Goal: Task Accomplishment & Management: Use online tool/utility

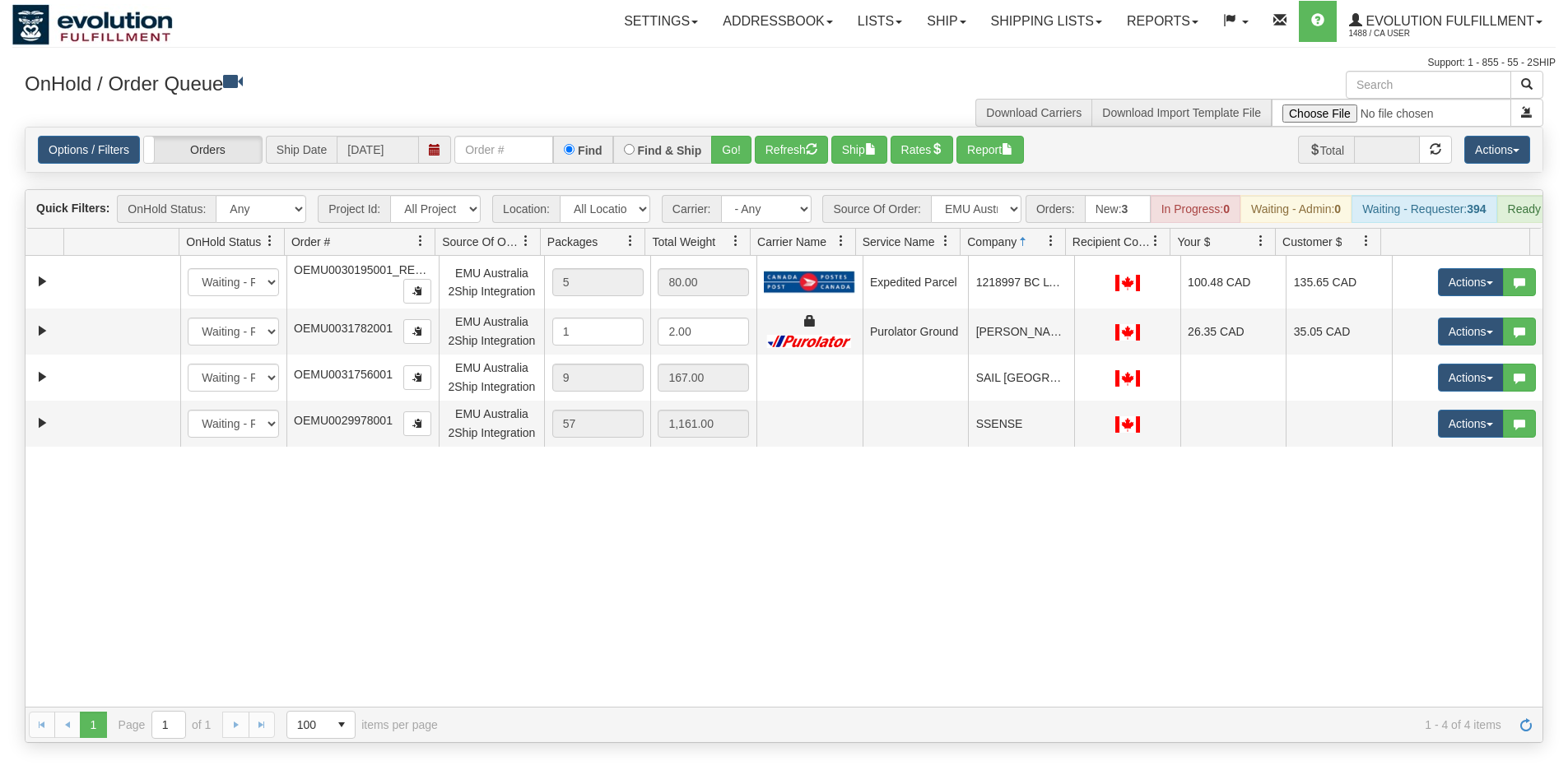
select select "EMU Australia 2Ship Integration"
click at [808, 706] on div "31589698 EVOLUTION V3 91030410 91043983 New In Progress Waiting - Admin Waiting…" at bounding box center [783, 482] width 1517 height 451
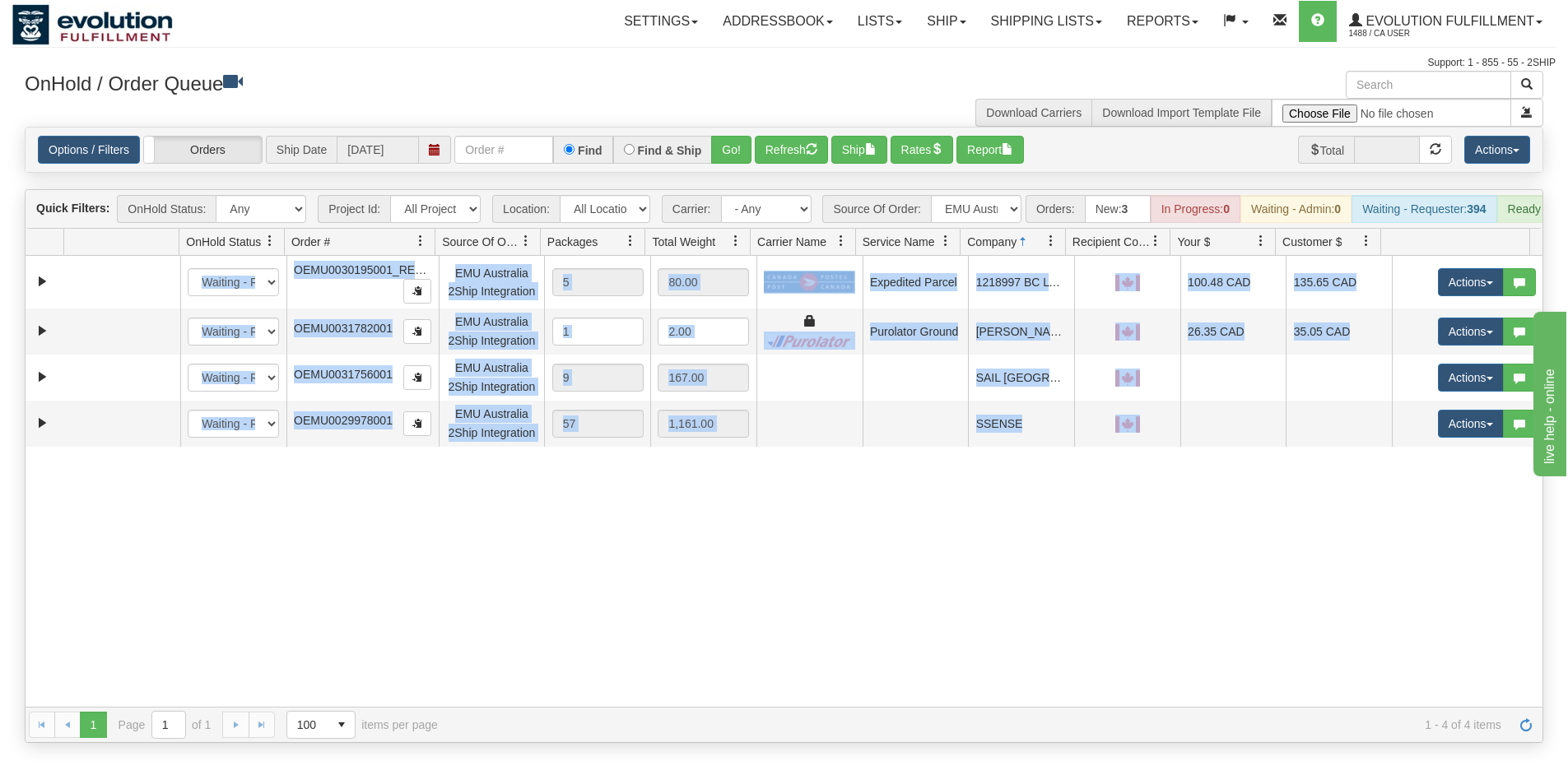
click at [809, 706] on div "31589698 EVOLUTION V3 91030410 91043983 New In Progress Waiting - Admin Waiting…" at bounding box center [783, 482] width 1517 height 451
click at [810, 706] on div "31589698 EVOLUTION V3 91030410 91043983 New In Progress Waiting - Admin Waiting…" at bounding box center [783, 482] width 1517 height 451
click at [1443, 580] on div "31589698 EVOLUTION V3 91030410 91043983 New In Progress Waiting - Admin Waiting…" at bounding box center [783, 482] width 1517 height 451
click at [1443, 579] on div "31589698 EVOLUTION V3 91030410 91043983 New In Progress Waiting - Admin Waiting…" at bounding box center [783, 482] width 1517 height 451
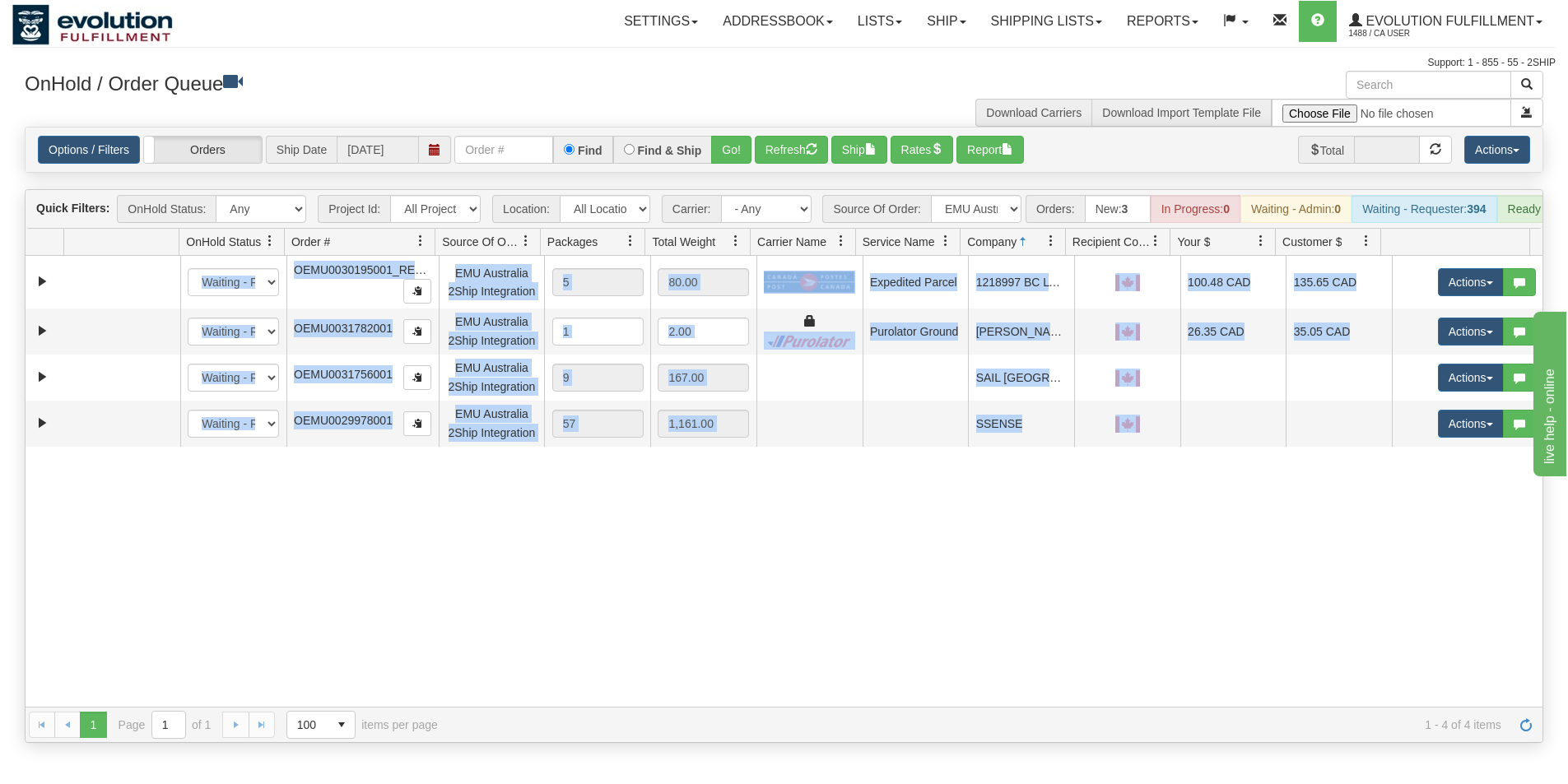
click at [1443, 578] on div "31589698 EVOLUTION V3 91030410 91043983 New In Progress Waiting - Admin Waiting…" at bounding box center [783, 482] width 1517 height 451
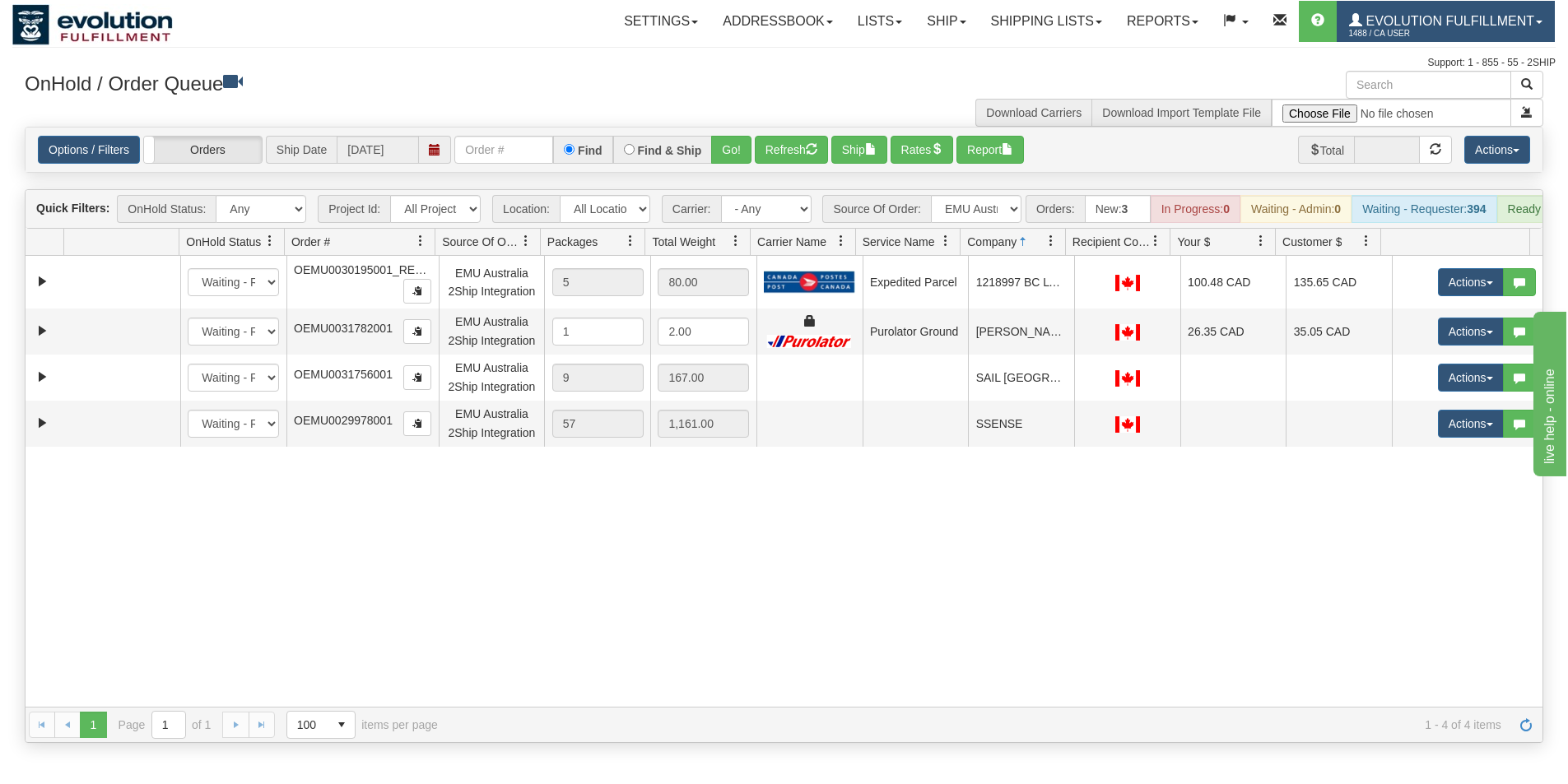
click at [1440, 28] on span "1488 / CA User" at bounding box center [1410, 33] width 124 height 17
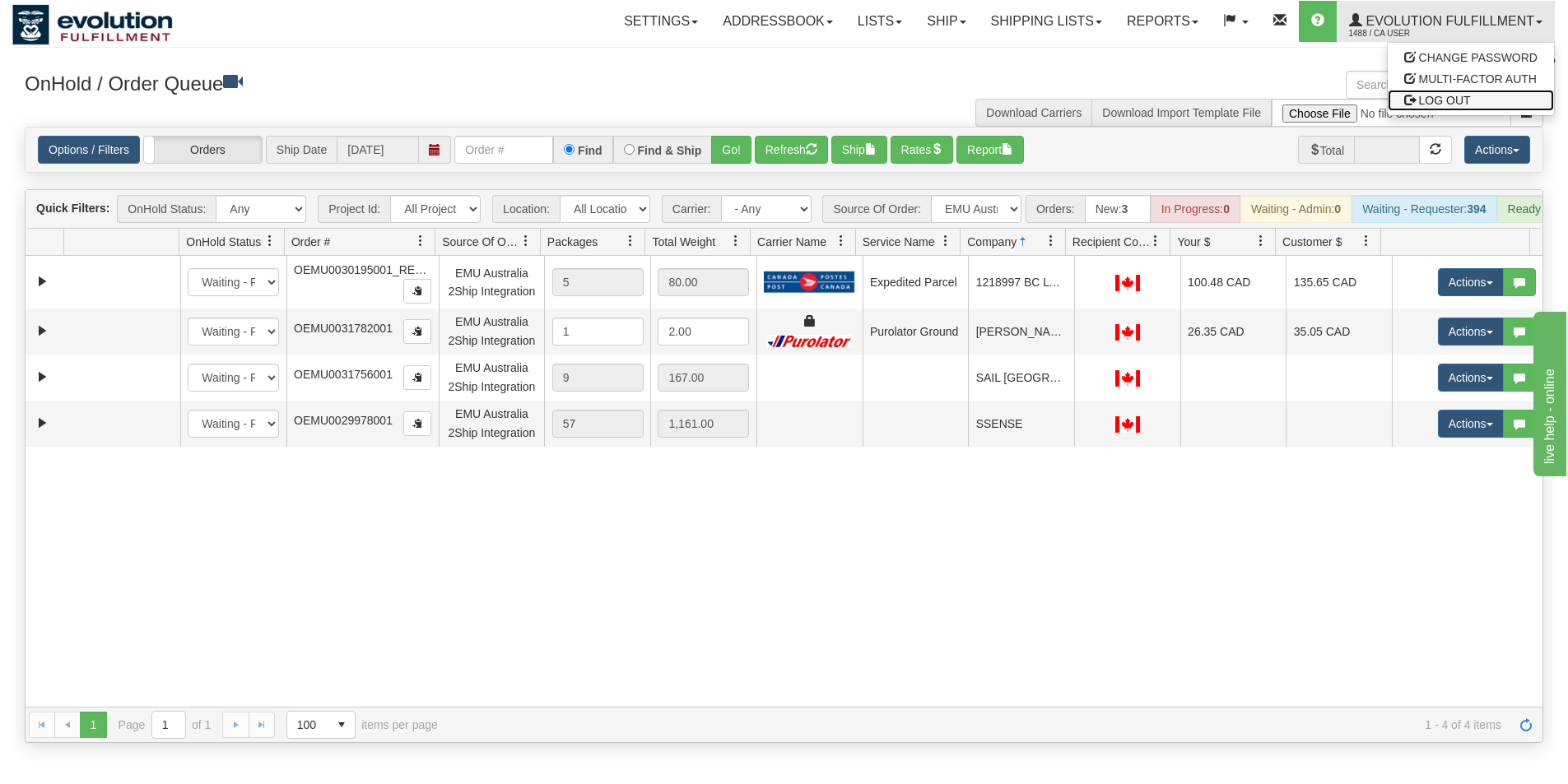
click at [1440, 102] on span "LOG OUT" at bounding box center [1445, 100] width 52 height 13
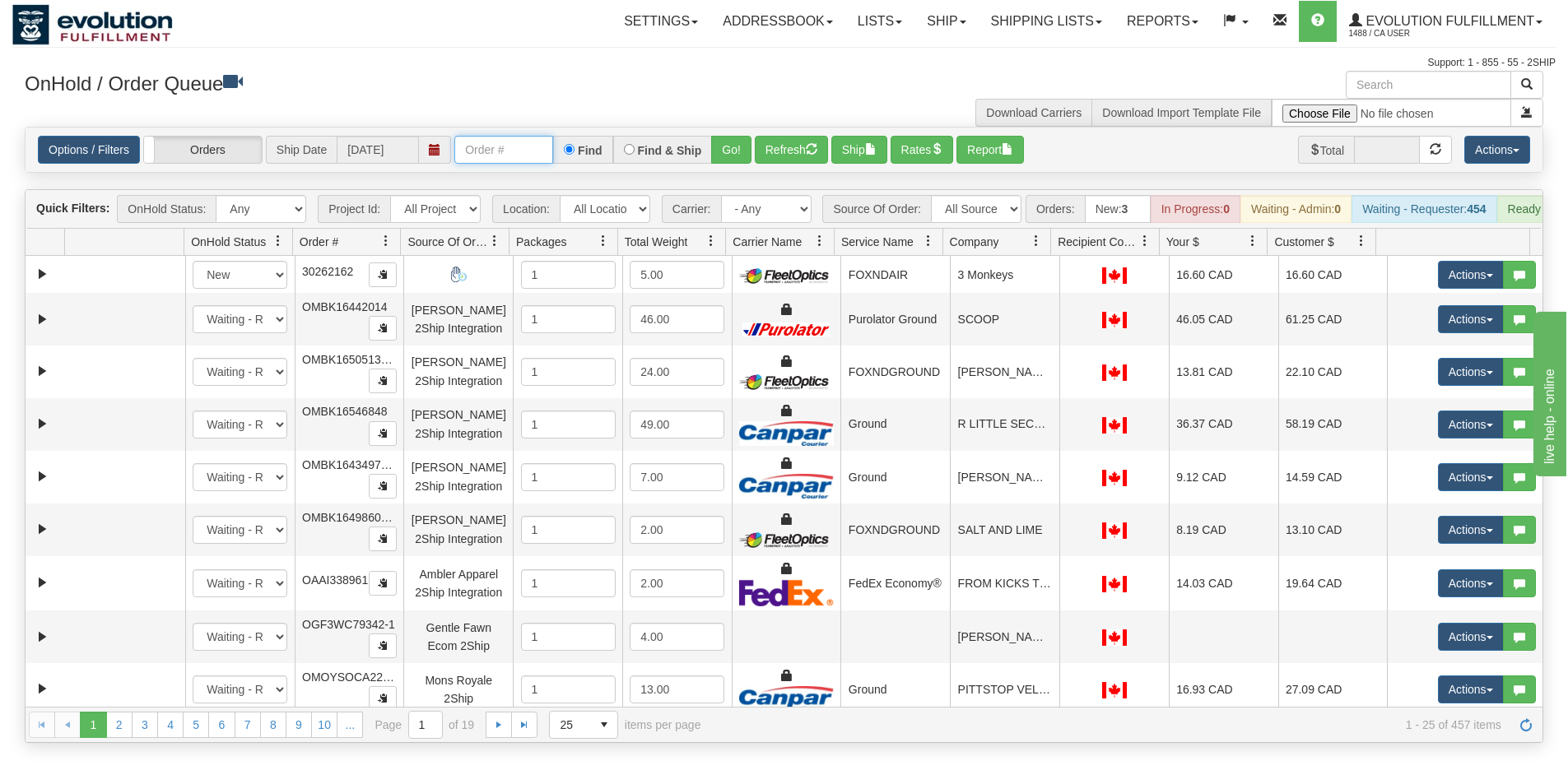
click at [503, 159] on input "text" at bounding box center [503, 150] width 98 height 28
click at [725, 148] on button "Go!" at bounding box center [731, 150] width 40 height 28
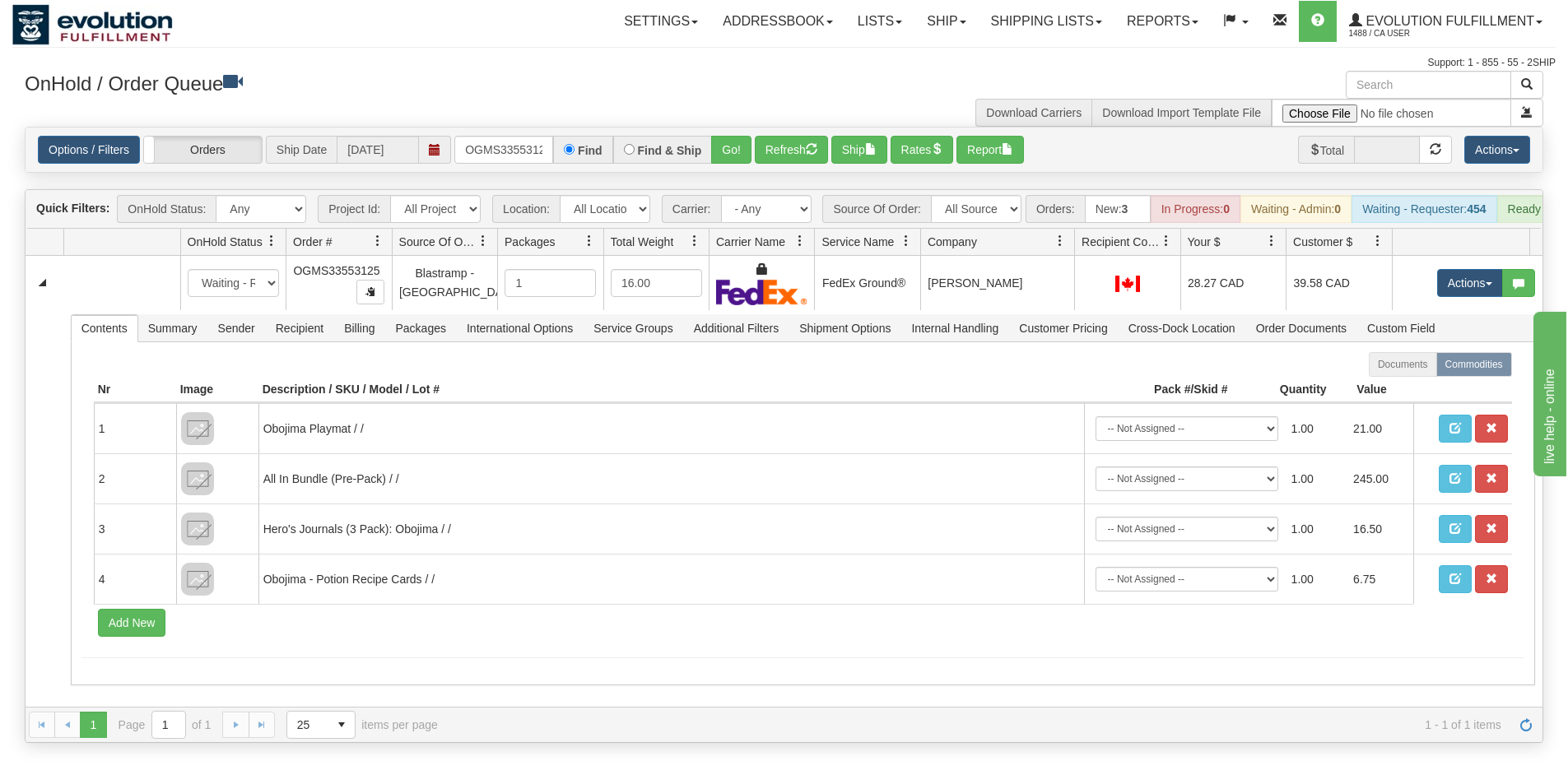
drag, startPoint x: 1051, startPoint y: 249, endPoint x: 1063, endPoint y: 247, distance: 12.2
click at [1063, 247] on div "Id Location Request Id Reply Id OnHold Status Order # Source Of Order Packages …" at bounding box center [777, 242] width 1504 height 26
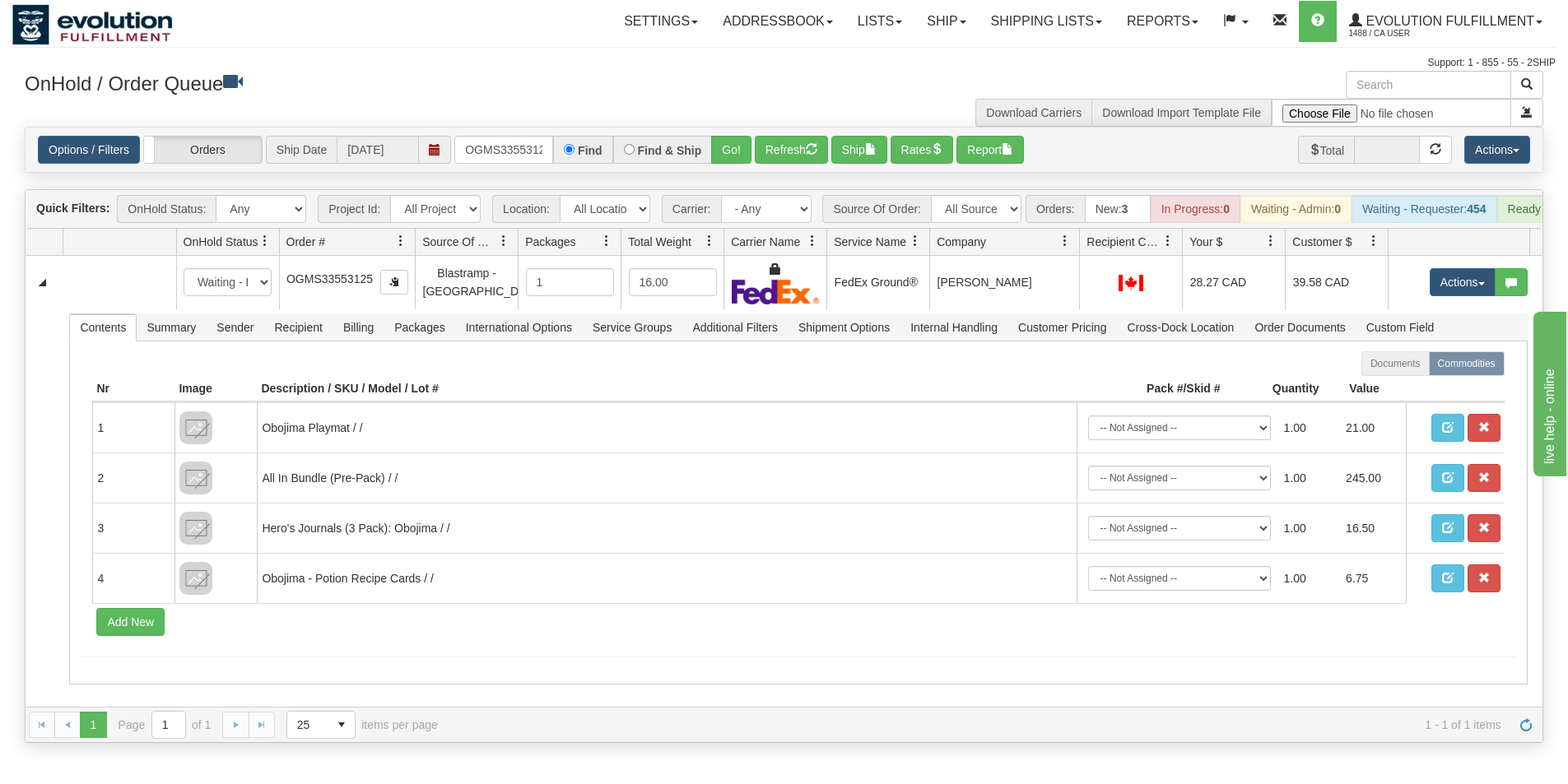
click at [394, 250] on div "Id Location Request Id Reply Id OnHold Status Order # Source Of Order Packages …" at bounding box center [777, 242] width 1504 height 26
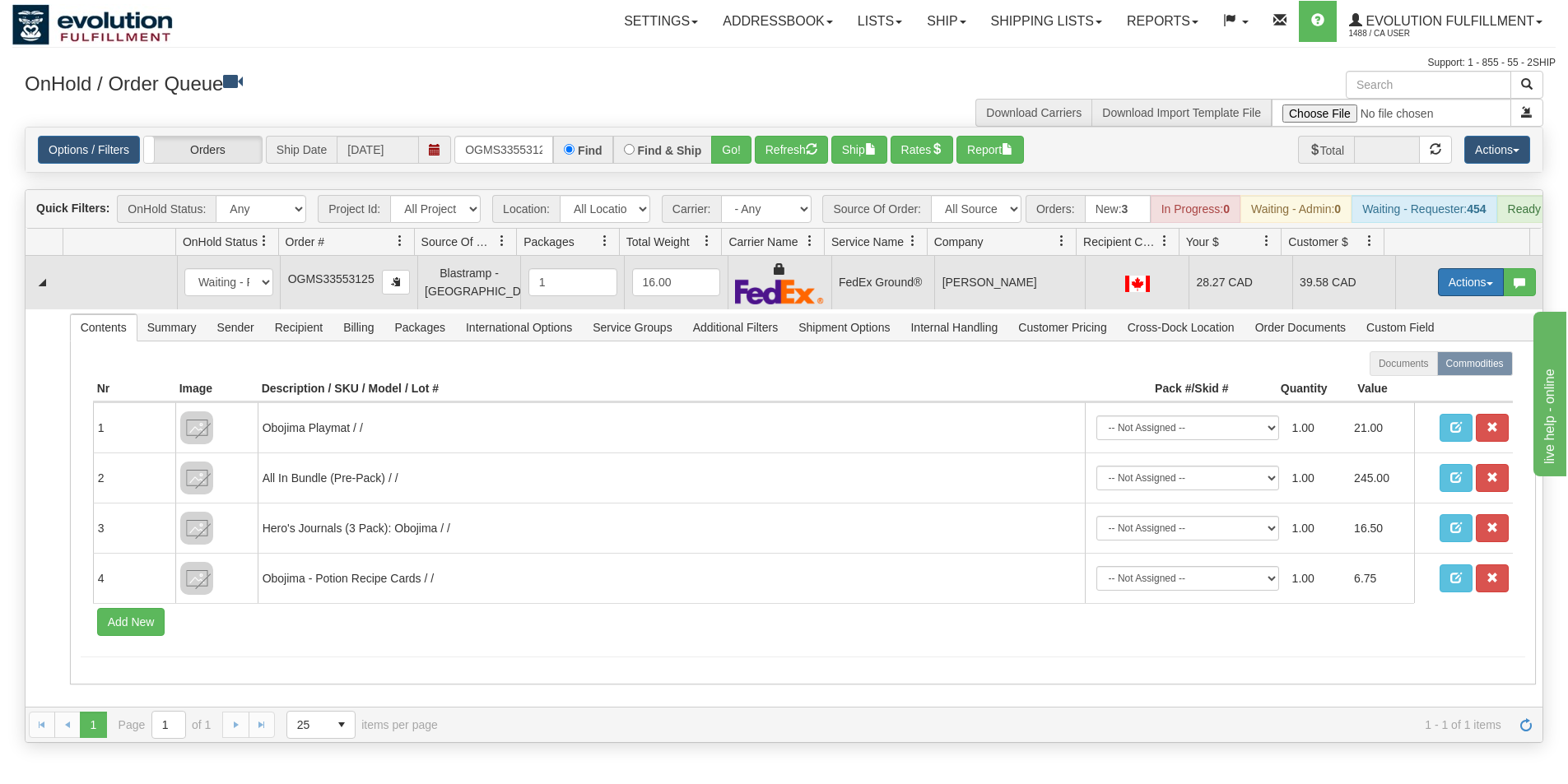
click at [1449, 296] on button "Actions" at bounding box center [1470, 282] width 66 height 28
click at [1401, 384] on span "Ship" at bounding box center [1405, 377] width 35 height 13
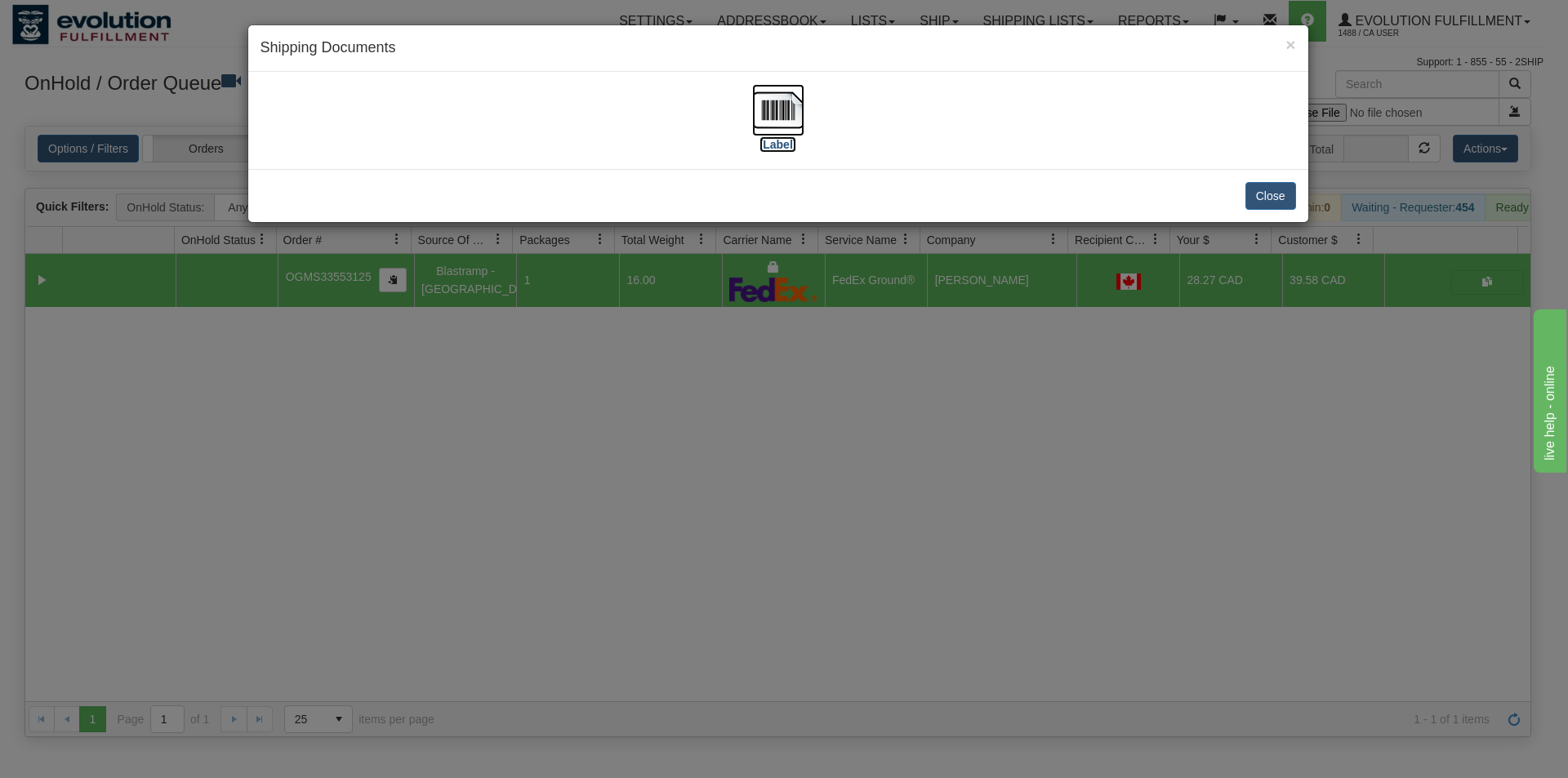
click at [769, 123] on img at bounding box center [778, 110] width 52 height 52
click at [845, 430] on div "× Shipping Documents [Label] Close" at bounding box center [784, 389] width 1568 height 778
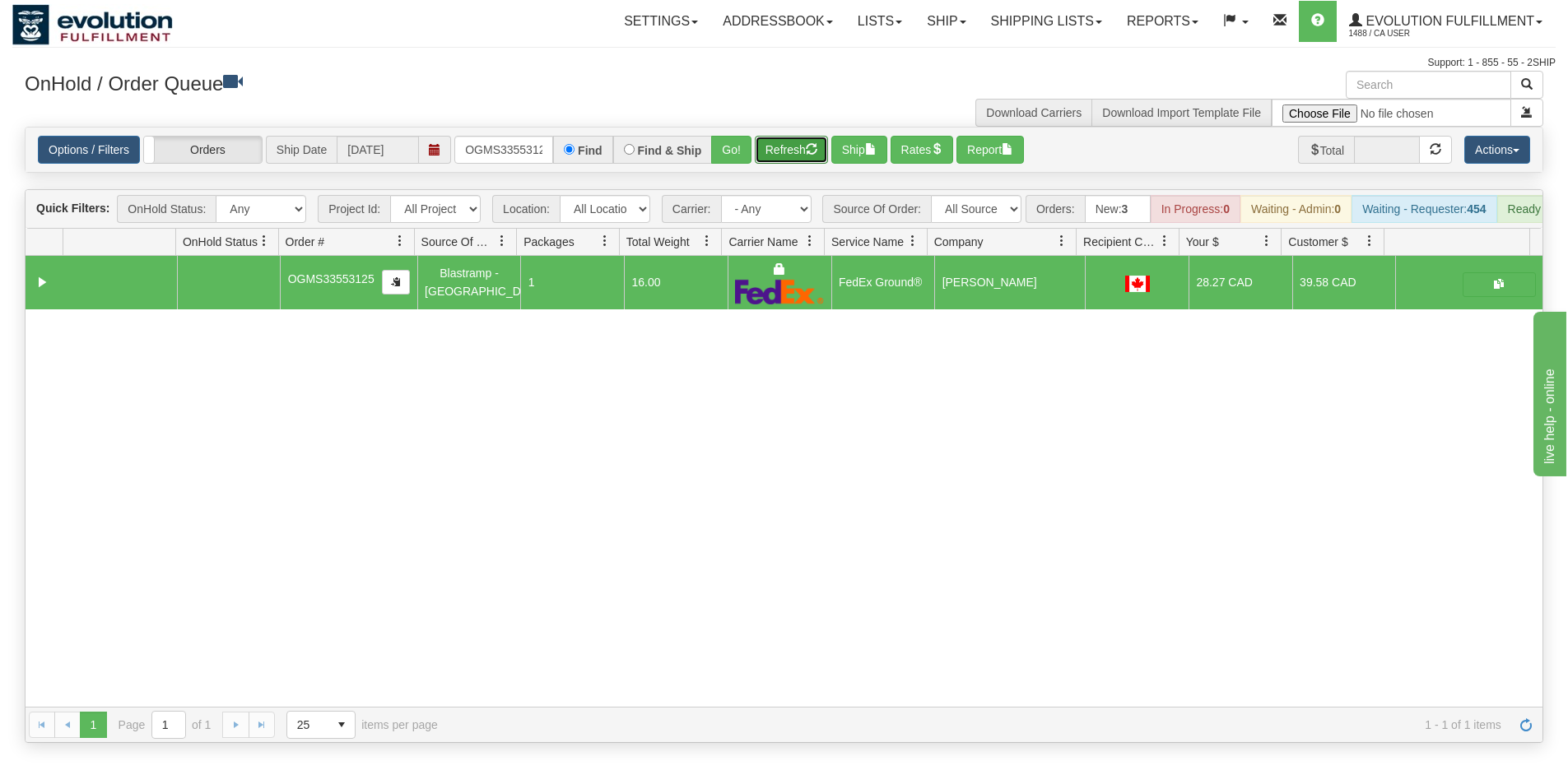
click at [784, 152] on button "Refresh" at bounding box center [791, 150] width 73 height 28
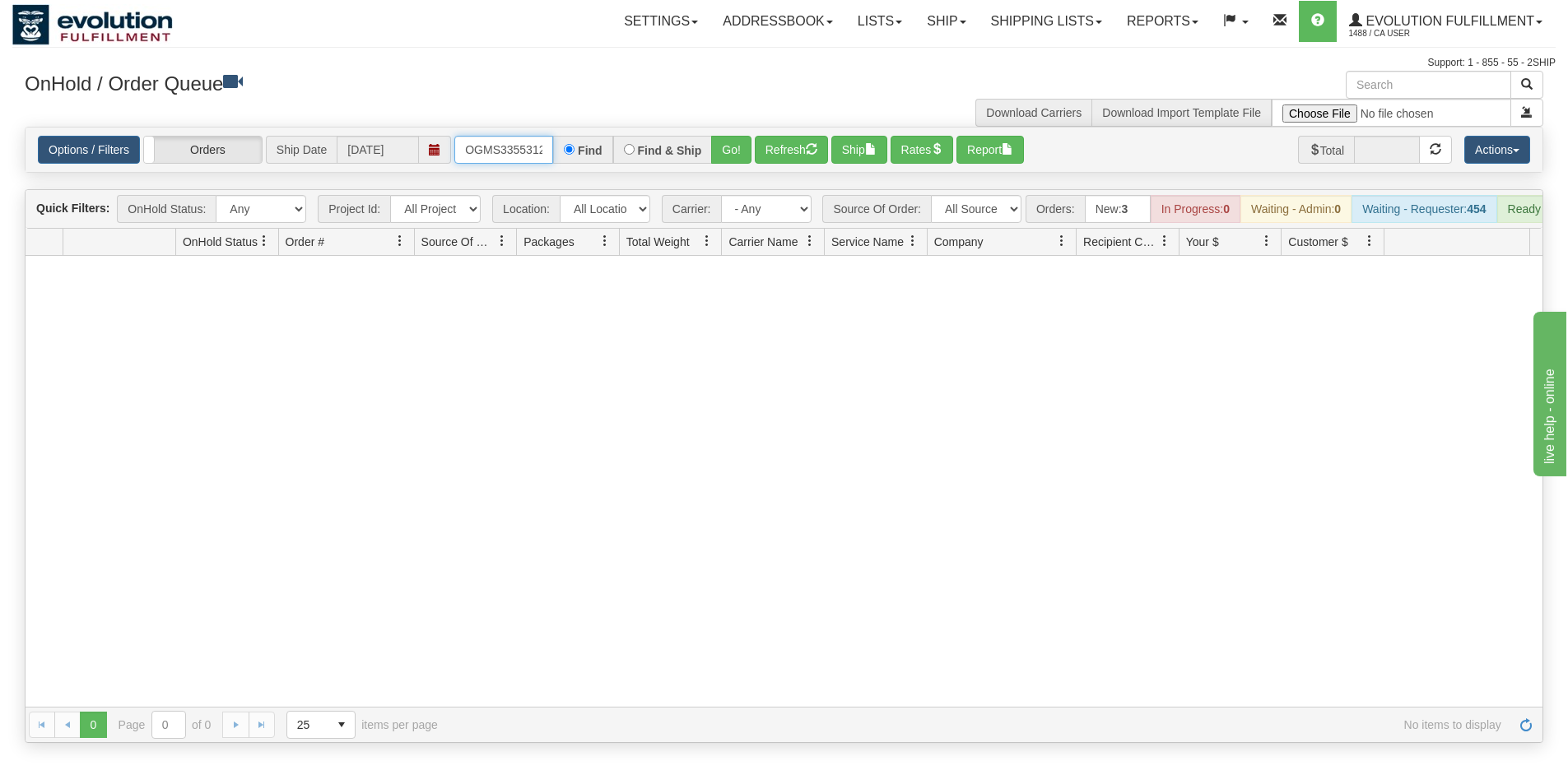
scroll to position [0, 9]
drag, startPoint x: 460, startPoint y: 152, endPoint x: 565, endPoint y: 171, distance: 106.7
click at [565, 171] on div "Options / Filters Group Shipments Orders Ship Date 10/01/2025 OGMS33553125 Find…" at bounding box center [783, 149] width 1517 height 44
click at [731, 151] on button "Go!" at bounding box center [731, 150] width 40 height 28
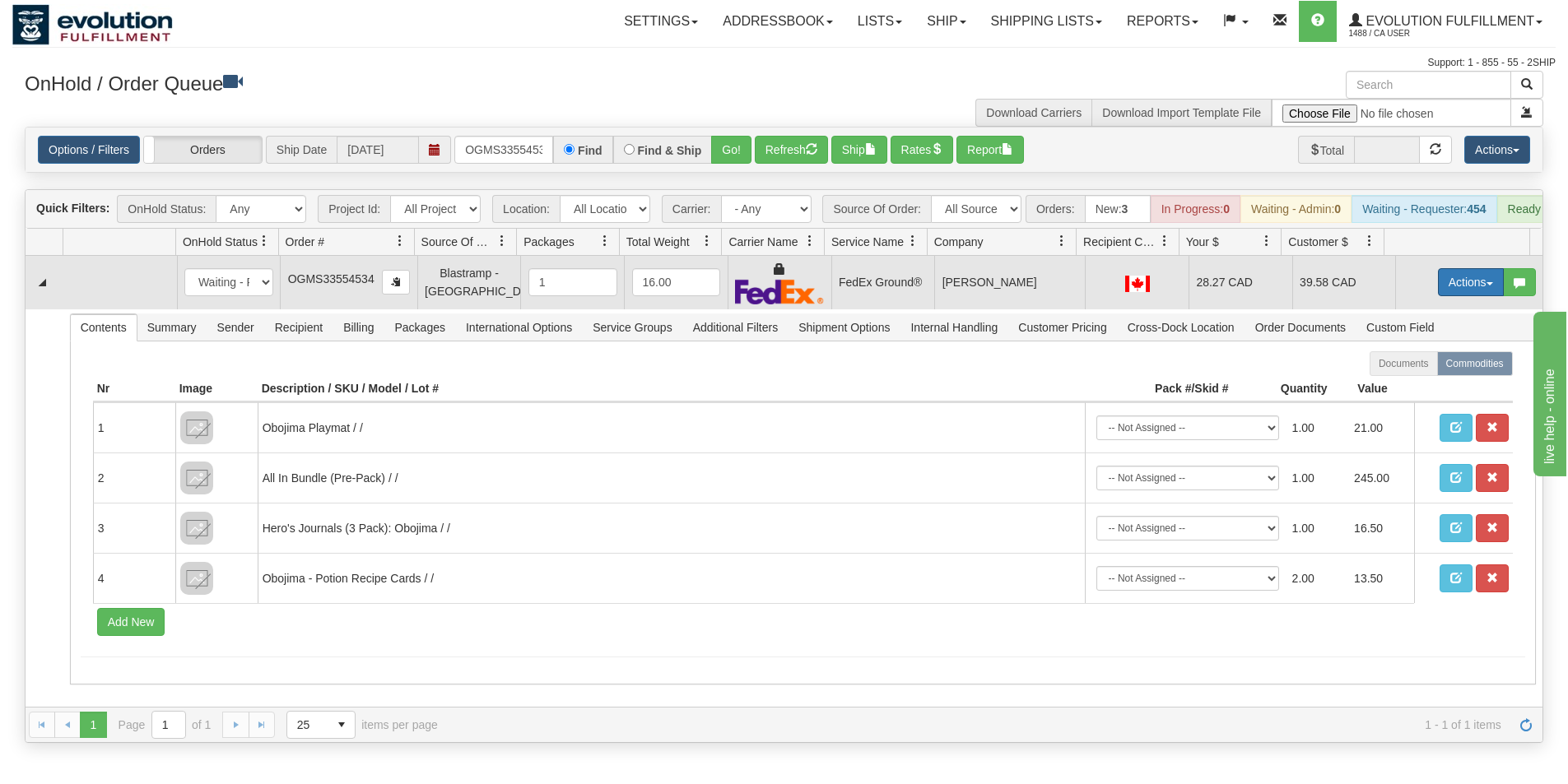
click at [1451, 287] on button "Actions" at bounding box center [1470, 282] width 66 height 28
click at [1406, 389] on link "Ship" at bounding box center [1436, 377] width 132 height 22
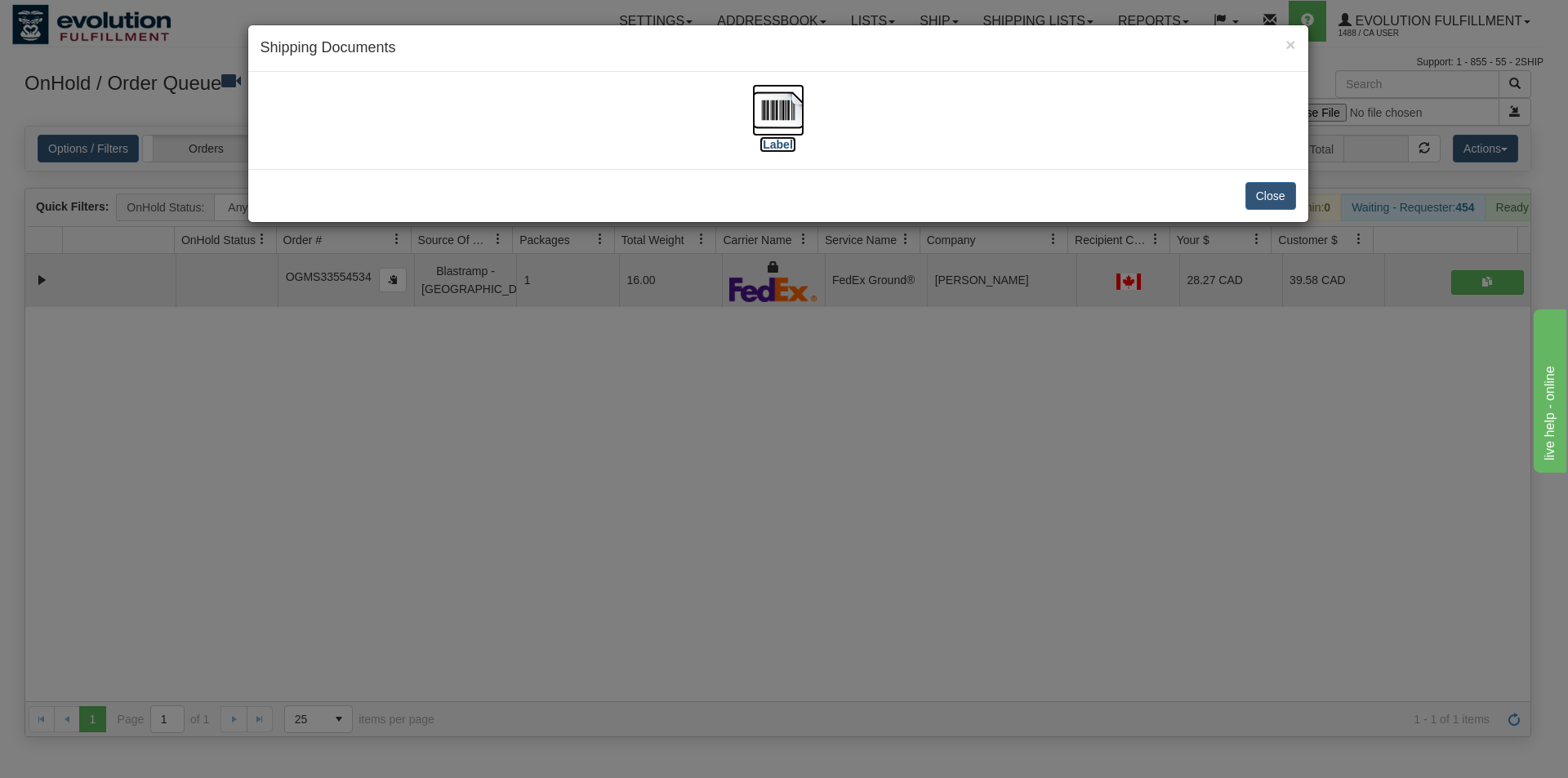
click at [774, 108] on img at bounding box center [778, 110] width 52 height 52
click at [641, 531] on div "× Shipping Documents [Label] Close" at bounding box center [784, 389] width 1568 height 778
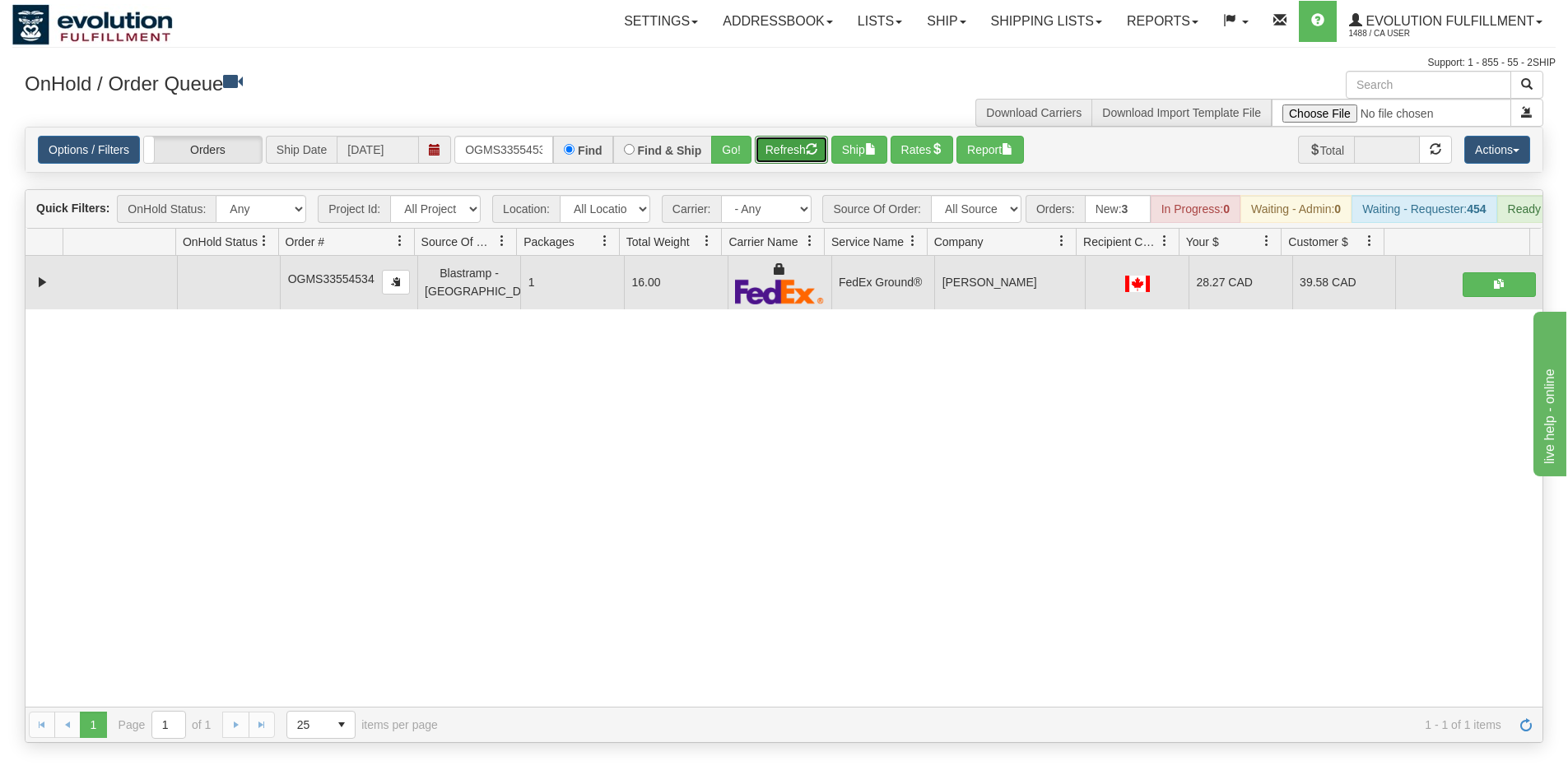
click at [781, 155] on button "Refresh" at bounding box center [791, 150] width 73 height 28
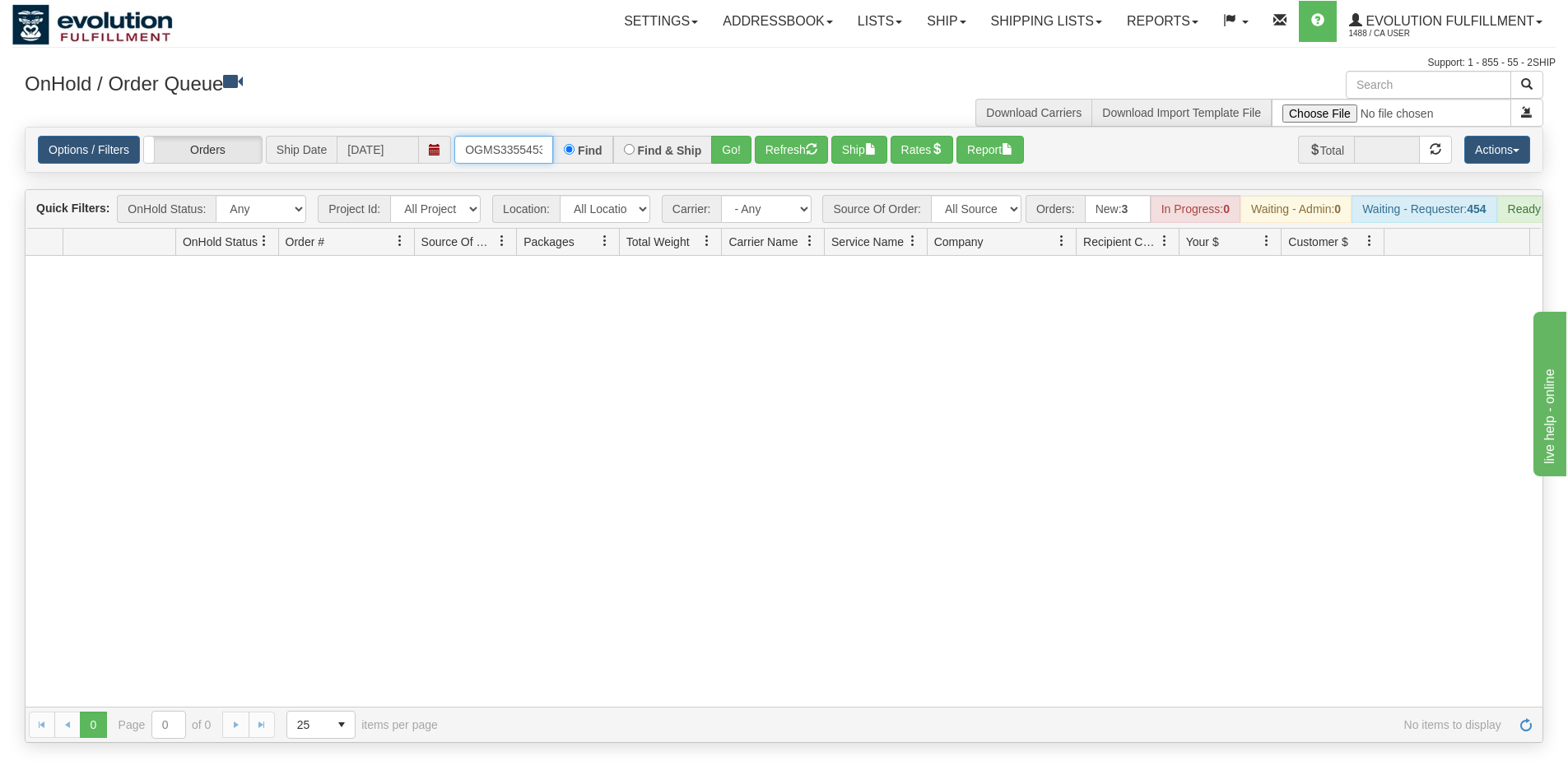
scroll to position [0, 9]
drag, startPoint x: 464, startPoint y: 145, endPoint x: 574, endPoint y: 159, distance: 110.9
click at [574, 159] on div "OGMS33554534 Find Find & Ship Go!" at bounding box center [602, 150] width 297 height 28
click at [718, 159] on button "Go!" at bounding box center [731, 150] width 40 height 28
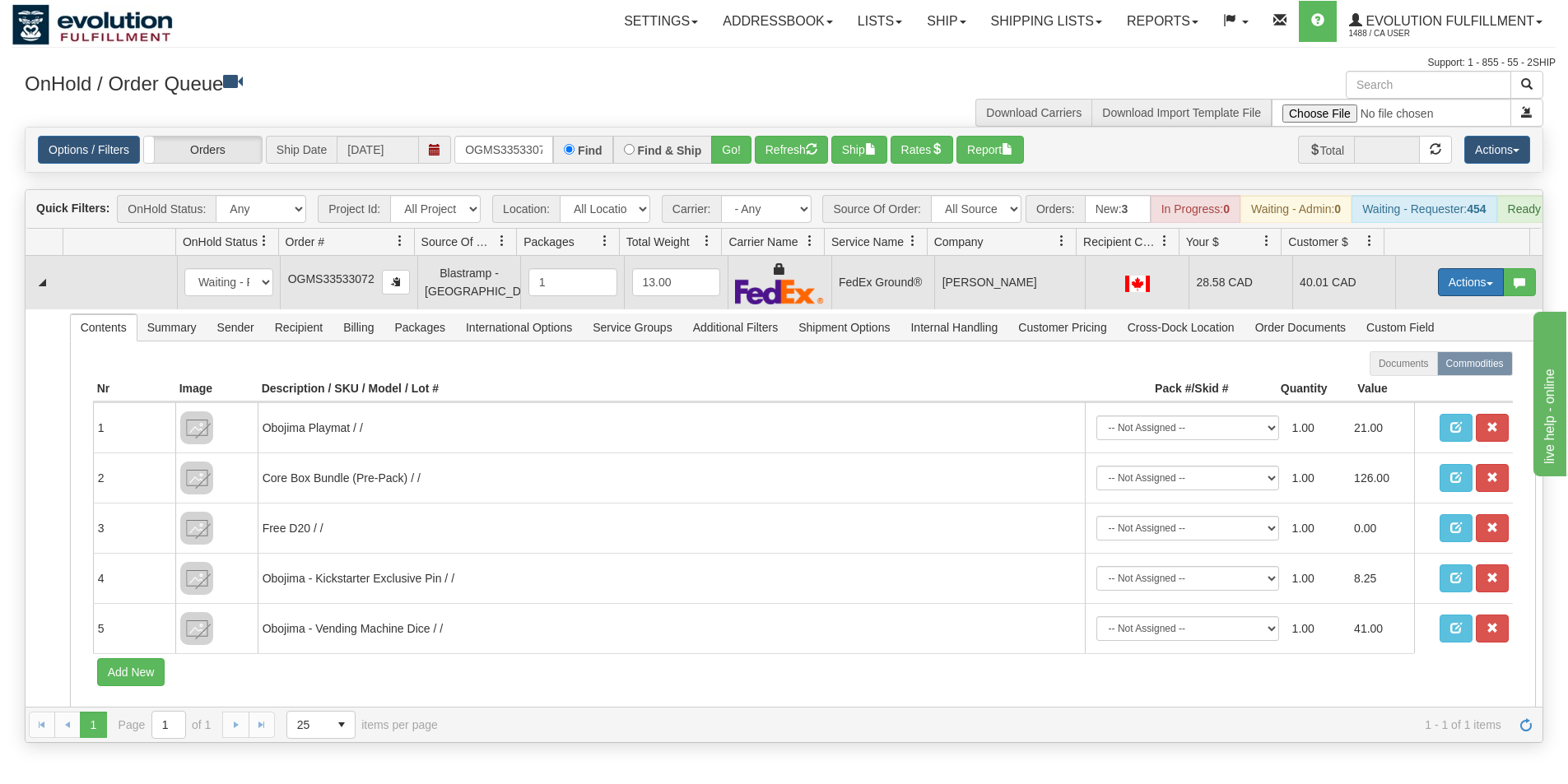
click at [1450, 290] on button "Actions" at bounding box center [1470, 282] width 66 height 28
click at [1395, 384] on span "Ship" at bounding box center [1405, 377] width 35 height 13
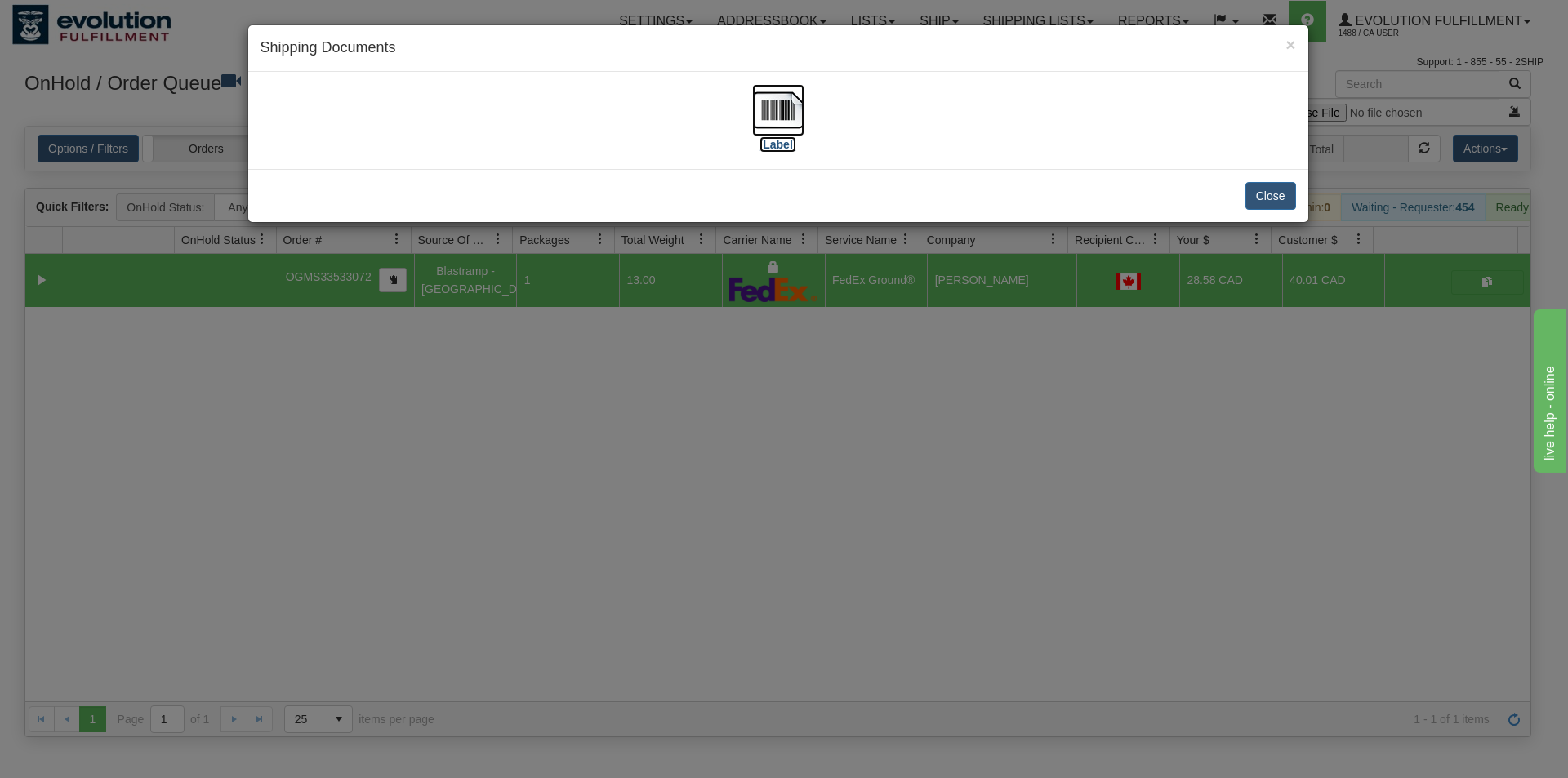
click at [774, 105] on img at bounding box center [778, 110] width 52 height 52
click at [591, 445] on div "× Shipping Documents [Label] Close" at bounding box center [784, 389] width 1568 height 778
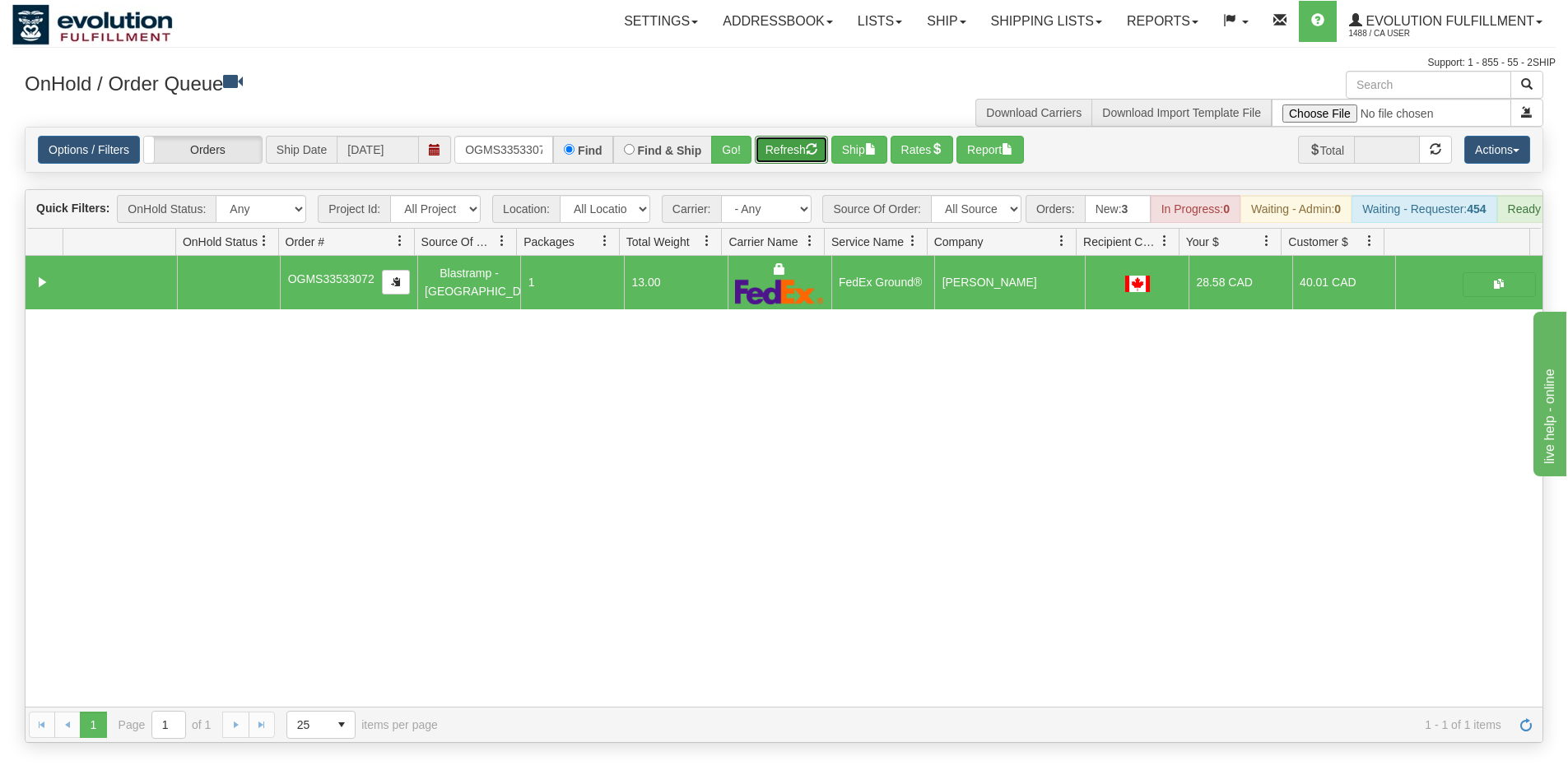
click at [787, 153] on button "Refresh" at bounding box center [791, 150] width 73 height 28
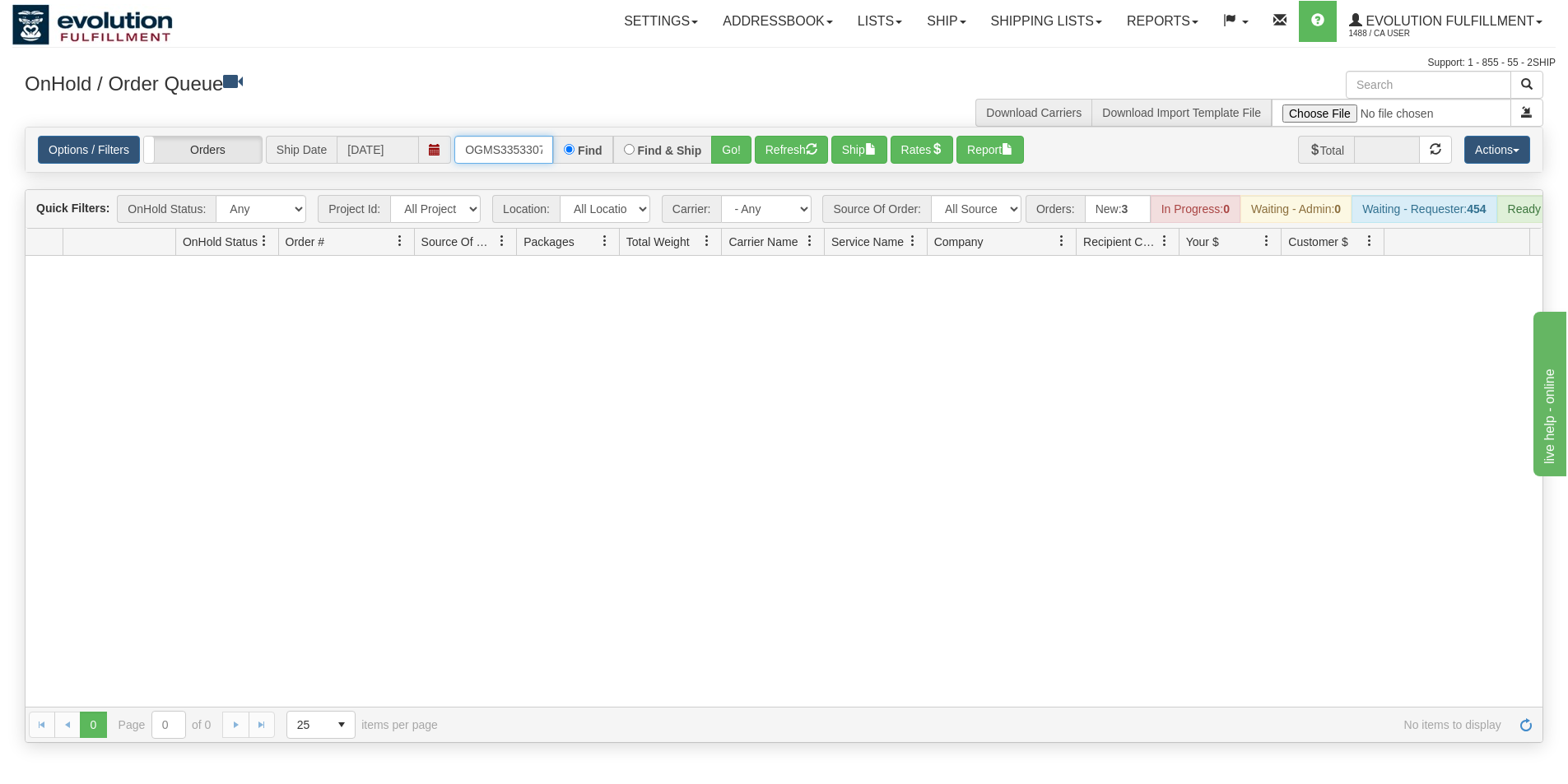
scroll to position [0, 9]
drag, startPoint x: 461, startPoint y: 152, endPoint x: 554, endPoint y: 142, distance: 93.5
click at [552, 144] on input "OGMS33533072" at bounding box center [503, 150] width 98 height 28
click at [733, 153] on button "Go!" at bounding box center [731, 150] width 40 height 28
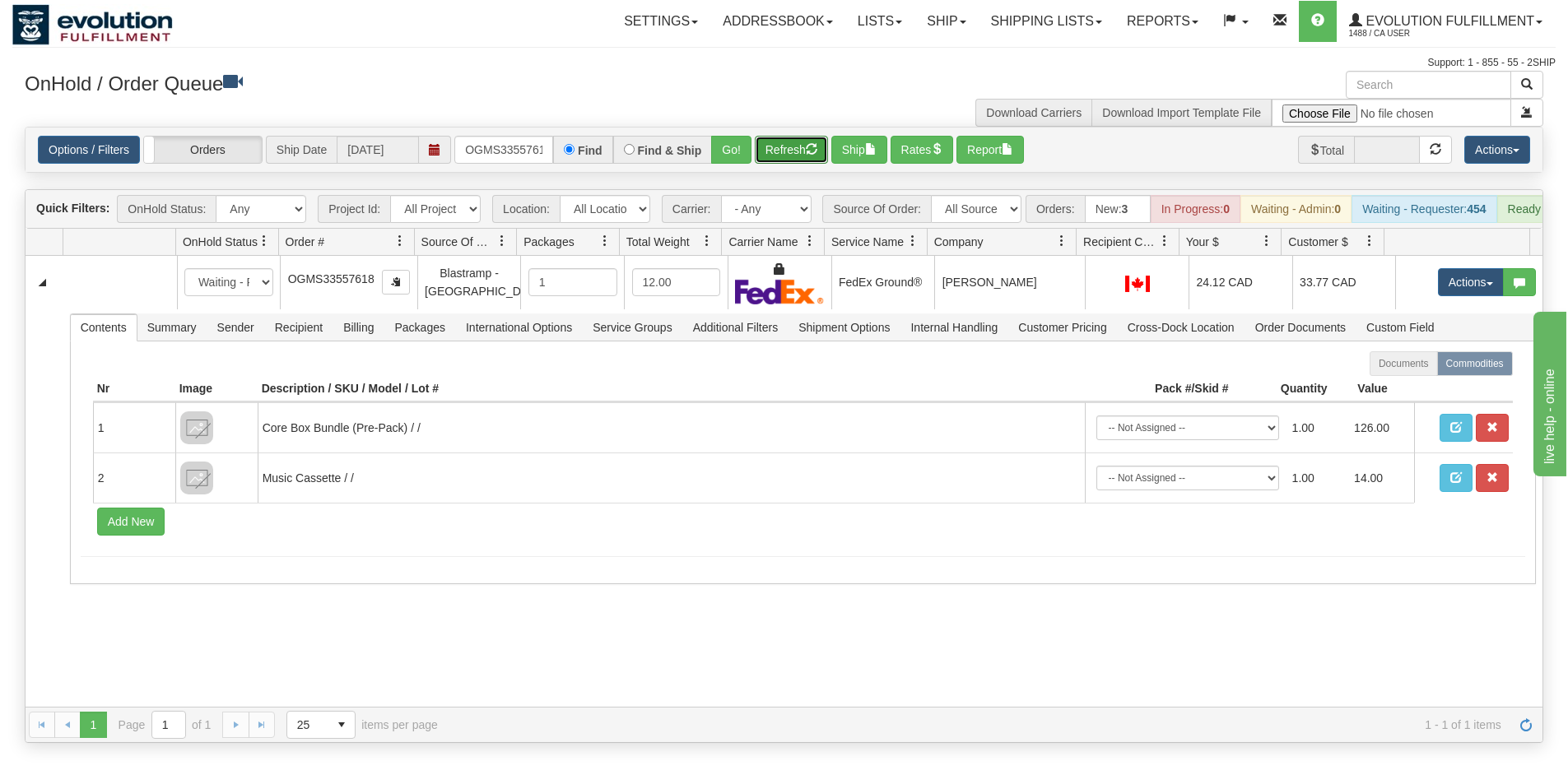
click at [770, 139] on button "Refresh" at bounding box center [791, 150] width 73 height 28
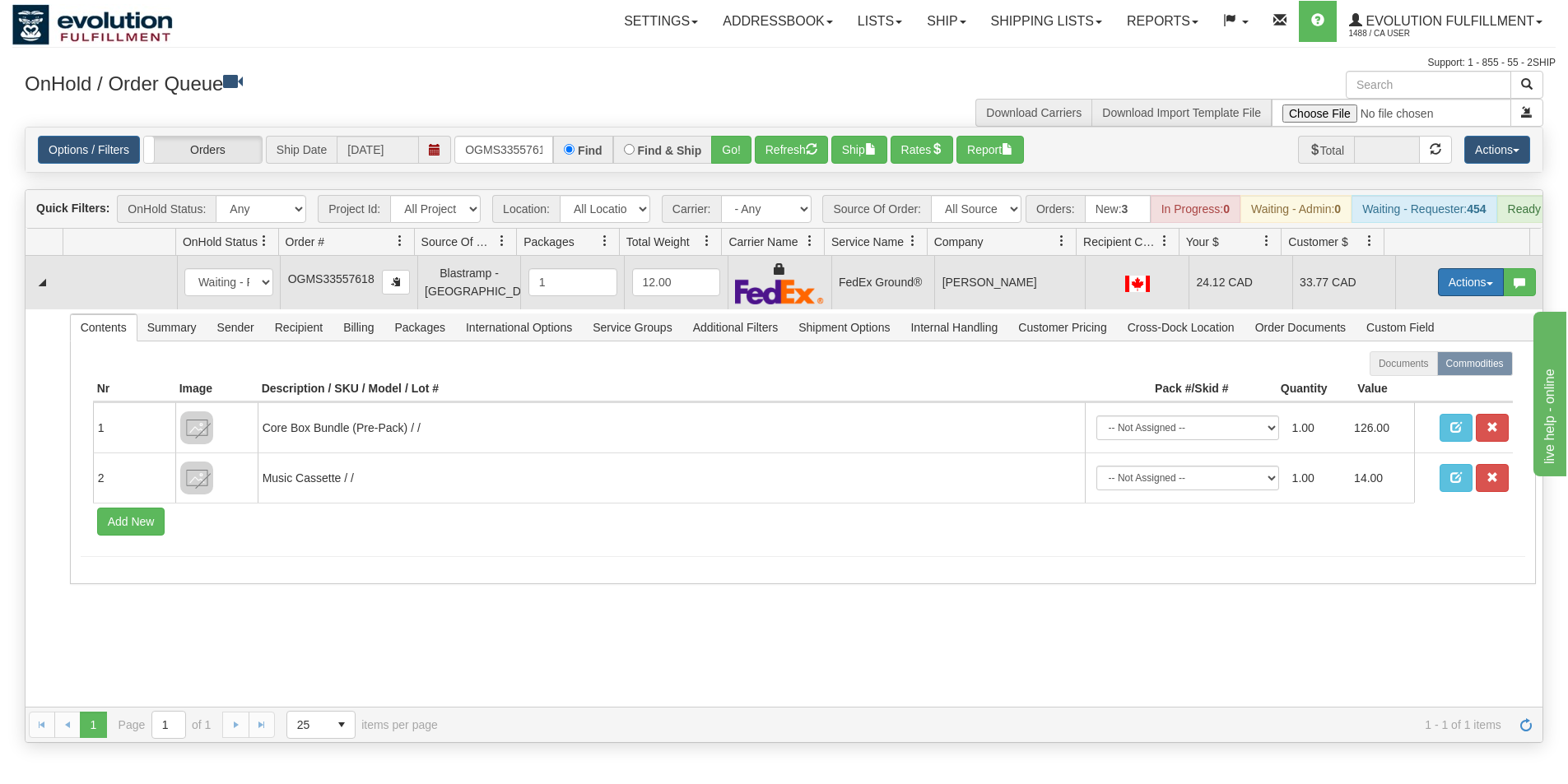
click at [1449, 296] on button "Actions" at bounding box center [1470, 282] width 66 height 28
click at [1407, 389] on link "Ship" at bounding box center [1436, 377] width 132 height 22
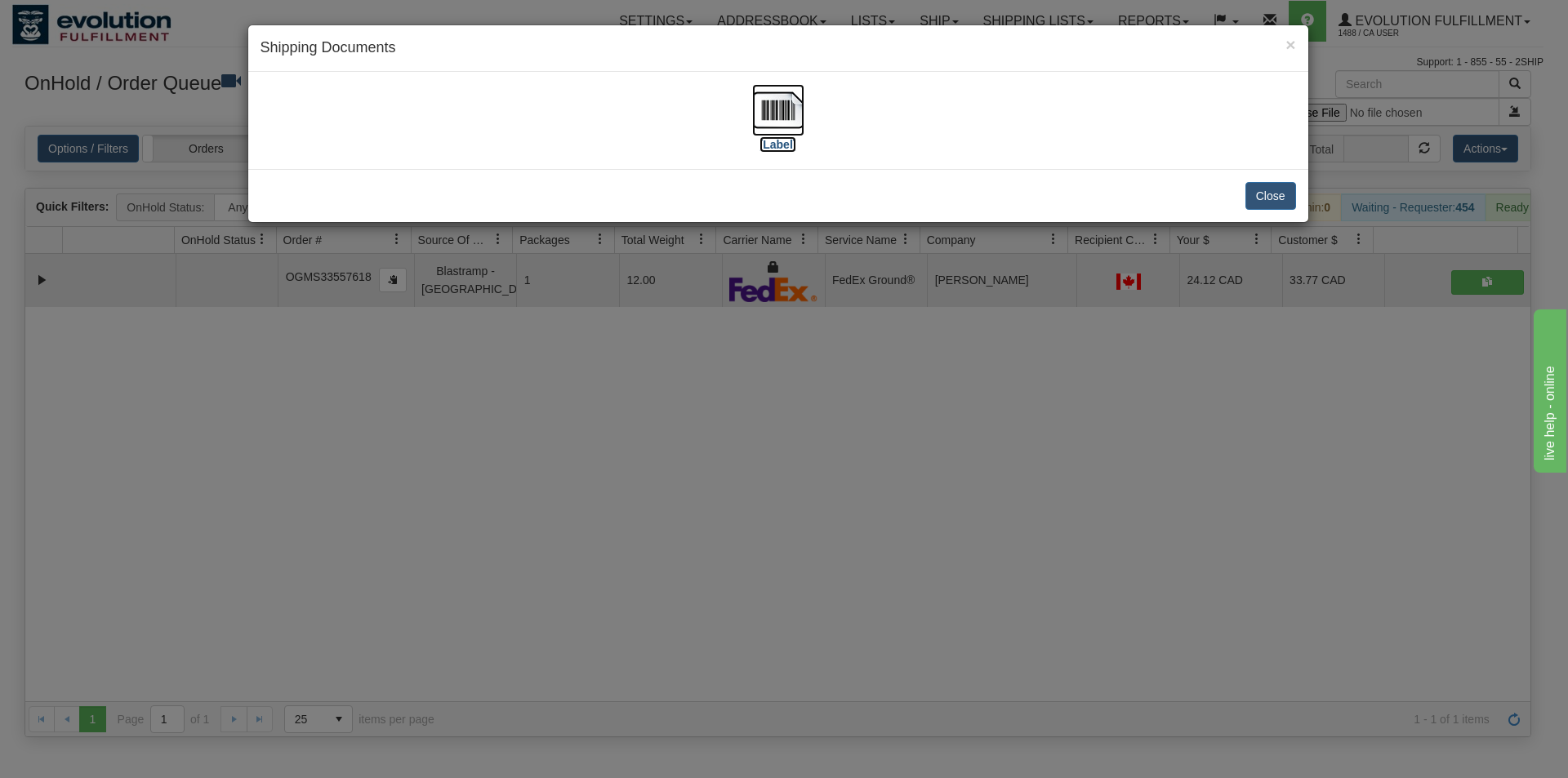
click at [786, 105] on img at bounding box center [778, 110] width 52 height 52
click at [986, 578] on div "× Shipping Documents [Label] Close" at bounding box center [784, 389] width 1568 height 778
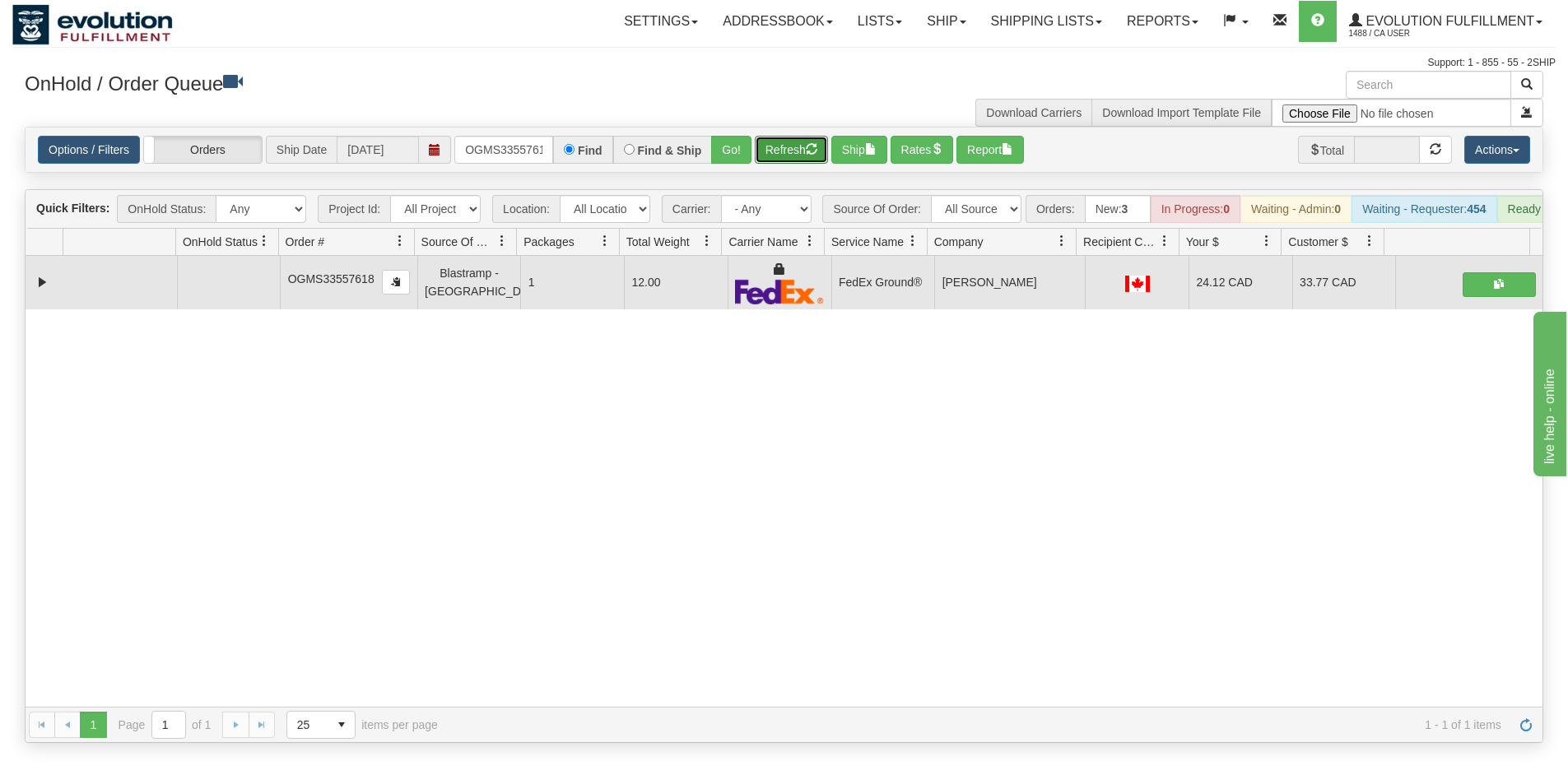
click at [781, 141] on button "Refresh" at bounding box center [791, 150] width 73 height 28
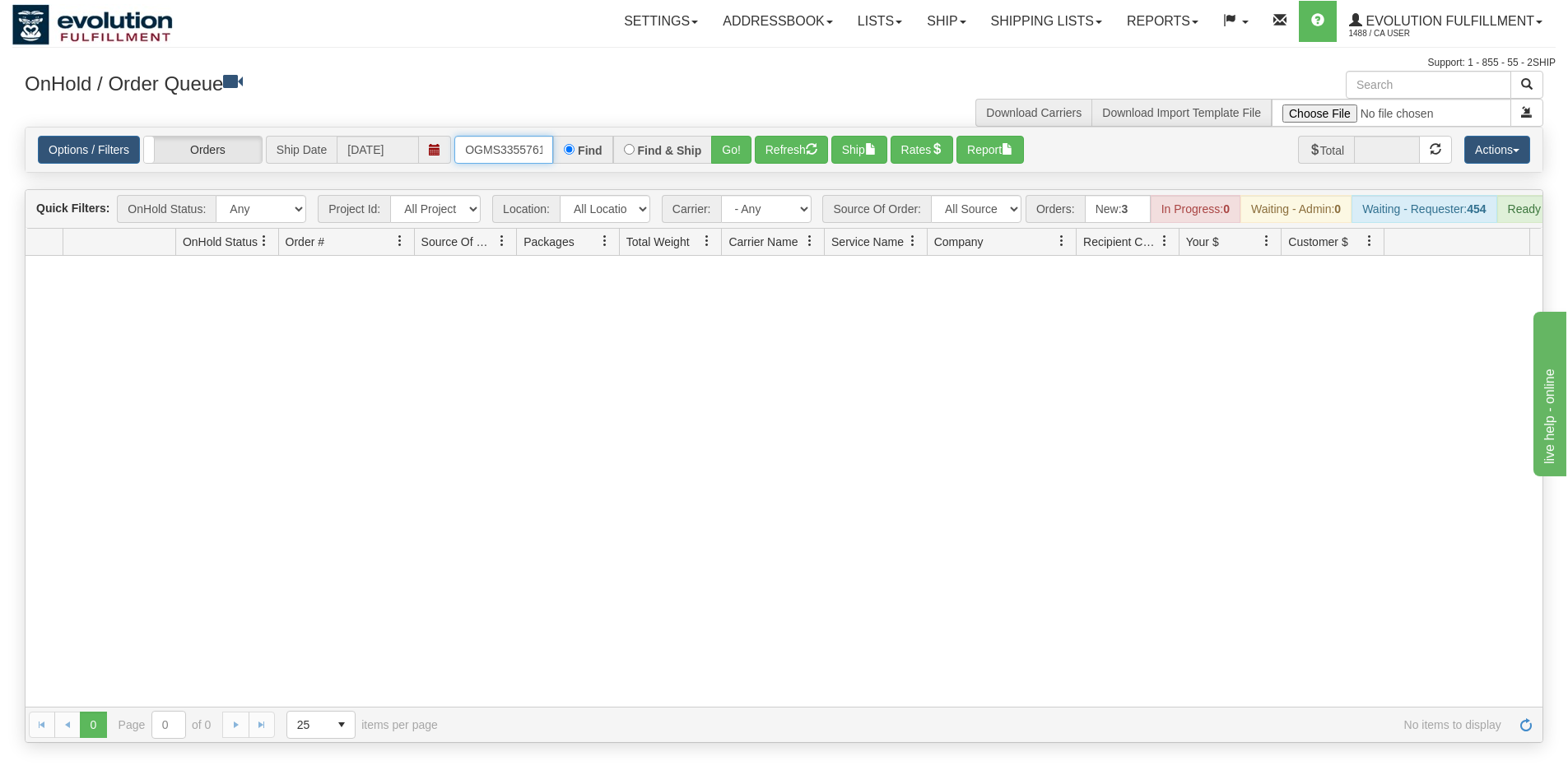
scroll to position [0, 9]
drag, startPoint x: 459, startPoint y: 150, endPoint x: 578, endPoint y: 162, distance: 119.6
click at [578, 162] on div "OGMS33557618 Find Find & Ship Go!" at bounding box center [602, 150] width 297 height 28
click at [789, 151] on button "Refresh" at bounding box center [791, 150] width 73 height 28
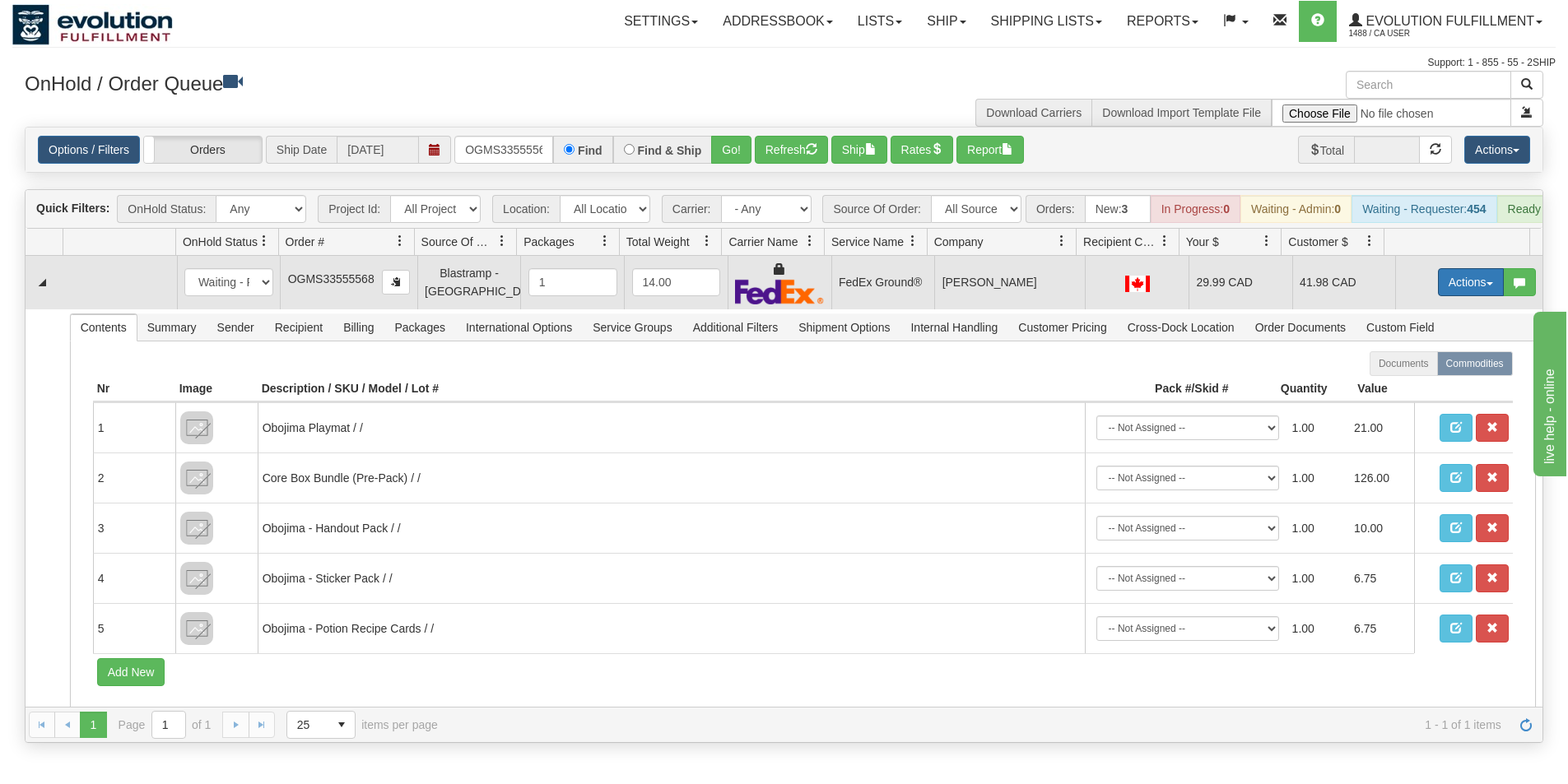
click at [1443, 294] on button "Actions" at bounding box center [1470, 282] width 66 height 28
click at [1400, 384] on span "Ship" at bounding box center [1405, 377] width 35 height 13
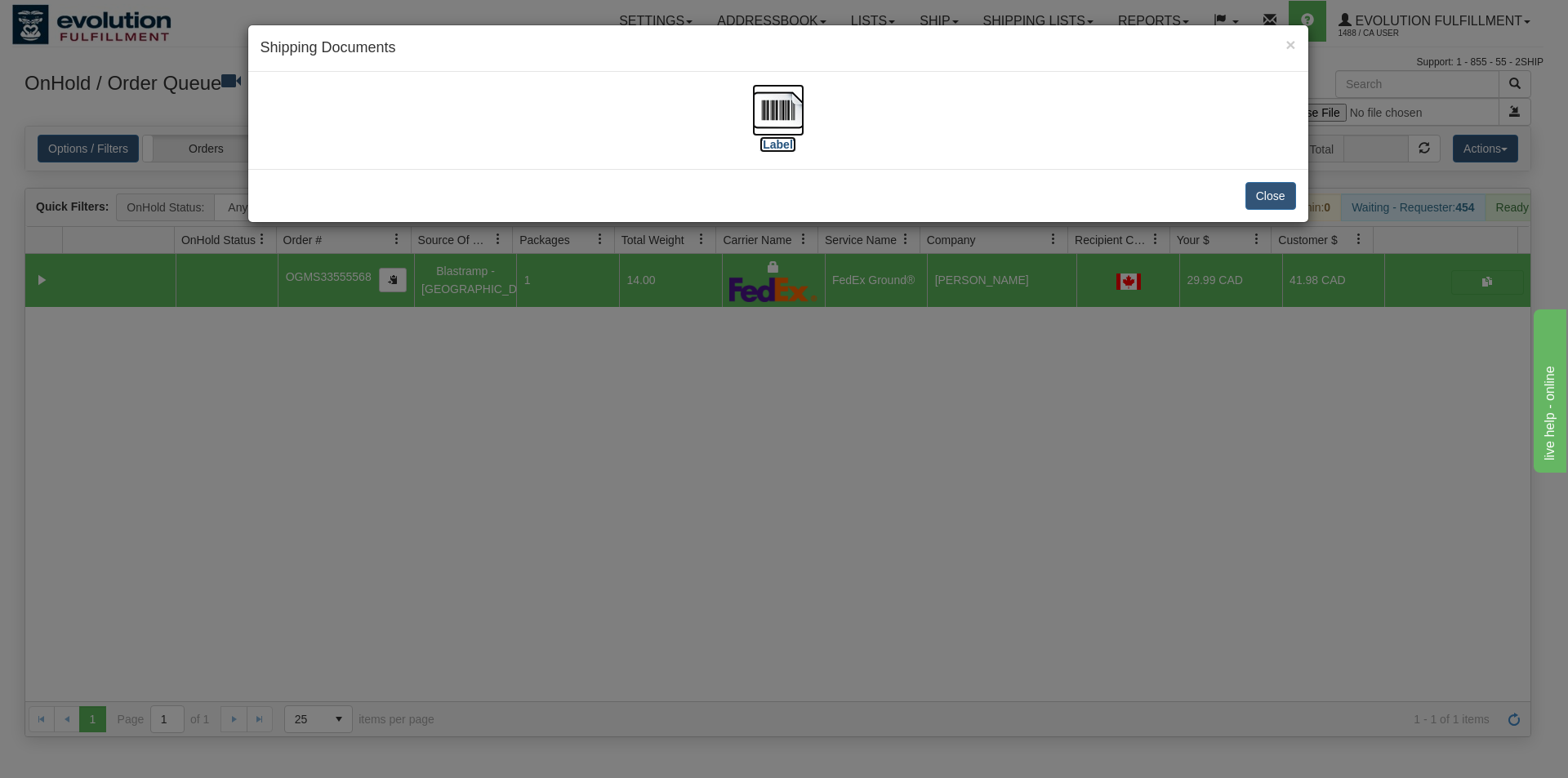
click at [759, 120] on img at bounding box center [778, 110] width 52 height 52
click at [780, 502] on div "× Shipping Documents [Label] Close" at bounding box center [784, 389] width 1568 height 778
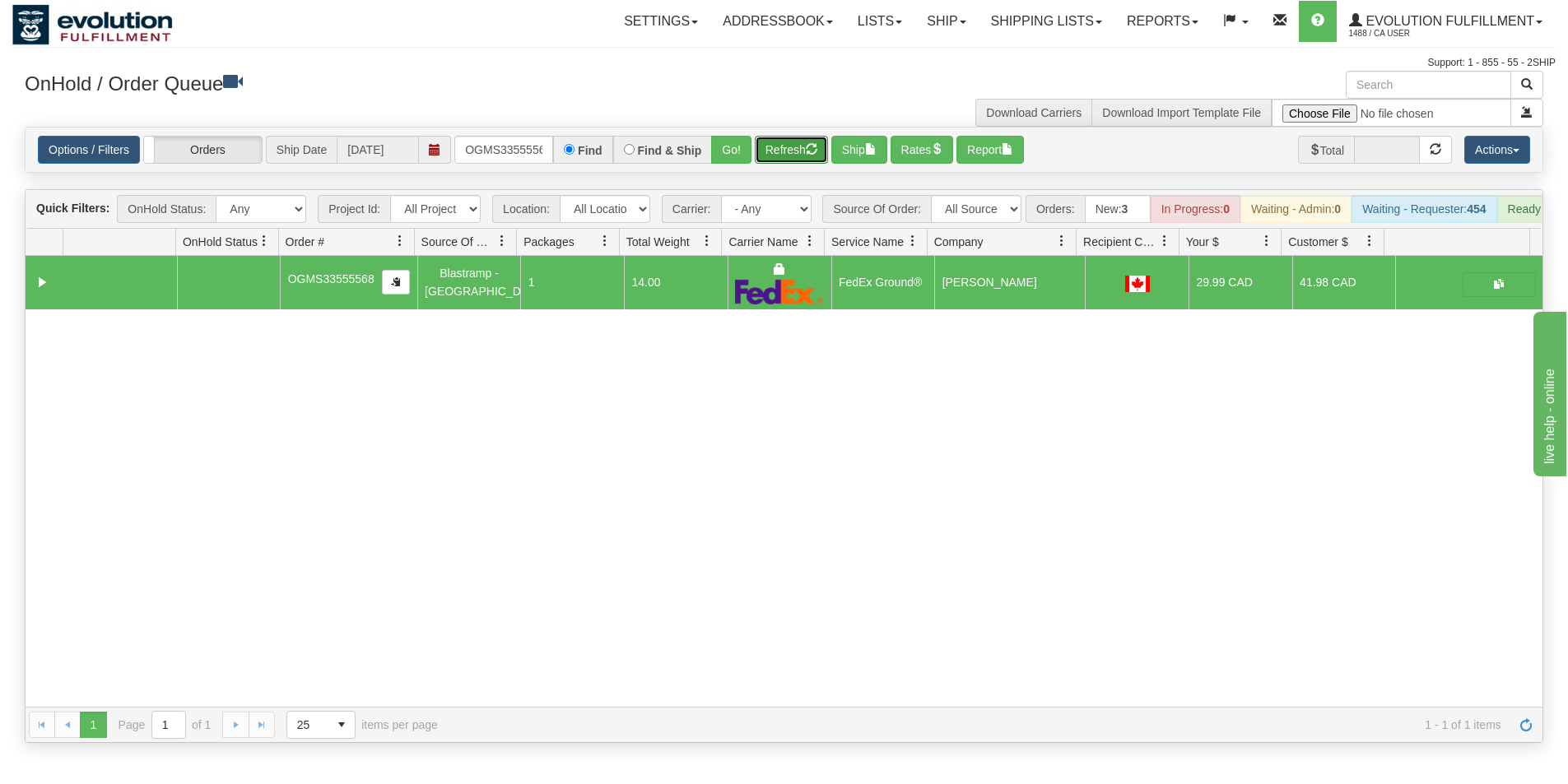
click at [810, 145] on span "button" at bounding box center [811, 148] width 11 height 11
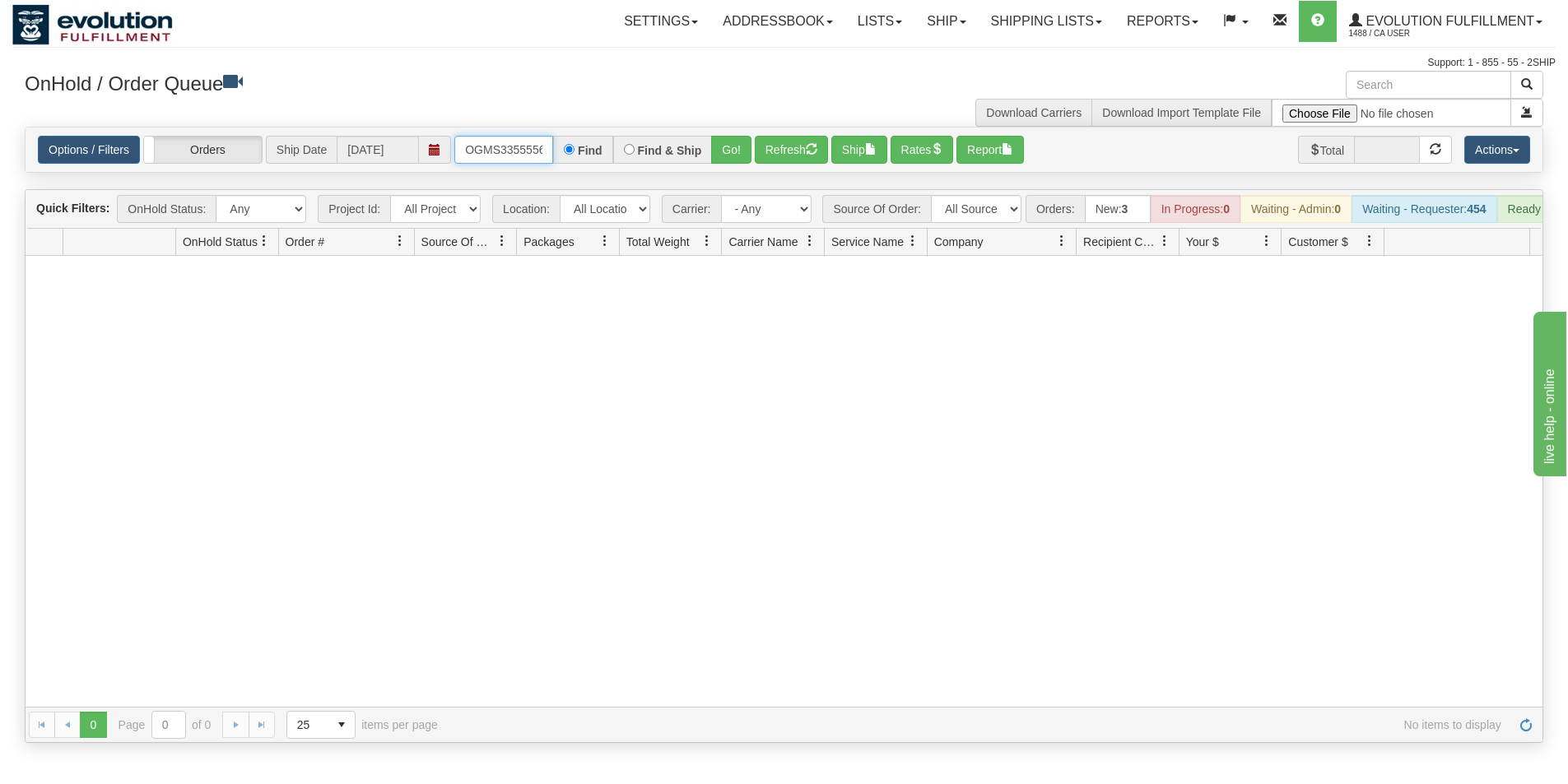
scroll to position [0, 9]
drag, startPoint x: 464, startPoint y: 143, endPoint x: 565, endPoint y: 143, distance: 101.0
click at [565, 143] on div "OGMS33555568 Find Find & Ship Go!" at bounding box center [602, 150] width 297 height 28
click at [730, 159] on button "Go!" at bounding box center [731, 150] width 40 height 28
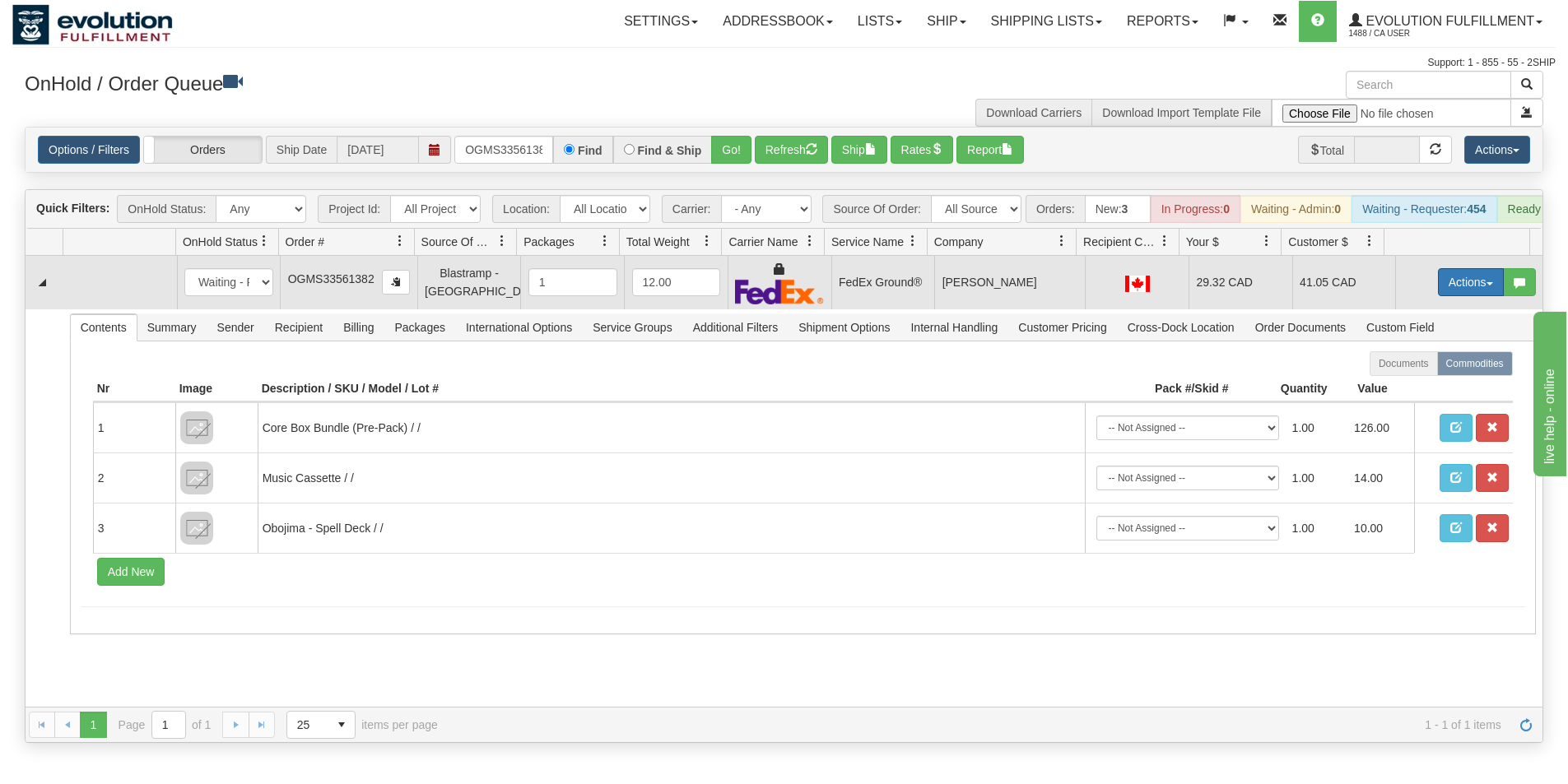
click at [1447, 290] on button "Actions" at bounding box center [1470, 282] width 66 height 28
click at [1404, 384] on span "Ship" at bounding box center [1405, 377] width 35 height 13
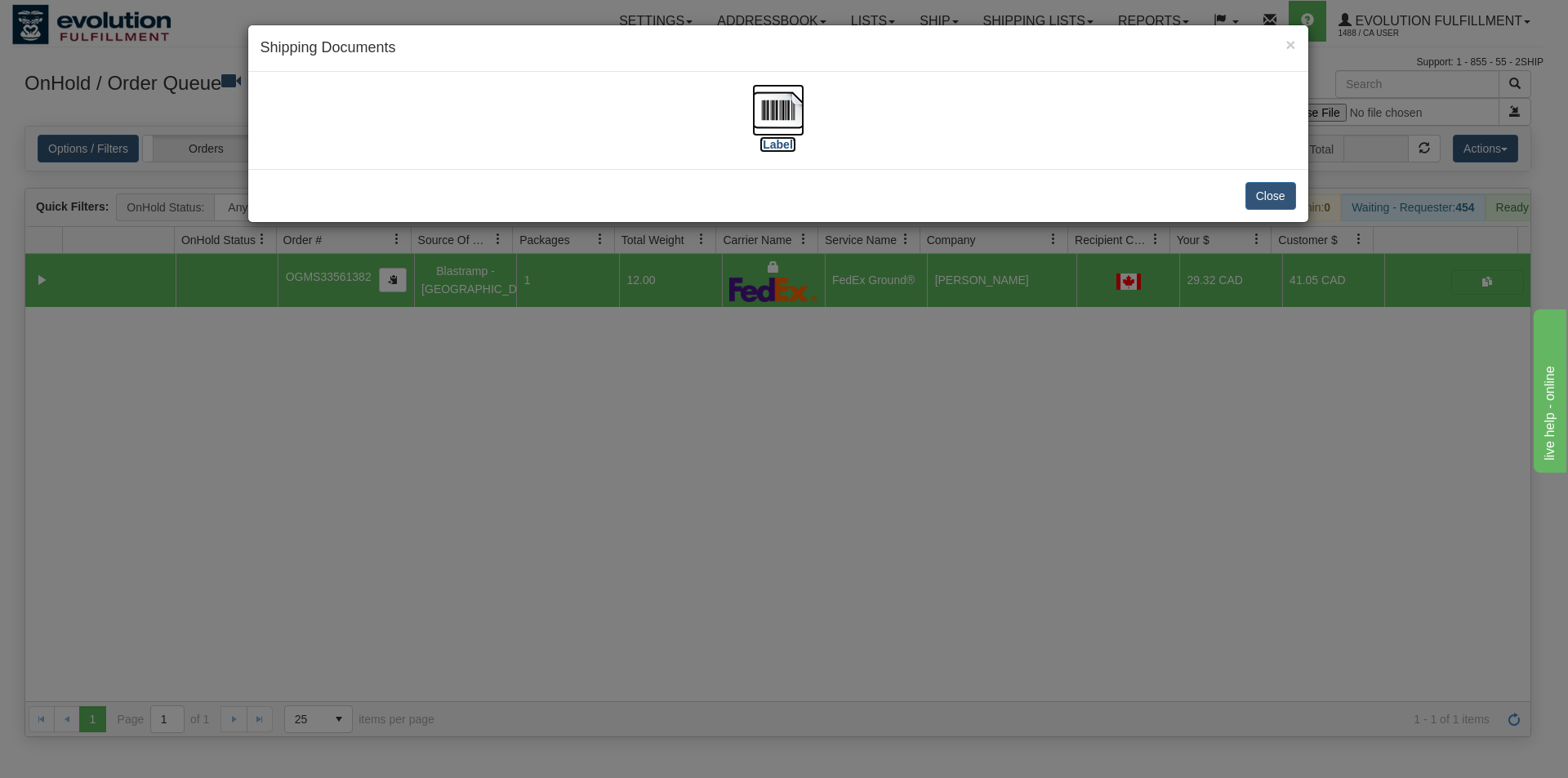
click at [779, 116] on img at bounding box center [778, 110] width 52 height 52
click at [794, 477] on div "× Shipping Documents [Label] Close" at bounding box center [784, 389] width 1568 height 778
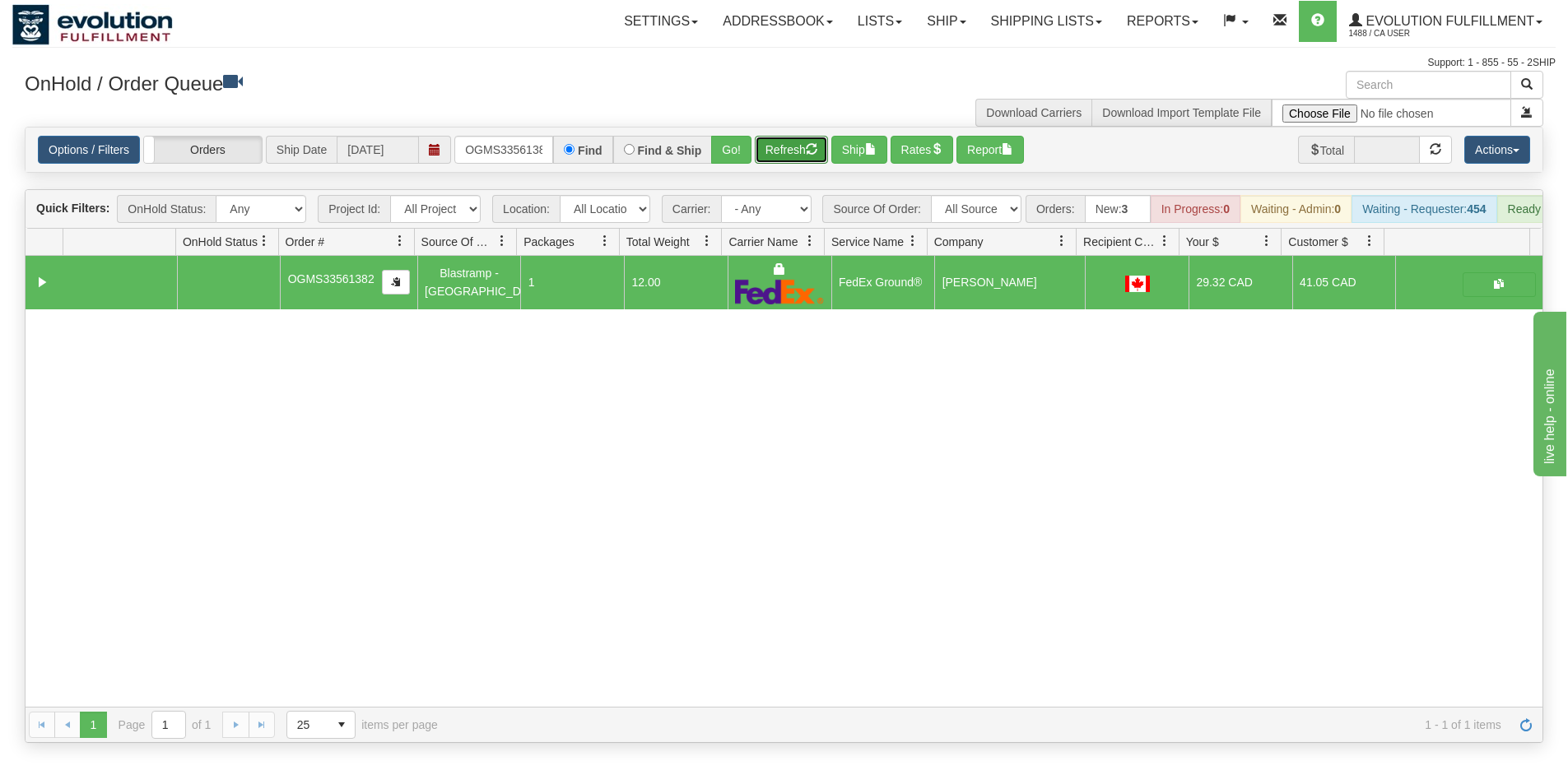
click at [781, 150] on button "Refresh" at bounding box center [791, 150] width 73 height 28
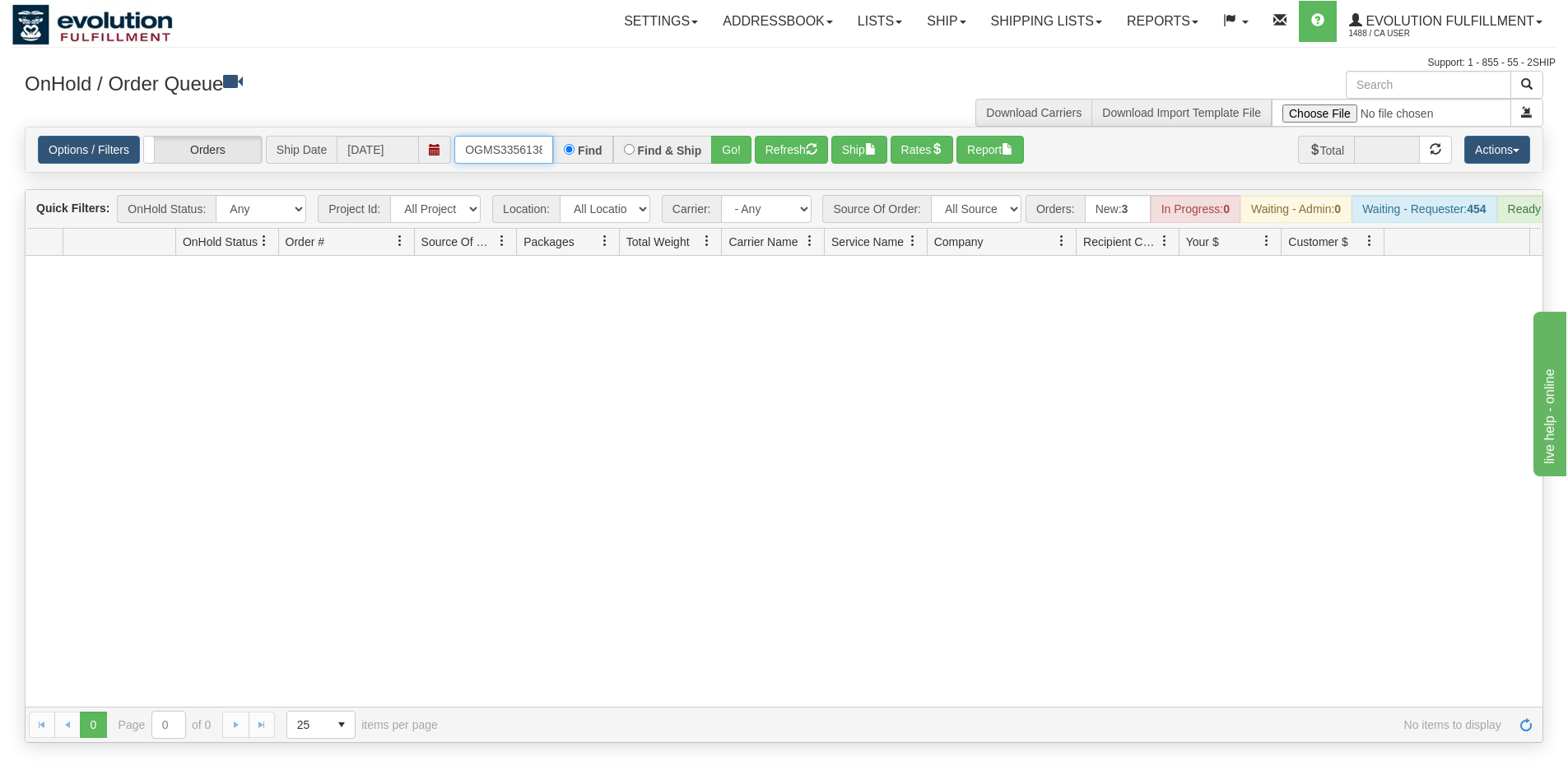
scroll to position [0, 9]
drag, startPoint x: 463, startPoint y: 150, endPoint x: 585, endPoint y: 139, distance: 122.5
click at [585, 139] on div "OGMS33561382 Find Find & Ship Go!" at bounding box center [602, 150] width 297 height 28
click at [725, 160] on button "Go!" at bounding box center [731, 150] width 40 height 28
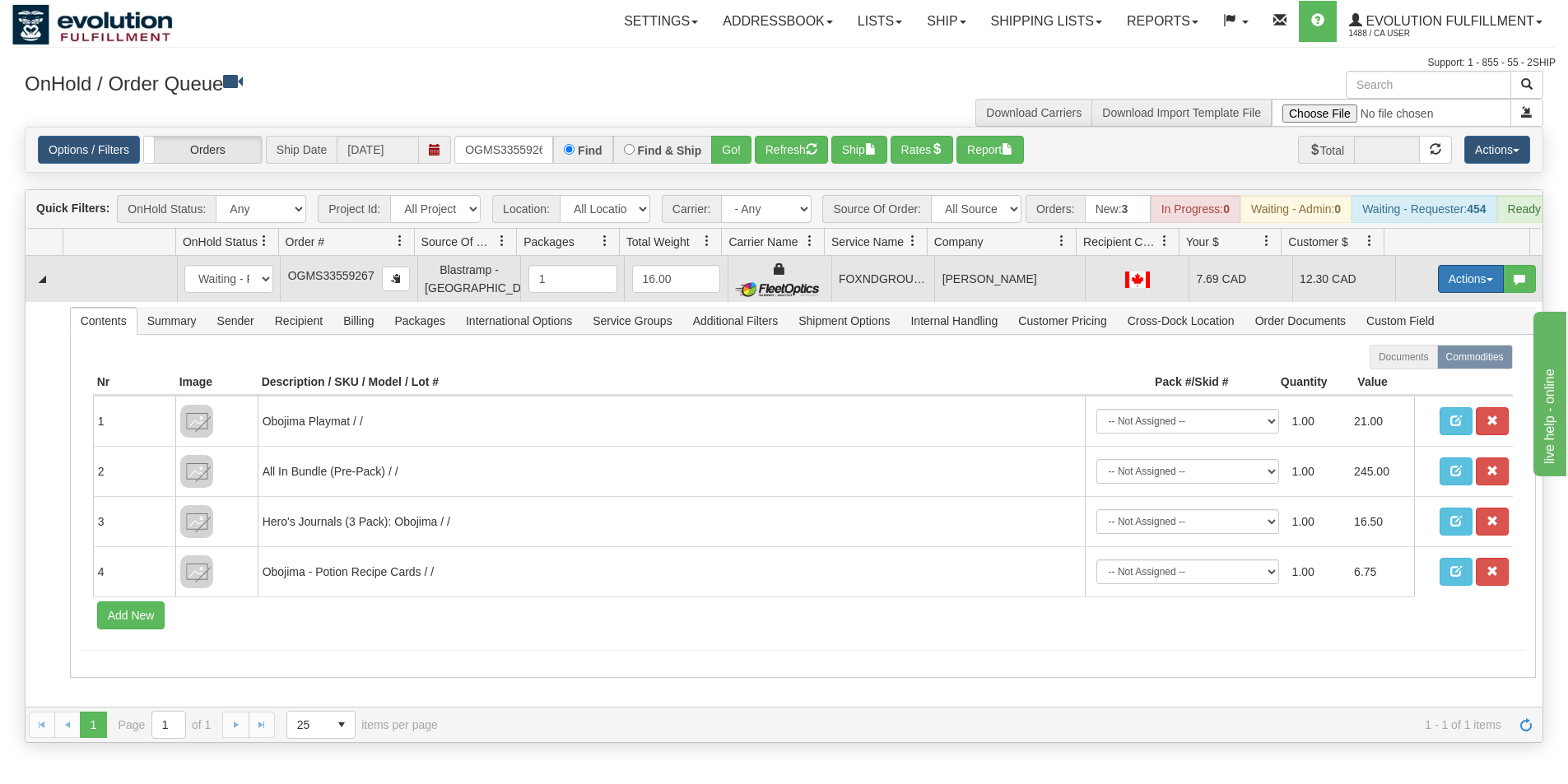
click at [1449, 285] on button "Actions" at bounding box center [1470, 279] width 66 height 28
click at [1389, 381] on span "Ship" at bounding box center [1405, 374] width 35 height 13
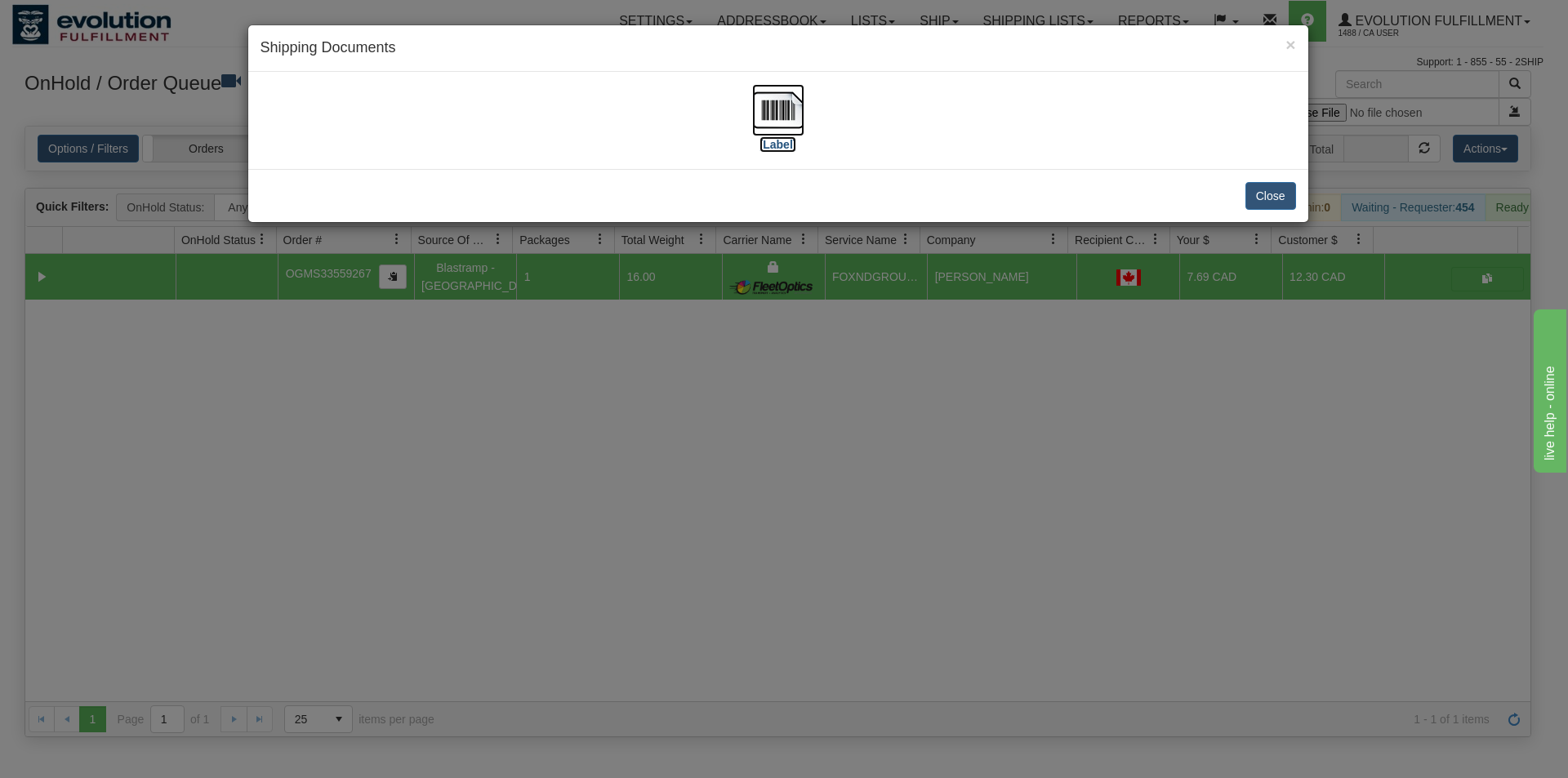
click at [780, 127] on img at bounding box center [778, 110] width 52 height 52
click at [723, 387] on div "× Shipping Documents [Label] Close" at bounding box center [784, 389] width 1568 height 778
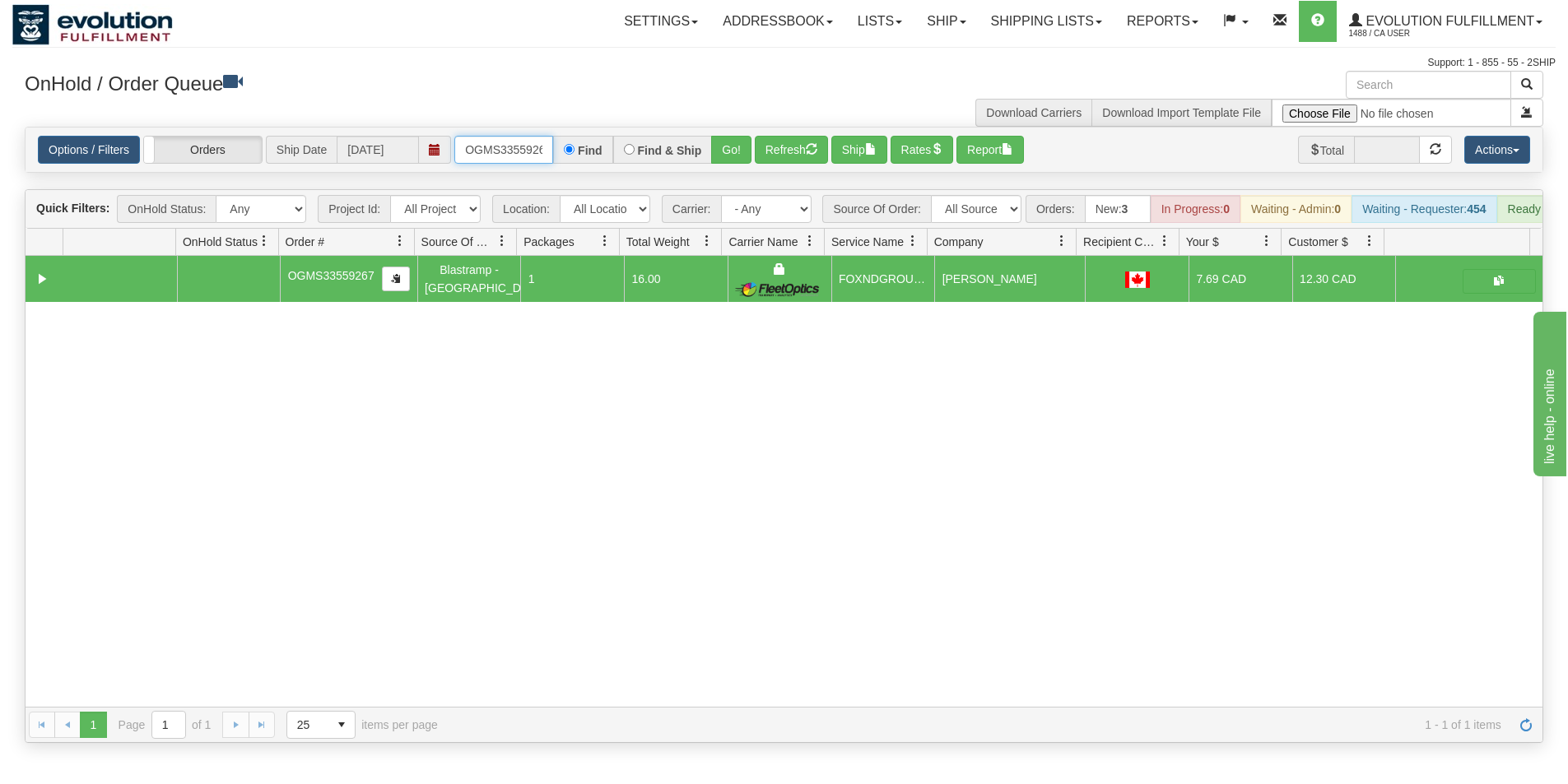
scroll to position [0, 9]
drag, startPoint x: 461, startPoint y: 146, endPoint x: 573, endPoint y: 158, distance: 112.6
click at [573, 158] on div "OGMS33559267 Find Find & Ship Go!" at bounding box center [602, 150] width 297 height 28
click at [727, 152] on button "Go!" at bounding box center [731, 150] width 40 height 28
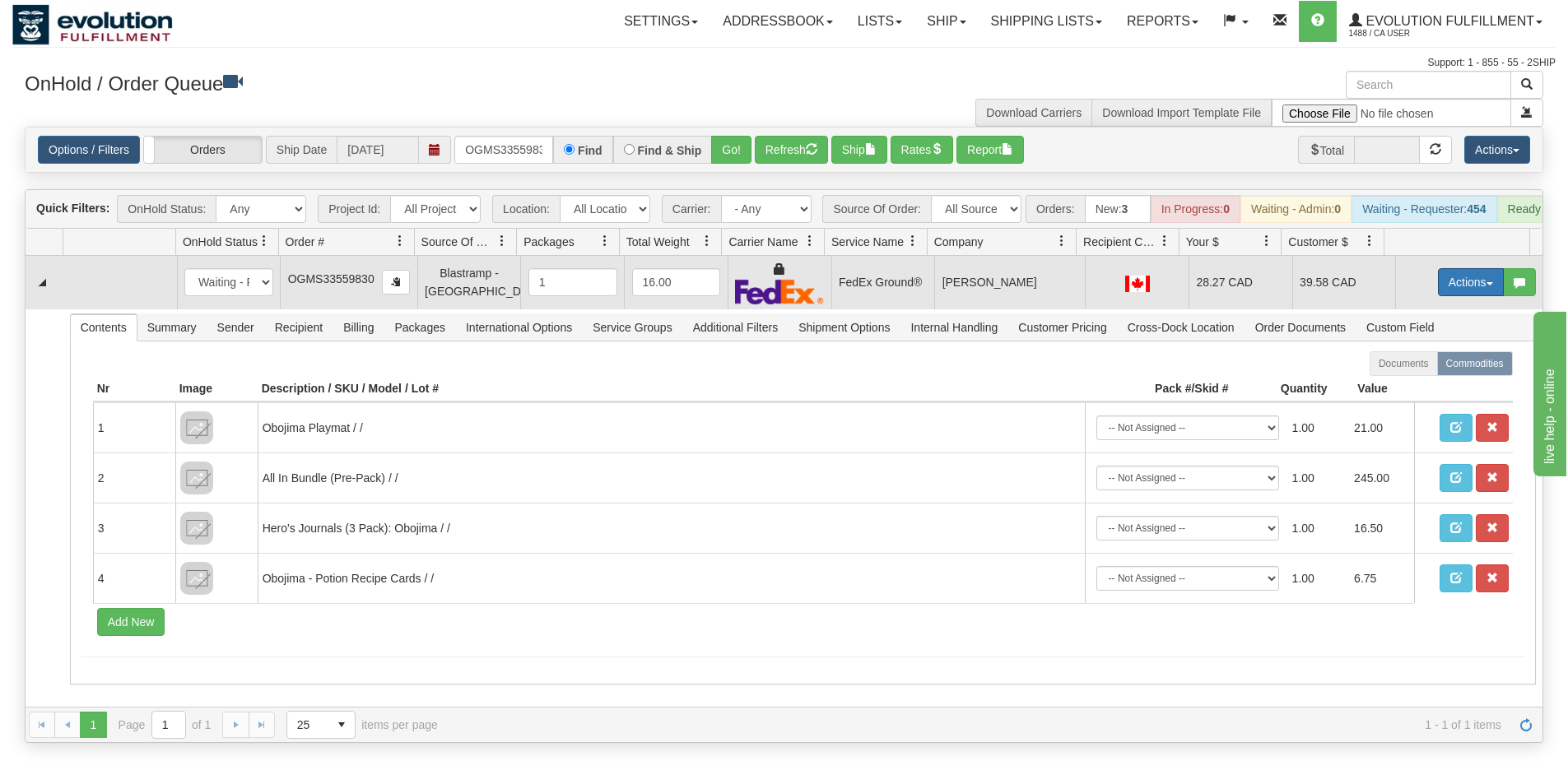
click at [1449, 296] on button "Actions" at bounding box center [1470, 282] width 66 height 28
click at [1403, 384] on span "Ship" at bounding box center [1405, 377] width 35 height 13
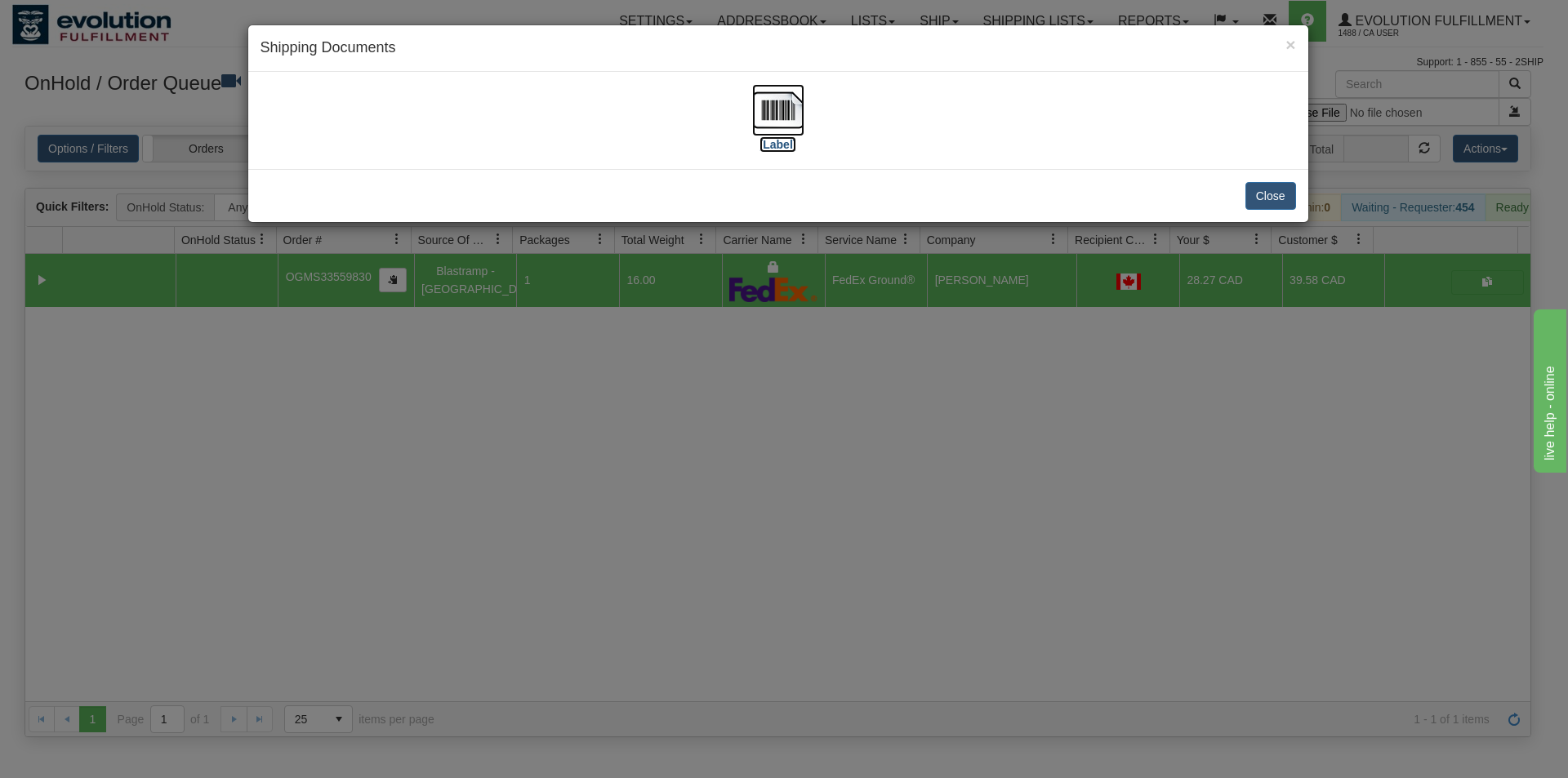
click at [779, 122] on img at bounding box center [778, 110] width 52 height 52
click at [870, 540] on div "× Shipping Documents [Label] Close" at bounding box center [784, 389] width 1568 height 778
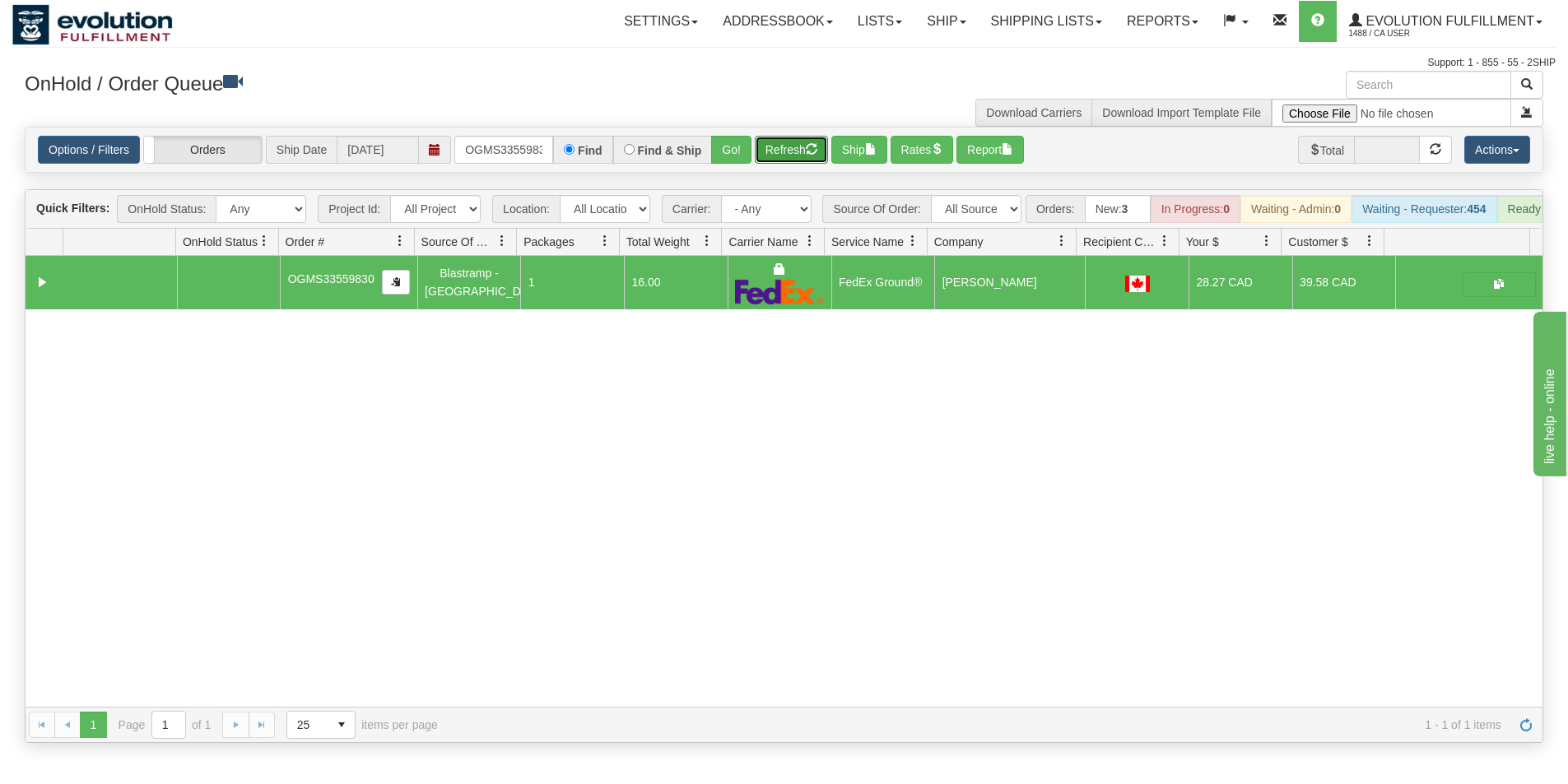
drag, startPoint x: 802, startPoint y: 156, endPoint x: 802, endPoint y: 141, distance: 15.0
click at [802, 153] on button "Refresh" at bounding box center [791, 150] width 73 height 28
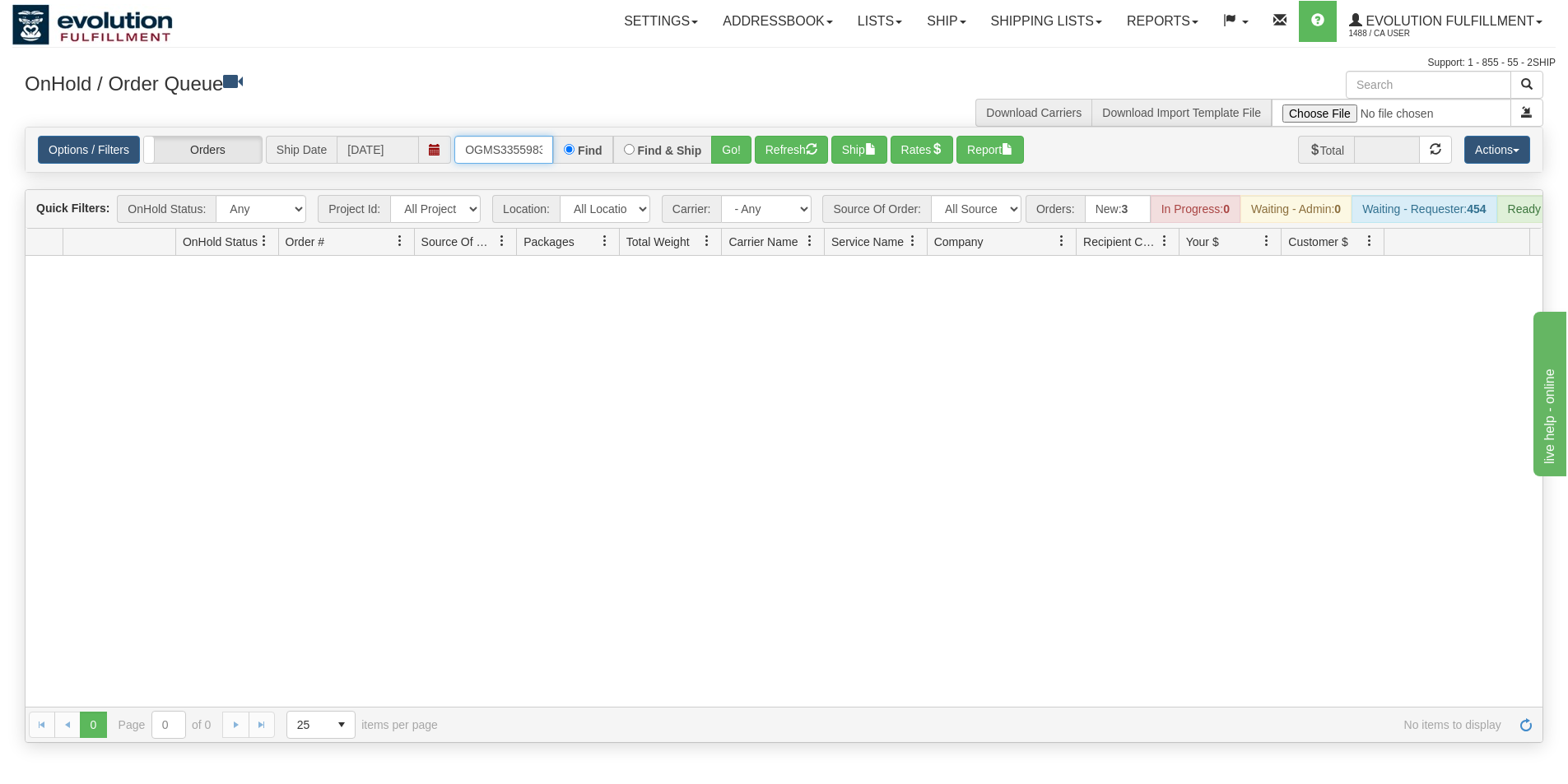
scroll to position [0, 9]
drag, startPoint x: 460, startPoint y: 145, endPoint x: 547, endPoint y: 139, distance: 87.2
click at [547, 141] on input "OGMS33559830" at bounding box center [503, 150] width 98 height 28
click at [721, 151] on button "Go!" at bounding box center [731, 150] width 40 height 28
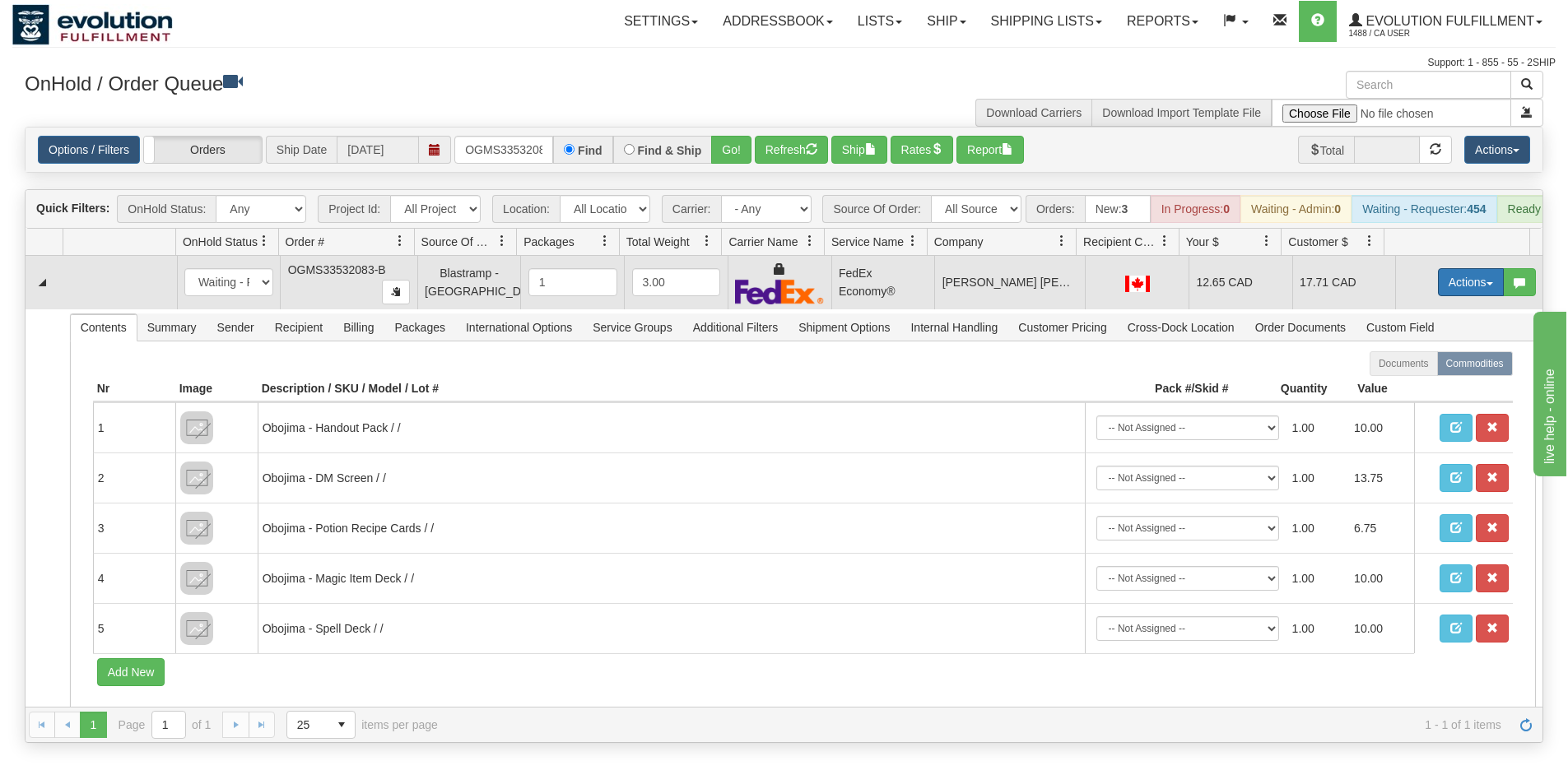
click at [1437, 290] on button "Actions" at bounding box center [1470, 282] width 66 height 28
click at [1393, 384] on span "Ship" at bounding box center [1405, 377] width 35 height 13
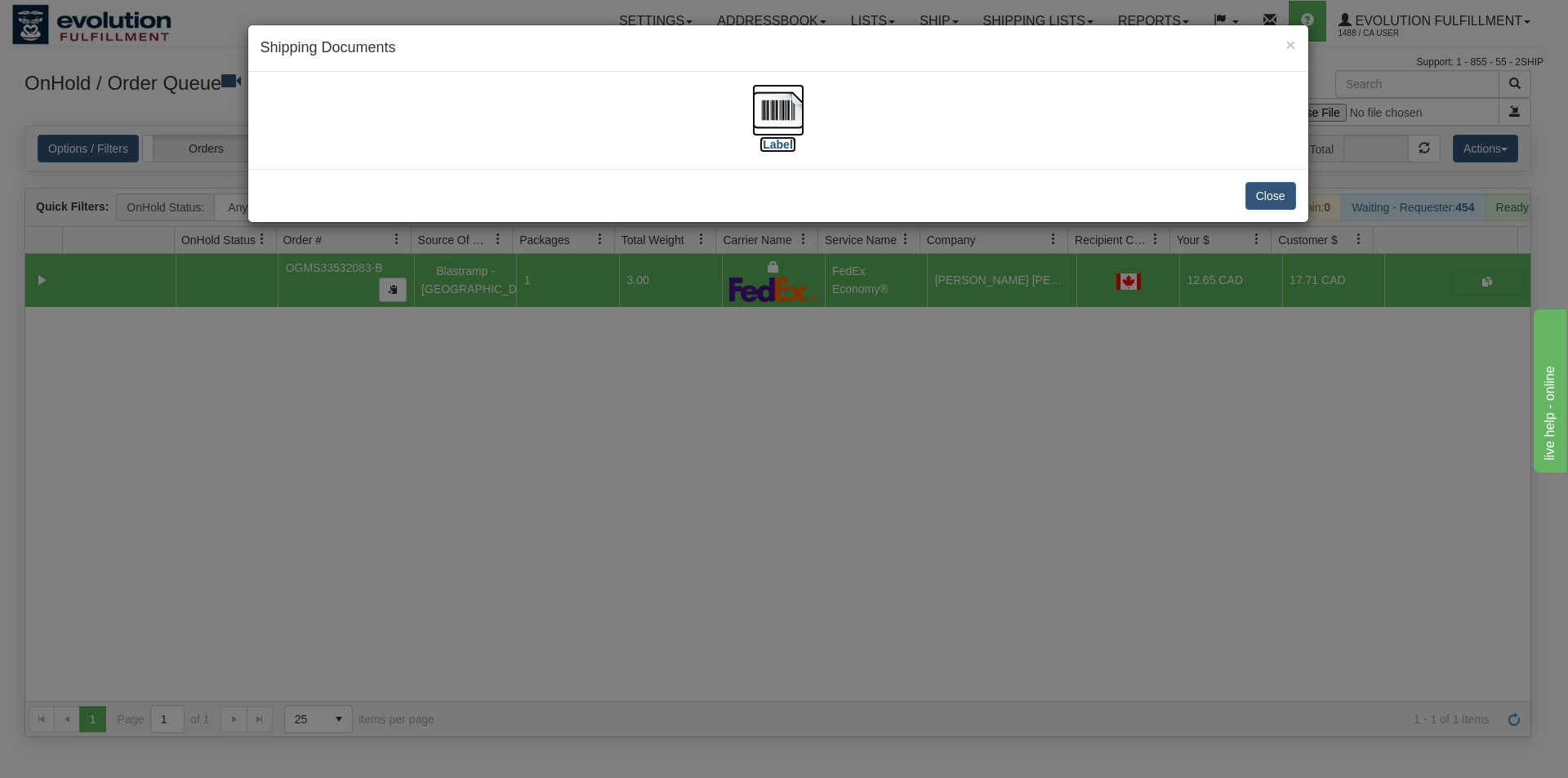
click at [799, 104] on img at bounding box center [778, 110] width 52 height 52
click at [767, 541] on div "× Shipping Documents [Label] Close" at bounding box center [784, 389] width 1568 height 778
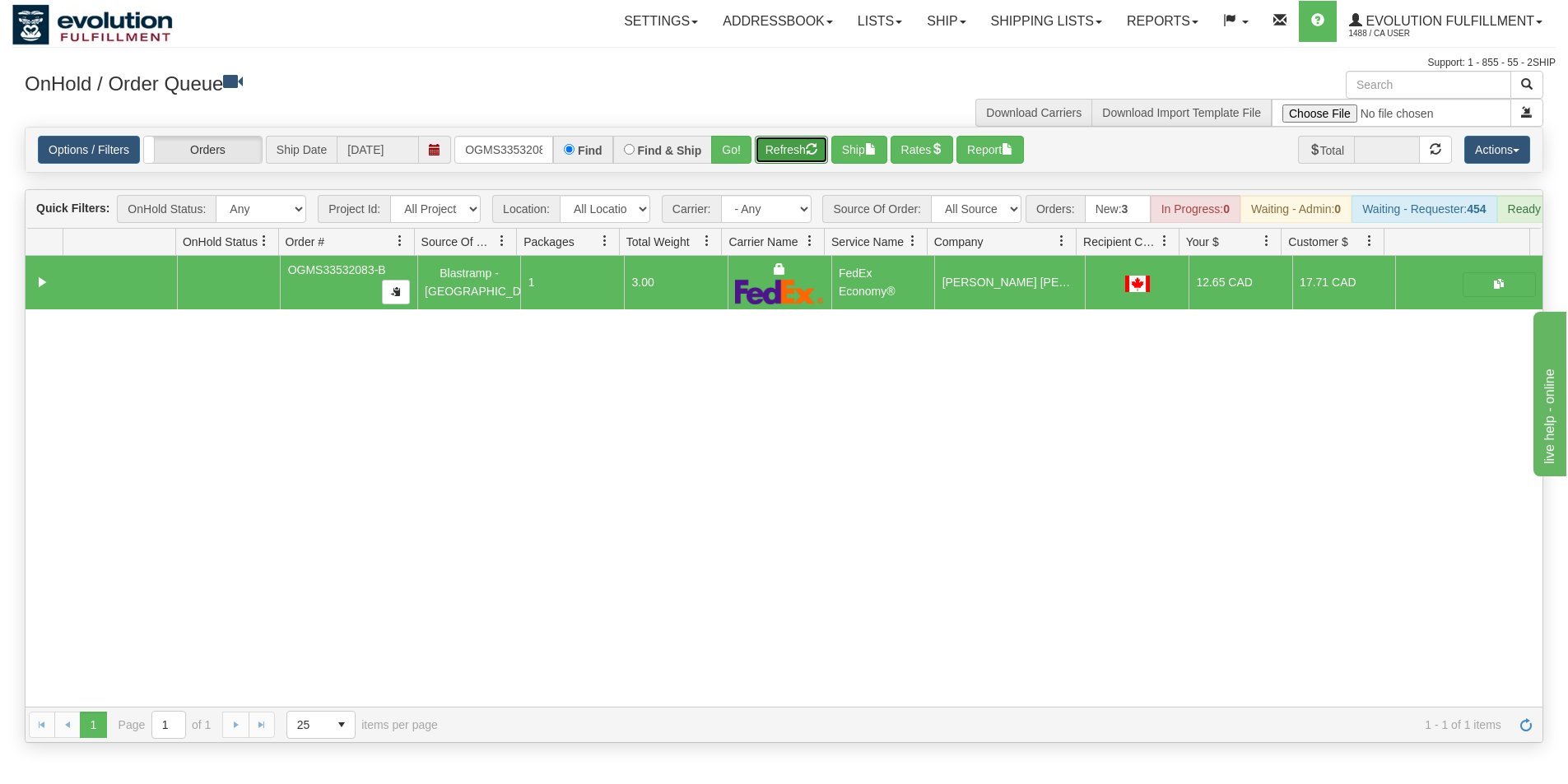
click at [789, 150] on button "Refresh" at bounding box center [791, 150] width 73 height 28
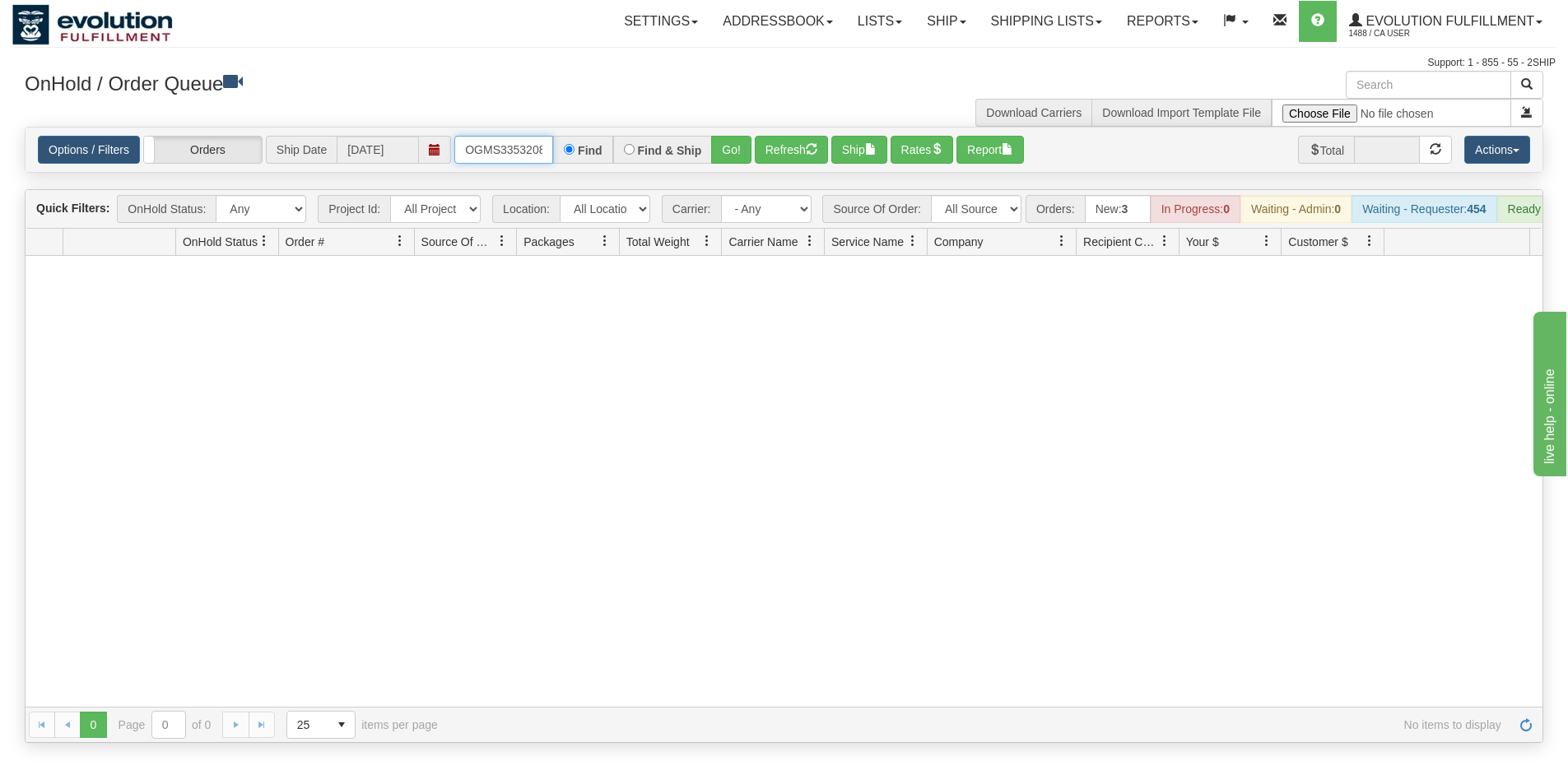
scroll to position [0, 21]
drag, startPoint x: 463, startPoint y: 143, endPoint x: 557, endPoint y: 141, distance: 94.0
click at [558, 143] on div "OGMS33532083-B Find Find & Ship Go!" at bounding box center [602, 150] width 297 height 28
click at [727, 142] on button "Go!" at bounding box center [731, 150] width 40 height 28
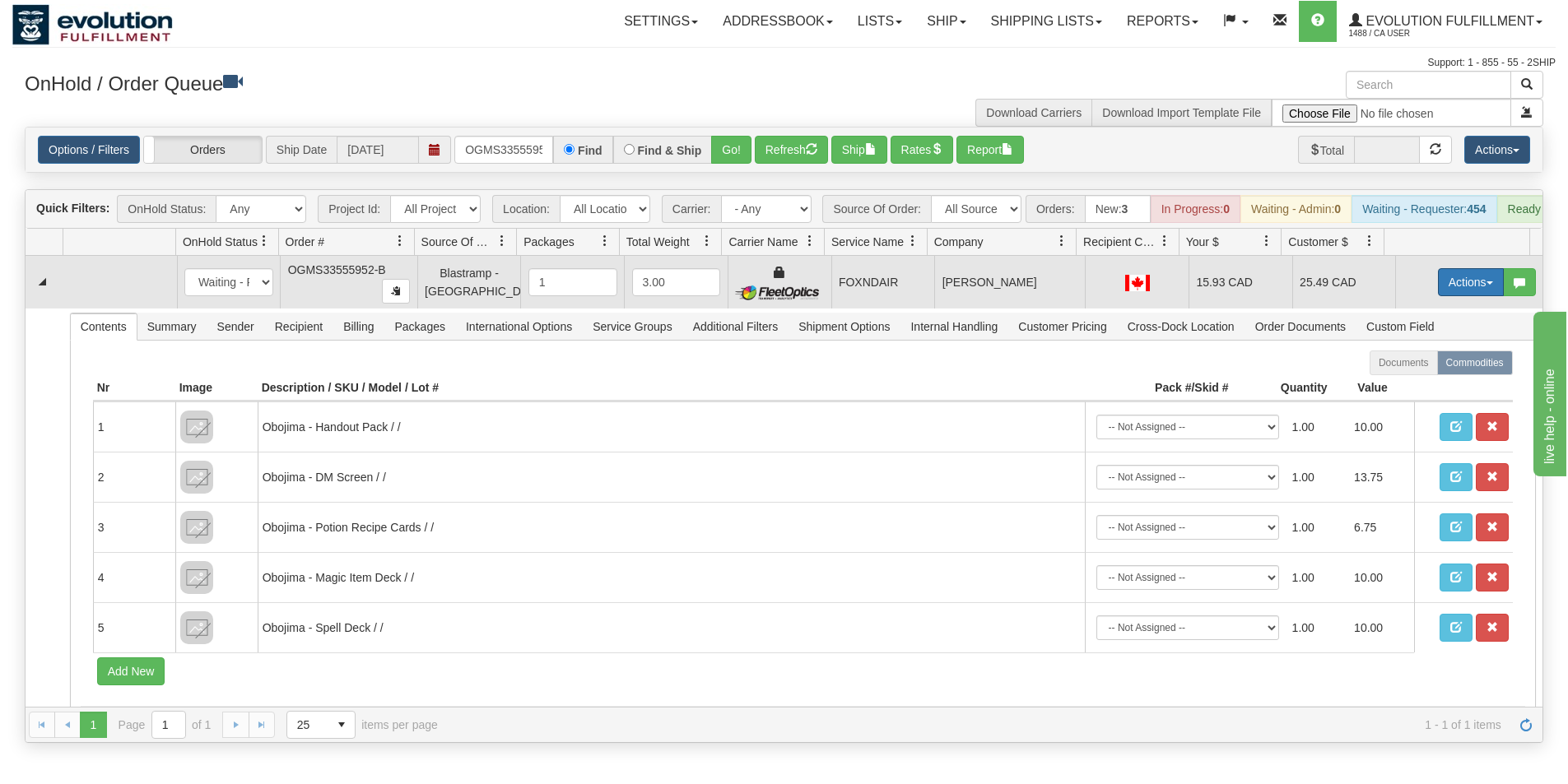
click at [1456, 296] on button "Actions" at bounding box center [1470, 282] width 66 height 28
click at [1402, 384] on span "Ship" at bounding box center [1405, 377] width 35 height 13
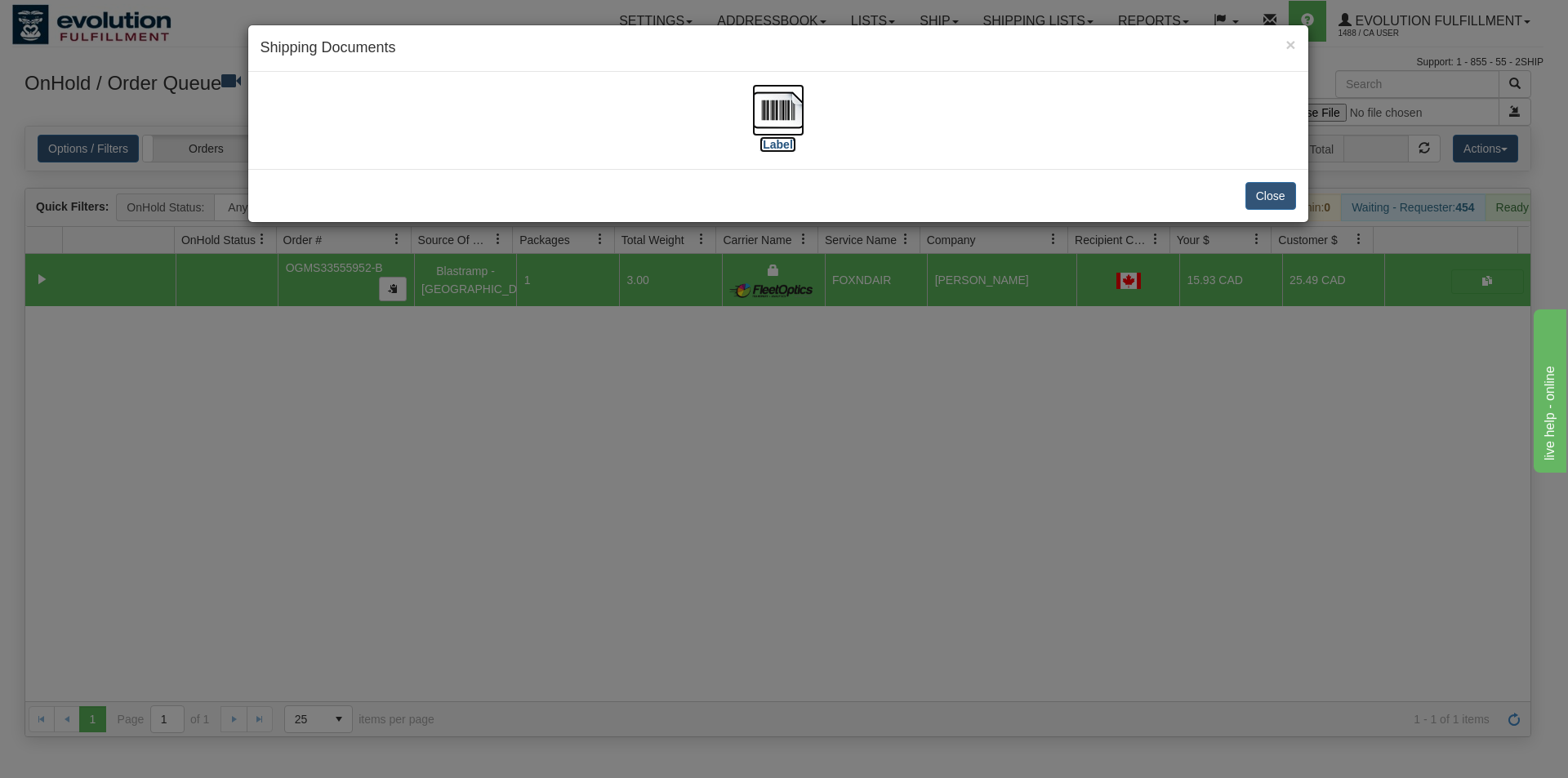
click at [783, 105] on img at bounding box center [778, 110] width 52 height 52
drag, startPoint x: 505, startPoint y: 613, endPoint x: 534, endPoint y: 388, distance: 226.9
click at [505, 612] on div "× Shipping Documents [Label] Close" at bounding box center [784, 389] width 1568 height 778
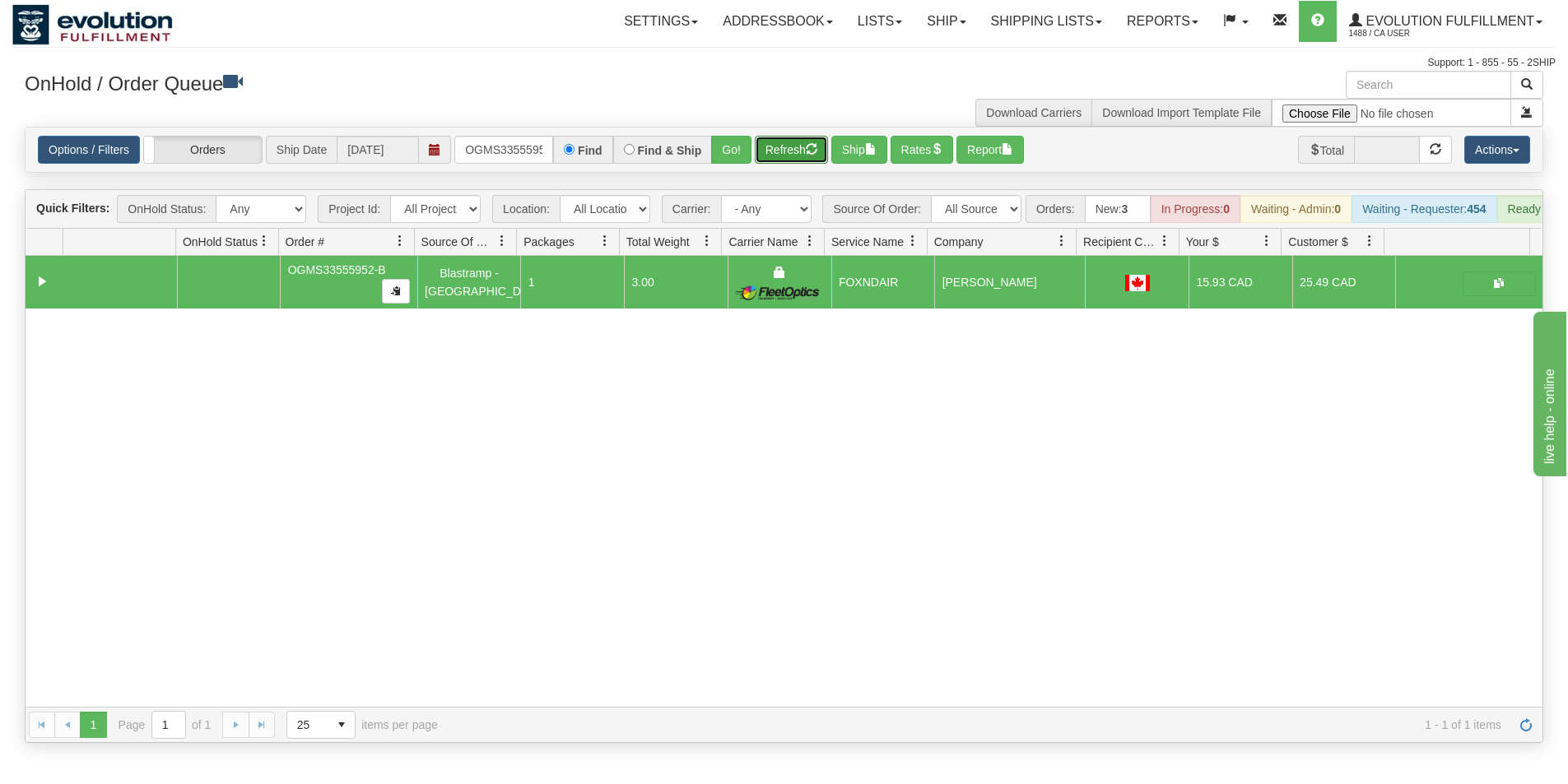
click at [781, 148] on button "Refresh" at bounding box center [791, 150] width 73 height 28
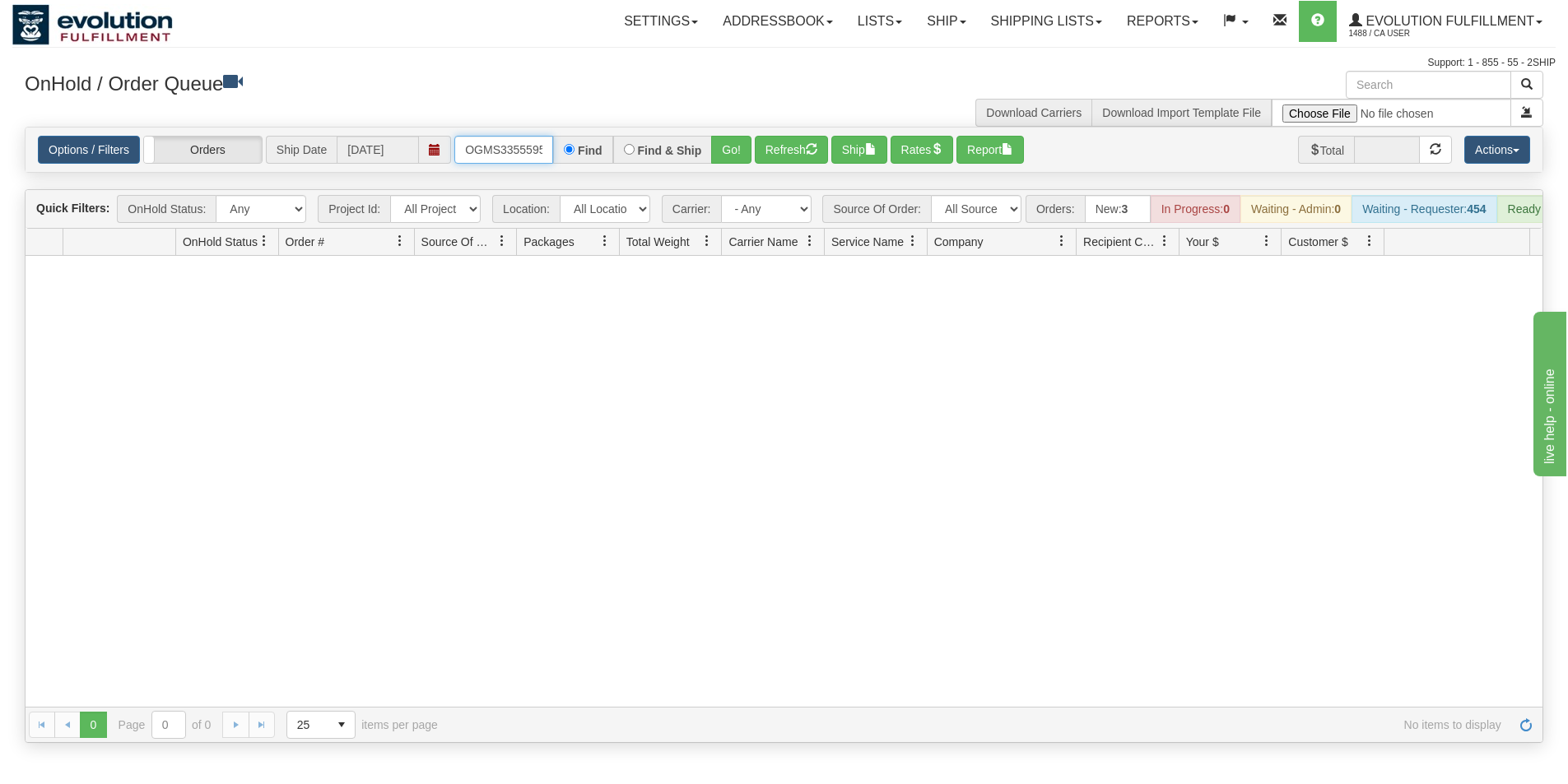
scroll to position [0, 21]
drag, startPoint x: 456, startPoint y: 153, endPoint x: 568, endPoint y: 154, distance: 112.0
click at [568, 154] on div "OGMS33555952-B Find Find & Ship Go!" at bounding box center [602, 150] width 297 height 28
click at [724, 147] on button "Go!" at bounding box center [731, 150] width 40 height 28
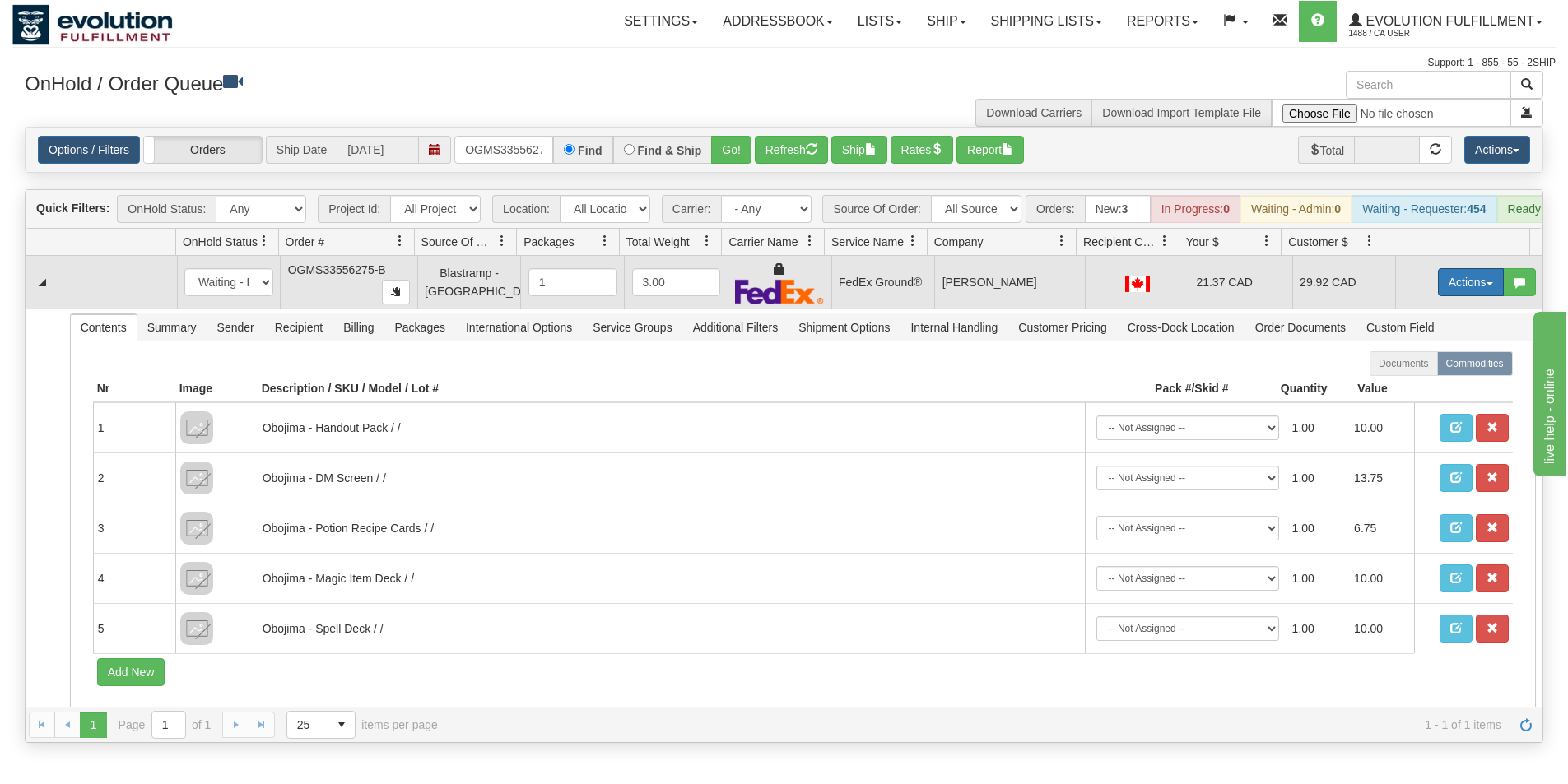
click at [1457, 290] on button "Actions" at bounding box center [1470, 282] width 66 height 28
drag, startPoint x: 1412, startPoint y: 393, endPoint x: 1101, endPoint y: 387, distance: 311.1
click at [1411, 389] on link "Ship" at bounding box center [1436, 377] width 132 height 22
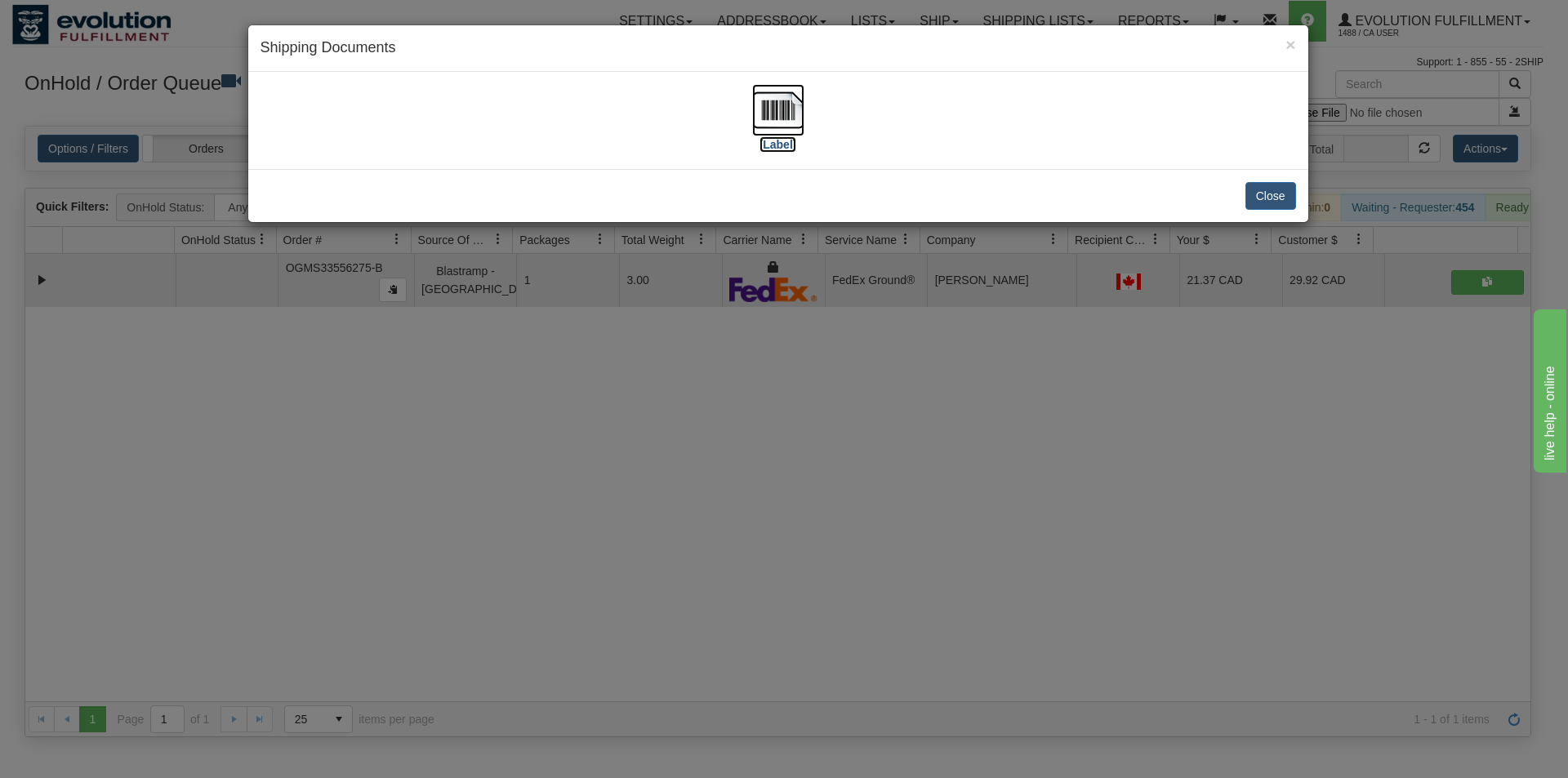
click at [765, 120] on img at bounding box center [778, 110] width 52 height 52
click at [725, 505] on div "× Shipping Documents [Label] Close" at bounding box center [784, 389] width 1568 height 778
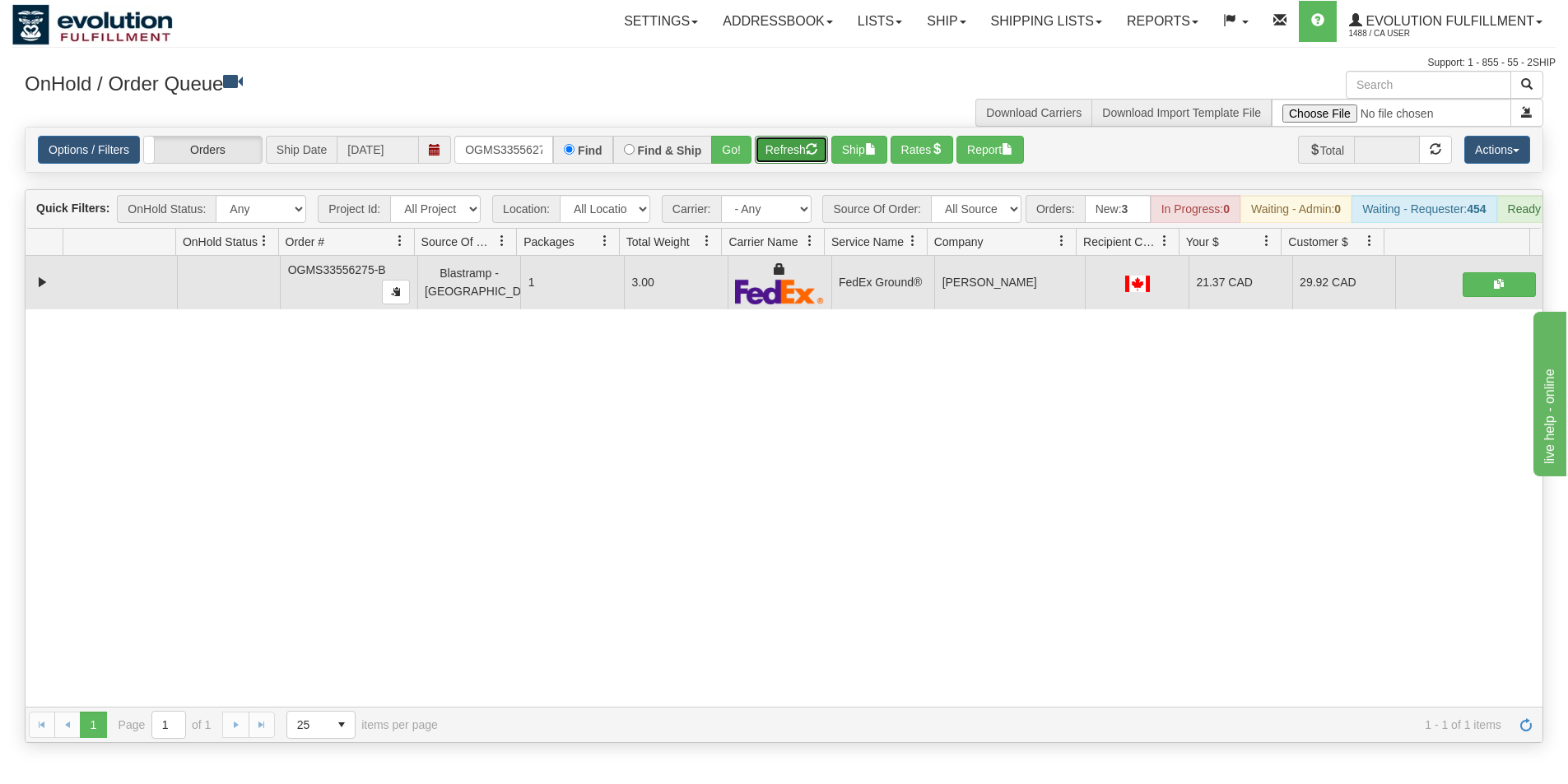
click at [782, 157] on button "Refresh" at bounding box center [791, 150] width 73 height 28
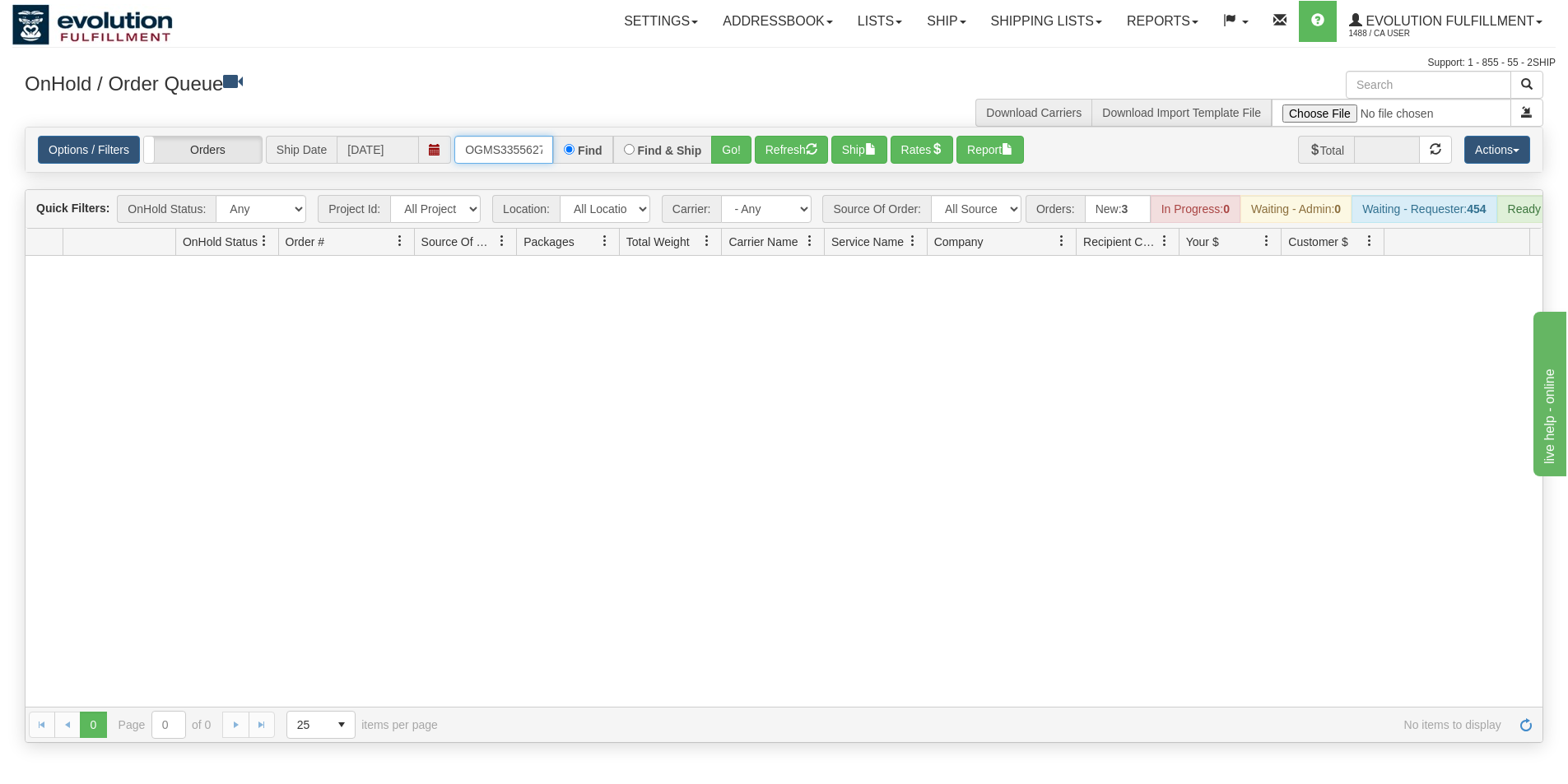
scroll to position [0, 21]
drag, startPoint x: 462, startPoint y: 152, endPoint x: 557, endPoint y: 142, distance: 95.5
click at [557, 142] on div "OGMS33556275-B Find Find & Ship Go!" at bounding box center [602, 150] width 297 height 28
click at [720, 148] on button "Go!" at bounding box center [731, 150] width 40 height 28
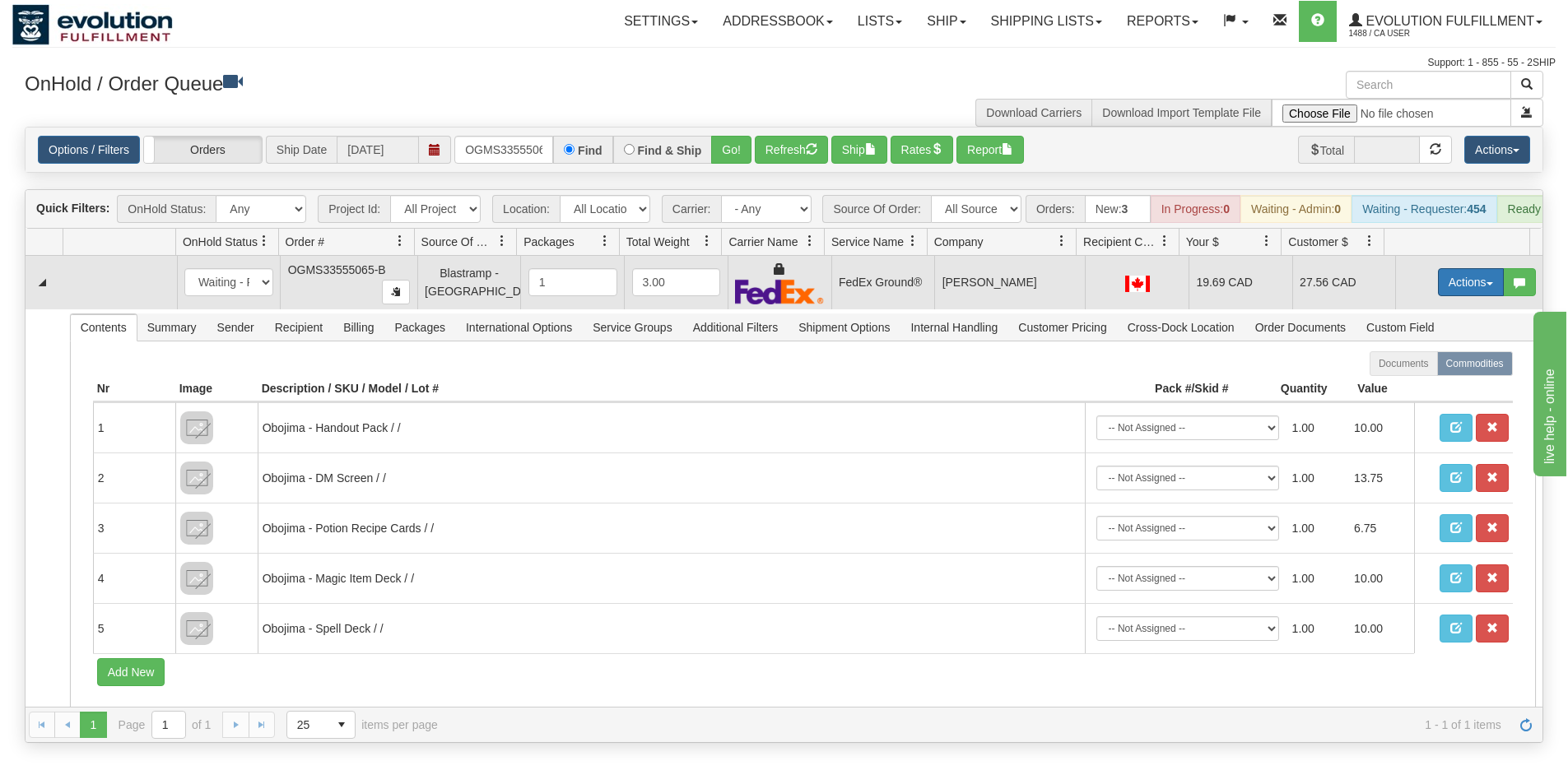
click at [1456, 287] on button "Actions" at bounding box center [1470, 282] width 66 height 28
click at [1411, 389] on link "Ship" at bounding box center [1436, 377] width 132 height 22
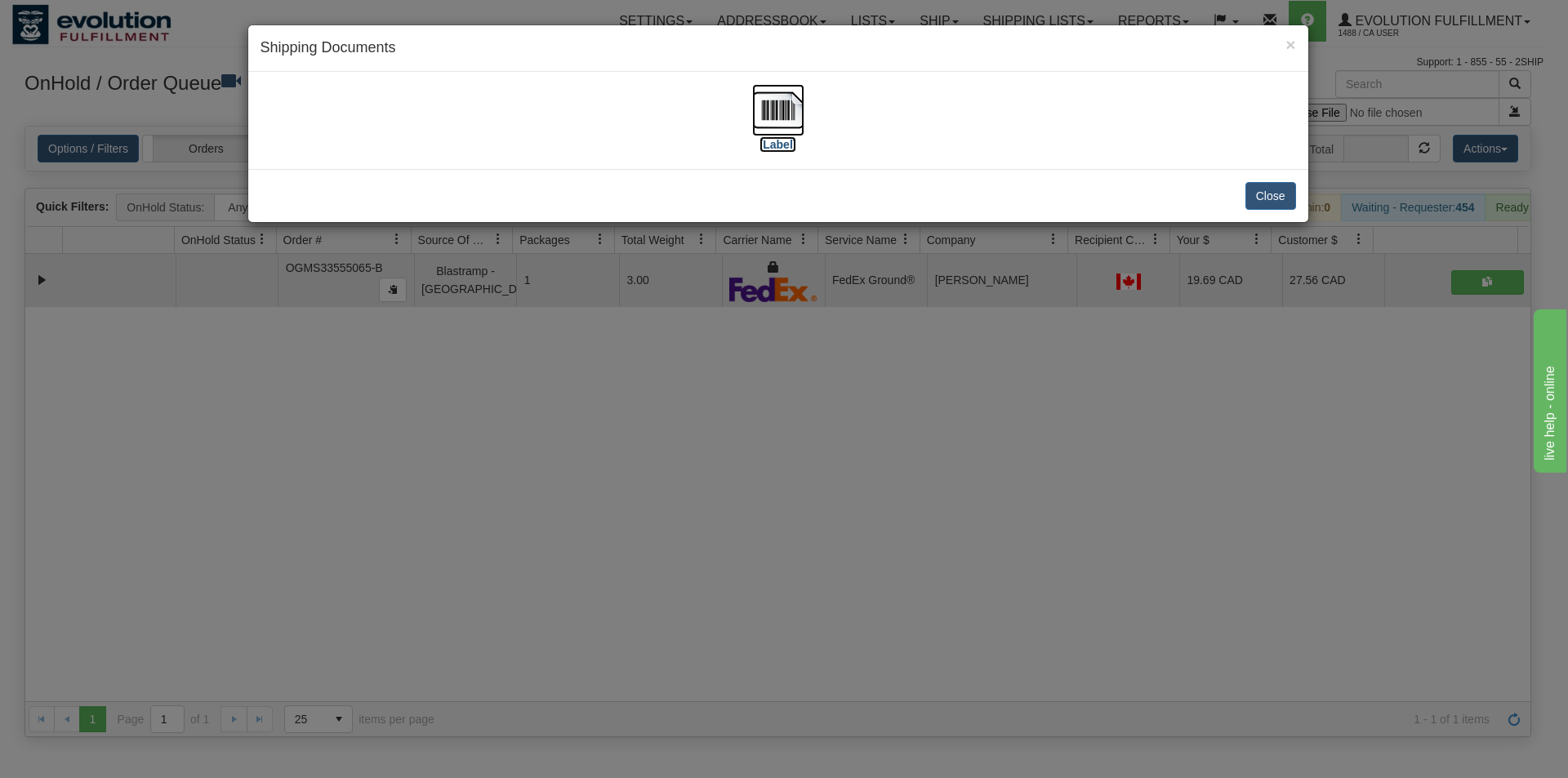
click at [776, 105] on img at bounding box center [778, 110] width 52 height 52
click at [811, 532] on div "× Shipping Documents [Label] Close" at bounding box center [784, 389] width 1568 height 778
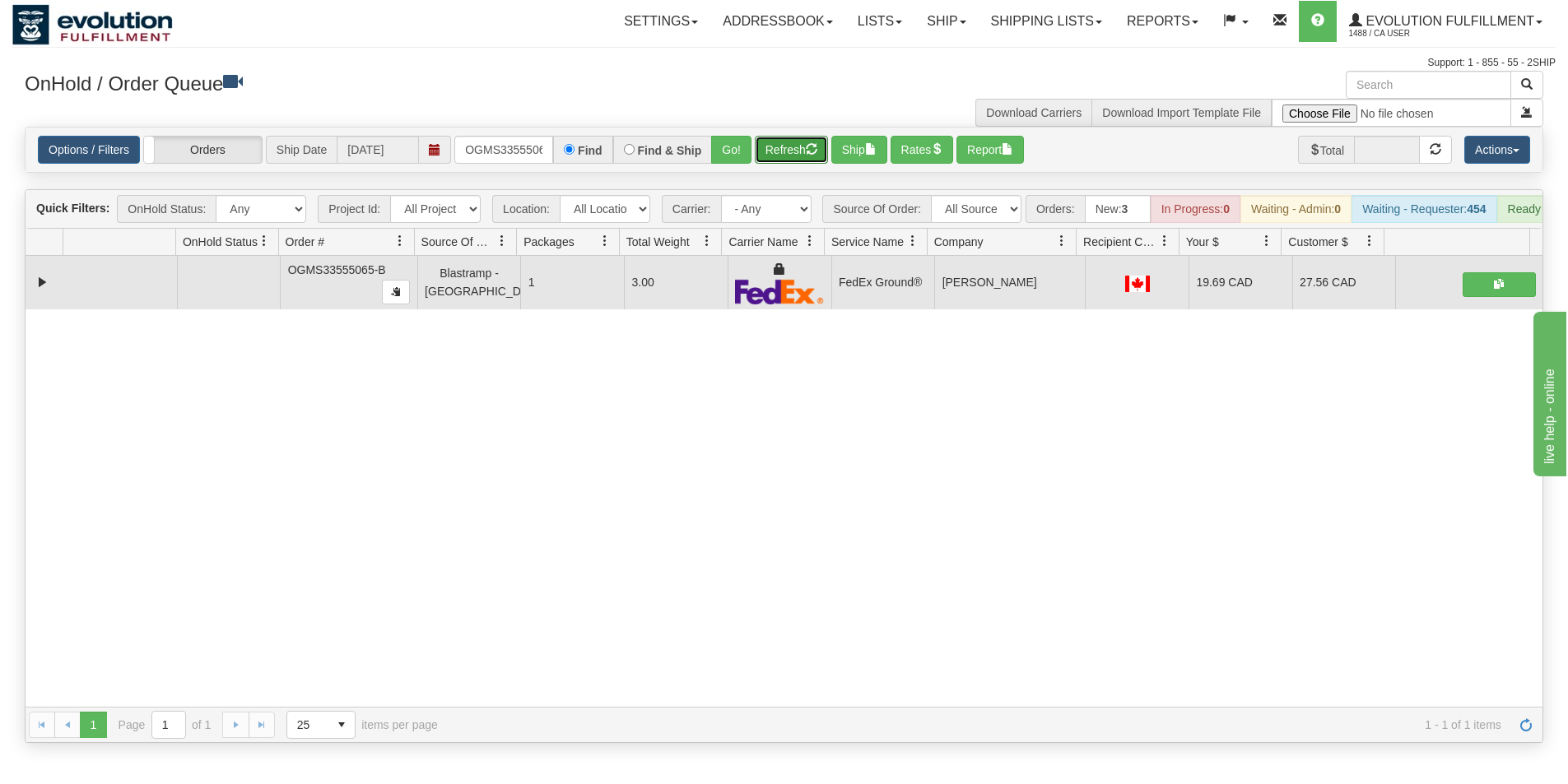
click at [795, 145] on button "Refresh" at bounding box center [791, 150] width 73 height 28
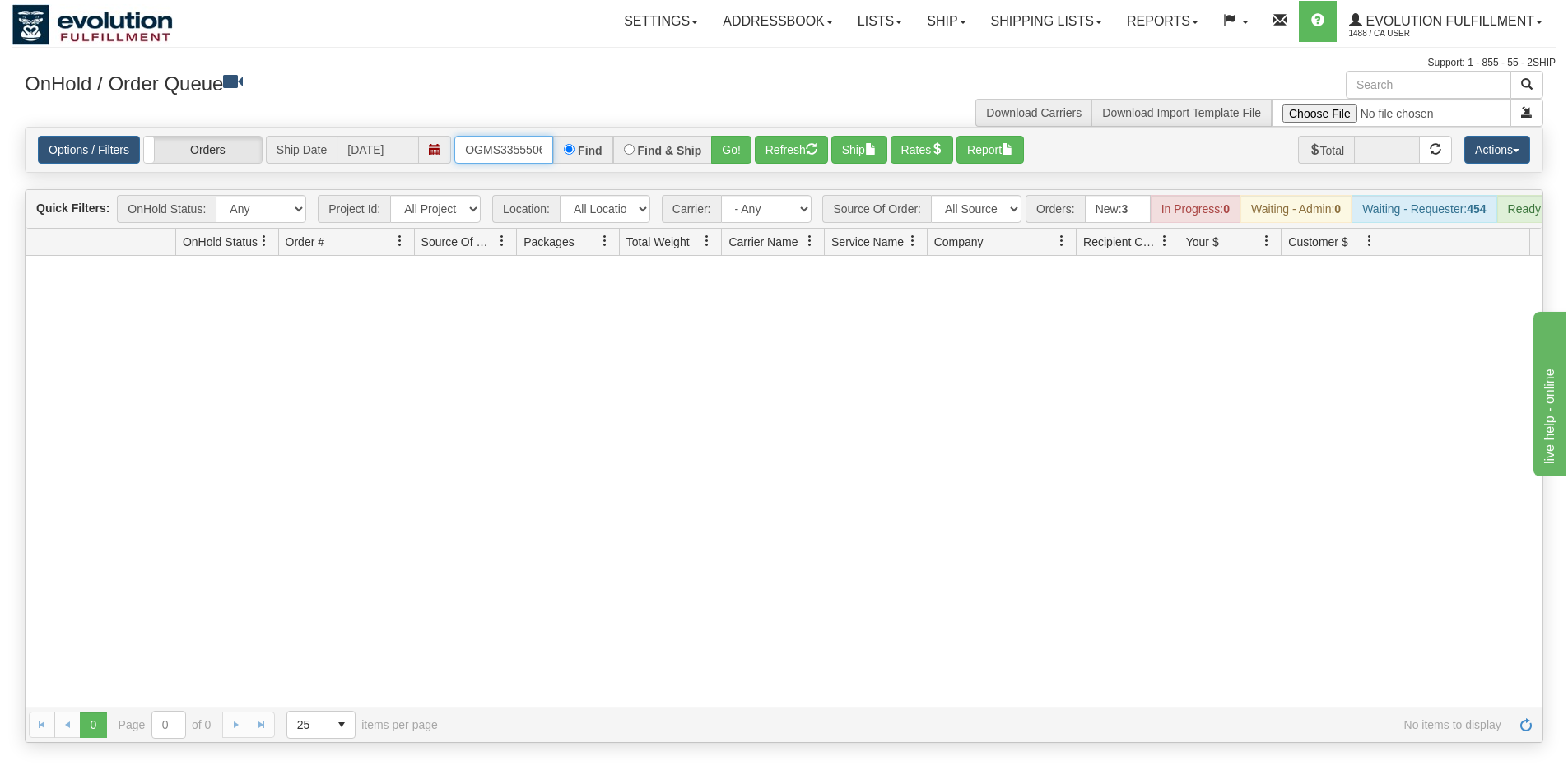
scroll to position [0, 21]
drag, startPoint x: 461, startPoint y: 147, endPoint x: 574, endPoint y: 148, distance: 113.0
click at [574, 148] on div "OGMS33555065-B Find Find & Ship Go!" at bounding box center [602, 150] width 297 height 28
click at [729, 159] on button "Go!" at bounding box center [731, 150] width 40 height 28
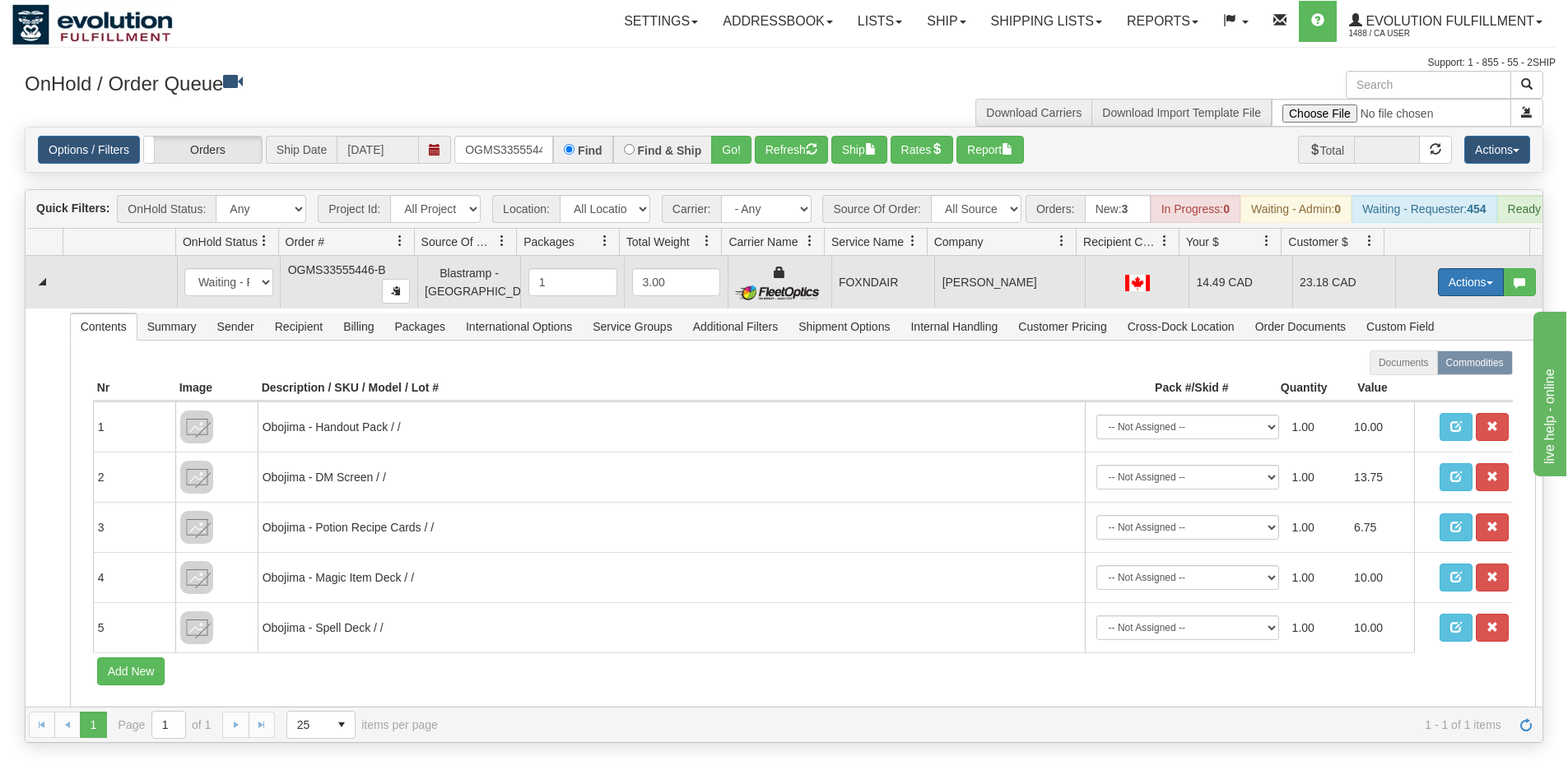
click at [1444, 296] on button "Actions" at bounding box center [1470, 282] width 66 height 28
click at [1396, 384] on span "Ship" at bounding box center [1405, 377] width 35 height 13
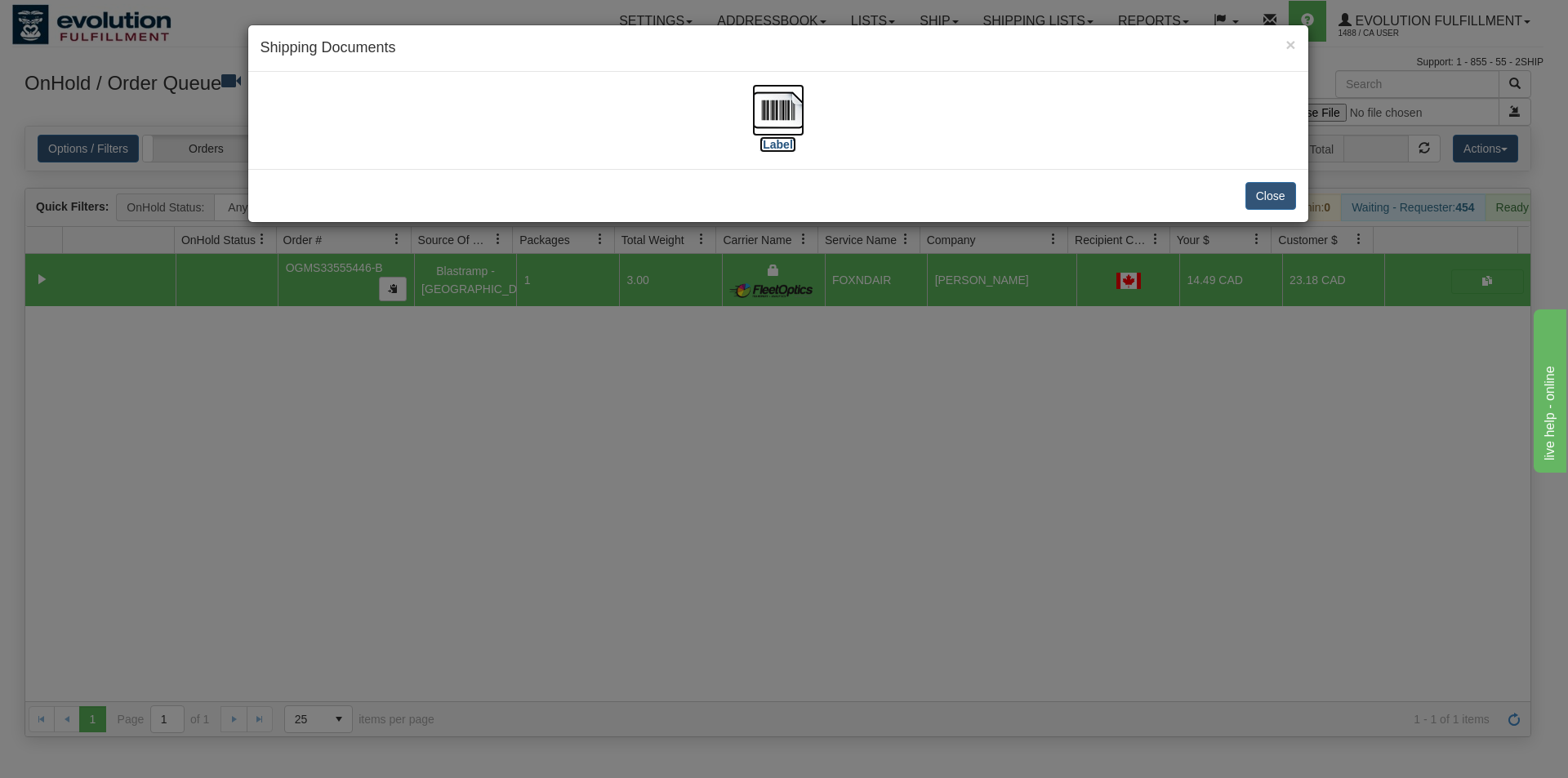
click at [791, 110] on img at bounding box center [778, 110] width 52 height 52
click at [956, 552] on div "× Shipping Documents [Label] Close" at bounding box center [784, 389] width 1568 height 778
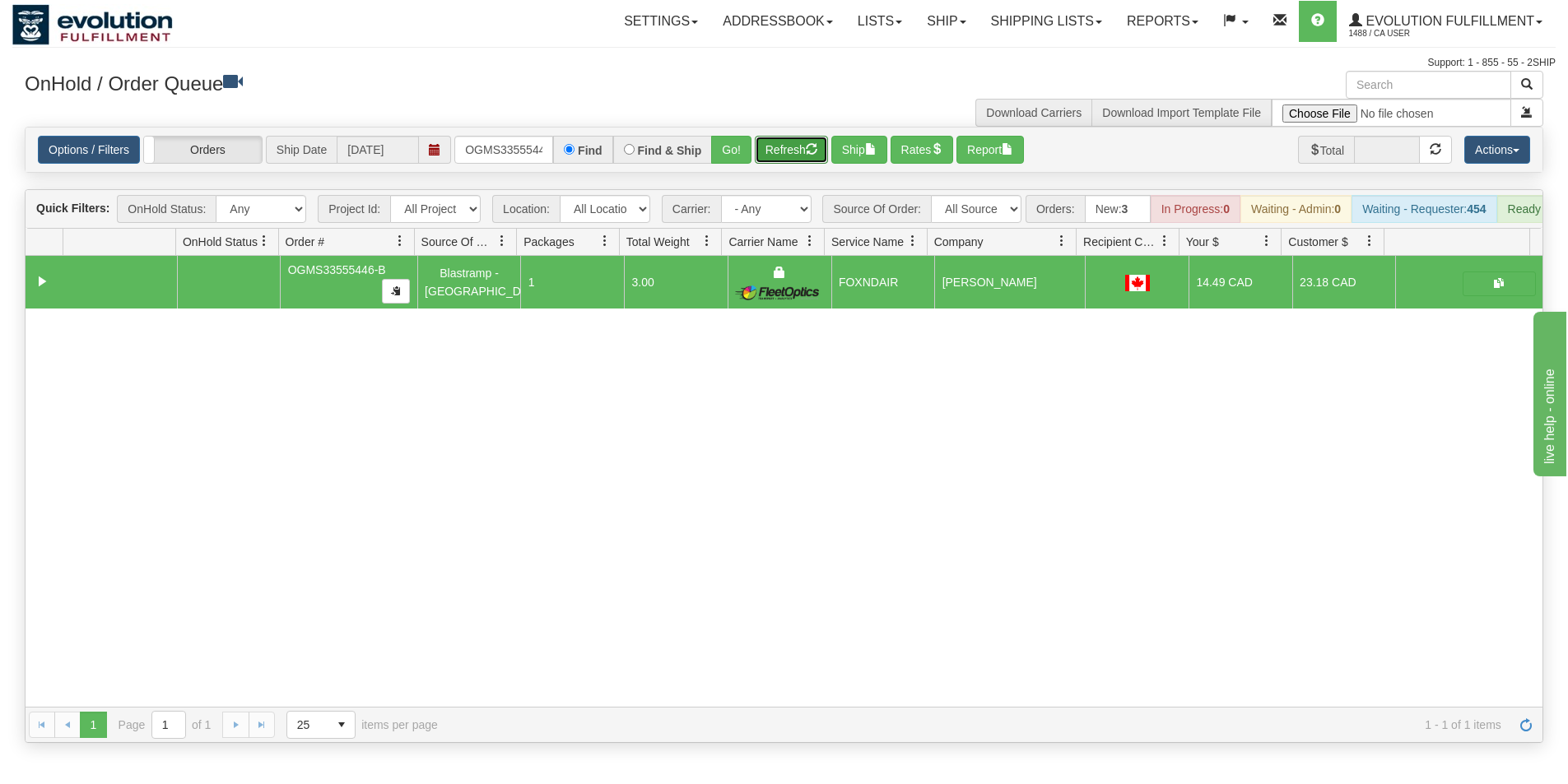
click at [782, 144] on button "Refresh" at bounding box center [791, 150] width 73 height 28
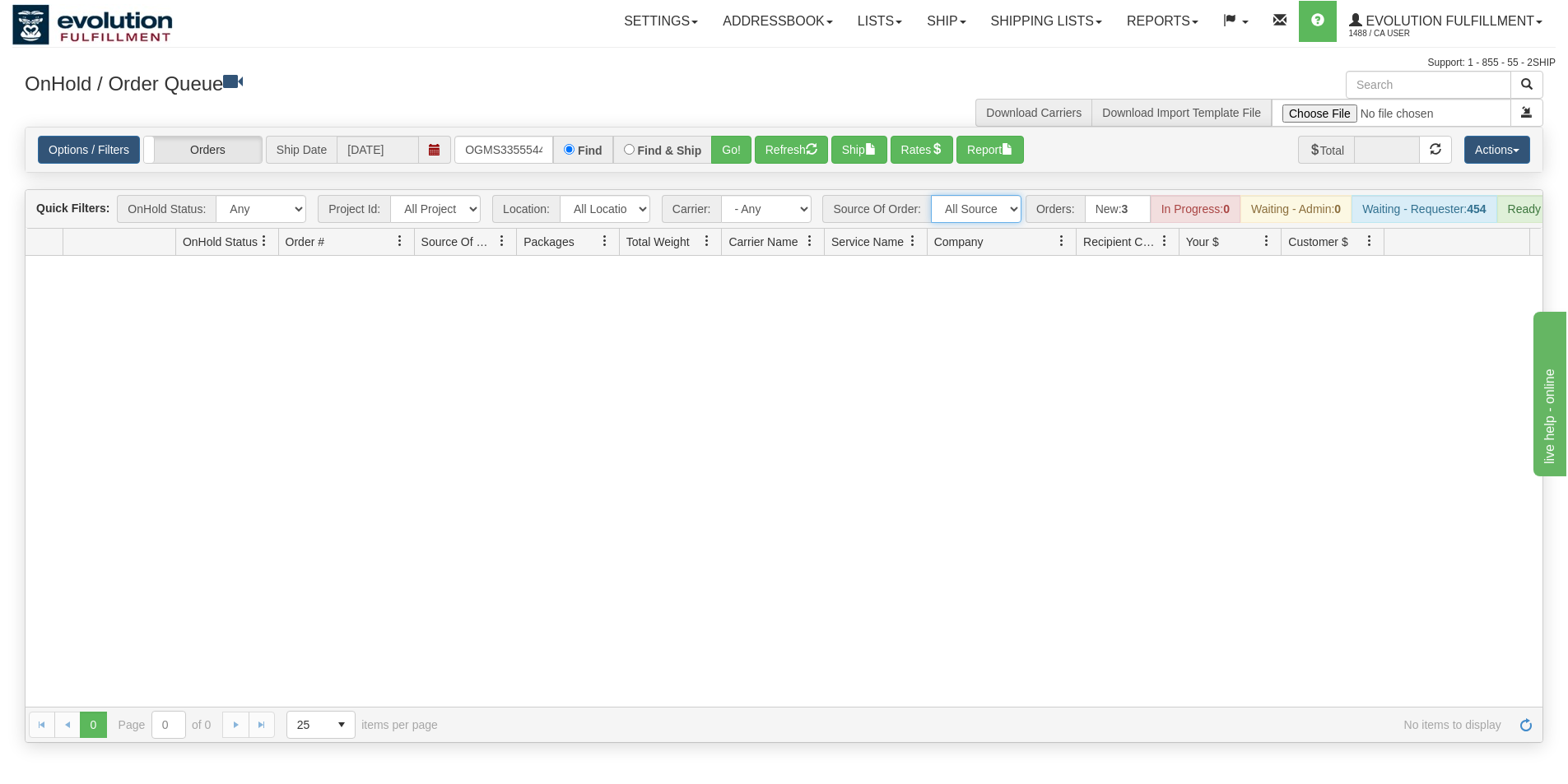
click at [987, 207] on select "All Sources AirBlaster 2Ship Integration Ambler Apparel 2Ship Integration Blast…" at bounding box center [976, 209] width 91 height 28
drag, startPoint x: 464, startPoint y: 139, endPoint x: 565, endPoint y: 155, distance: 102.3
click at [565, 155] on div "OGMS33555446-B Find Find & Ship Go!" at bounding box center [602, 150] width 297 height 28
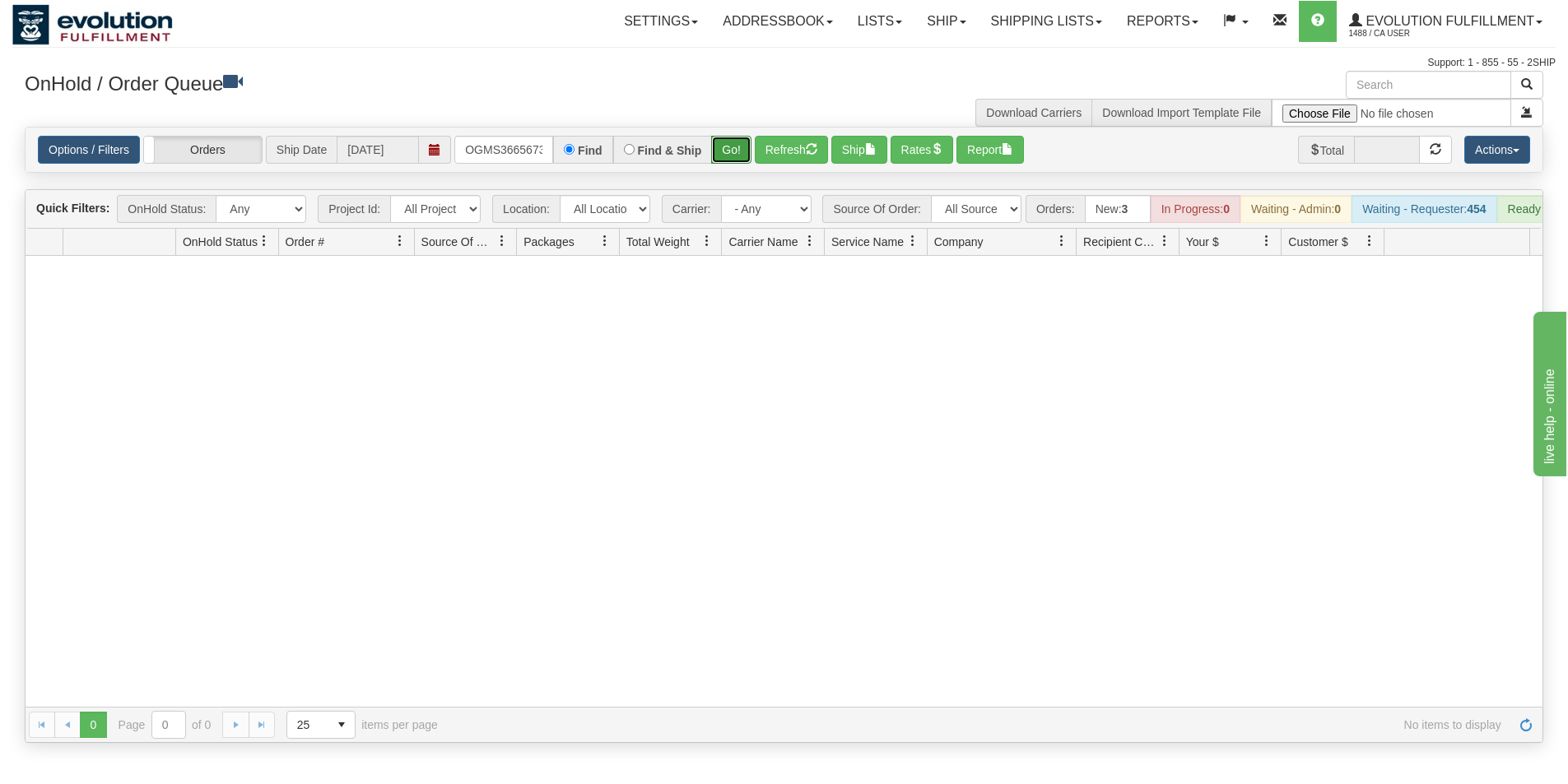
click at [727, 148] on button "Go!" at bounding box center [731, 150] width 40 height 28
drag, startPoint x: 472, startPoint y: 152, endPoint x: 536, endPoint y: 156, distance: 64.1
click at [542, 156] on input "OGMS36656730-RESHIP" at bounding box center [503, 150] width 98 height 28
click at [499, 151] on input "OGMS36656730-RESHIP" at bounding box center [503, 150] width 98 height 28
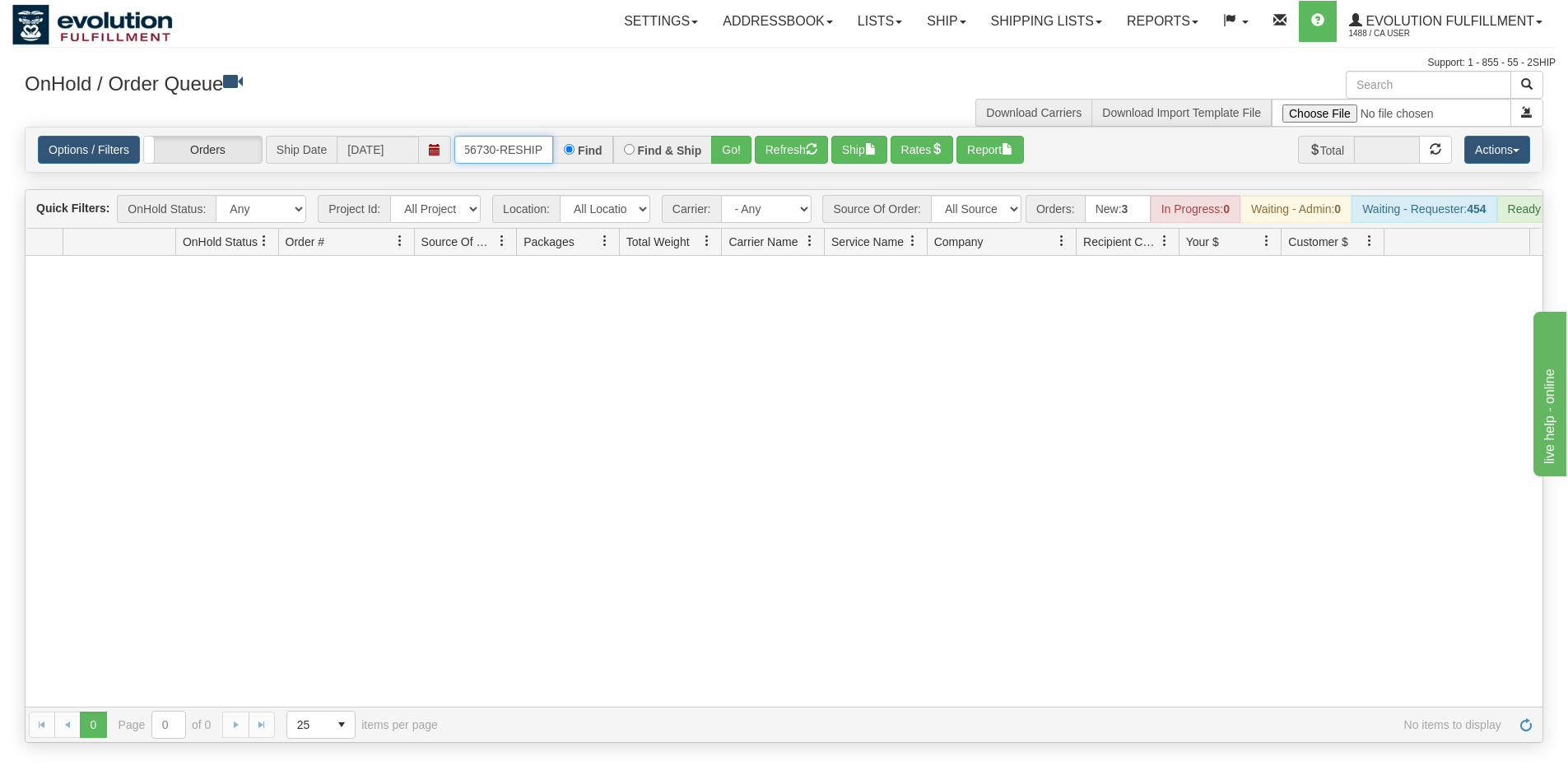
drag, startPoint x: 548, startPoint y: 153, endPoint x: 497, endPoint y: 171, distance: 54.1
click at [497, 171] on div "Options / Filters Group Shipments Orders Ship Date 10/01/2025 OGMS36656730-RESH…" at bounding box center [783, 149] width 1517 height 44
type input "OGMS36656730"
click at [720, 147] on button "Go!" at bounding box center [731, 150] width 40 height 28
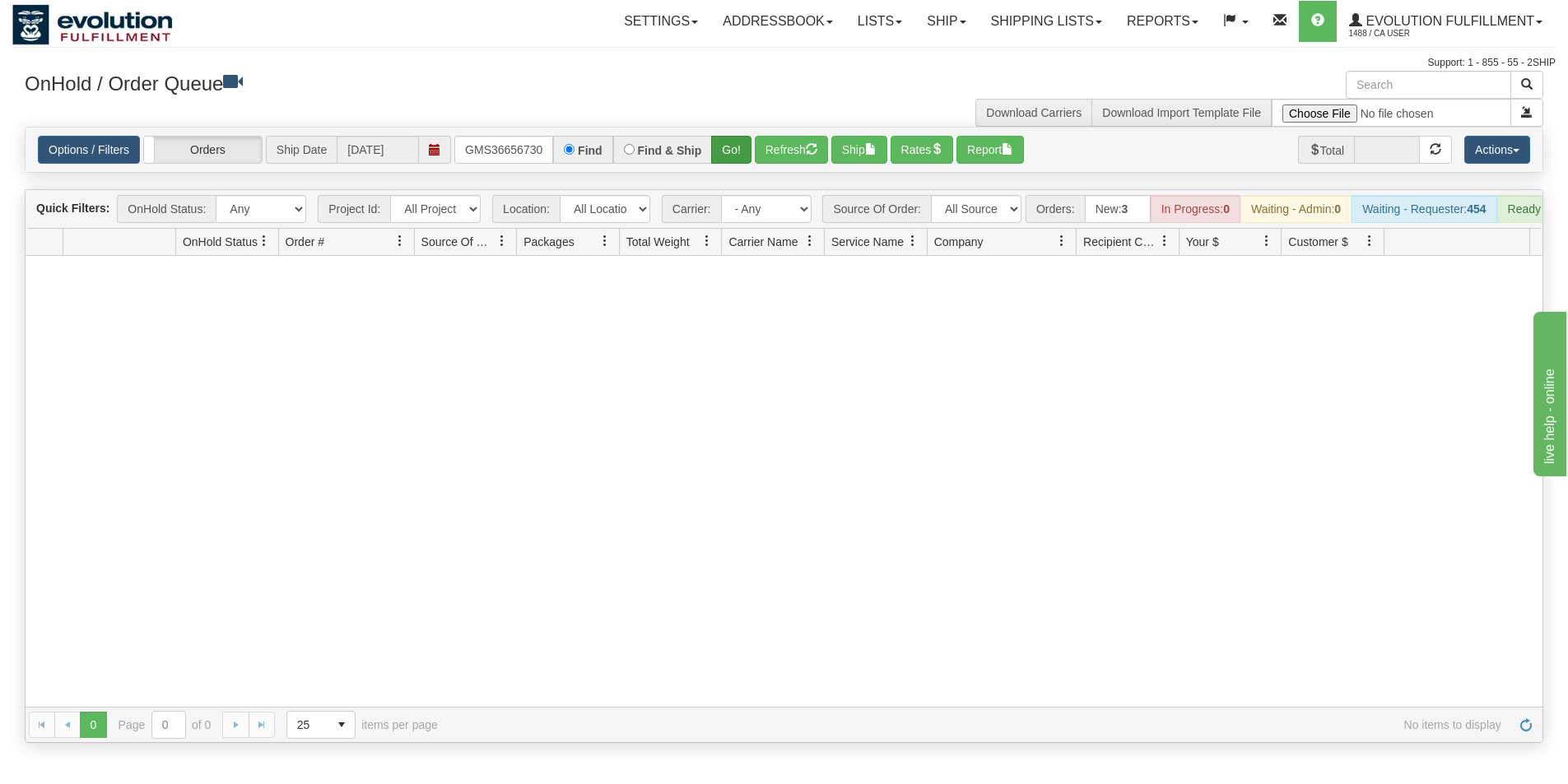
scroll to position [0, 0]
click at [1417, 31] on span "1488 / CA User" at bounding box center [1410, 33] width 124 height 17
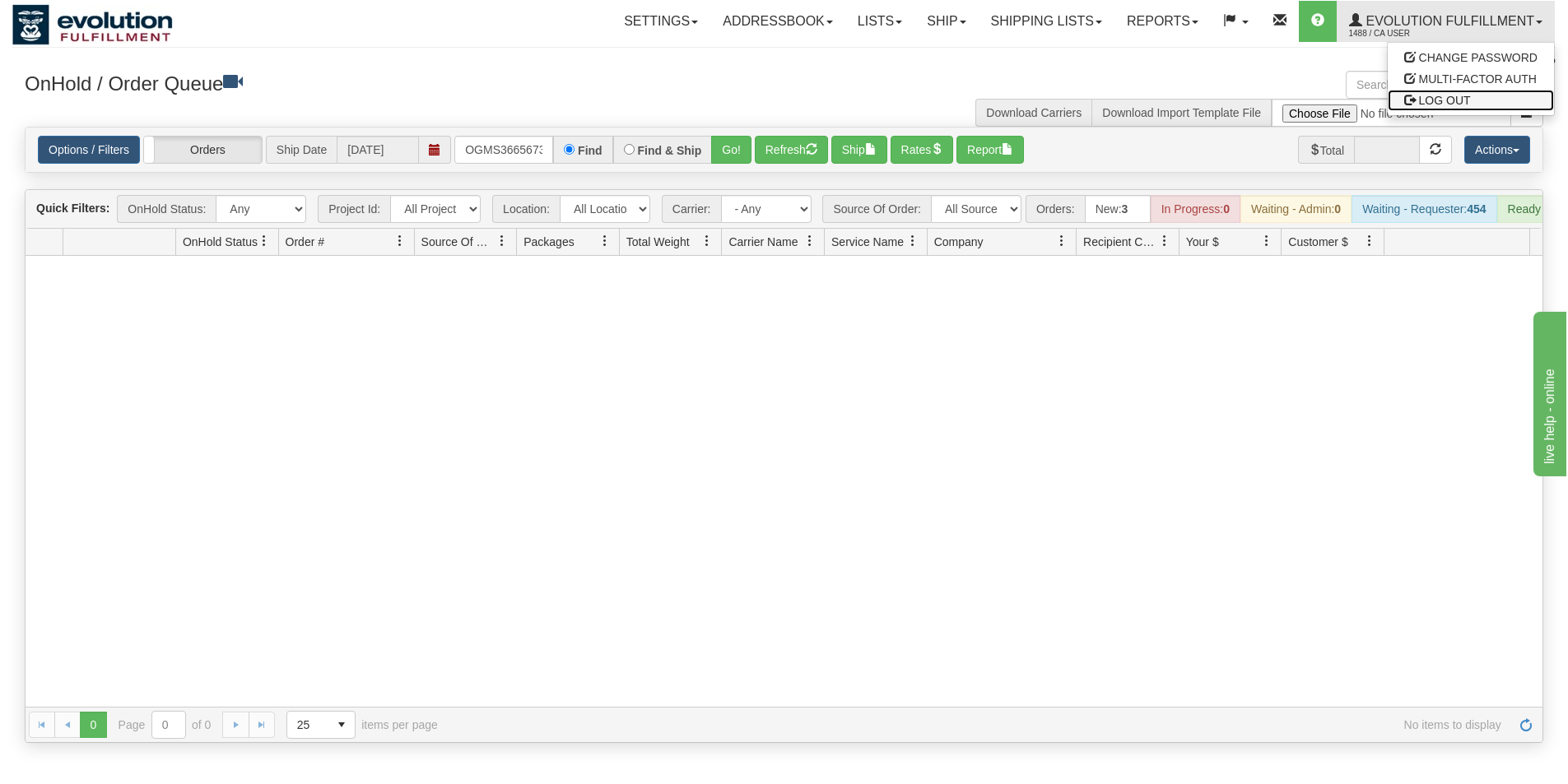
click at [1430, 97] on span "LOG OUT" at bounding box center [1445, 100] width 52 height 13
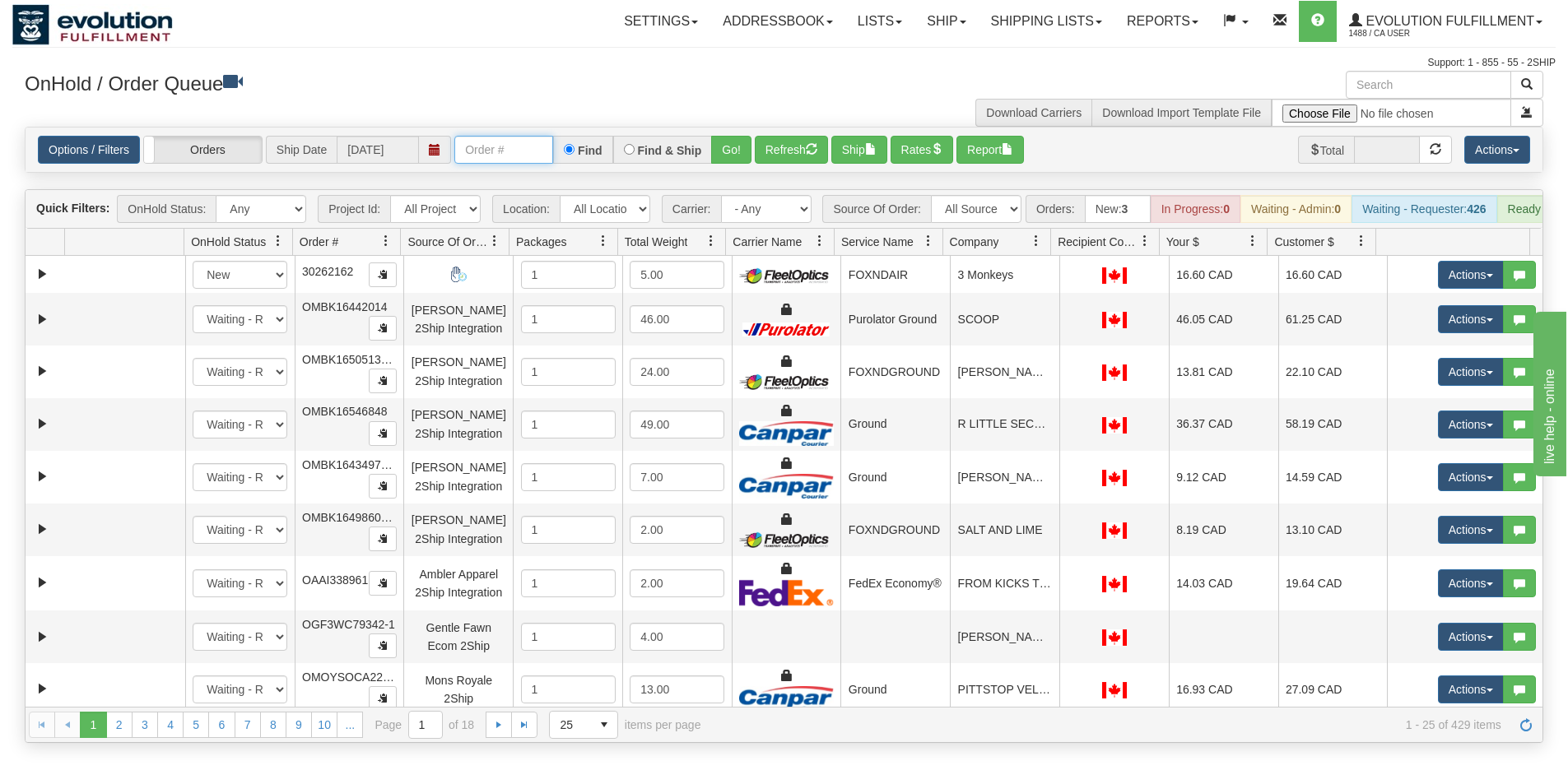
click at [515, 150] on input "text" at bounding box center [503, 150] width 98 height 28
click at [722, 145] on button "Go!" at bounding box center [731, 150] width 40 height 28
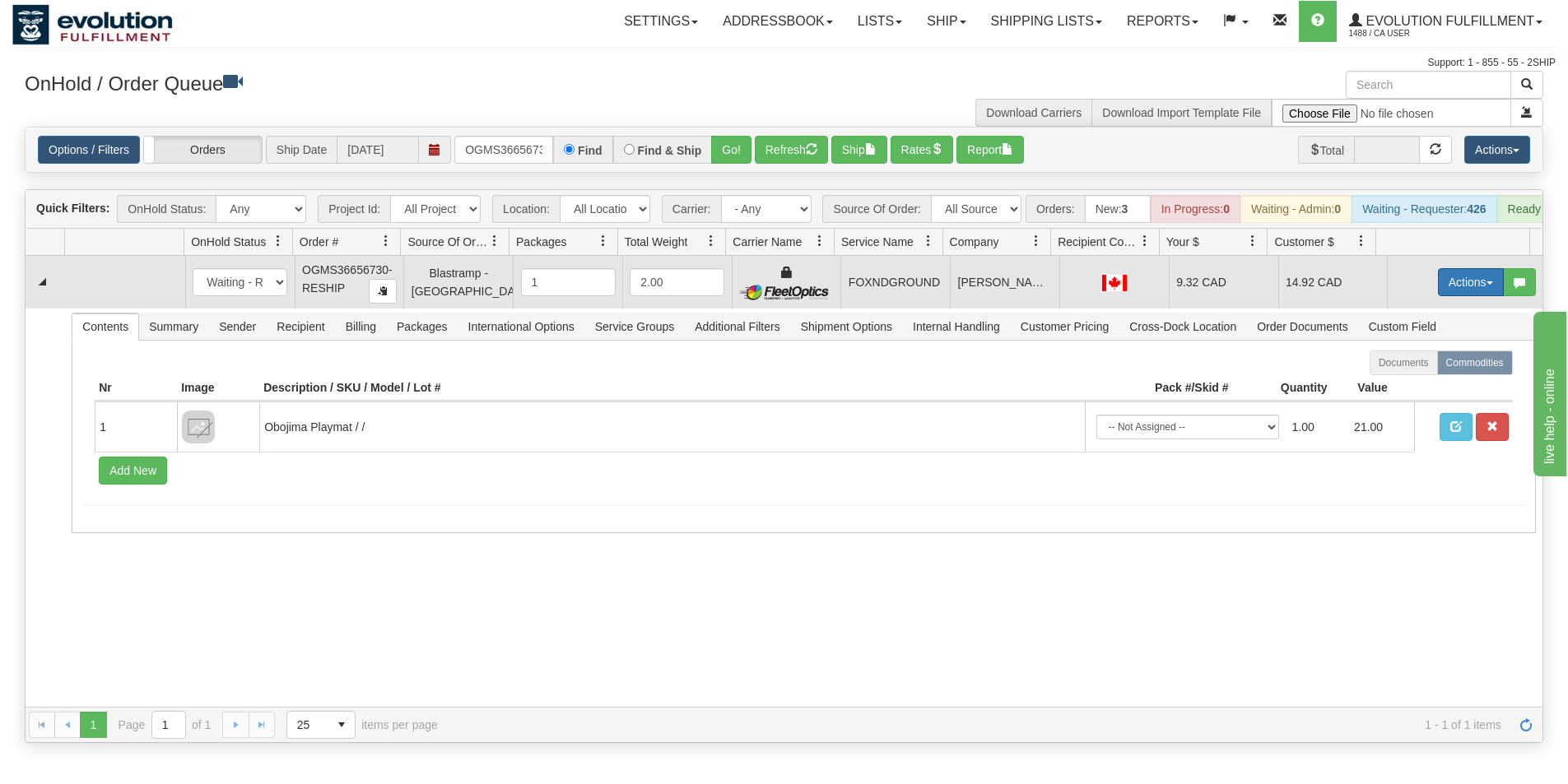
click at [1460, 292] on button "Actions" at bounding box center [1470, 282] width 66 height 28
click at [1389, 384] on span "Ship" at bounding box center [1405, 377] width 35 height 13
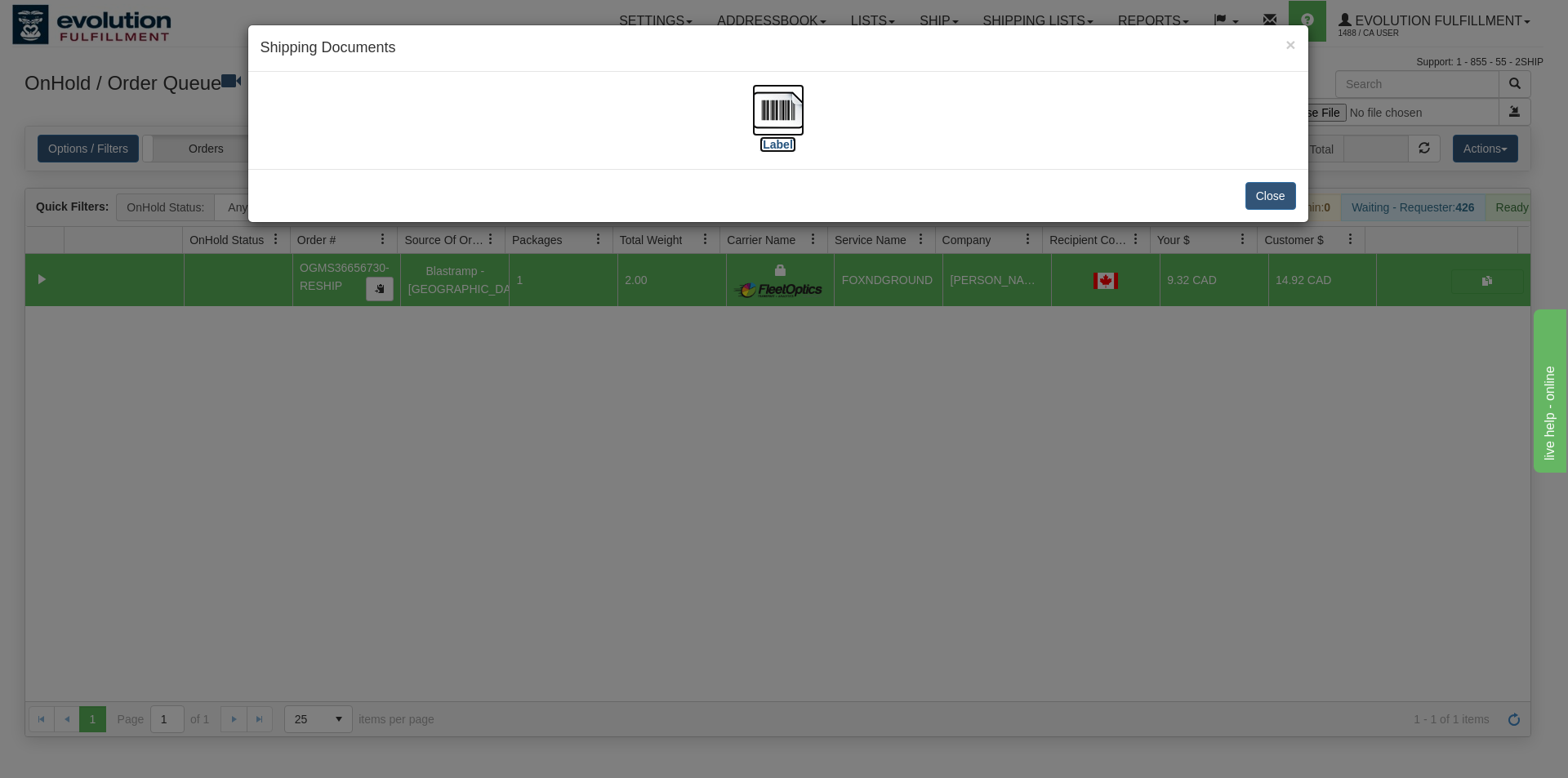
click at [788, 125] on img at bounding box center [778, 110] width 52 height 52
click at [730, 504] on div "× Shipping Documents [Label] Close" at bounding box center [784, 389] width 1568 height 778
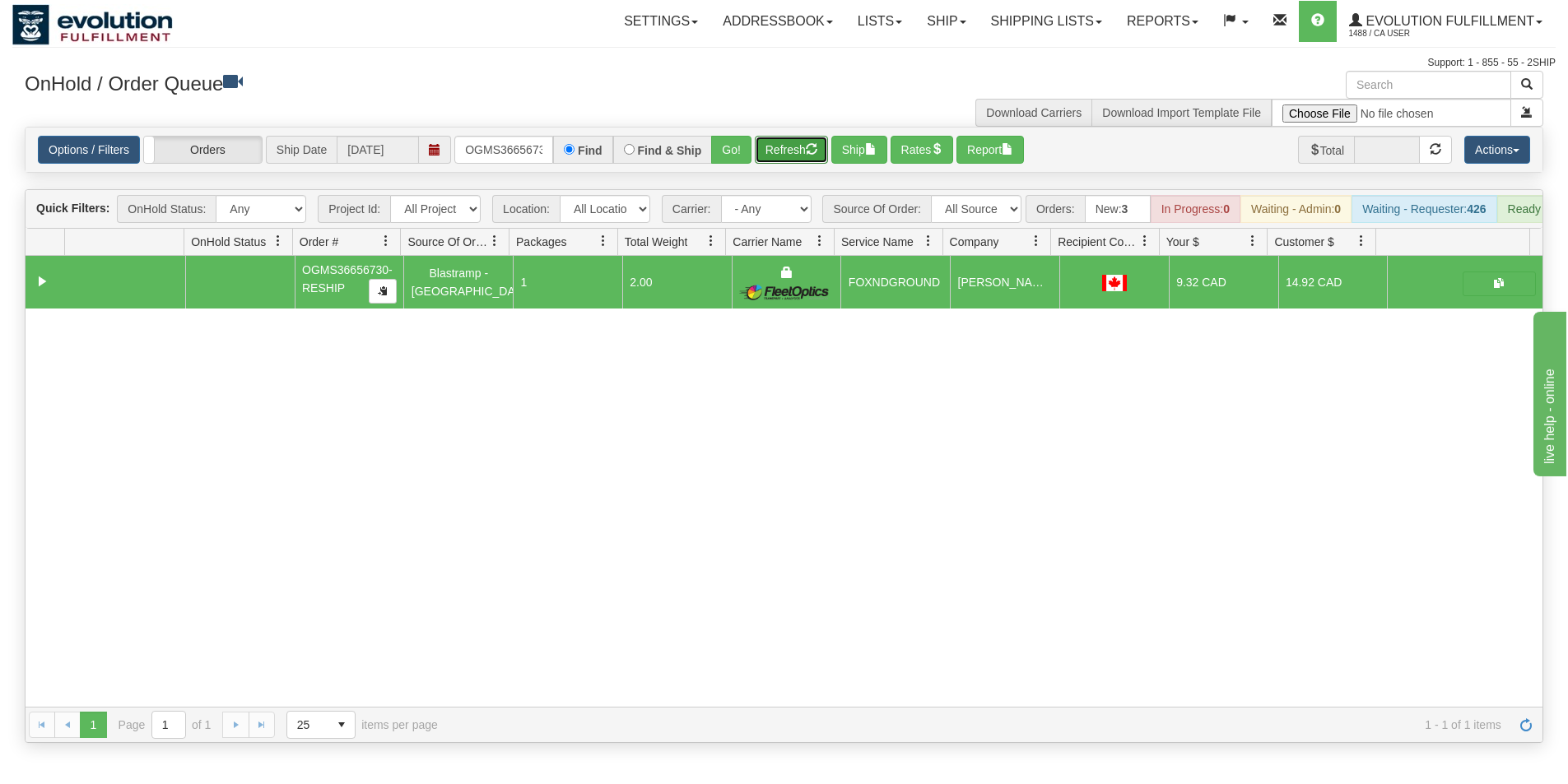
click at [783, 161] on button "Refresh" at bounding box center [791, 150] width 73 height 28
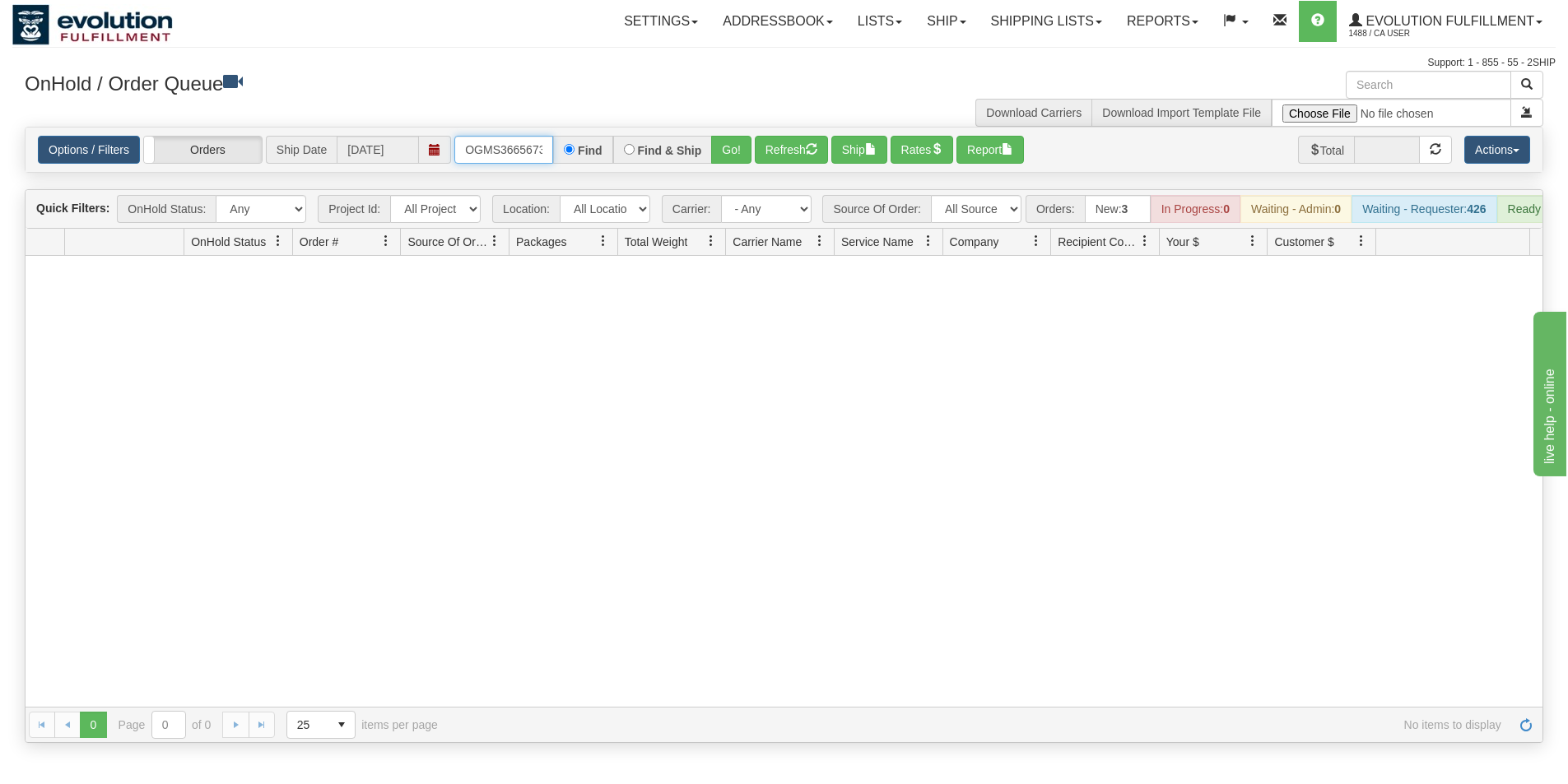
scroll to position [0, 56]
drag, startPoint x: 478, startPoint y: 147, endPoint x: 560, endPoint y: 139, distance: 82.4
click at [558, 142] on div "OGMS36656730-RESHIP Find Find & Ship Go!" at bounding box center [602, 150] width 297 height 28
click at [733, 143] on button "Go!" at bounding box center [731, 150] width 40 height 28
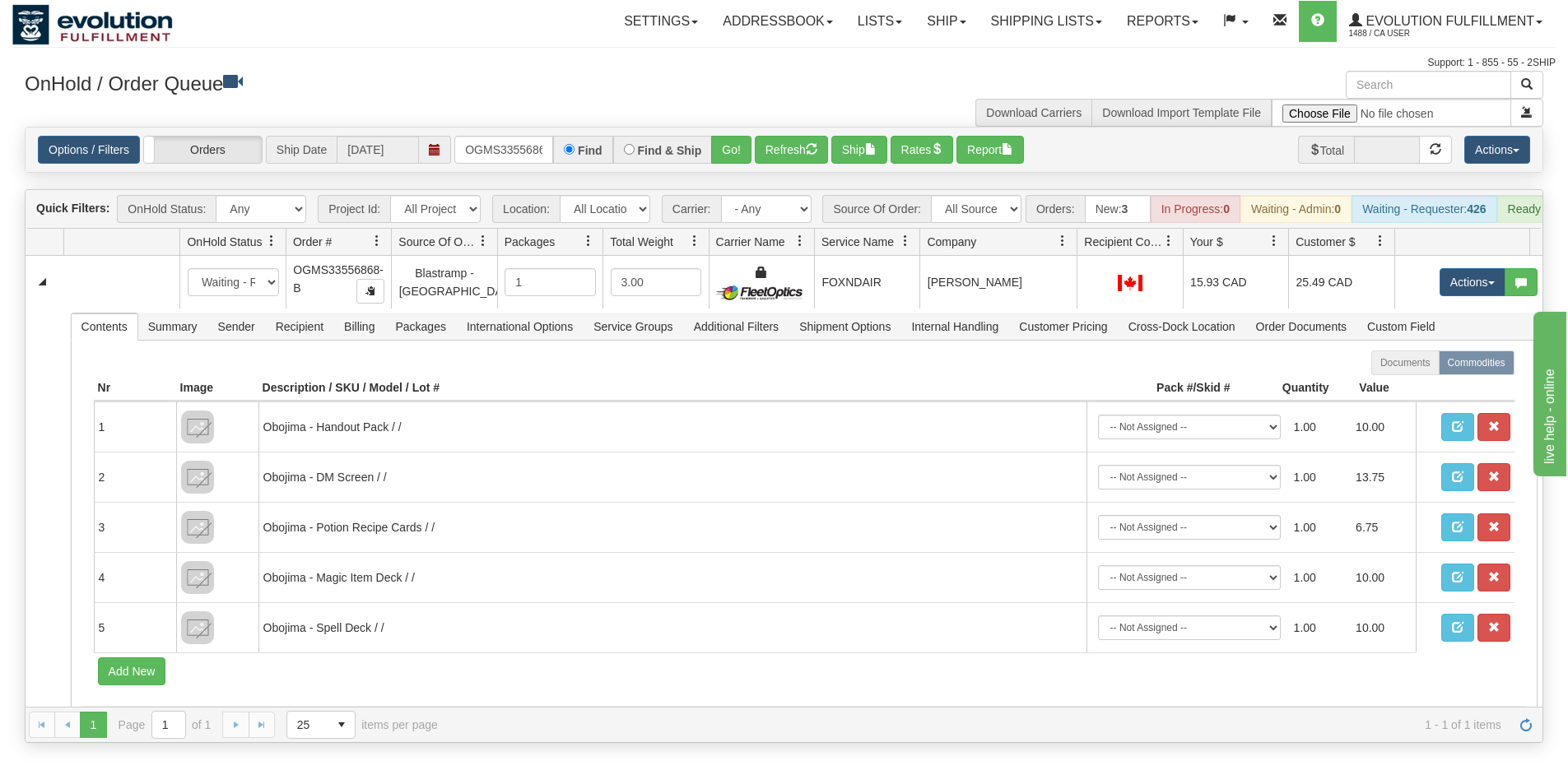
drag, startPoint x: 1049, startPoint y: 251, endPoint x: 1064, endPoint y: 251, distance: 15.0
click at [1064, 251] on div "Id Location Request Id Reply Id OnHold Status Order # Source Of Order Packages …" at bounding box center [777, 242] width 1504 height 26
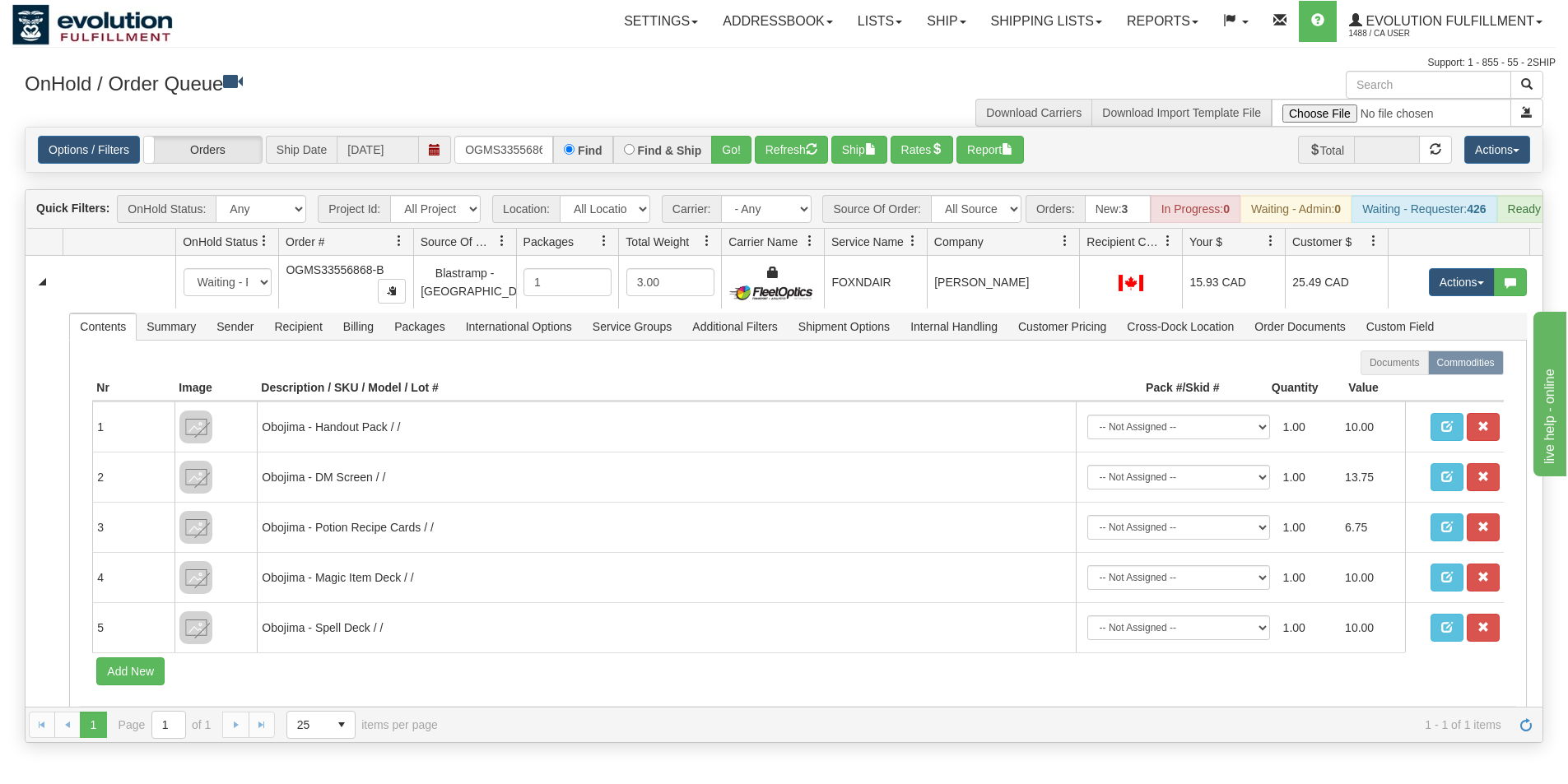
click at [391, 256] on div at bounding box center [387, 242] width 8 height 27
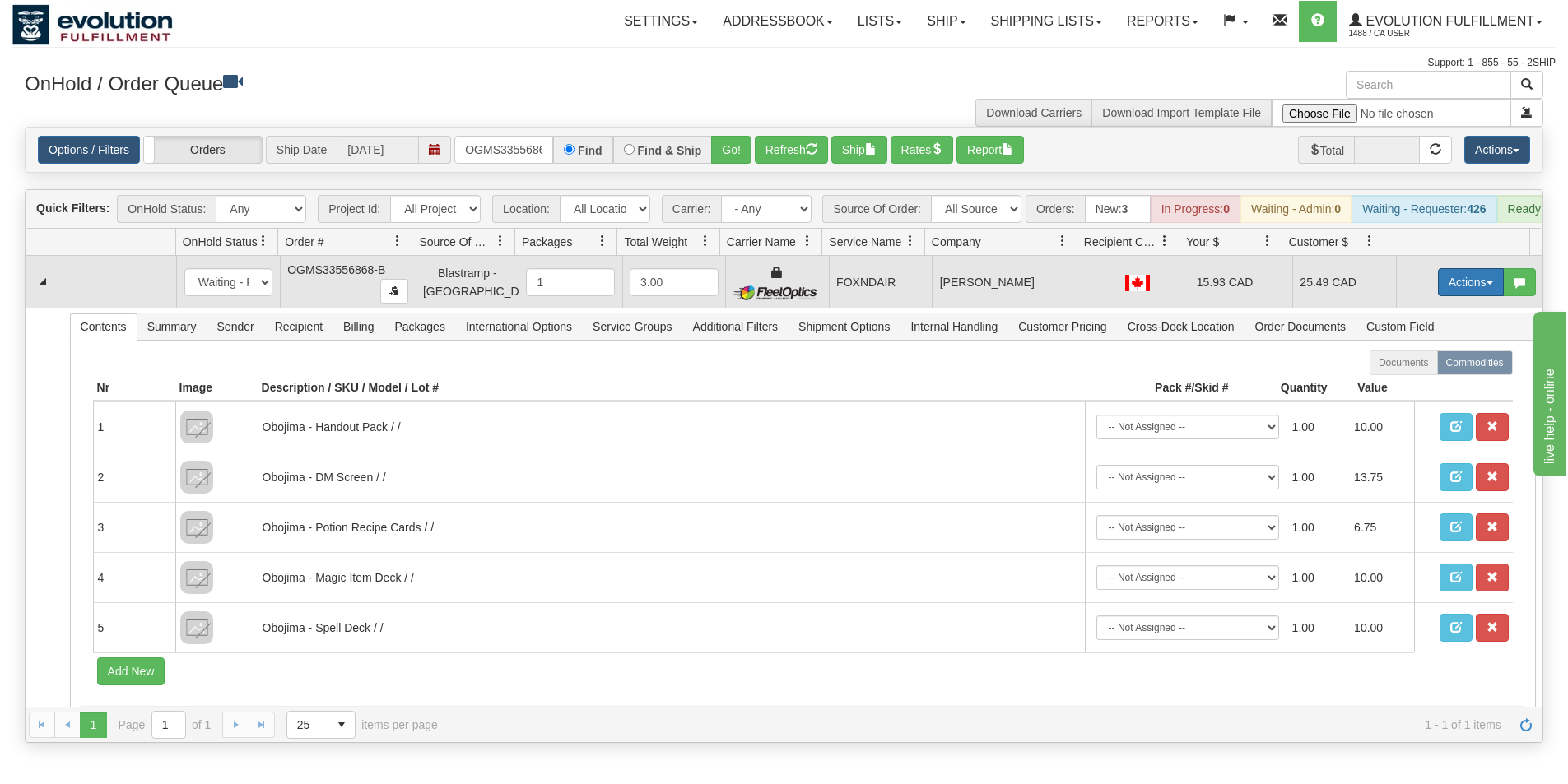
click at [1442, 285] on button "Actions" at bounding box center [1470, 282] width 66 height 28
click at [1402, 384] on span "Ship" at bounding box center [1405, 377] width 35 height 13
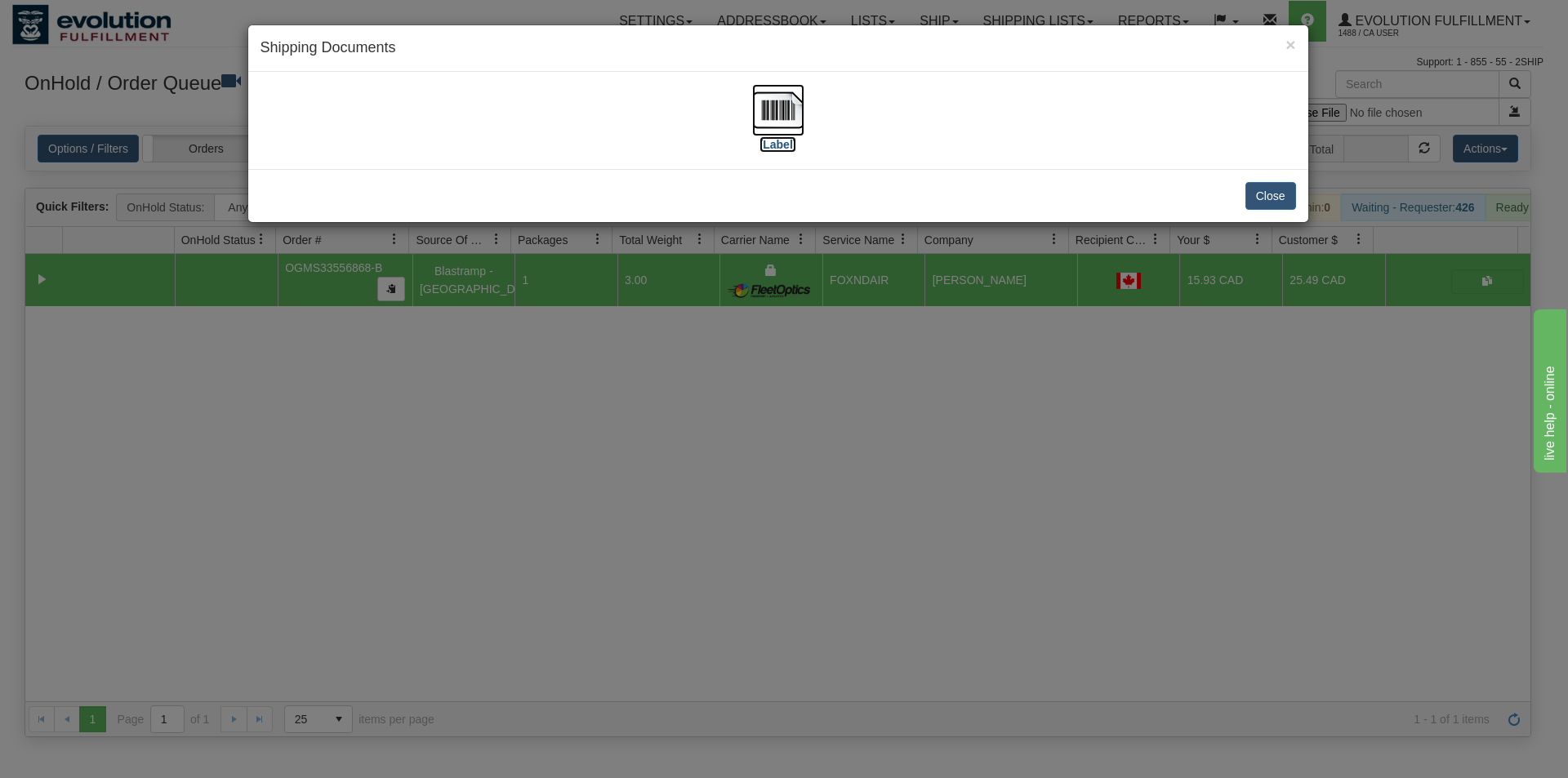
click at [789, 111] on img at bounding box center [778, 110] width 52 height 52
click at [914, 512] on div "× Shipping Documents [Label] Close" at bounding box center [784, 389] width 1568 height 778
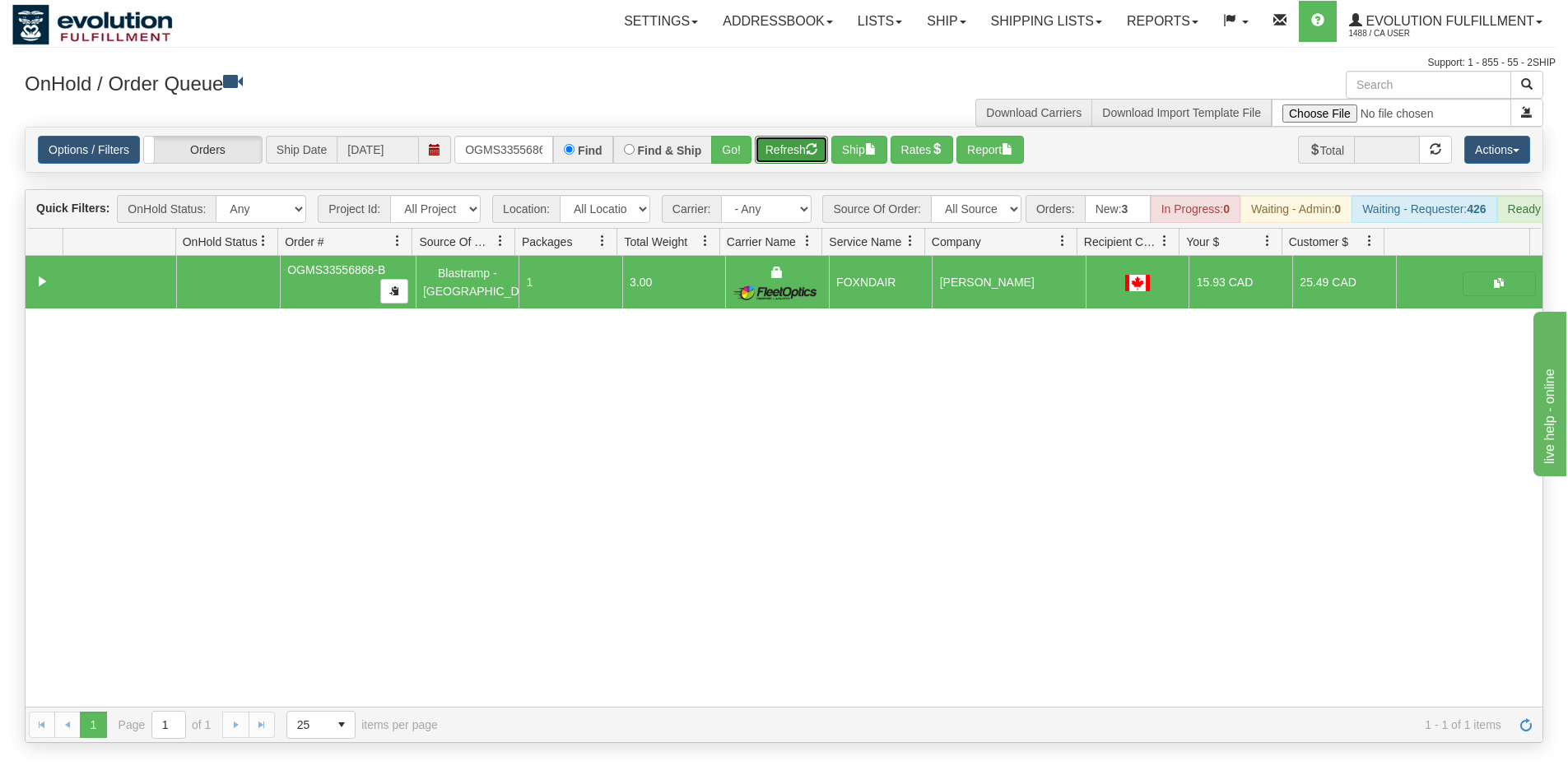
click at [792, 148] on button "Refresh" at bounding box center [791, 150] width 73 height 28
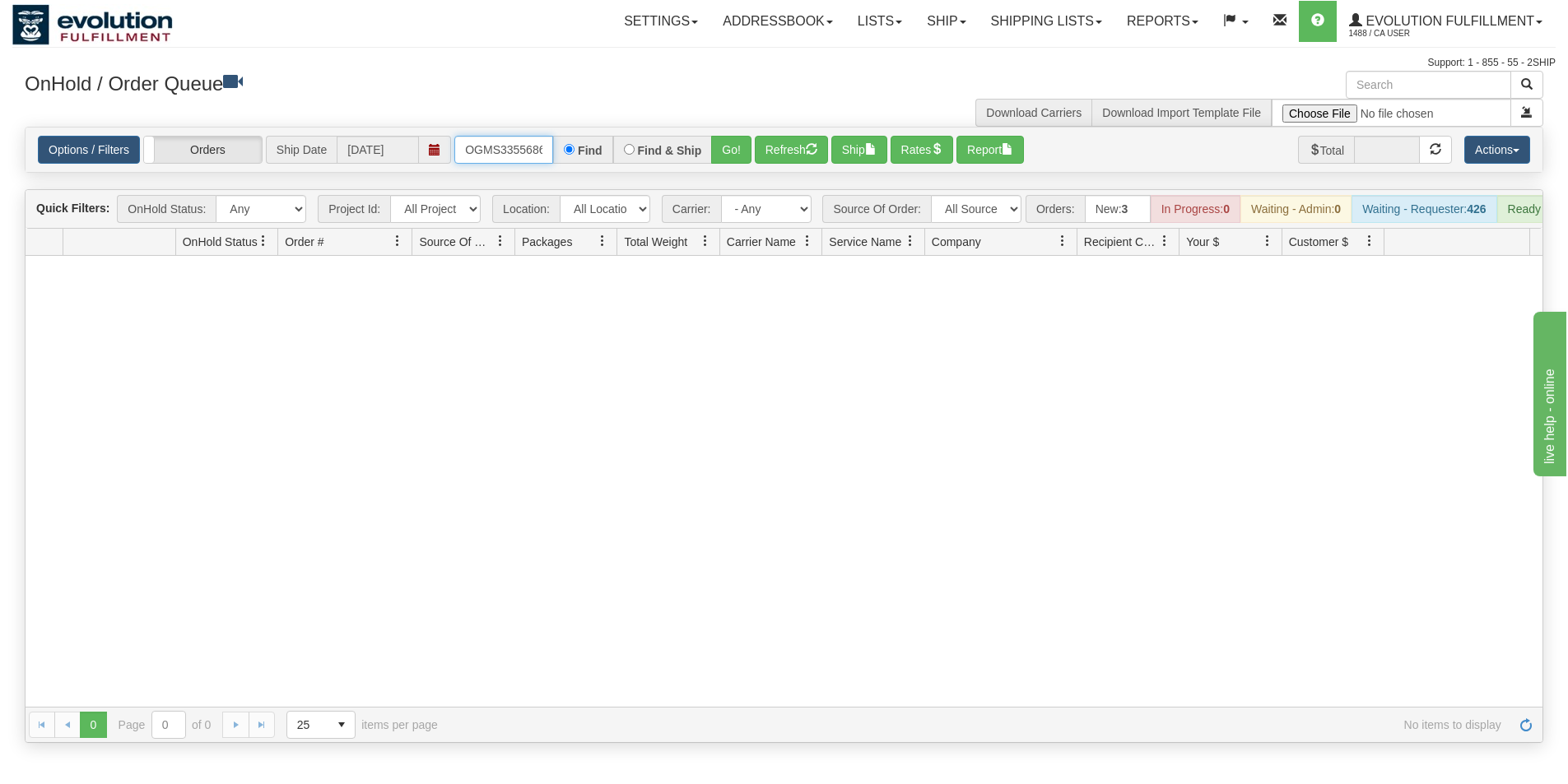
scroll to position [0, 21]
drag, startPoint x: 463, startPoint y: 153, endPoint x: 555, endPoint y: 161, distance: 92.3
click at [555, 161] on div "OGMS33556868-B Find Find & Ship Go!" at bounding box center [602, 150] width 297 height 28
click at [720, 156] on button "Go!" at bounding box center [731, 150] width 40 height 28
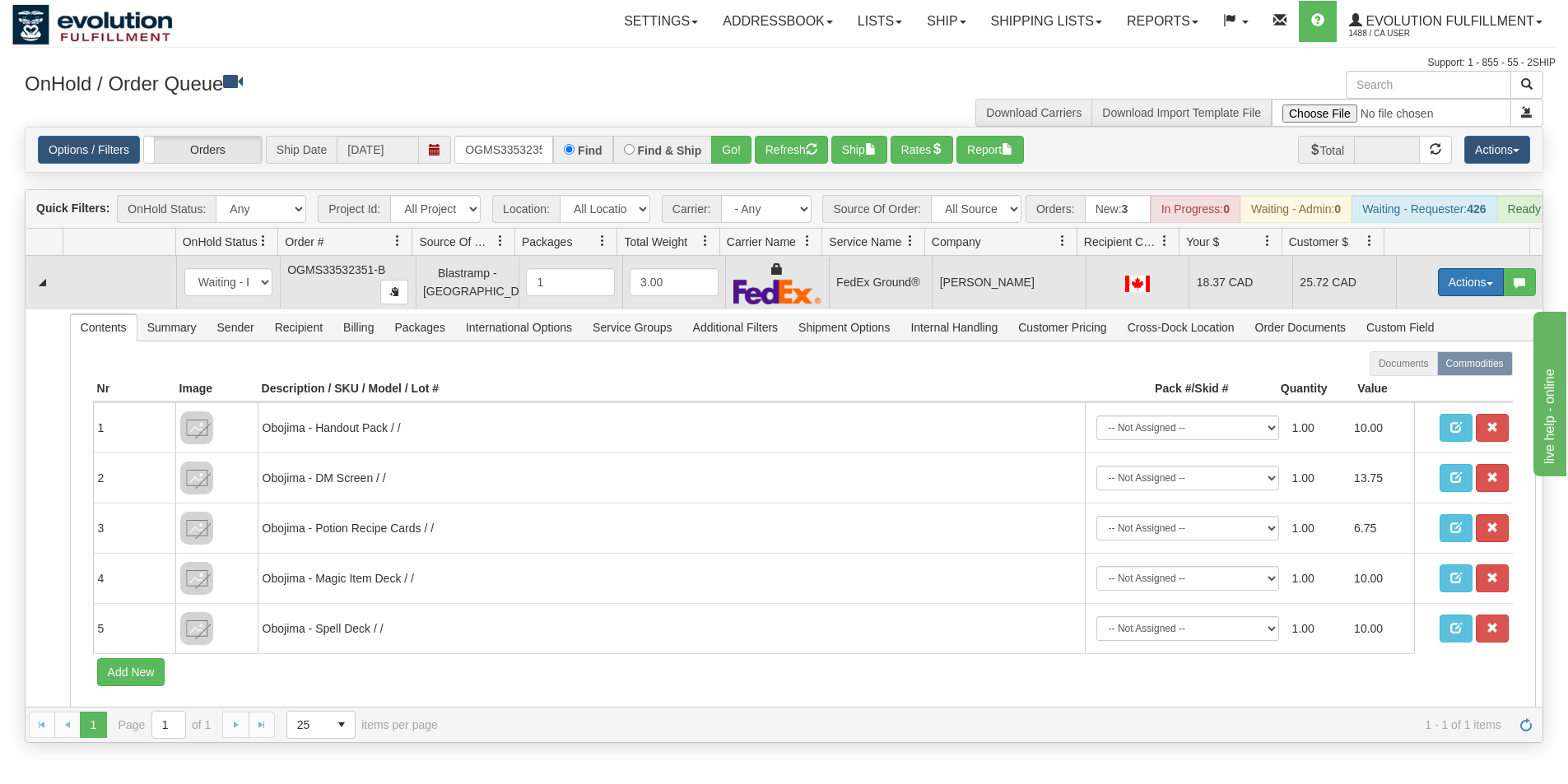
click at [1456, 296] on button "Actions" at bounding box center [1470, 282] width 66 height 28
click at [1401, 384] on span "Ship" at bounding box center [1405, 377] width 35 height 13
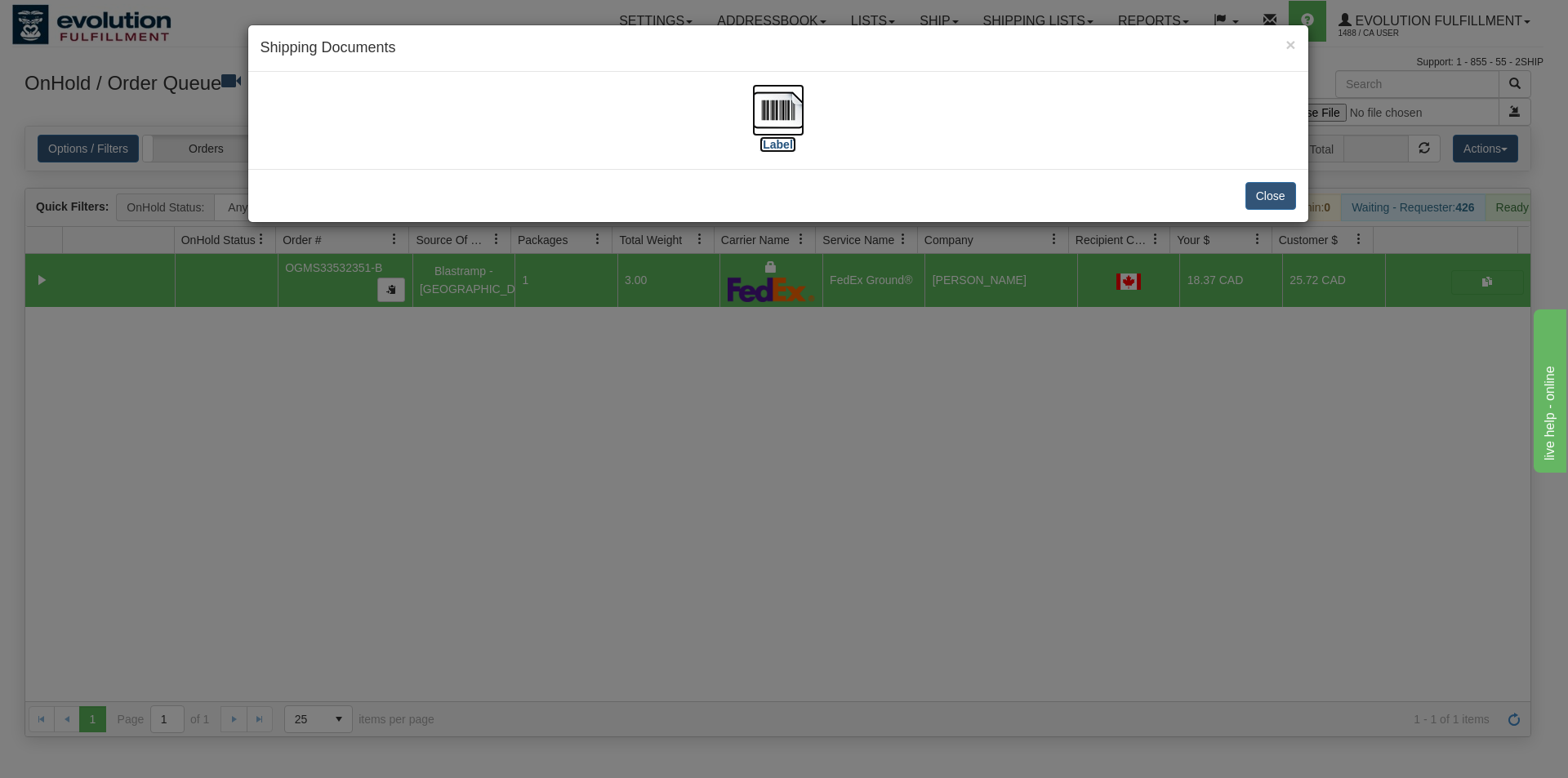
click at [781, 121] on img at bounding box center [778, 110] width 52 height 52
click at [760, 600] on div "× Shipping Documents [Label] Close" at bounding box center [784, 389] width 1568 height 778
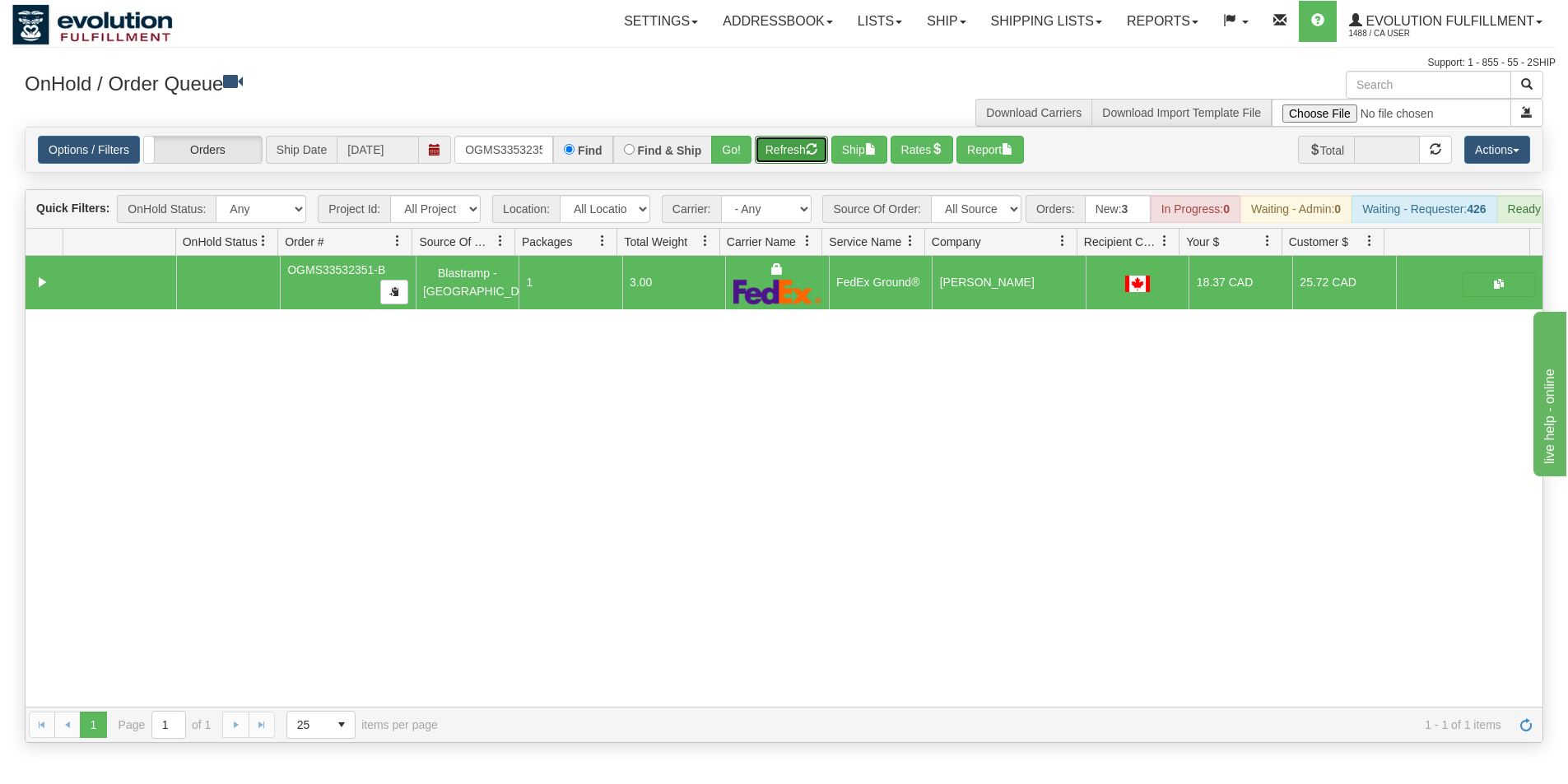
click at [806, 139] on button "Refresh" at bounding box center [791, 150] width 73 height 28
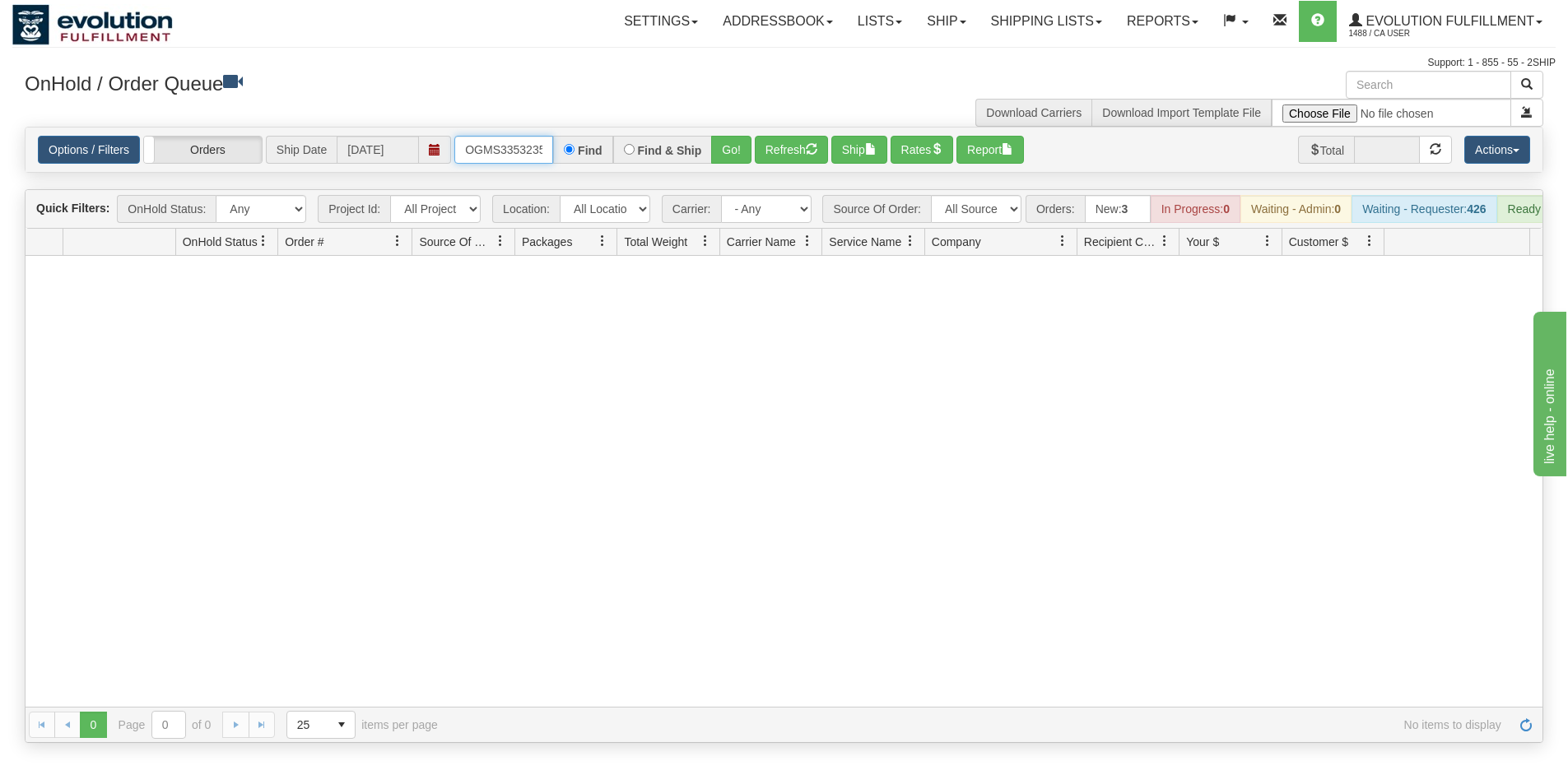
scroll to position [0, 21]
drag, startPoint x: 465, startPoint y: 148, endPoint x: 571, endPoint y: 152, distance: 106.1
click at [571, 152] on div "OGMS33532351-B Find Find & Ship Go!" at bounding box center [602, 150] width 297 height 28
click at [716, 141] on button "Go!" at bounding box center [731, 150] width 40 height 28
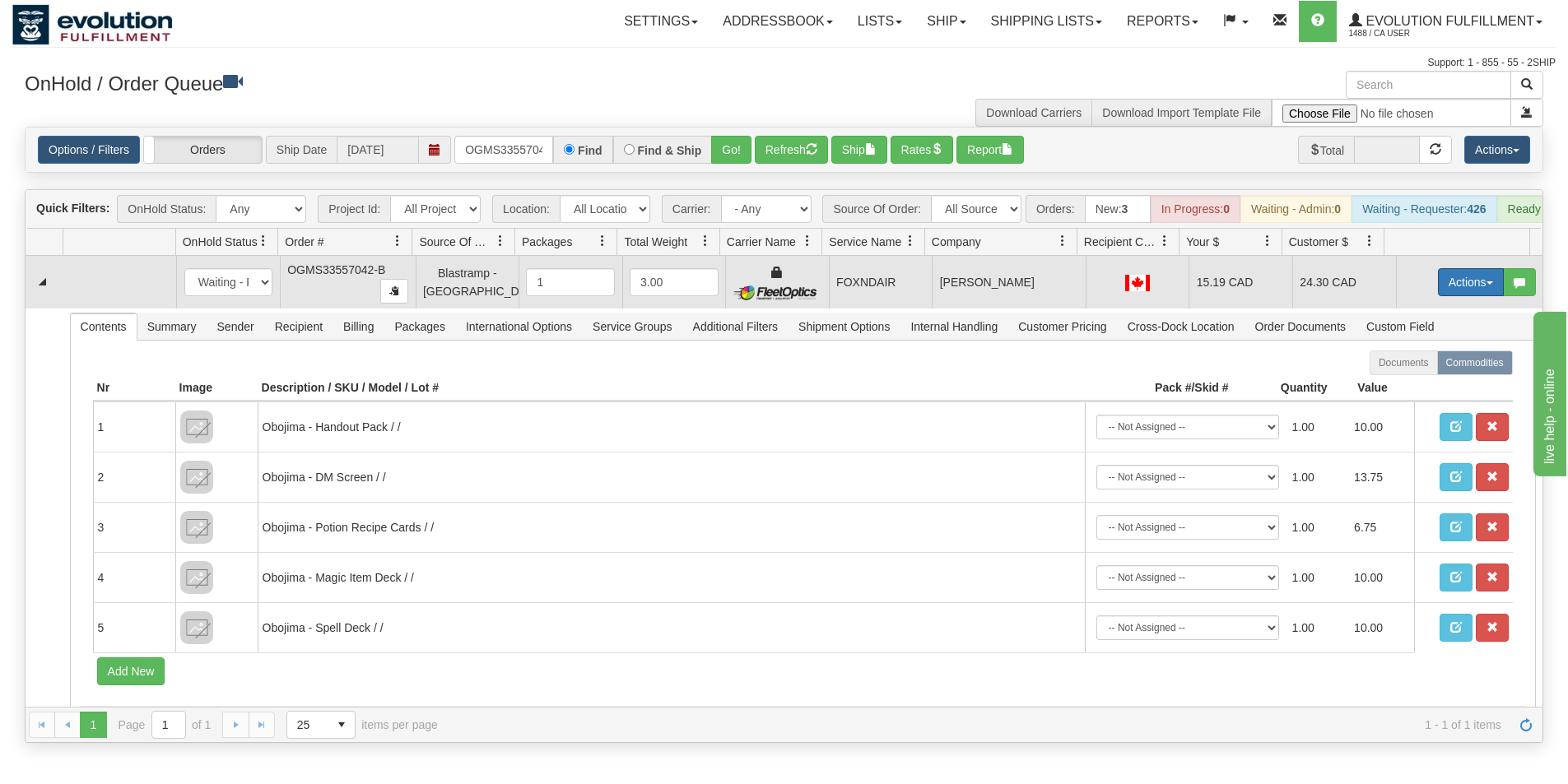
click at [1457, 296] on button "Actions" at bounding box center [1470, 282] width 66 height 28
click at [1405, 384] on span "Ship" at bounding box center [1405, 377] width 35 height 13
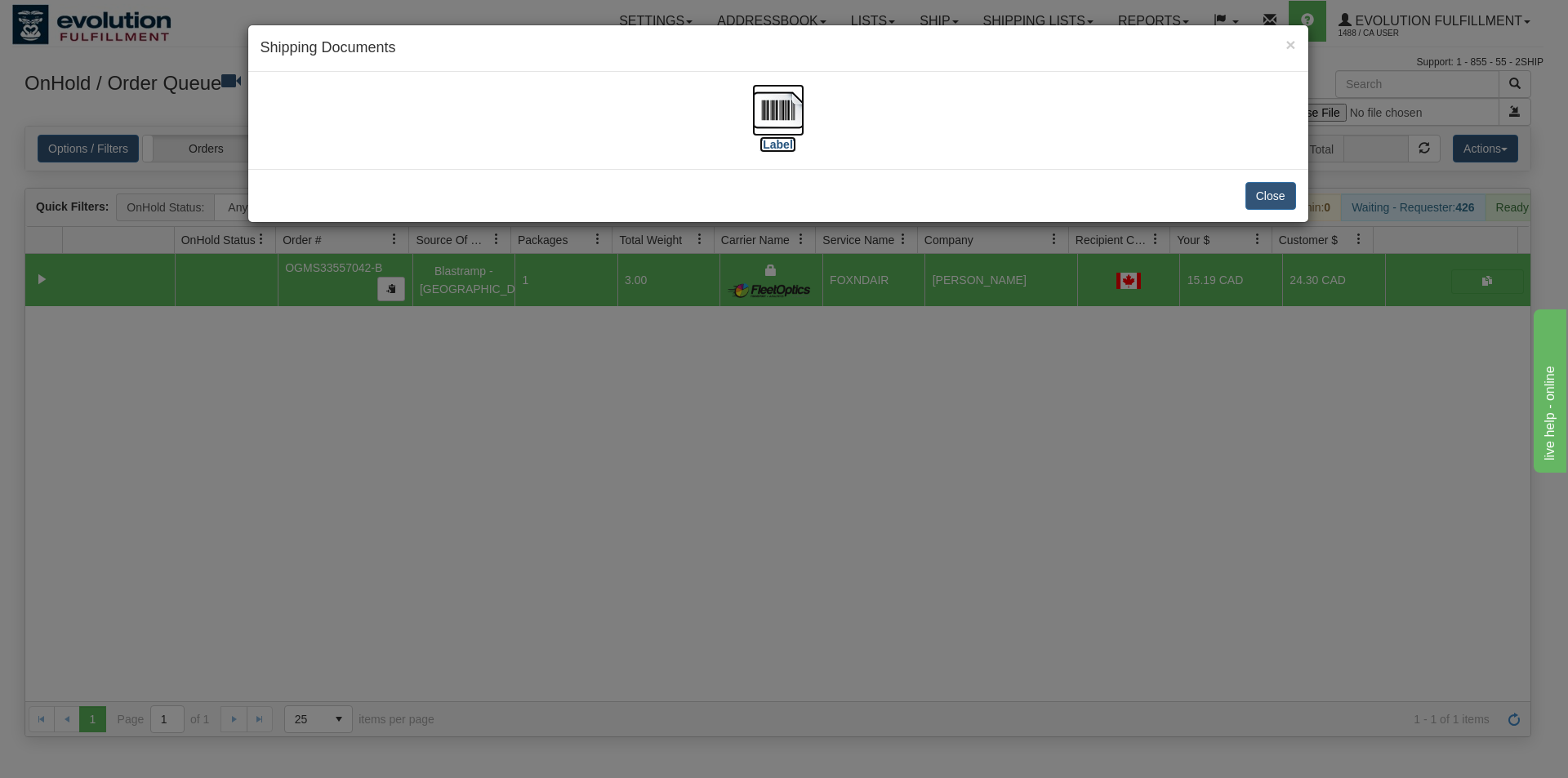
click at [772, 115] on img at bounding box center [778, 110] width 52 height 52
click at [641, 552] on div "× Shipping Documents [Label] Close" at bounding box center [784, 389] width 1568 height 778
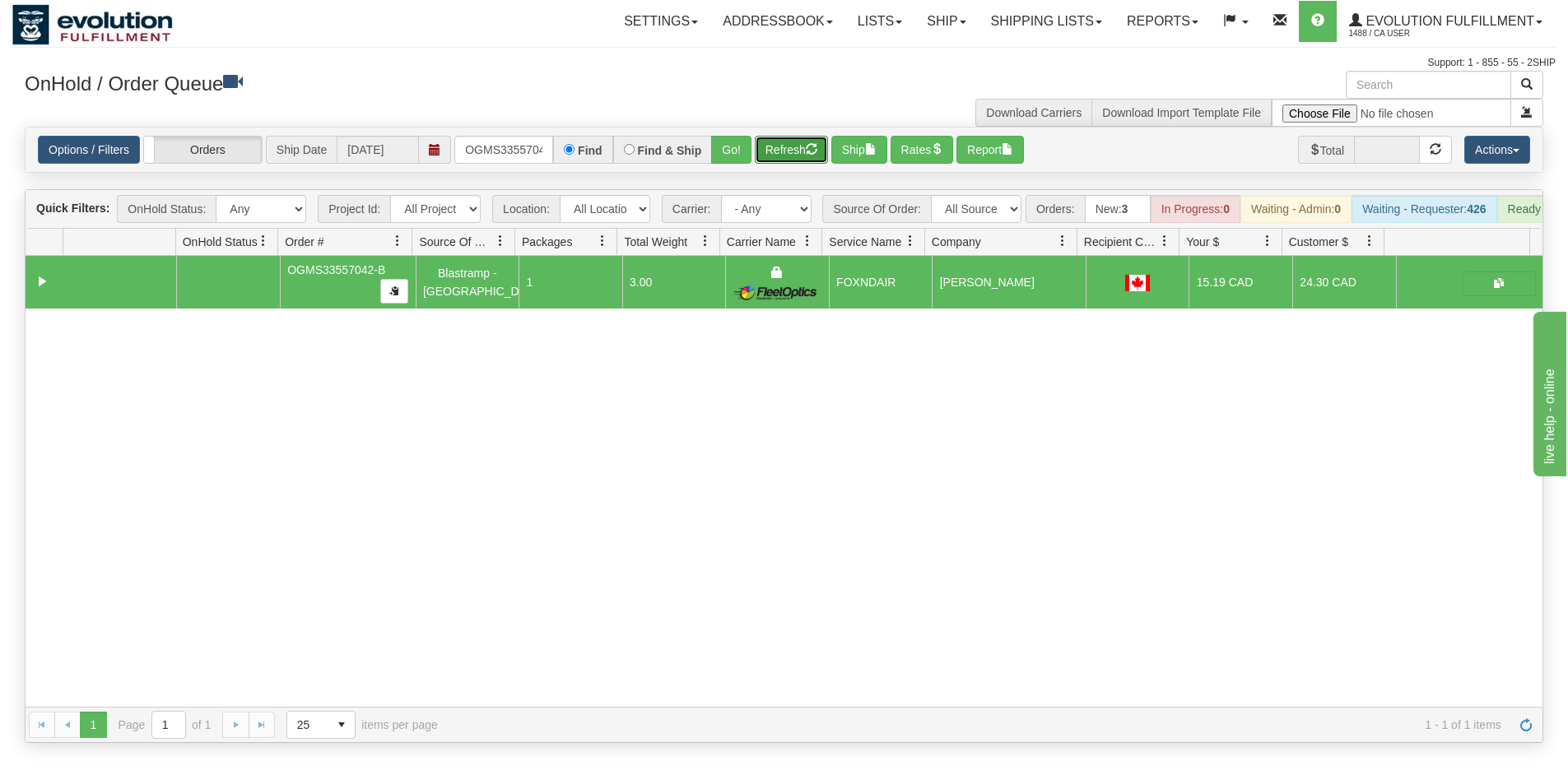
click at [807, 155] on button "Refresh" at bounding box center [791, 150] width 73 height 28
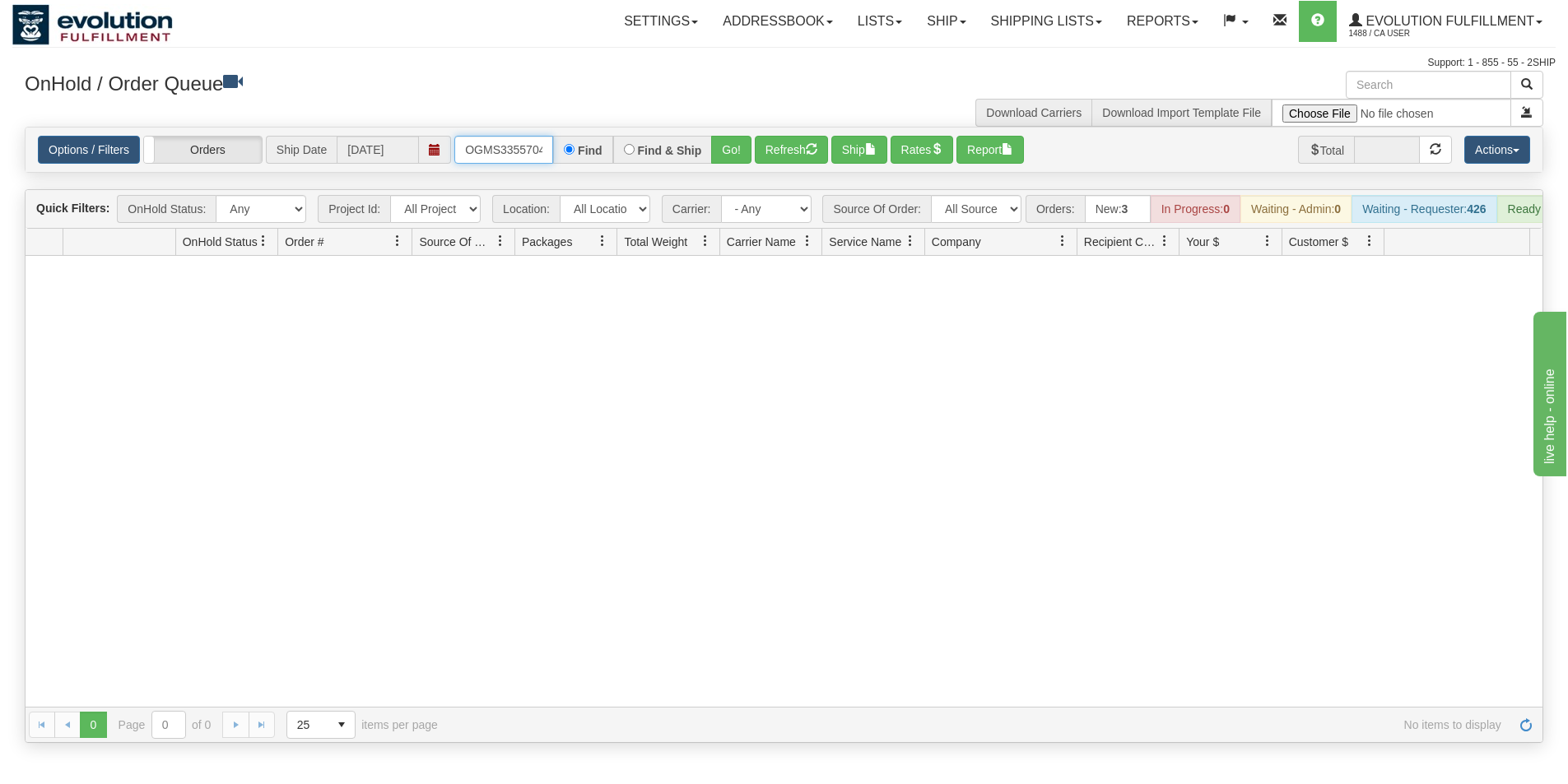
scroll to position [0, 21]
drag, startPoint x: 460, startPoint y: 149, endPoint x: 563, endPoint y: 155, distance: 103.2
click at [563, 155] on div "OGMS33557042-B Find Find & Ship Go!" at bounding box center [602, 150] width 297 height 28
type input "OGMS33557032-B"
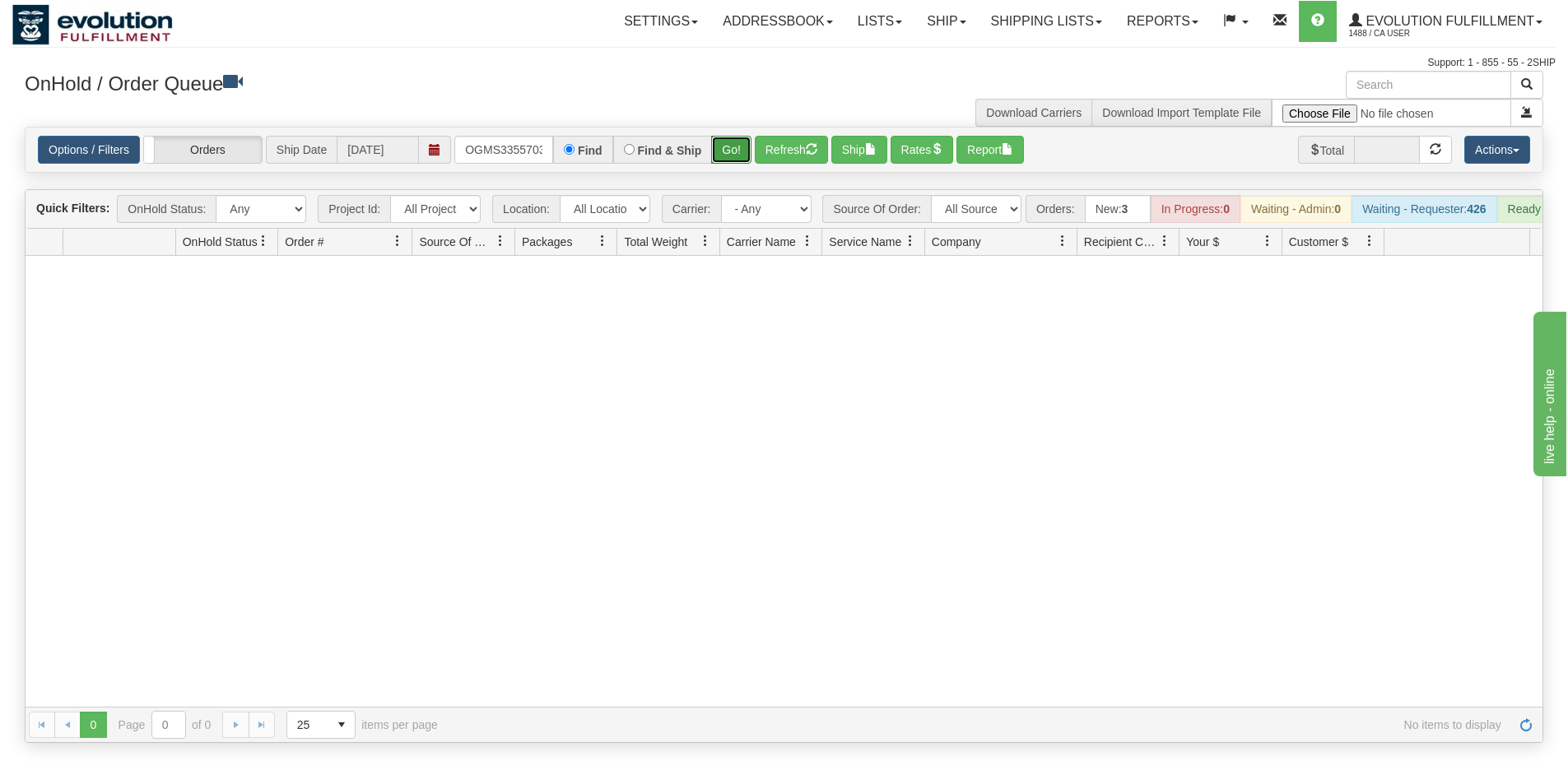
click at [720, 155] on button "Go!" at bounding box center [731, 150] width 40 height 28
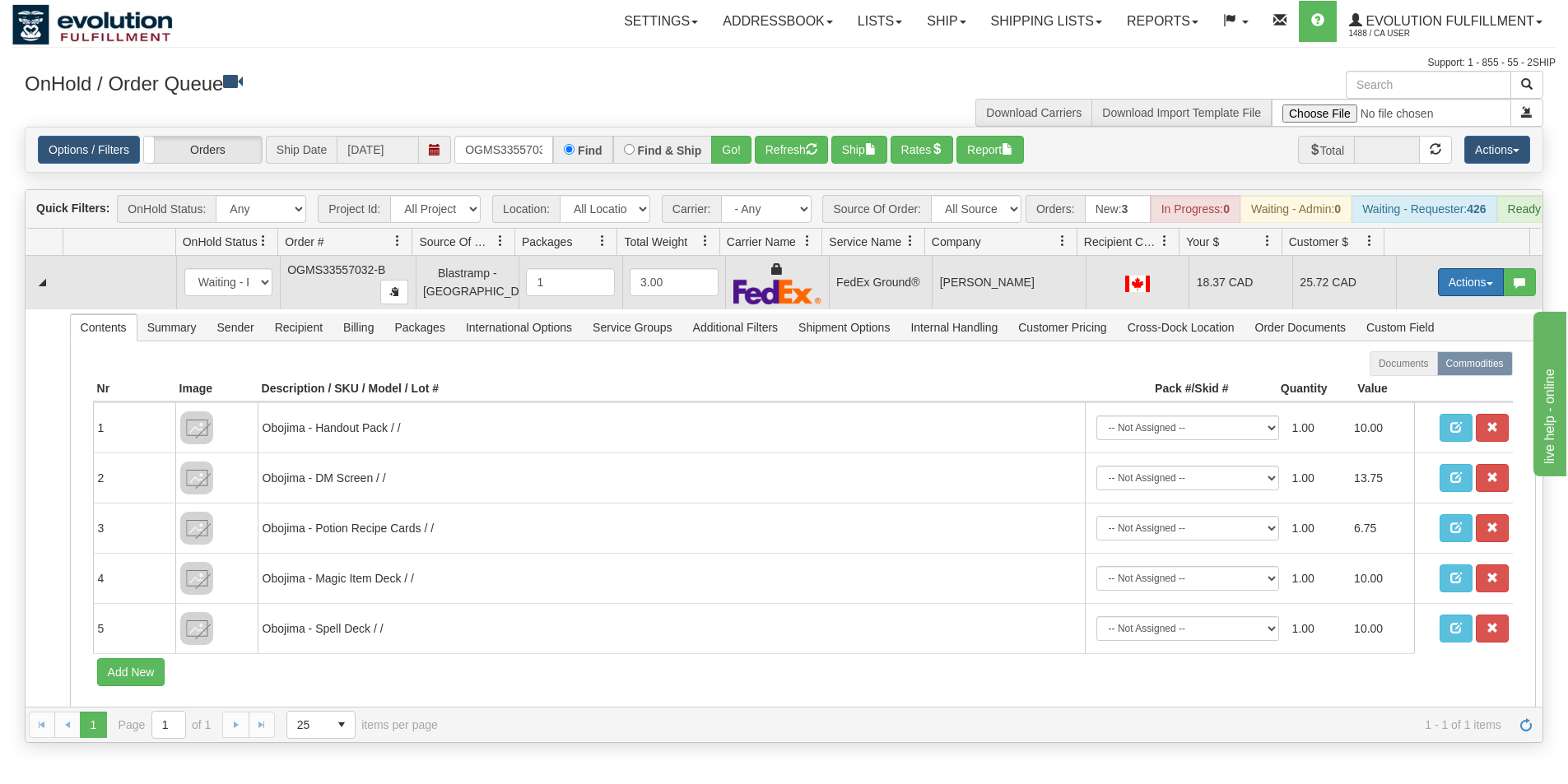
click at [1463, 296] on button "Actions" at bounding box center [1470, 282] width 66 height 28
click at [1409, 389] on link "Ship" at bounding box center [1436, 377] width 132 height 22
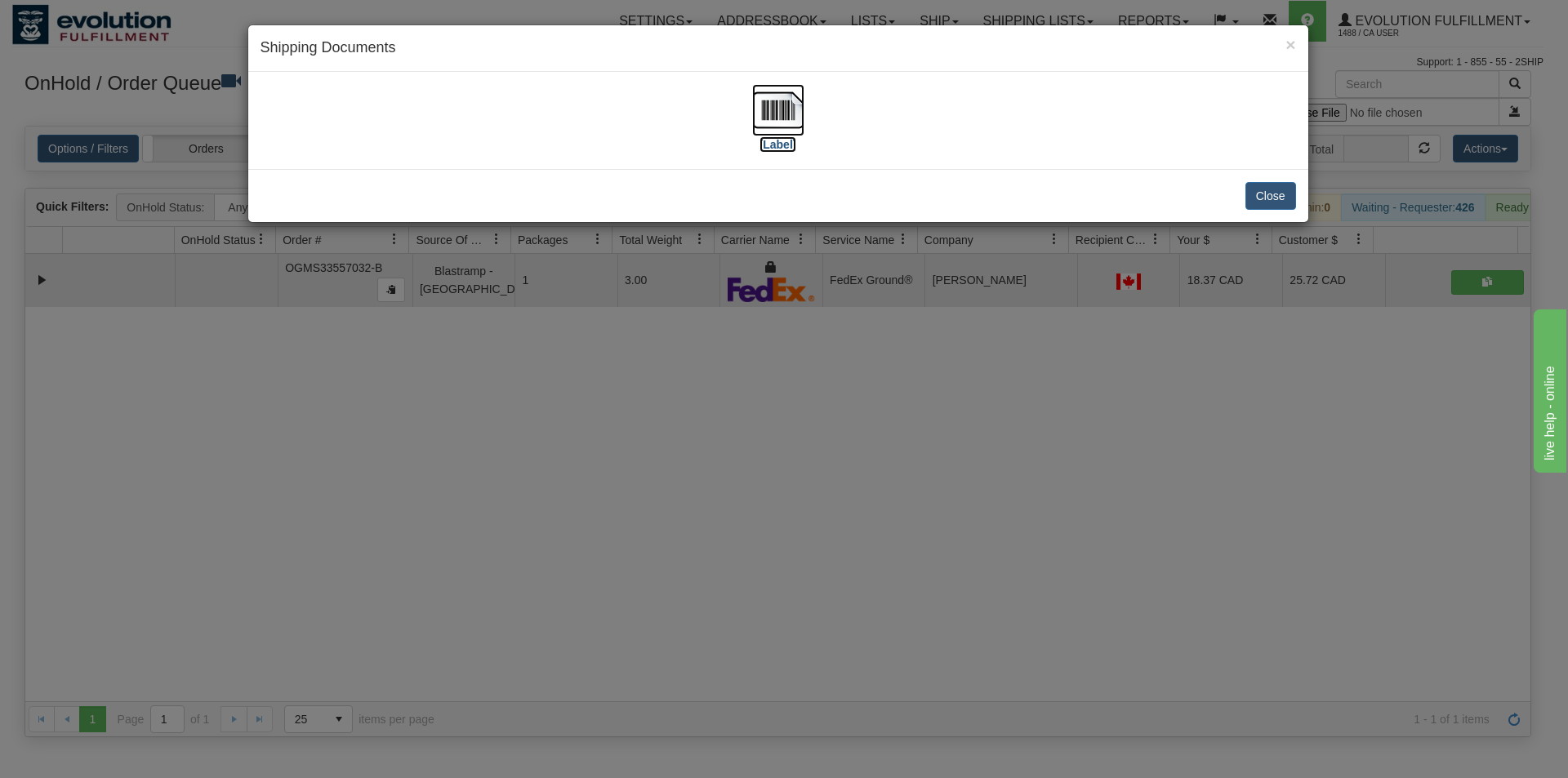
click at [781, 132] on img at bounding box center [778, 110] width 52 height 52
click at [449, 528] on div "× Shipping Documents [Label] Close" at bounding box center [784, 389] width 1568 height 778
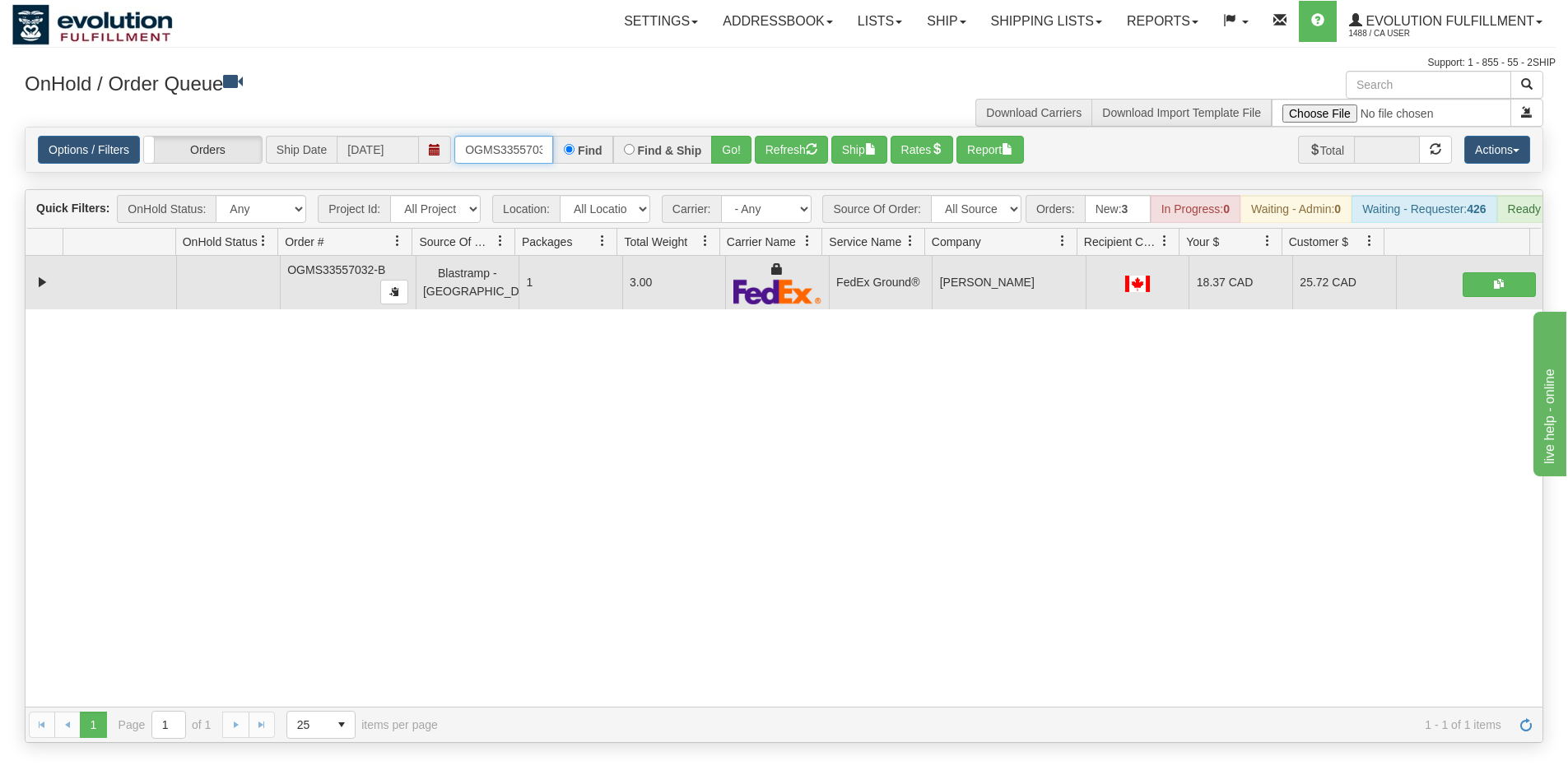
scroll to position [0, 21]
drag, startPoint x: 464, startPoint y: 152, endPoint x: 591, endPoint y: 152, distance: 127.0
click at [591, 152] on div "OGMS33557032-B Find Find & Ship Go!" at bounding box center [602, 150] width 297 height 28
click at [535, 148] on input "text" at bounding box center [503, 150] width 98 height 28
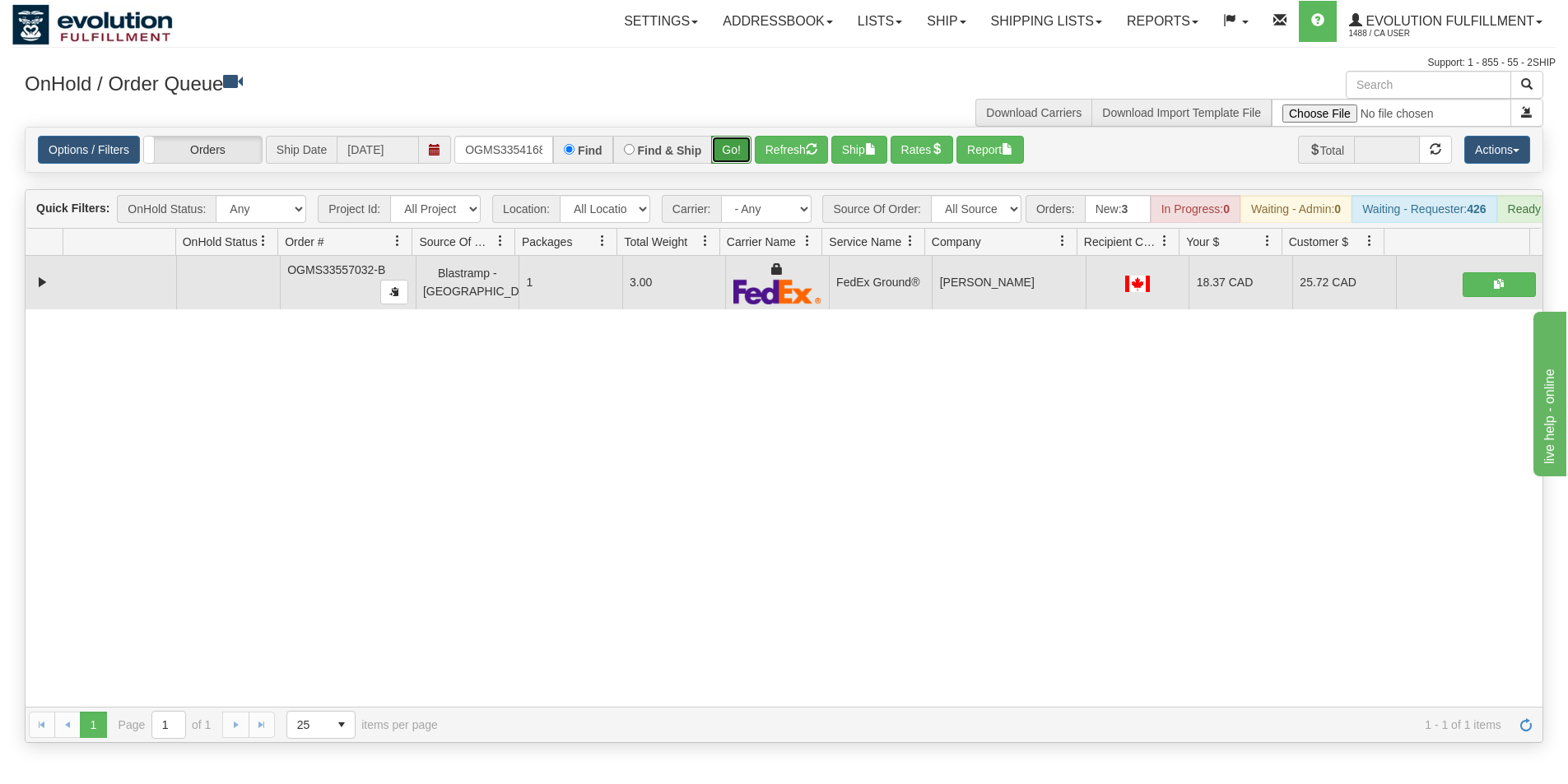
click at [731, 159] on button "Go!" at bounding box center [731, 150] width 40 height 28
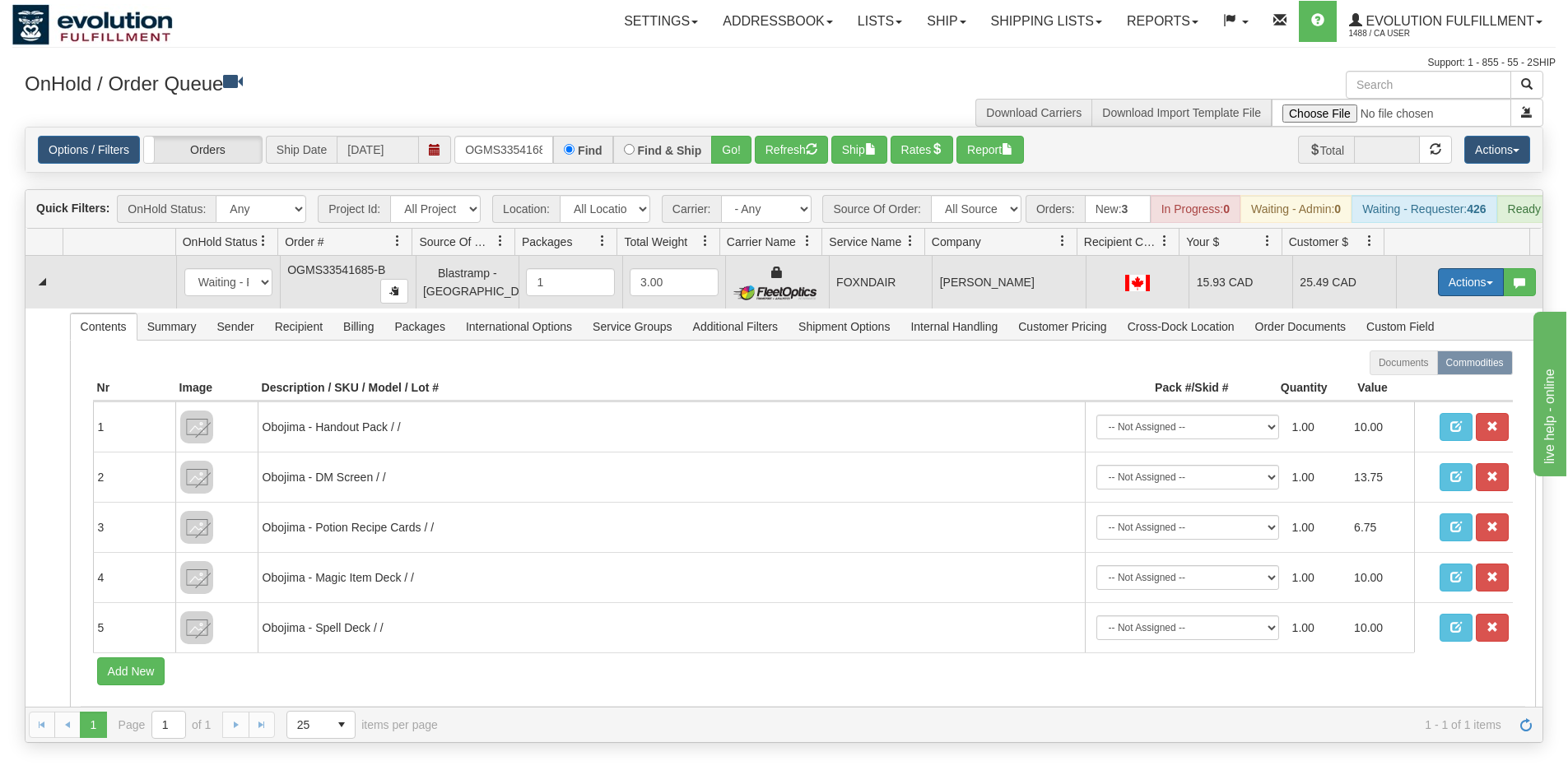
click at [1437, 287] on button "Actions" at bounding box center [1470, 282] width 66 height 28
click at [1395, 384] on span "Ship" at bounding box center [1405, 377] width 35 height 13
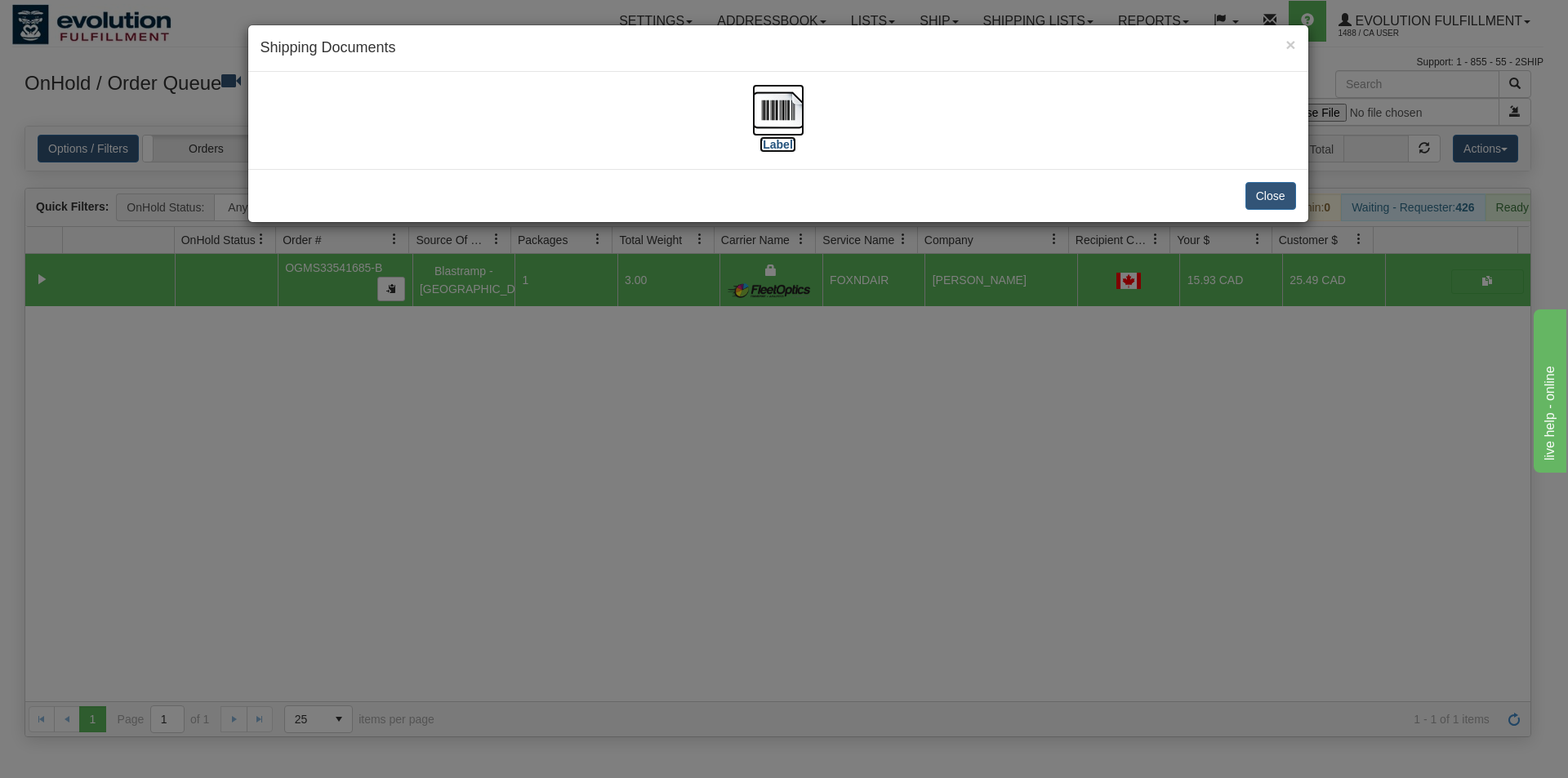
click at [781, 103] on img at bounding box center [778, 110] width 52 height 52
click at [760, 418] on div "× Shipping Documents [Label] Close" at bounding box center [784, 389] width 1568 height 778
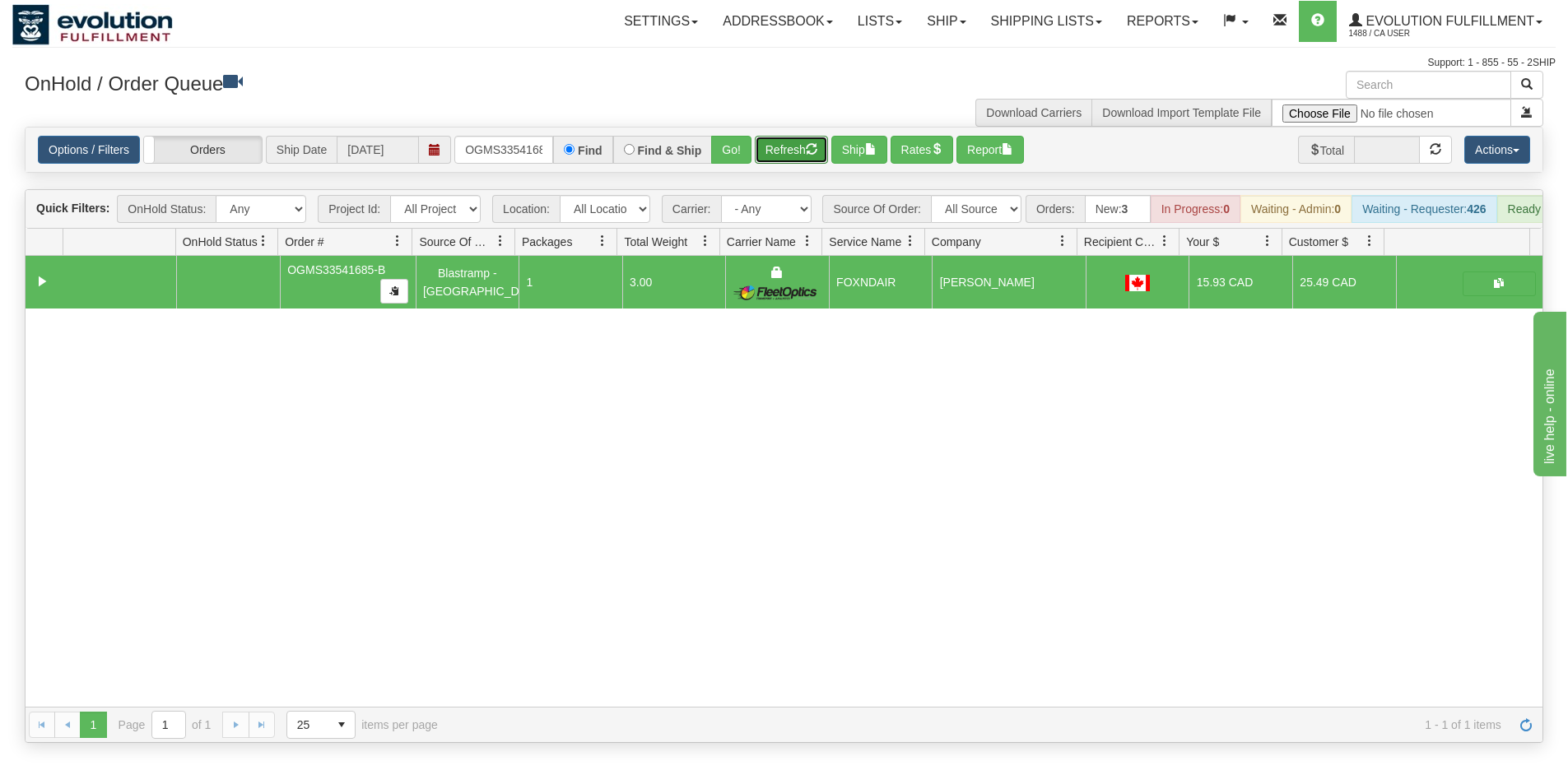
click at [777, 139] on button "Refresh" at bounding box center [791, 150] width 73 height 28
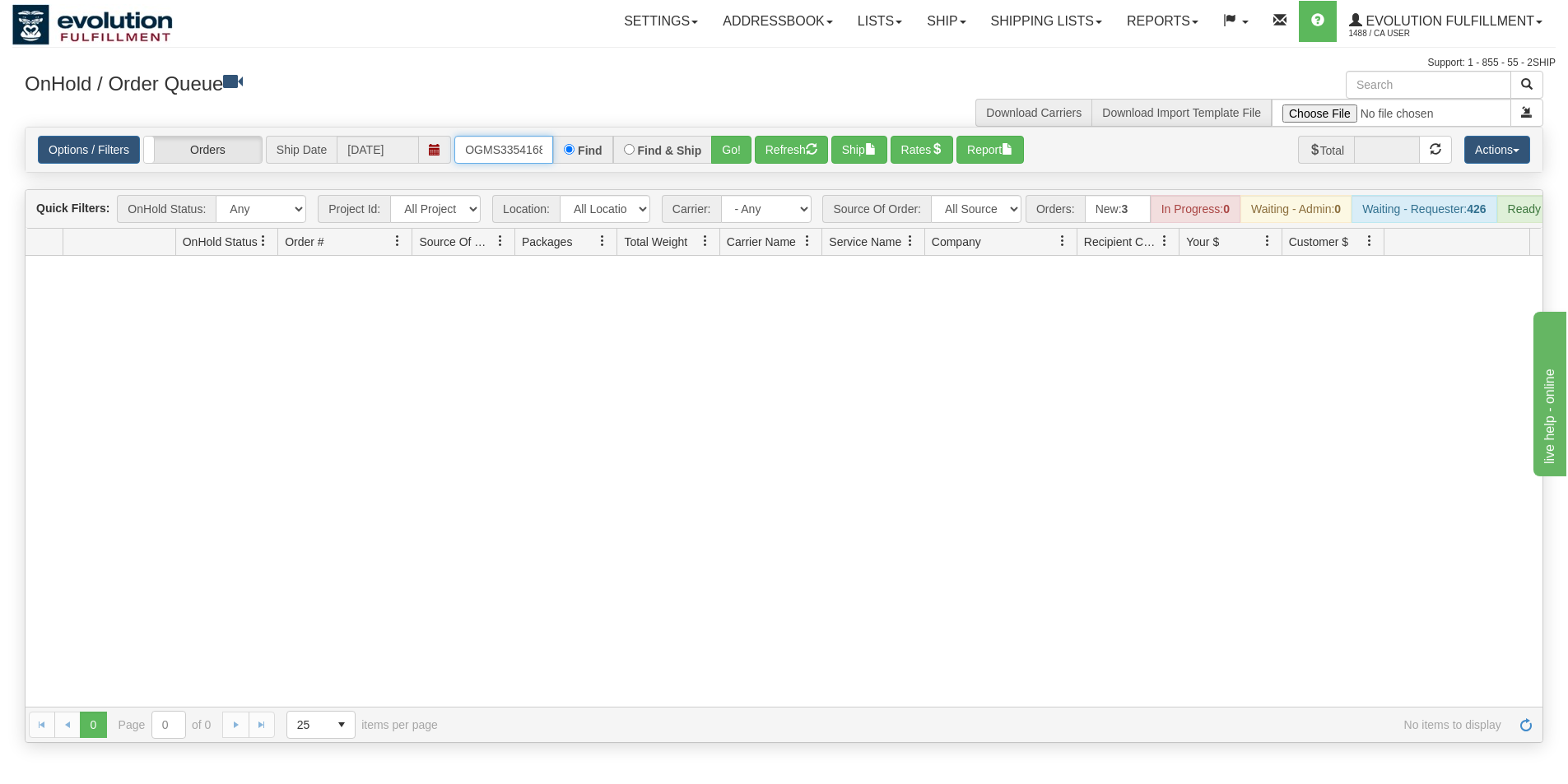
scroll to position [0, 21]
drag, startPoint x: 462, startPoint y: 150, endPoint x: 578, endPoint y: 152, distance: 116.0
click at [578, 152] on div "OGMS33541685-B Find Find & Ship Go!" at bounding box center [602, 150] width 297 height 28
click at [729, 157] on button "Go!" at bounding box center [731, 150] width 40 height 28
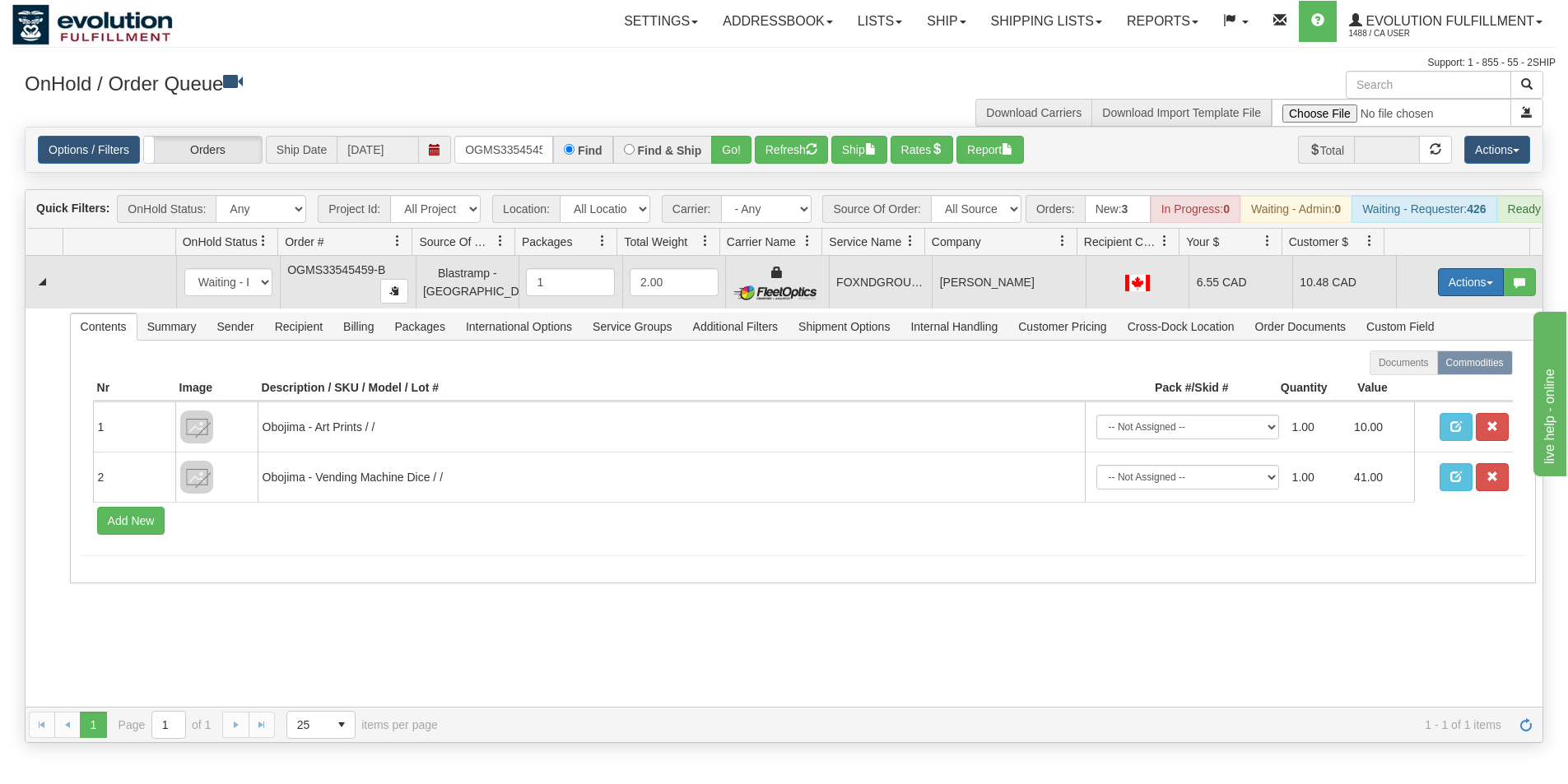
click at [1442, 290] on button "Actions" at bounding box center [1470, 282] width 66 height 28
click at [1393, 384] on span "Ship" at bounding box center [1405, 377] width 35 height 13
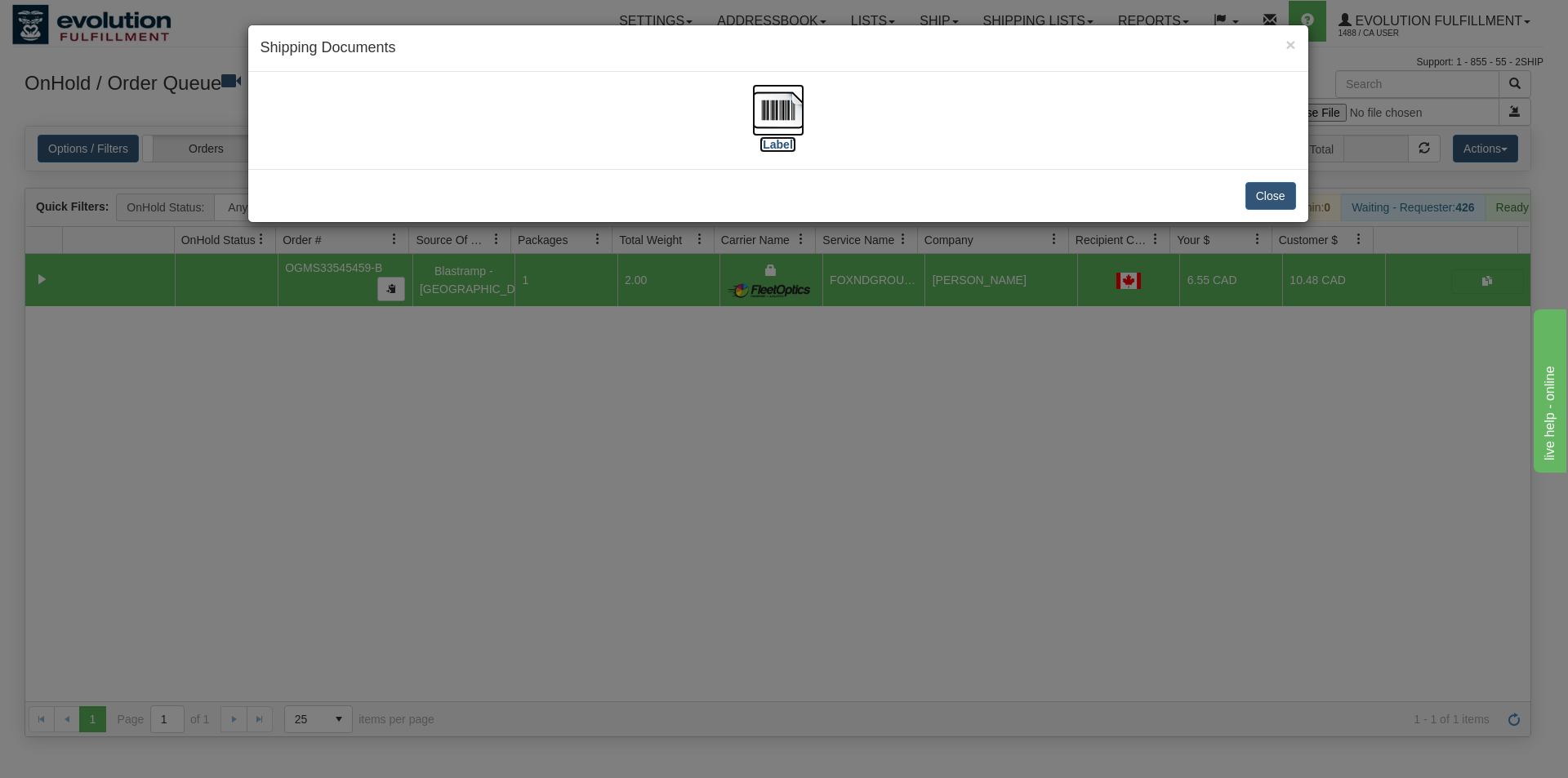
click at [794, 118] on img at bounding box center [778, 110] width 52 height 52
click at [874, 454] on div "× Shipping Documents [Label] Close" at bounding box center [784, 389] width 1568 height 778
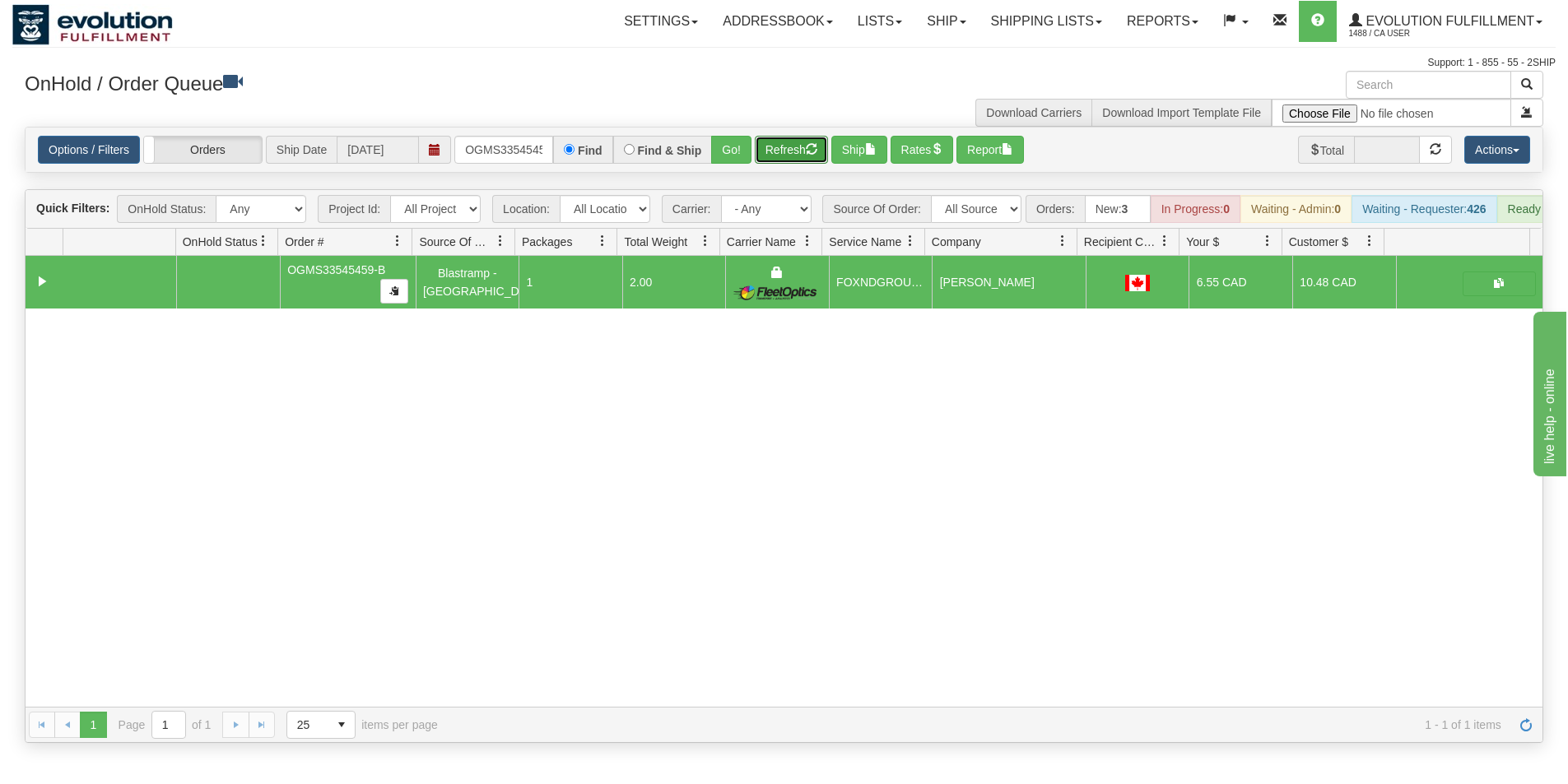
click at [776, 157] on button "Refresh" at bounding box center [791, 150] width 73 height 28
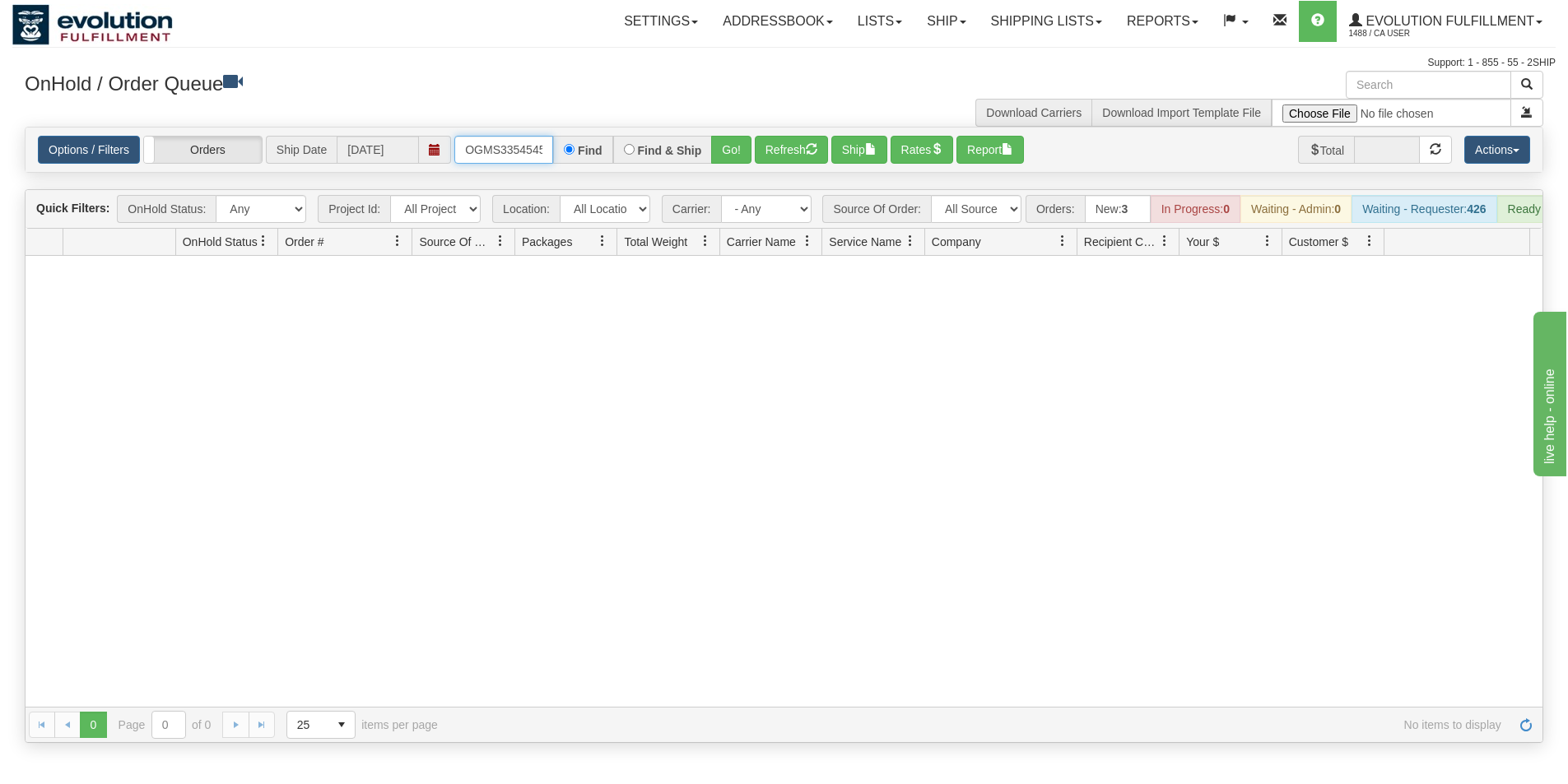
scroll to position [0, 21]
drag, startPoint x: 468, startPoint y: 145, endPoint x: 562, endPoint y: 144, distance: 94.0
click at [562, 144] on div "OGMS33545459-B Find Find & Ship Go!" at bounding box center [602, 150] width 297 height 28
click at [720, 158] on button "Go!" at bounding box center [731, 150] width 40 height 28
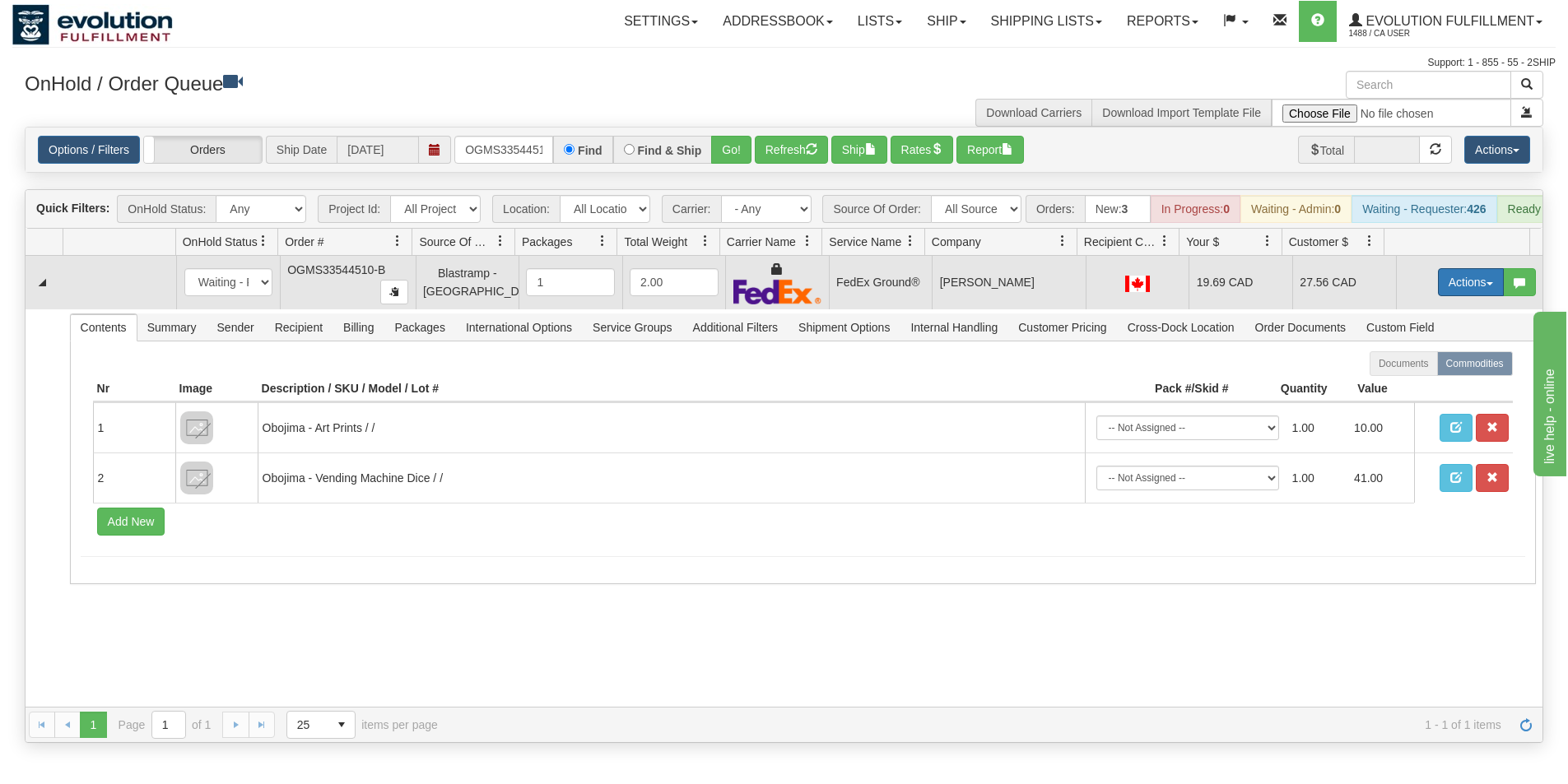
click at [1454, 290] on button "Actions" at bounding box center [1470, 282] width 66 height 28
click at [1398, 384] on span "Ship" at bounding box center [1405, 377] width 35 height 13
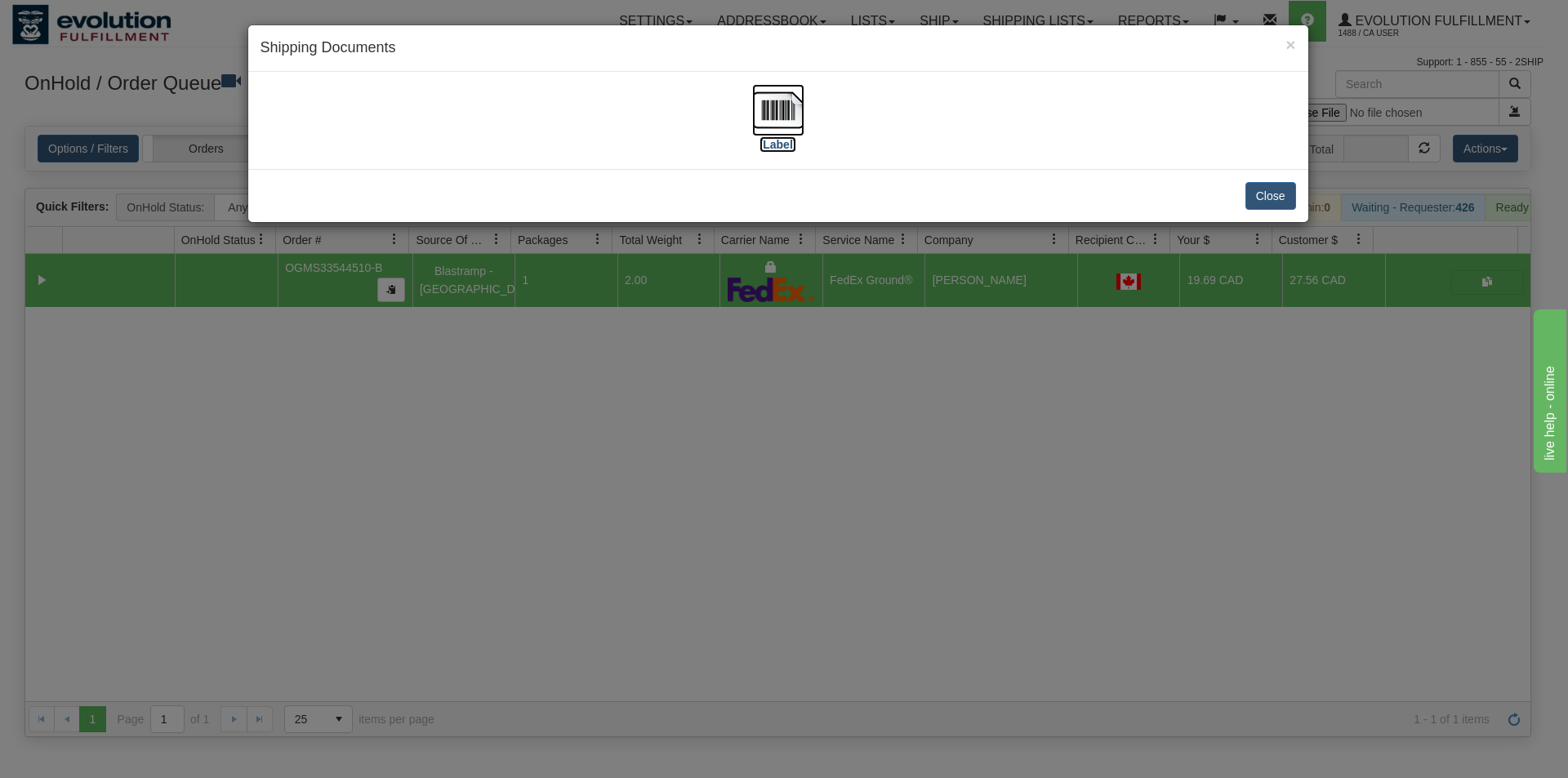
click at [792, 107] on img at bounding box center [778, 110] width 52 height 52
click at [776, 524] on div "× Shipping Documents [Label] Close" at bounding box center [784, 389] width 1568 height 778
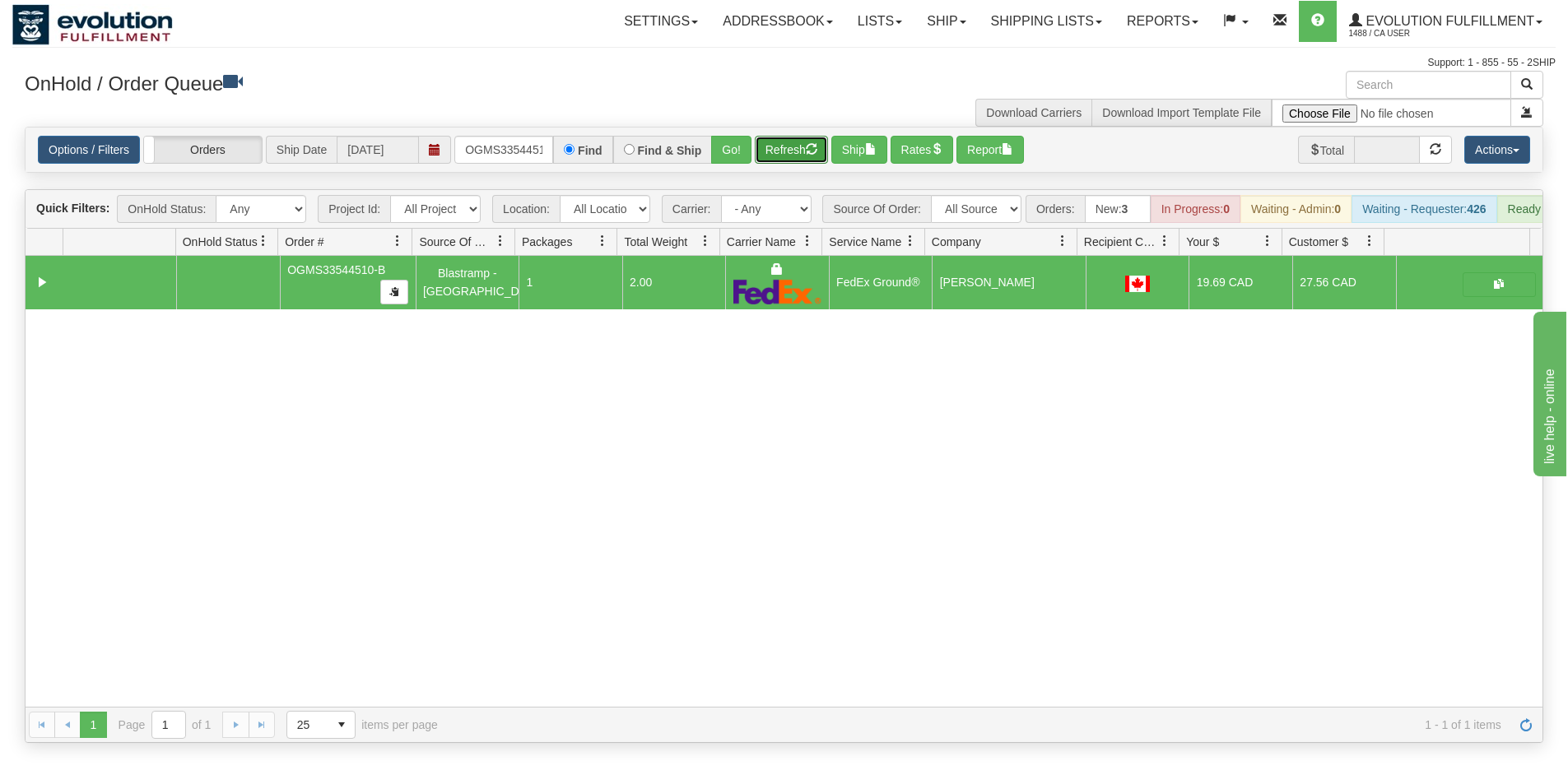
click at [781, 156] on button "Refresh" at bounding box center [791, 150] width 73 height 28
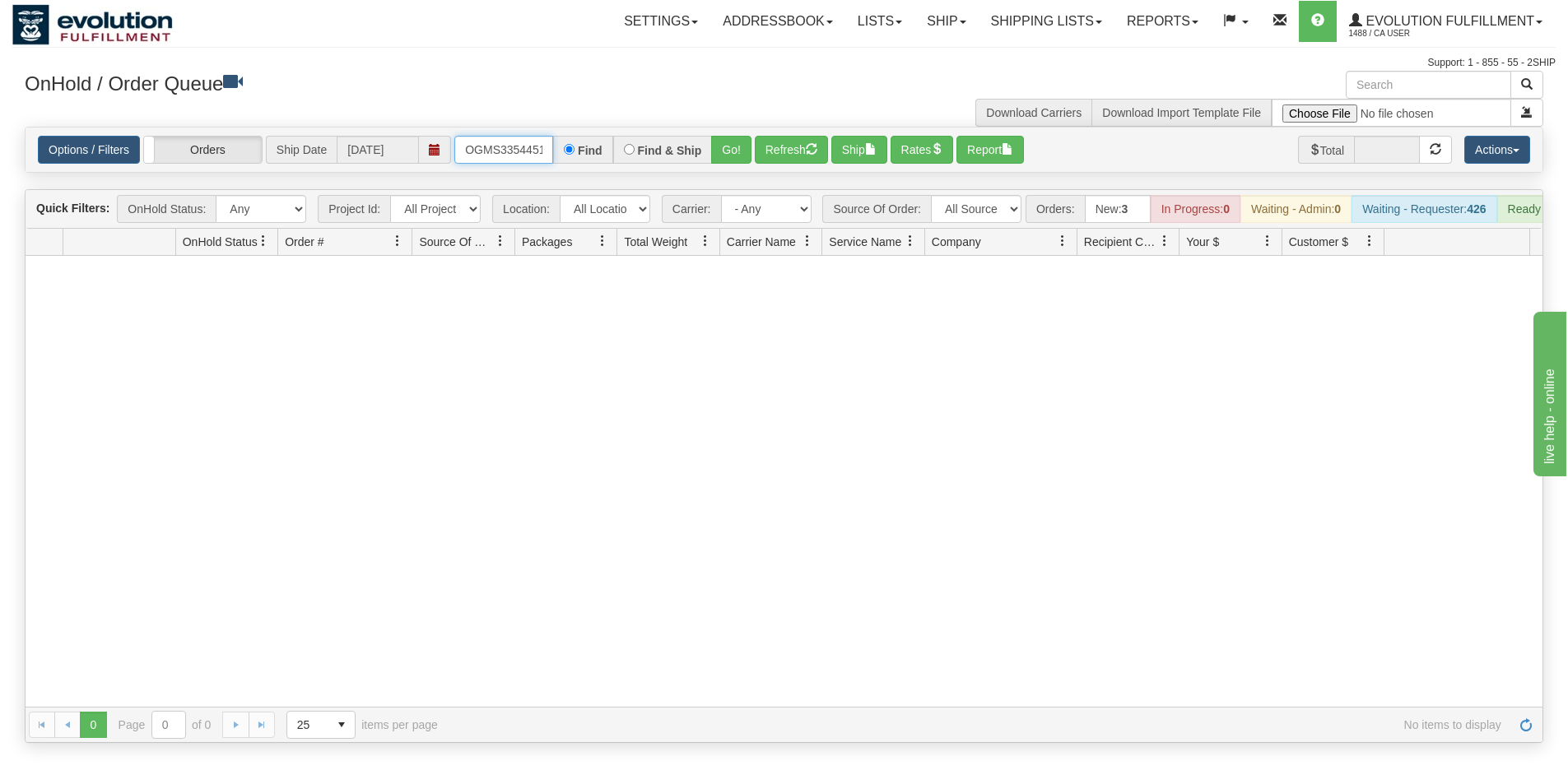
scroll to position [0, 21]
drag, startPoint x: 465, startPoint y: 149, endPoint x: 572, endPoint y: 158, distance: 107.4
click at [572, 158] on div "OGMS33544510-B Find Find & Ship Go!" at bounding box center [602, 150] width 297 height 28
click at [723, 143] on button "Go!" at bounding box center [731, 150] width 40 height 28
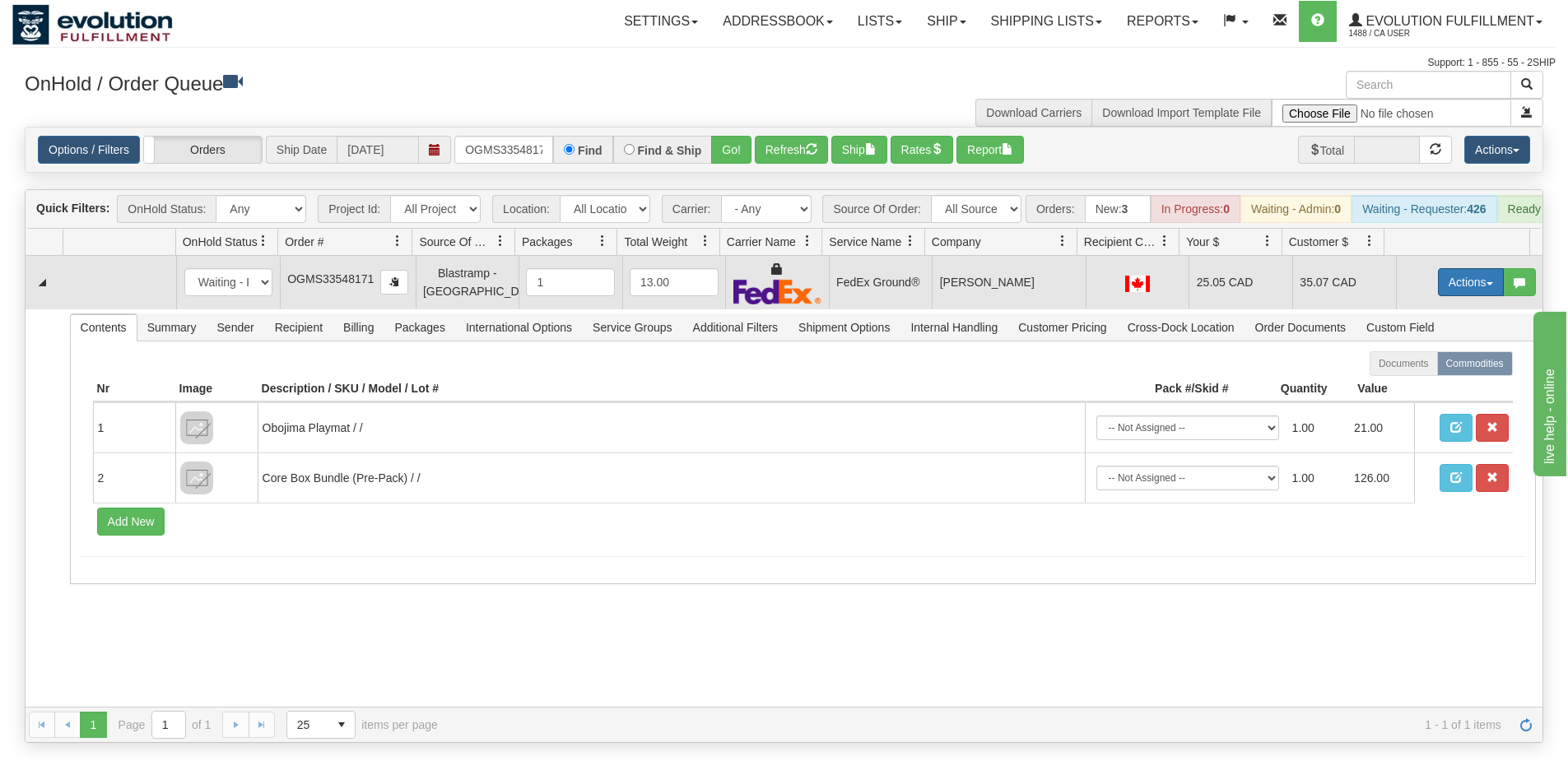
click at [1446, 295] on button "Actions" at bounding box center [1470, 282] width 66 height 28
click at [1389, 384] on span "Ship" at bounding box center [1405, 377] width 35 height 13
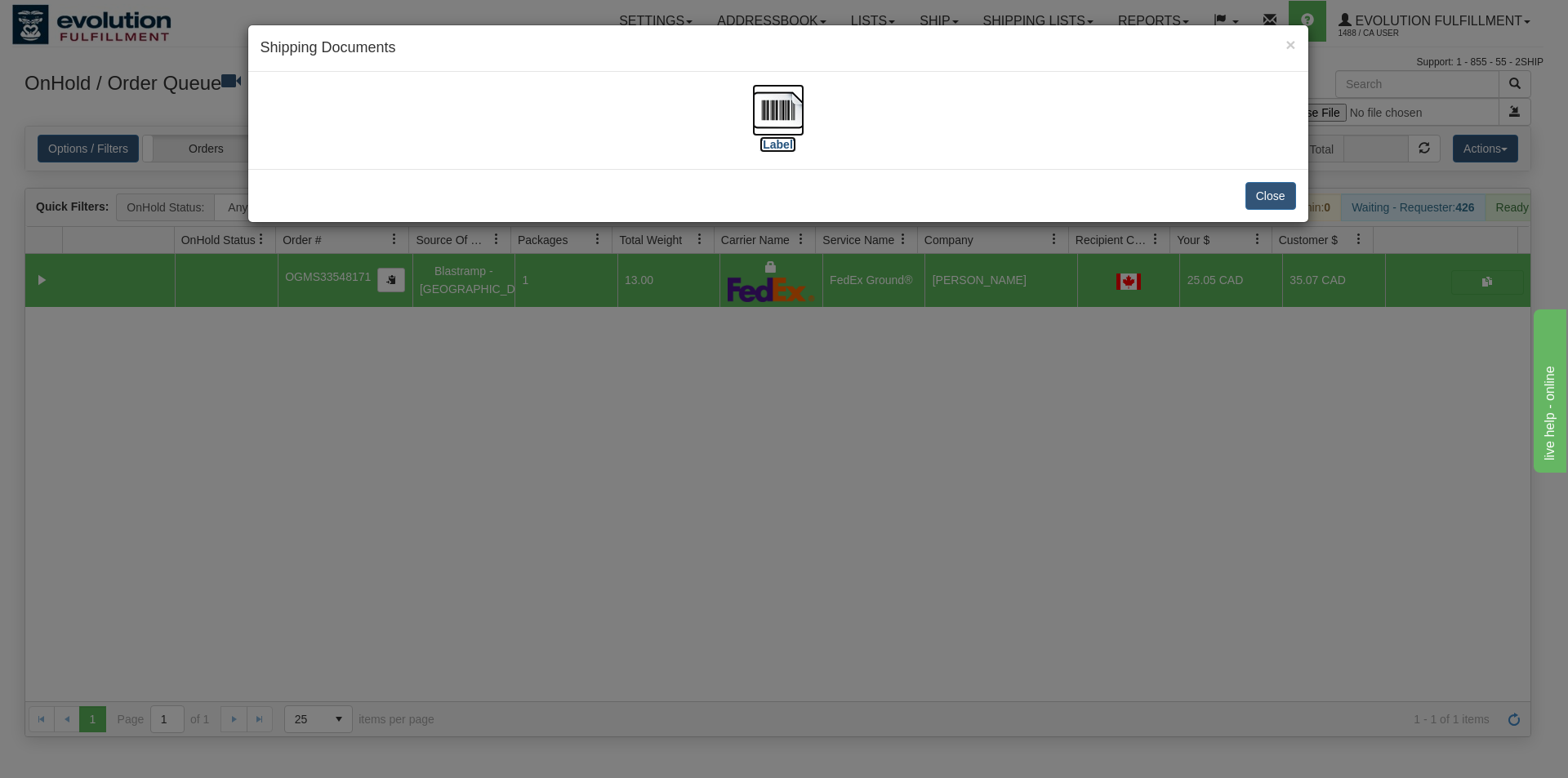
click at [770, 123] on img at bounding box center [778, 110] width 52 height 52
click at [805, 608] on div "× Shipping Documents [Label] Close" at bounding box center [784, 389] width 1568 height 778
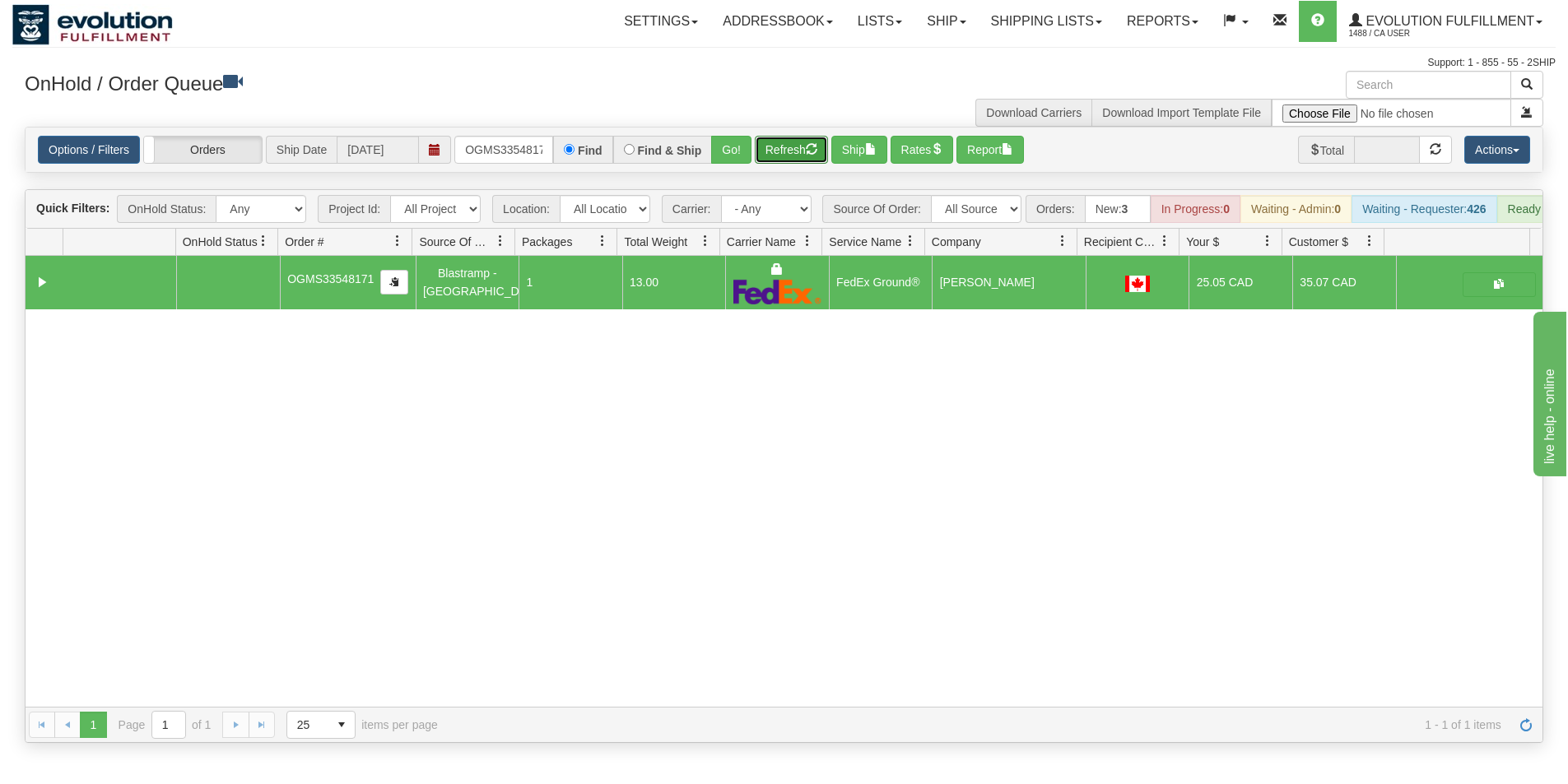
click at [777, 153] on button "Refresh" at bounding box center [791, 150] width 73 height 28
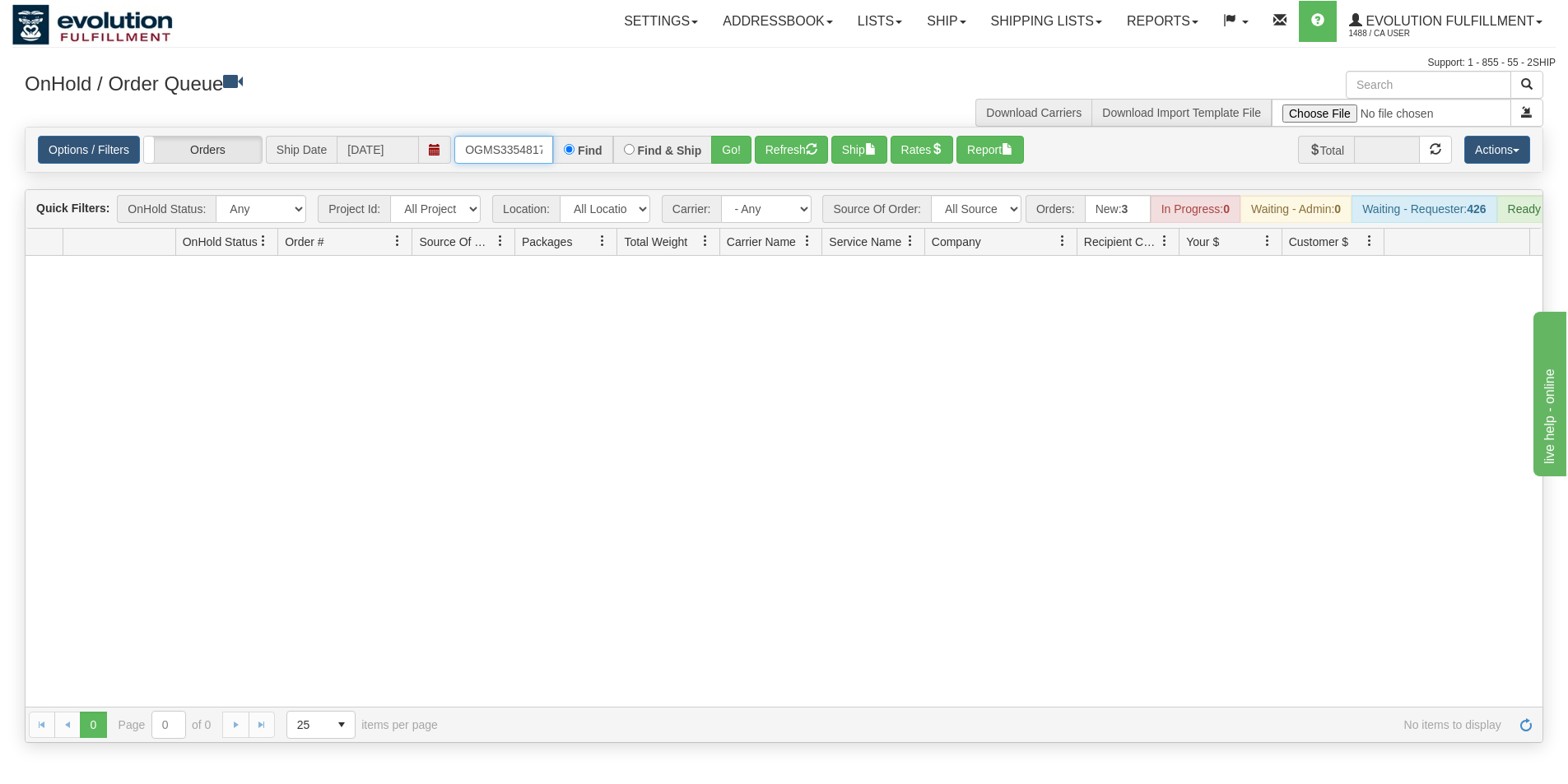
scroll to position [0, 9]
drag, startPoint x: 467, startPoint y: 145, endPoint x: 552, endPoint y: 141, distance: 85.1
click at [552, 141] on input "OGMS33548171" at bounding box center [503, 150] width 98 height 28
click at [733, 150] on button "Go!" at bounding box center [731, 150] width 40 height 28
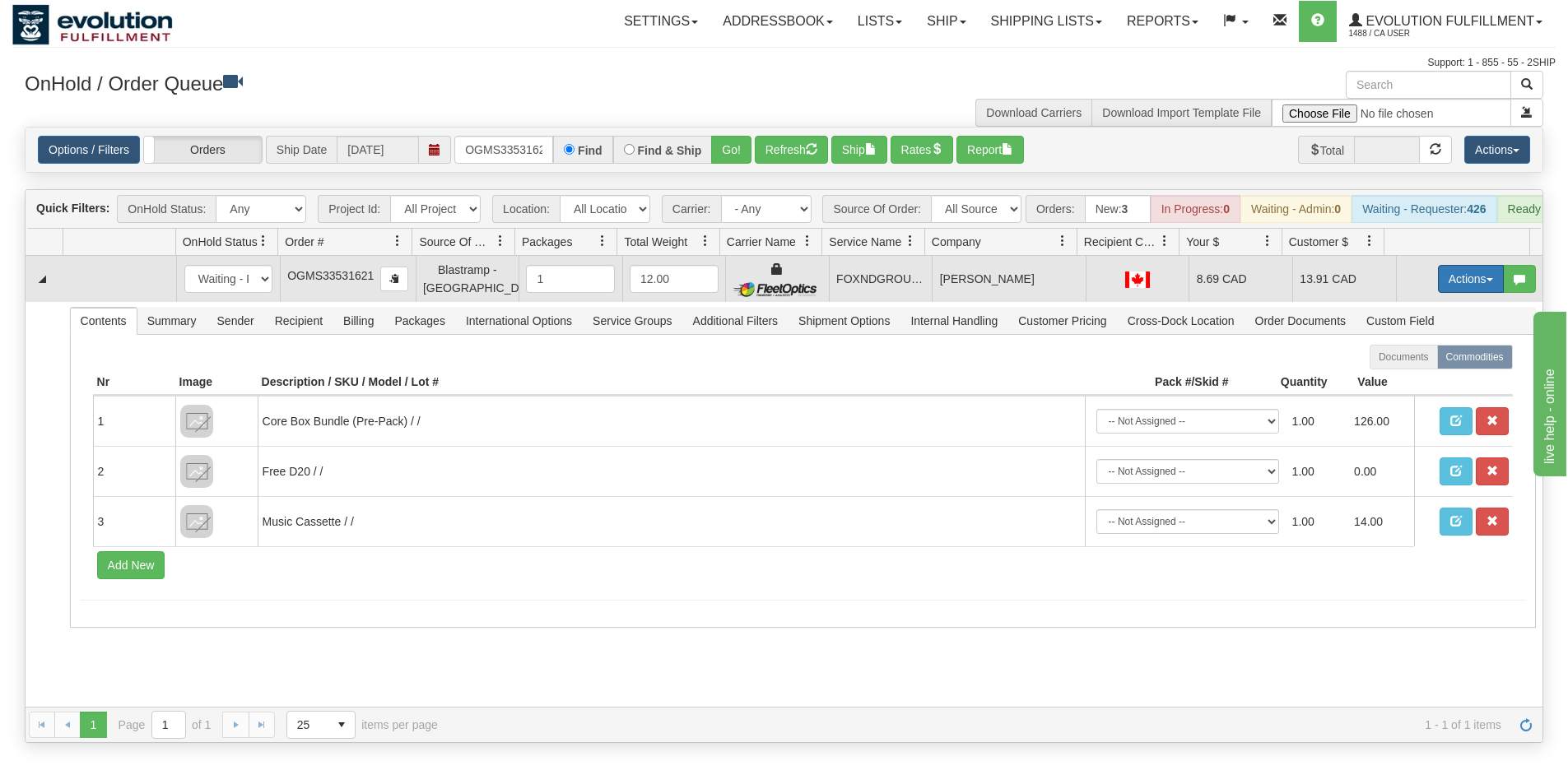
click at [1447, 289] on button "Actions" at bounding box center [1470, 279] width 66 height 28
click at [1402, 381] on span "Ship" at bounding box center [1405, 374] width 35 height 13
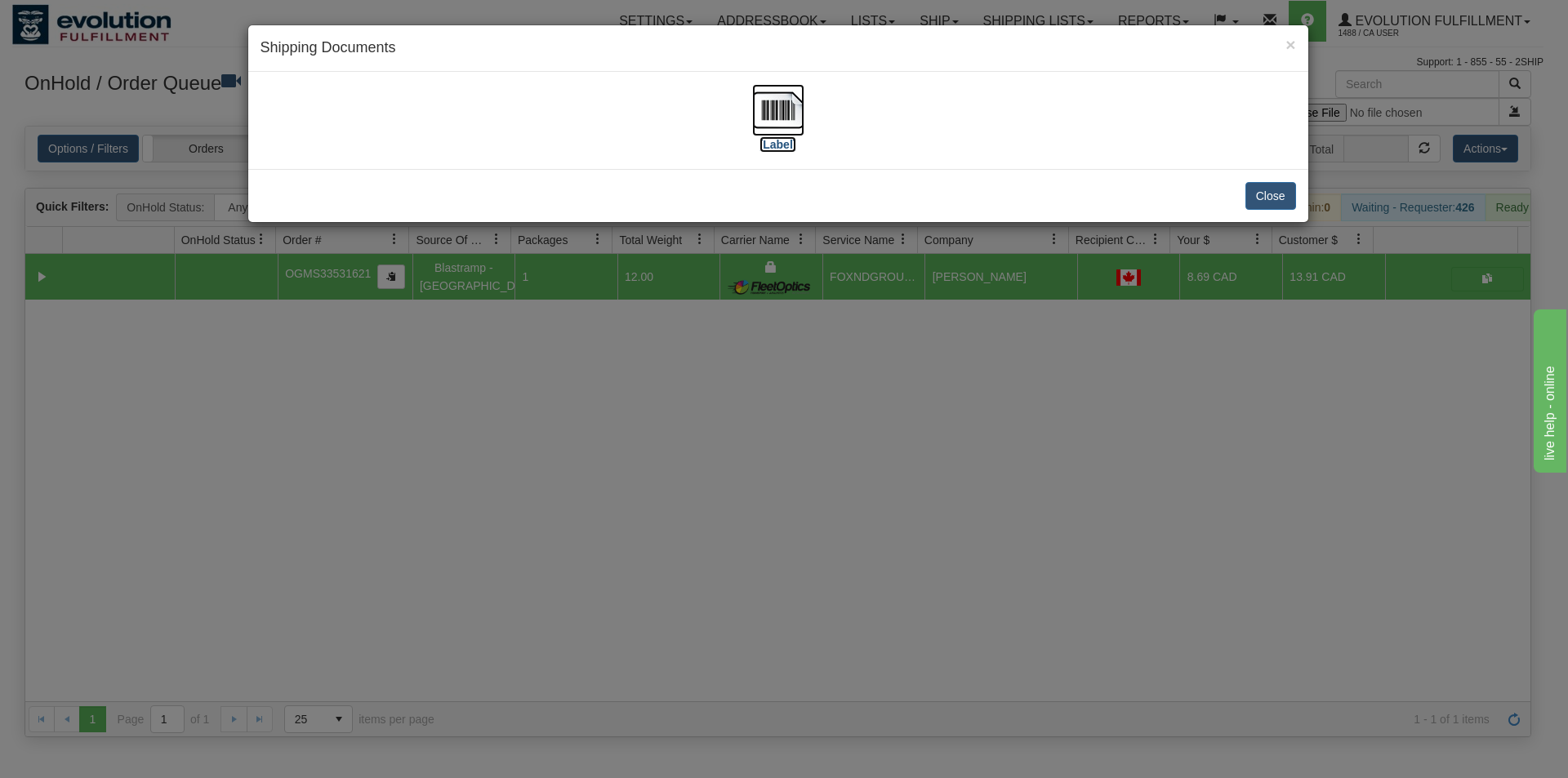
click at [761, 95] on img at bounding box center [778, 110] width 52 height 52
click at [827, 559] on div "× Shipping Documents [Label] Close" at bounding box center [784, 389] width 1568 height 778
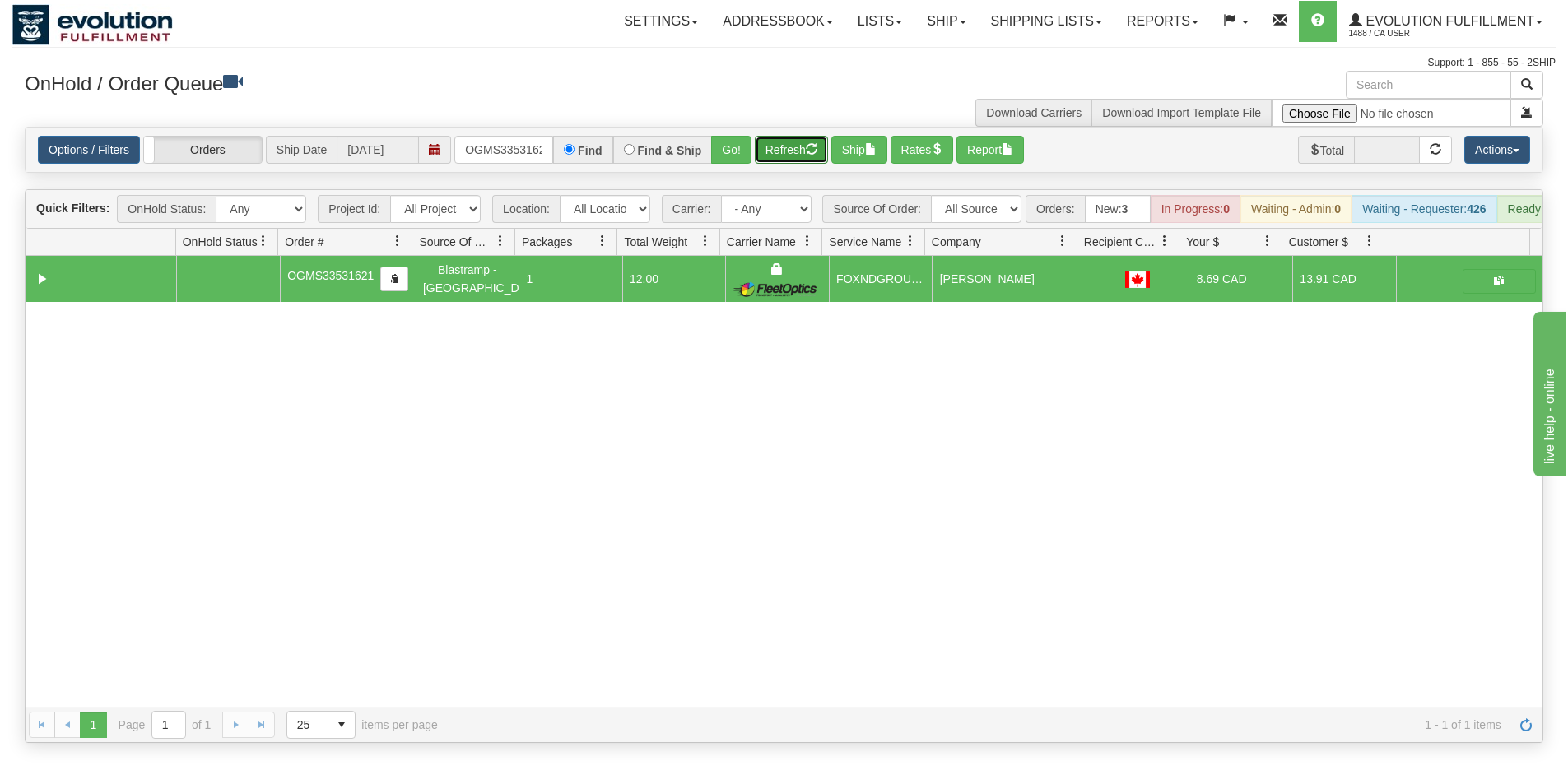
click at [801, 161] on button "Refresh" at bounding box center [791, 150] width 73 height 28
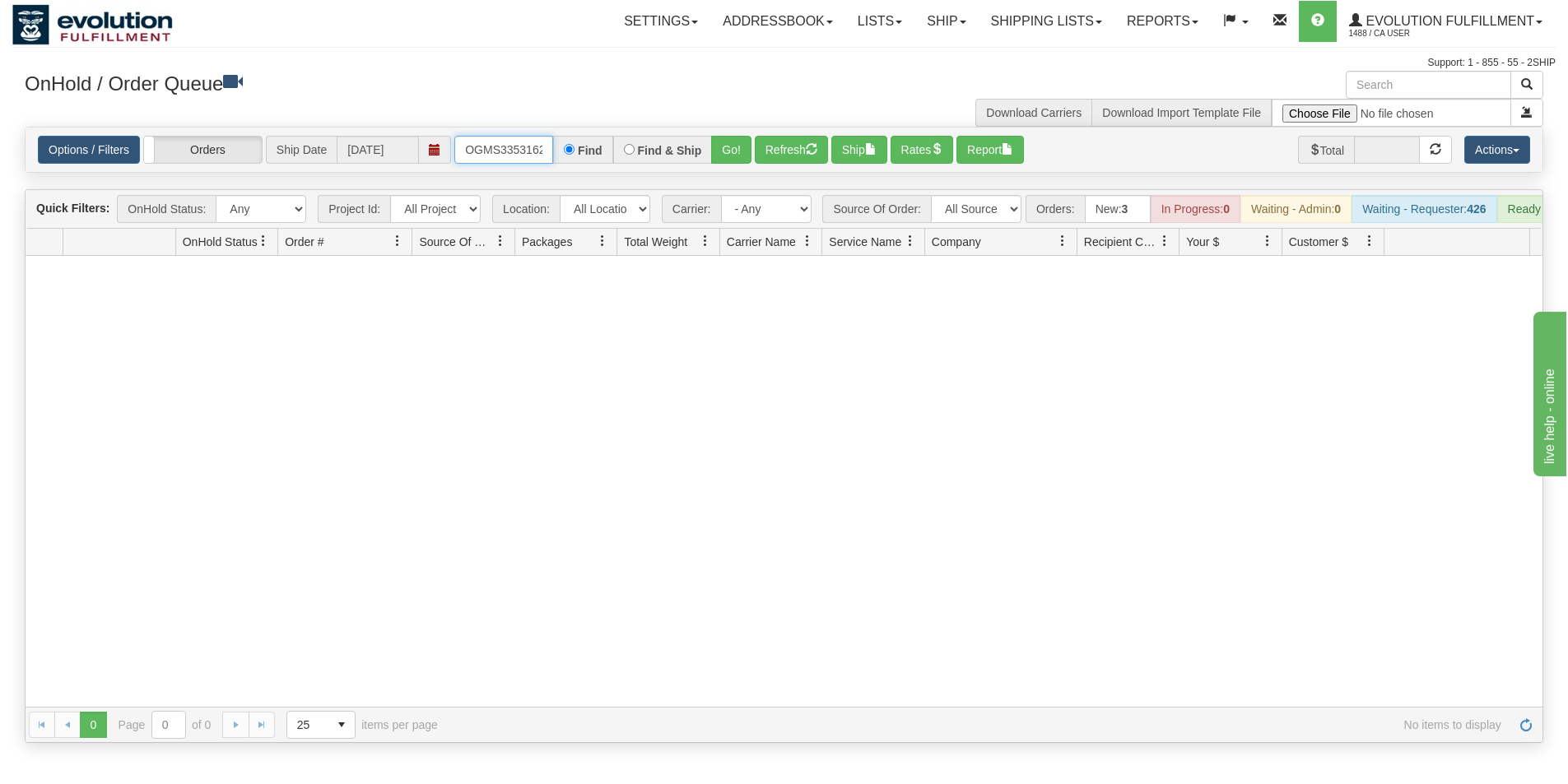
scroll to position [0, 9]
drag, startPoint x: 462, startPoint y: 149, endPoint x: 561, endPoint y: 154, distance: 99.1
click at [561, 154] on div "OGMS33531621 Find Find & Ship Go!" at bounding box center [602, 150] width 297 height 28
click at [728, 137] on button "Go!" at bounding box center [731, 150] width 40 height 28
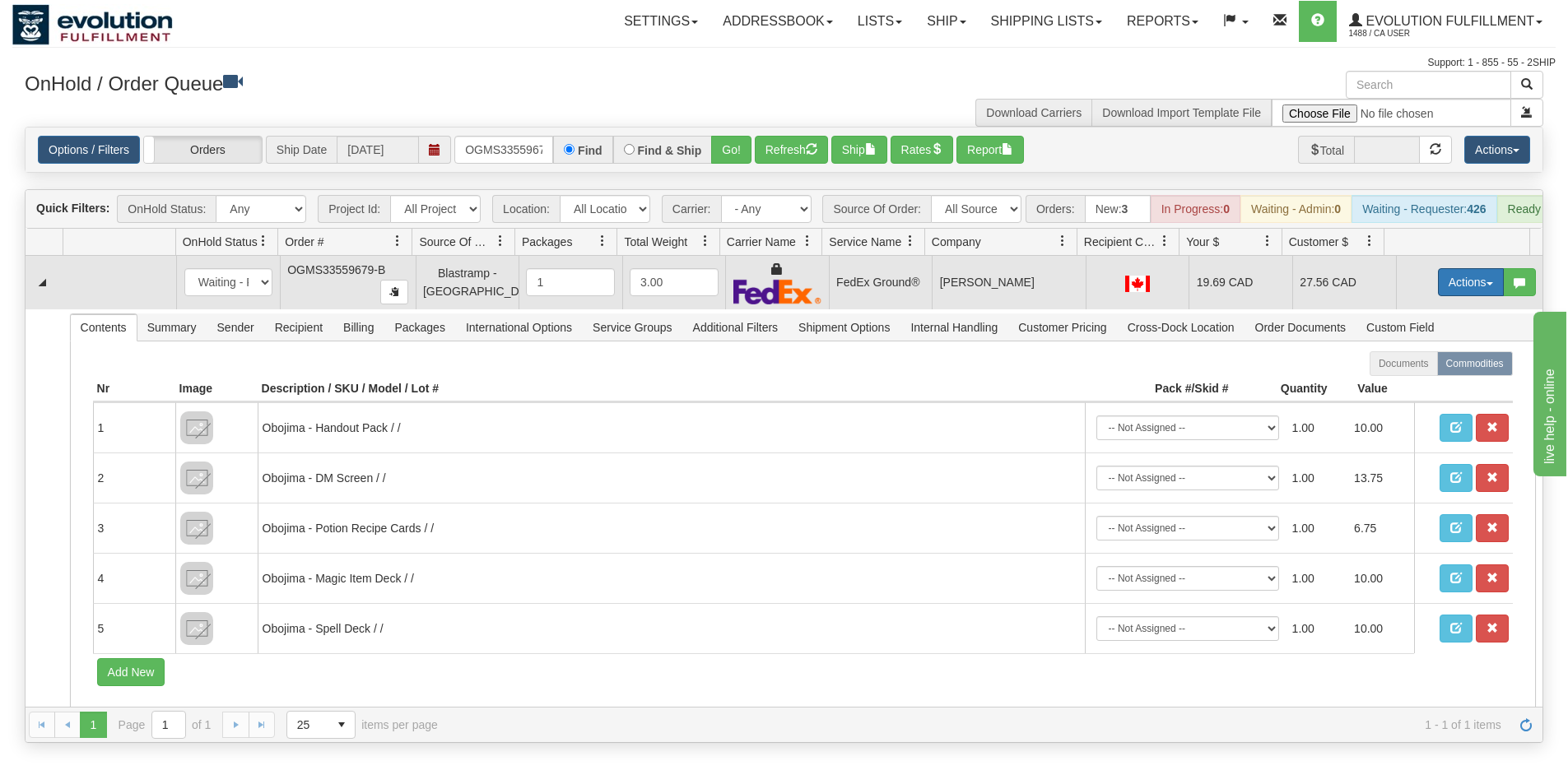
click at [1443, 294] on button "Actions" at bounding box center [1470, 282] width 66 height 28
click at [1394, 384] on span "Ship" at bounding box center [1405, 377] width 35 height 13
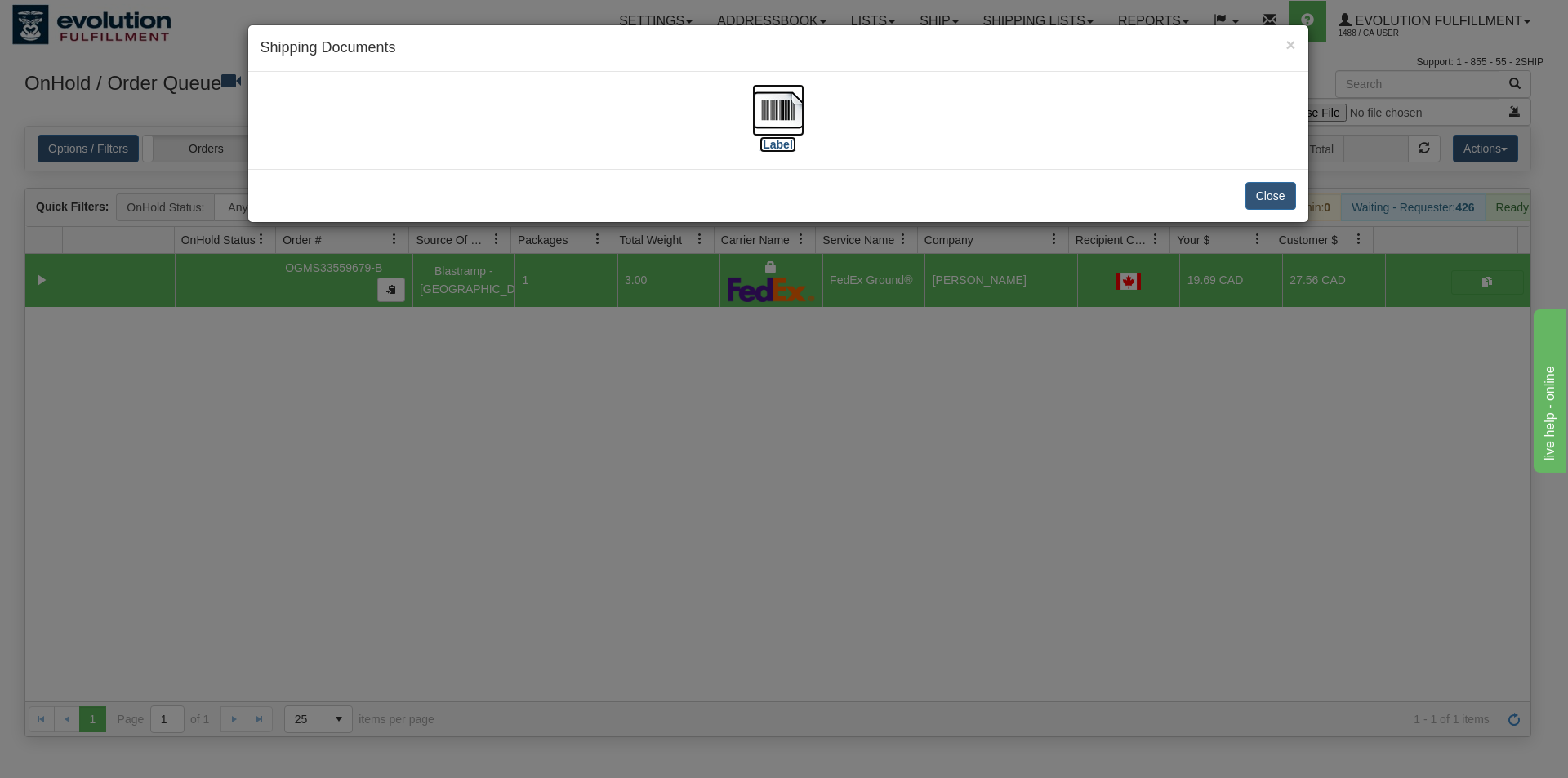
click at [779, 124] on img at bounding box center [778, 110] width 52 height 52
click at [762, 574] on div "× Shipping Documents [Label] Close" at bounding box center [784, 389] width 1568 height 778
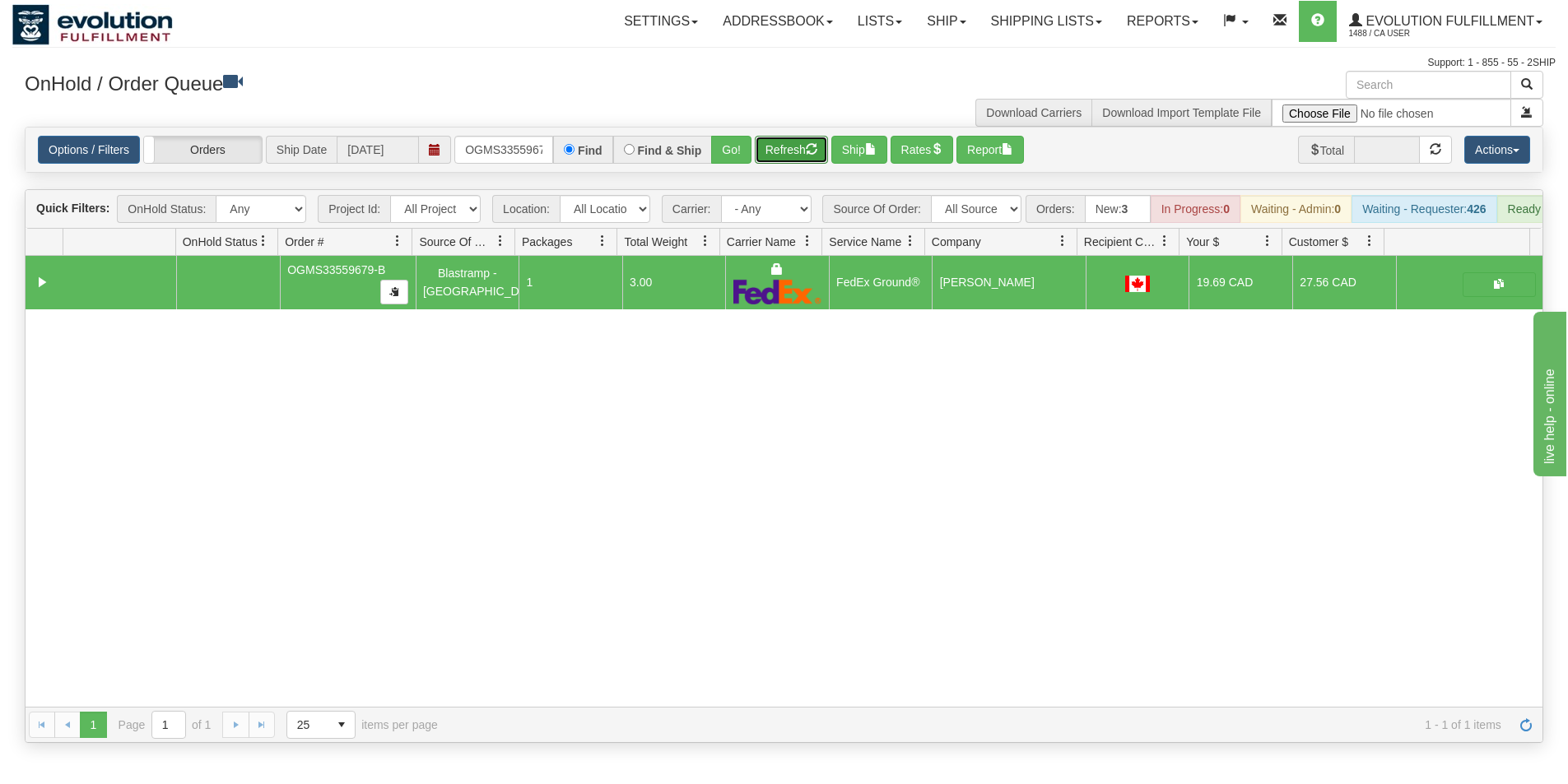
click at [773, 156] on button "Refresh" at bounding box center [791, 150] width 73 height 28
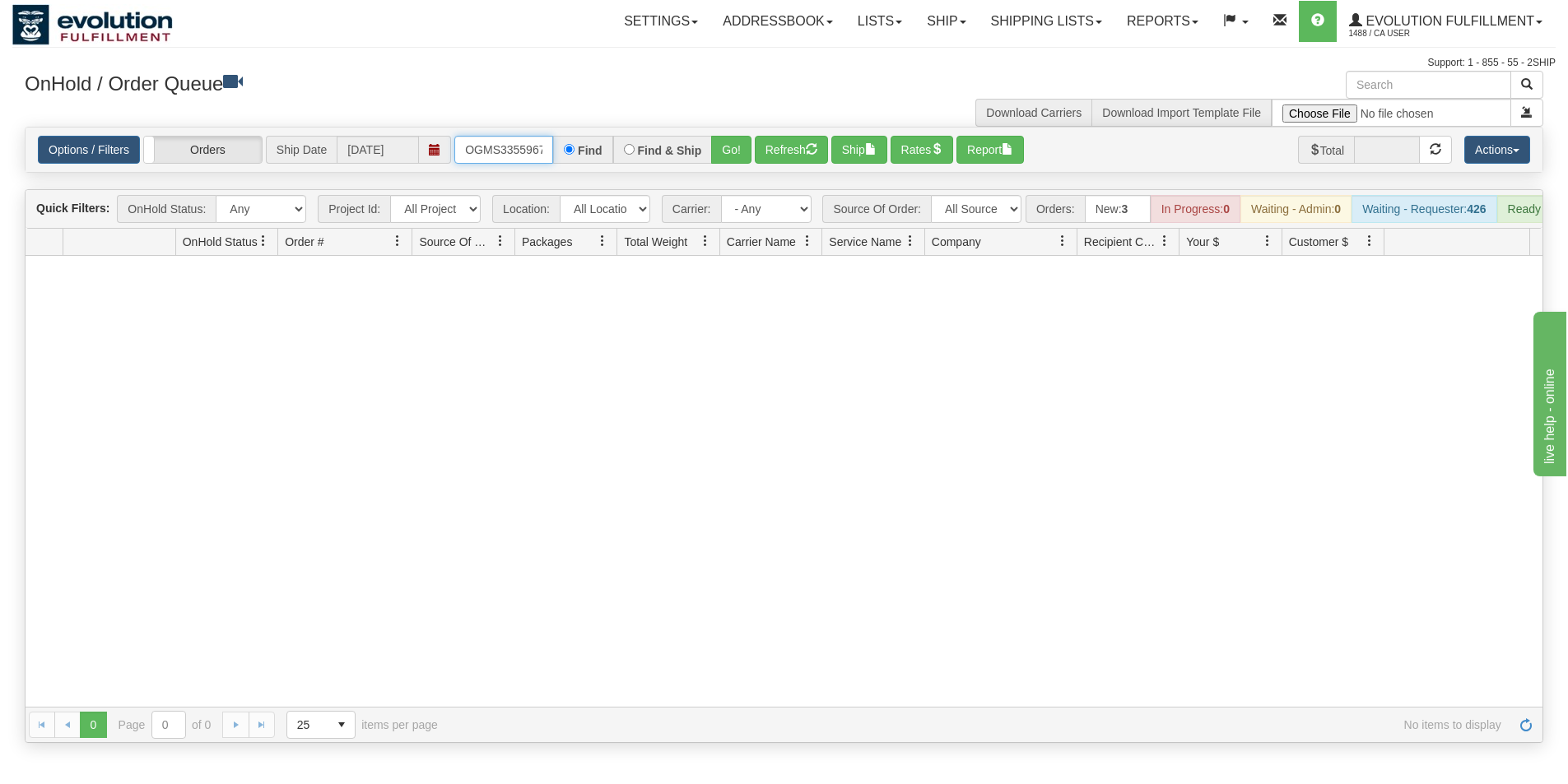
scroll to position [0, 21]
drag, startPoint x: 463, startPoint y: 148, endPoint x: 561, endPoint y: 145, distance: 98.0
click at [561, 145] on div "OGMS33559679-B Find Find & Ship Go!" at bounding box center [602, 150] width 297 height 28
click at [727, 148] on button "Go!" at bounding box center [731, 150] width 40 height 28
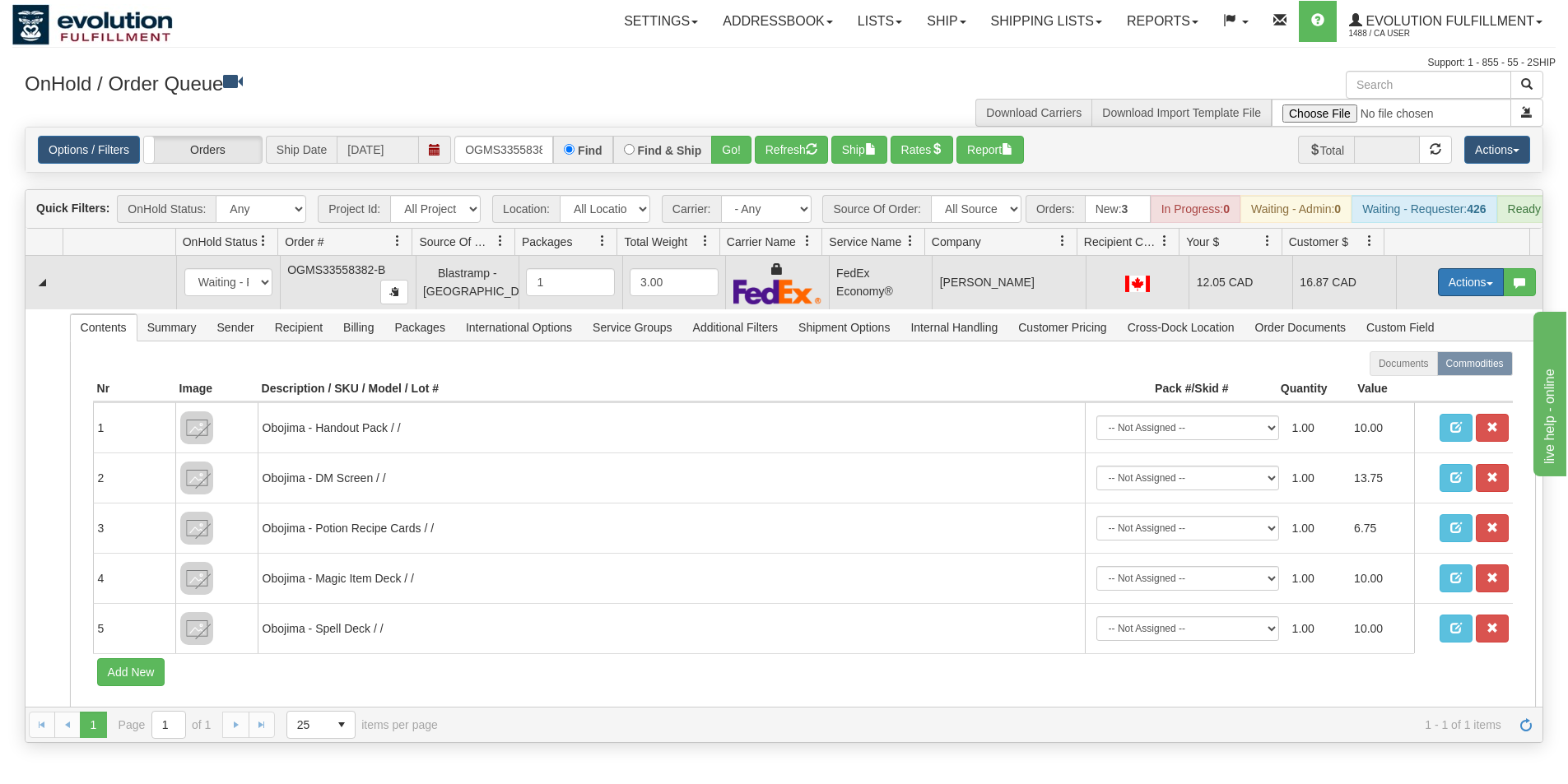
click at [1449, 293] on button "Actions" at bounding box center [1470, 282] width 66 height 28
click at [1394, 384] on span "Ship" at bounding box center [1405, 377] width 35 height 13
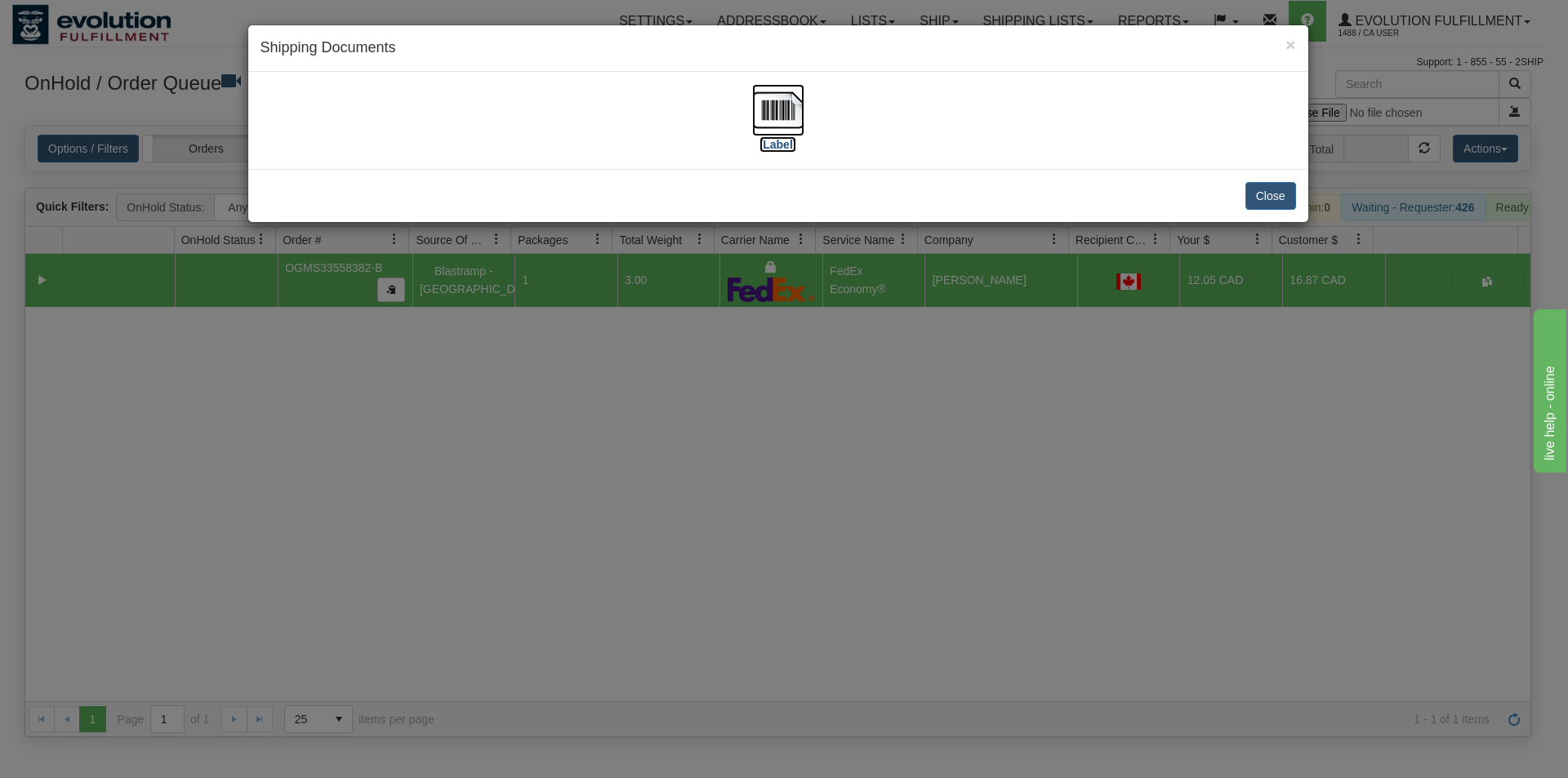
click at [776, 108] on img at bounding box center [778, 110] width 52 height 52
click at [848, 509] on div "× Shipping Documents [Label] Close" at bounding box center [784, 389] width 1568 height 778
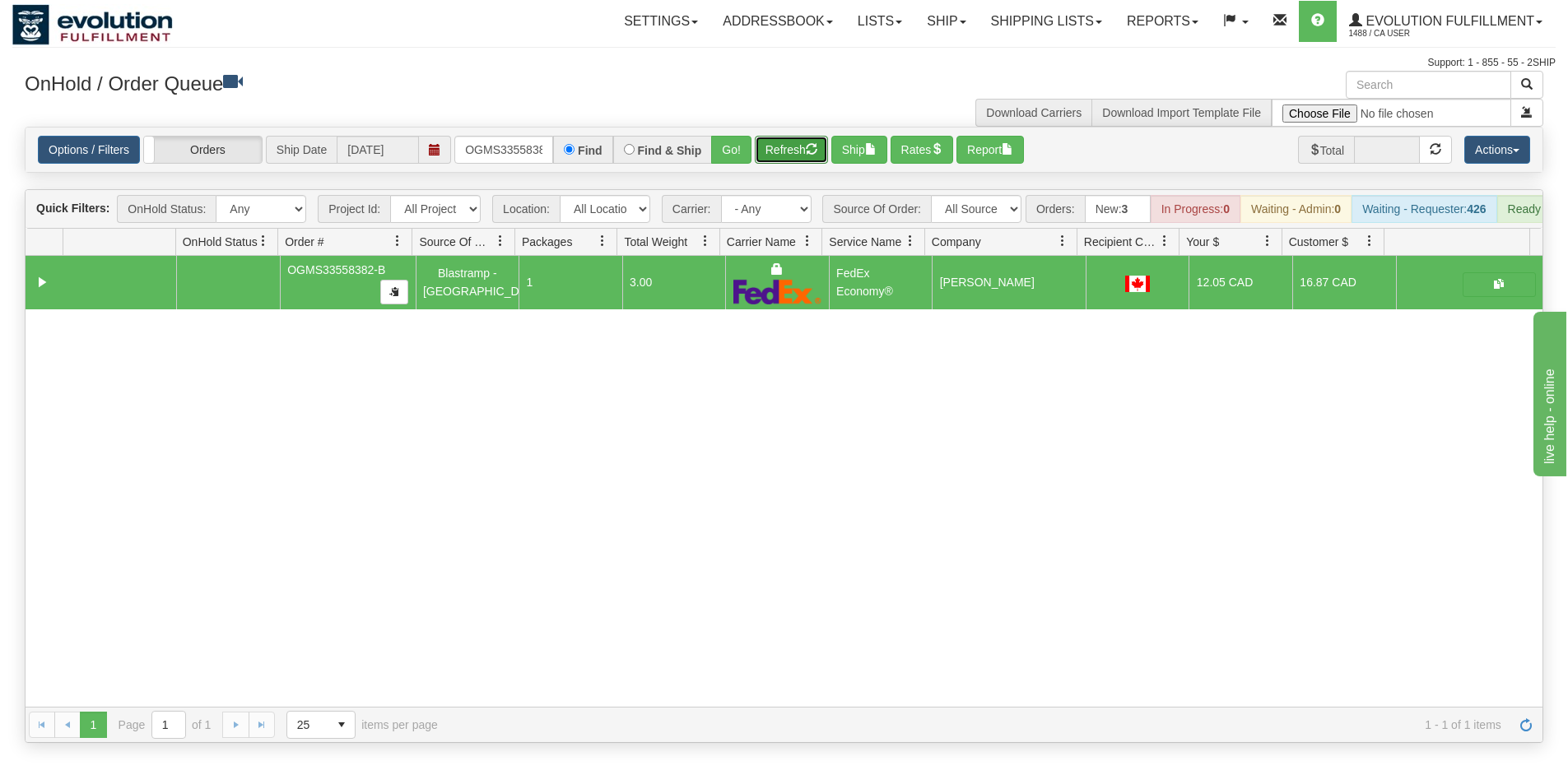
click at [799, 159] on button "Refresh" at bounding box center [791, 150] width 73 height 28
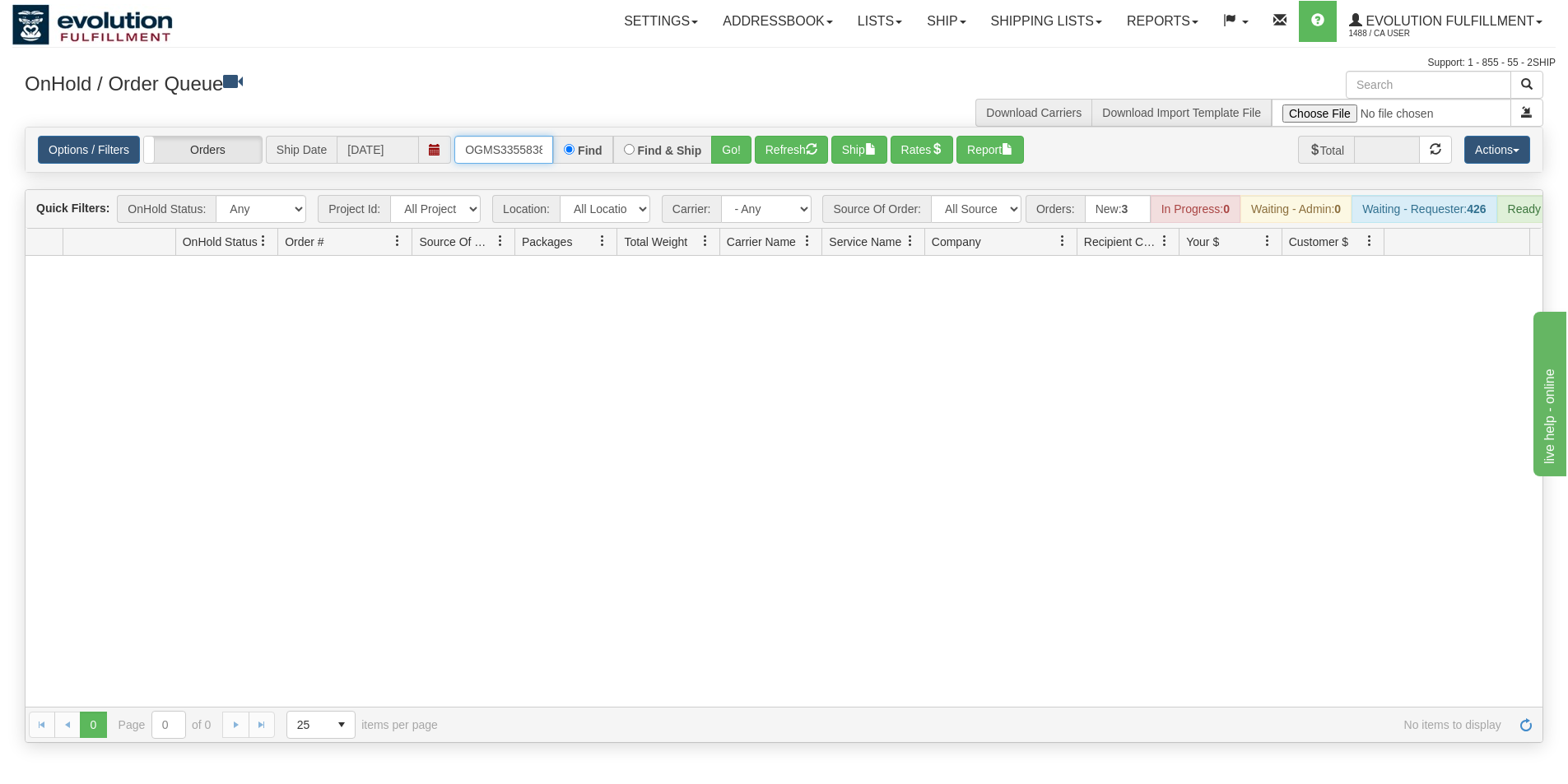
scroll to position [0, 21]
drag, startPoint x: 461, startPoint y: 152, endPoint x: 565, endPoint y: 160, distance: 104.3
click at [564, 161] on div "OGMS33558382-B Find Find & Ship Go!" at bounding box center [602, 150] width 297 height 28
click at [730, 156] on button "Go!" at bounding box center [731, 150] width 40 height 28
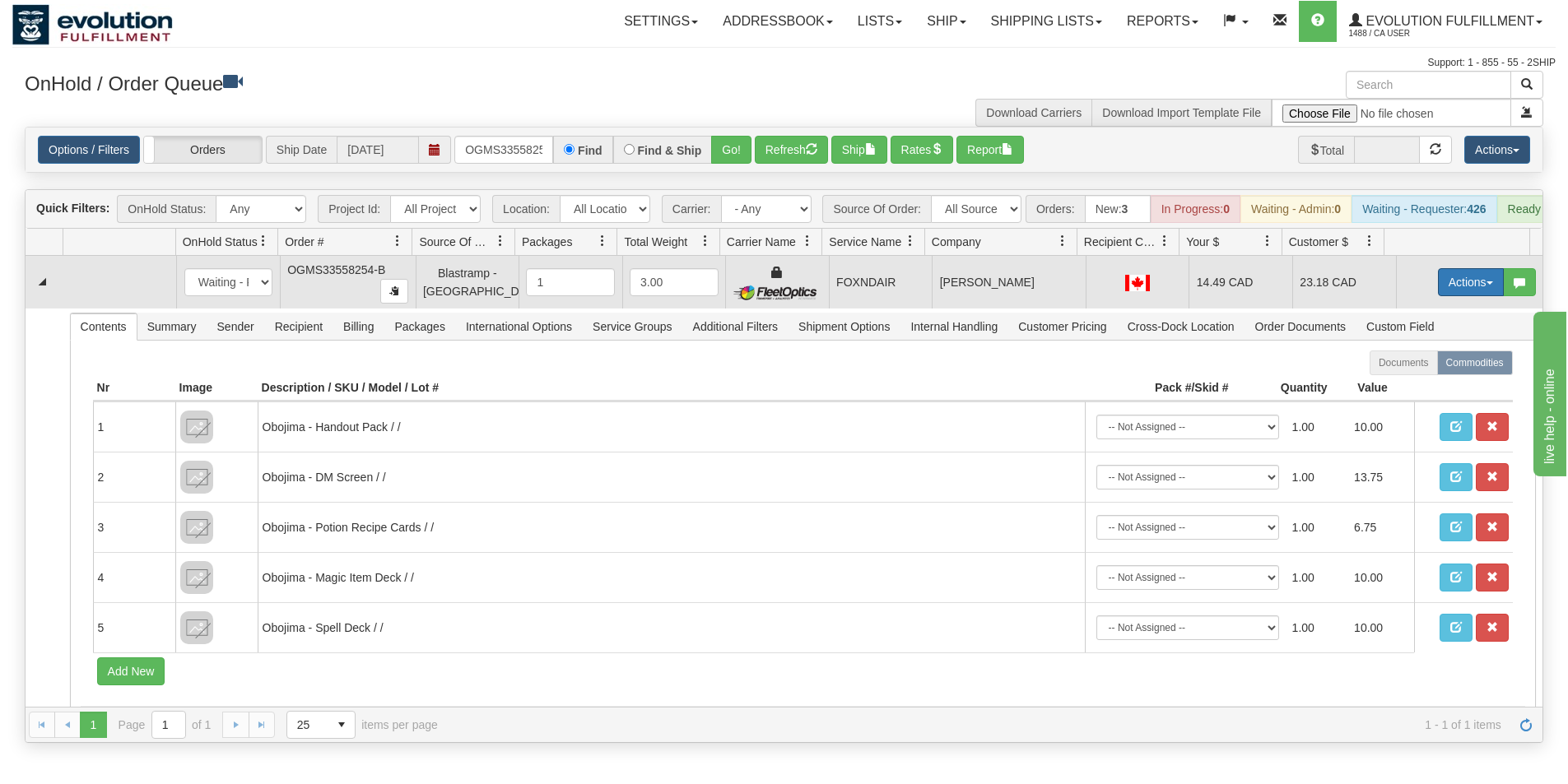
click at [1448, 295] on button "Actions" at bounding box center [1470, 282] width 66 height 28
click at [1404, 384] on span "Ship" at bounding box center [1405, 377] width 35 height 13
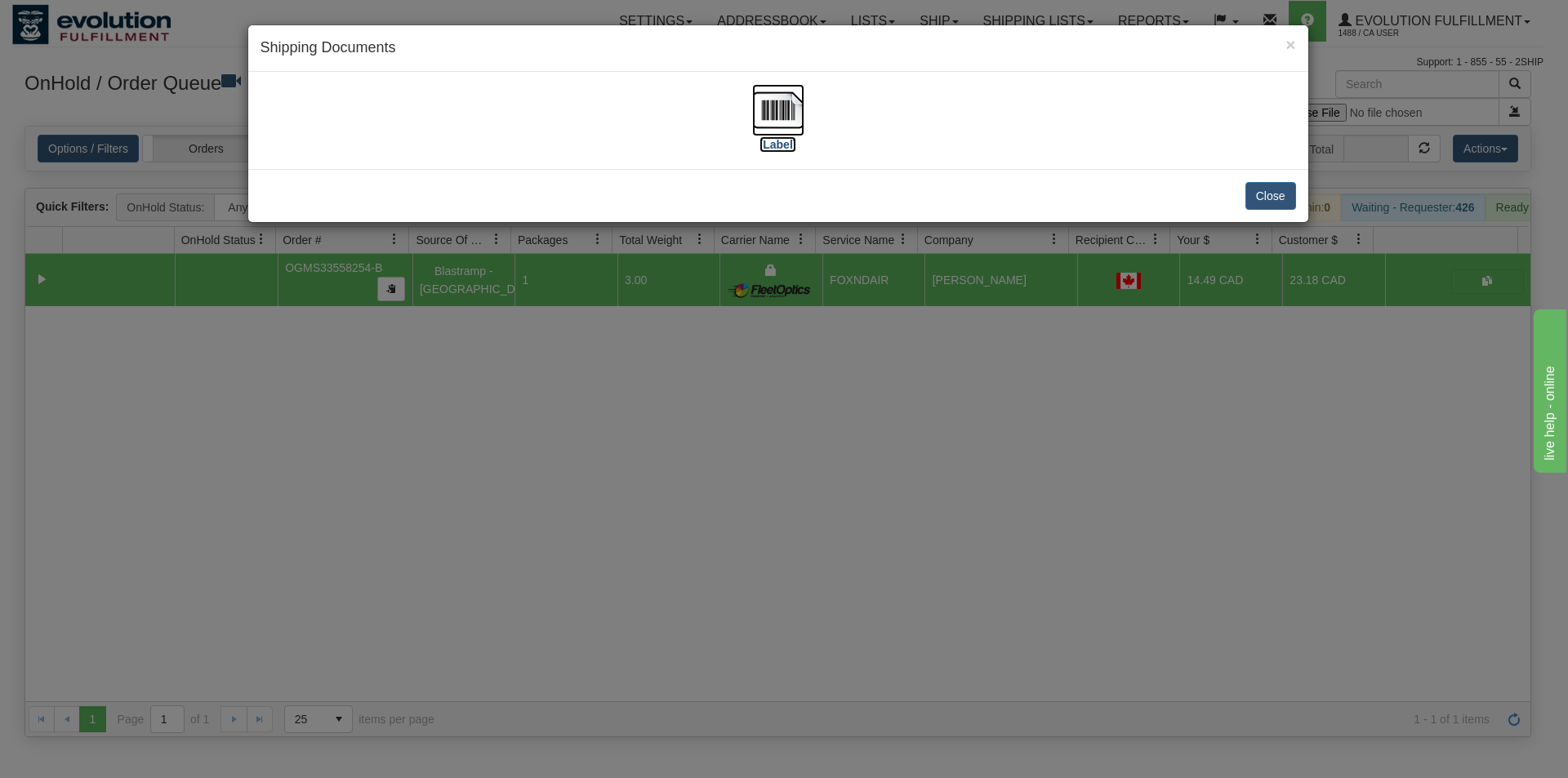
click at [761, 120] on img at bounding box center [778, 110] width 52 height 52
click at [757, 491] on div "× Shipping Documents [Label] Close" at bounding box center [784, 389] width 1568 height 778
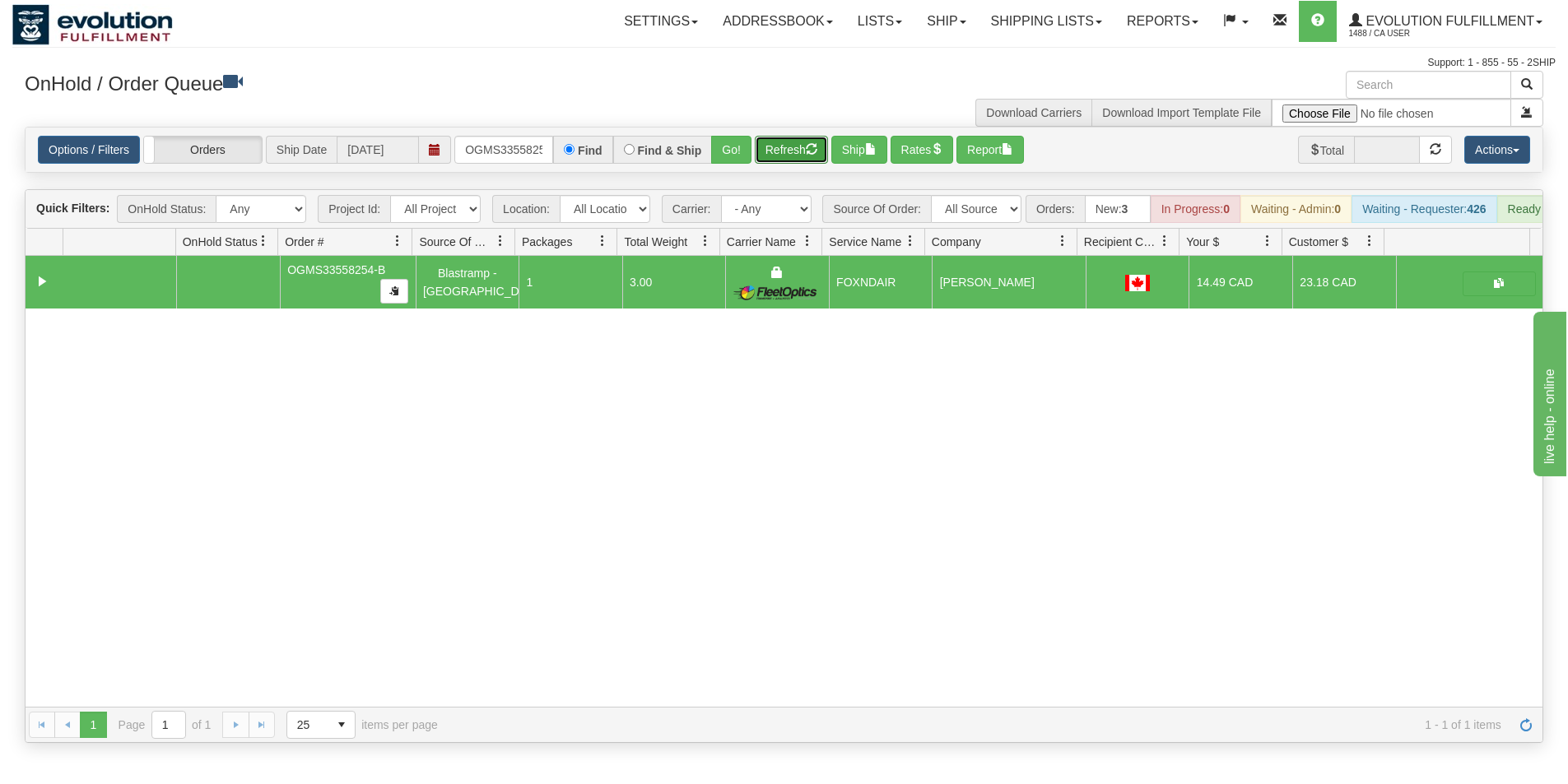
click at [802, 154] on button "Refresh" at bounding box center [791, 150] width 73 height 28
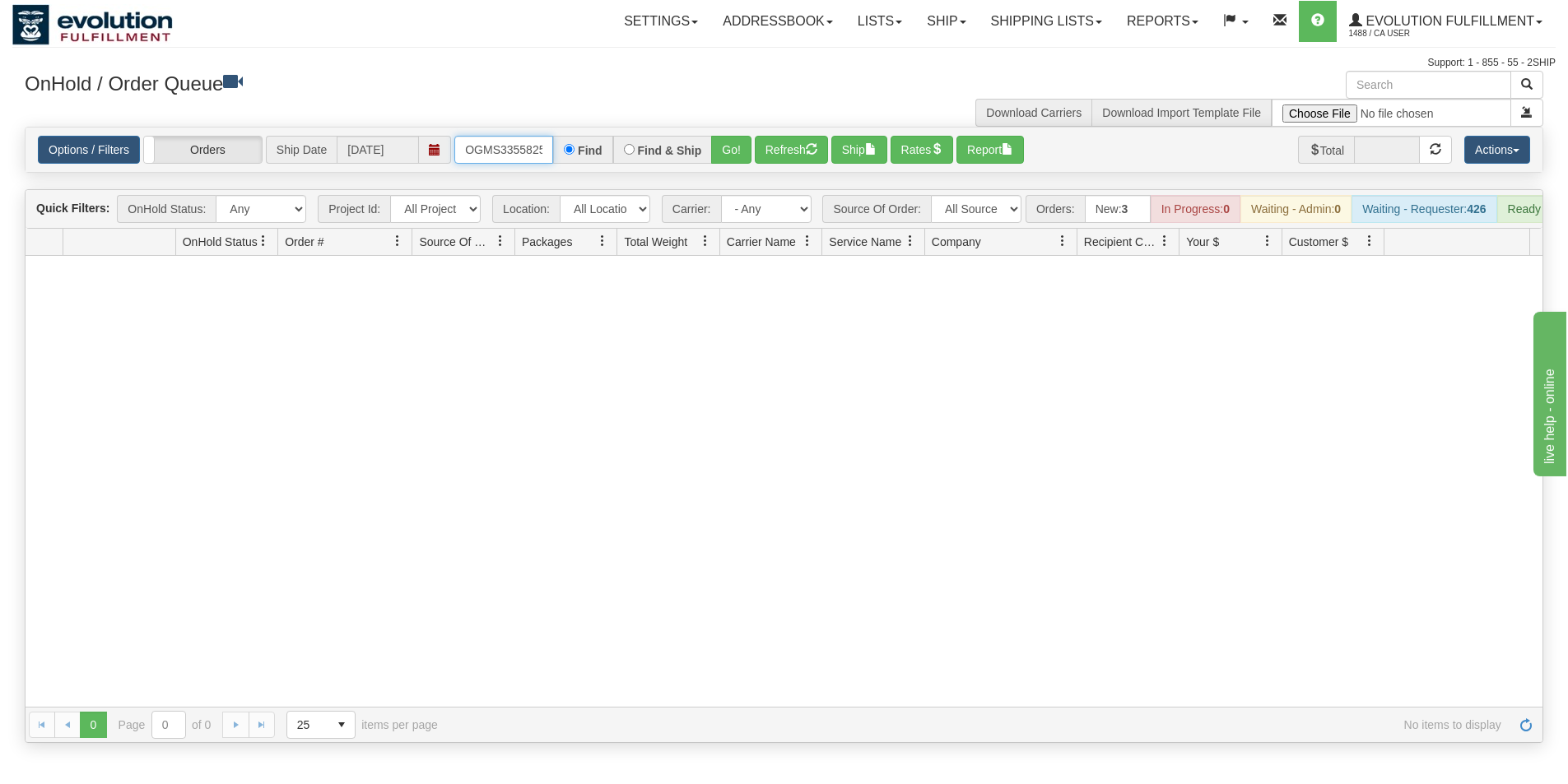
scroll to position [0, 21]
drag, startPoint x: 463, startPoint y: 146, endPoint x: 577, endPoint y: 144, distance: 114.0
click at [577, 145] on div "OGMS33558254-B Find Find & Ship Go!" at bounding box center [602, 150] width 297 height 28
click at [719, 151] on button "Go!" at bounding box center [731, 150] width 40 height 28
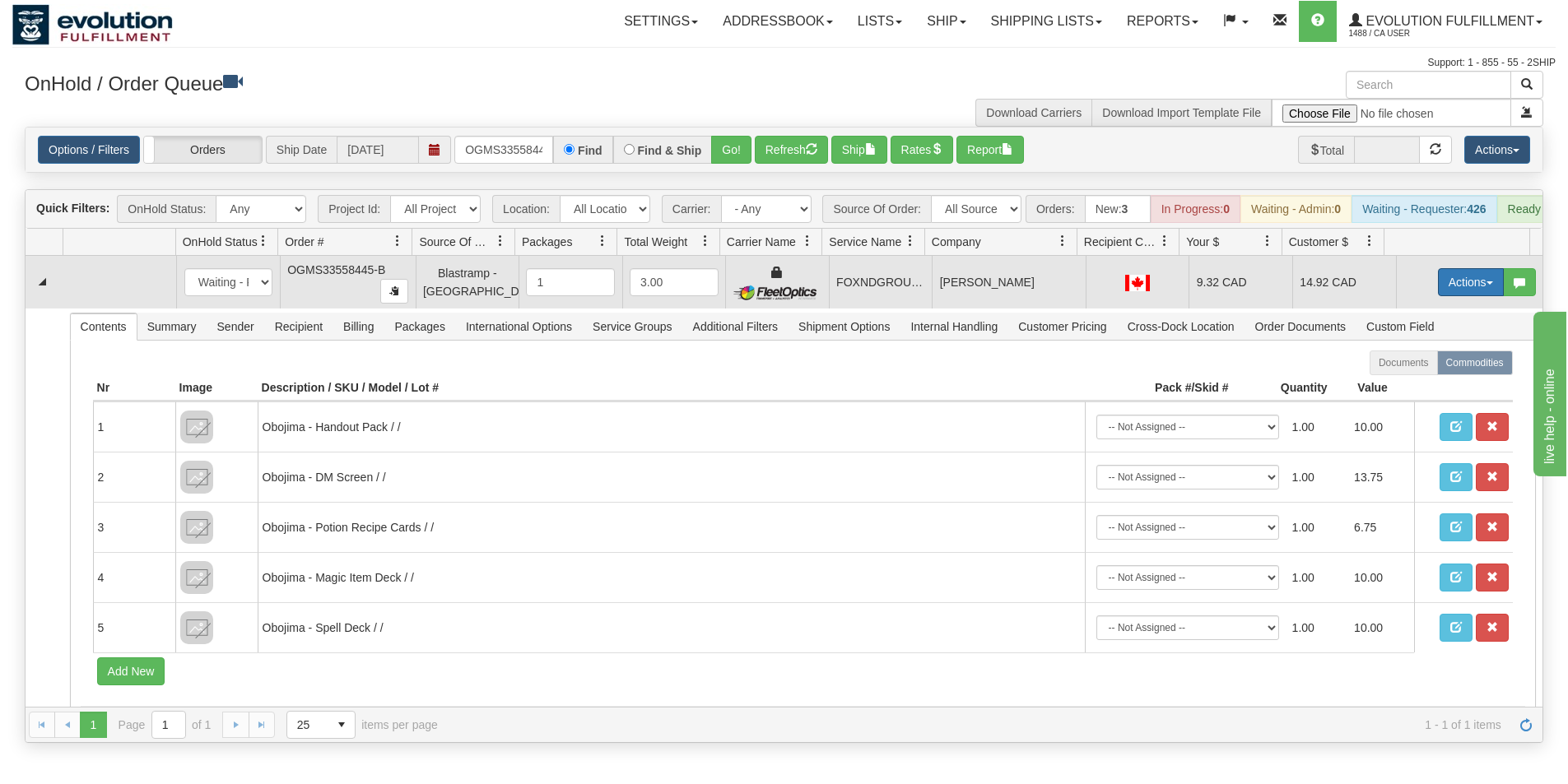
click at [1439, 292] on button "Actions" at bounding box center [1470, 282] width 66 height 28
click at [1396, 384] on span "Ship" at bounding box center [1405, 377] width 35 height 13
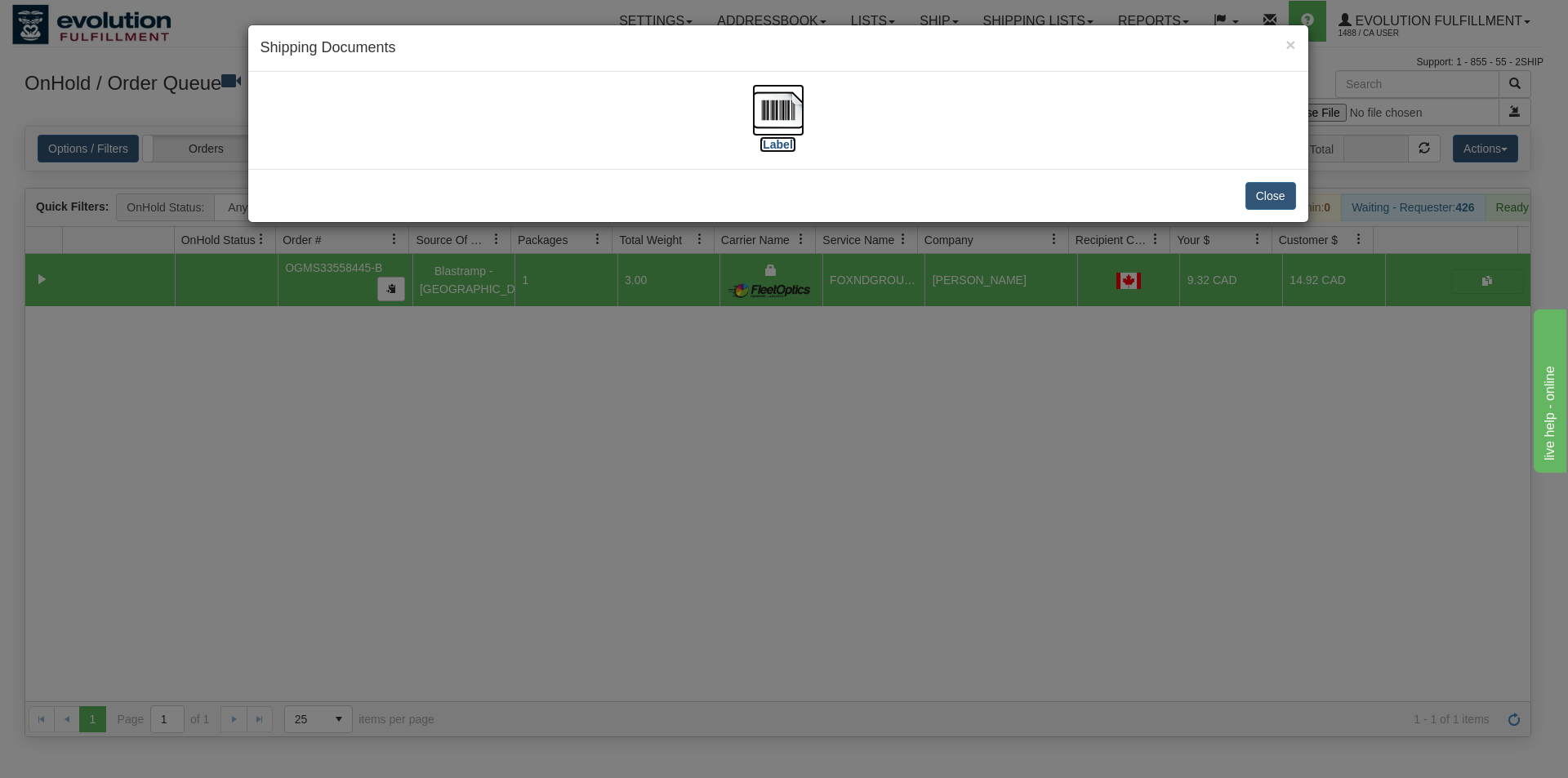
click at [774, 93] on img at bounding box center [778, 110] width 52 height 52
click at [698, 462] on div "× Shipping Documents [Label] Close" at bounding box center [784, 389] width 1568 height 778
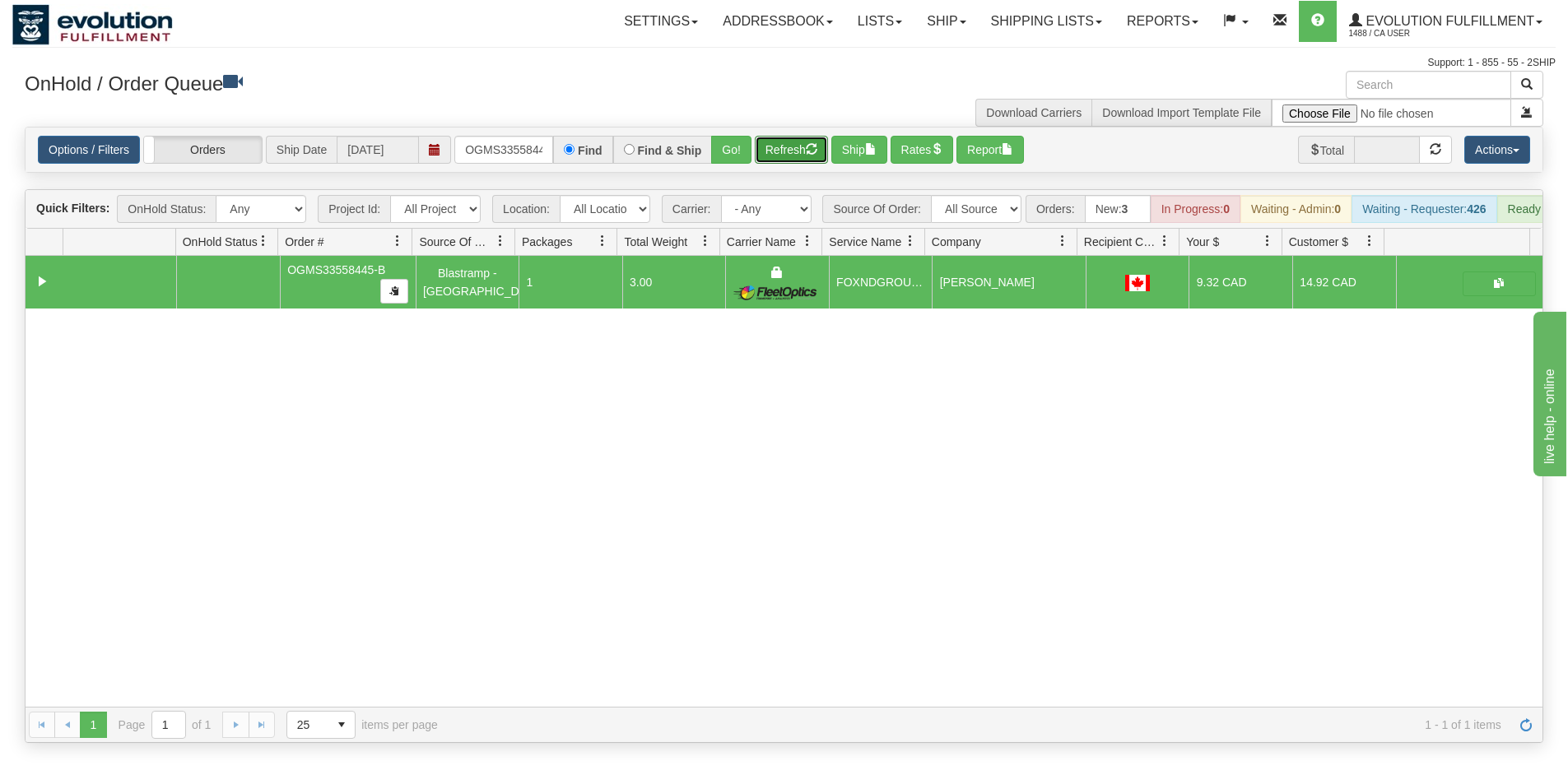
click at [806, 164] on button "Refresh" at bounding box center [791, 150] width 73 height 28
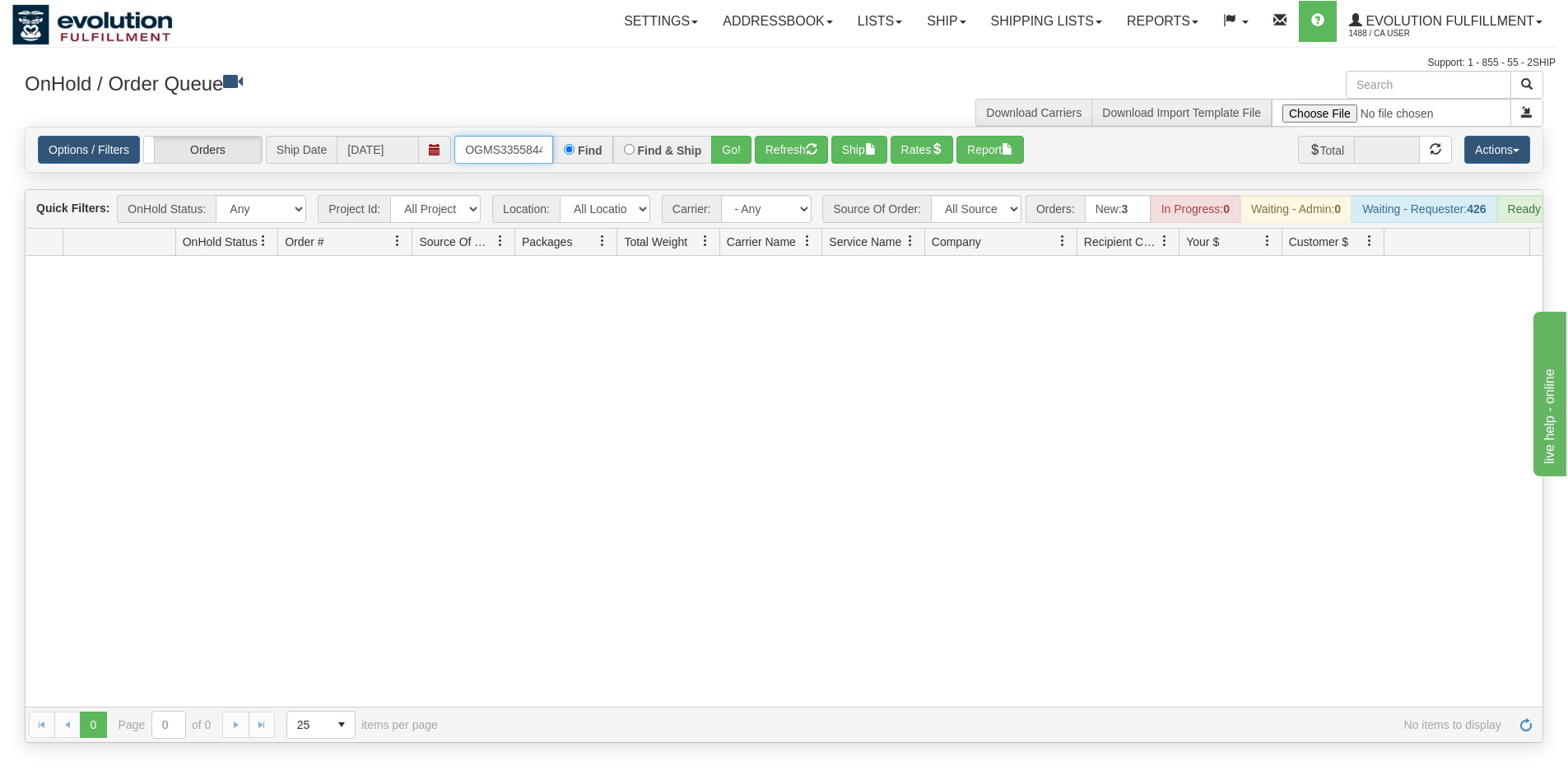
scroll to position [0, 21]
drag, startPoint x: 464, startPoint y: 156, endPoint x: 598, endPoint y: 166, distance: 134.4
click at [598, 166] on div "Options / Filters Group Shipments Orders Ship Date 10/01/2025 OGMS33558445-B Fi…" at bounding box center [783, 149] width 1517 height 44
click at [719, 150] on button "Go!" at bounding box center [731, 150] width 40 height 28
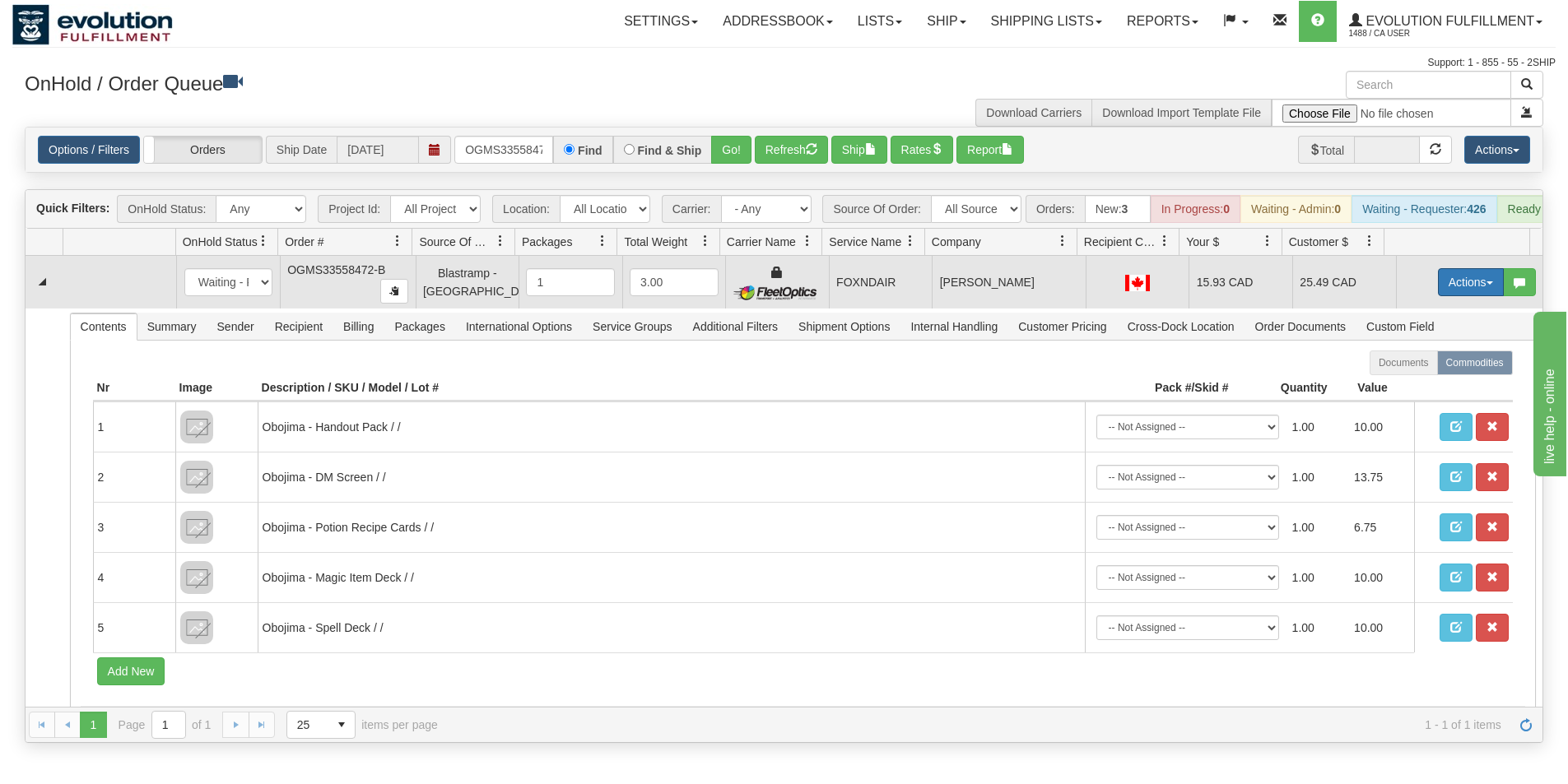
click at [1450, 291] on button "Actions" at bounding box center [1470, 282] width 66 height 28
click at [1388, 382] on span at bounding box center [1393, 376] width 11 height 11
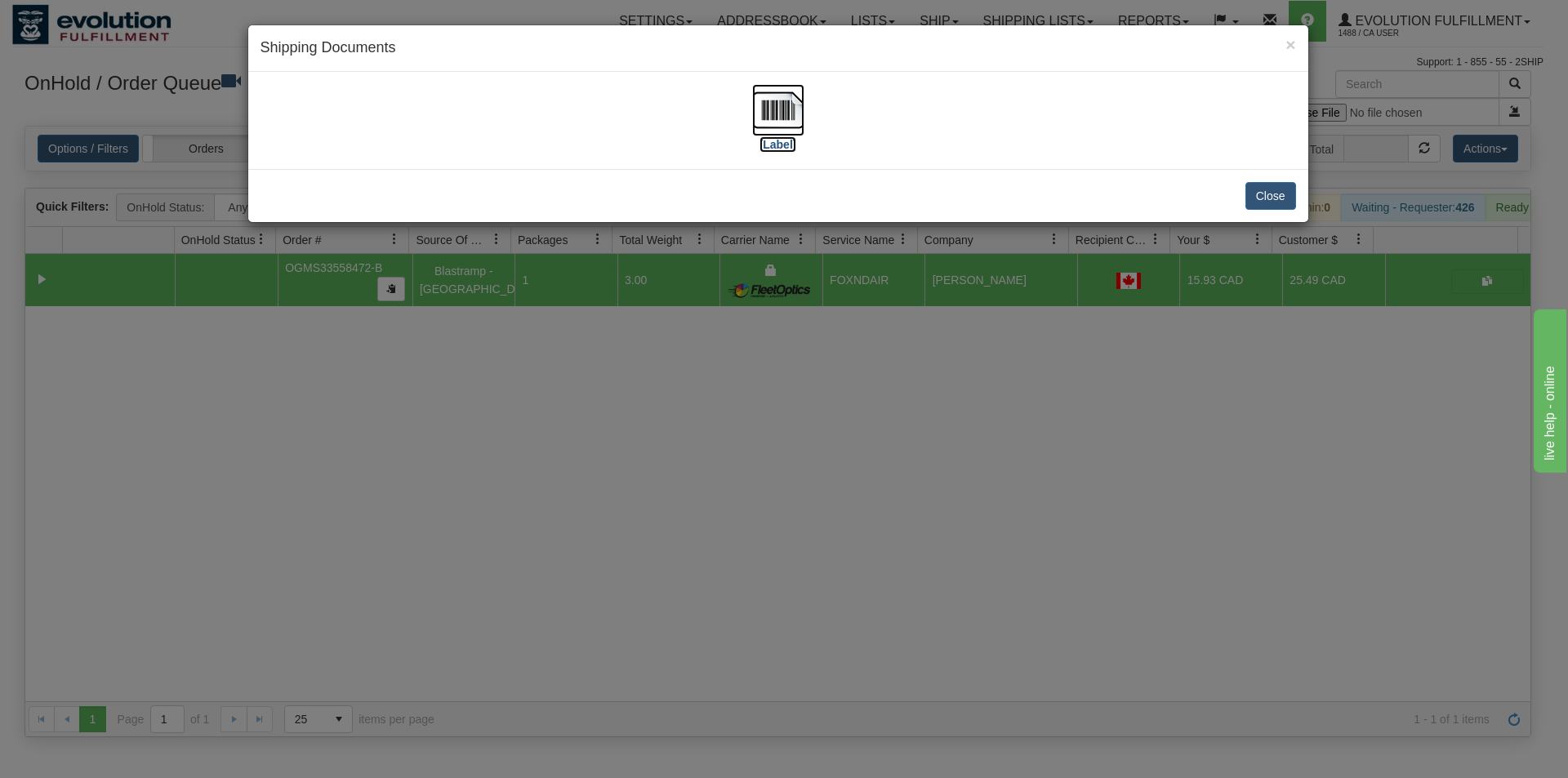
click at [795, 112] on img at bounding box center [778, 110] width 52 height 52
click at [715, 492] on div "× Shipping Documents [Label] Close" at bounding box center [784, 389] width 1568 height 778
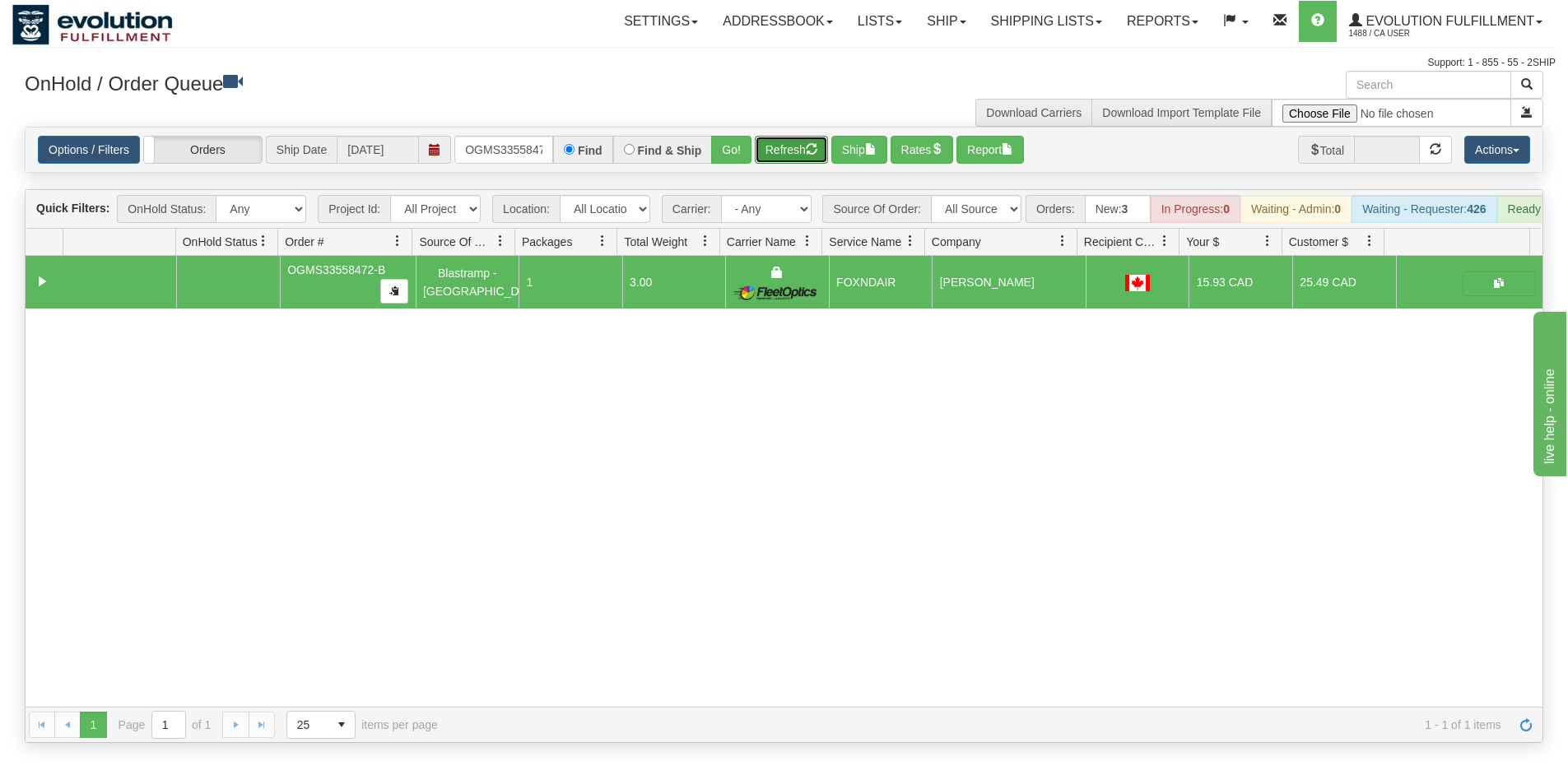
click at [782, 151] on button "Refresh" at bounding box center [791, 150] width 73 height 28
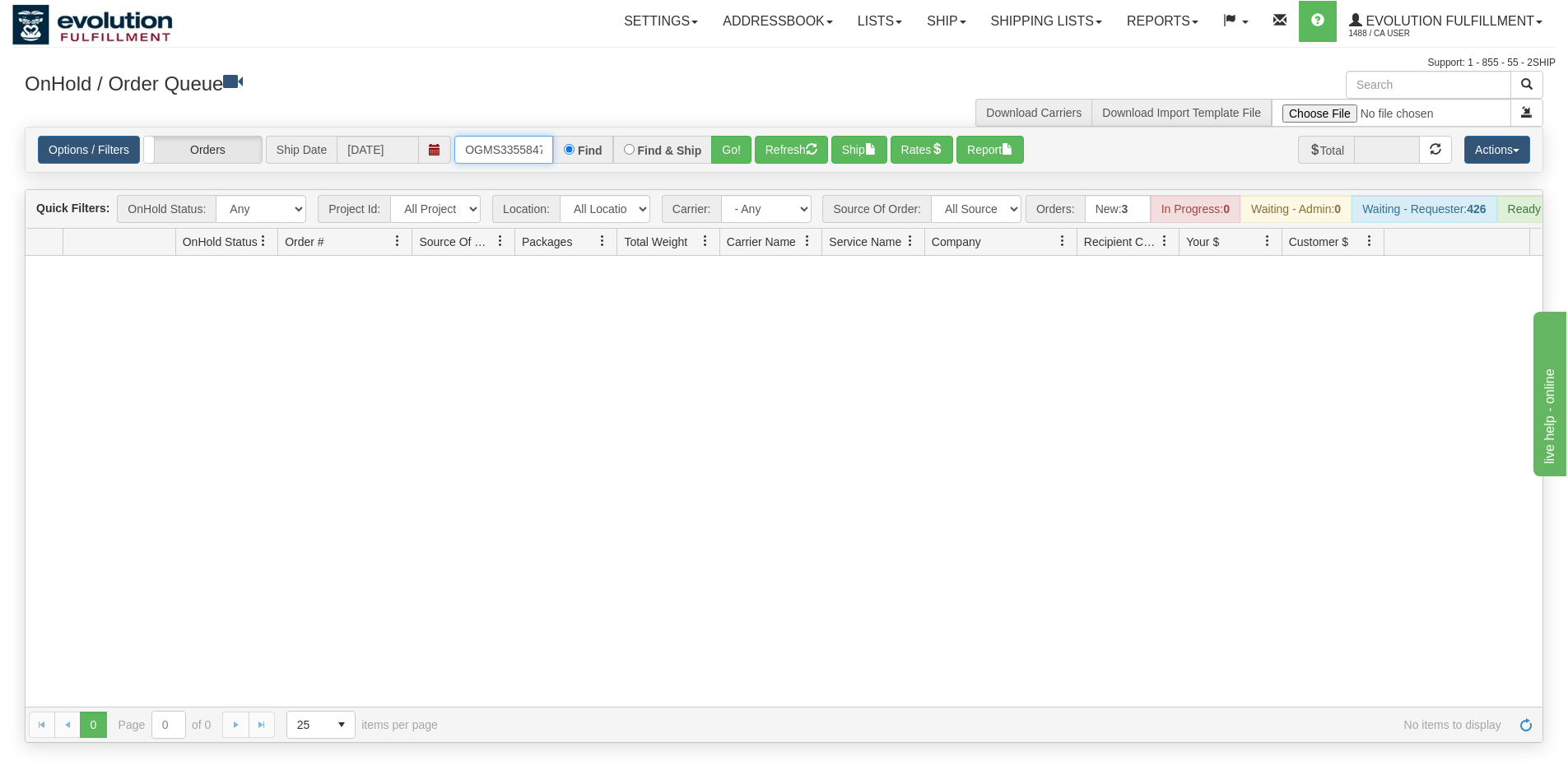
scroll to position [0, 21]
drag, startPoint x: 464, startPoint y: 152, endPoint x: 600, endPoint y: 158, distance: 136.1
click at [600, 158] on div "OGMS33558472-B Find Find & Ship Go!" at bounding box center [602, 150] width 297 height 28
click at [733, 162] on button "Go!" at bounding box center [731, 150] width 40 height 28
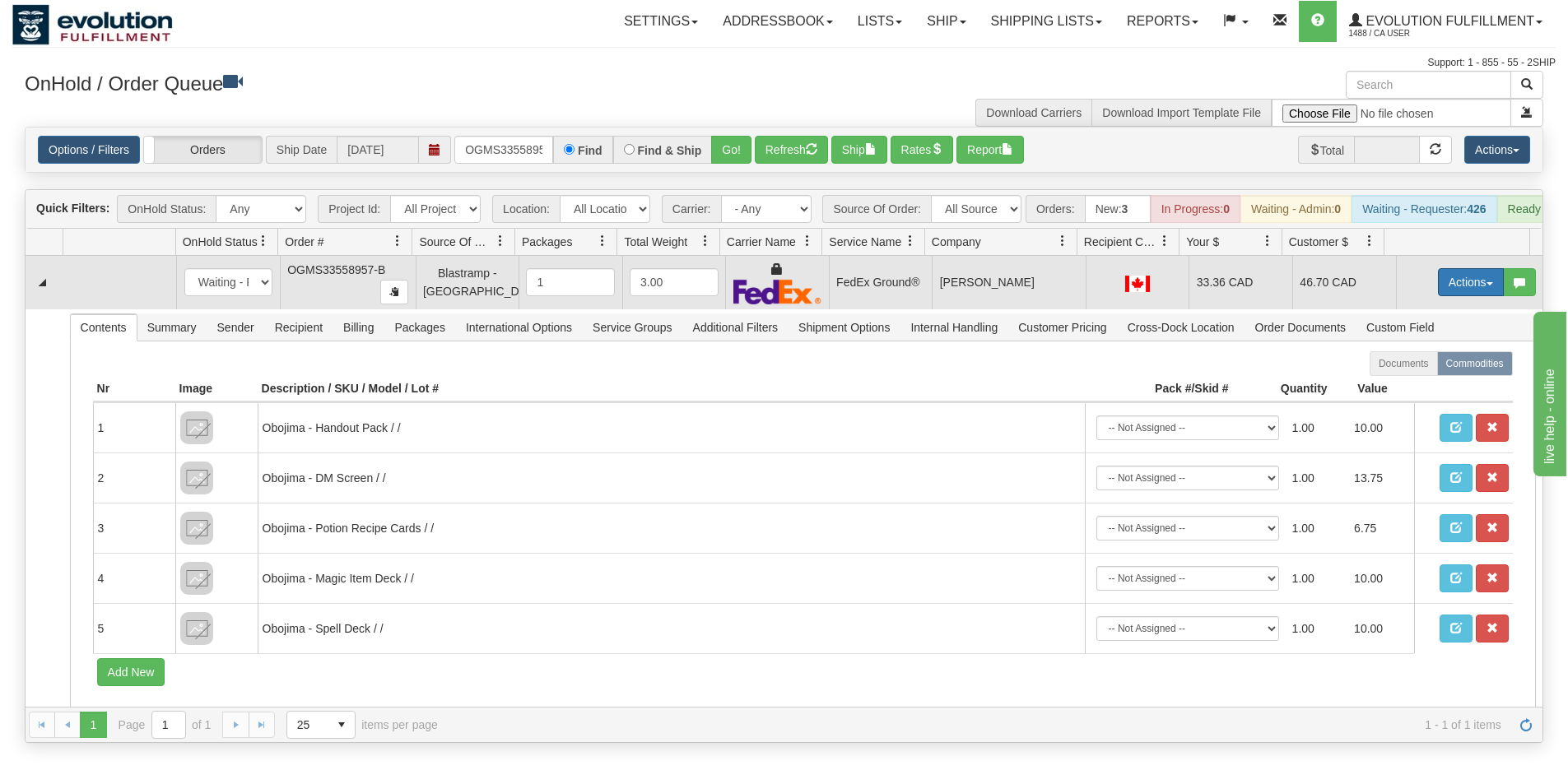
click at [1454, 296] on button "Actions" at bounding box center [1470, 282] width 66 height 28
click at [1405, 384] on span "Ship" at bounding box center [1405, 377] width 35 height 13
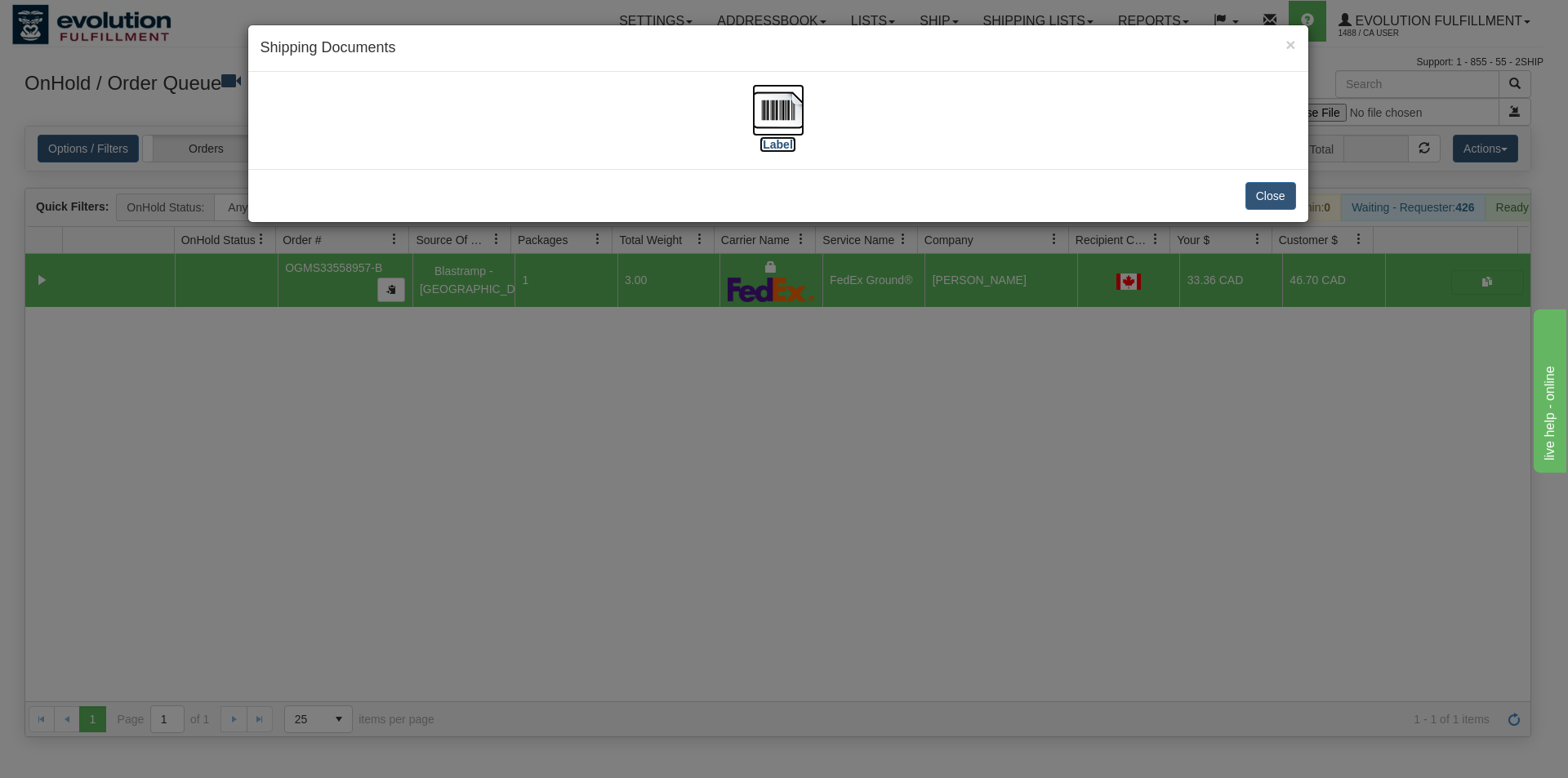
click at [783, 119] on img at bounding box center [778, 110] width 52 height 52
click at [799, 492] on div "× Shipping Documents [Label] Close" at bounding box center [784, 389] width 1568 height 778
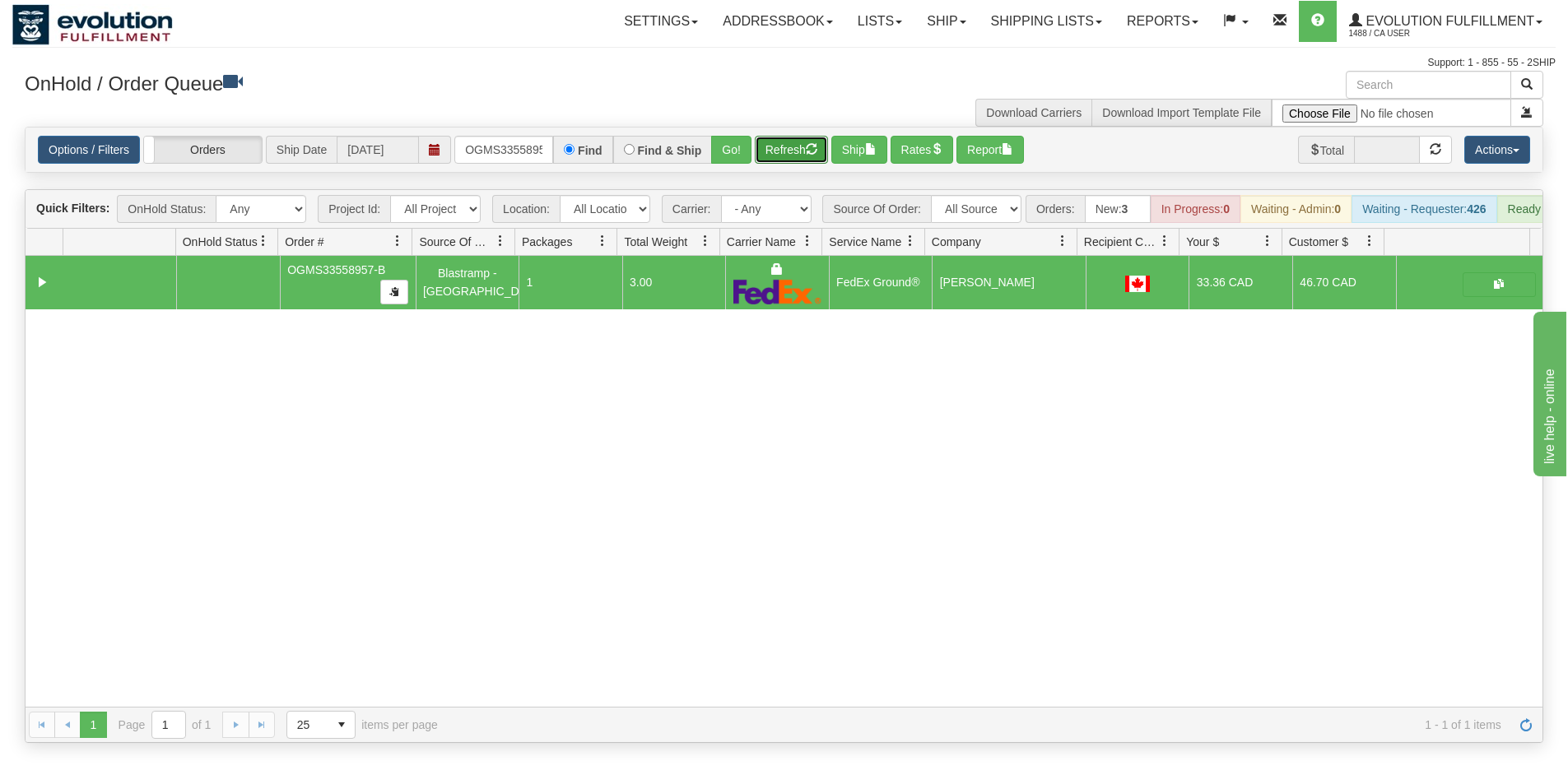
click at [807, 155] on button "Refresh" at bounding box center [791, 150] width 73 height 28
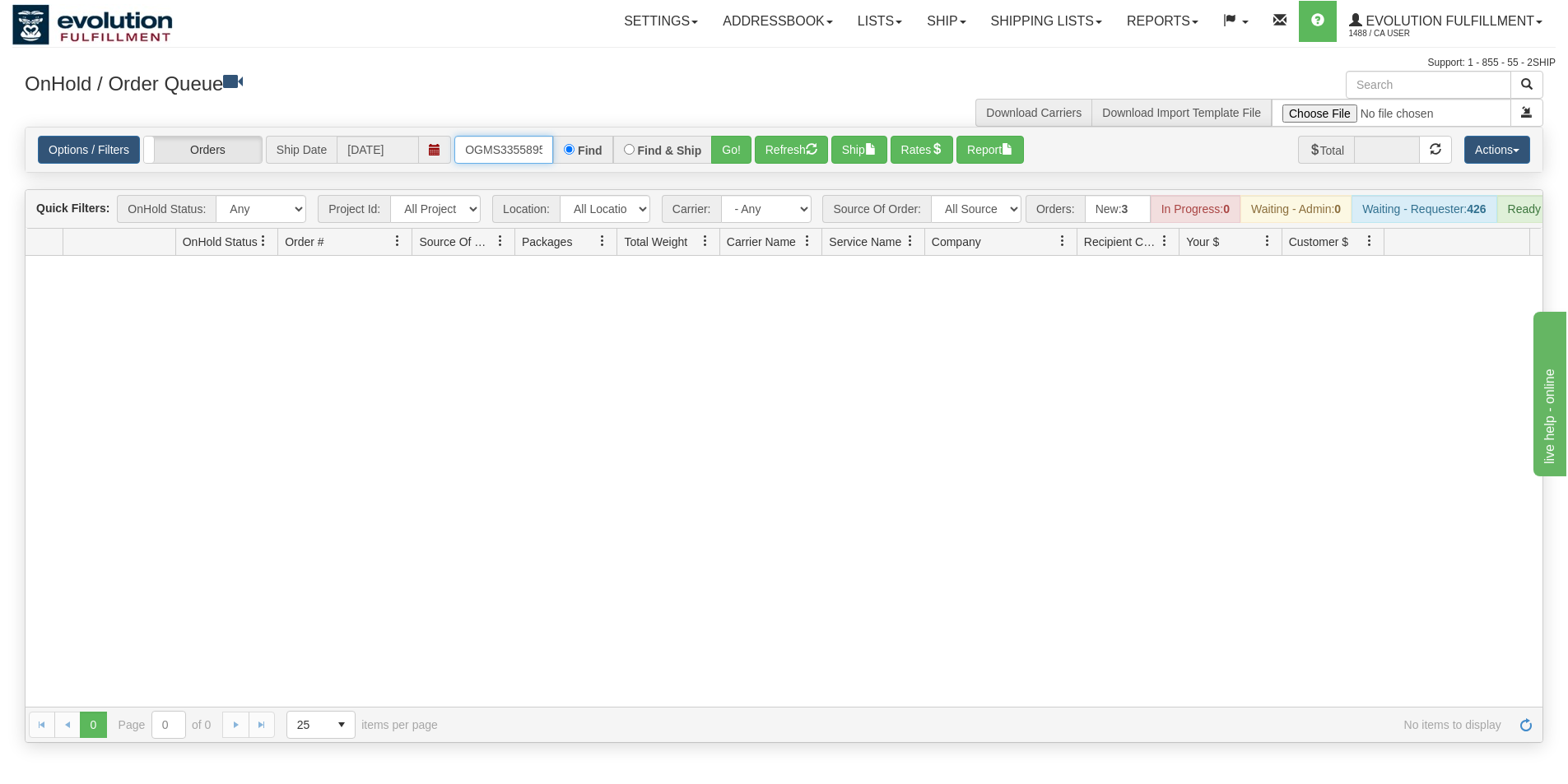
scroll to position [0, 21]
drag, startPoint x: 463, startPoint y: 153, endPoint x: 575, endPoint y: 166, distance: 112.8
click at [575, 166] on div "Options / Filters Group Shipments Orders Ship Date 10/01/2025 OGMS33558957-B Fi…" at bounding box center [783, 149] width 1517 height 44
click at [727, 156] on button "Go!" at bounding box center [731, 150] width 40 height 28
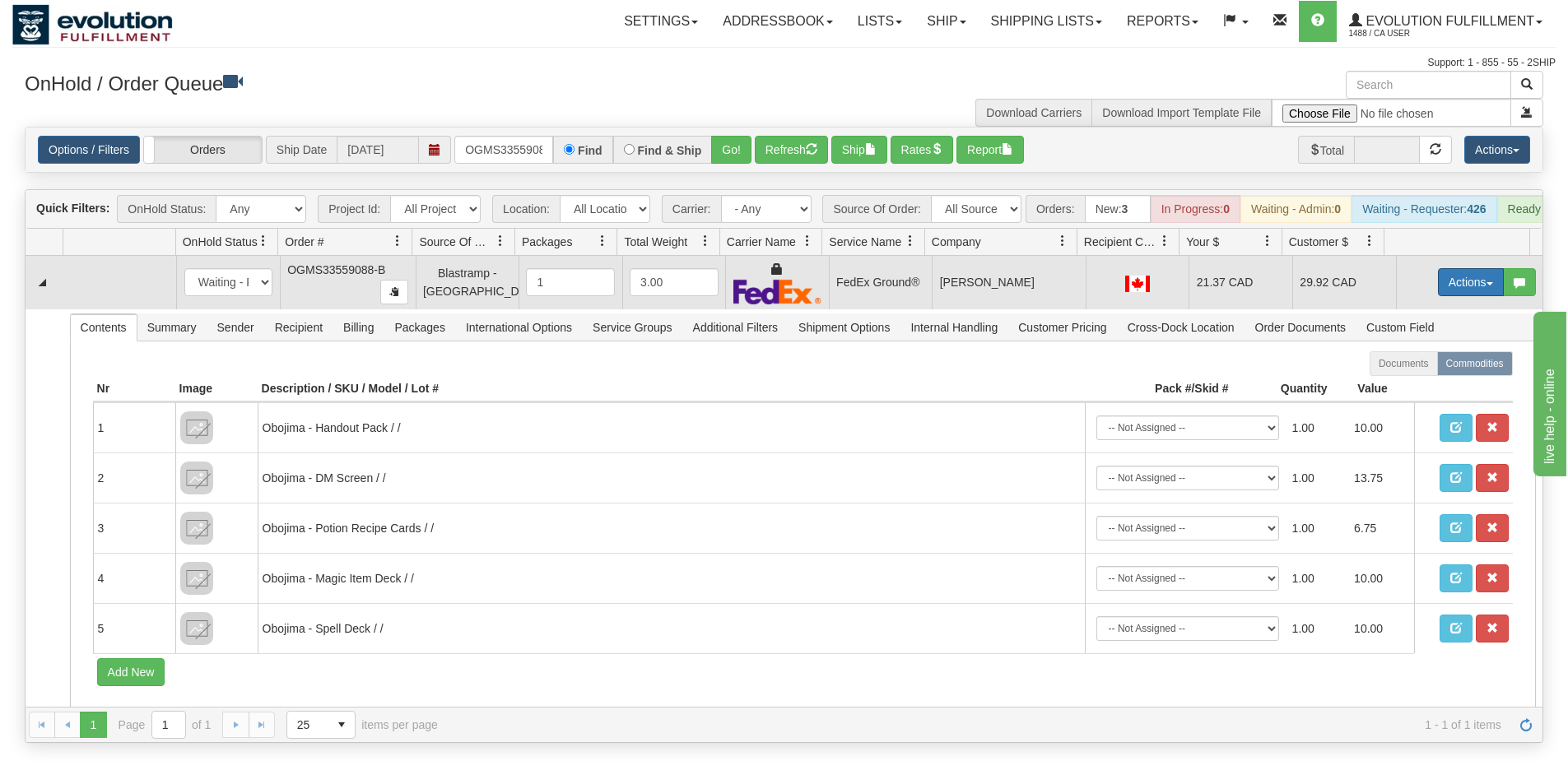
click at [1463, 292] on button "Actions" at bounding box center [1470, 282] width 66 height 28
click at [1395, 384] on span "Ship" at bounding box center [1405, 377] width 35 height 13
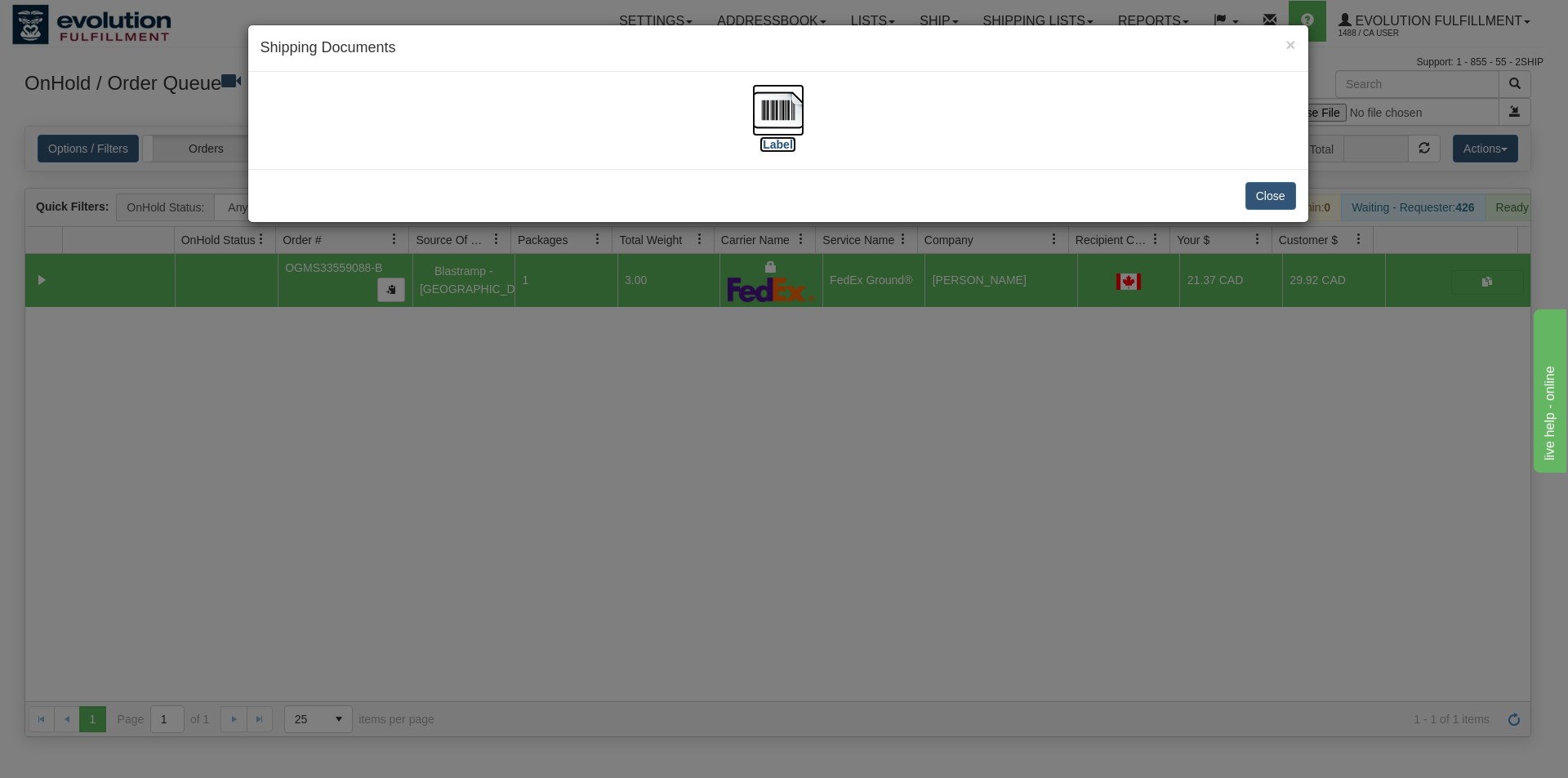
click at [794, 113] on img at bounding box center [778, 110] width 52 height 52
click at [695, 539] on div "× Shipping Documents [Label] Close" at bounding box center [784, 389] width 1568 height 778
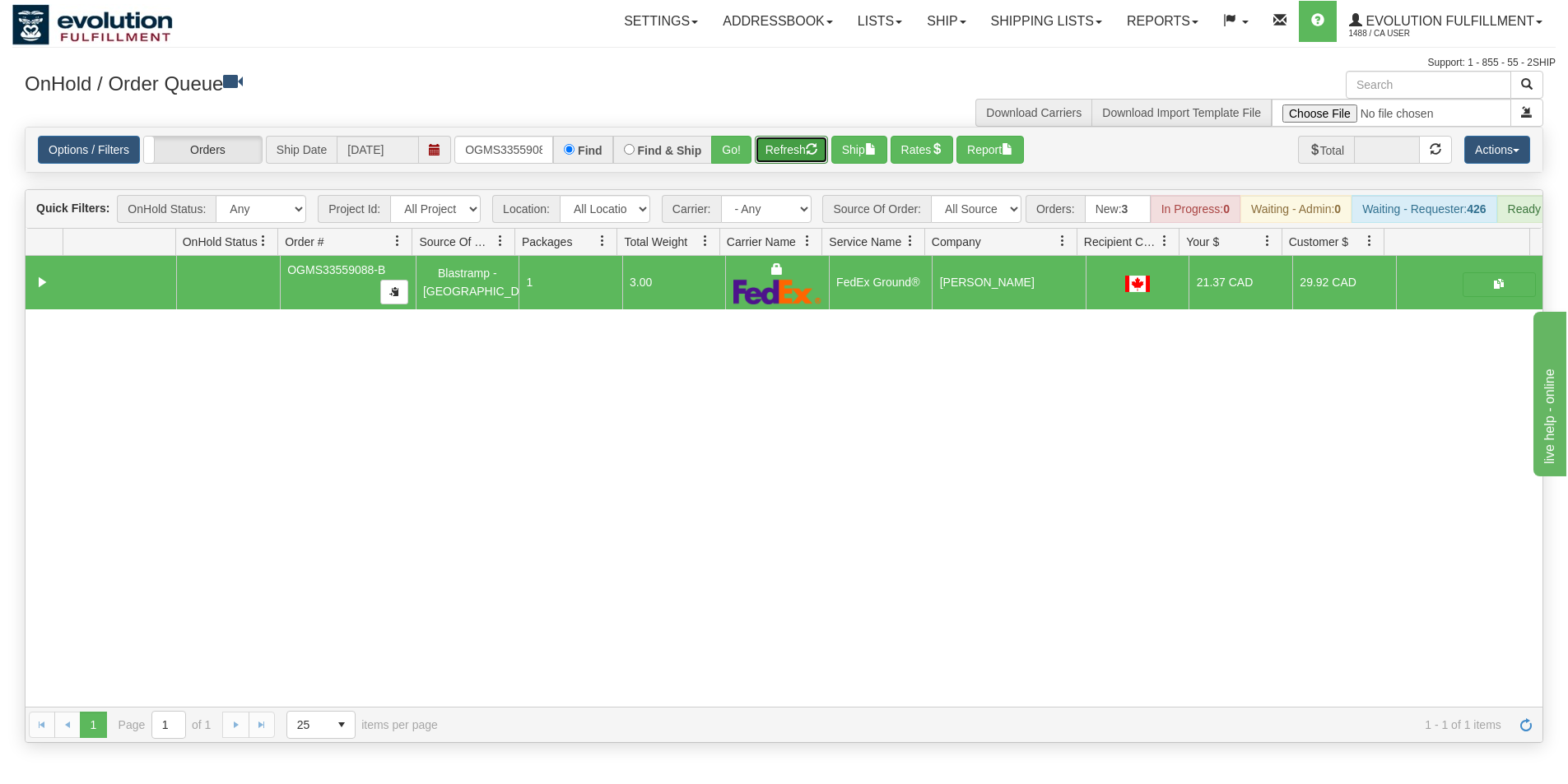
click at [780, 157] on button "Refresh" at bounding box center [791, 150] width 73 height 28
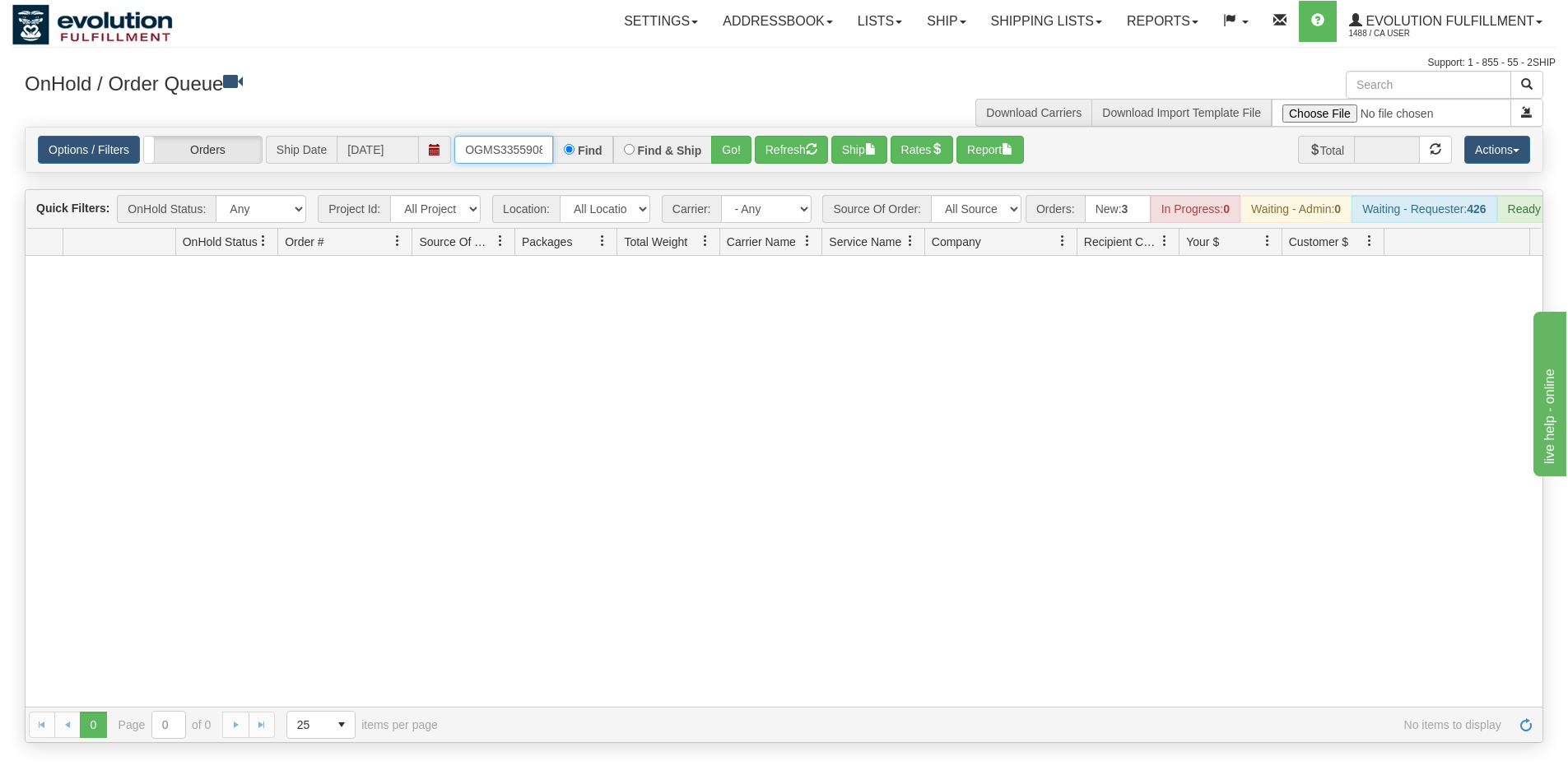
scroll to position [0, 21]
drag, startPoint x: 458, startPoint y: 152, endPoint x: 598, endPoint y: 161, distance: 140.3
click at [597, 162] on div "OGMS33559088-B Find Find & Ship Go!" at bounding box center [602, 150] width 297 height 28
click at [742, 160] on button "Go!" at bounding box center [731, 150] width 40 height 28
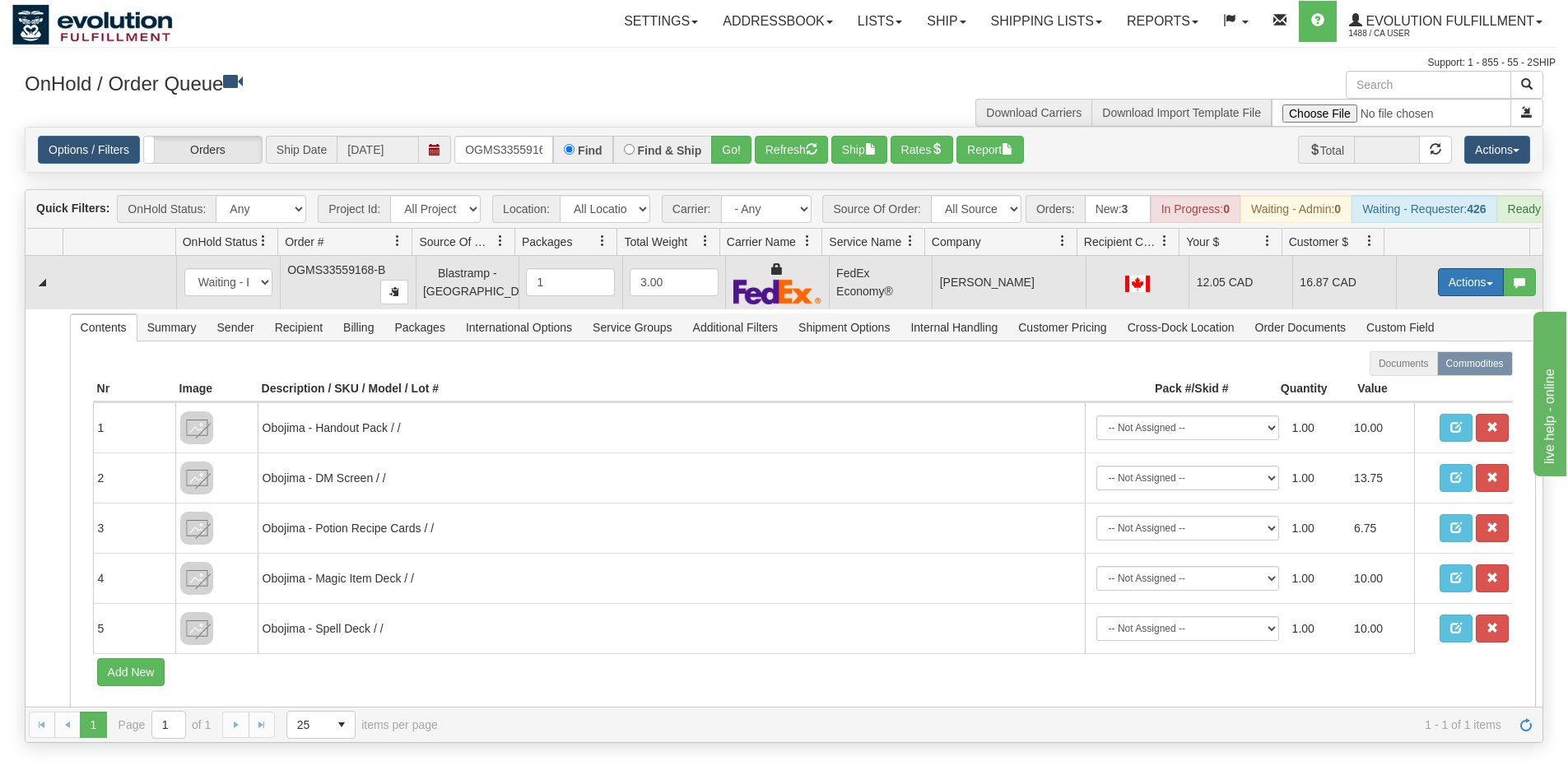
click at [1458, 294] on button "Actions" at bounding box center [1470, 282] width 66 height 28
click at [1389, 384] on span "Ship" at bounding box center [1405, 377] width 35 height 13
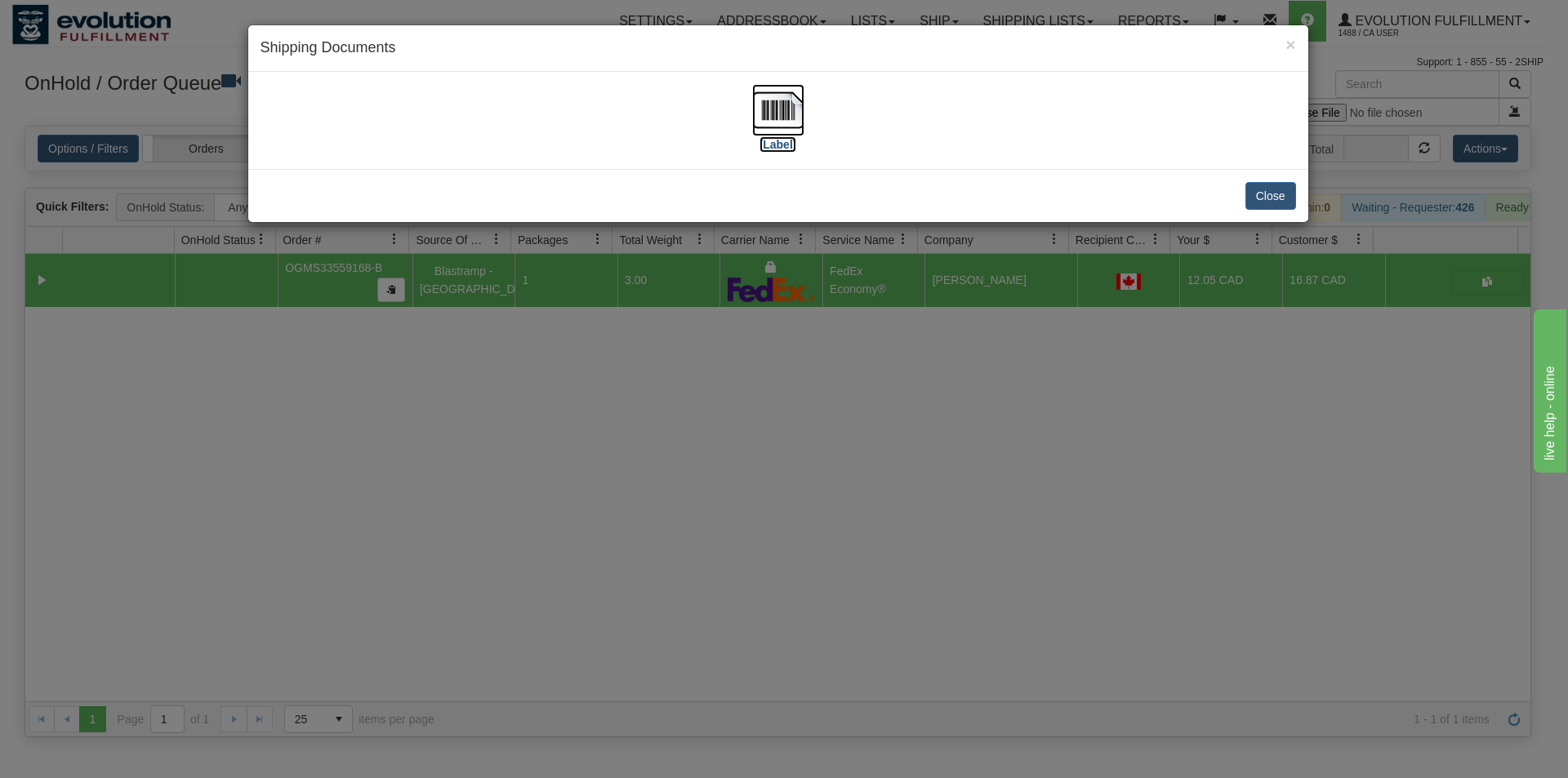
click at [774, 111] on img at bounding box center [778, 110] width 52 height 52
click at [681, 405] on div "× Shipping Documents [Label] Close" at bounding box center [784, 389] width 1568 height 778
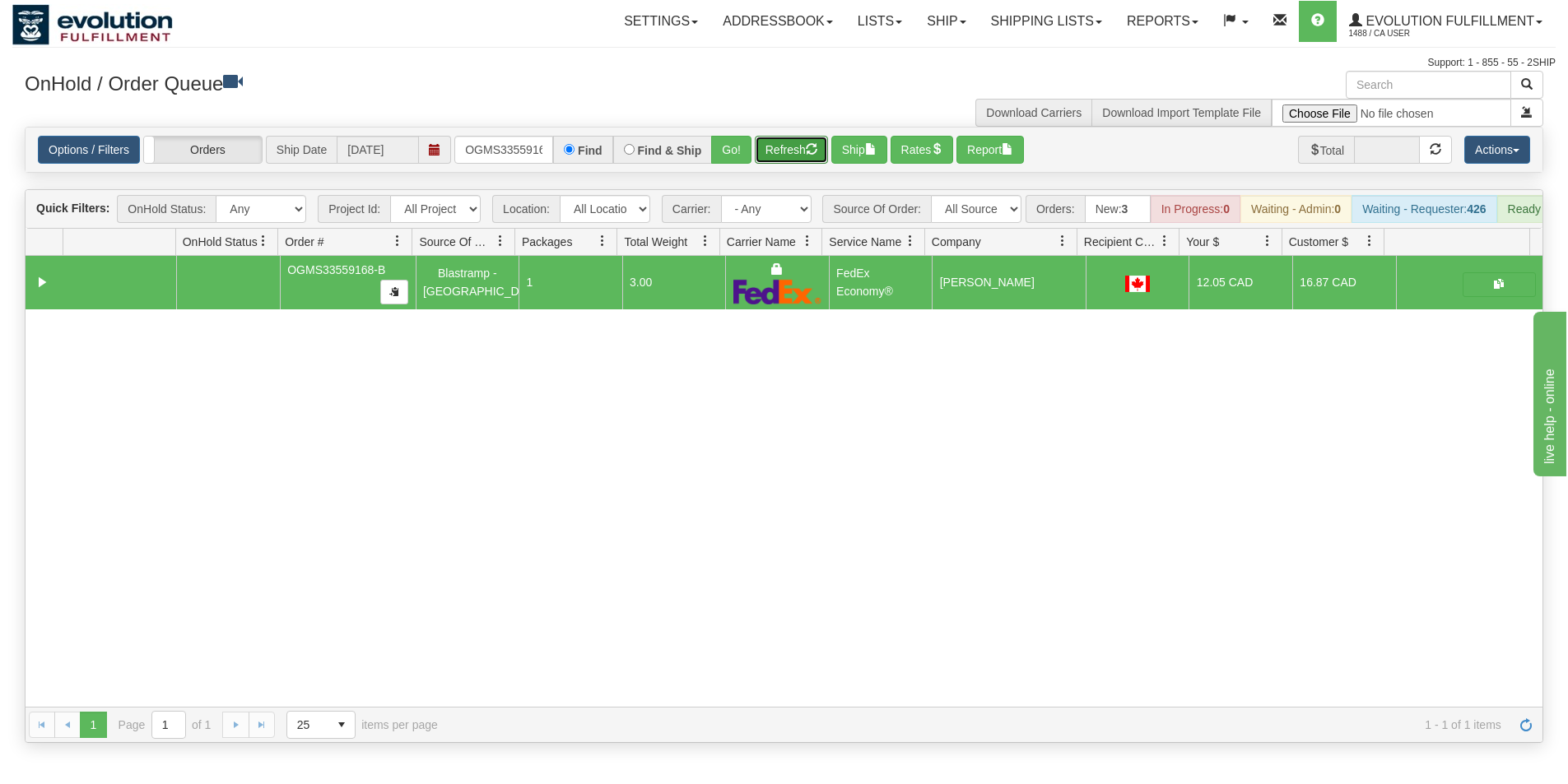
click at [784, 147] on button "Refresh" at bounding box center [791, 150] width 73 height 28
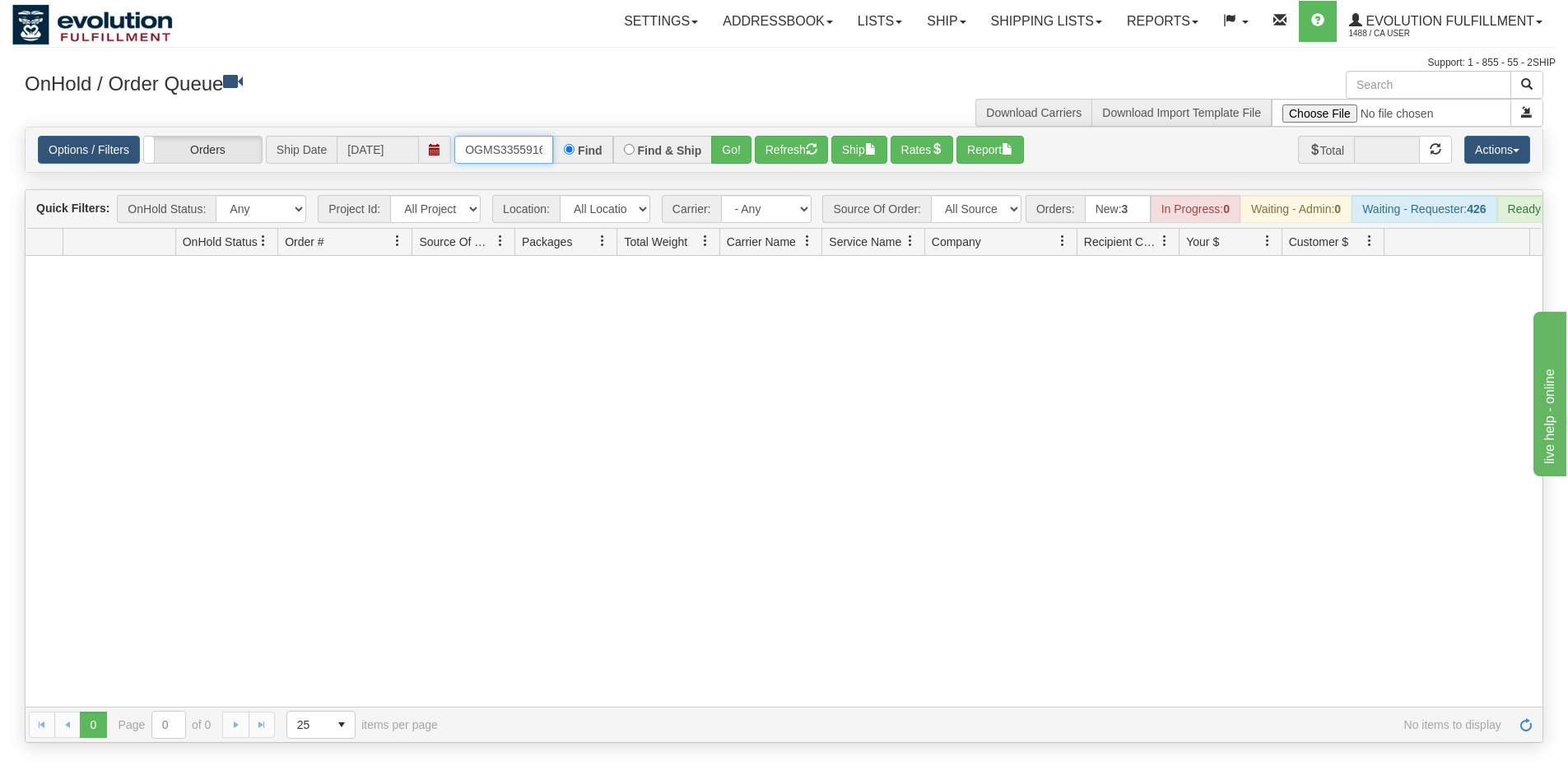
scroll to position [0, 21]
drag, startPoint x: 463, startPoint y: 149, endPoint x: 564, endPoint y: 144, distance: 101.1
click at [564, 144] on div "OGMS33559168-B Find Find & Ship Go!" at bounding box center [602, 150] width 297 height 28
click at [723, 159] on button "Go!" at bounding box center [731, 150] width 40 height 28
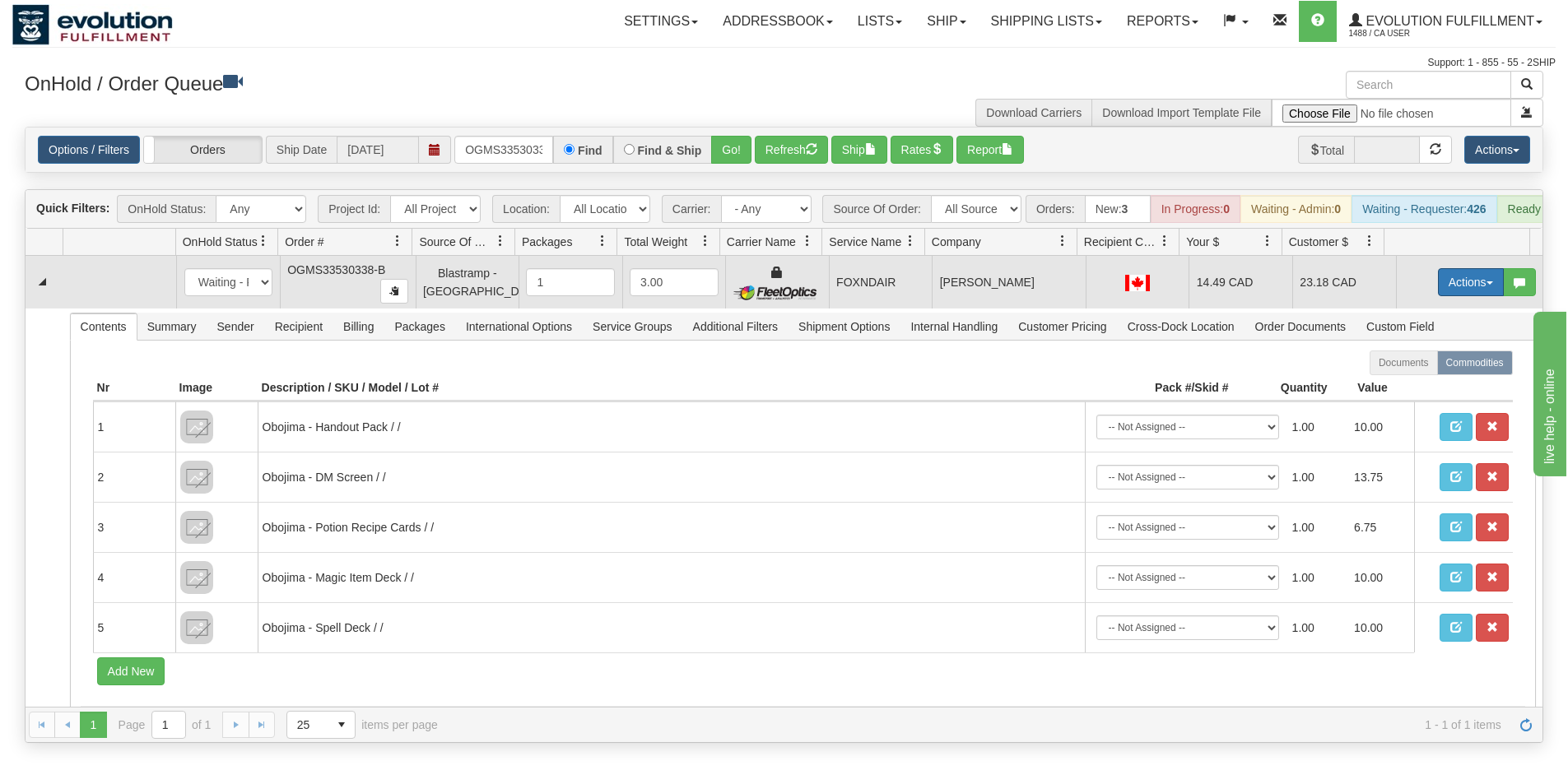
click at [1456, 294] on button "Actions" at bounding box center [1470, 282] width 66 height 28
click at [1398, 384] on span "Ship" at bounding box center [1405, 377] width 35 height 13
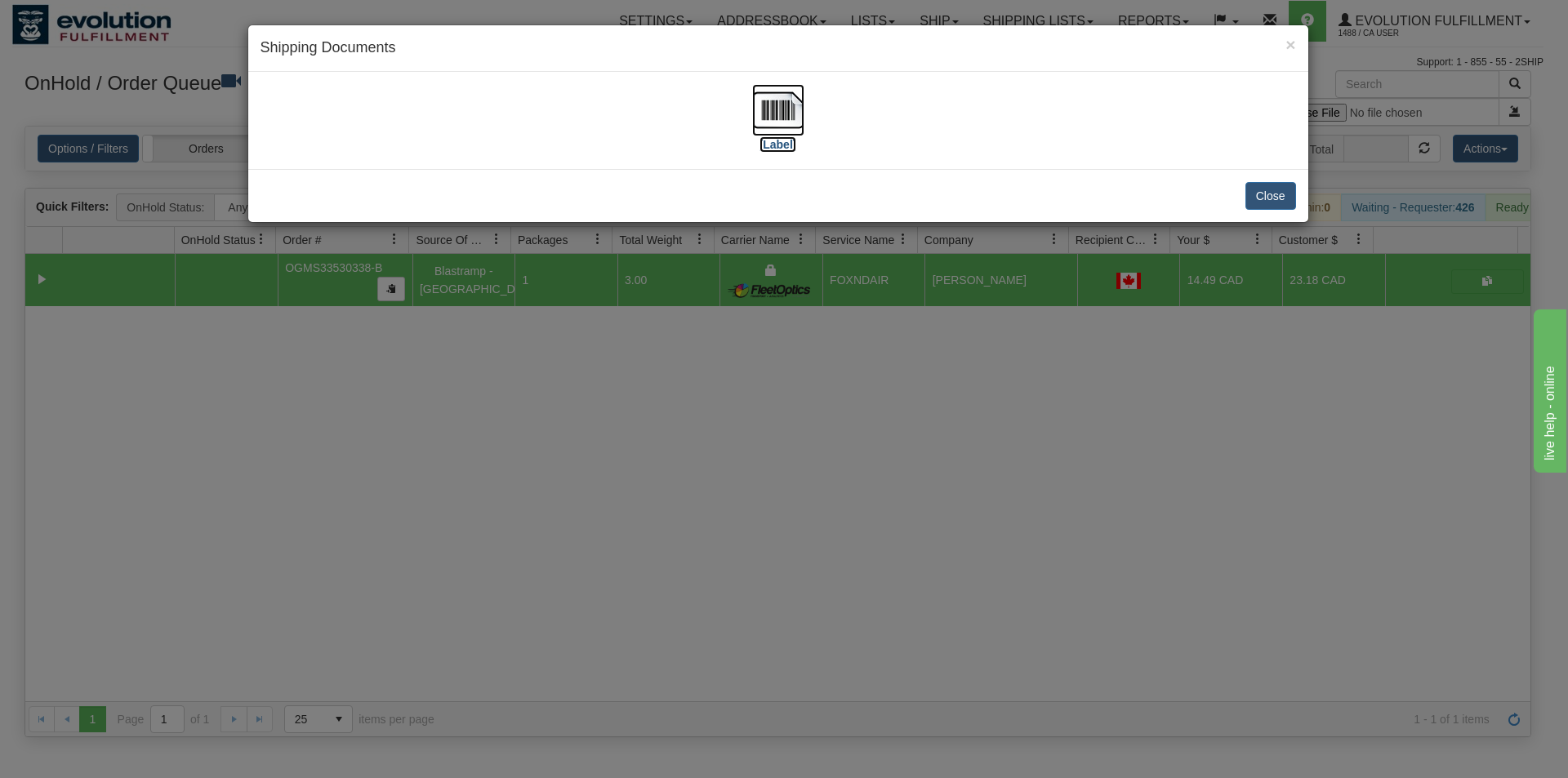
click at [774, 123] on img at bounding box center [778, 110] width 52 height 52
click at [714, 602] on div "× Shipping Documents [Label] Close" at bounding box center [784, 389] width 1568 height 778
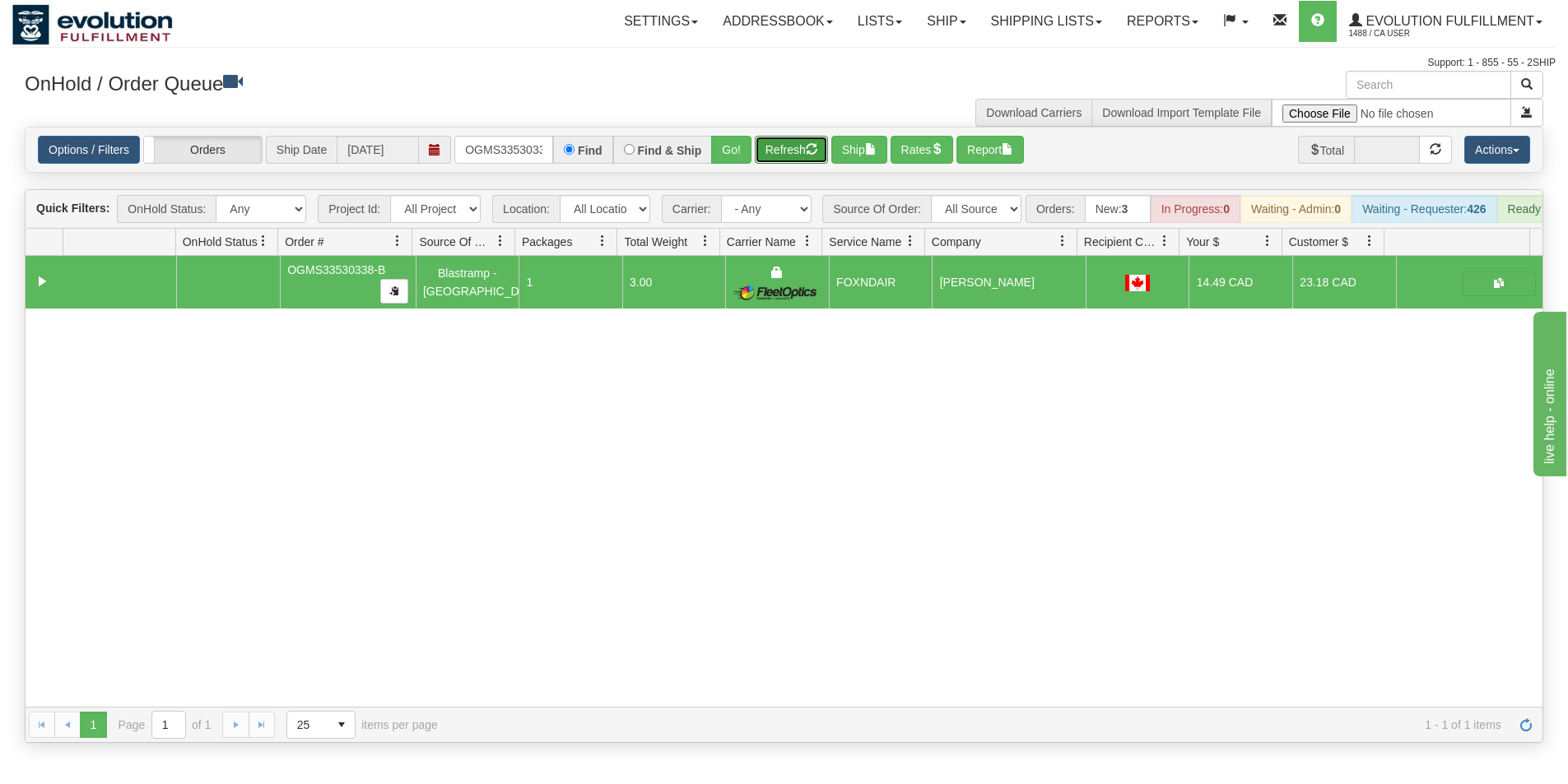
click at [792, 156] on button "Refresh" at bounding box center [791, 150] width 73 height 28
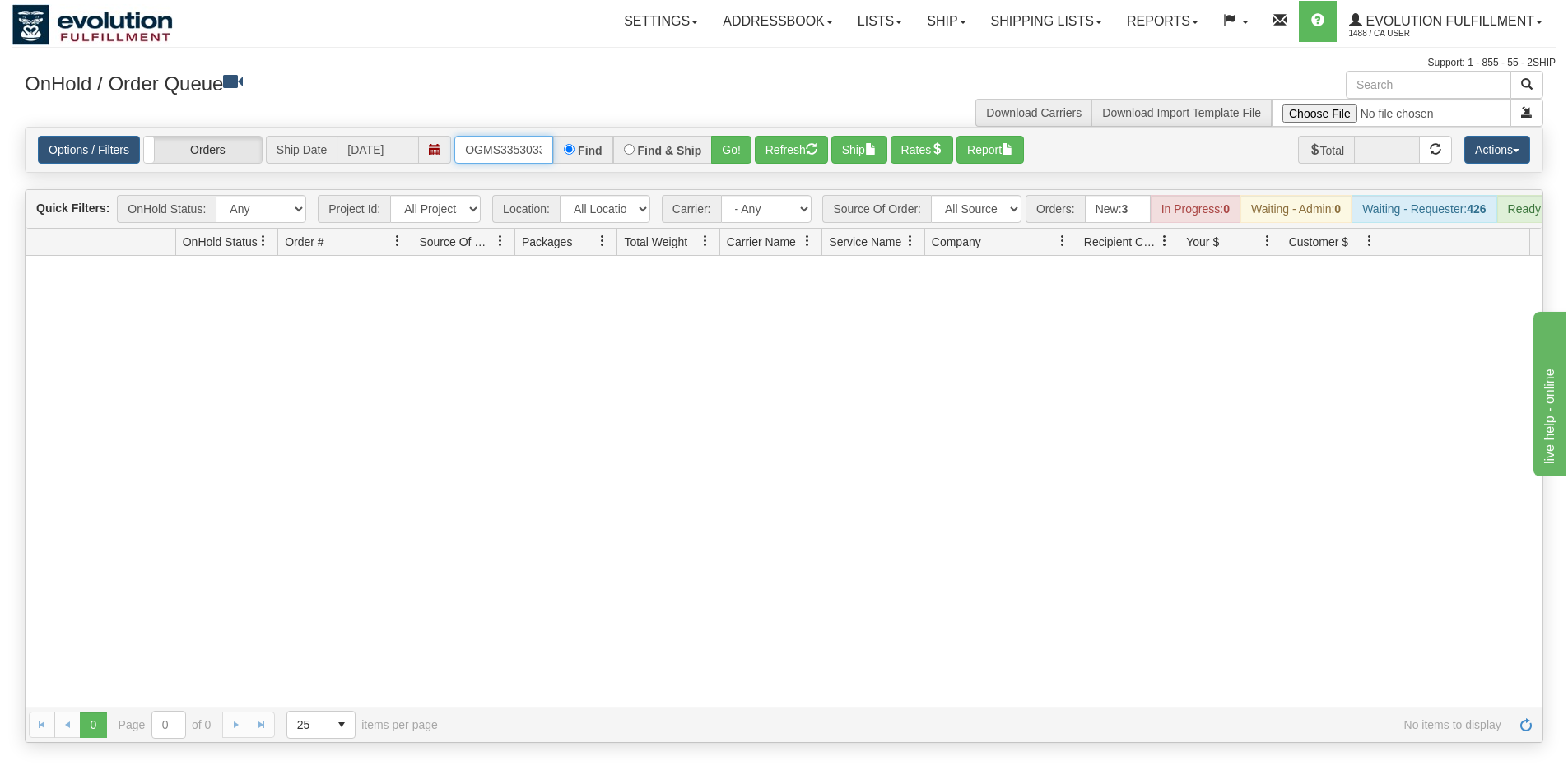
scroll to position [0, 21]
drag, startPoint x: 464, startPoint y: 152, endPoint x: 565, endPoint y: 159, distance: 101.2
click at [564, 159] on div "OGMS33530338-B Find Find & Ship Go!" at bounding box center [602, 150] width 297 height 28
click at [714, 166] on div "Options / Filters Group Shipments Orders Ship Date 10/01/2025 OGMS33558052-B Fi…" at bounding box center [783, 149] width 1517 height 44
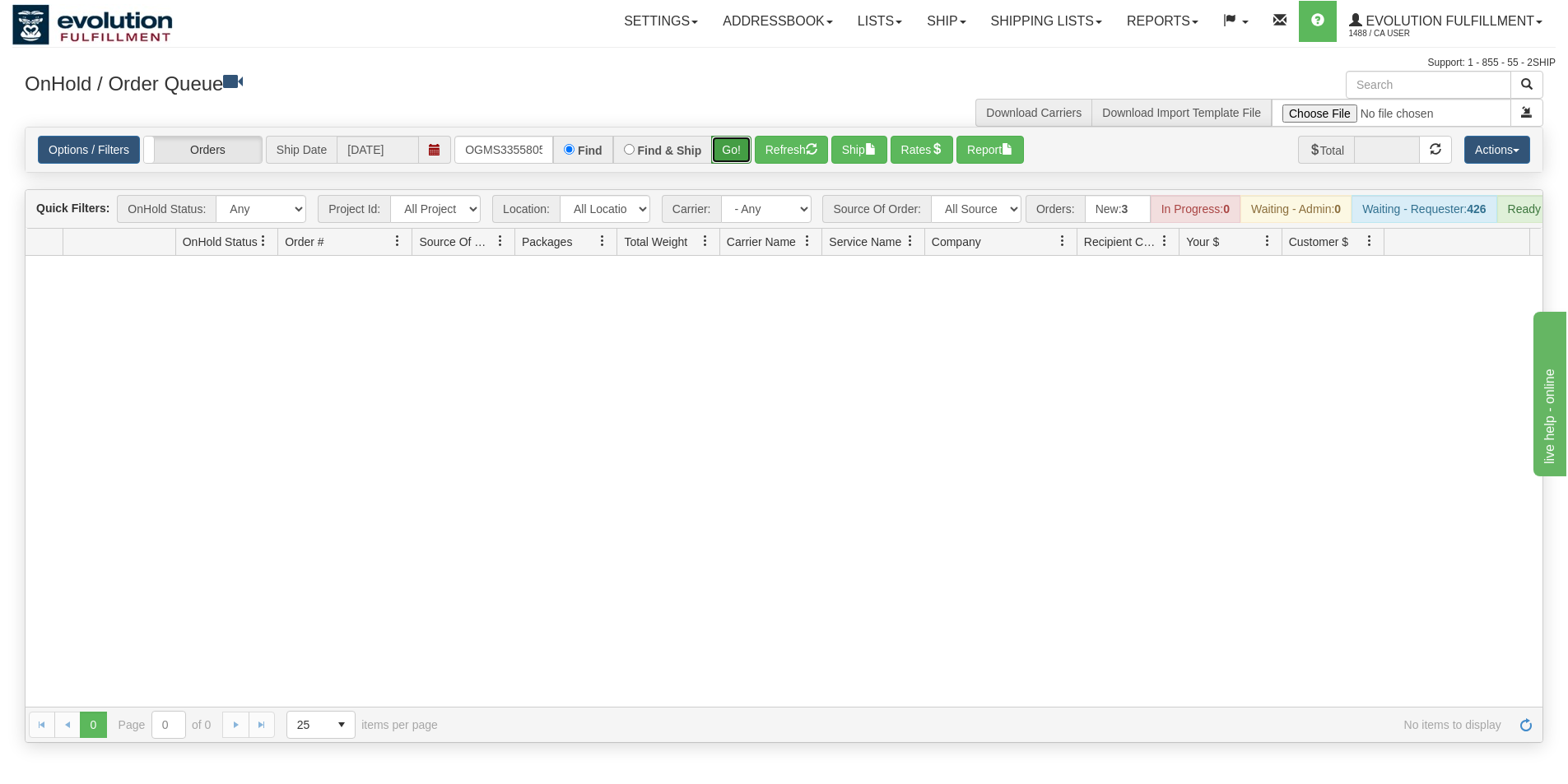
click at [724, 159] on button "Go!" at bounding box center [731, 150] width 40 height 28
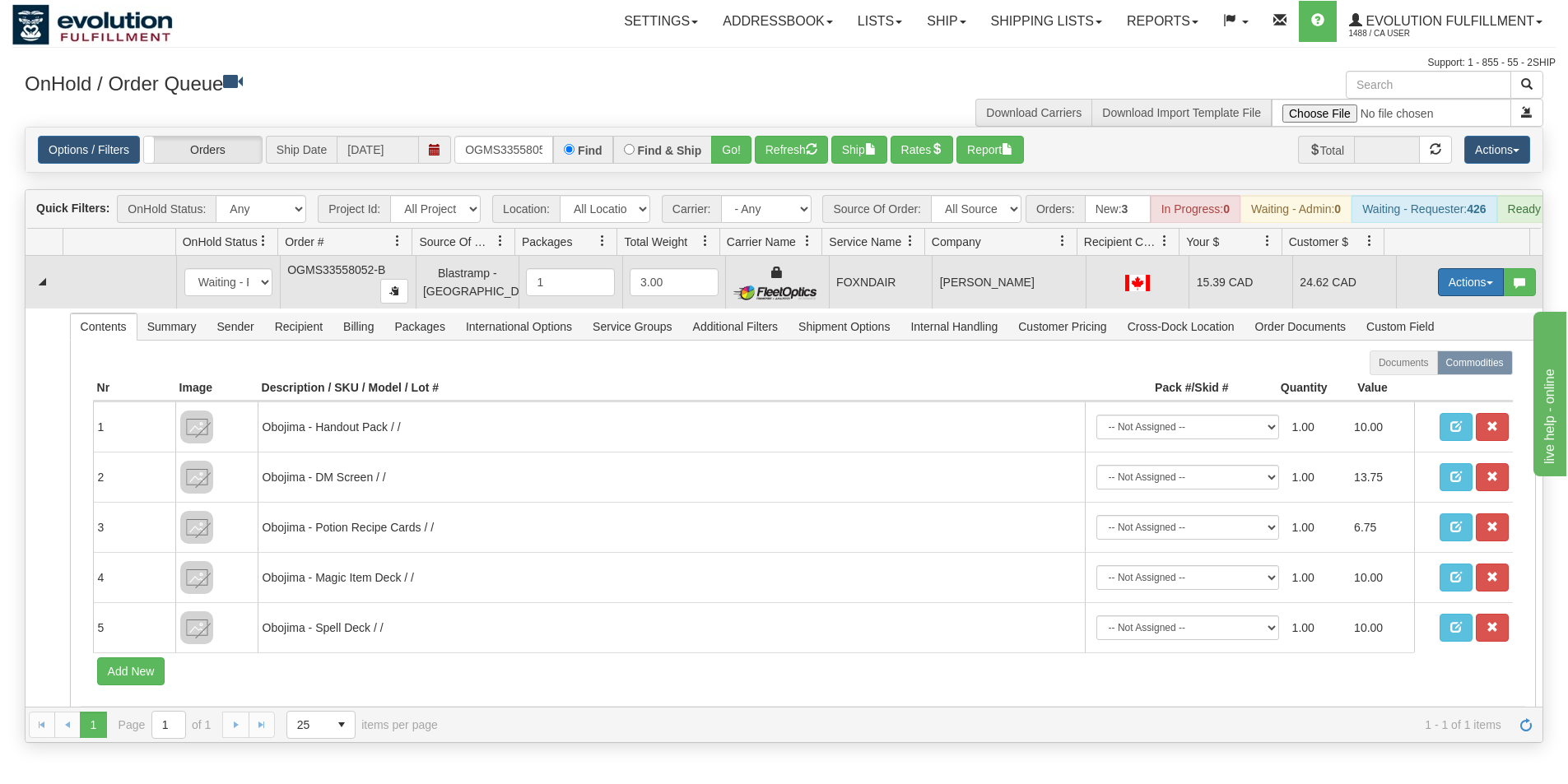
click at [1437, 296] on button "Actions" at bounding box center [1470, 282] width 66 height 28
click at [1405, 384] on span "Ship" at bounding box center [1405, 377] width 35 height 13
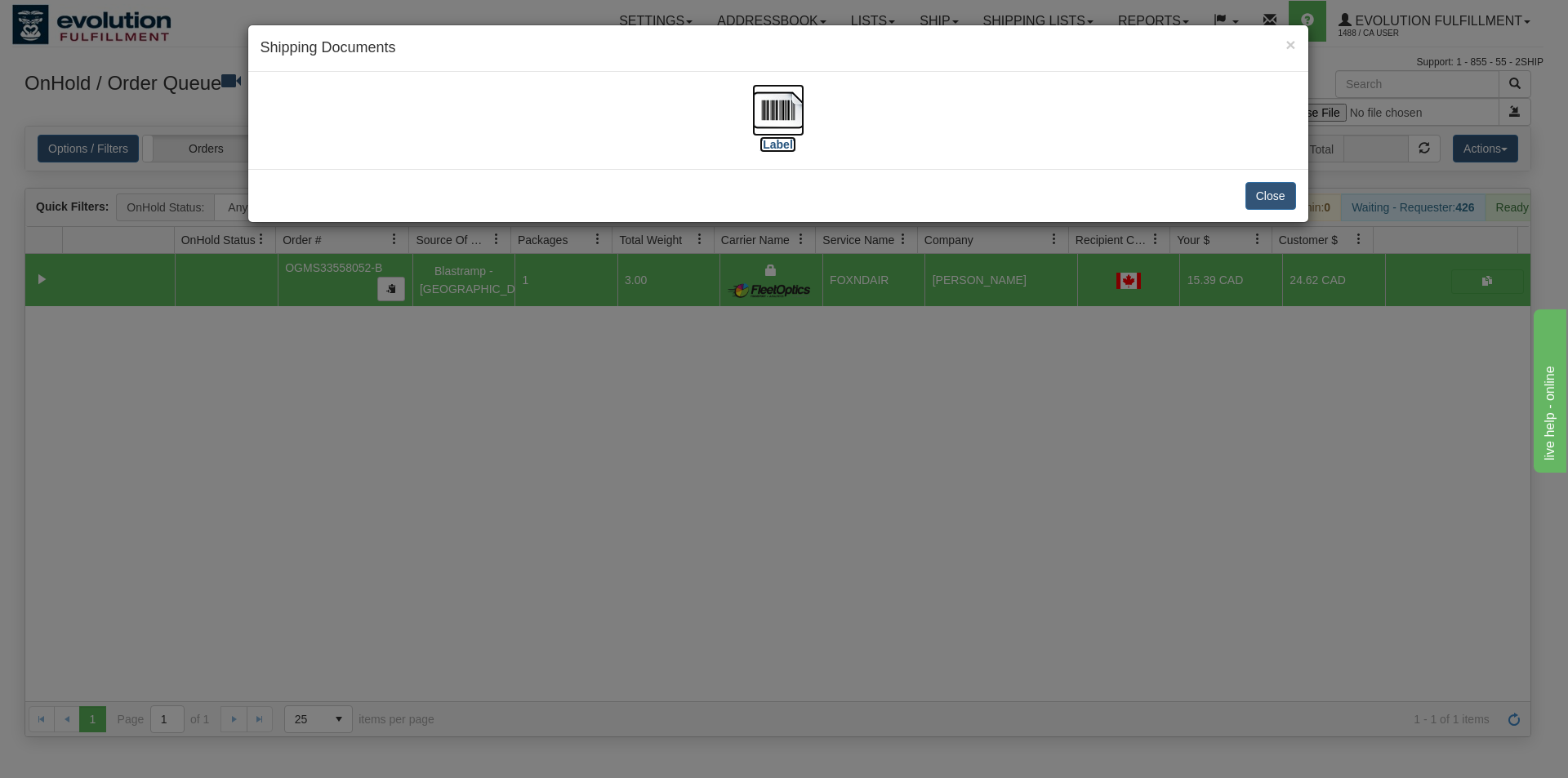
click at [759, 98] on img at bounding box center [778, 110] width 52 height 52
click at [596, 596] on div "× Shipping Documents [Label] Close" at bounding box center [784, 389] width 1568 height 778
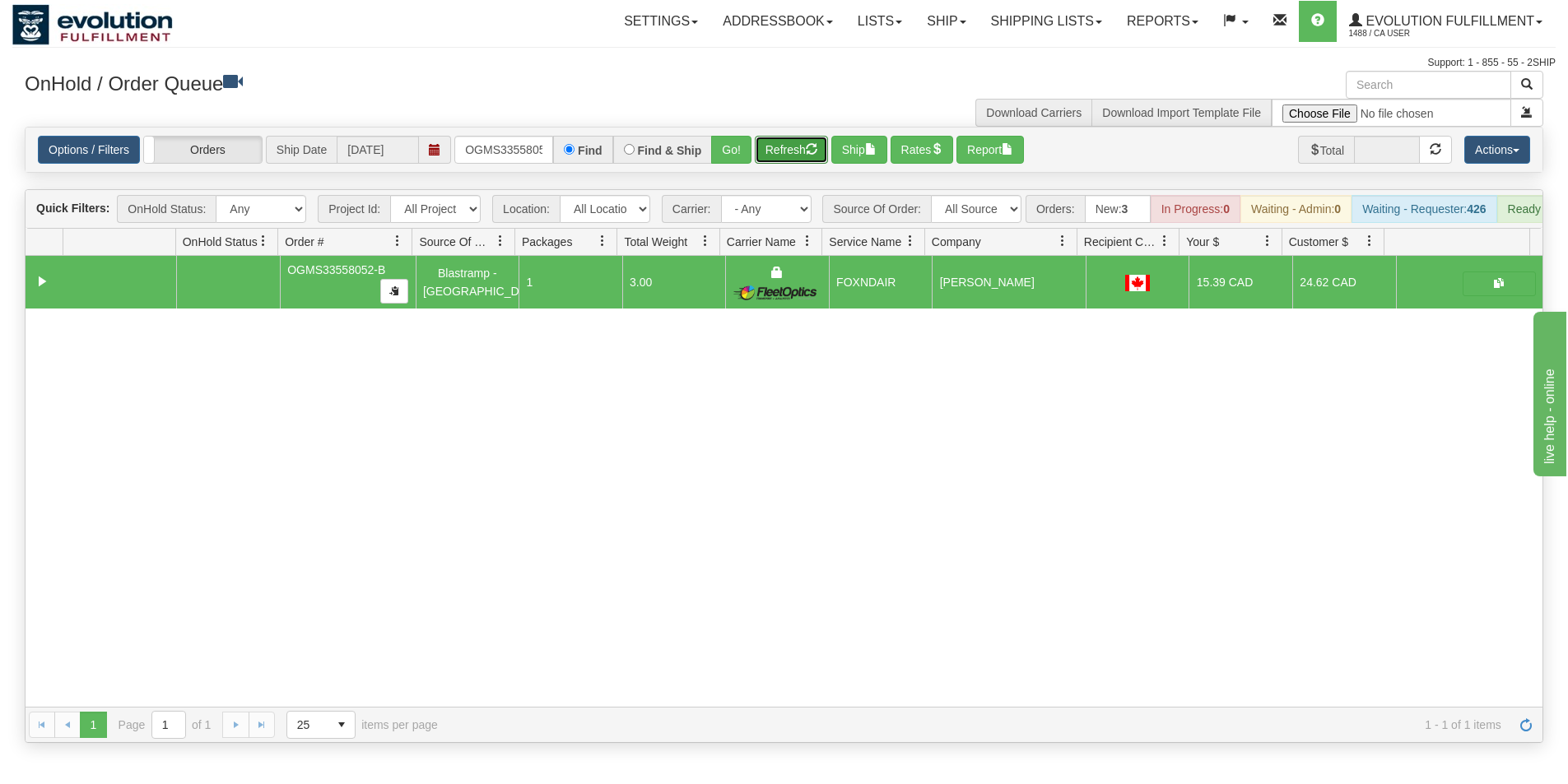
click at [786, 157] on button "Refresh" at bounding box center [791, 150] width 73 height 28
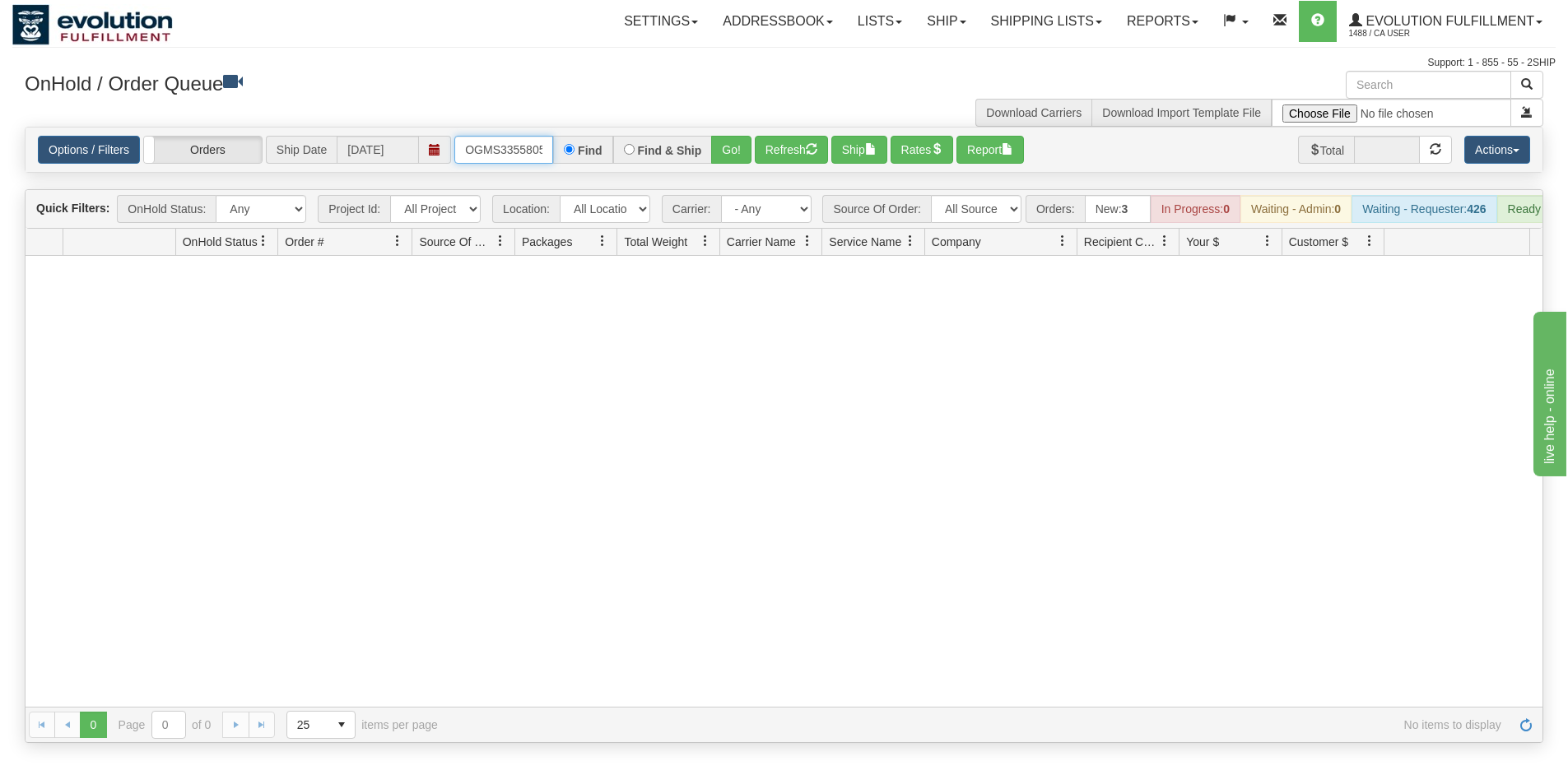
scroll to position [0, 21]
drag, startPoint x: 462, startPoint y: 146, endPoint x: 642, endPoint y: 133, distance: 180.5
click at [642, 133] on div "Options / Filters Group Shipments Orders Ship Date 10/01/2025 OGMS33558052-B Fi…" at bounding box center [783, 149] width 1517 height 44
click at [720, 150] on button "Go!" at bounding box center [731, 150] width 40 height 28
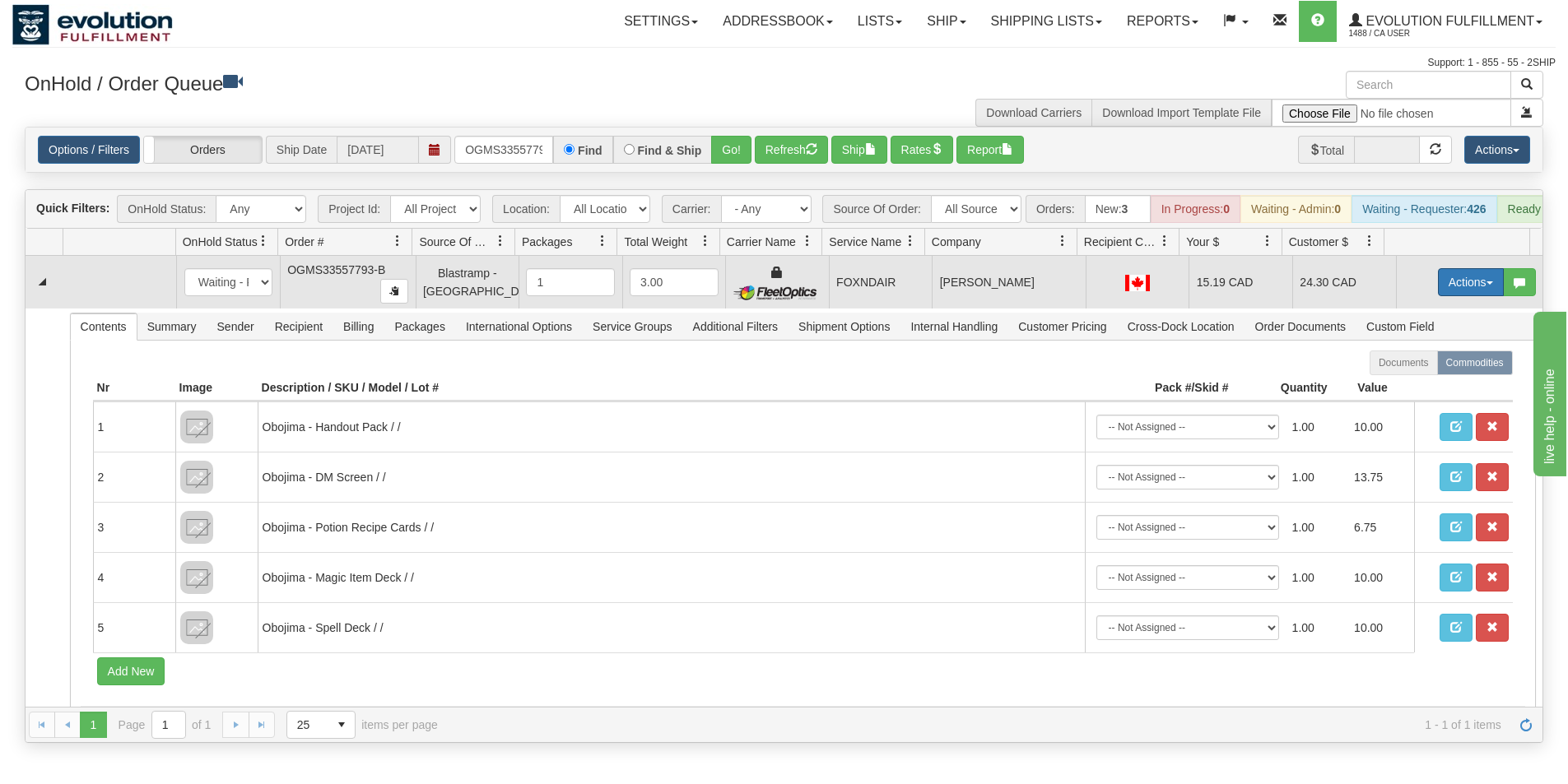
click at [1437, 290] on button "Actions" at bounding box center [1470, 282] width 66 height 28
click at [1389, 384] on span "Ship" at bounding box center [1405, 377] width 35 height 13
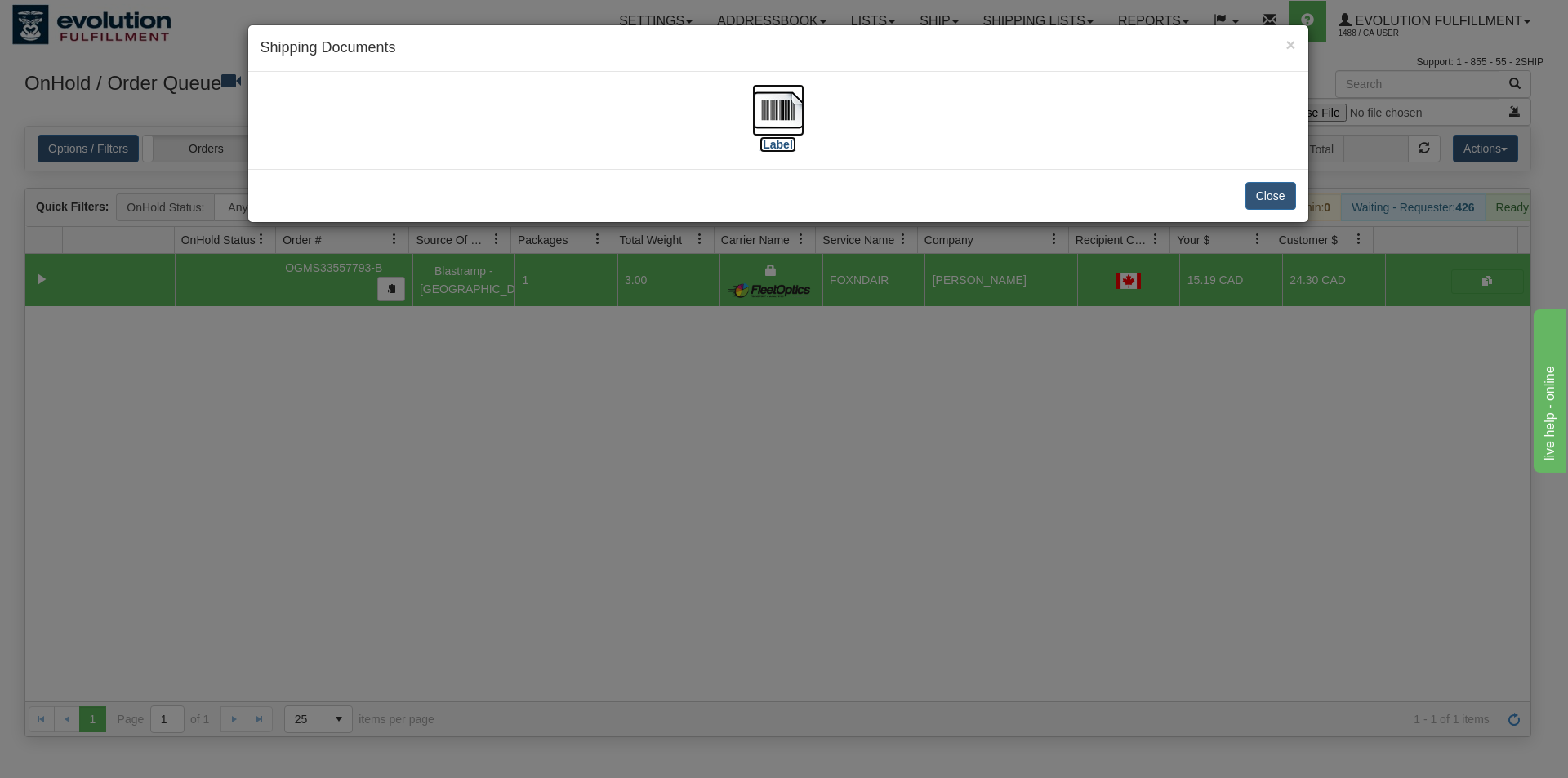
click at [778, 89] on img at bounding box center [778, 110] width 52 height 52
click at [729, 448] on div "× Shipping Documents [Label] Close" at bounding box center [784, 389] width 1568 height 778
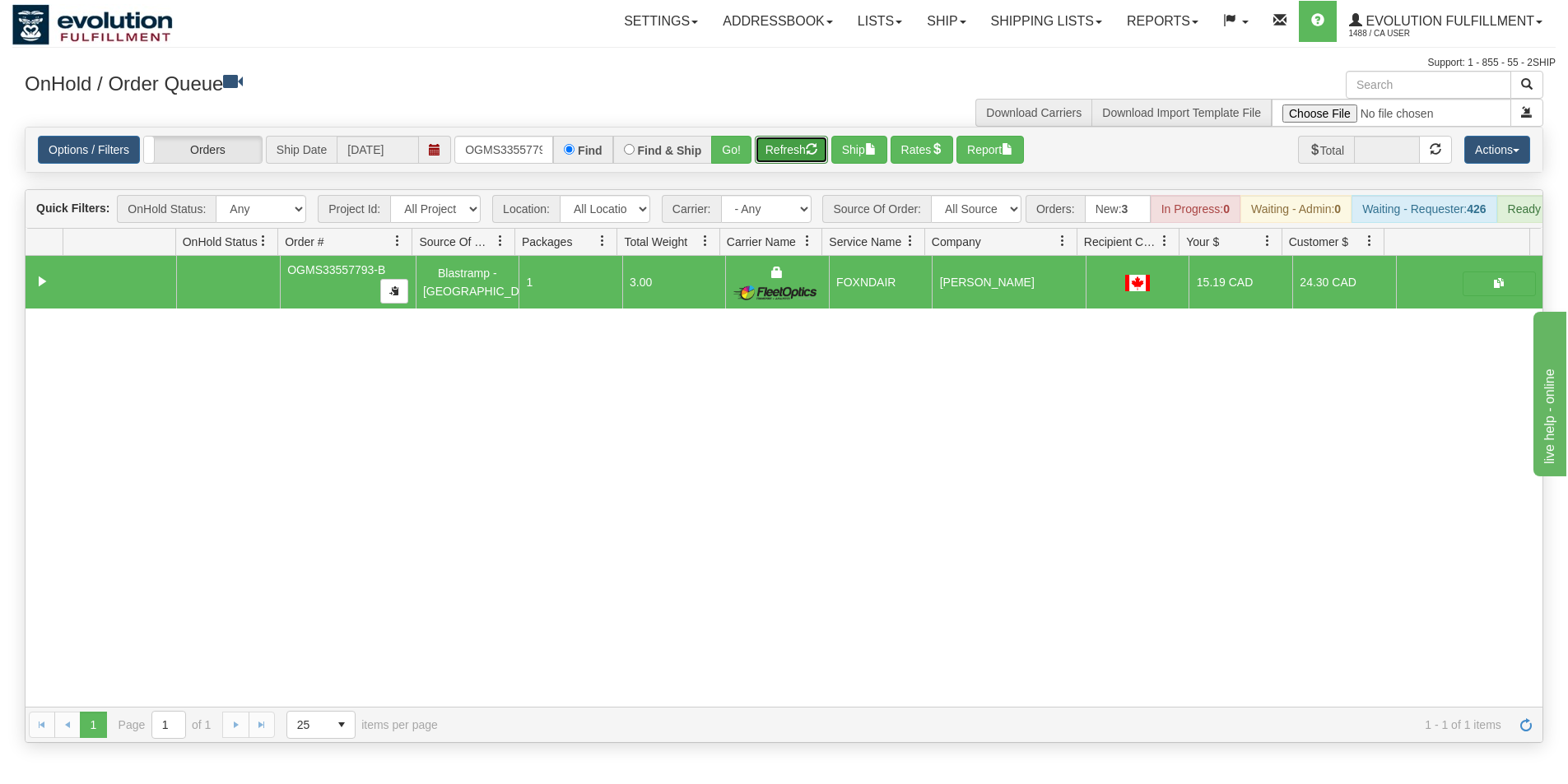
click at [796, 146] on button "Refresh" at bounding box center [791, 150] width 73 height 28
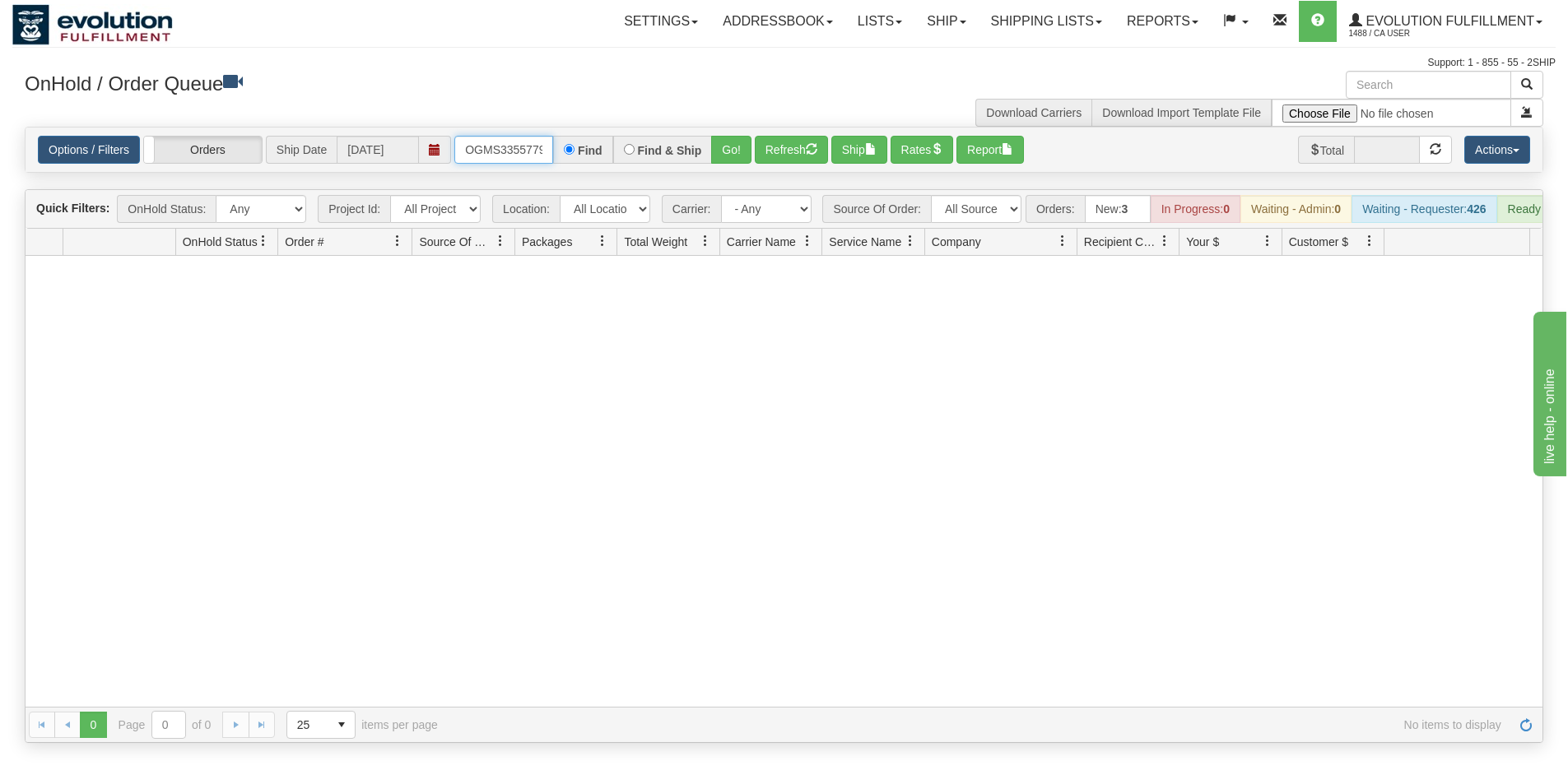
scroll to position [0, 21]
drag, startPoint x: 466, startPoint y: 146, endPoint x: 573, endPoint y: 150, distance: 107.1
click at [573, 150] on div "OGMS33557793-B Find Find & Ship Go!" at bounding box center [602, 150] width 297 height 28
click at [720, 152] on button "Go!" at bounding box center [731, 150] width 40 height 28
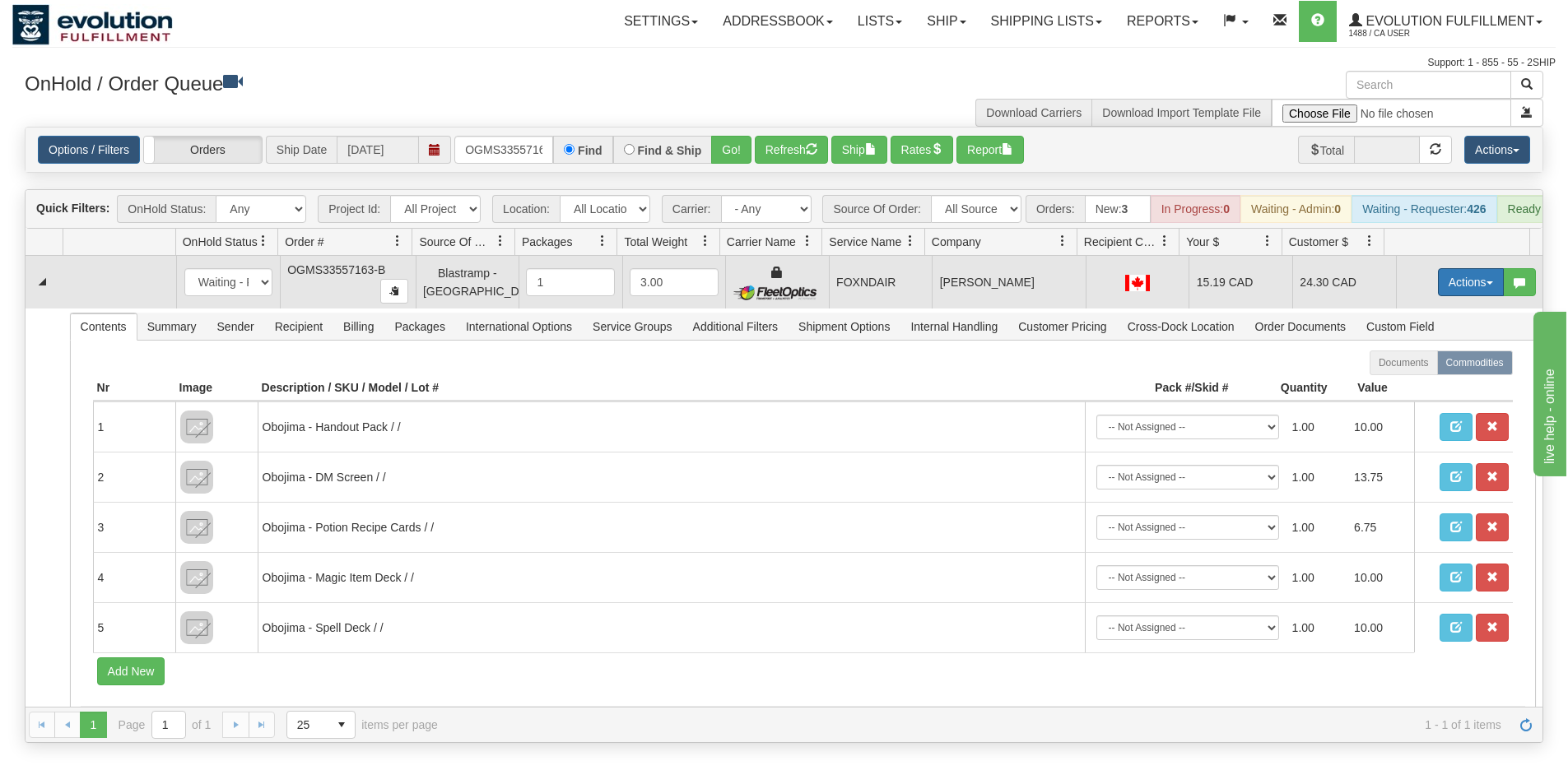
click at [1437, 290] on button "Actions" at bounding box center [1470, 282] width 66 height 28
click at [1404, 384] on span "Ship" at bounding box center [1405, 377] width 35 height 13
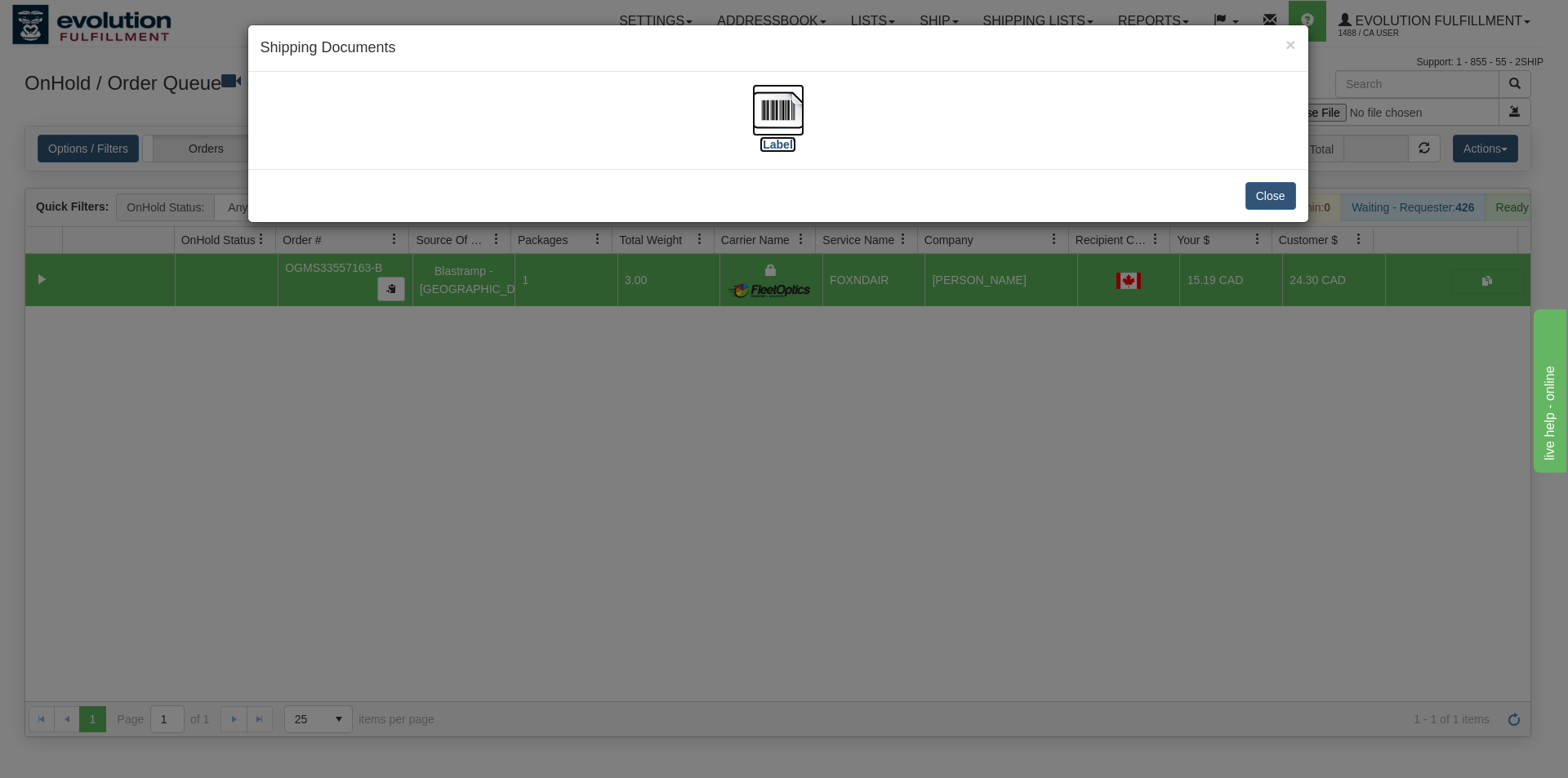
click at [783, 108] on img at bounding box center [778, 110] width 52 height 52
click at [813, 532] on div "× Shipping Documents [Label] Close" at bounding box center [784, 389] width 1568 height 778
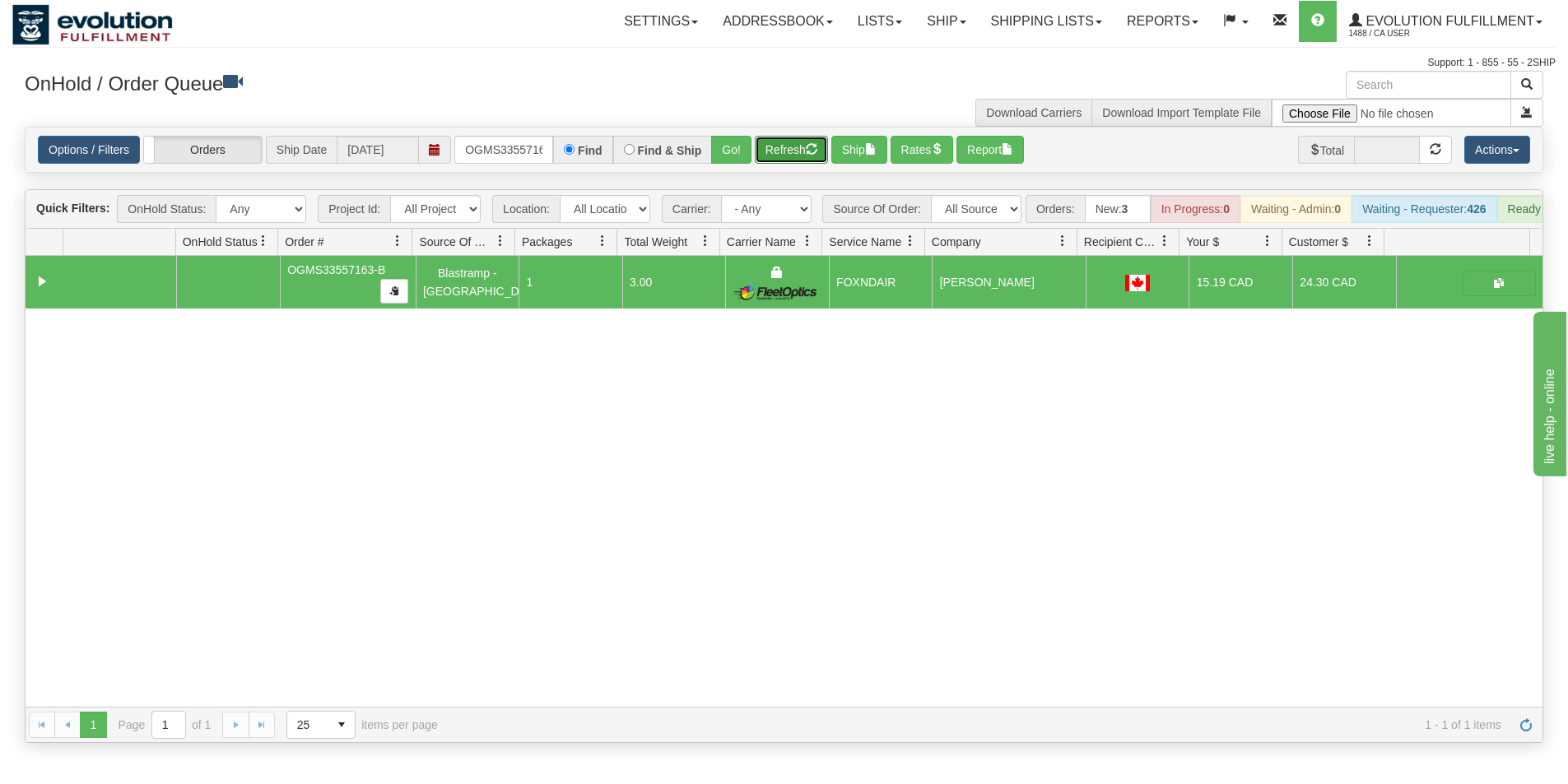
click at [783, 159] on button "Refresh" at bounding box center [791, 150] width 73 height 28
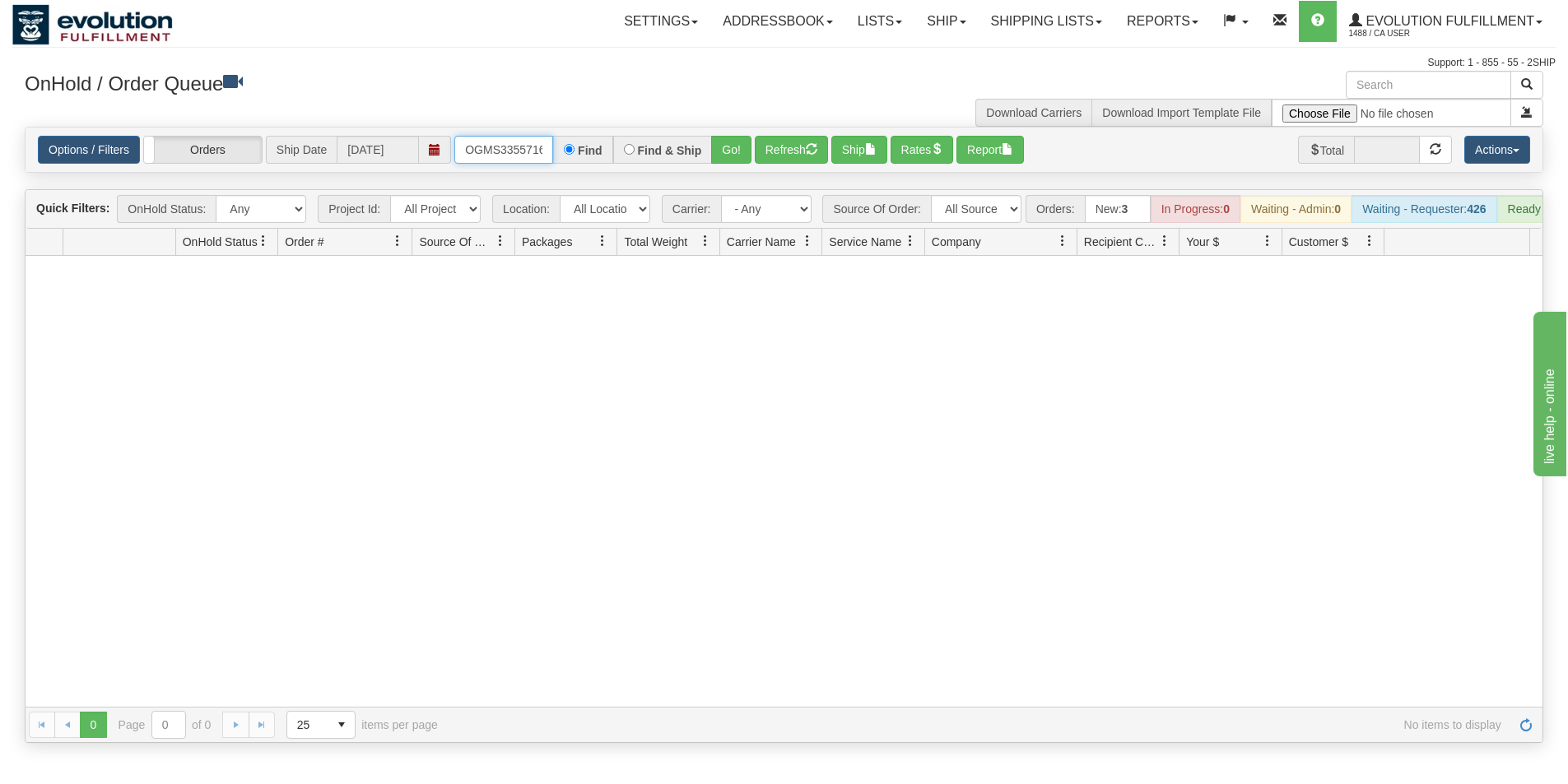
scroll to position [0, 21]
drag, startPoint x: 465, startPoint y: 145, endPoint x: 557, endPoint y: 152, distance: 92.3
click at [555, 152] on div "OGMS33557163-B Find Find & Ship Go!" at bounding box center [602, 150] width 297 height 28
click at [727, 160] on button "Go!" at bounding box center [731, 150] width 40 height 28
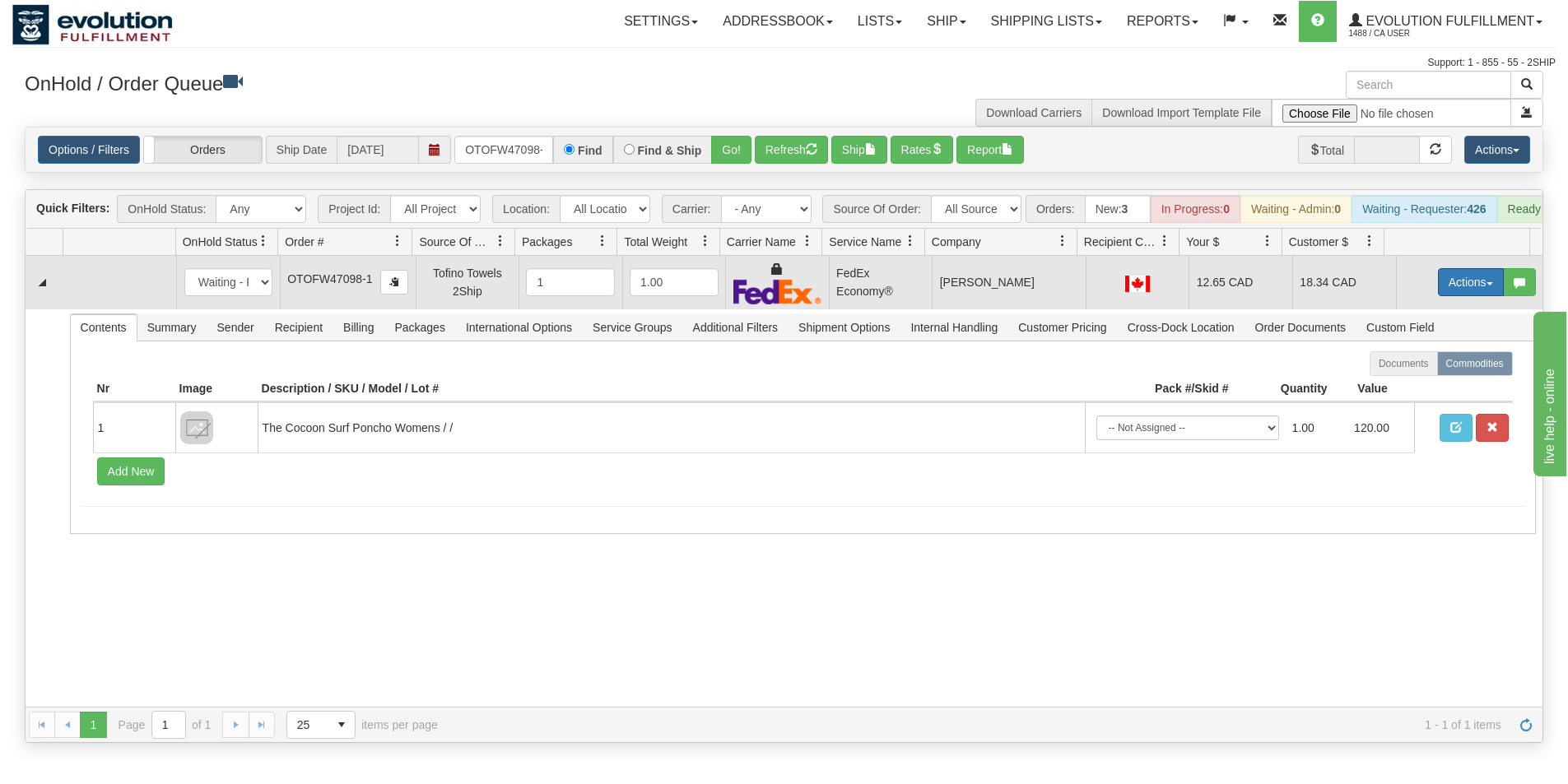
click at [1439, 290] on button "Actions" at bounding box center [1470, 282] width 66 height 28
click at [1396, 384] on span "Ship" at bounding box center [1405, 377] width 35 height 13
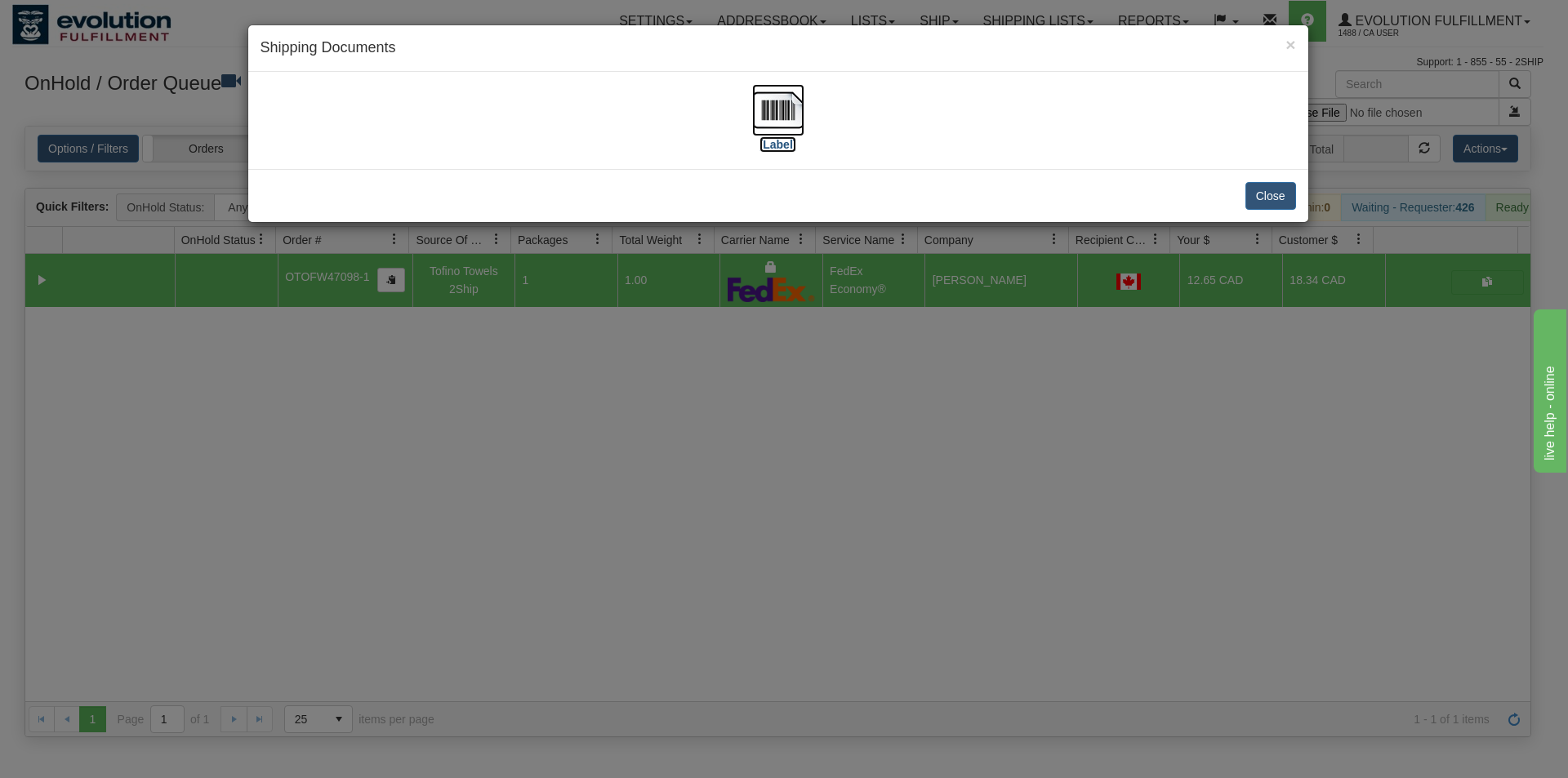
click at [787, 103] on img at bounding box center [778, 110] width 52 height 52
click at [796, 507] on div "× Shipping Documents [Label] Close" at bounding box center [784, 389] width 1568 height 778
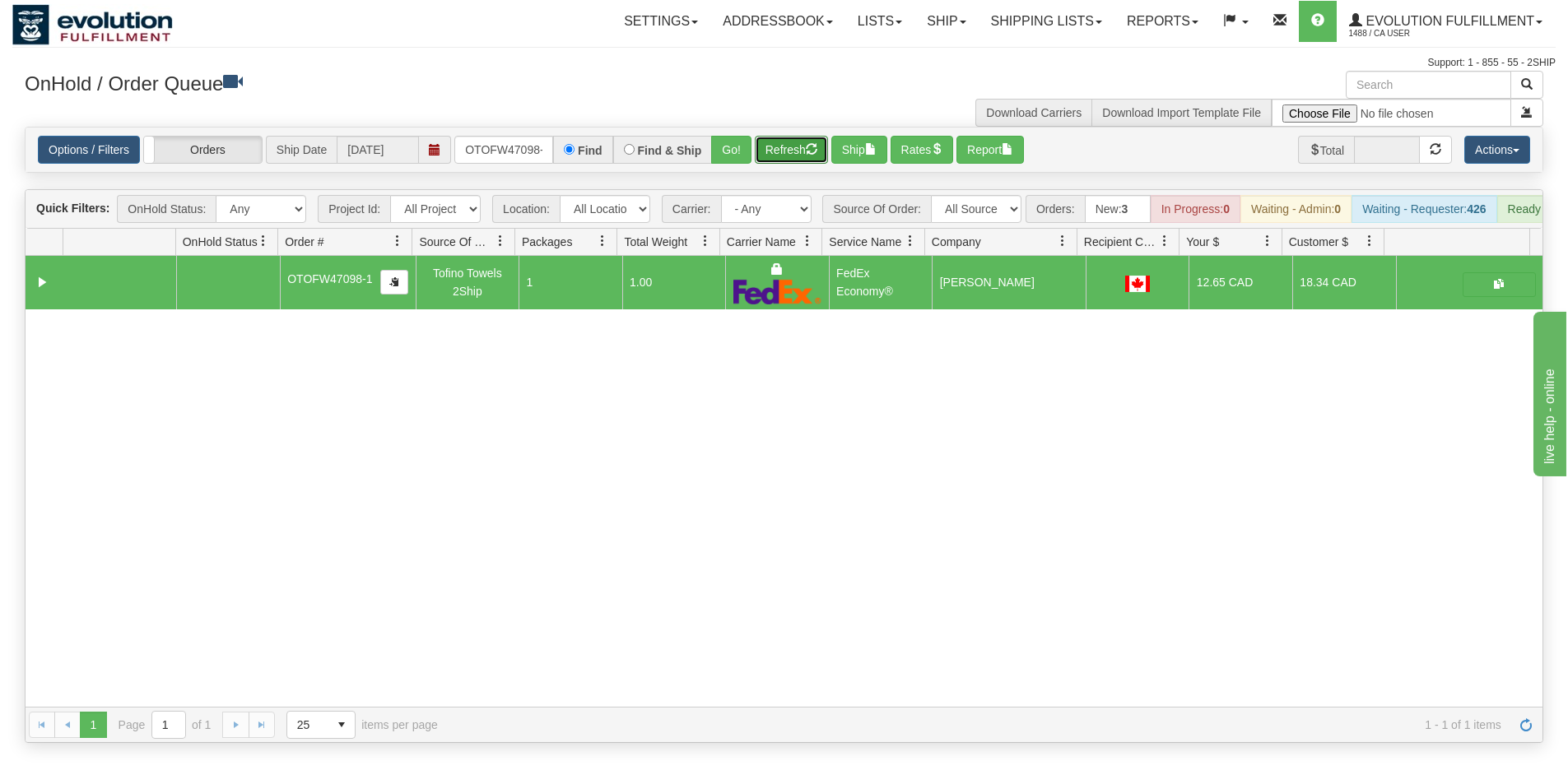
click at [791, 154] on button "Refresh" at bounding box center [791, 150] width 73 height 28
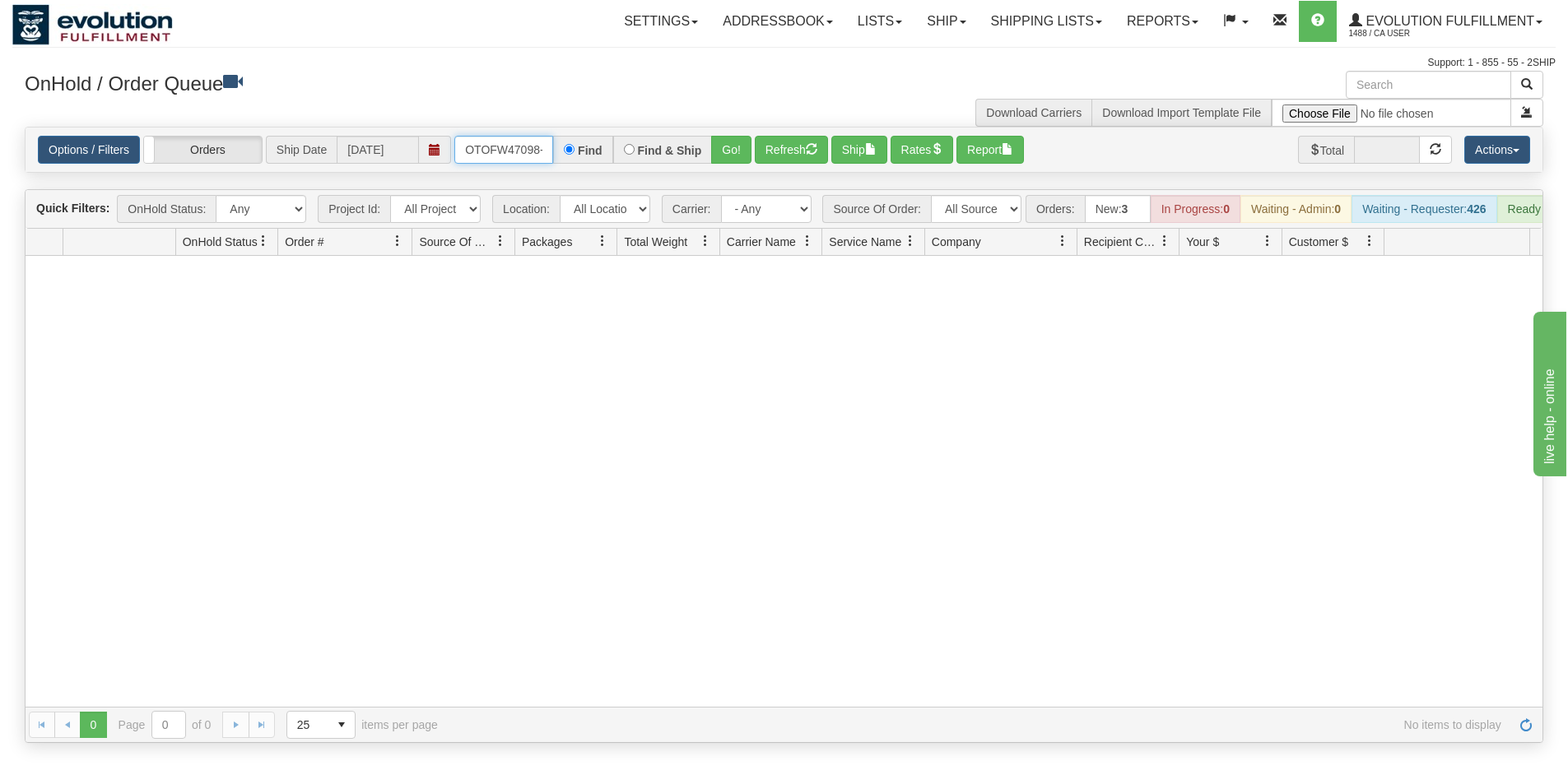
scroll to position [0, 8]
drag, startPoint x: 459, startPoint y: 150, endPoint x: 558, endPoint y: 148, distance: 99.0
click at [558, 148] on div "OTOFW47098-1 Find Find & Ship Go!" at bounding box center [602, 150] width 297 height 28
click at [721, 155] on button "Go!" at bounding box center [731, 150] width 40 height 28
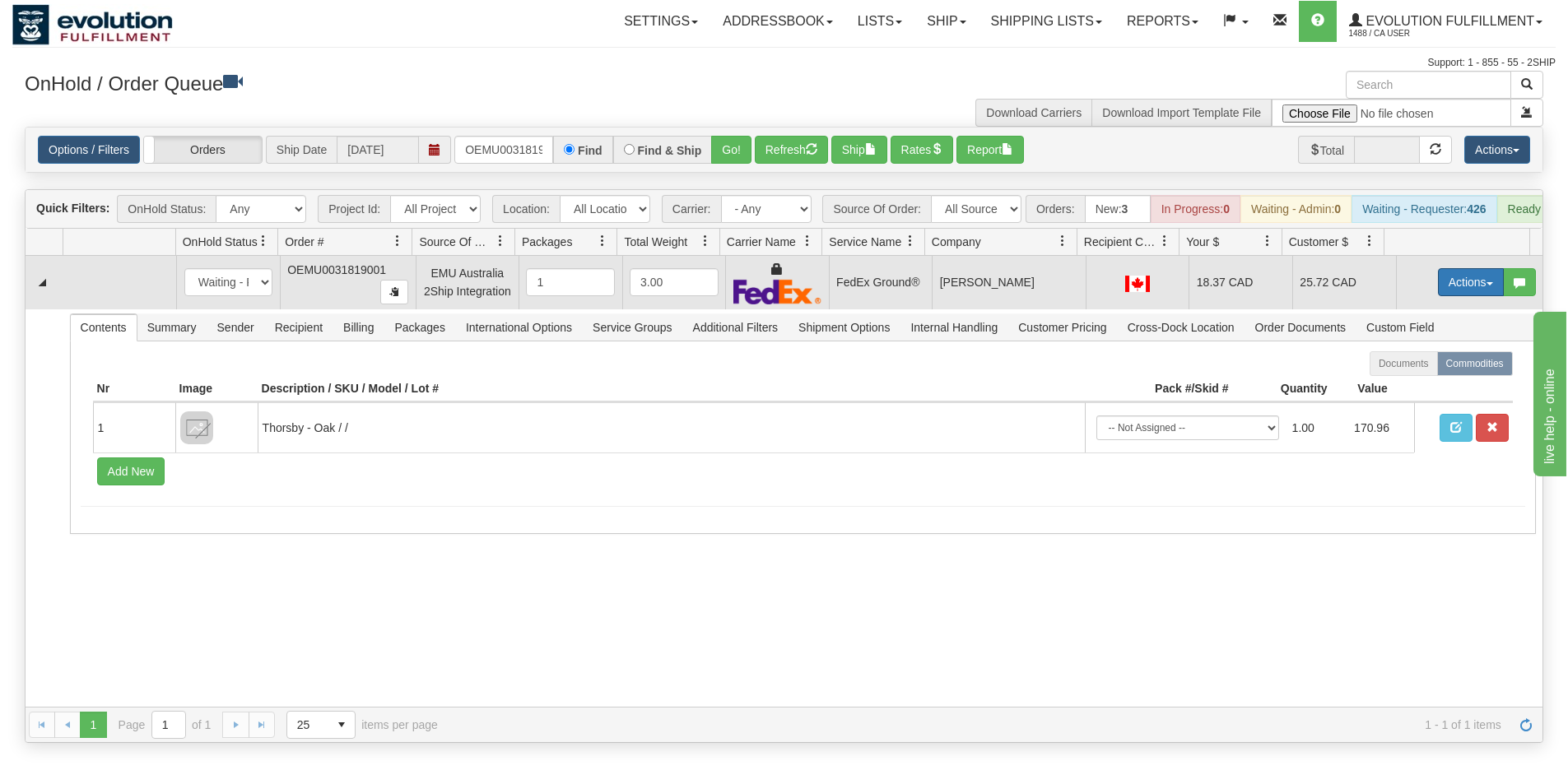
click at [1449, 296] on button "Actions" at bounding box center [1470, 282] width 66 height 28
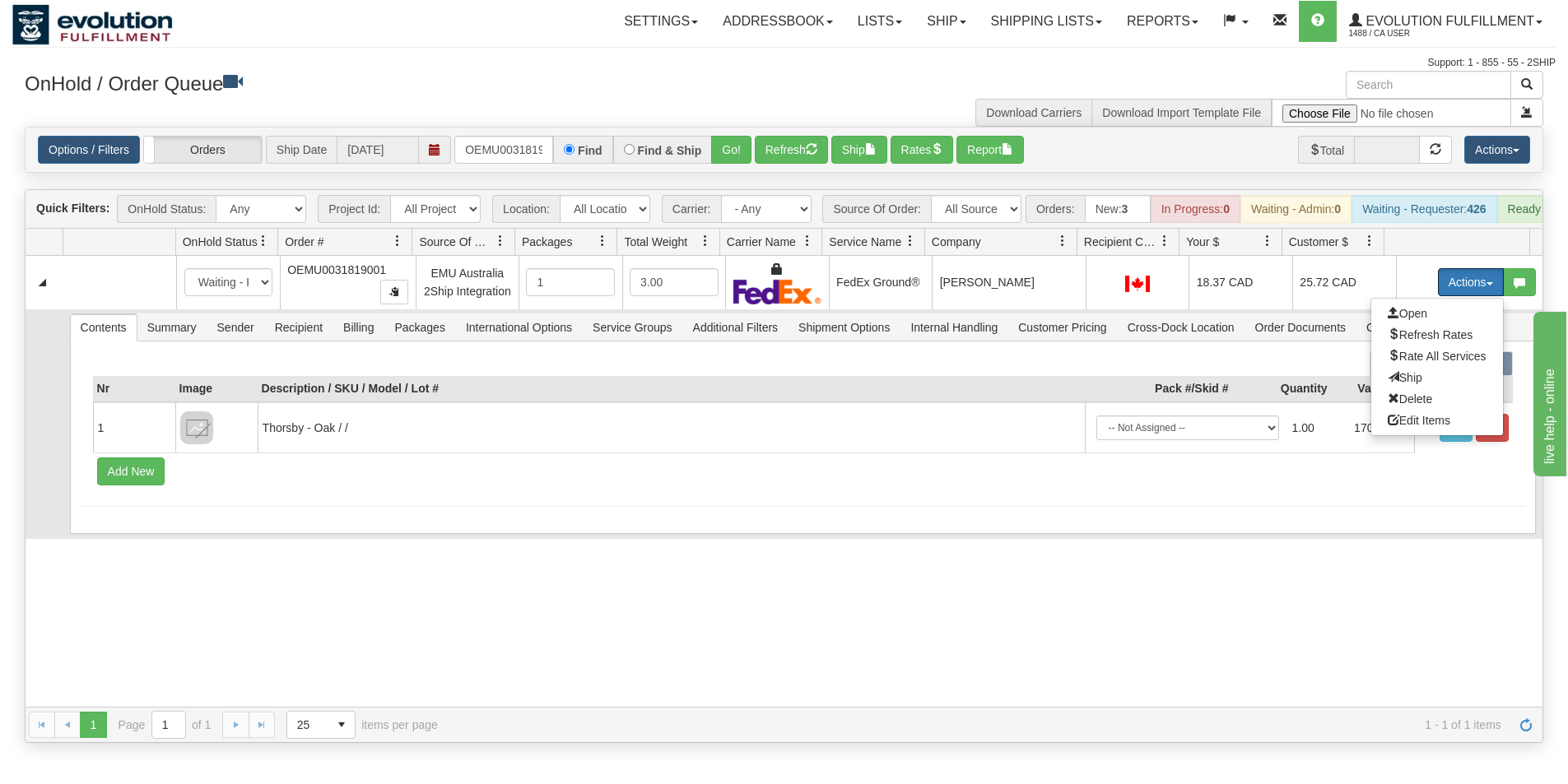
click at [1401, 384] on span "Ship" at bounding box center [1405, 377] width 35 height 13
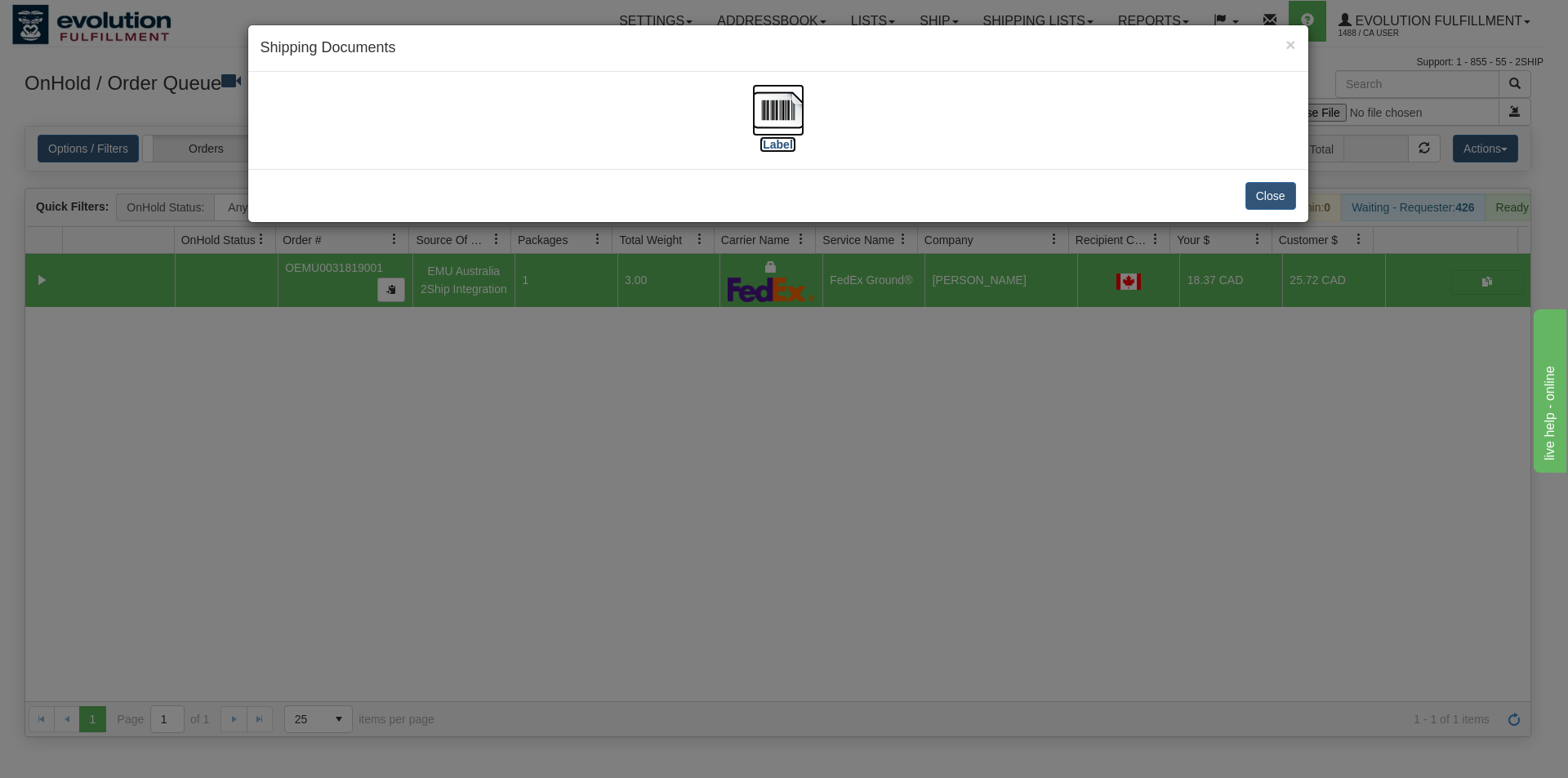
click at [775, 113] on img at bounding box center [778, 110] width 52 height 52
click at [744, 448] on div "× Shipping Documents [Label] Close" at bounding box center [784, 389] width 1568 height 778
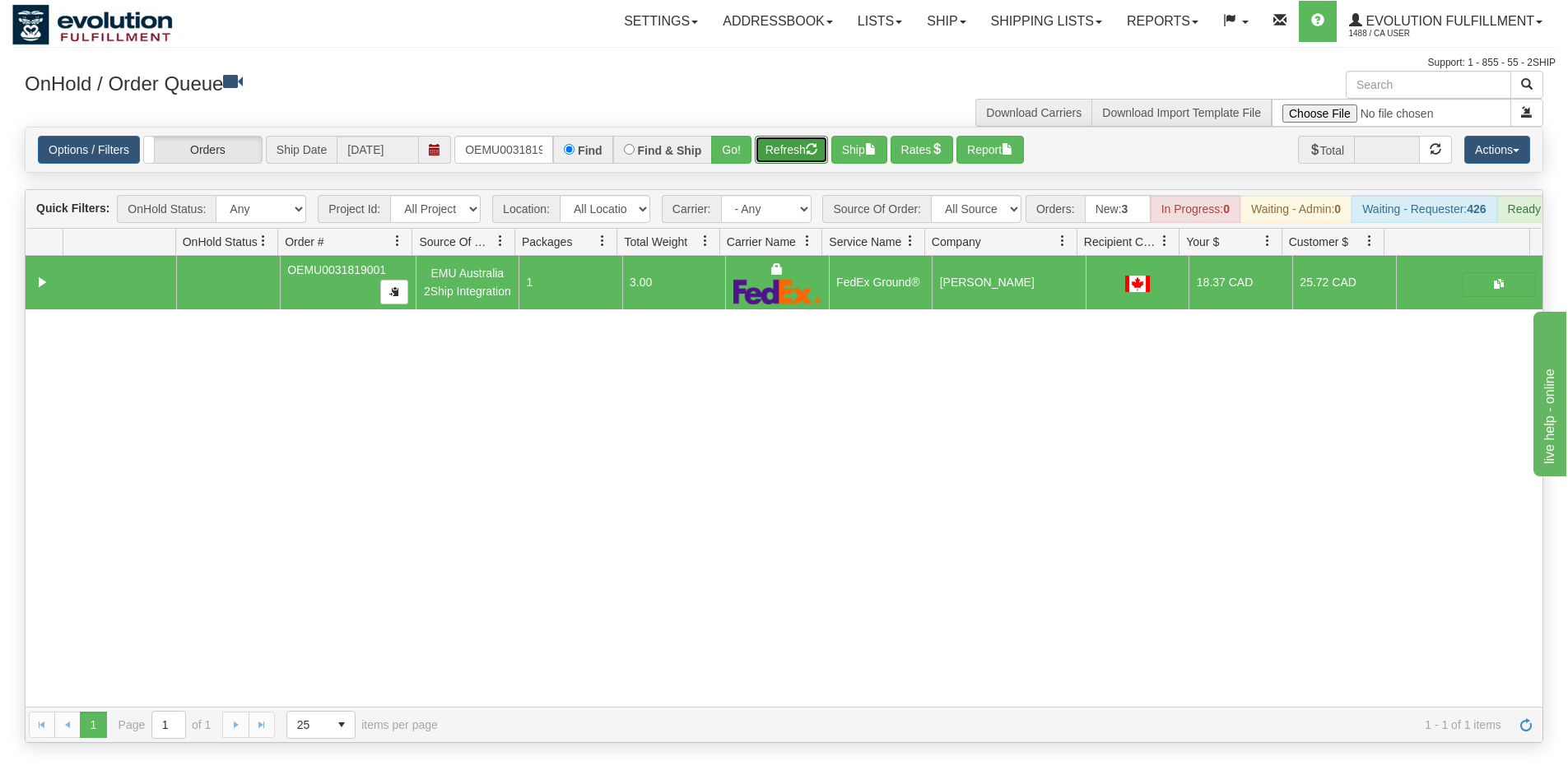
click at [806, 160] on button "Refresh" at bounding box center [791, 150] width 73 height 28
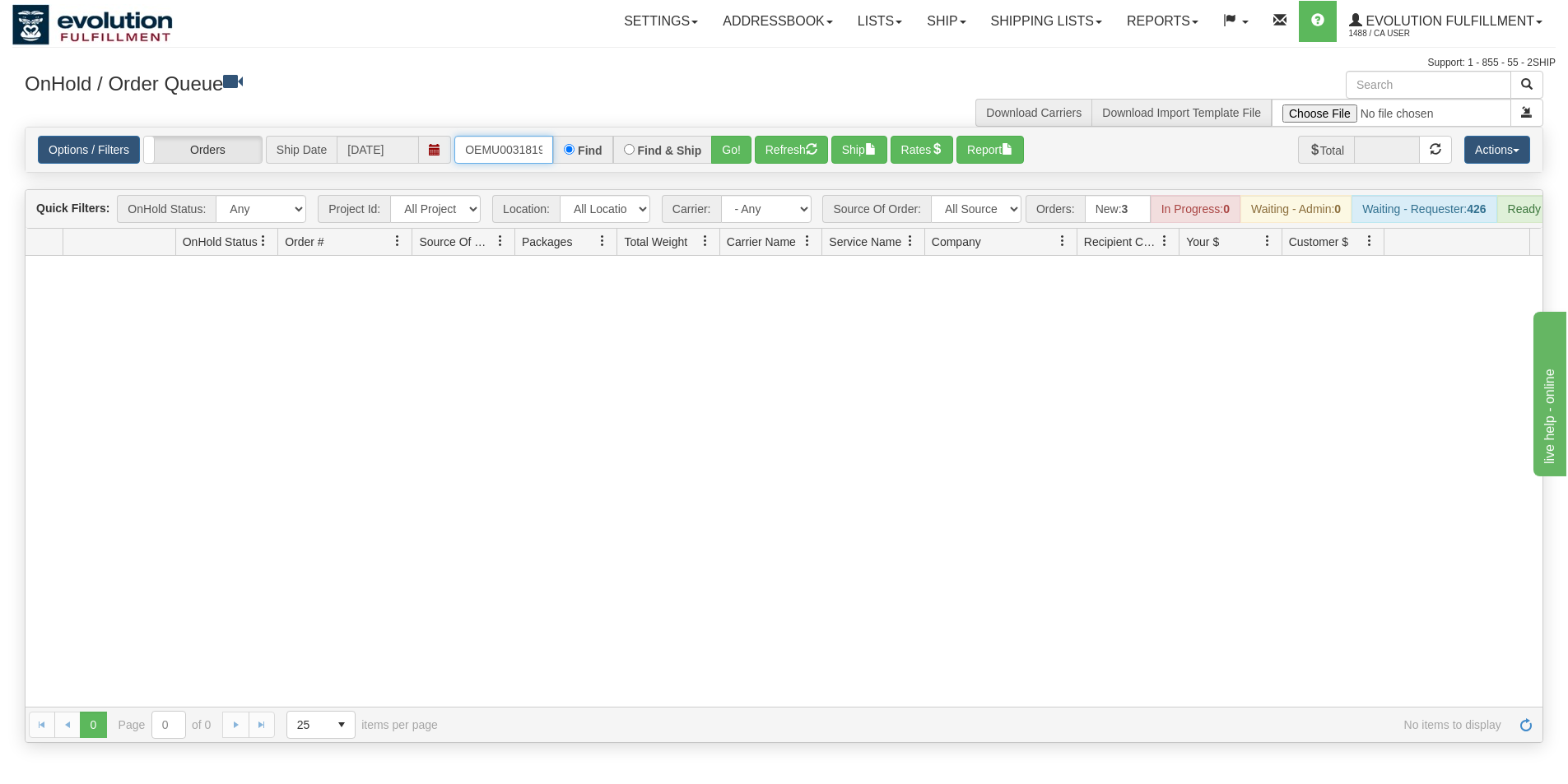
scroll to position [0, 22]
drag, startPoint x: 476, startPoint y: 150, endPoint x: 560, endPoint y: 156, distance: 84.2
click at [560, 156] on div "OEMU0031819001 Find Find & Ship Go!" at bounding box center [602, 150] width 297 height 28
click at [721, 151] on button "Go!" at bounding box center [731, 150] width 40 height 28
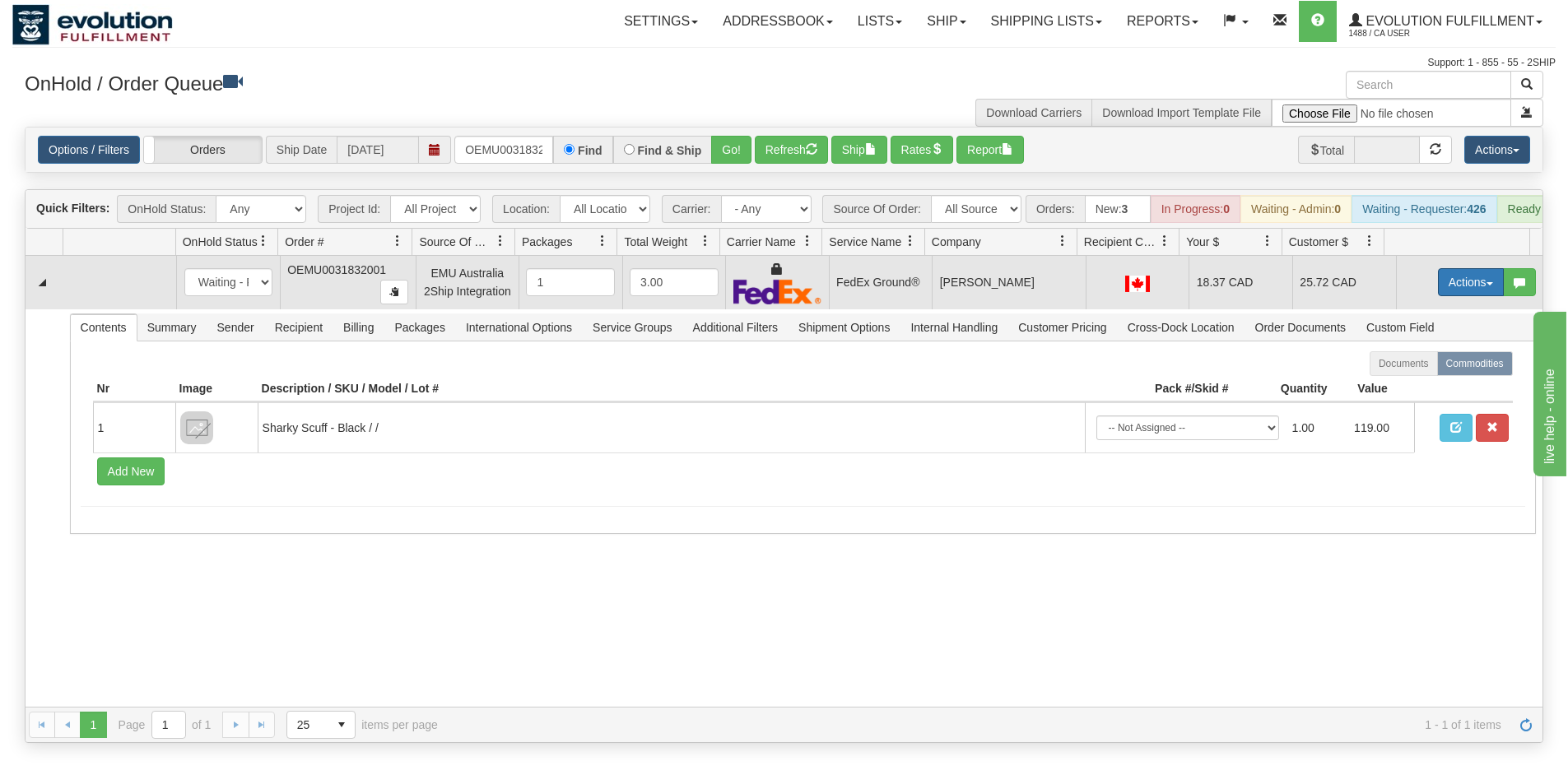
click at [1449, 291] on button "Actions" at bounding box center [1470, 282] width 66 height 28
click at [1404, 384] on span "Ship" at bounding box center [1405, 377] width 35 height 13
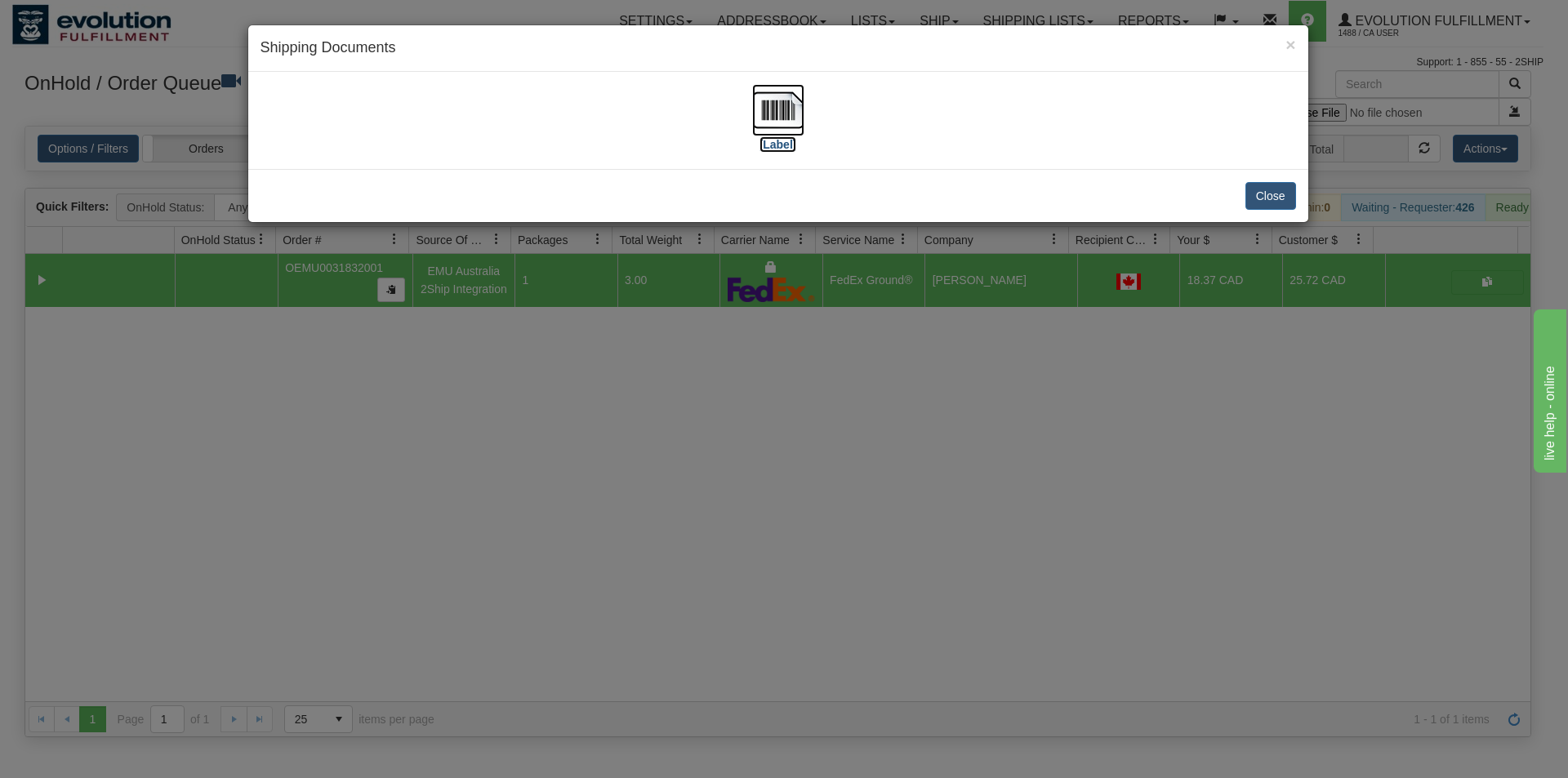
click at [779, 86] on img at bounding box center [778, 110] width 52 height 52
click at [654, 477] on div "× Shipping Documents [Label] Close" at bounding box center [784, 389] width 1568 height 778
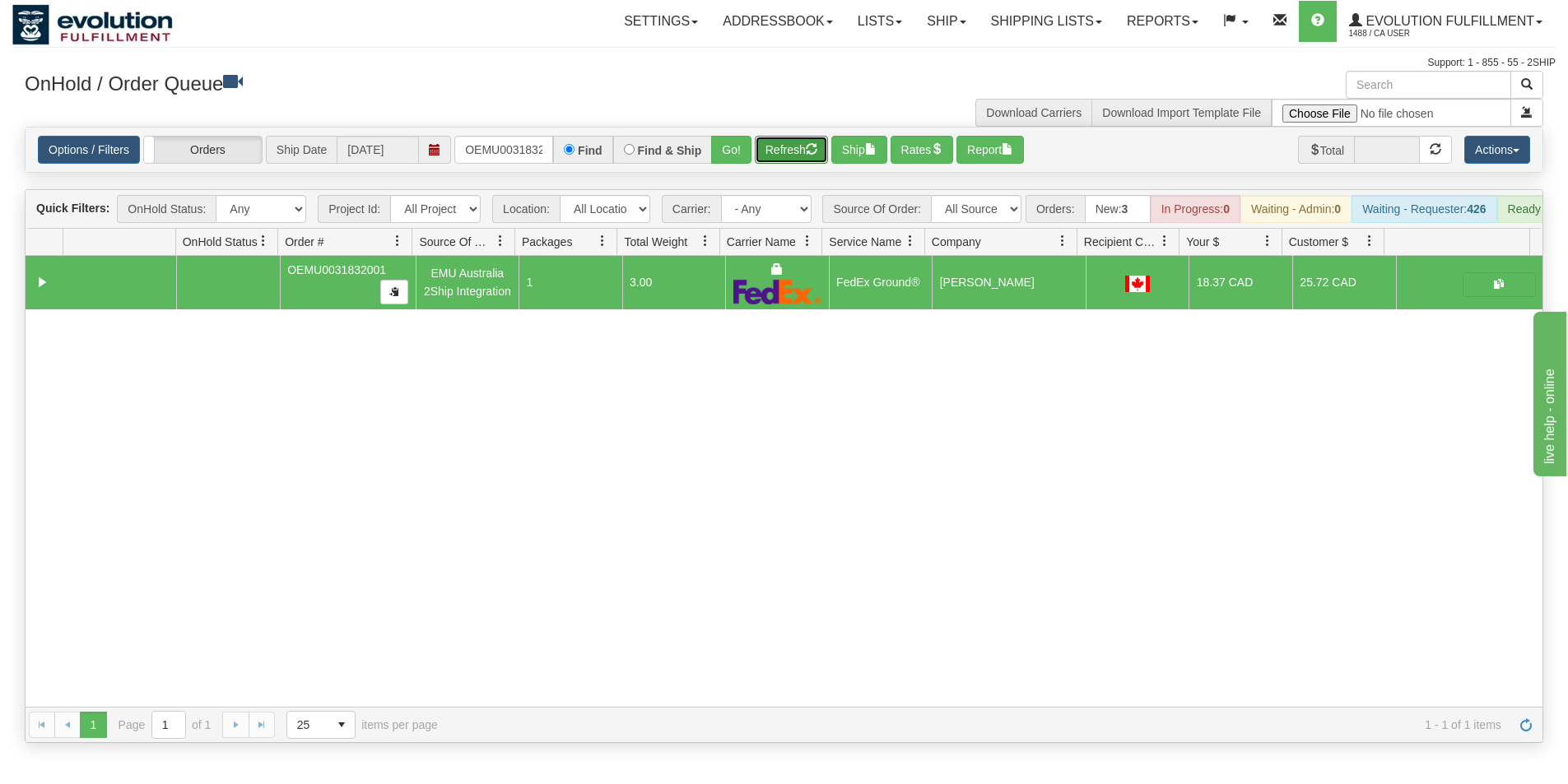
click at [770, 152] on button "Refresh" at bounding box center [791, 150] width 73 height 28
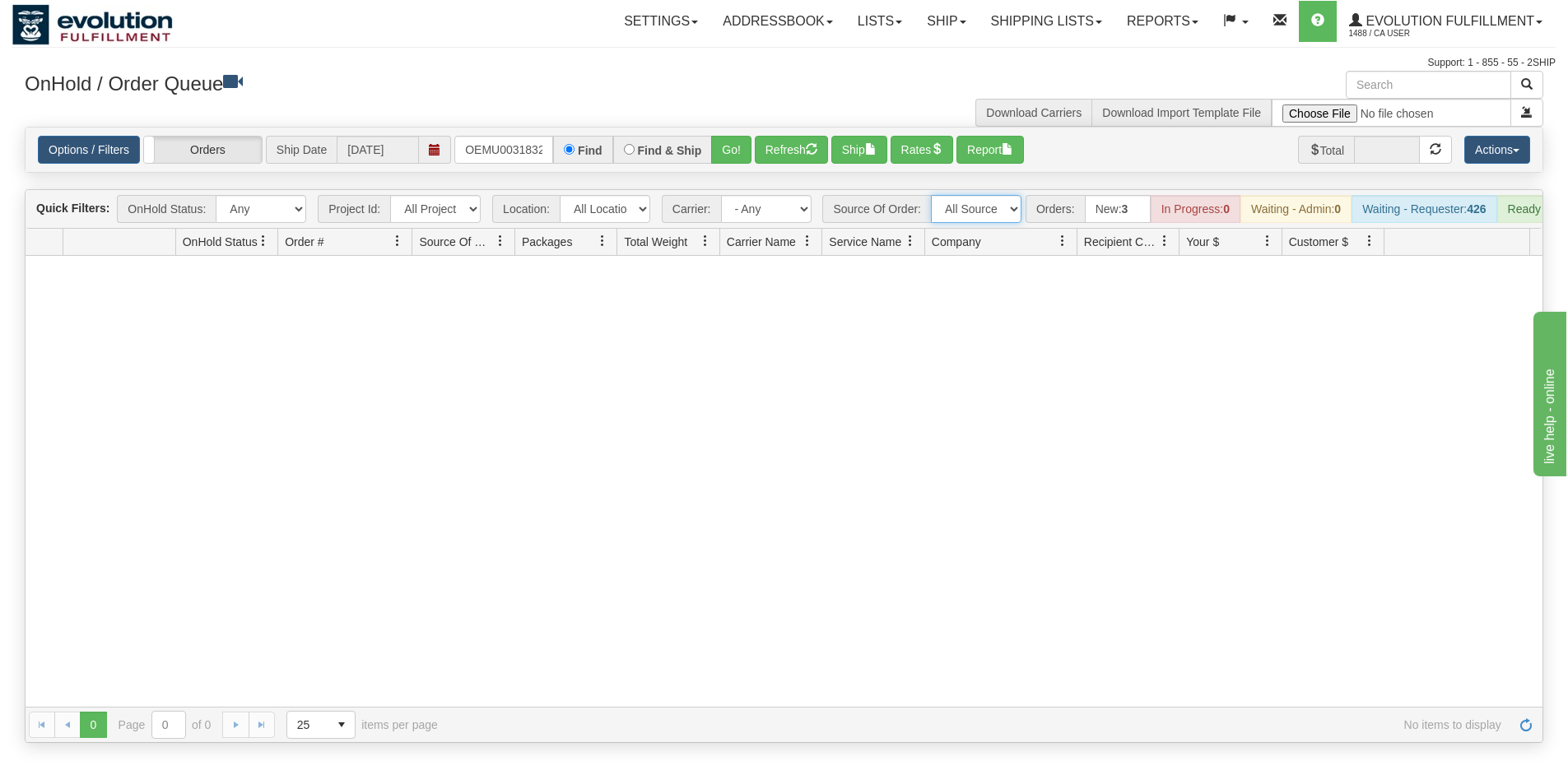
click at [997, 214] on select "All Sources AirBlaster 2Ship Integration Ambler Apparel 2Ship Integration Blast…" at bounding box center [976, 209] width 91 height 28
drag, startPoint x: 464, startPoint y: 154, endPoint x: 565, endPoint y: 150, distance: 101.1
click at [565, 150] on div "OEMU0031832001 Find Find & Ship Go!" at bounding box center [602, 150] width 297 height 28
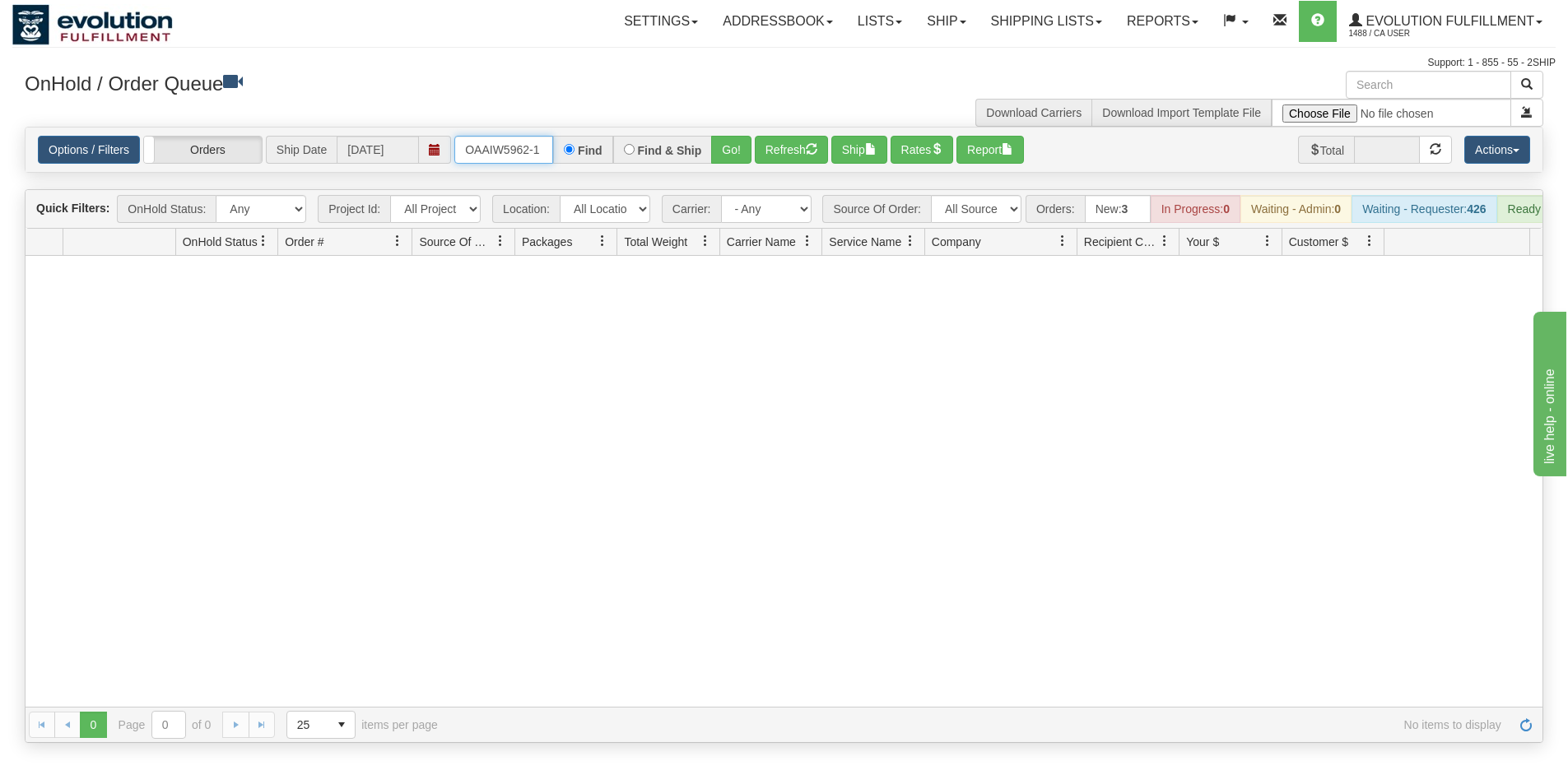
type input "OAAIW5962-1"
click at [738, 149] on button "Go!" at bounding box center [731, 150] width 40 height 28
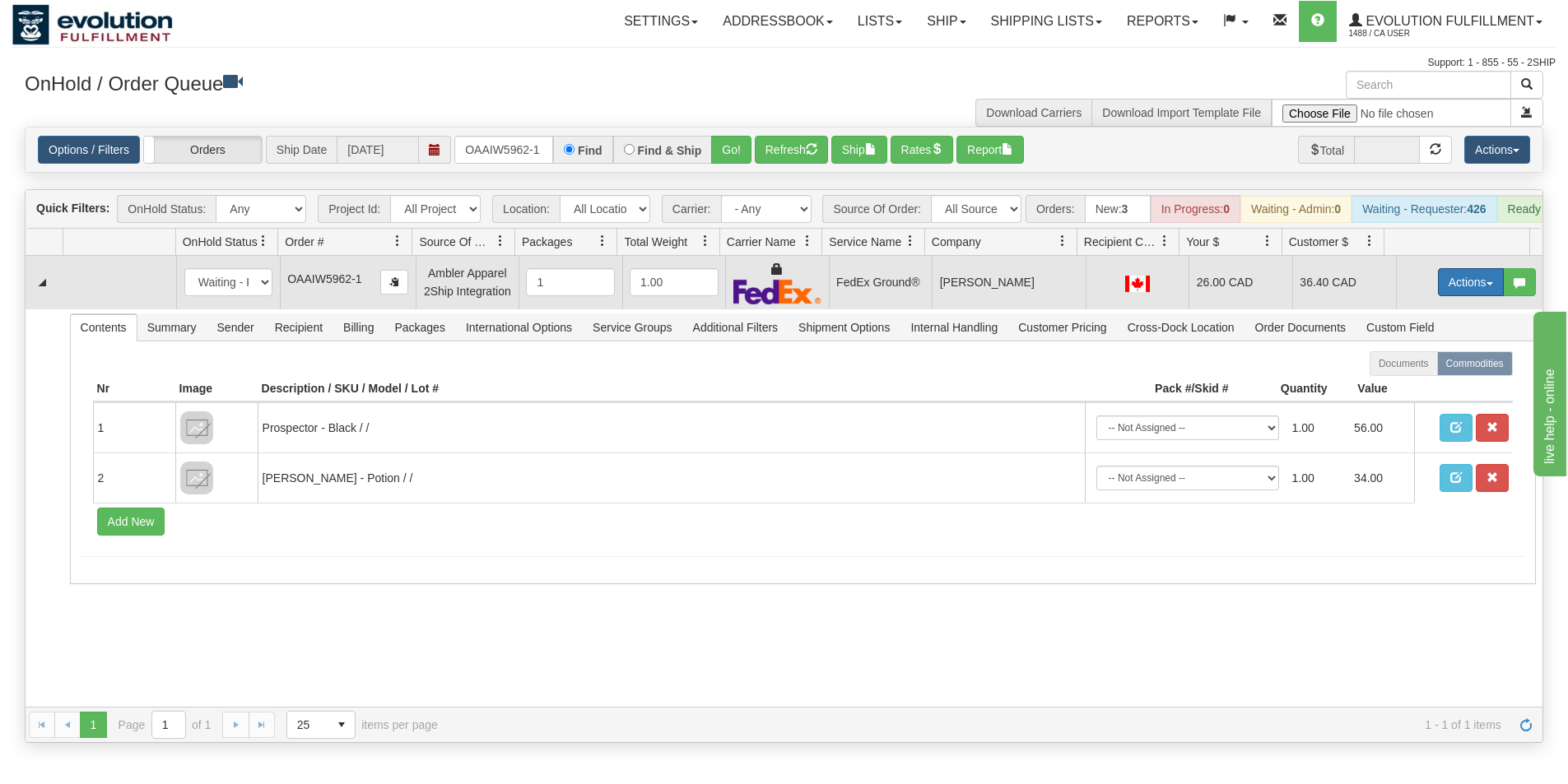
click at [1446, 296] on button "Actions" at bounding box center [1470, 282] width 66 height 28
click at [1409, 388] on link "Ship" at bounding box center [1436, 377] width 132 height 22
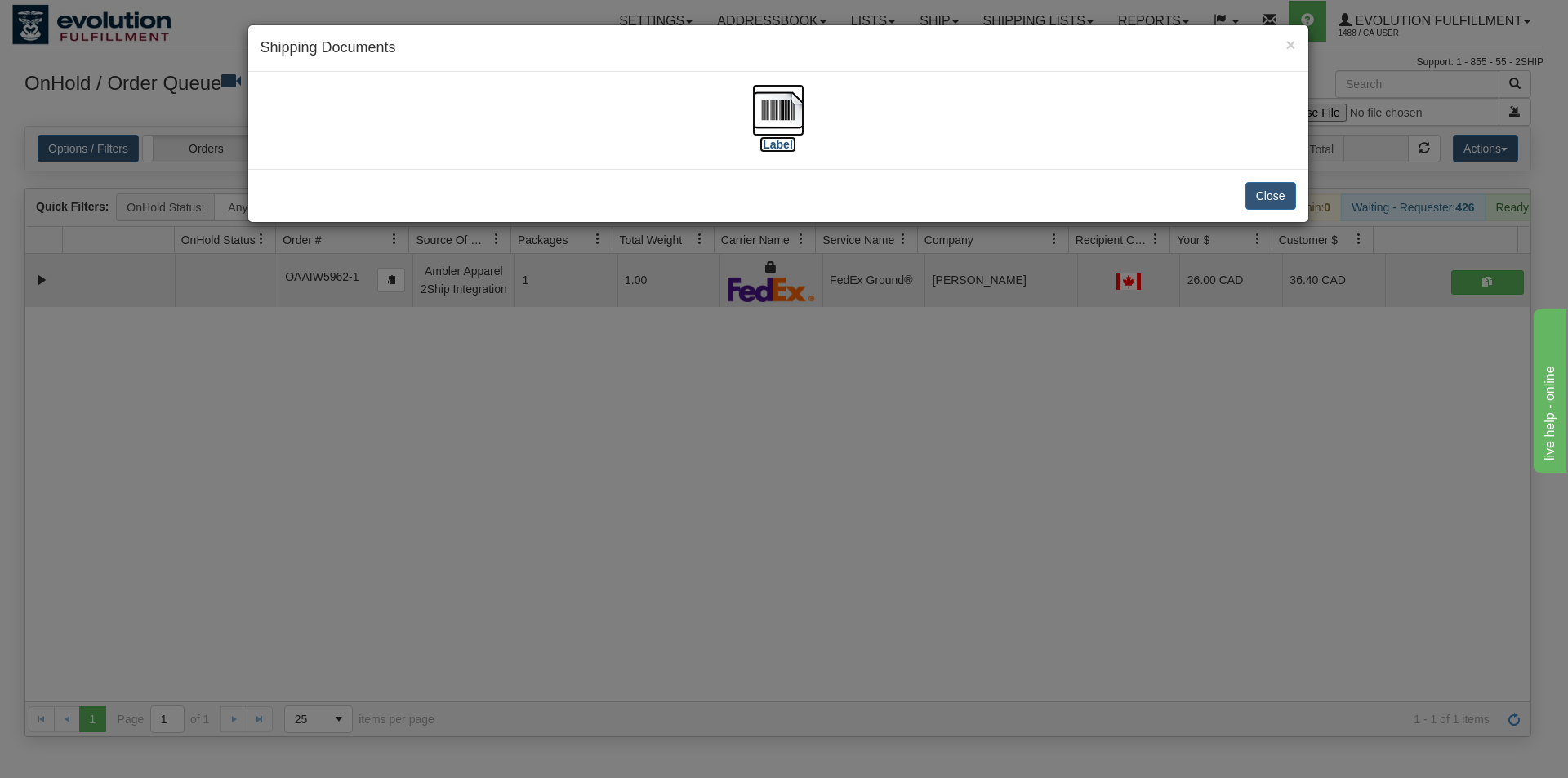
click at [771, 124] on img at bounding box center [778, 110] width 52 height 52
click at [967, 523] on div "× Shipping Documents [Label] Close" at bounding box center [784, 389] width 1568 height 778
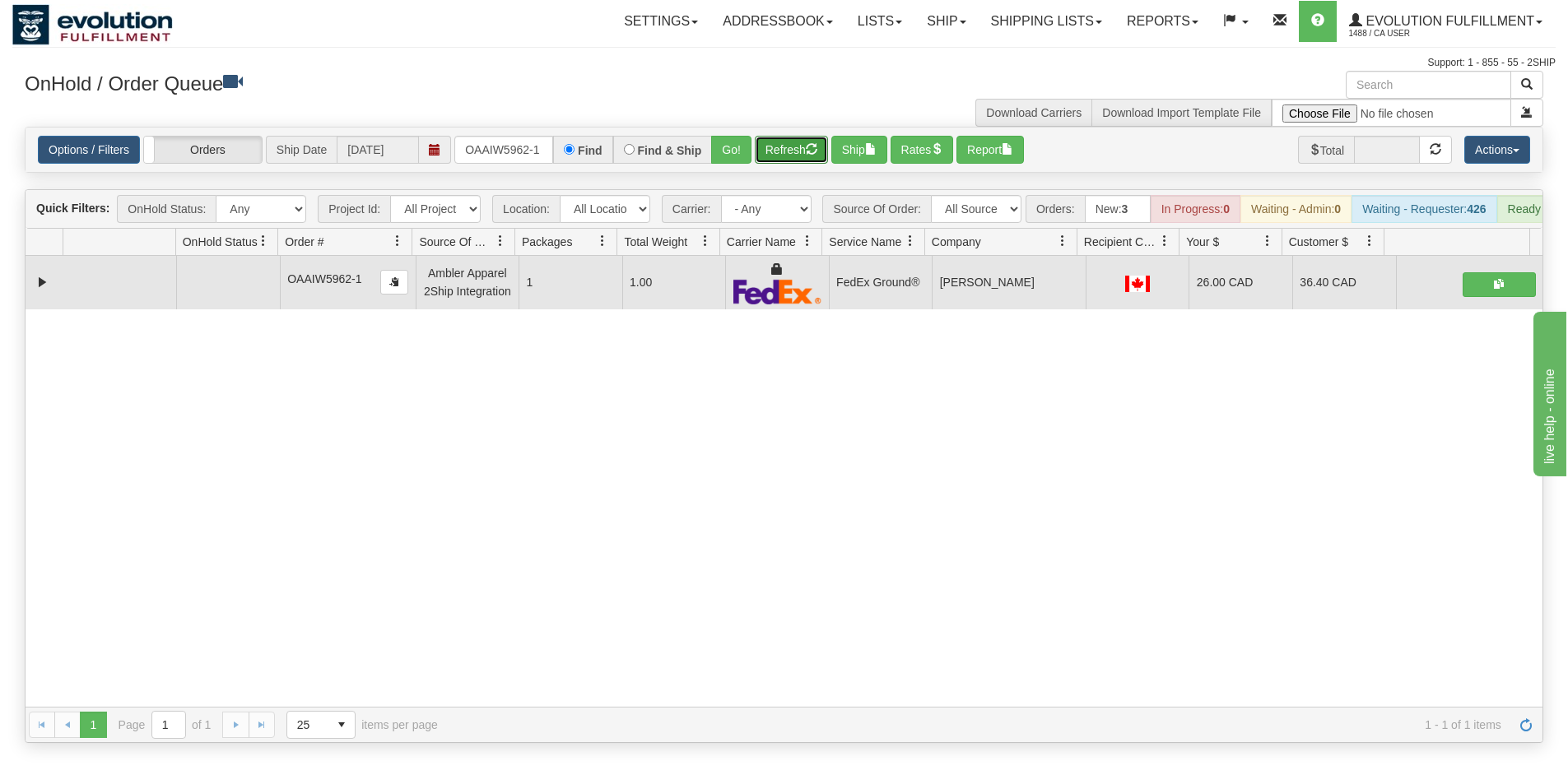
drag, startPoint x: 795, startPoint y: 143, endPoint x: 759, endPoint y: 113, distance: 46.9
click at [795, 144] on button "Refresh" at bounding box center [791, 150] width 73 height 28
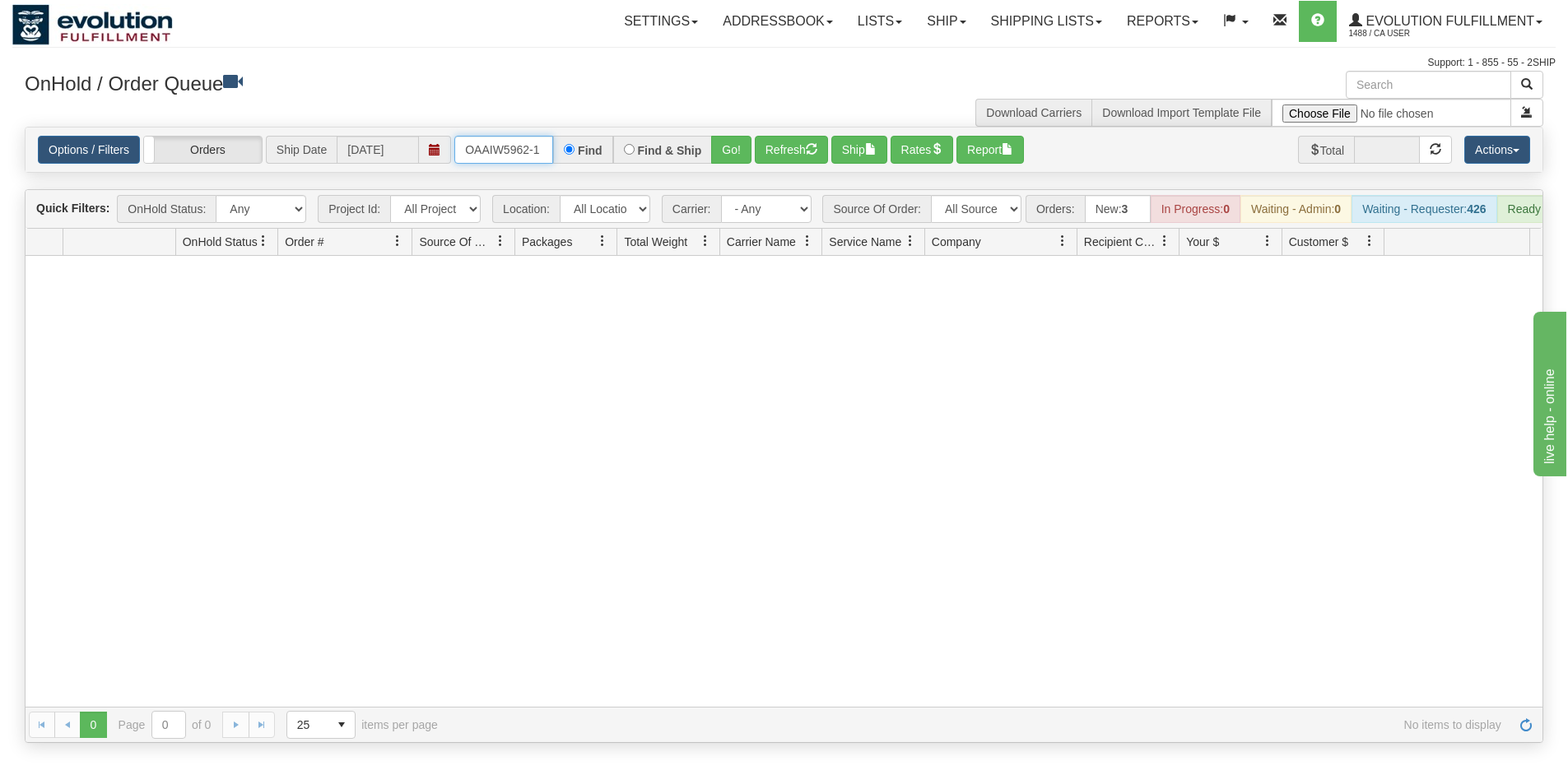
drag, startPoint x: 464, startPoint y: 150, endPoint x: 567, endPoint y: 160, distance: 103.5
click at [567, 160] on div "OAAIW5962-1 Find Find & Ship Go!" at bounding box center [602, 150] width 297 height 28
type input "OGF318507265"
click at [722, 151] on button "Go!" at bounding box center [731, 150] width 40 height 28
click at [1419, 23] on span "Evolution Fulfillment" at bounding box center [1447, 21] width 172 height 14
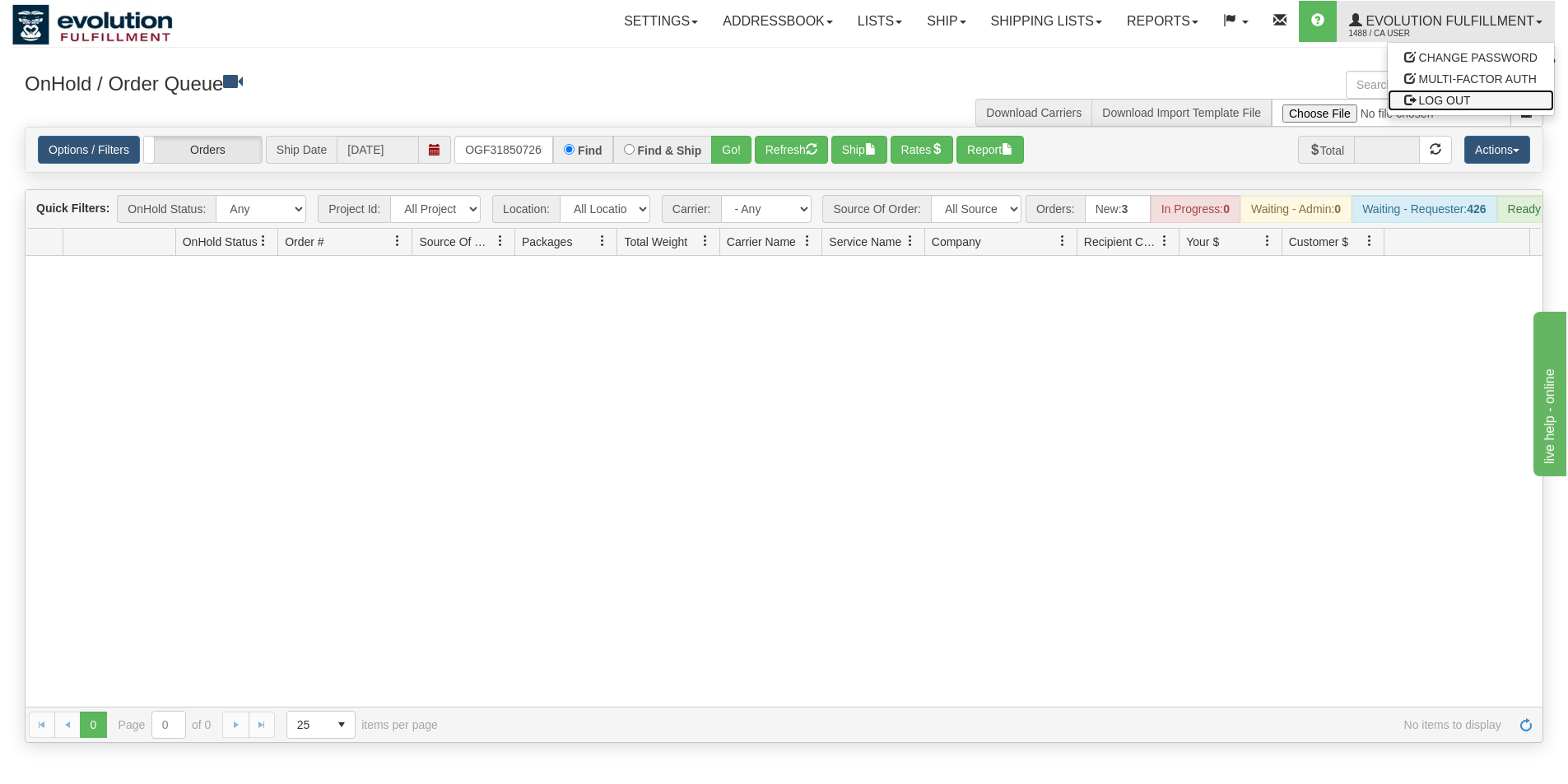
click at [1436, 95] on span "LOG OUT" at bounding box center [1445, 100] width 52 height 13
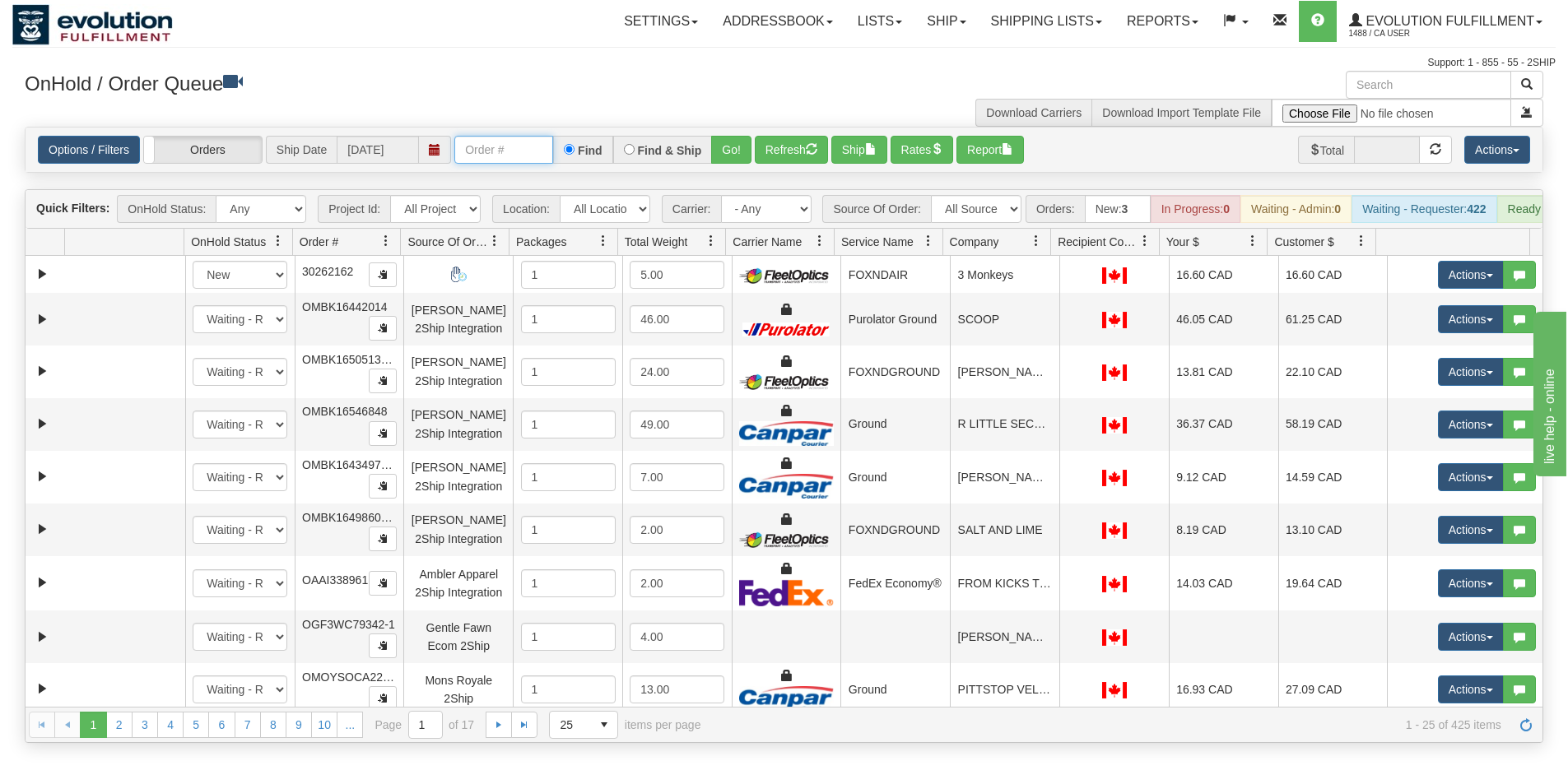
click at [482, 155] on input "text" at bounding box center [503, 150] width 98 height 28
click at [720, 151] on button "Go!" at bounding box center [731, 150] width 40 height 28
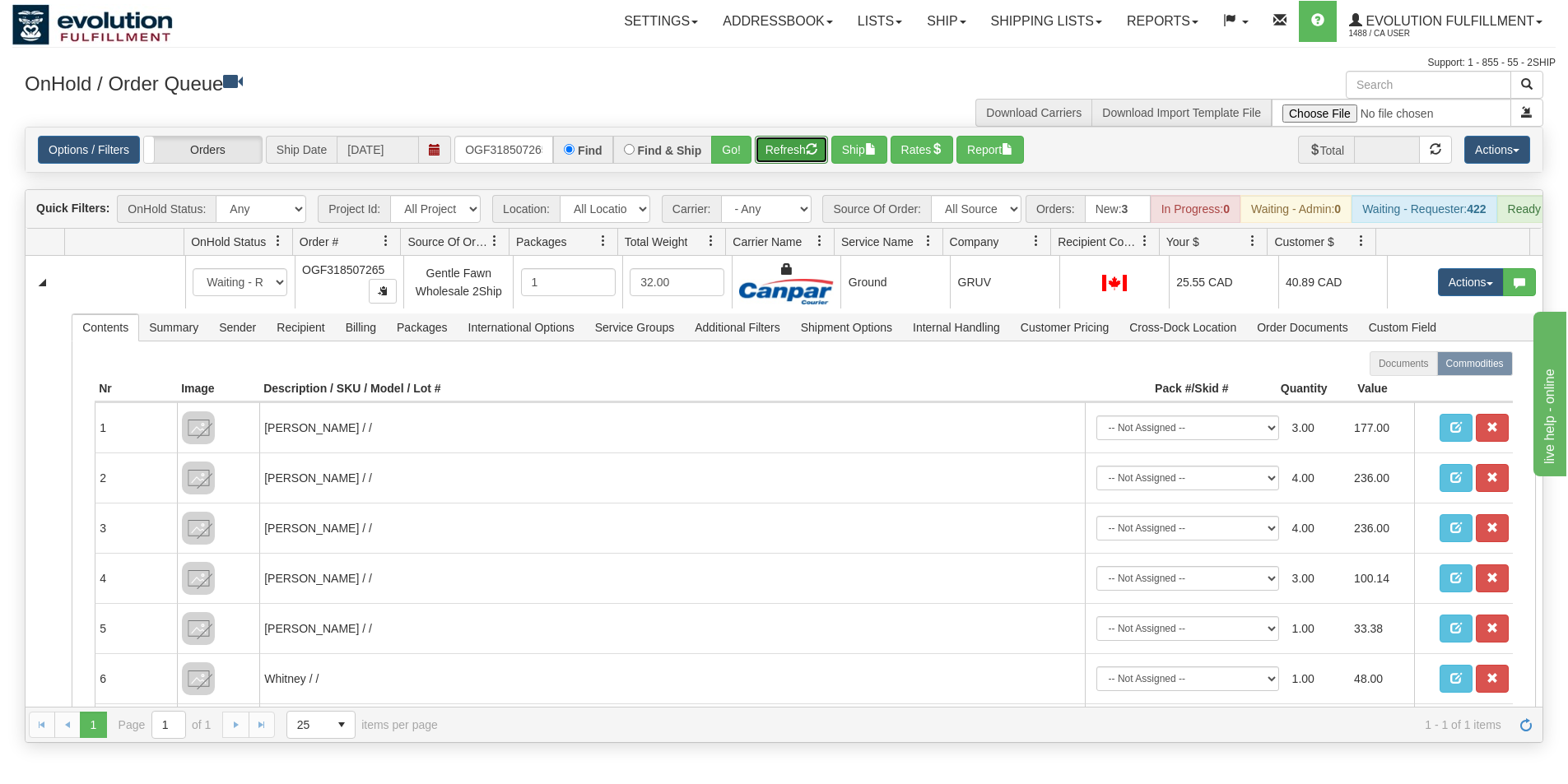
click at [773, 160] on button "Refresh" at bounding box center [791, 150] width 73 height 28
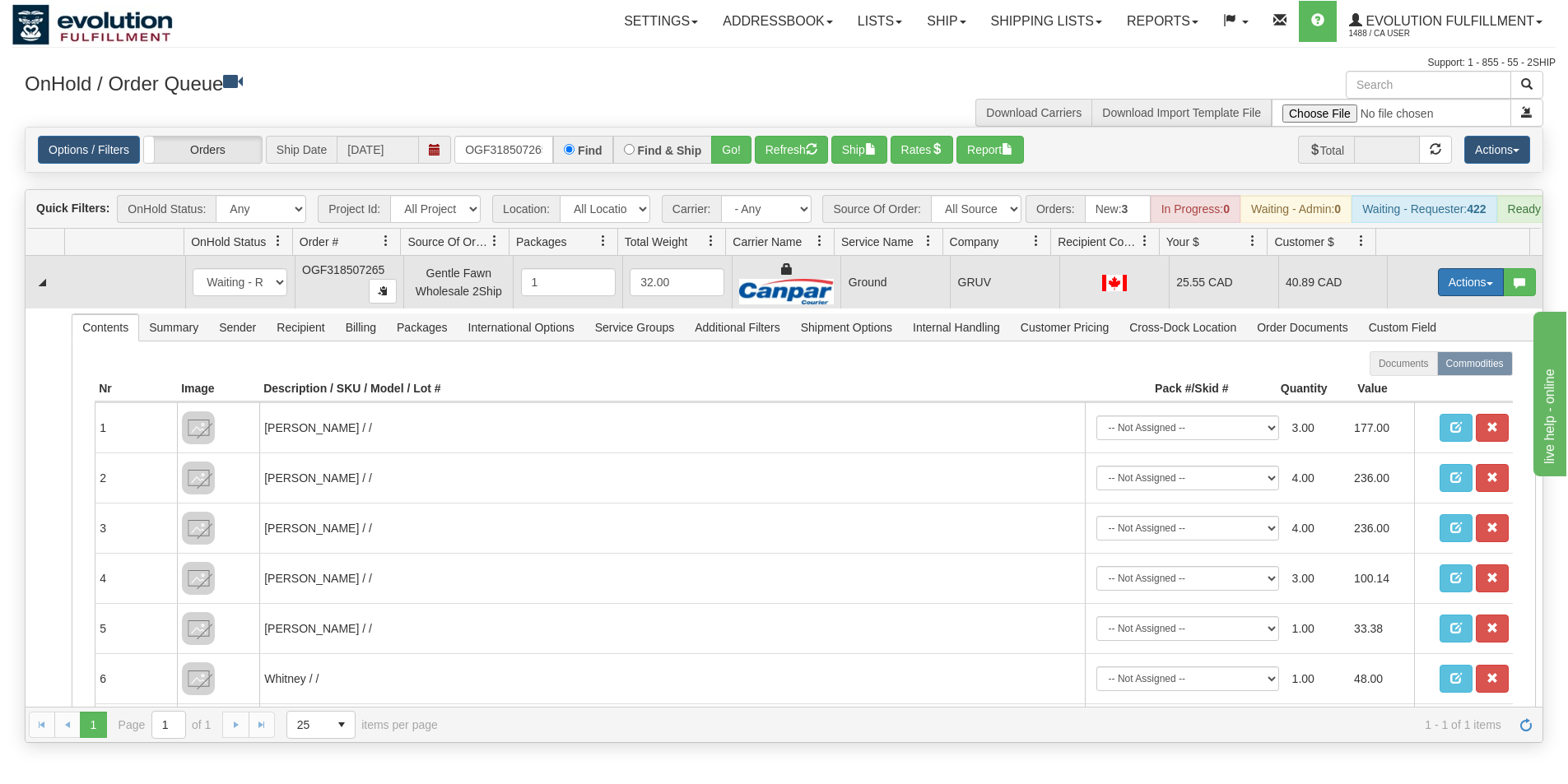
click at [1453, 286] on button "Actions" at bounding box center [1470, 282] width 66 height 28
click at [1401, 384] on span "Ship" at bounding box center [1405, 377] width 35 height 13
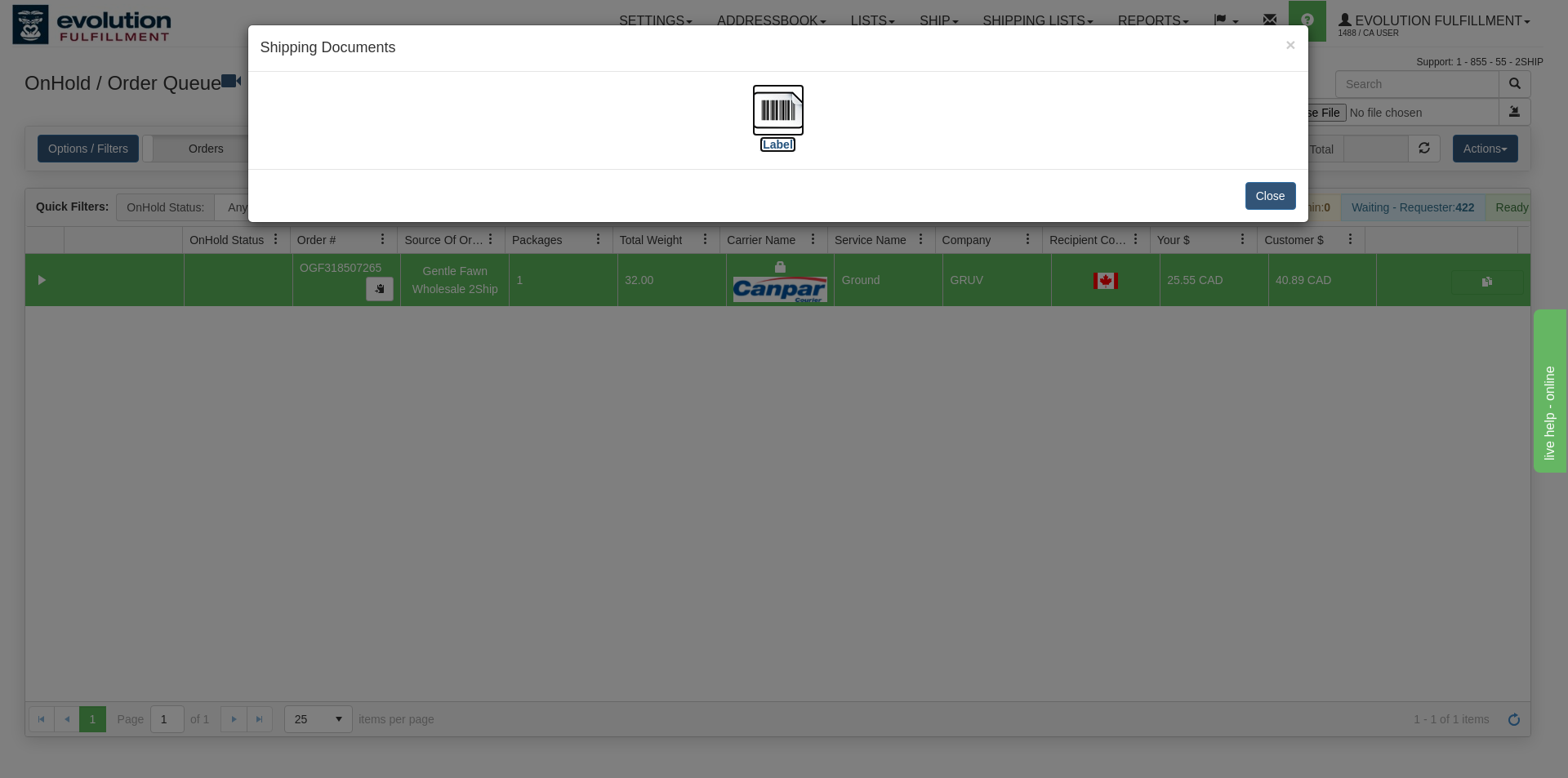
click at [781, 116] on img at bounding box center [778, 110] width 52 height 52
drag, startPoint x: 788, startPoint y: 446, endPoint x: 801, endPoint y: 297, distance: 149.6
click at [789, 447] on div "× Shipping Documents [Label] Close" at bounding box center [784, 389] width 1568 height 778
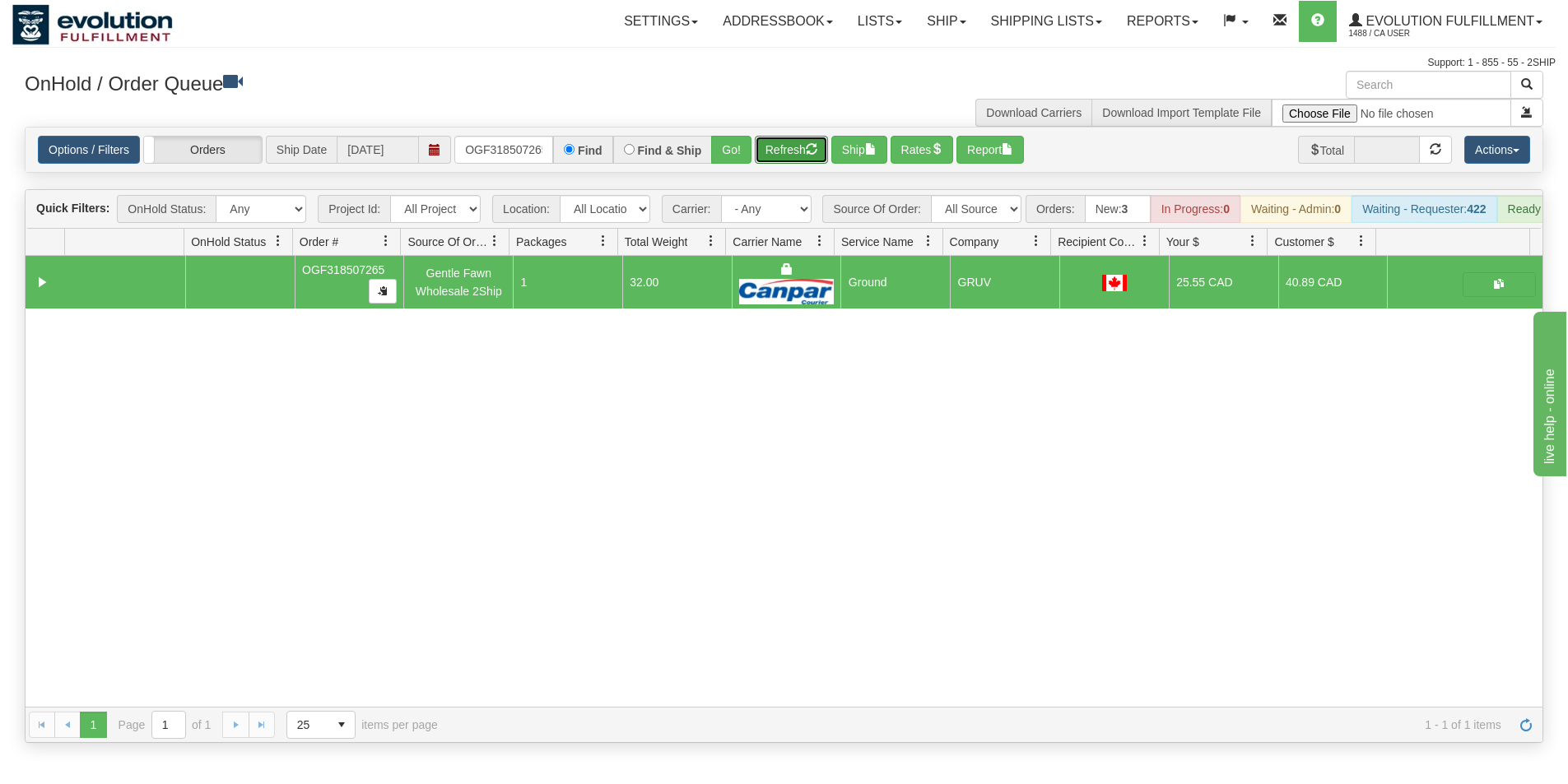
click at [799, 155] on button "Refresh" at bounding box center [791, 150] width 73 height 28
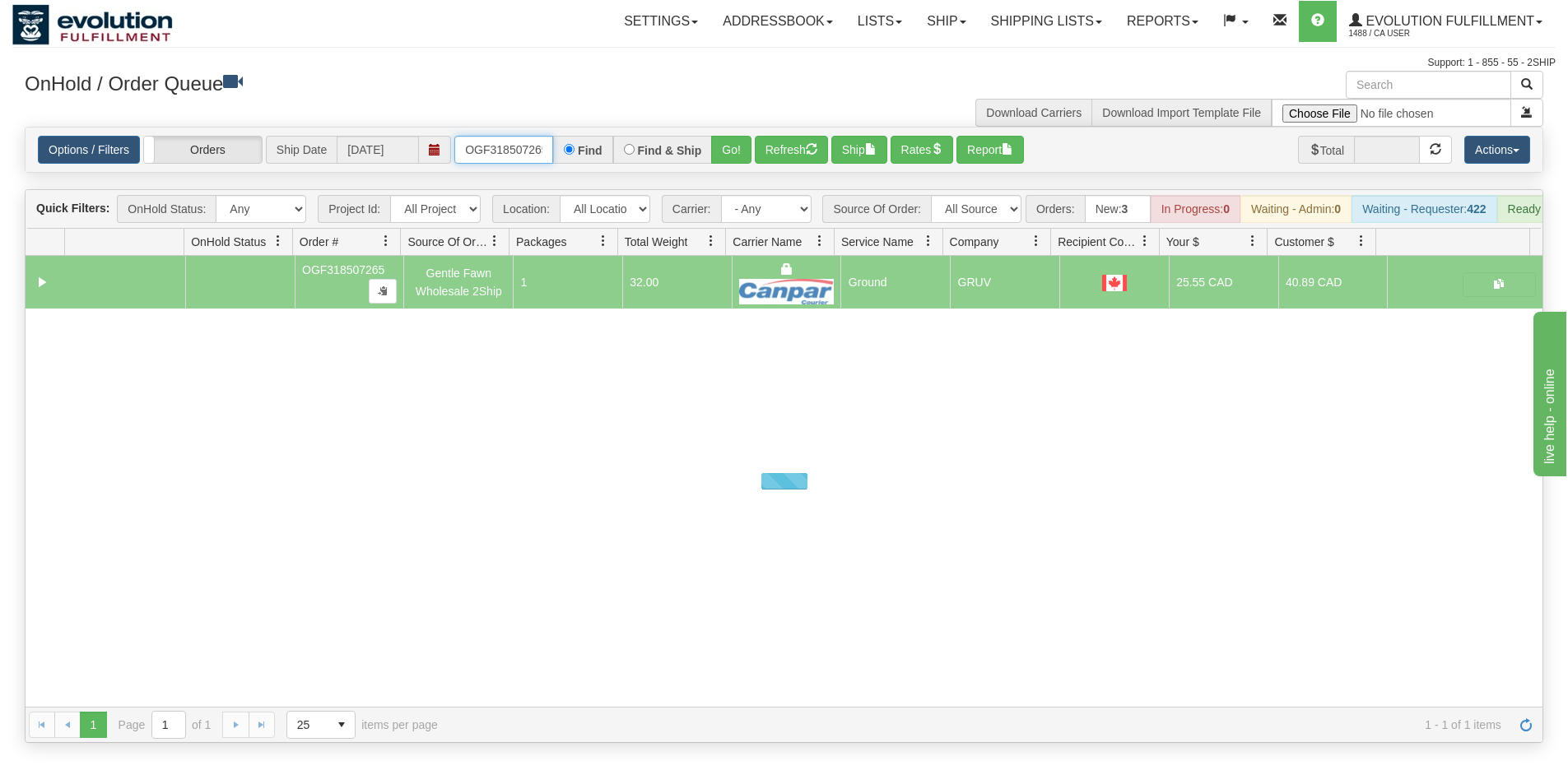
scroll to position [0, 5]
drag, startPoint x: 460, startPoint y: 146, endPoint x: 544, endPoint y: 142, distance: 84.1
click at [544, 142] on input "OGF318507265" at bounding box center [503, 150] width 98 height 28
click at [735, 142] on button "Go!" at bounding box center [731, 150] width 40 height 28
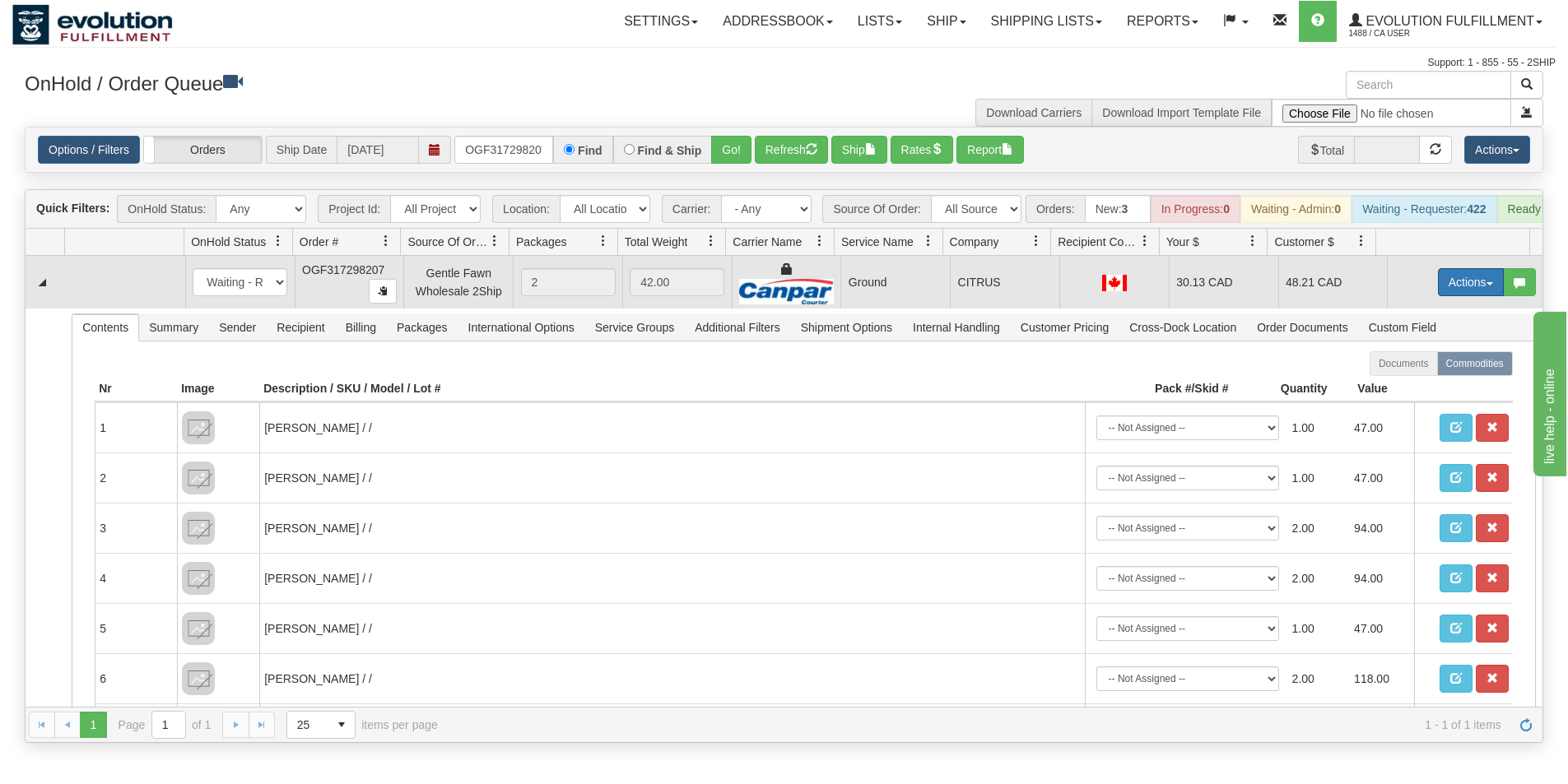
click at [1456, 296] on button "Actions" at bounding box center [1470, 282] width 66 height 28
click at [1392, 384] on span "Ship" at bounding box center [1405, 377] width 35 height 13
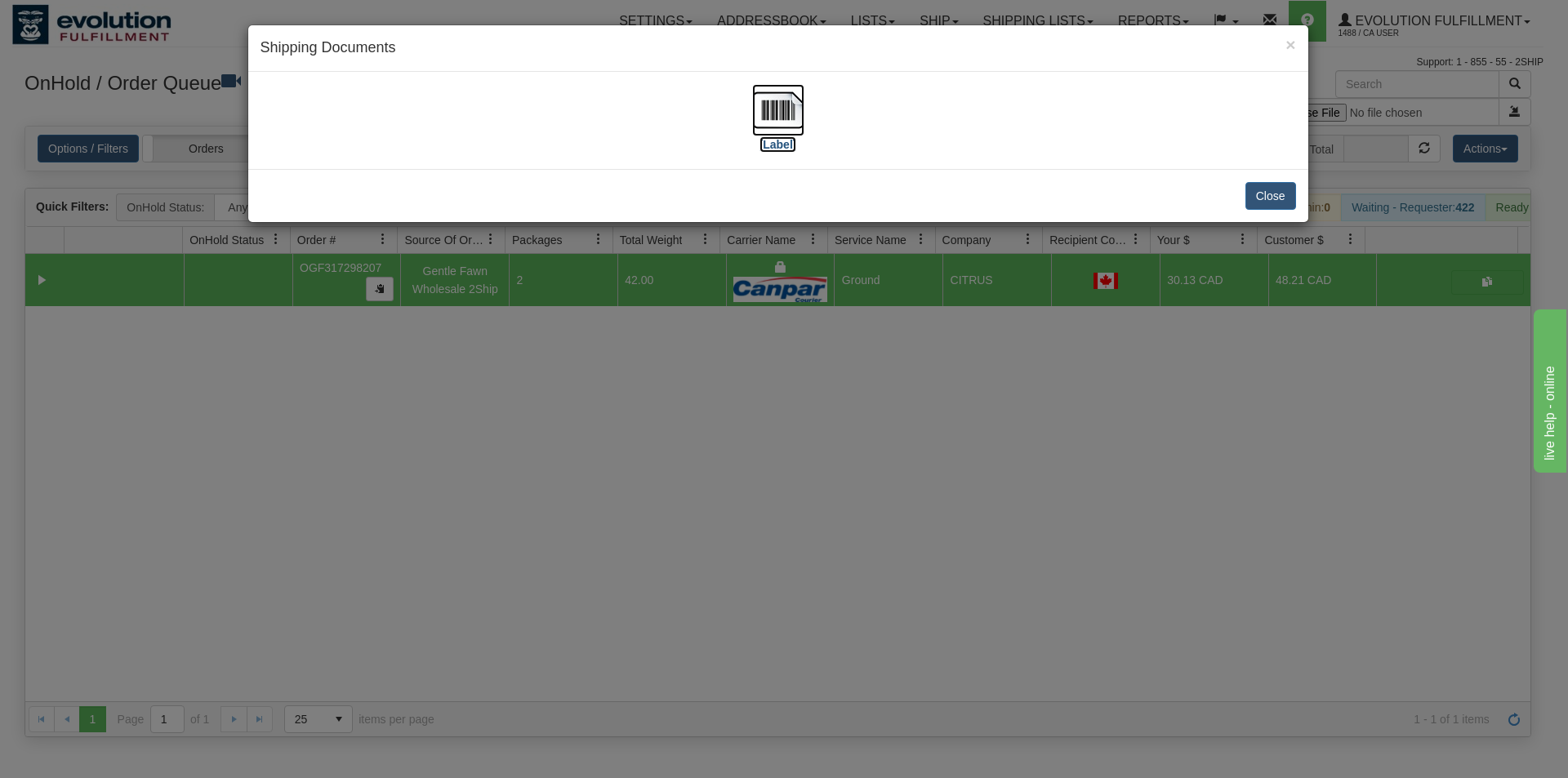
click at [794, 112] on img at bounding box center [778, 110] width 52 height 52
click at [884, 529] on div "× Shipping Documents [Label] Close" at bounding box center [784, 389] width 1568 height 778
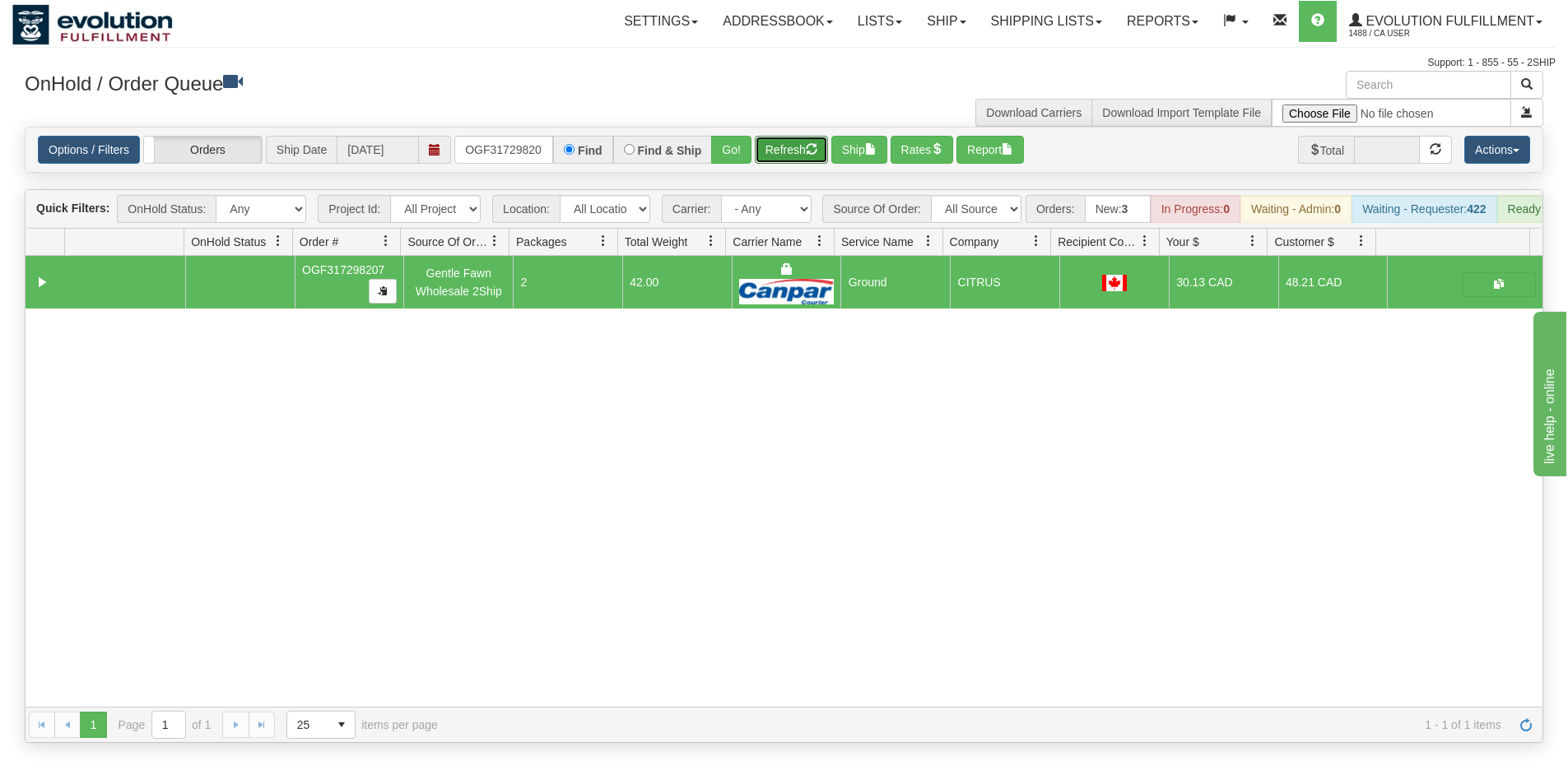
click at [766, 148] on button "Refresh" at bounding box center [791, 150] width 73 height 28
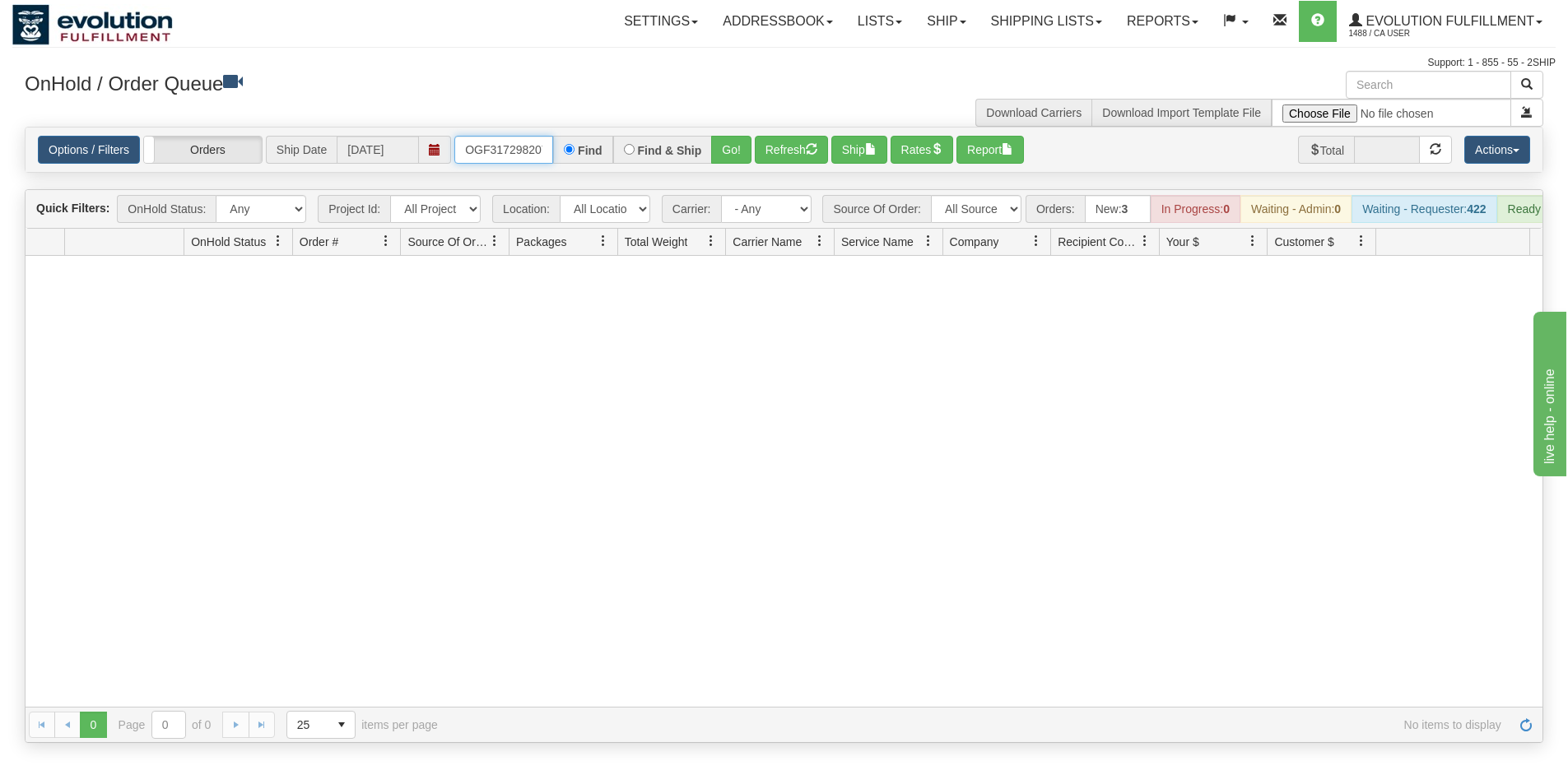
scroll to position [0, 5]
drag, startPoint x: 478, startPoint y: 147, endPoint x: 546, endPoint y: 142, distance: 68.2
click at [546, 143] on input "OGF317298207" at bounding box center [503, 150] width 98 height 28
click at [733, 151] on button "Go!" at bounding box center [731, 150] width 40 height 28
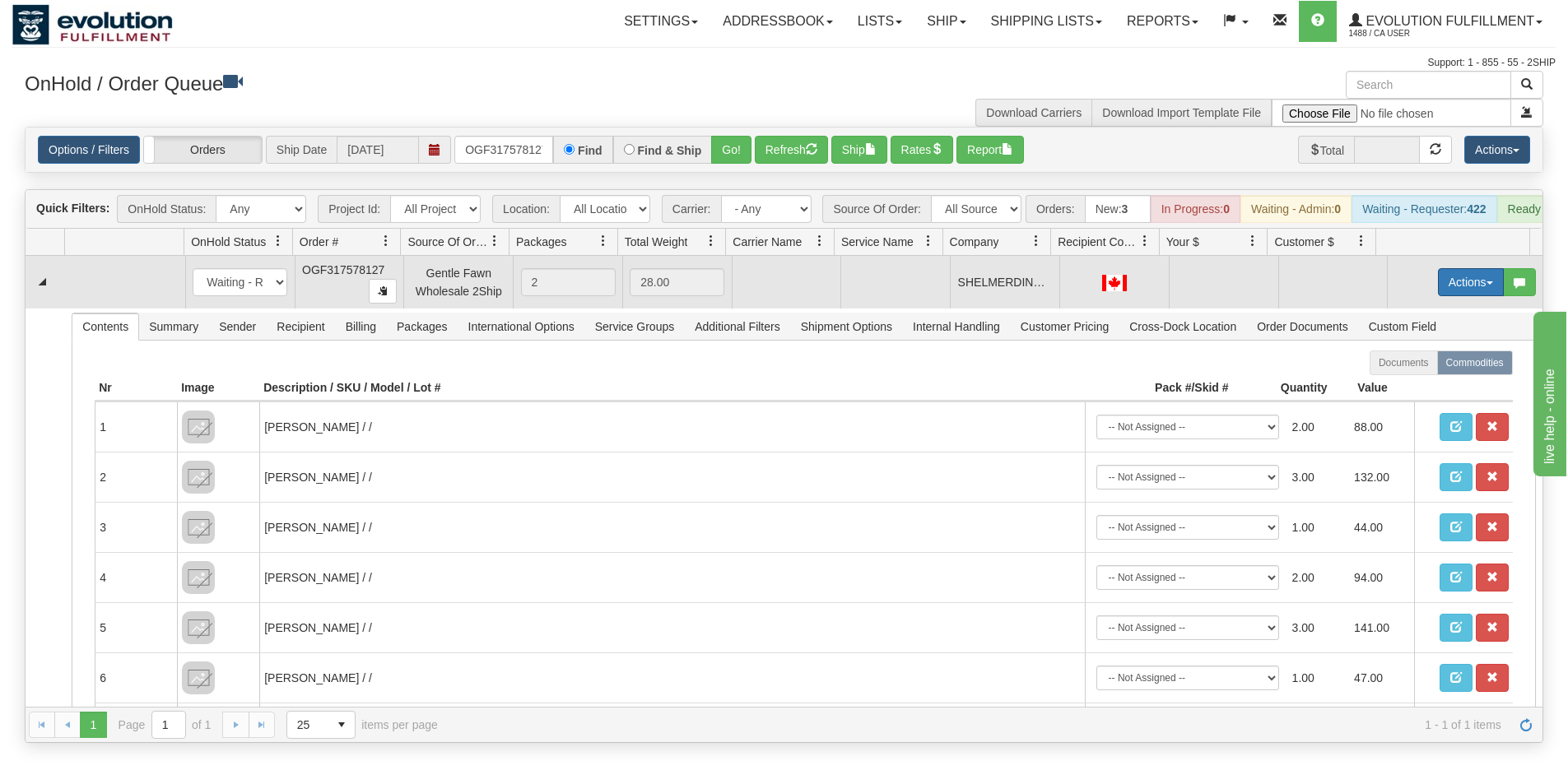
click at [1469, 290] on button "Actions" at bounding box center [1470, 282] width 66 height 28
click at [1418, 363] on span "Rate All Services" at bounding box center [1436, 355] width 98 height 13
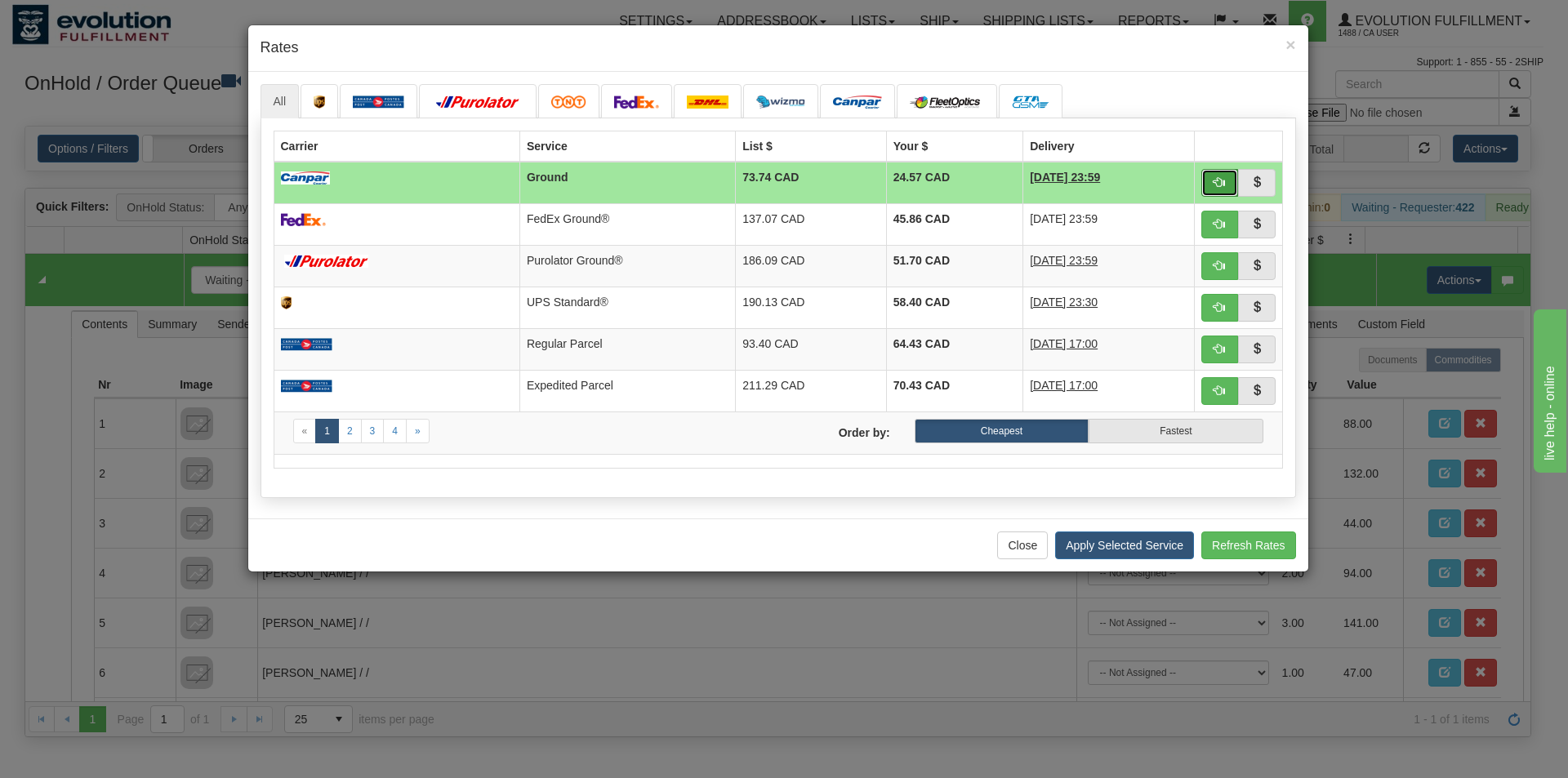
click at [1221, 179] on span "button" at bounding box center [1219, 182] width 11 height 11
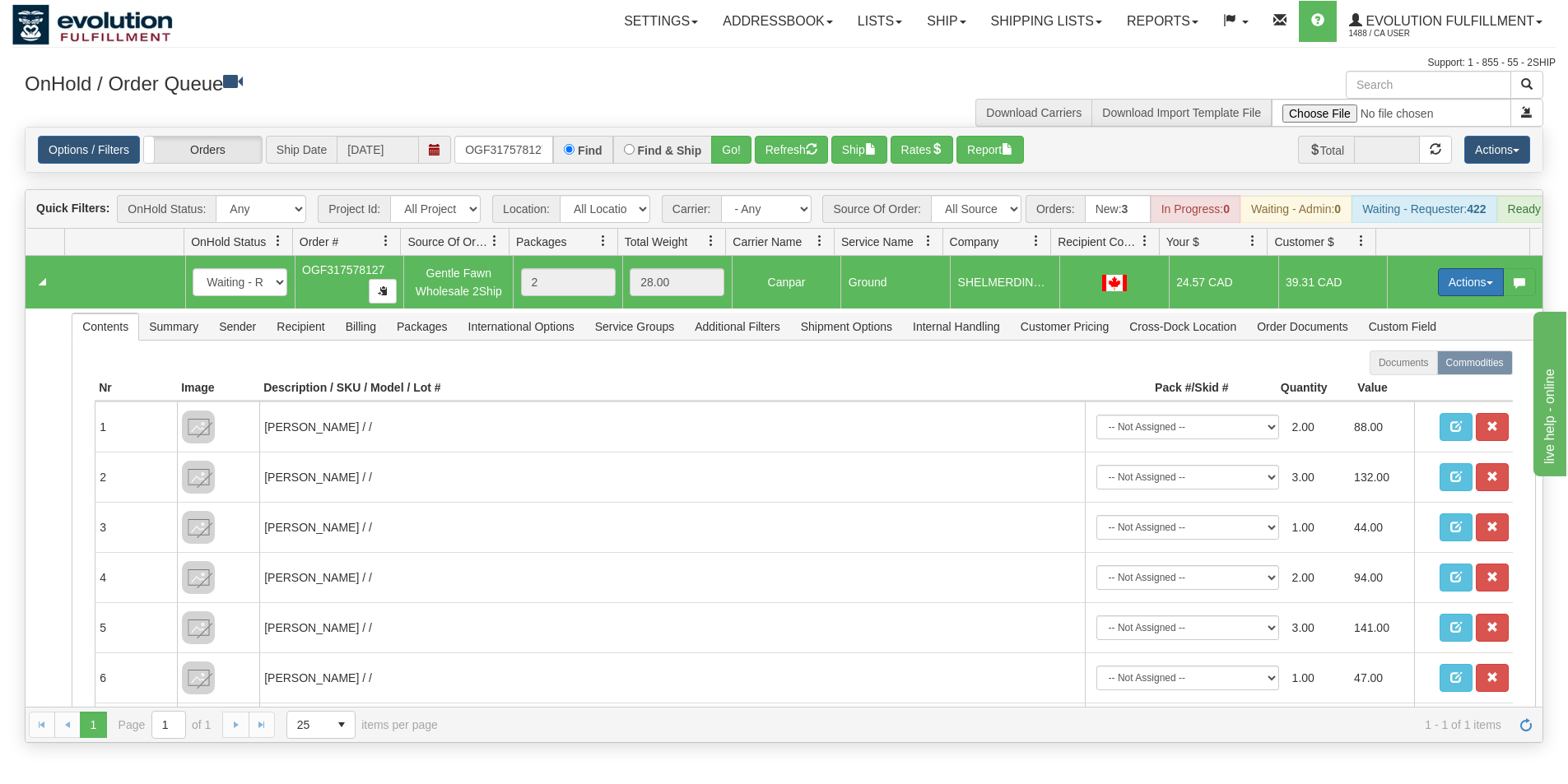
click at [1447, 294] on button "Actions" at bounding box center [1470, 282] width 66 height 28
click at [1395, 384] on span "Ship" at bounding box center [1405, 377] width 35 height 13
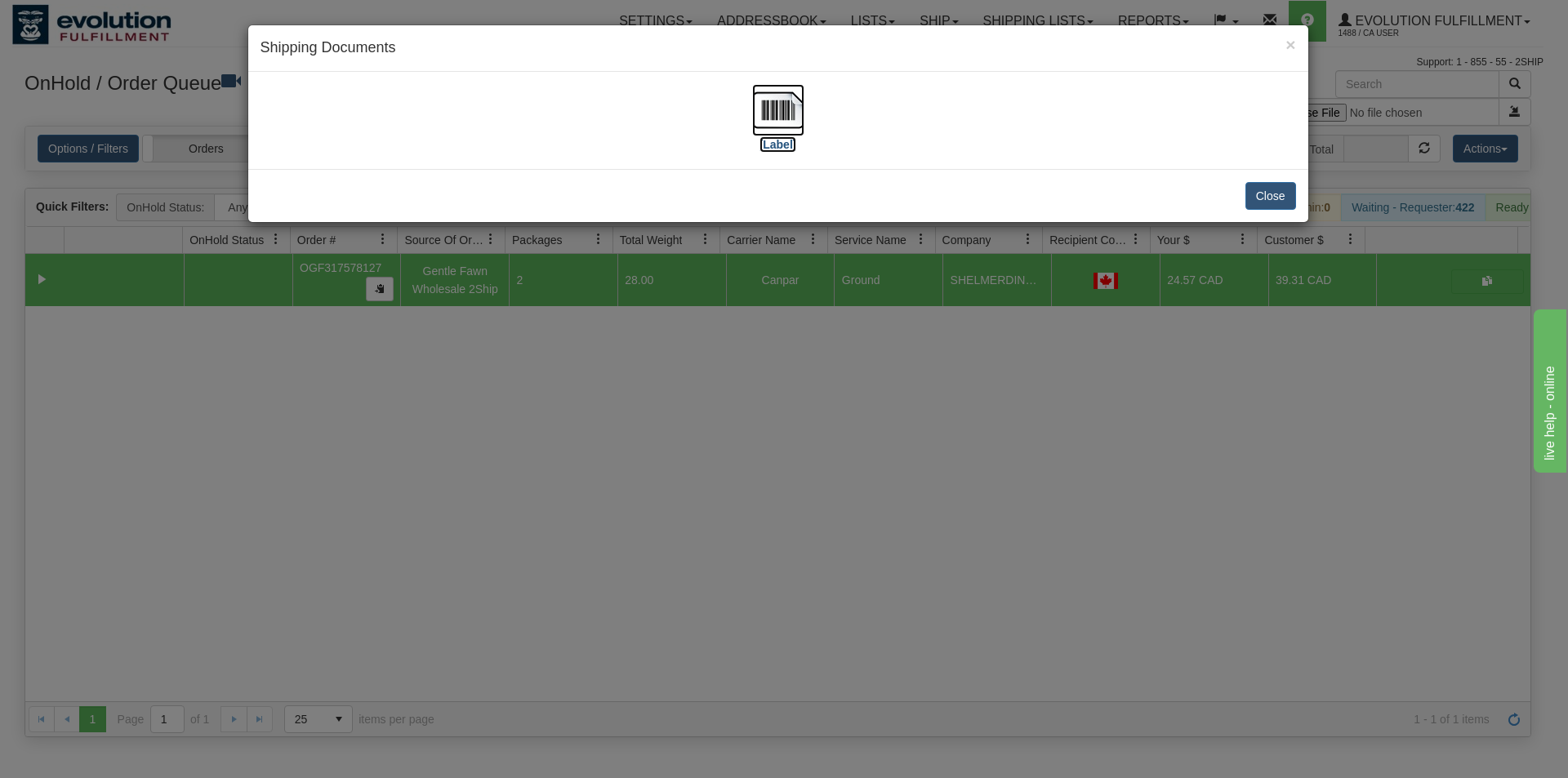
click at [766, 129] on img at bounding box center [778, 110] width 52 height 52
click at [857, 481] on div "× Shipping Documents [Label] Close" at bounding box center [784, 389] width 1568 height 778
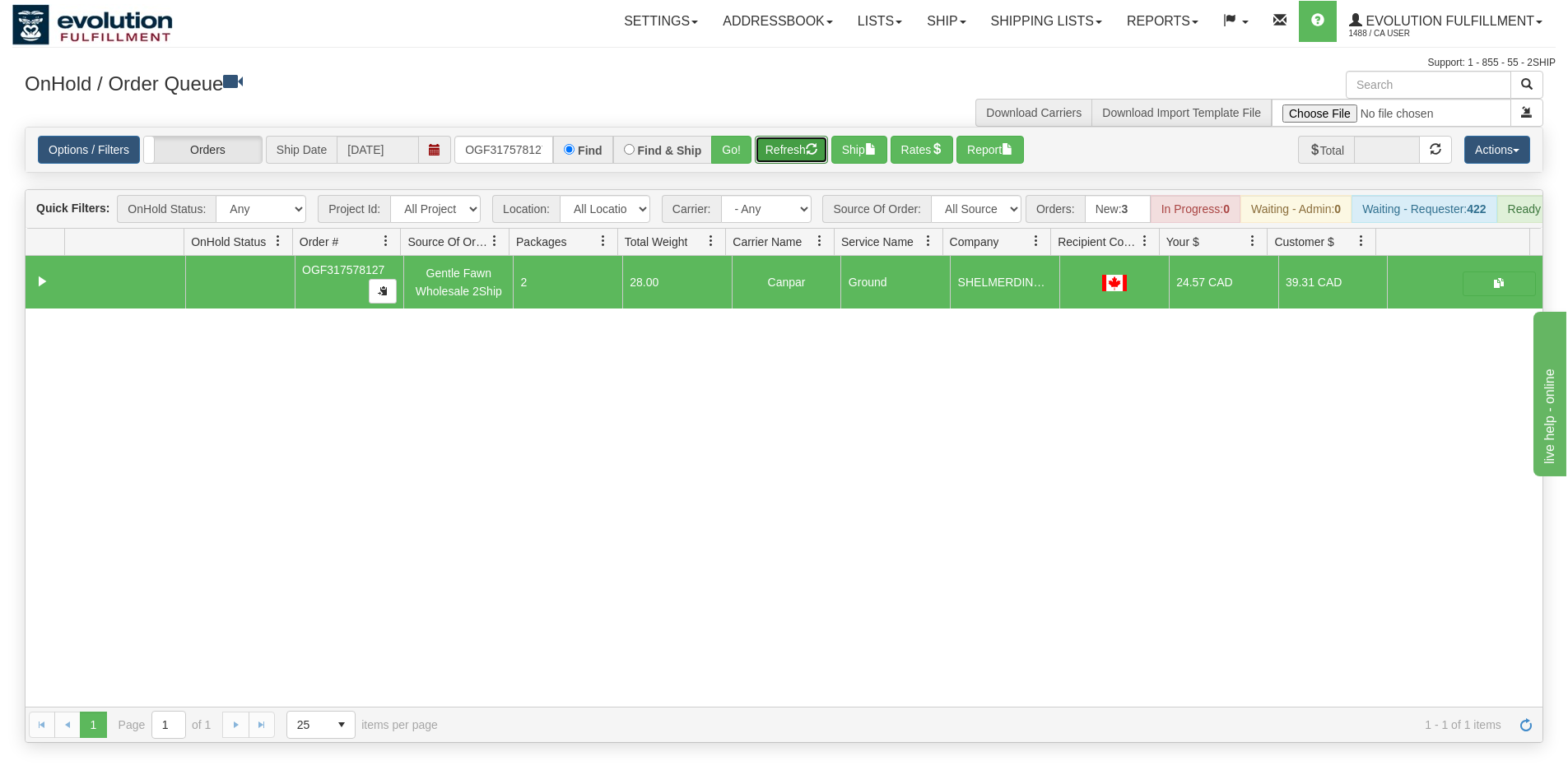
click at [776, 157] on button "Refresh" at bounding box center [791, 150] width 73 height 28
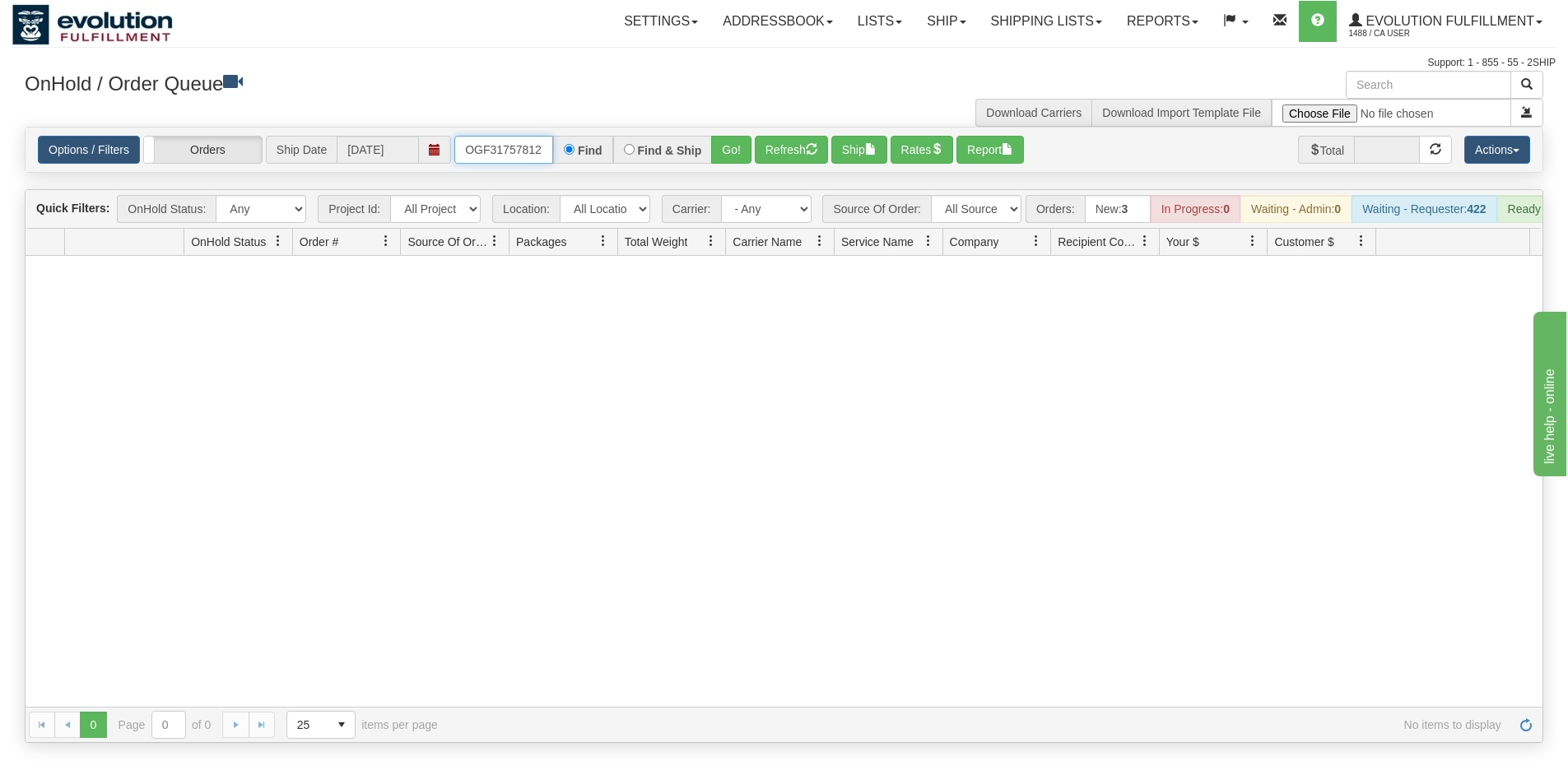
scroll to position [0, 5]
drag, startPoint x: 459, startPoint y: 149, endPoint x: 592, endPoint y: 159, distance: 133.4
click at [592, 159] on div "OGF317578127 Find Find & Ship Go!" at bounding box center [602, 150] width 297 height 28
type input "OGF317169806"
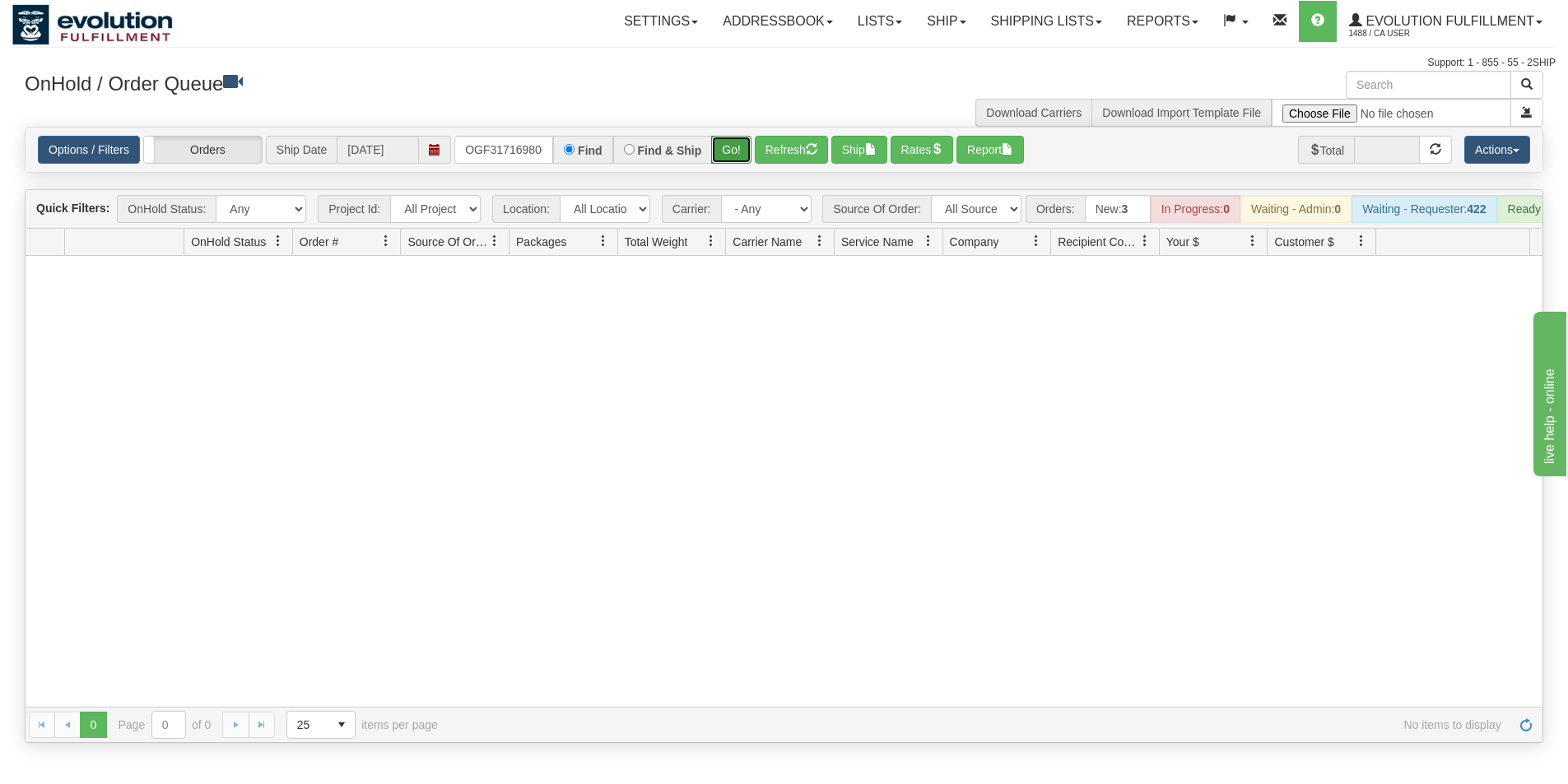
click at [722, 148] on button "Go!" at bounding box center [731, 150] width 40 height 28
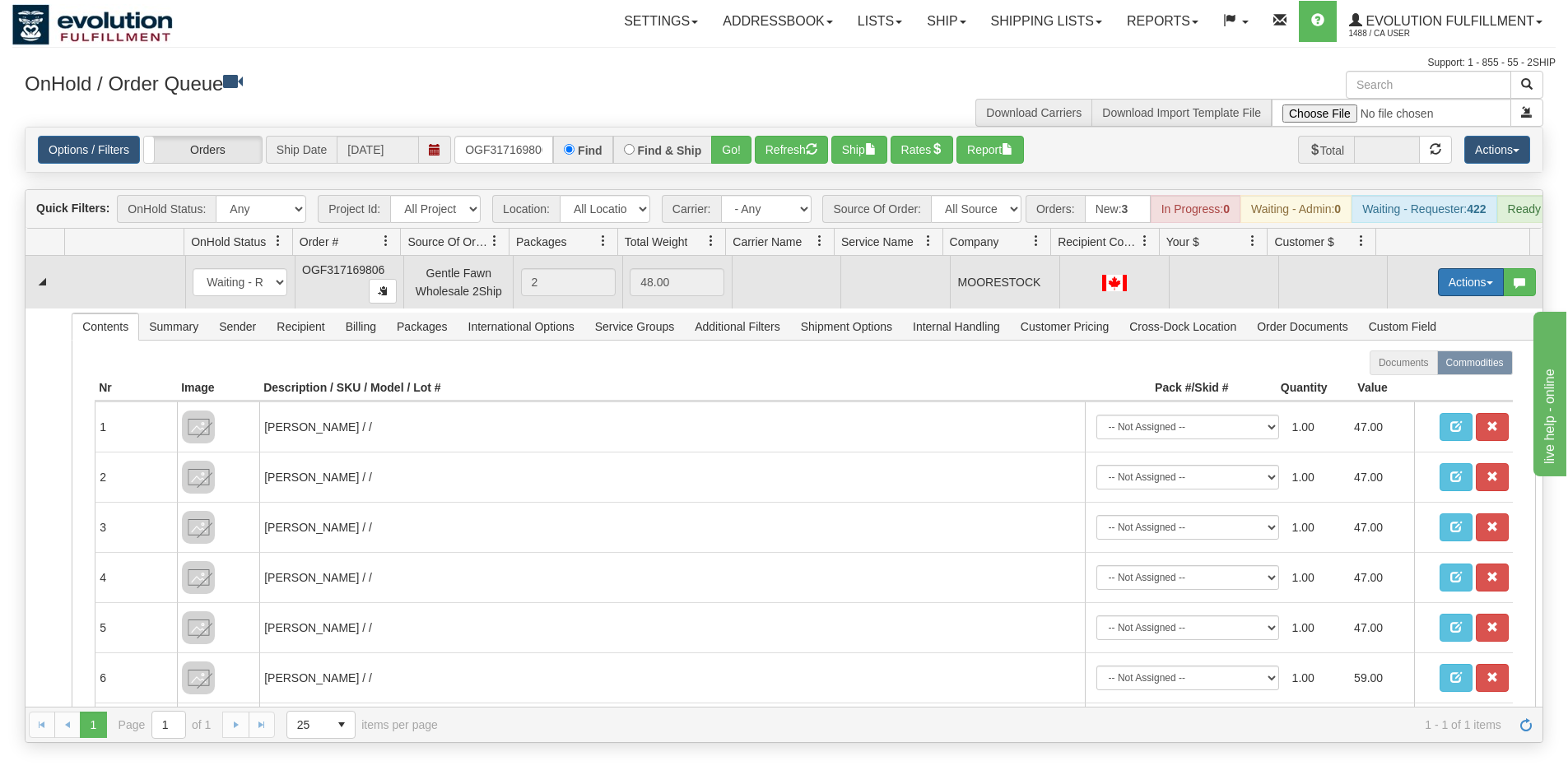
click at [1446, 296] on button "Actions" at bounding box center [1470, 282] width 66 height 28
click at [1423, 363] on span "Rate All Services" at bounding box center [1436, 355] width 98 height 13
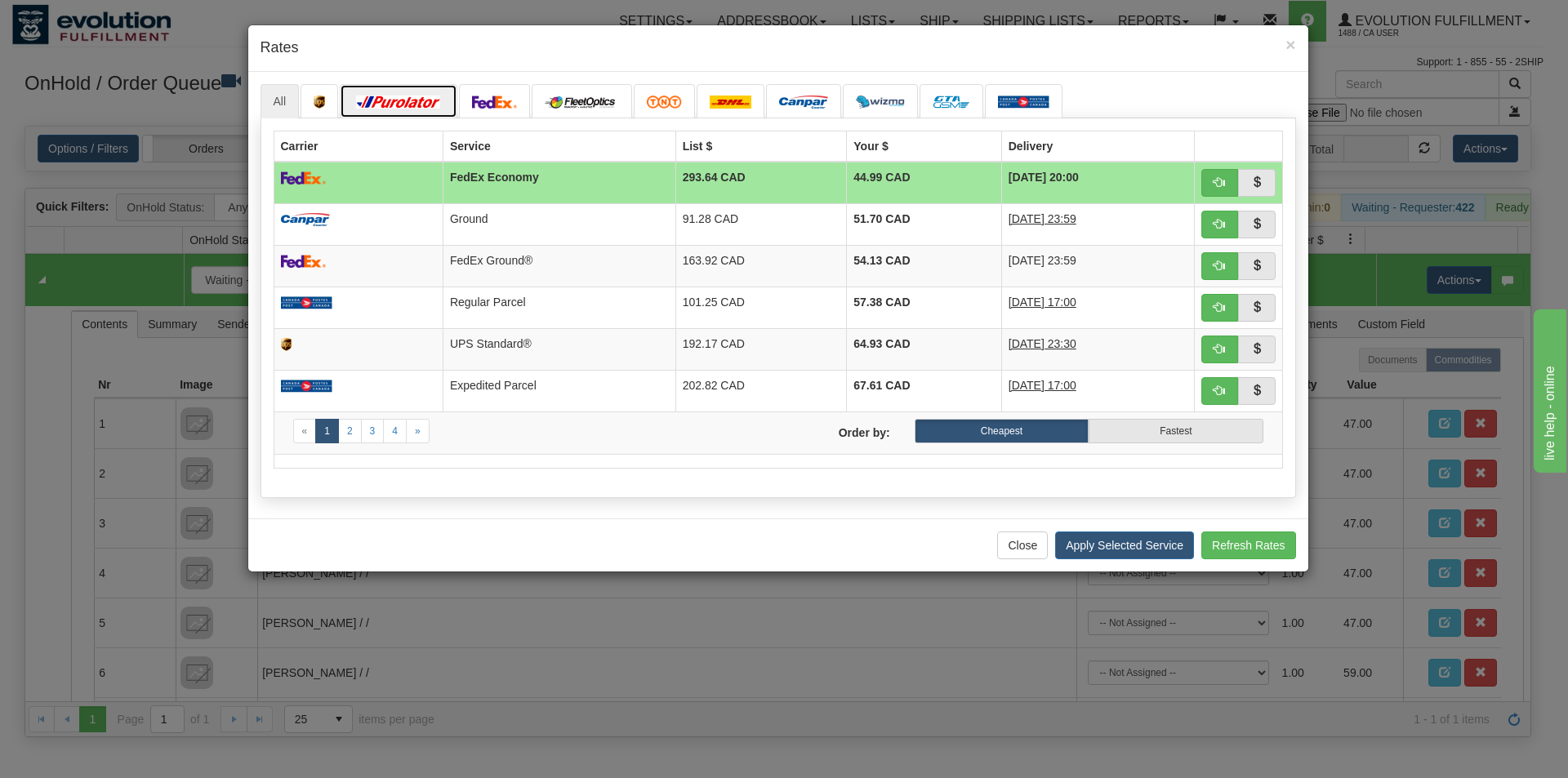
click at [417, 99] on img at bounding box center [398, 102] width 92 height 13
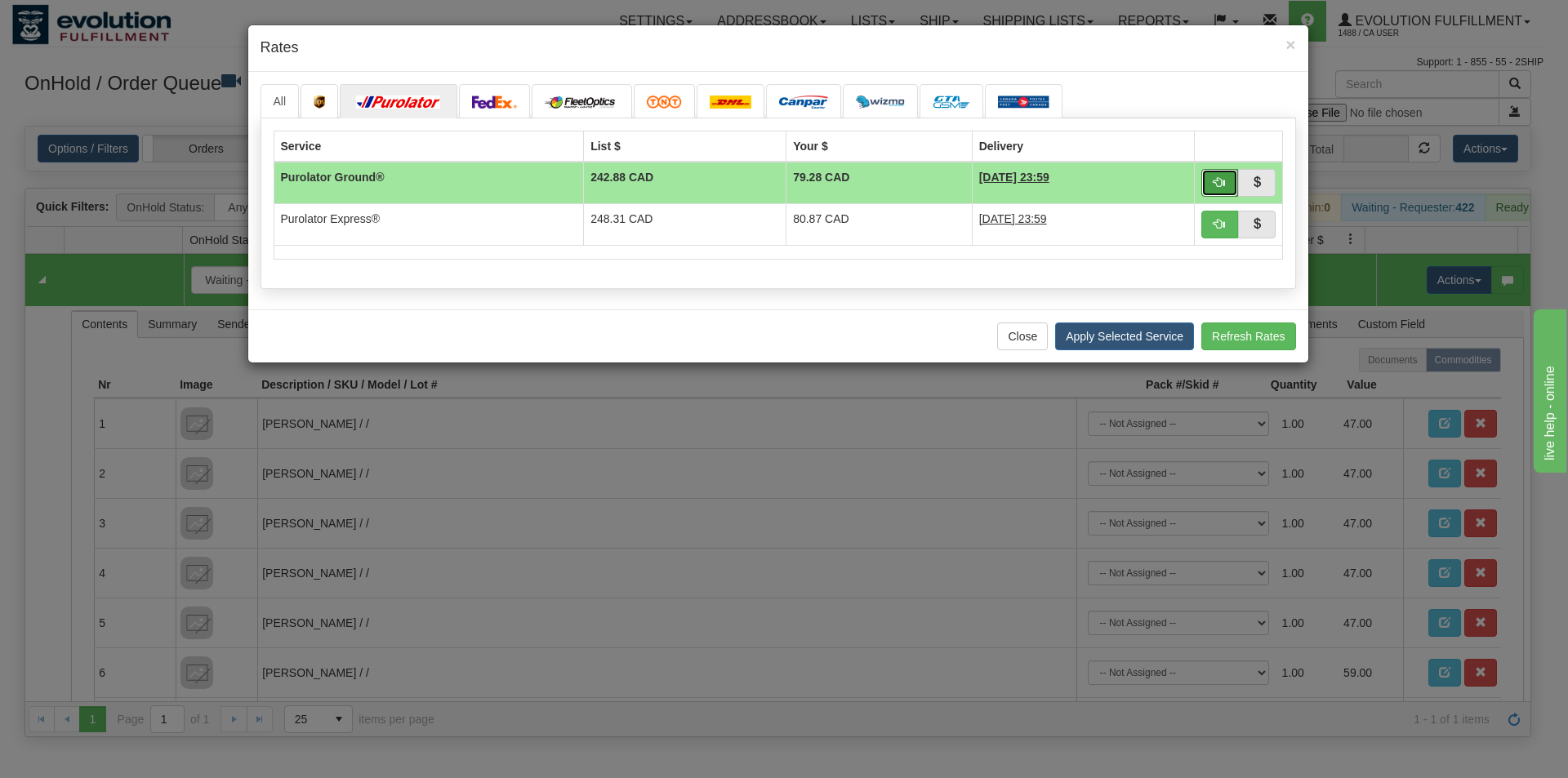
click at [1218, 177] on span "button" at bounding box center [1219, 182] width 11 height 11
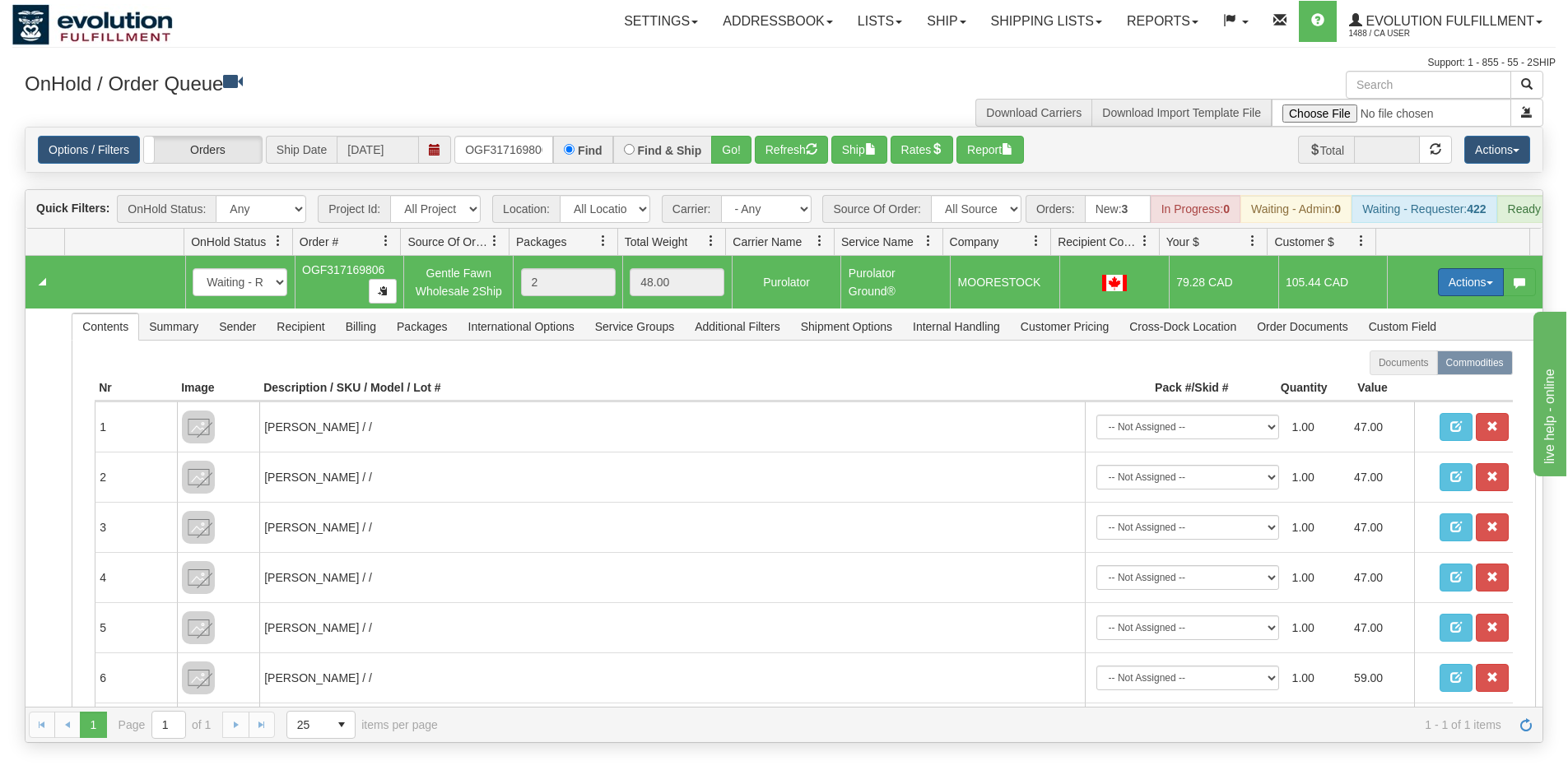
click at [1437, 286] on button "Actions" at bounding box center [1470, 282] width 66 height 28
click at [1403, 384] on span "Ship" at bounding box center [1405, 377] width 35 height 13
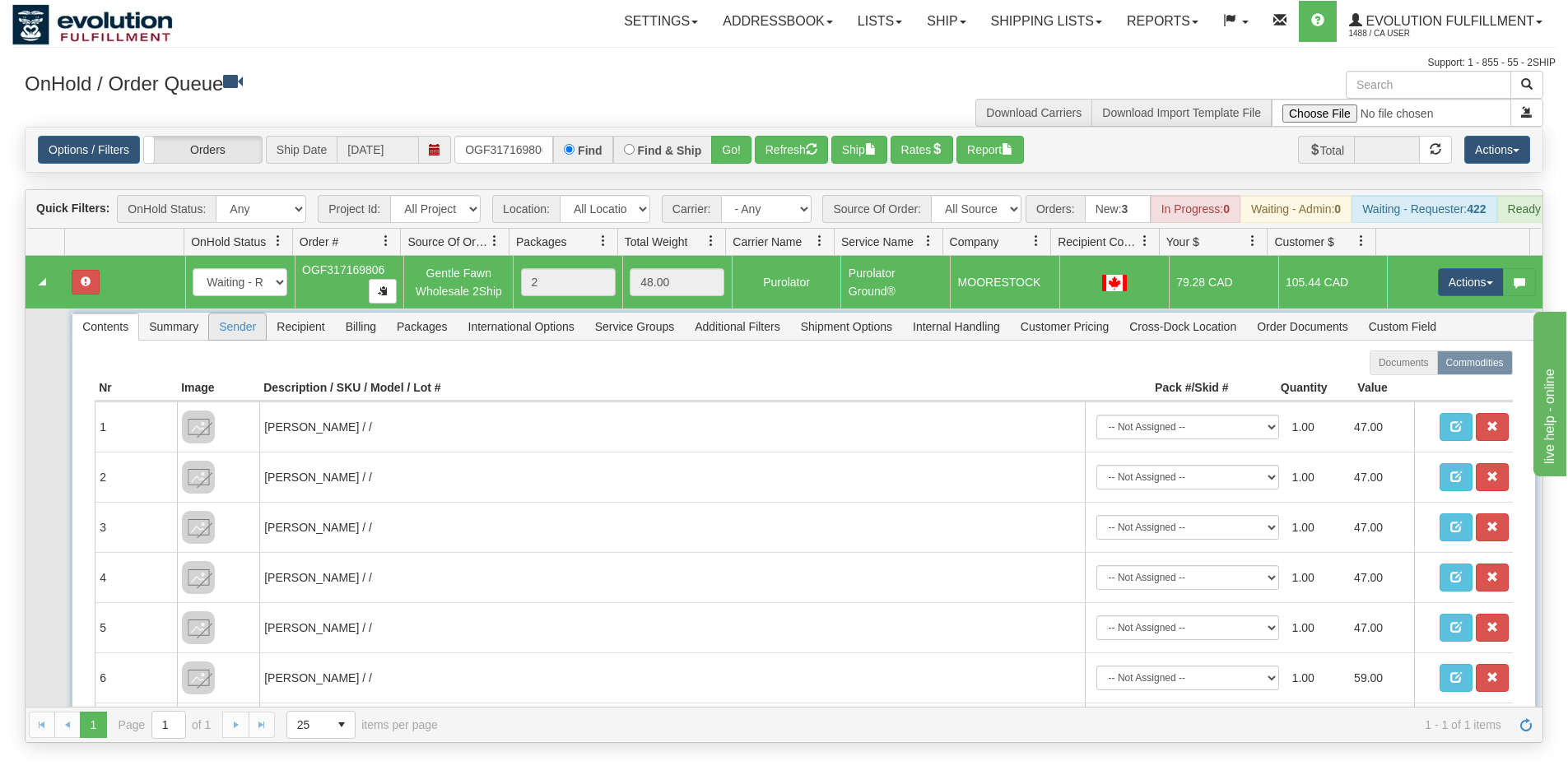
click at [215, 336] on span "Sender" at bounding box center [237, 327] width 57 height 26
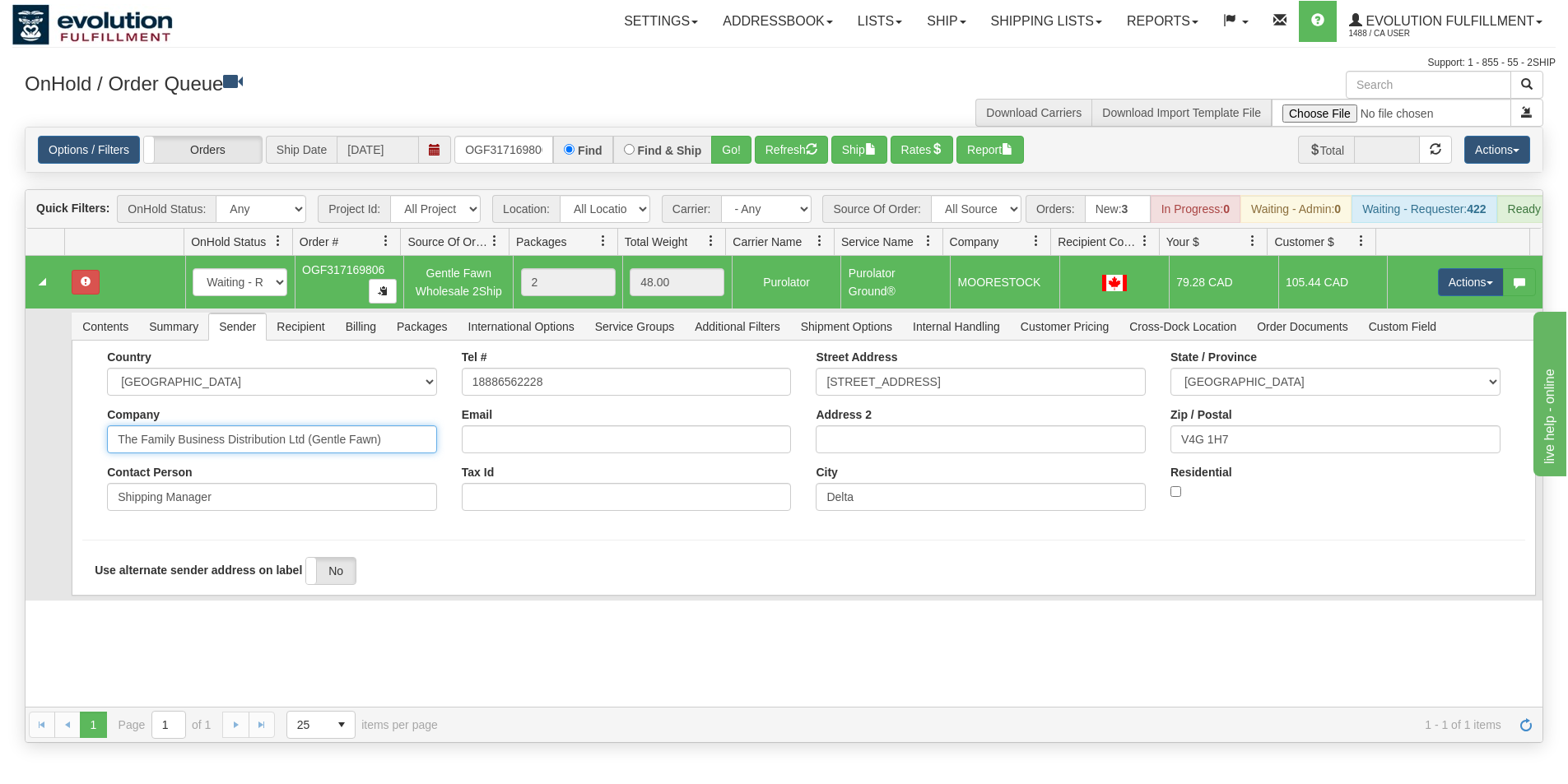
drag, startPoint x: 304, startPoint y: 449, endPoint x: 440, endPoint y: 463, distance: 136.7
click at [440, 463] on div "Country AFGHANISTAN ALAND ISLANDS ALBANIA ALGERIA AMERICAN SAMOA ANDORRA ANGOLA…" at bounding box center [272, 436] width 355 height 172
type input "The Family Business Distribution Ltd"
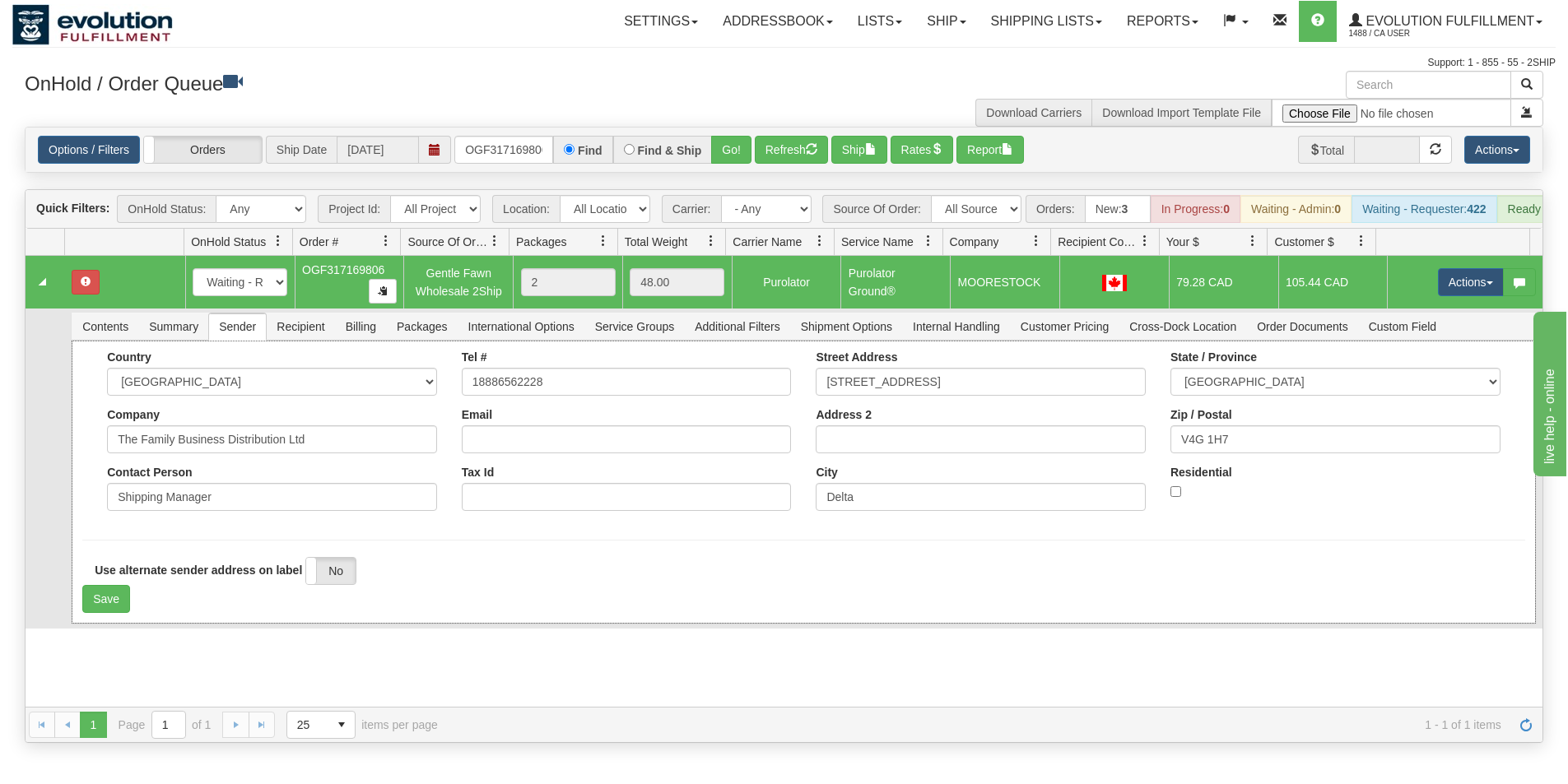
click at [91, 524] on div "Country AFGHANISTAN ALAND ISLANDS ALBANIA ALGERIA AMERICAN SAMOA ANDORRA ANGOLA…" at bounding box center [802, 436] width 1442 height 172
click at [105, 610] on button "Save" at bounding box center [105, 599] width 48 height 28
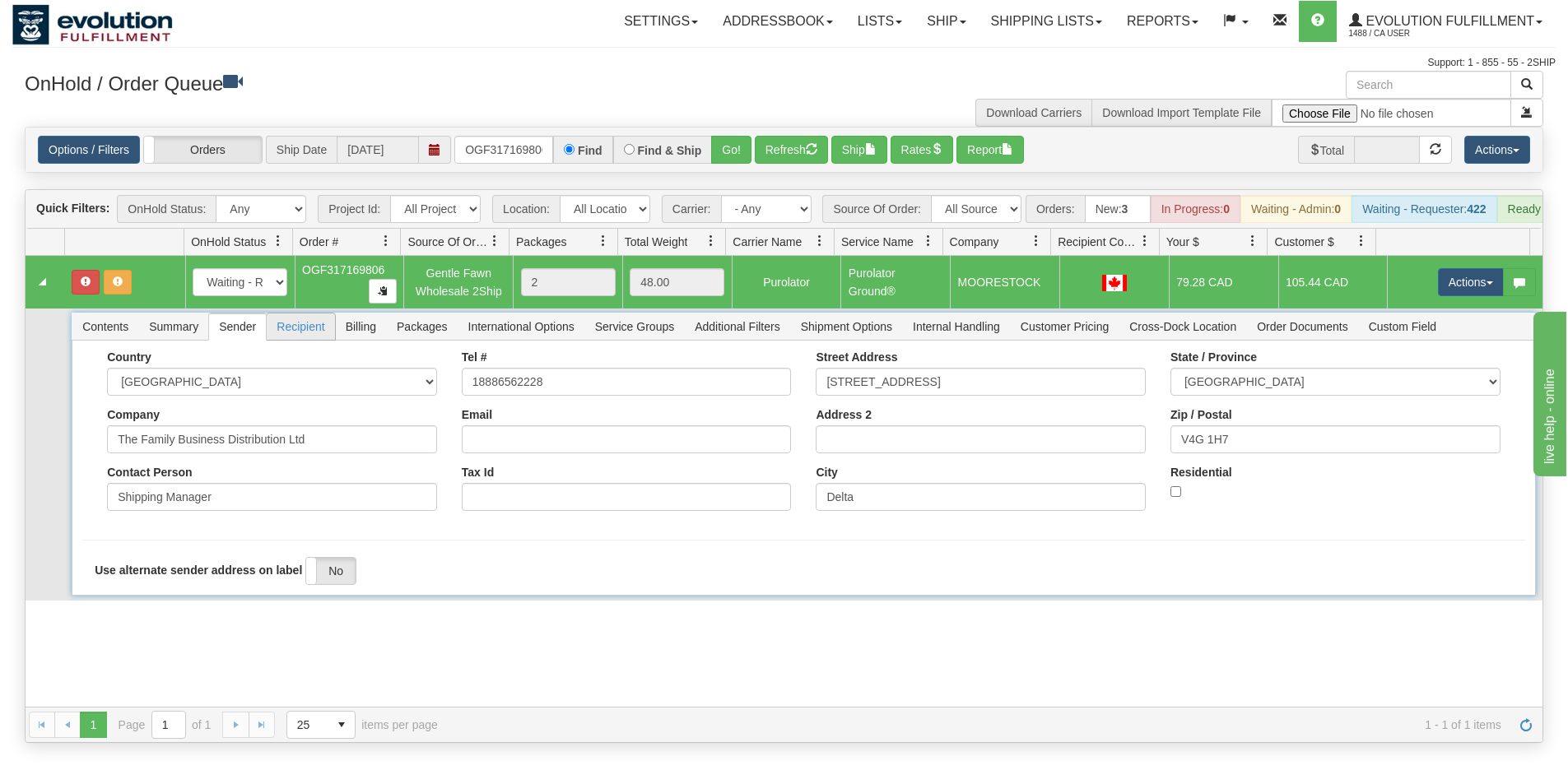
click at [286, 340] on span "Recipient" at bounding box center [300, 327] width 67 height 26
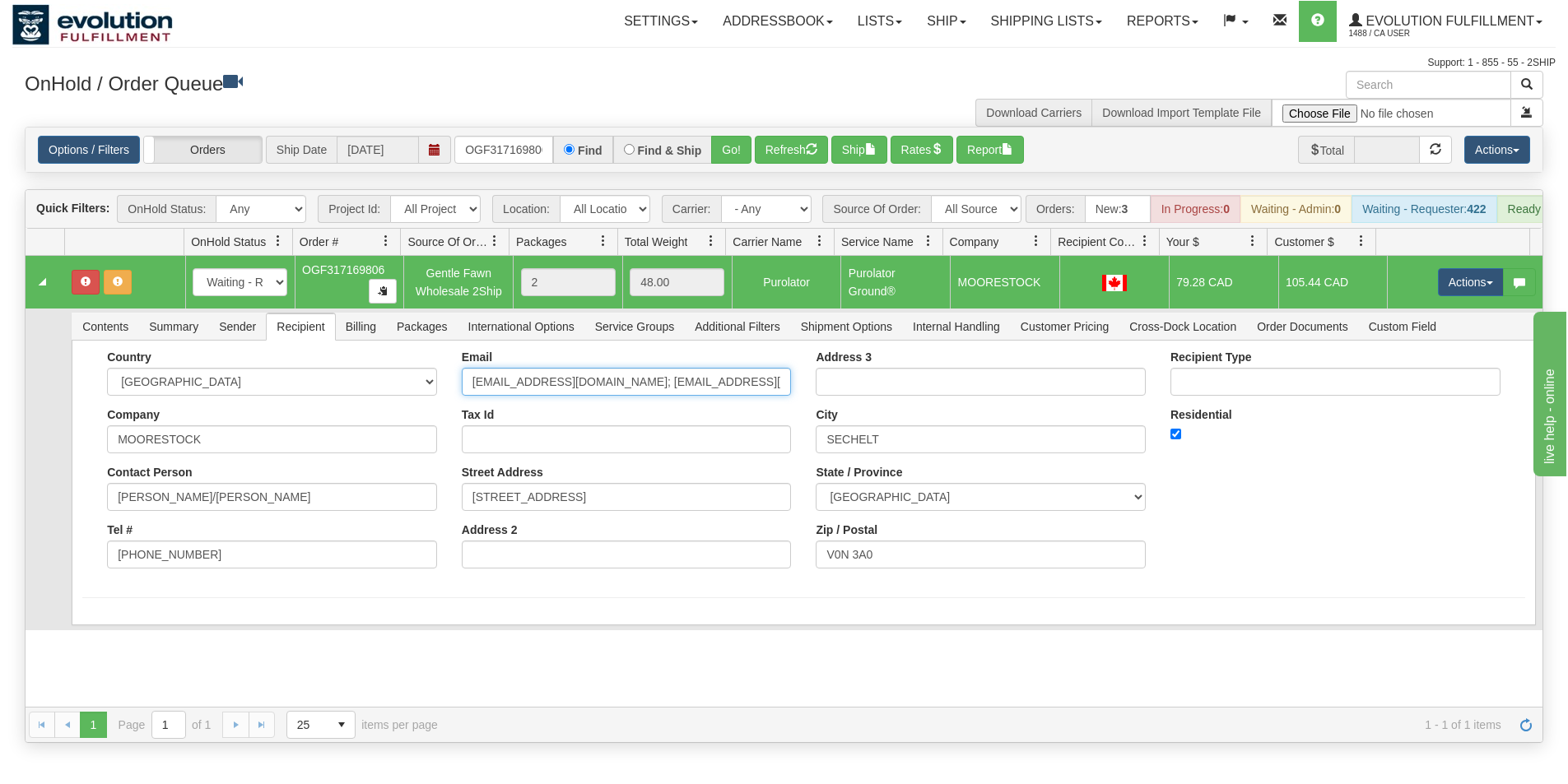
drag, startPoint x: 617, startPoint y: 395, endPoint x: 767, endPoint y: 394, distance: 150.0
click at [767, 394] on input "jhemingway@moorestock.ca; admin@moorestock.ca" at bounding box center [626, 382] width 330 height 28
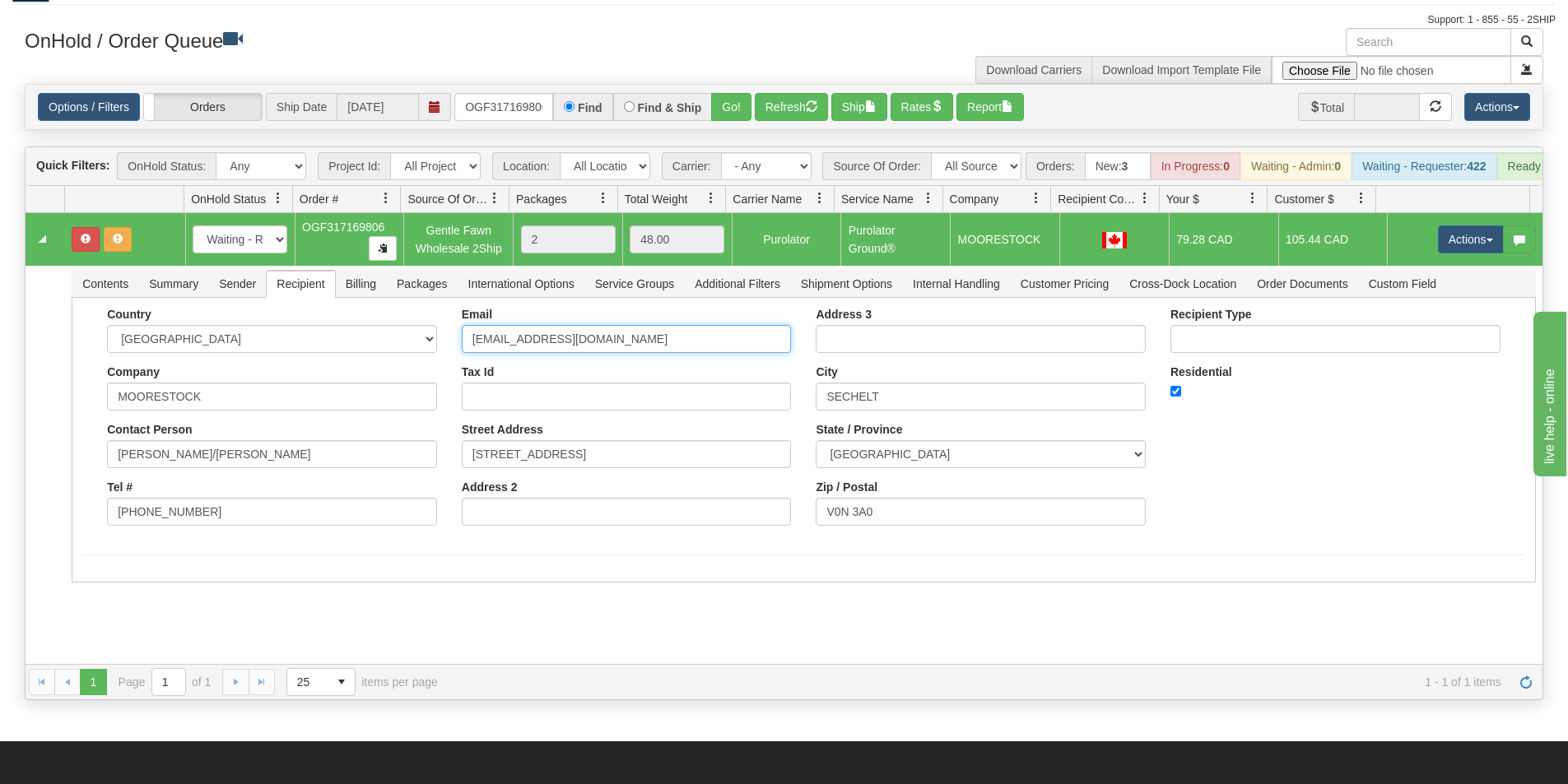
scroll to position [82, 0]
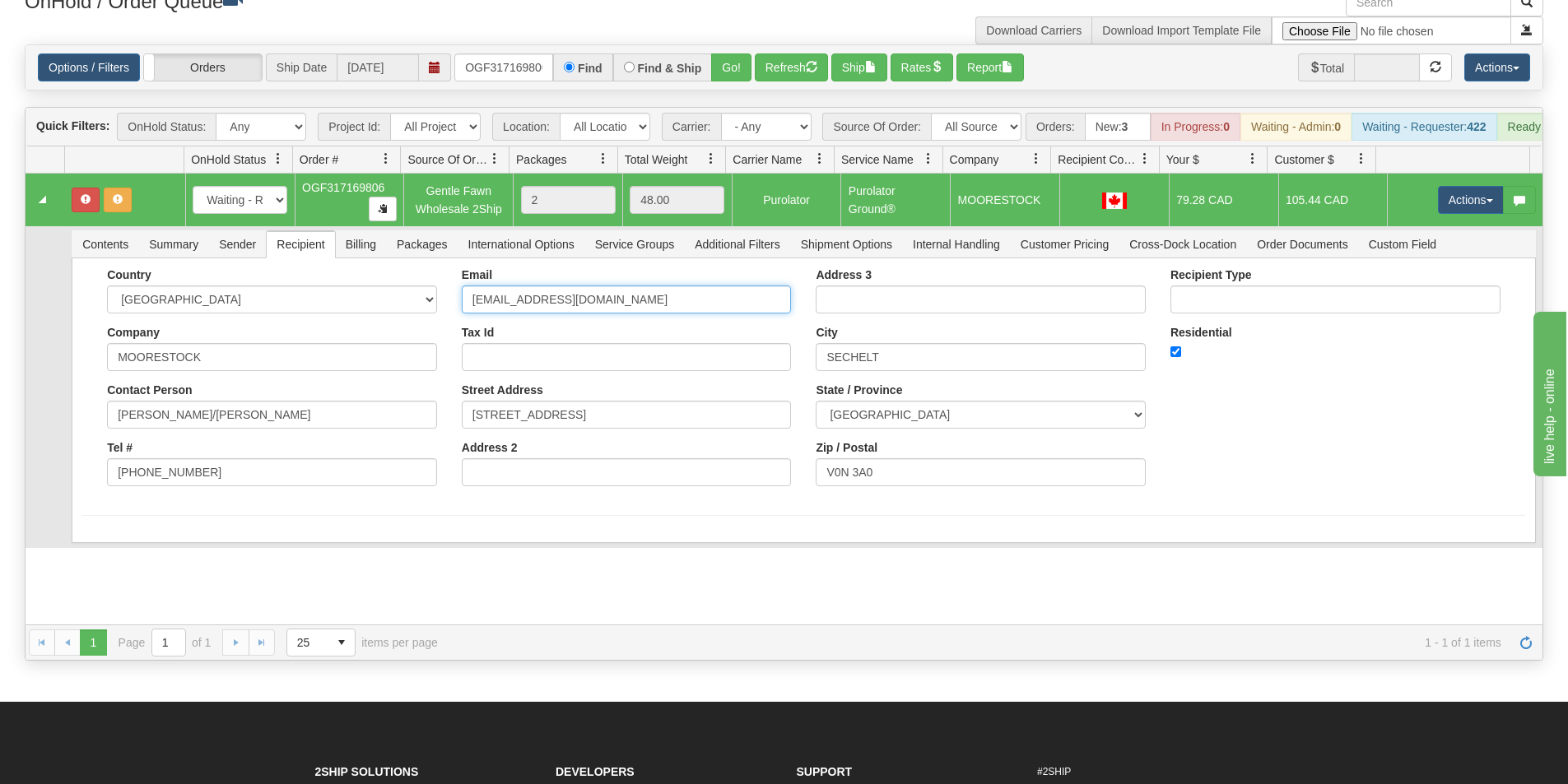
type input "jhemingway@moorestock.ca"
click at [430, 516] on form "Country AFGHANISTAN ALAND ISLANDS ALBANIA ALGERIA AMERICAN SAMOA ANDORRA ANGOLA…" at bounding box center [802, 392] width 1442 height 247
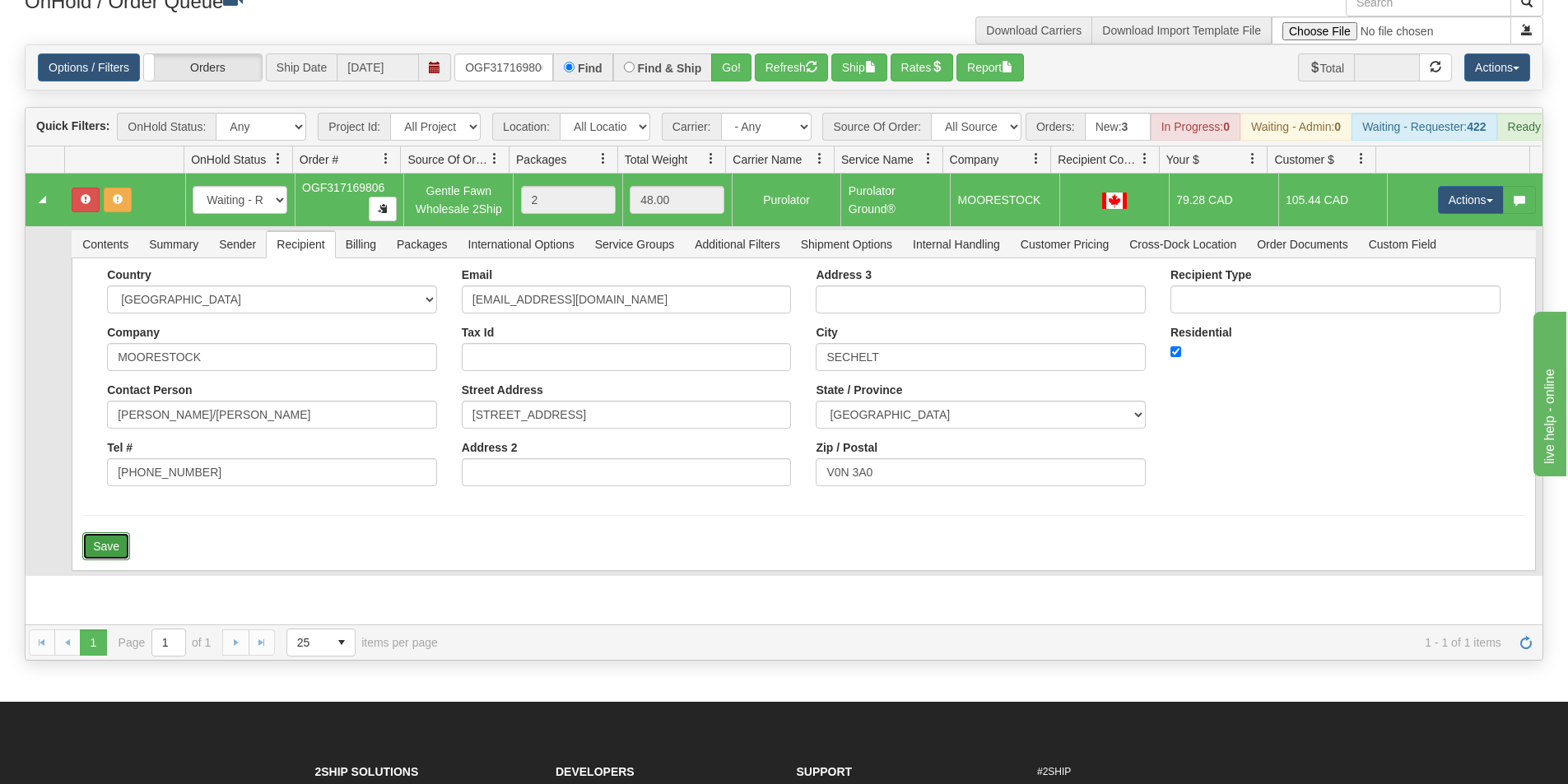
click at [98, 552] on button "Save" at bounding box center [105, 546] width 48 height 28
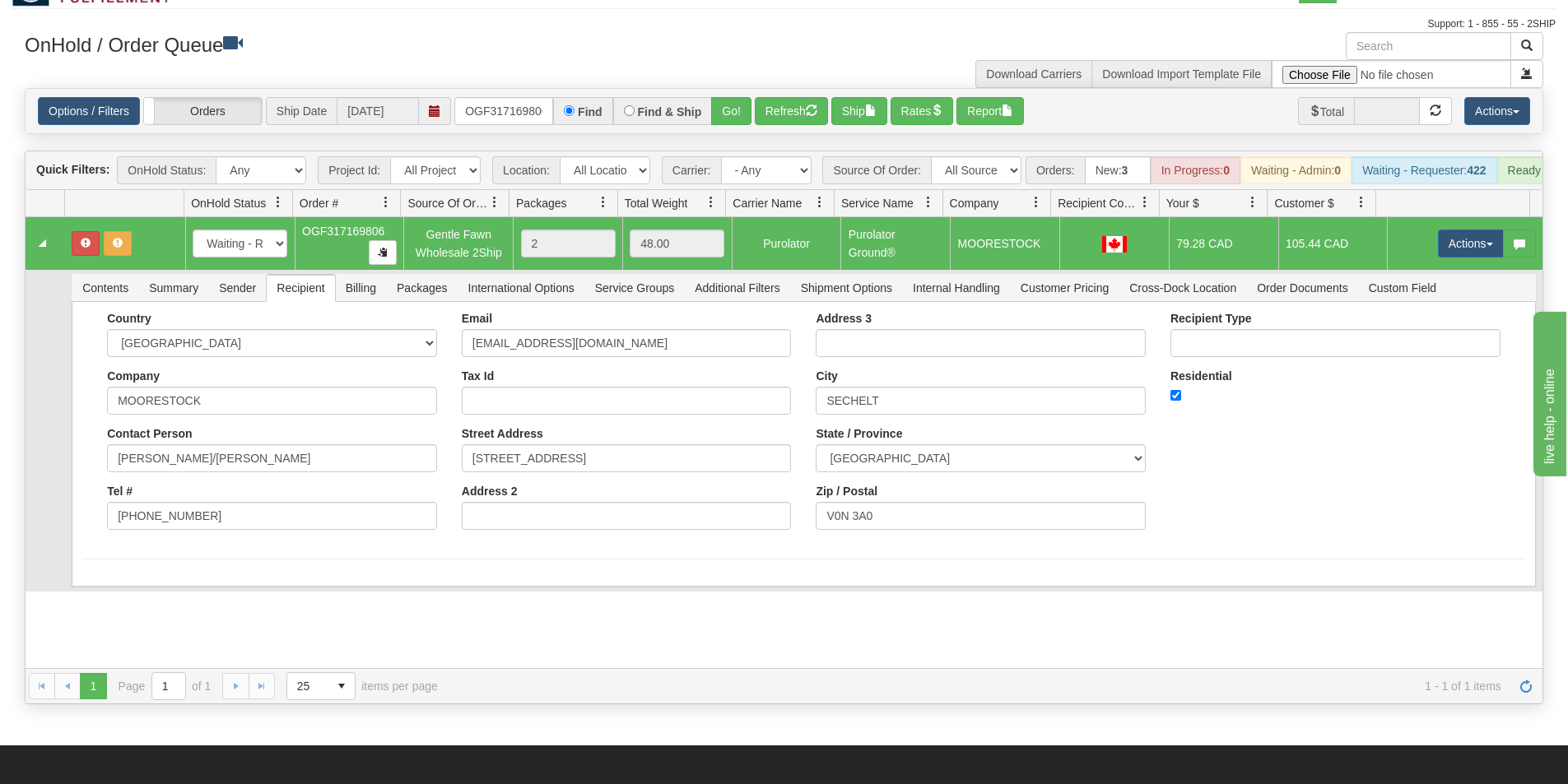
scroll to position [0, 0]
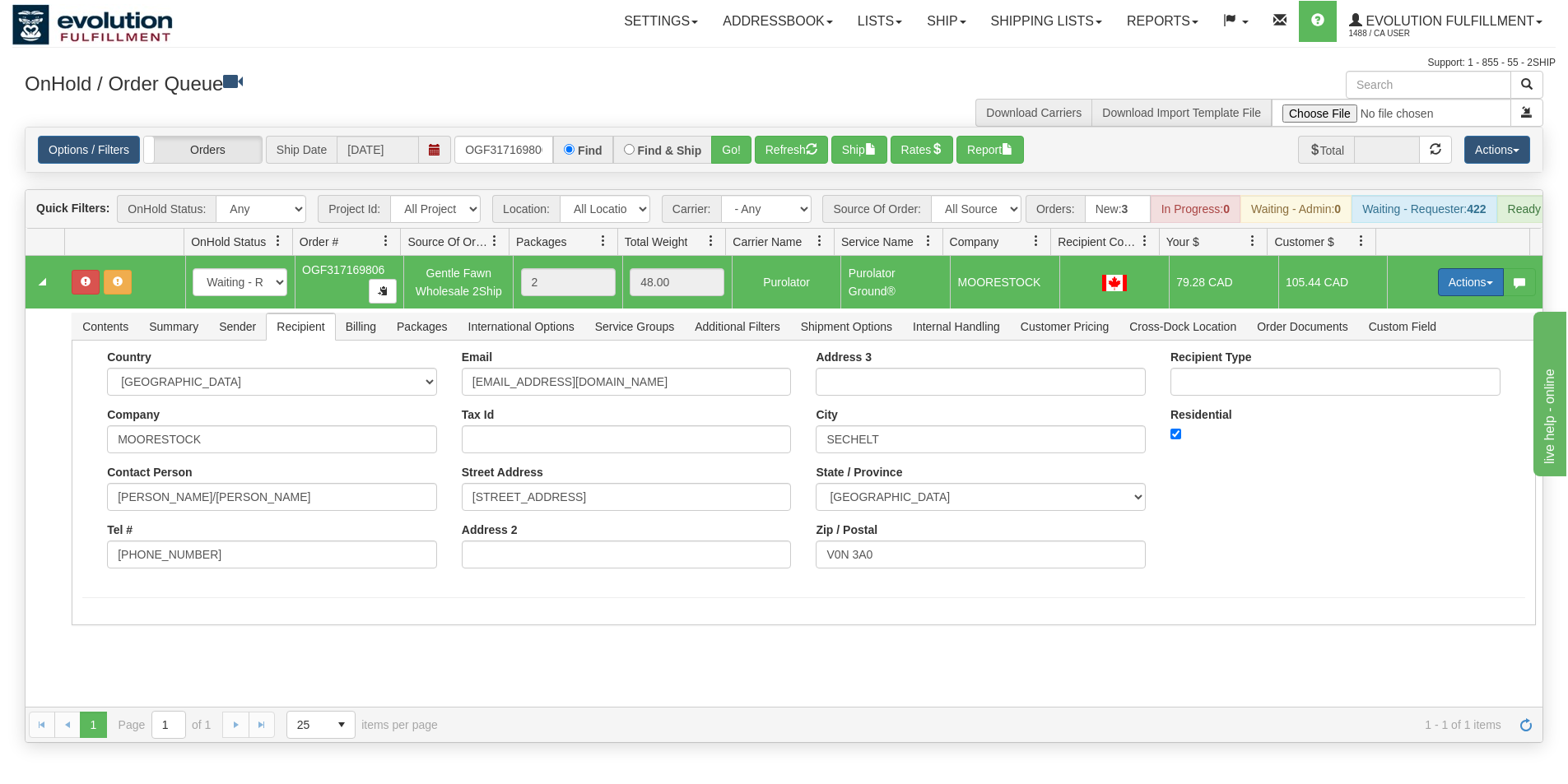
click at [1448, 291] on button "Actions" at bounding box center [1470, 282] width 66 height 28
click at [1408, 389] on link "Ship" at bounding box center [1436, 377] width 132 height 22
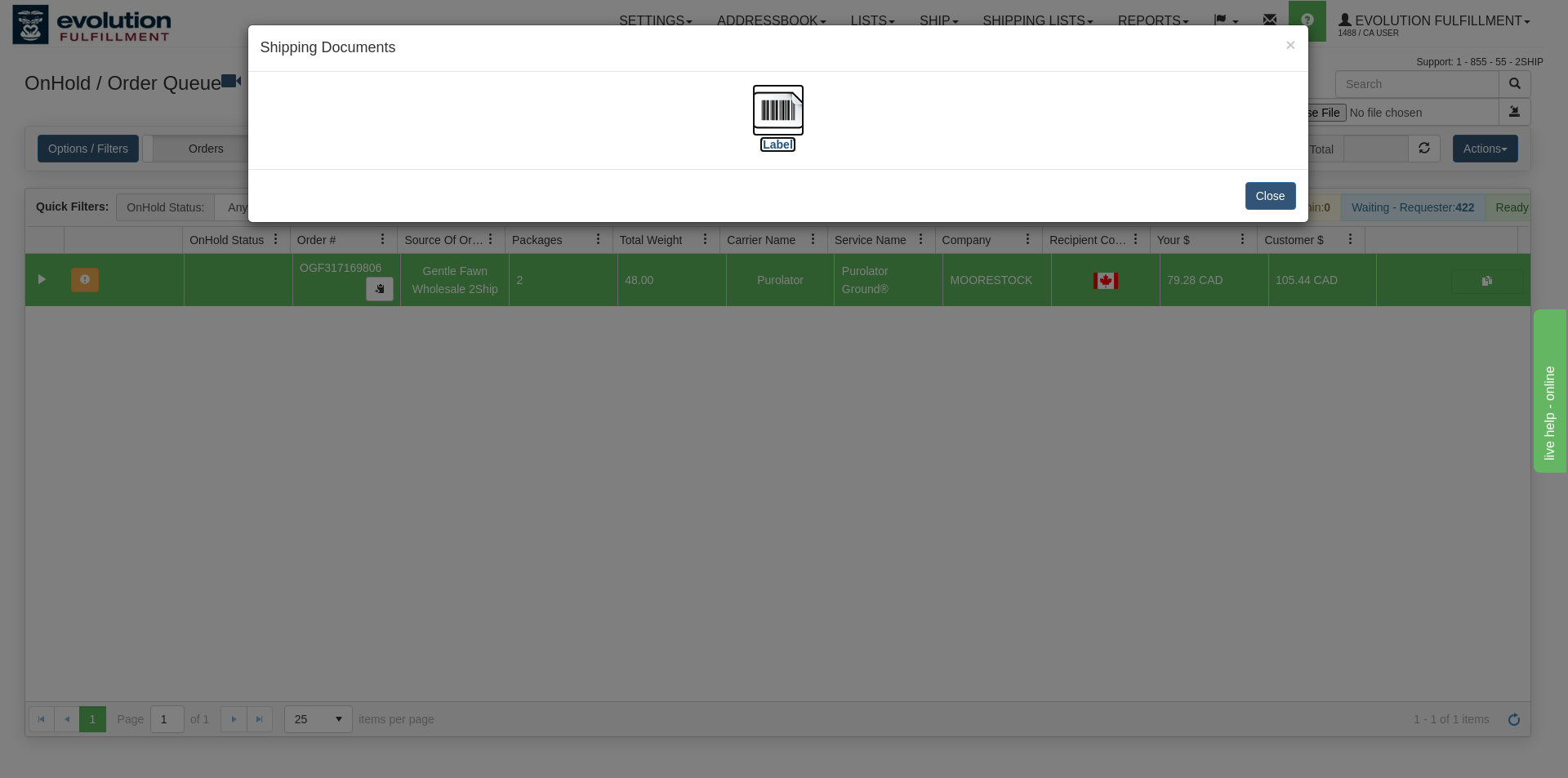
click at [779, 117] on img at bounding box center [778, 110] width 52 height 52
drag, startPoint x: 955, startPoint y: 558, endPoint x: 727, endPoint y: 280, distance: 359.5
click at [953, 558] on div "× Shipping Documents [Label] Close" at bounding box center [784, 389] width 1568 height 778
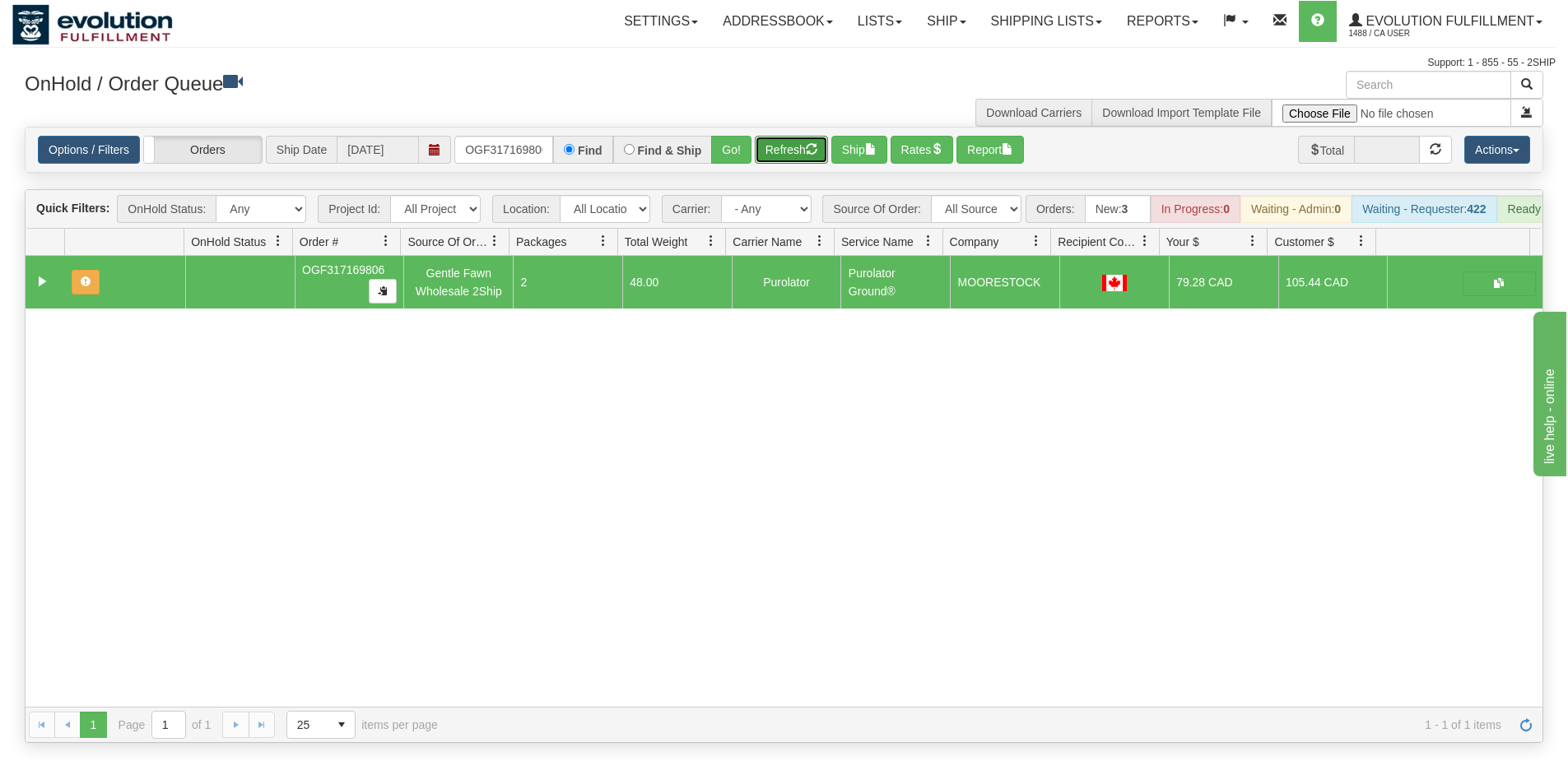
click at [787, 148] on button "Refresh" at bounding box center [791, 150] width 73 height 28
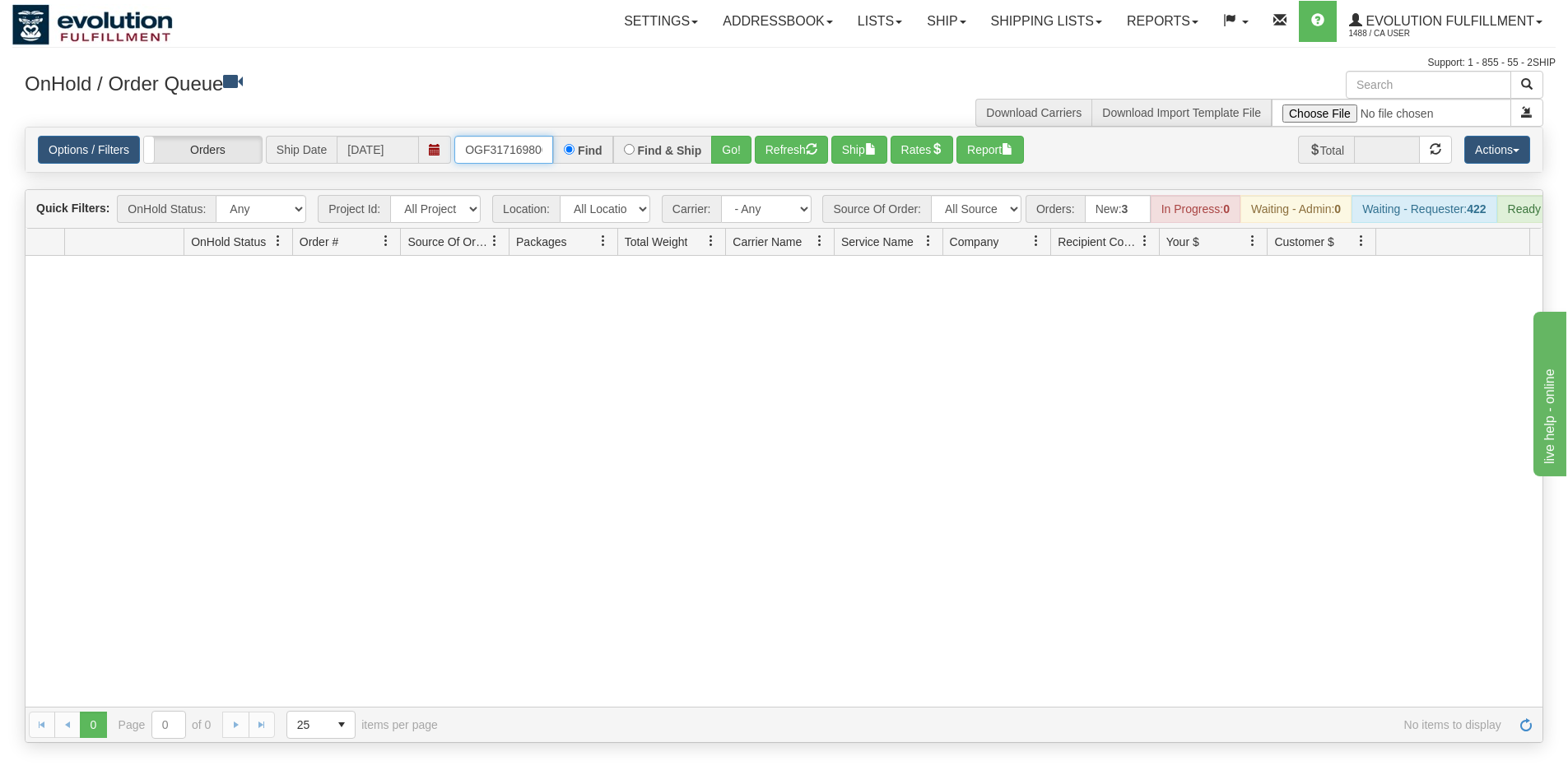
scroll to position [0, 5]
drag, startPoint x: 467, startPoint y: 152, endPoint x: 560, endPoint y: 154, distance: 93.0
click at [560, 154] on div "OGF317169806 Find Find & Ship Go!" at bounding box center [602, 150] width 297 height 28
click at [734, 153] on button "Go!" at bounding box center [731, 150] width 40 height 28
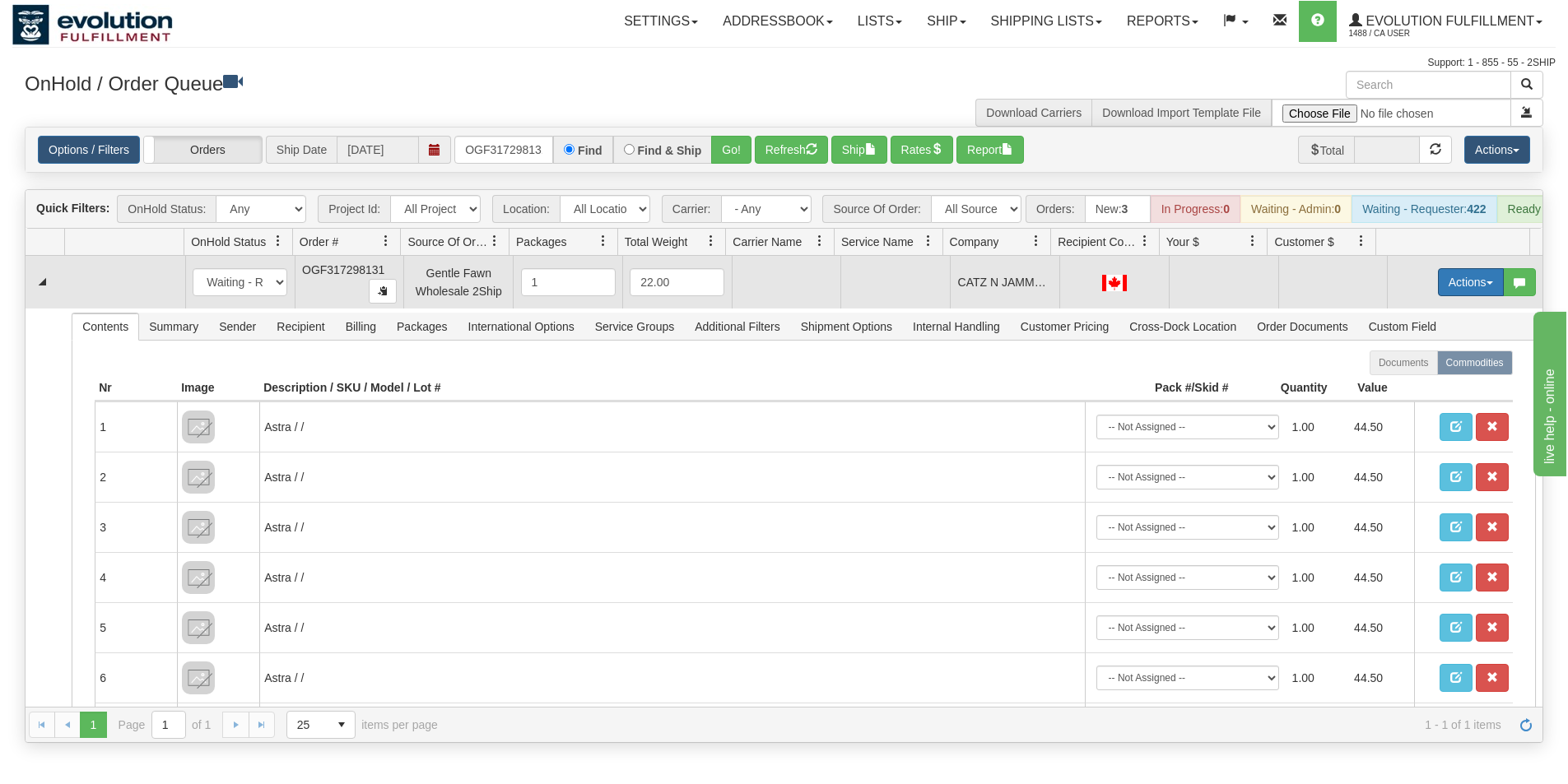
click at [1453, 288] on button "Actions" at bounding box center [1470, 282] width 66 height 28
click at [1413, 363] on span "Rate All Services" at bounding box center [1436, 355] width 98 height 13
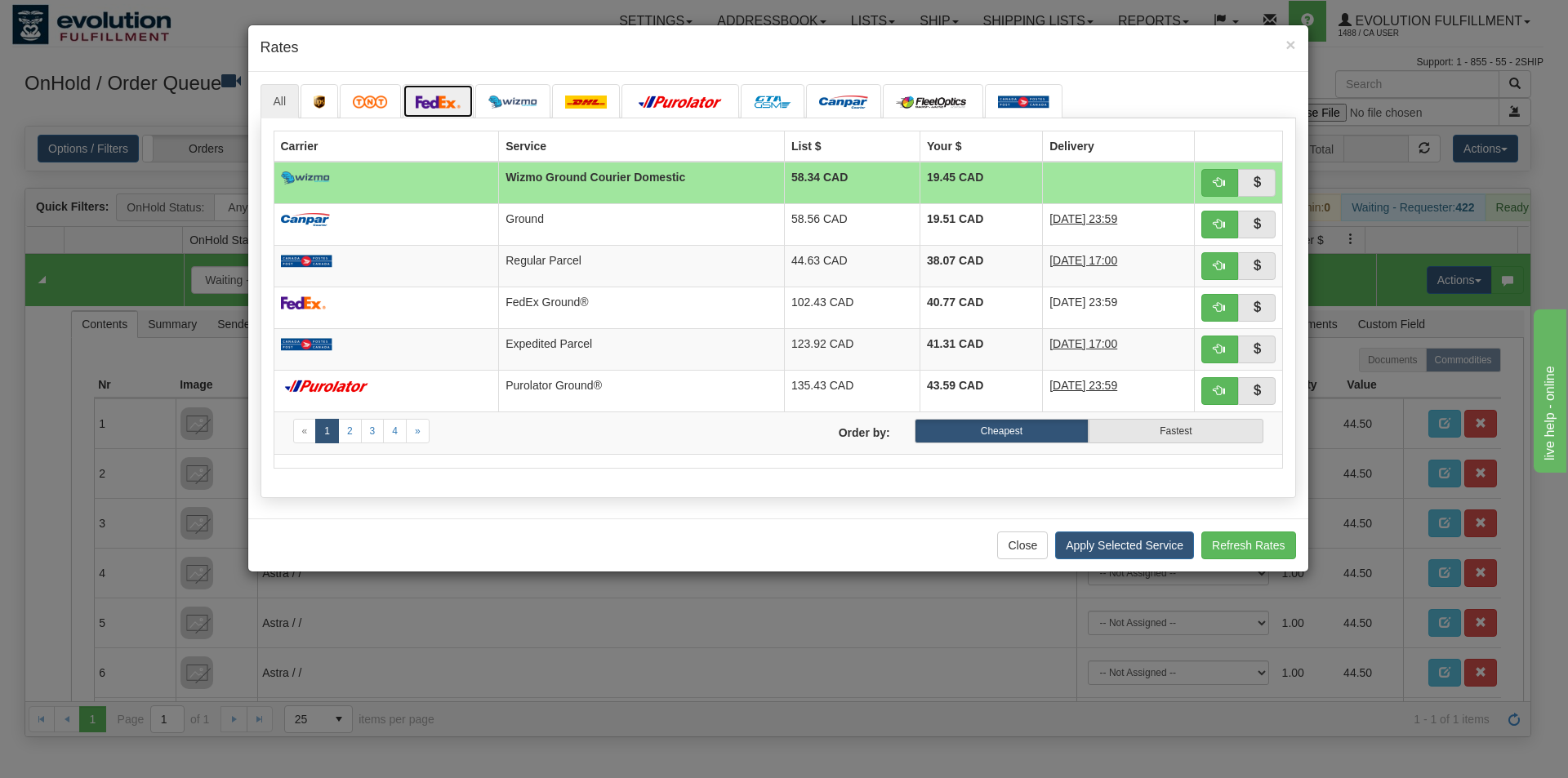
click at [432, 105] on img at bounding box center [438, 102] width 46 height 13
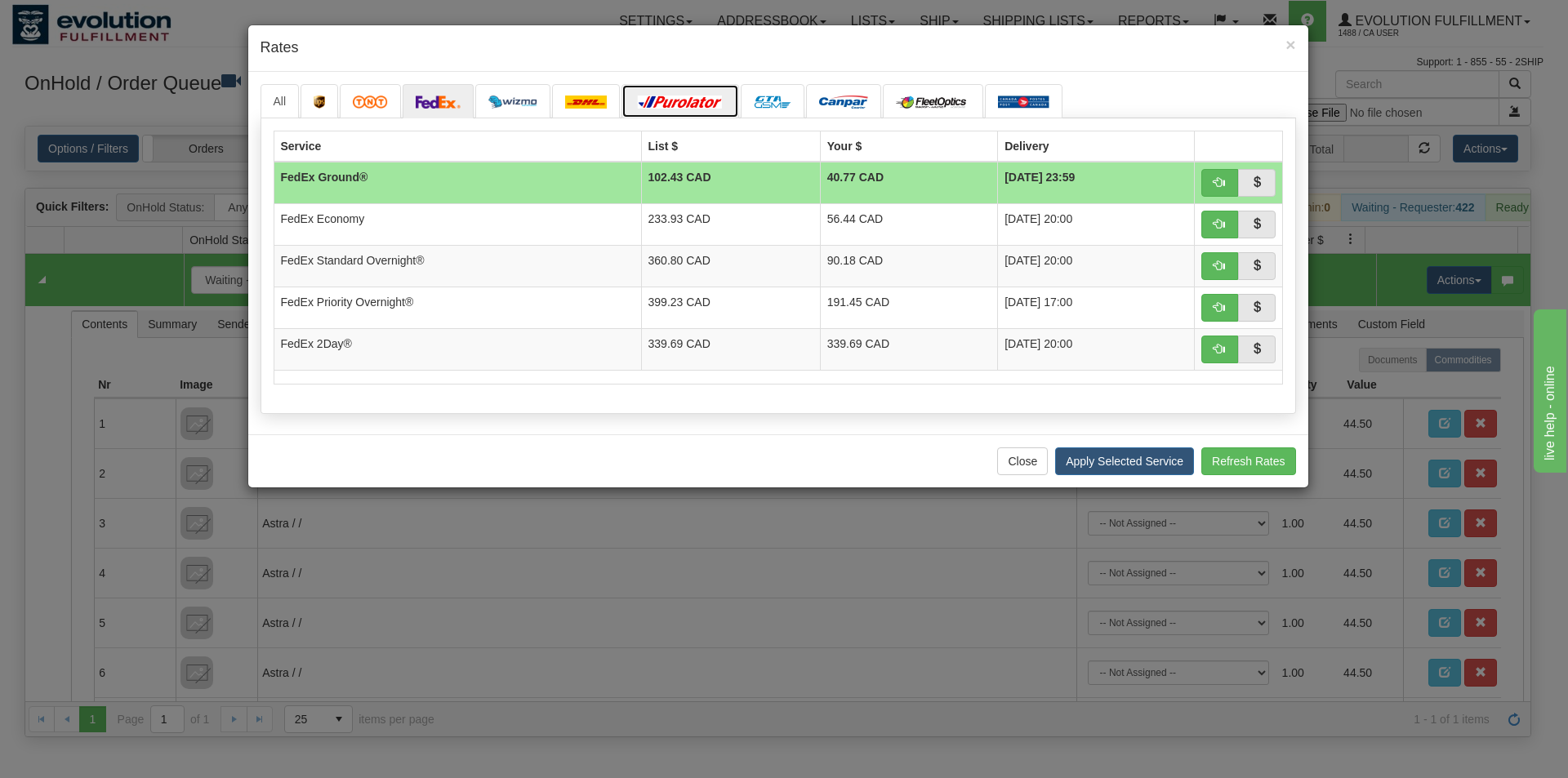
click at [656, 114] on link at bounding box center [680, 101] width 118 height 35
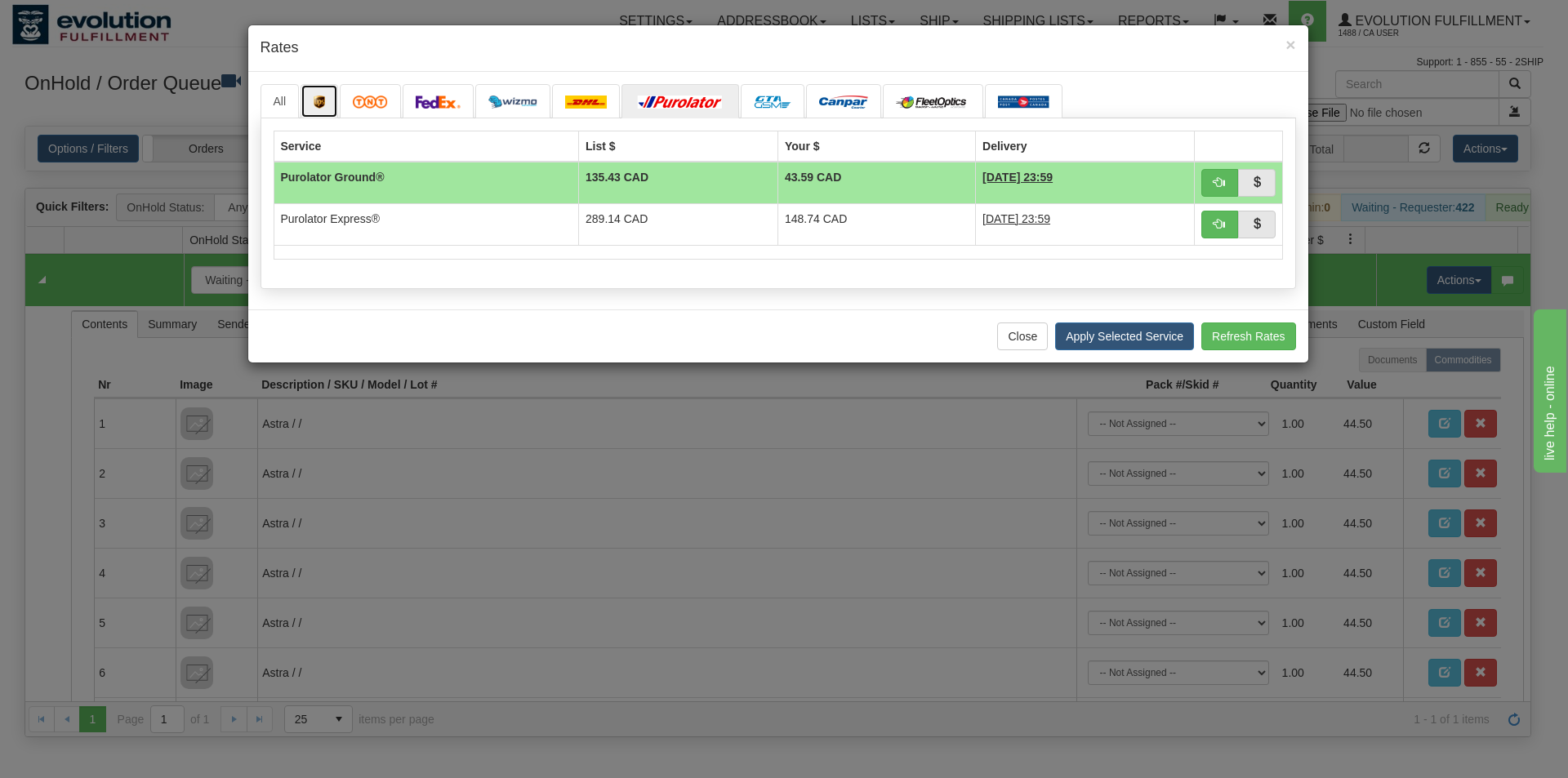
click at [321, 107] on img at bounding box center [319, 102] width 11 height 13
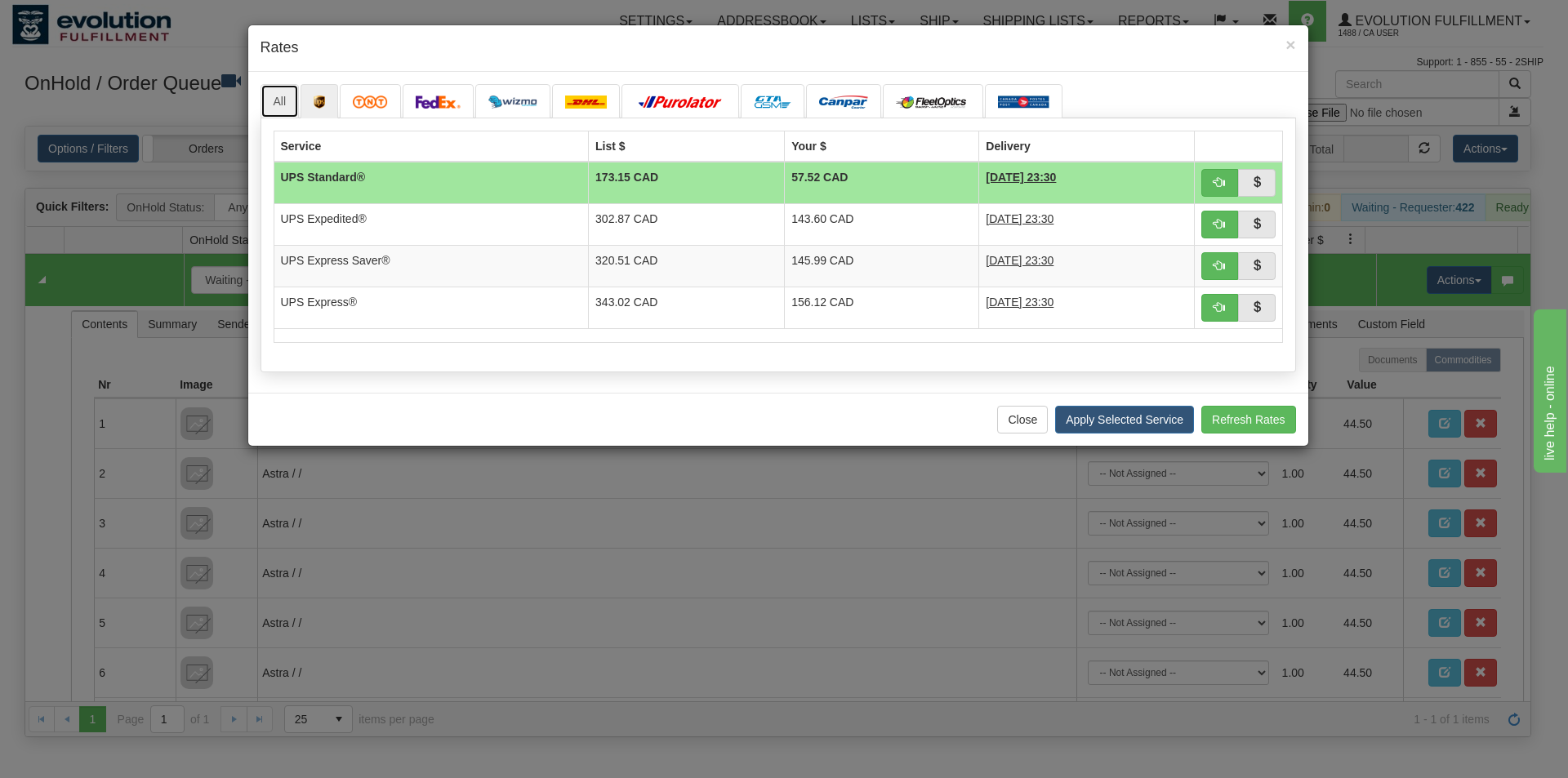
click at [278, 88] on link "All" at bounding box center [279, 101] width 39 height 35
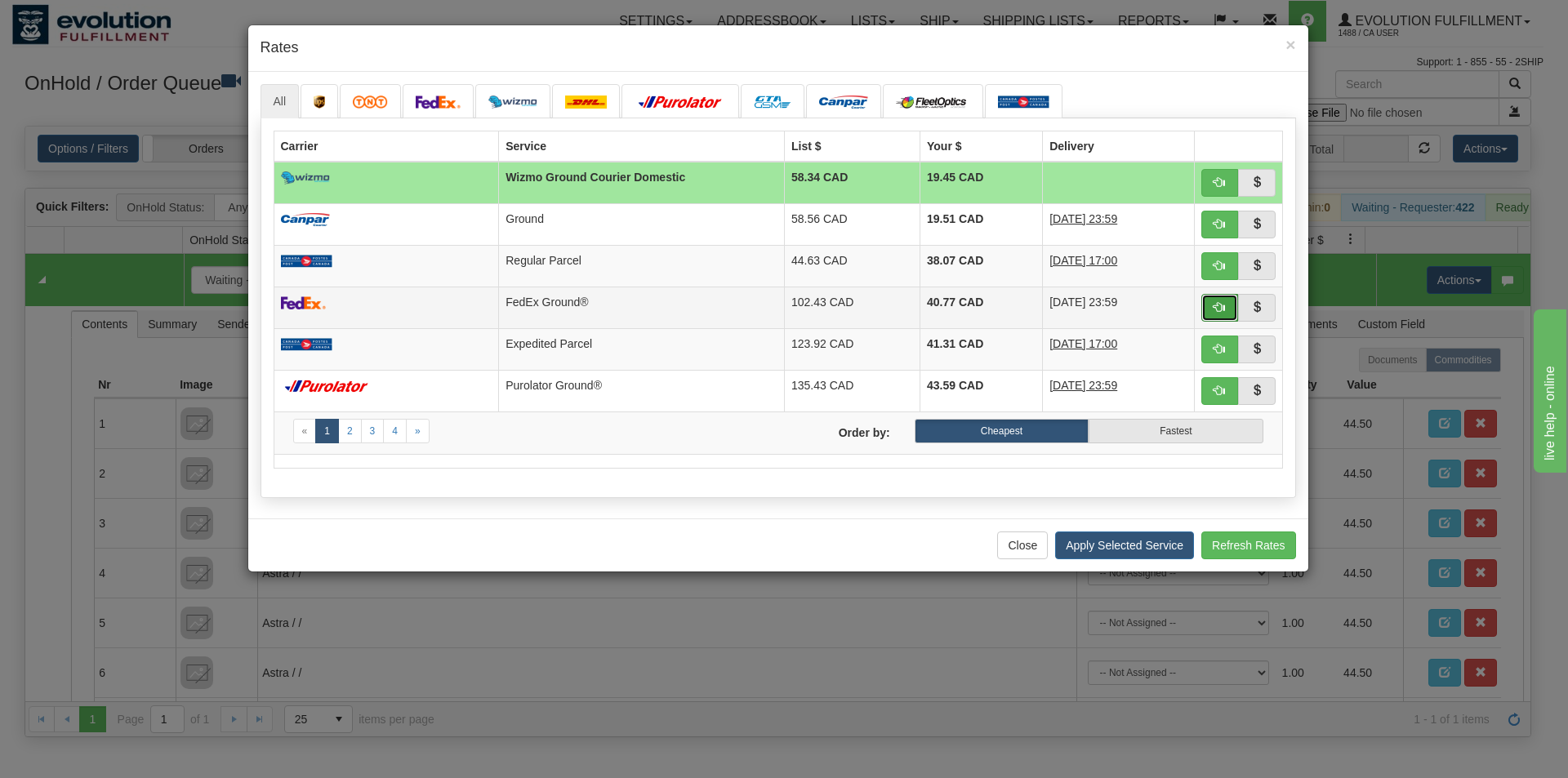
click at [1220, 307] on span "button" at bounding box center [1219, 307] width 11 height 11
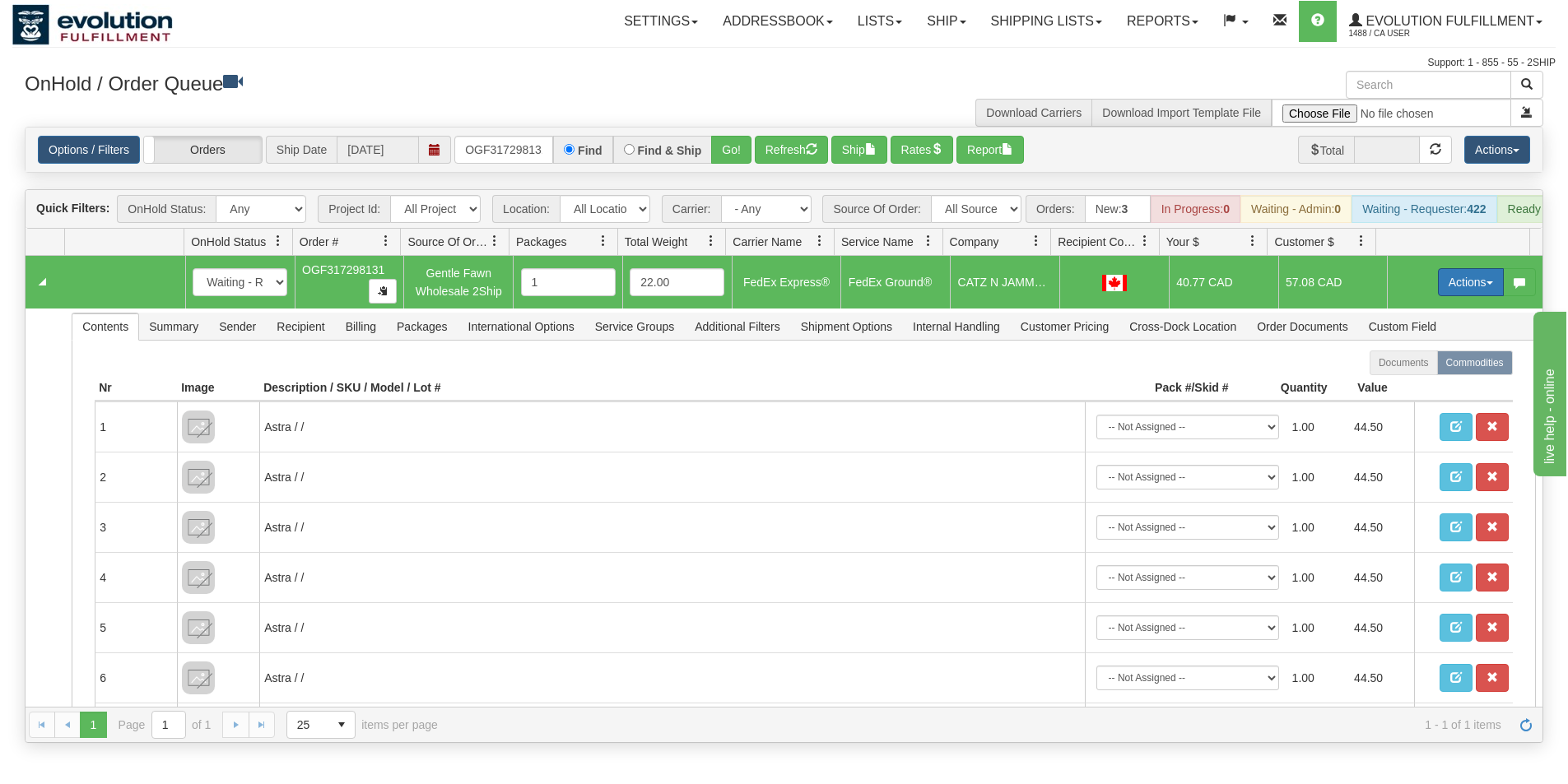
click at [1458, 295] on button "Actions" at bounding box center [1470, 282] width 66 height 28
click at [1405, 384] on span "Ship" at bounding box center [1405, 377] width 35 height 13
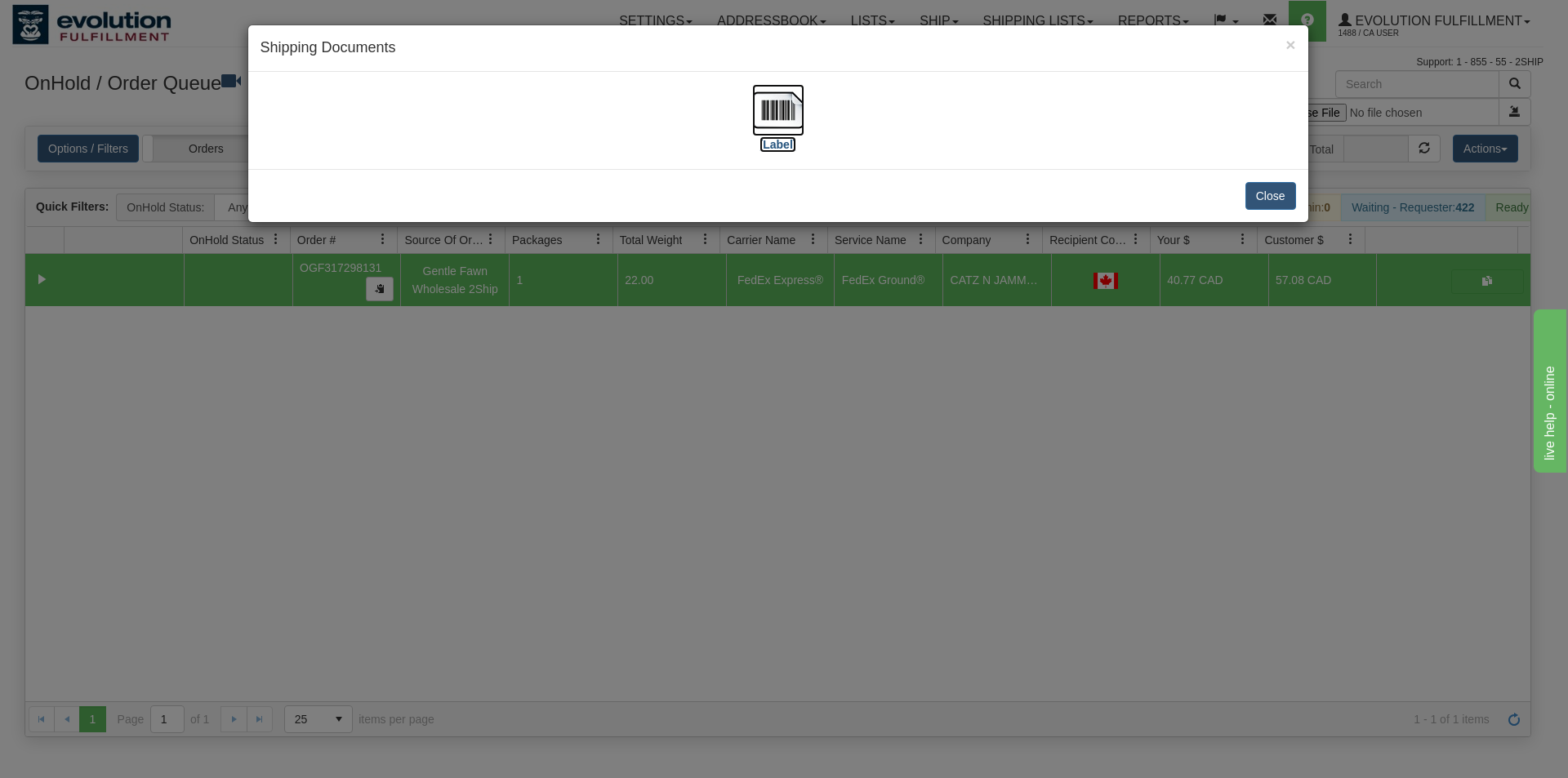
click at [787, 124] on img at bounding box center [778, 110] width 52 height 52
click at [728, 568] on div "× Shipping Documents [Label] Close" at bounding box center [784, 389] width 1568 height 778
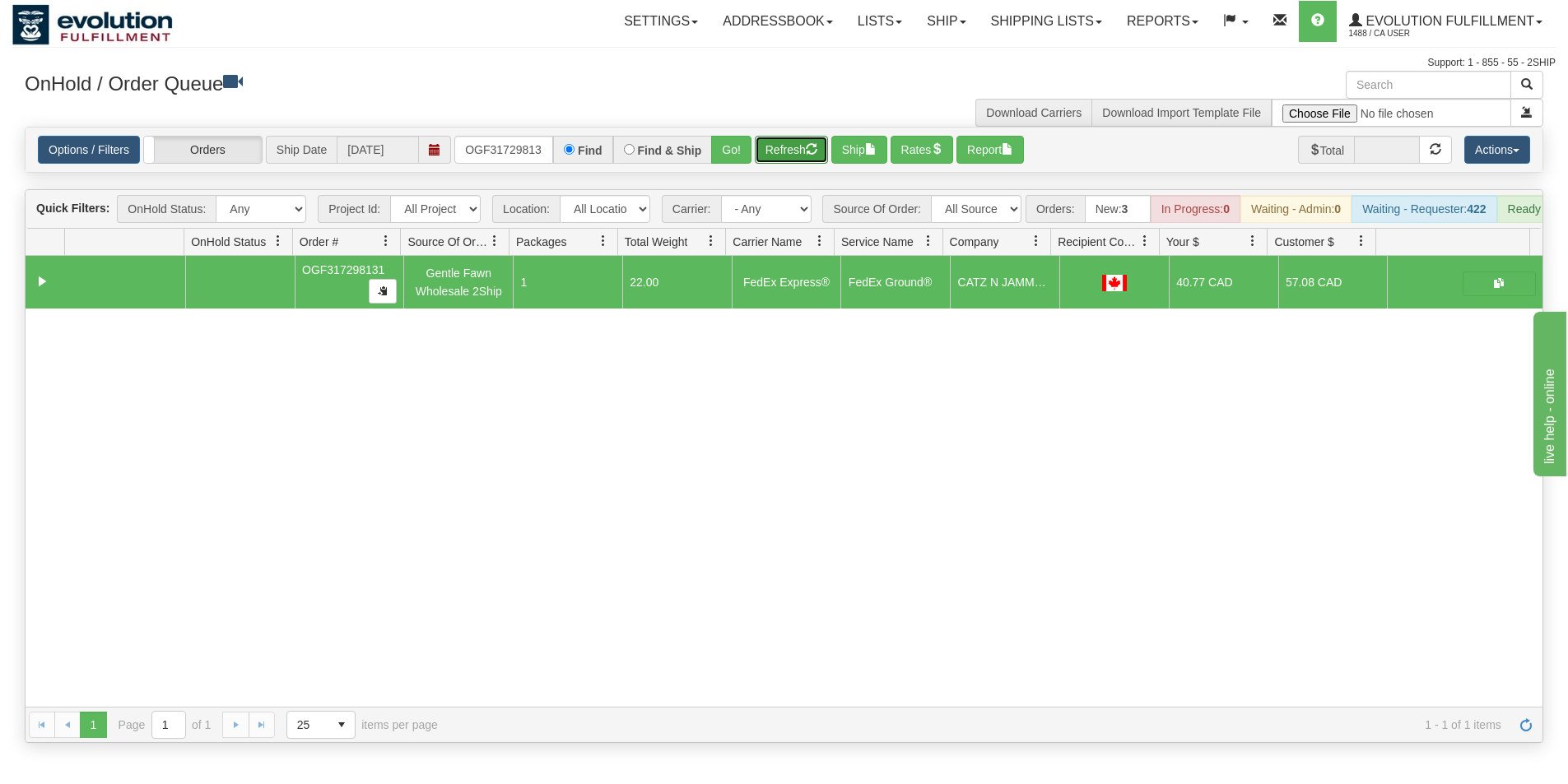
click at [800, 154] on button "Refresh" at bounding box center [791, 150] width 73 height 28
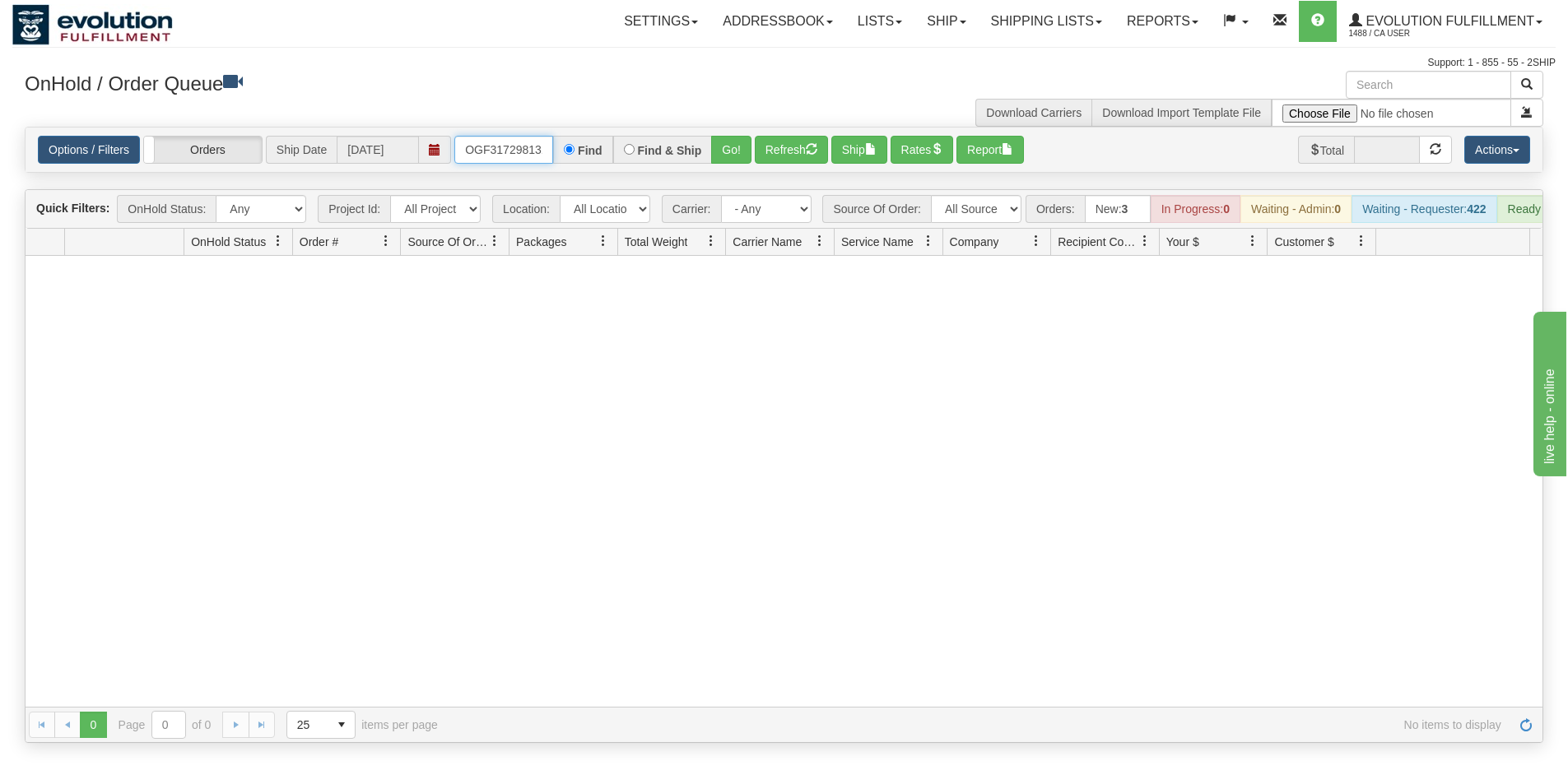
scroll to position [0, 5]
drag, startPoint x: 461, startPoint y: 145, endPoint x: 554, endPoint y: 146, distance: 93.0
click at [553, 148] on input "OGF317298131" at bounding box center [503, 150] width 98 height 28
type input "OGF317456848"
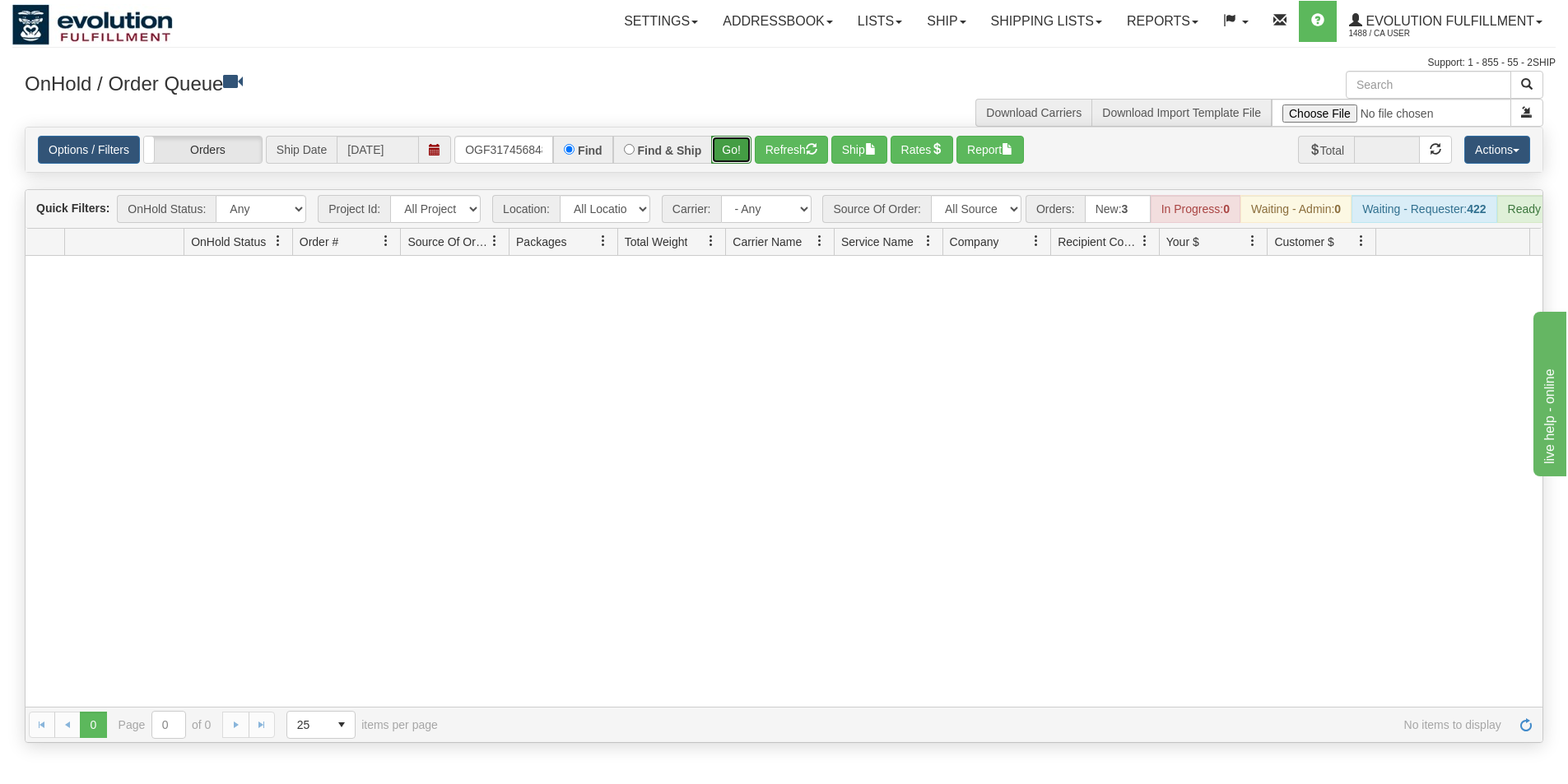
click at [715, 155] on button "Go!" at bounding box center [731, 150] width 40 height 28
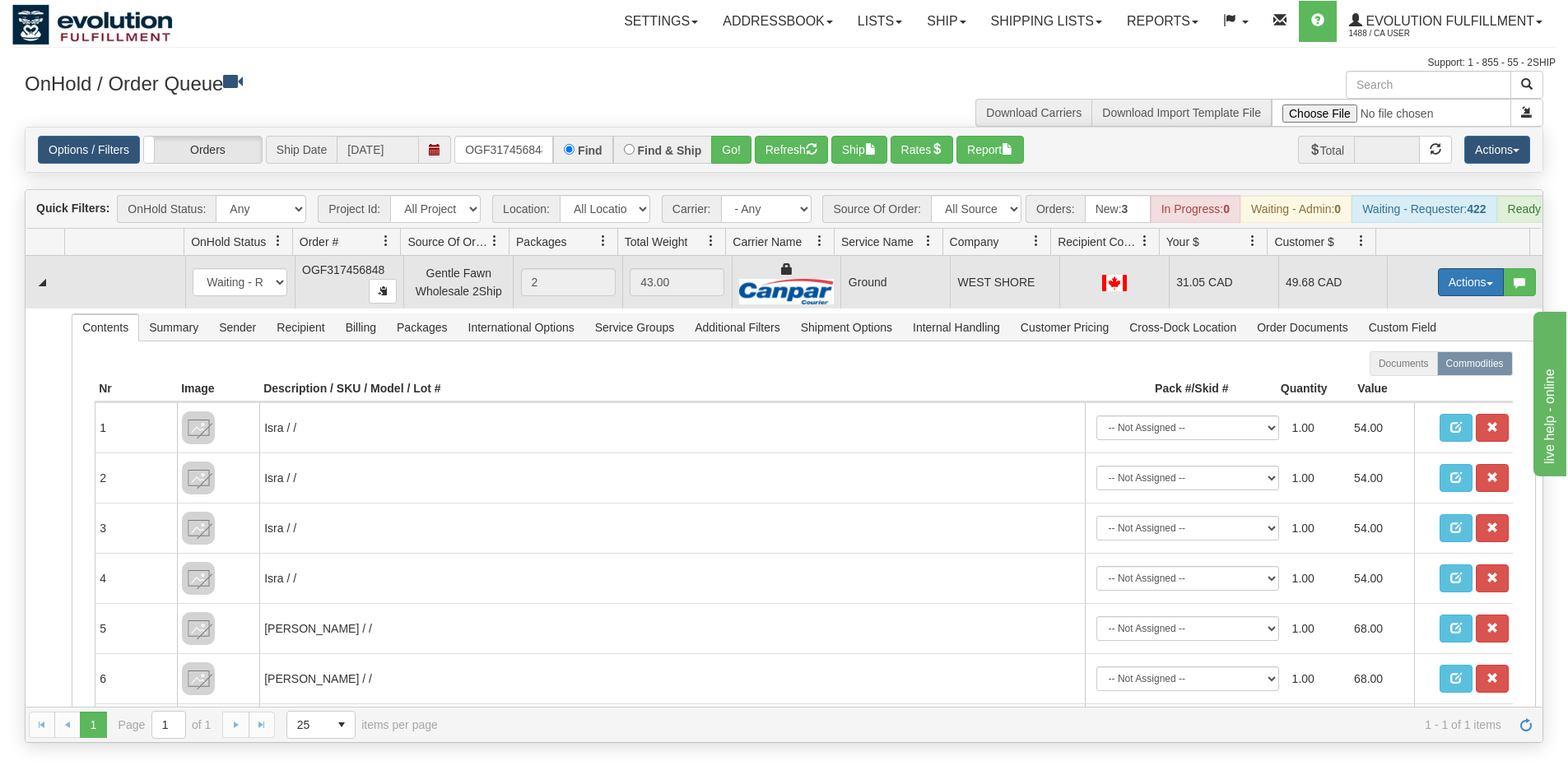
click at [1448, 292] on button "Actions" at bounding box center [1470, 282] width 66 height 28
click at [1397, 384] on span "Ship" at bounding box center [1405, 377] width 35 height 13
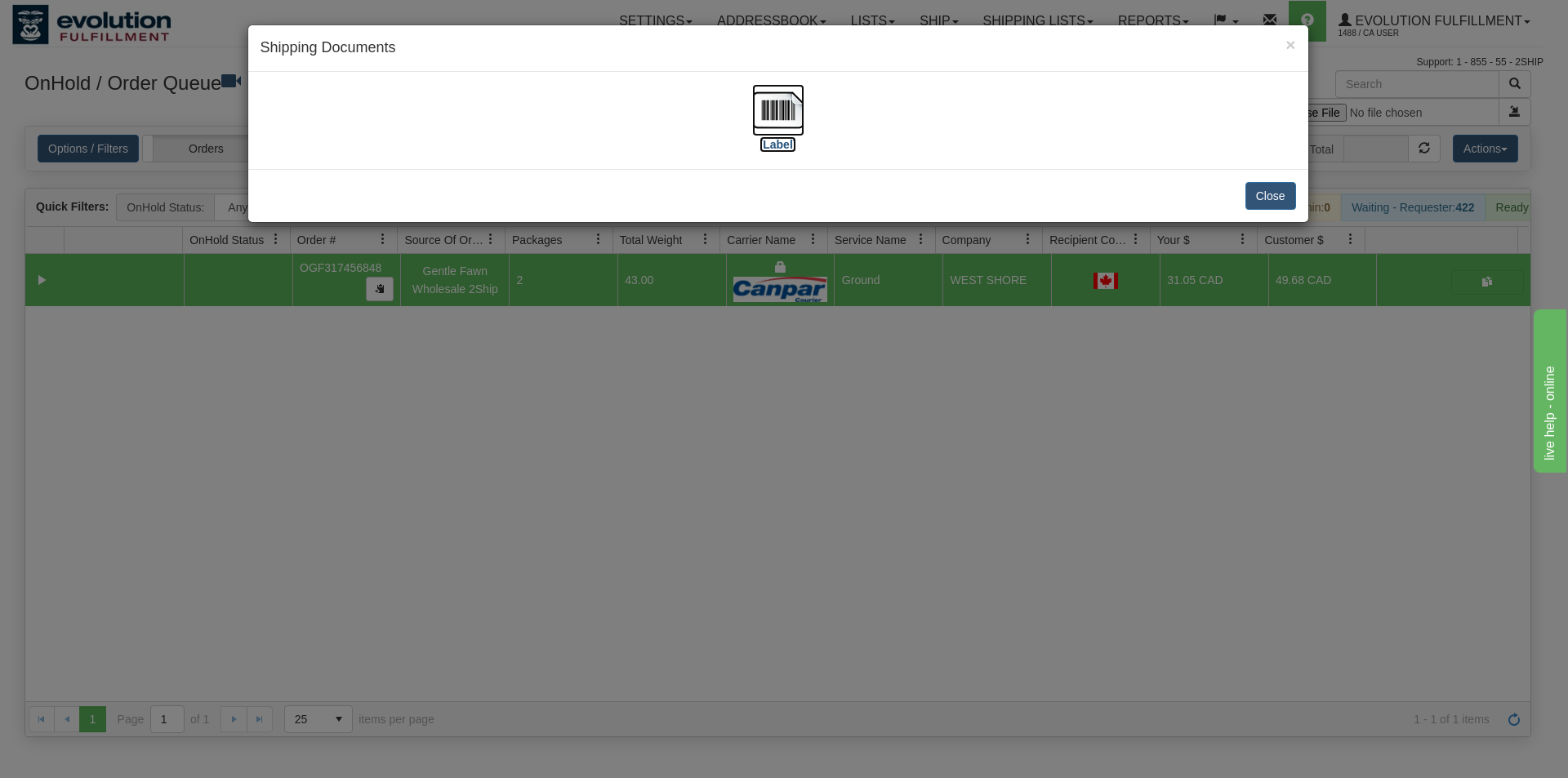
click at [768, 125] on img at bounding box center [778, 110] width 52 height 52
drag, startPoint x: 769, startPoint y: 445, endPoint x: 757, endPoint y: 320, distance: 125.6
click at [770, 445] on div "× Shipping Documents [Label] Close" at bounding box center [784, 389] width 1568 height 778
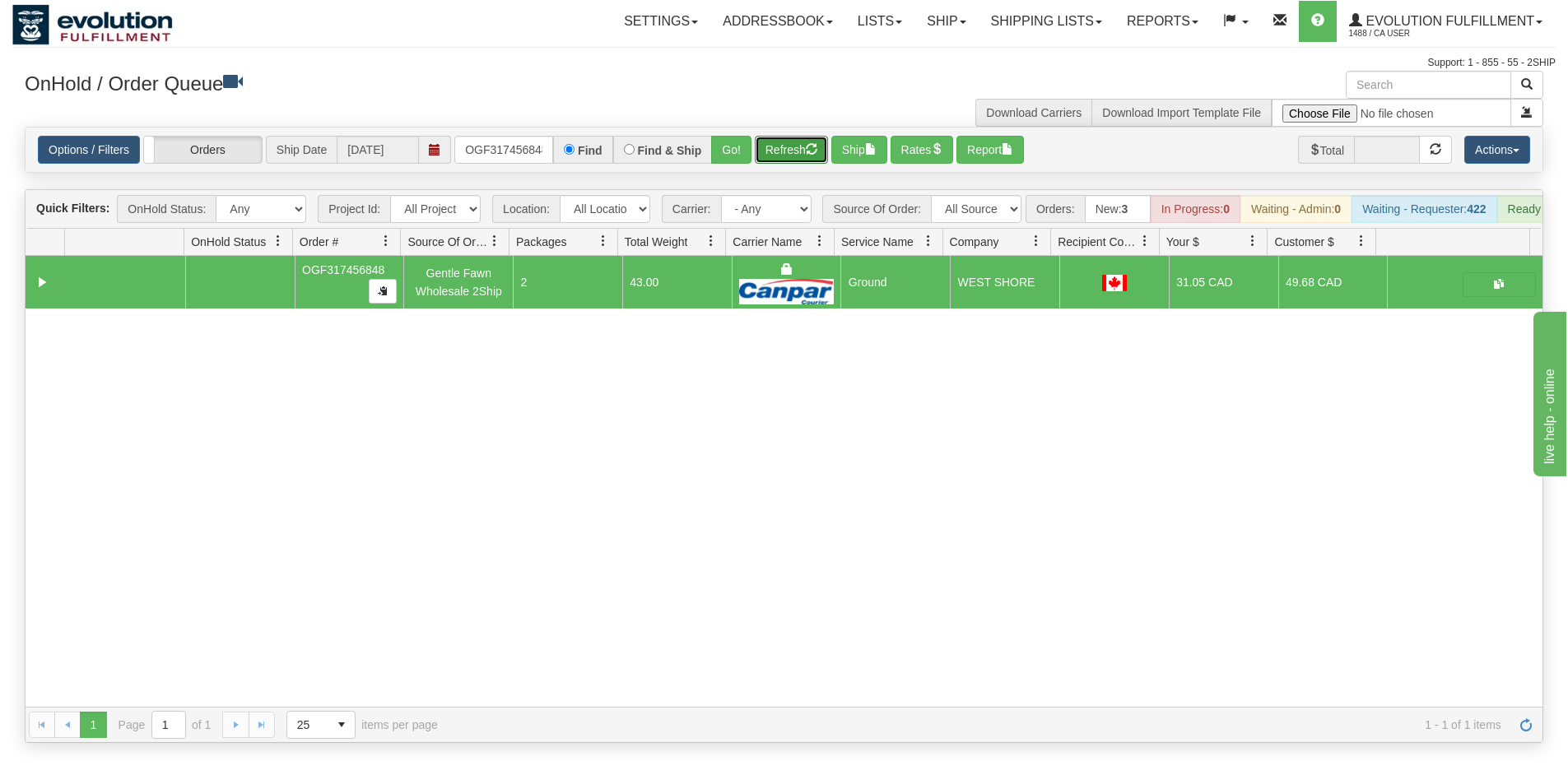
click at [787, 145] on button "Refresh" at bounding box center [791, 150] width 73 height 28
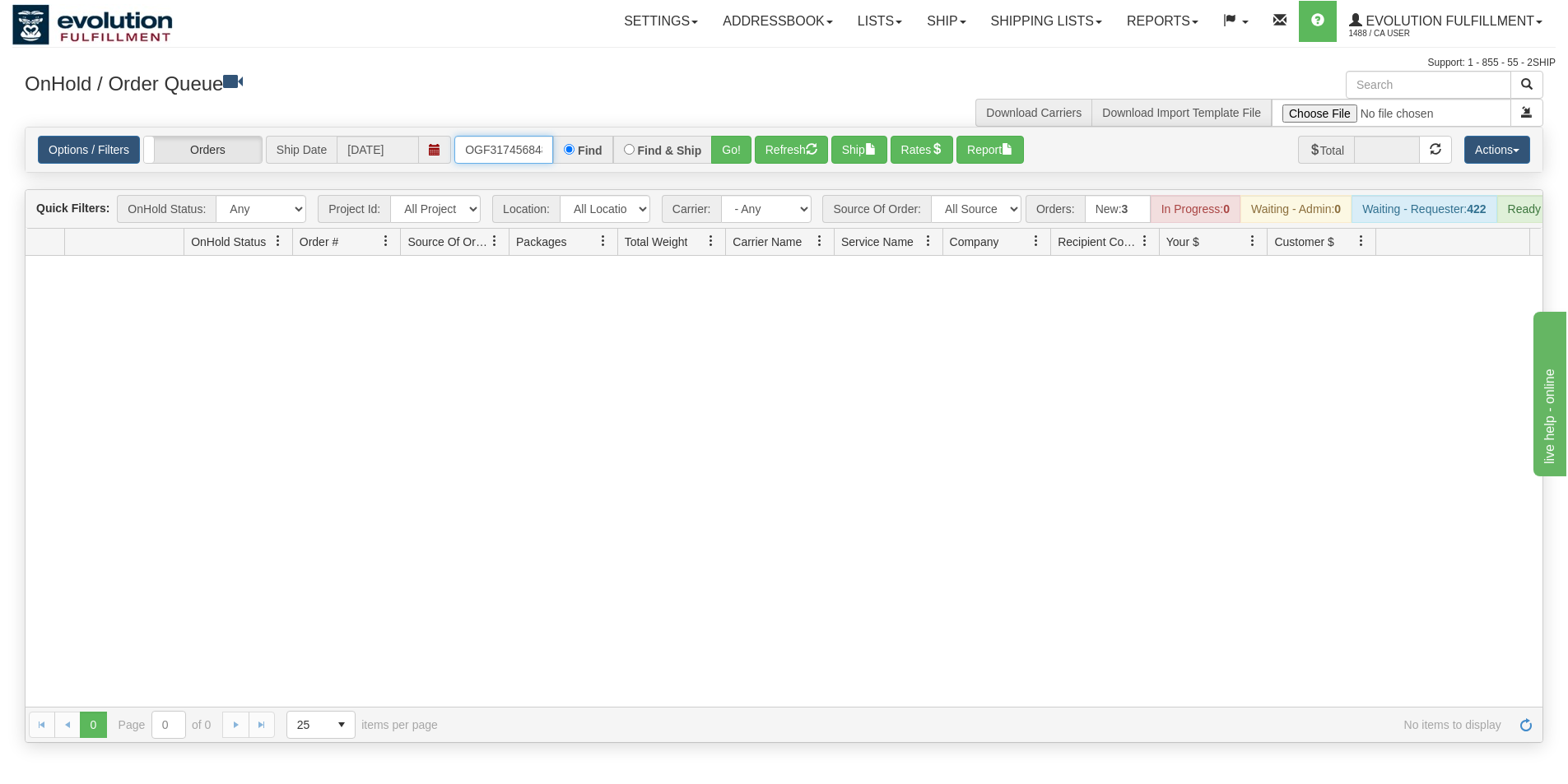
scroll to position [0, 5]
drag, startPoint x: 463, startPoint y: 153, endPoint x: 569, endPoint y: 156, distance: 106.0
click at [569, 156] on div "OGF317456848 Find Find & Ship Go!" at bounding box center [602, 150] width 297 height 28
type input "OGF317298131"
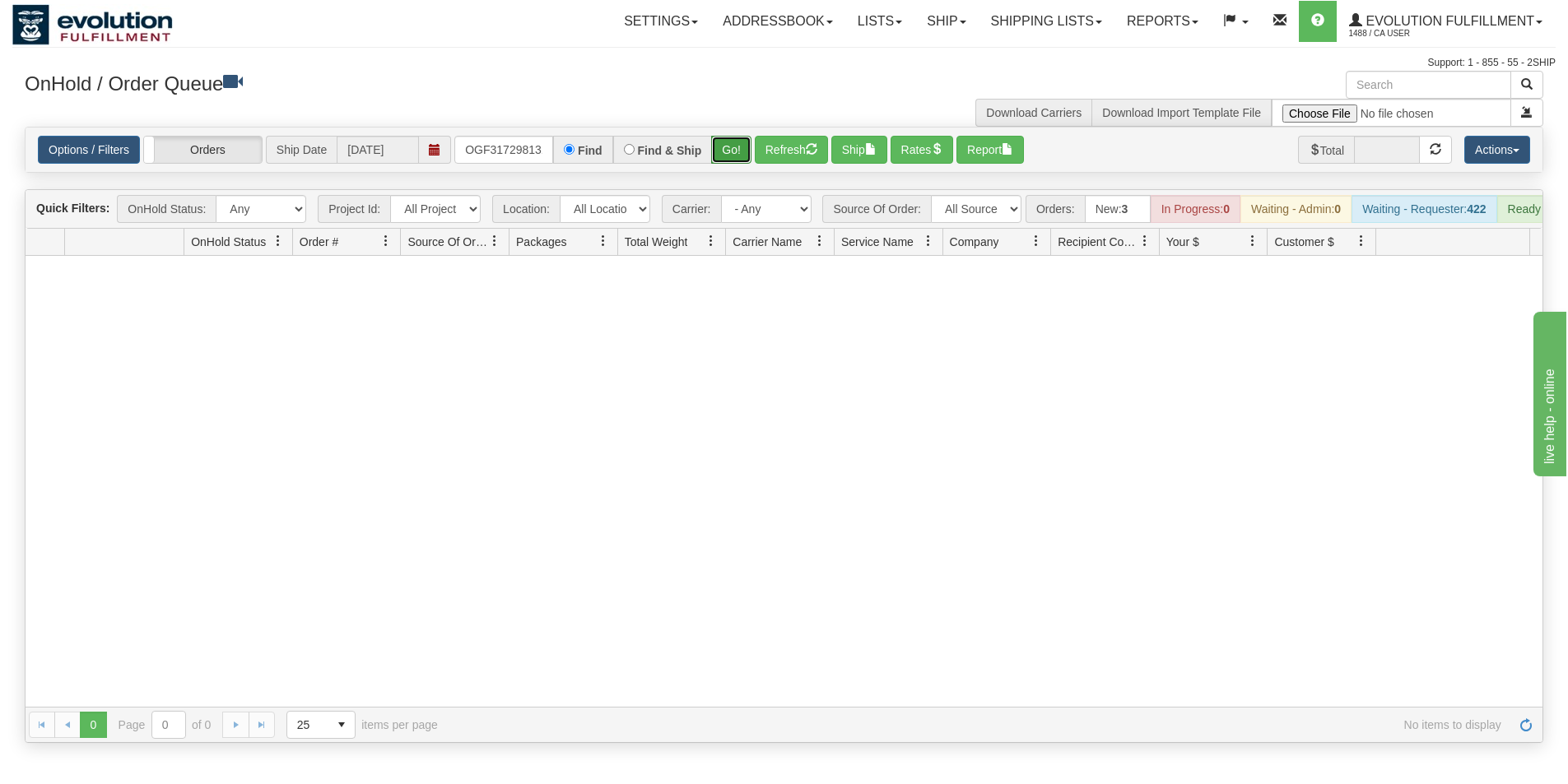
click at [728, 161] on button "Go!" at bounding box center [731, 150] width 40 height 28
click at [993, 26] on link "Shipping lists" at bounding box center [1046, 21] width 136 height 41
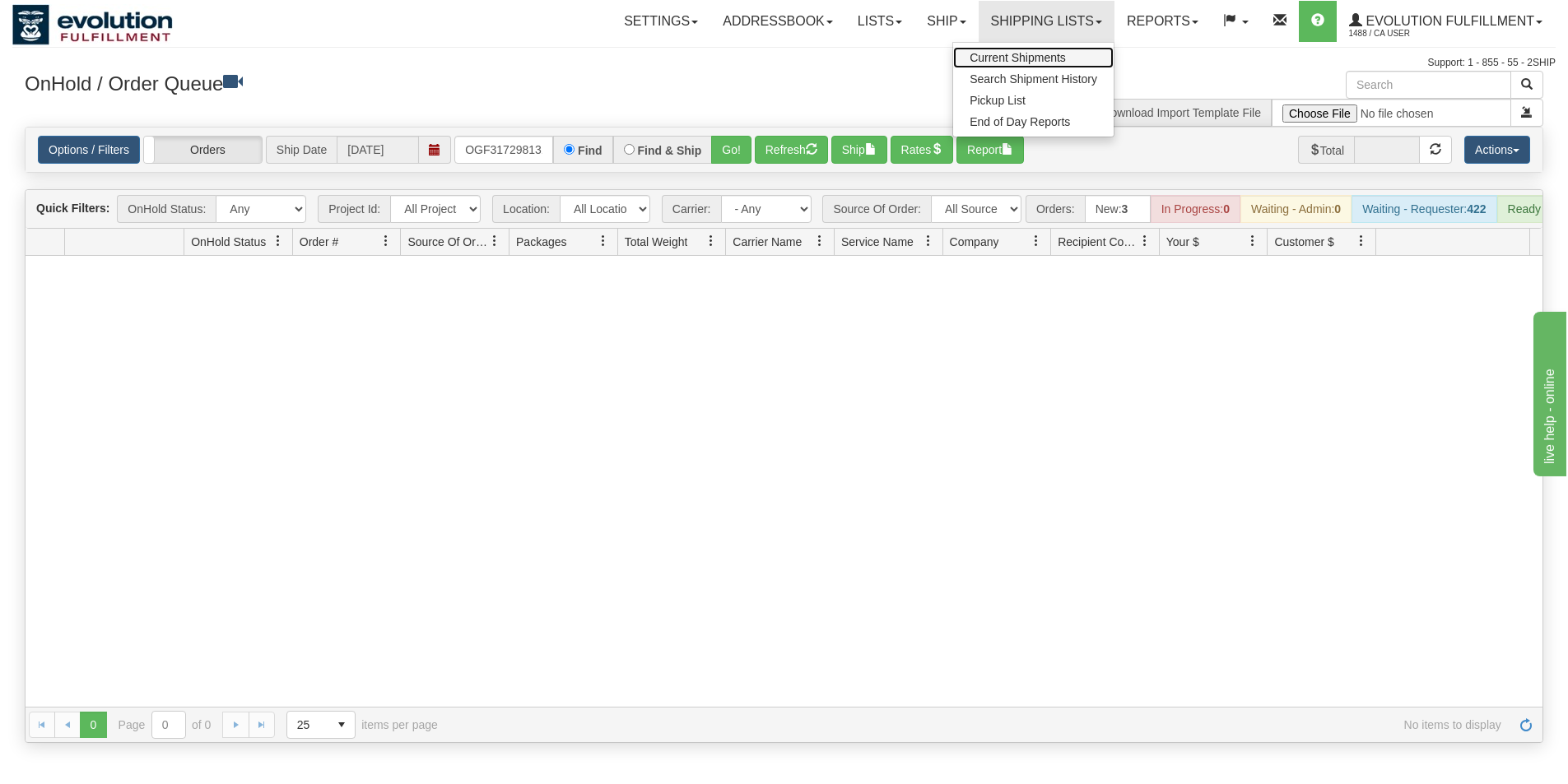
click at [993, 53] on span "Current Shipments" at bounding box center [1017, 57] width 97 height 13
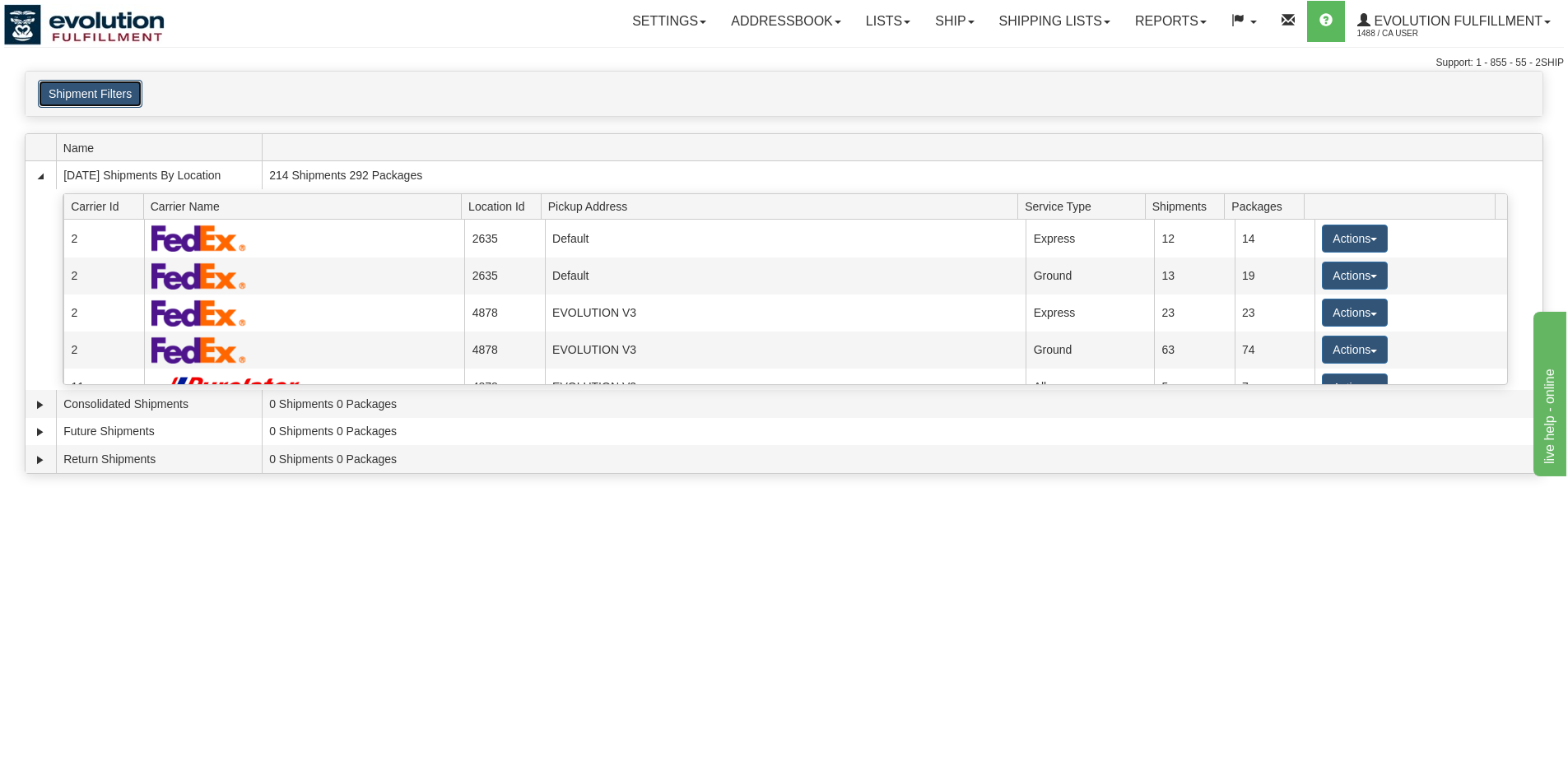
click at [97, 98] on button "Shipment Filters" at bounding box center [90, 94] width 105 height 28
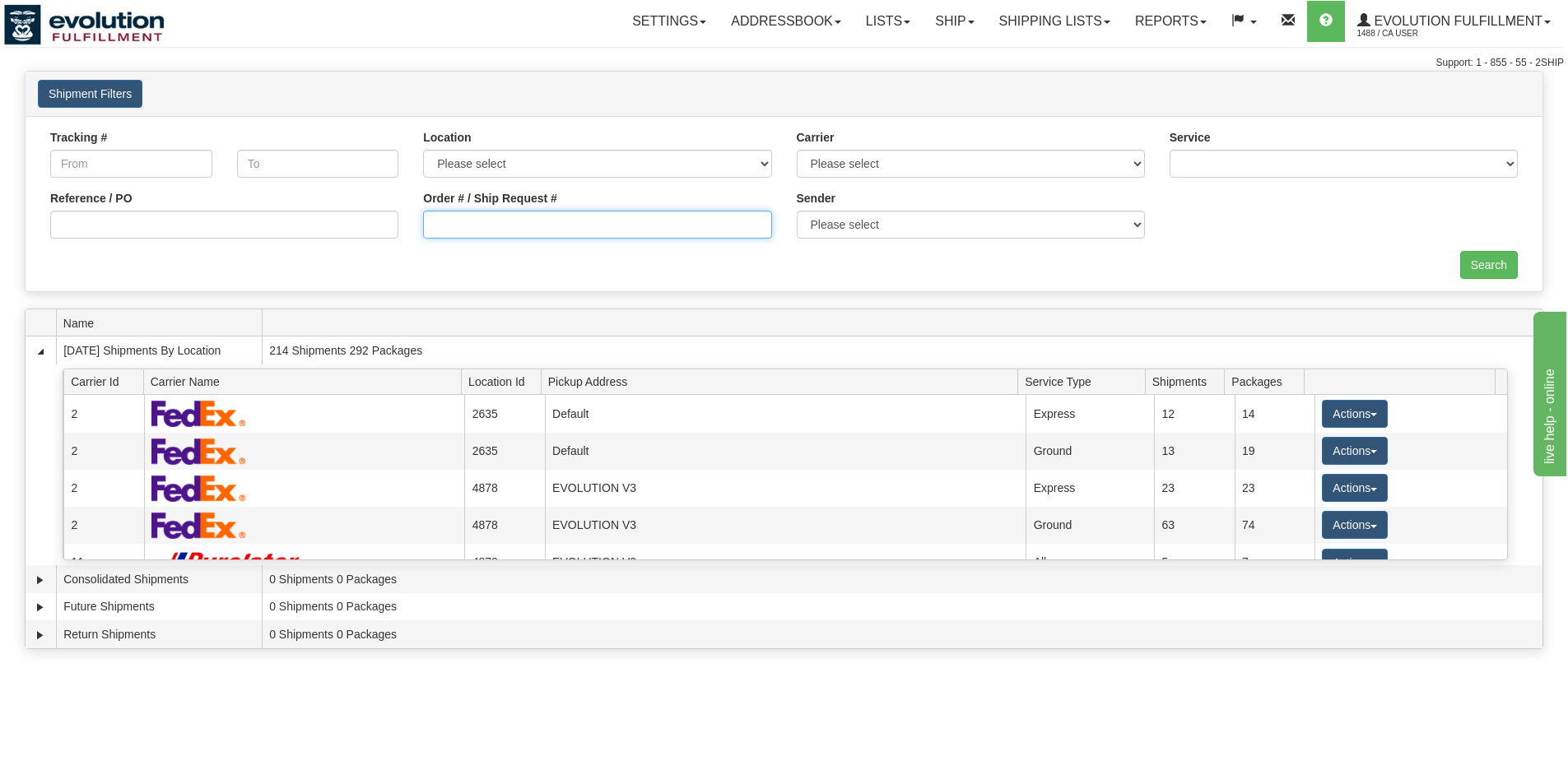
click at [583, 236] on input "Order # / Ship Request #" at bounding box center [598, 225] width 348 height 28
type input "OGF317298131"
click at [1483, 258] on input "Search" at bounding box center [1489, 265] width 57 height 28
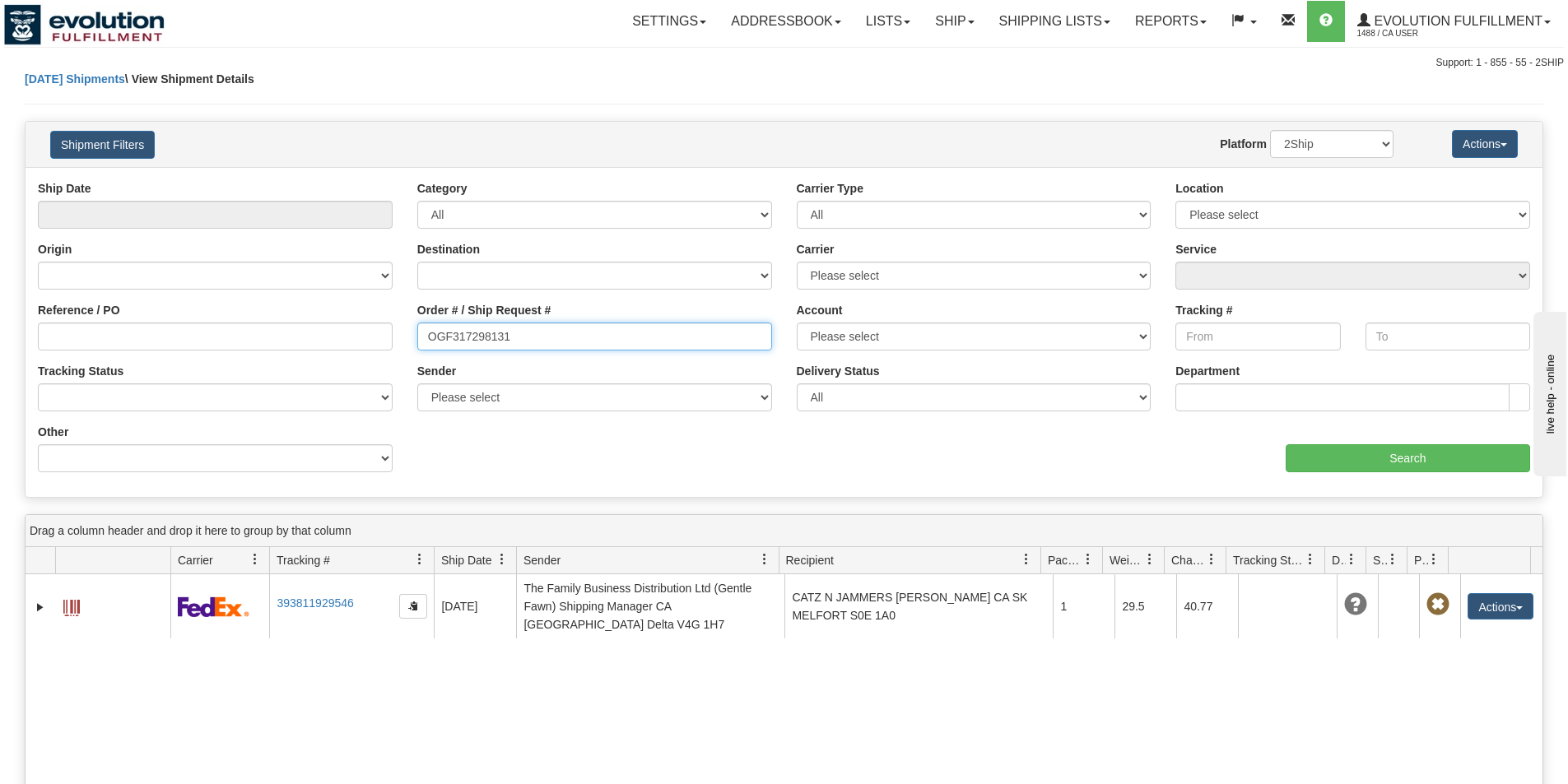
drag, startPoint x: 542, startPoint y: 345, endPoint x: 186, endPoint y: 297, distance: 359.2
click at [186, 297] on div "Ship Date Category All Inbound Outbound Carrier Type All Most Common Small Pack…" at bounding box center [783, 333] width 1517 height 305
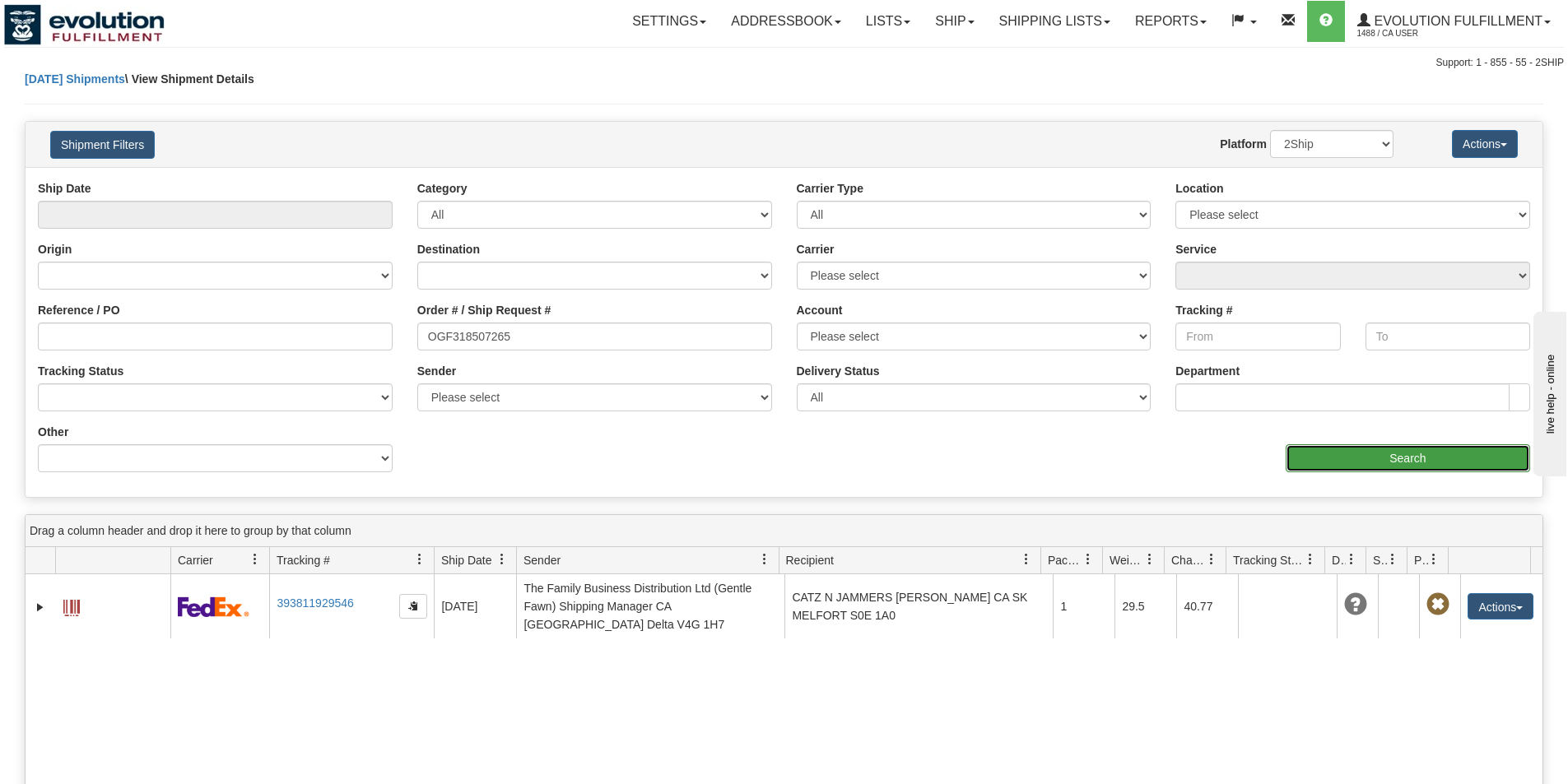
click at [1308, 466] on input "Search" at bounding box center [1408, 458] width 245 height 28
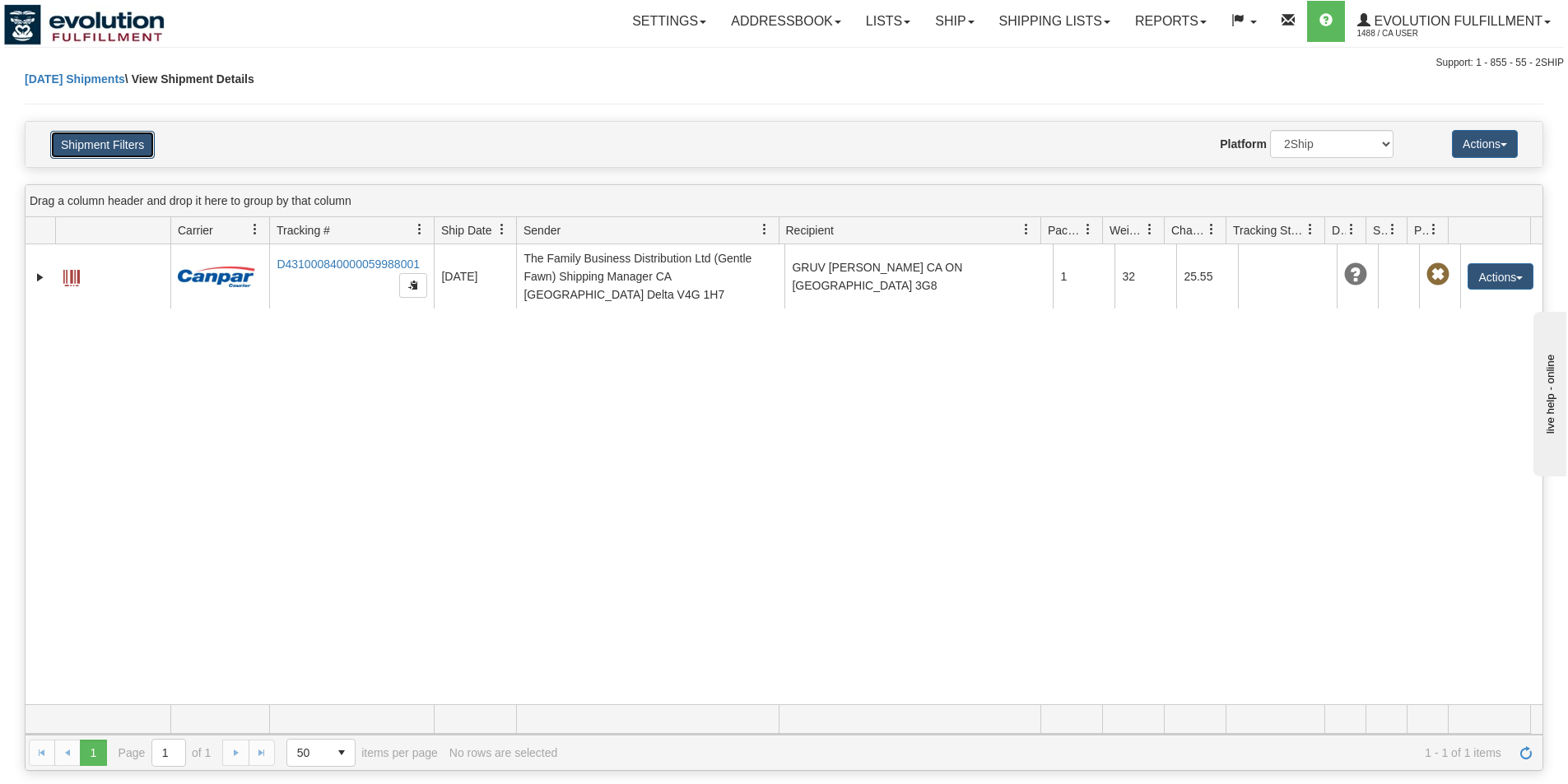
click at [120, 139] on button "Shipment Filters" at bounding box center [103, 145] width 105 height 28
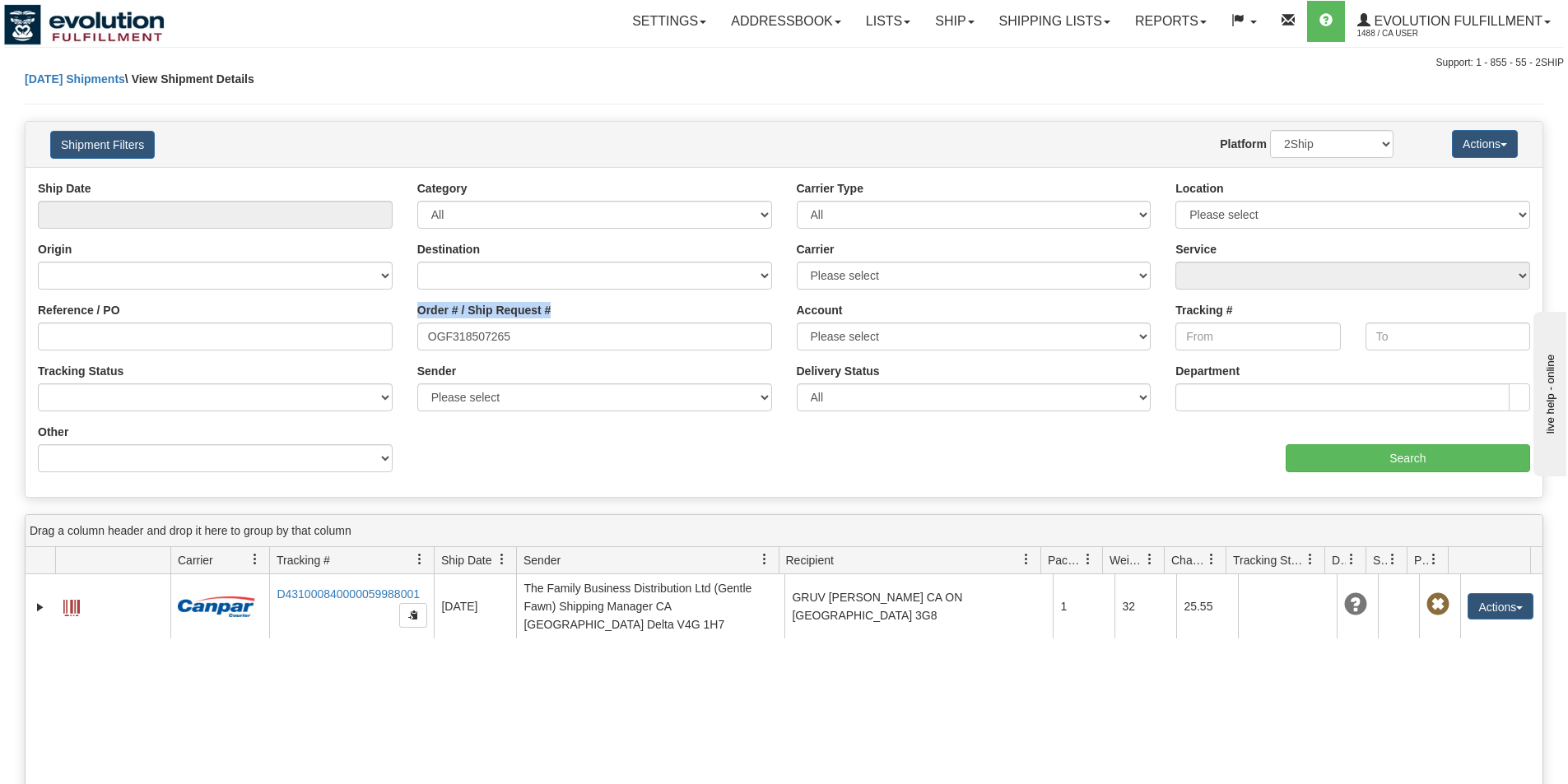
drag, startPoint x: 593, startPoint y: 355, endPoint x: 384, endPoint y: 345, distance: 209.2
click at [384, 180] on div "Reference / PO Order # / Ship Request # OGF318507265 Account Please select Cana…" at bounding box center [783, 180] width 1517 height 0
drag, startPoint x: 517, startPoint y: 348, endPoint x: 384, endPoint y: 334, distance: 133.7
click at [384, 180] on div "Reference / PO Order # / Ship Request # OGF318507265 Account Please select Cana…" at bounding box center [783, 180] width 1517 height 0
type input "OGF317298131"
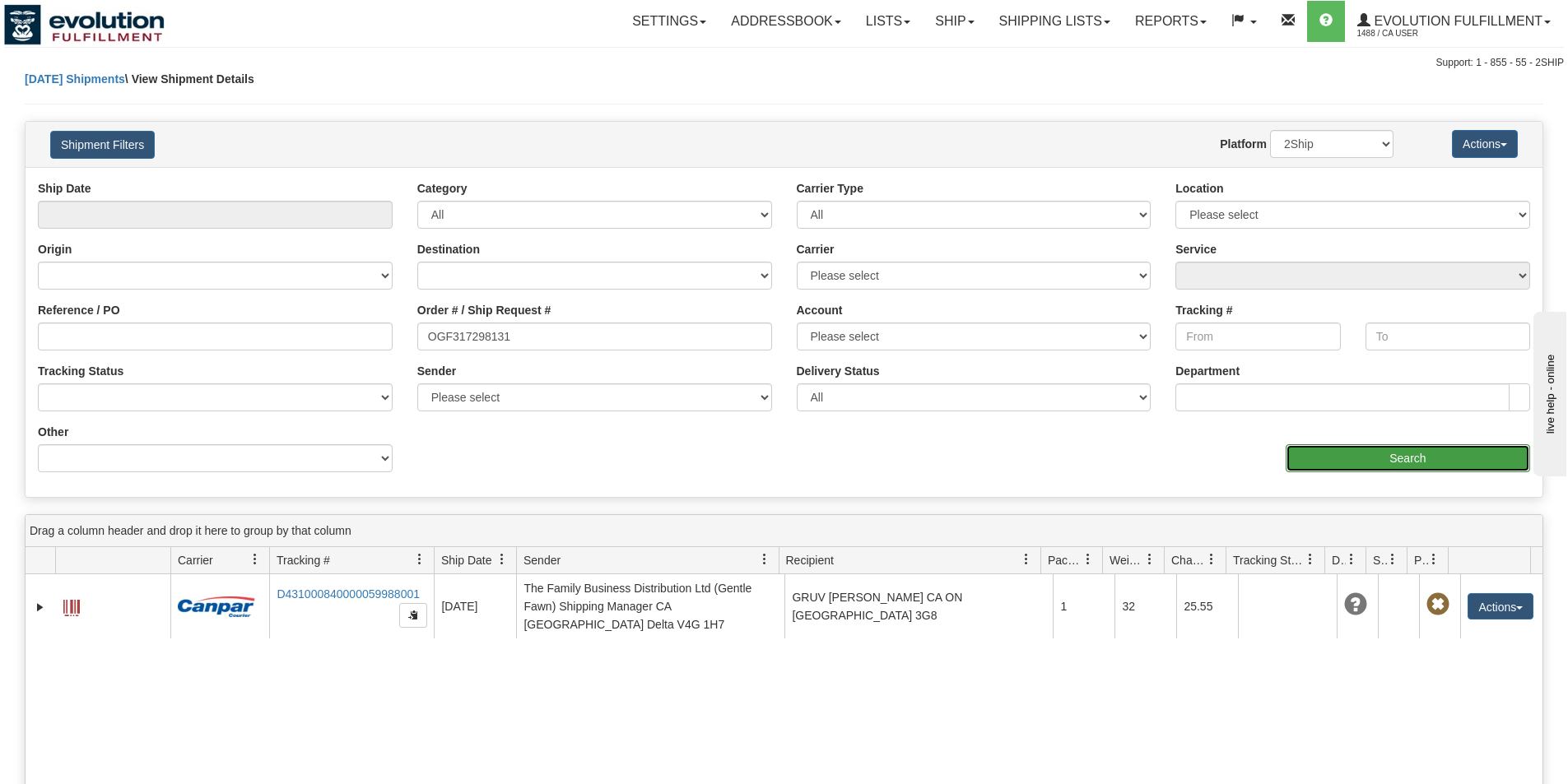
click at [1305, 449] on input "Search" at bounding box center [1408, 458] width 245 height 28
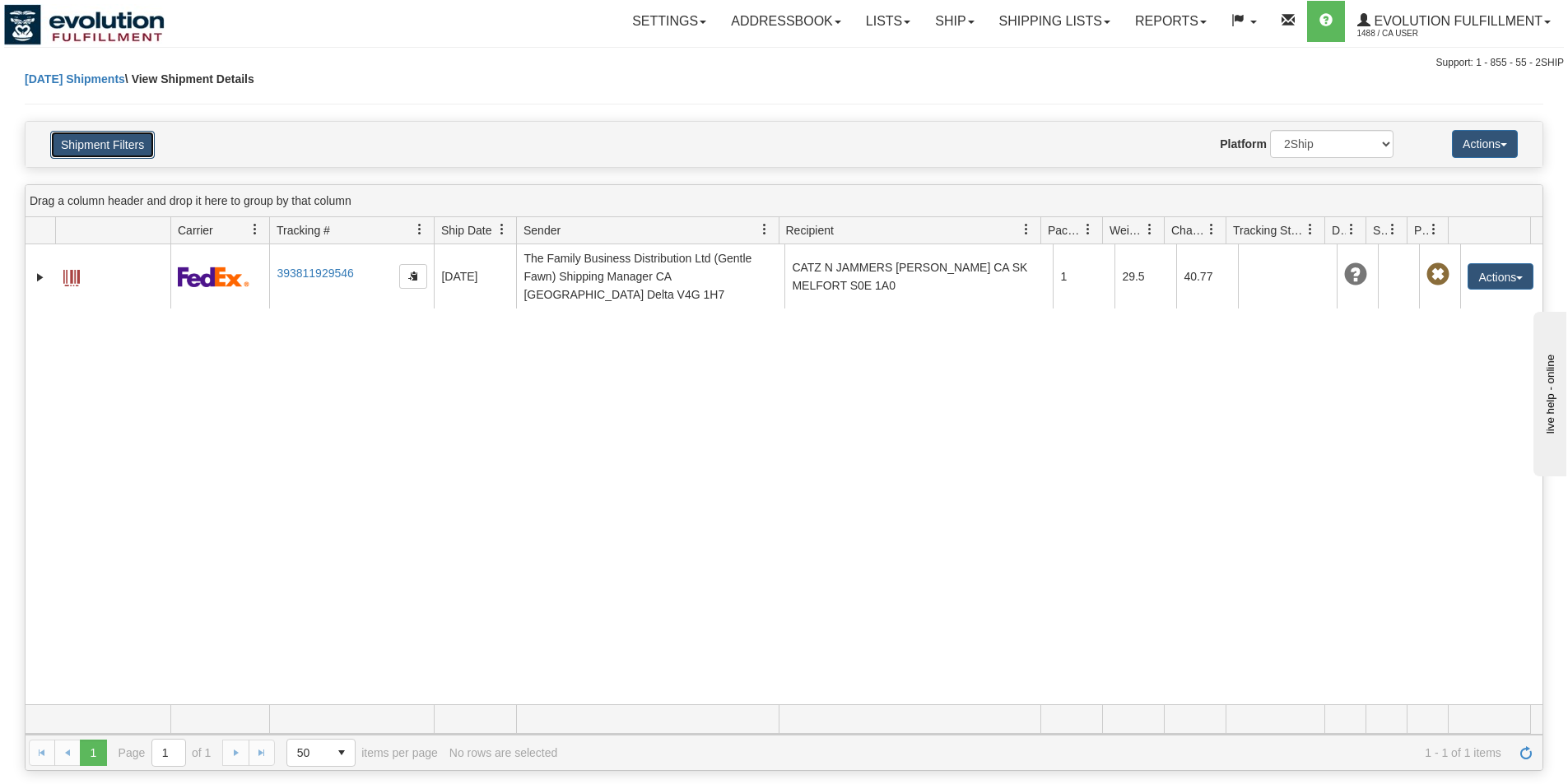
click at [129, 144] on button "Shipment Filters" at bounding box center [103, 145] width 105 height 28
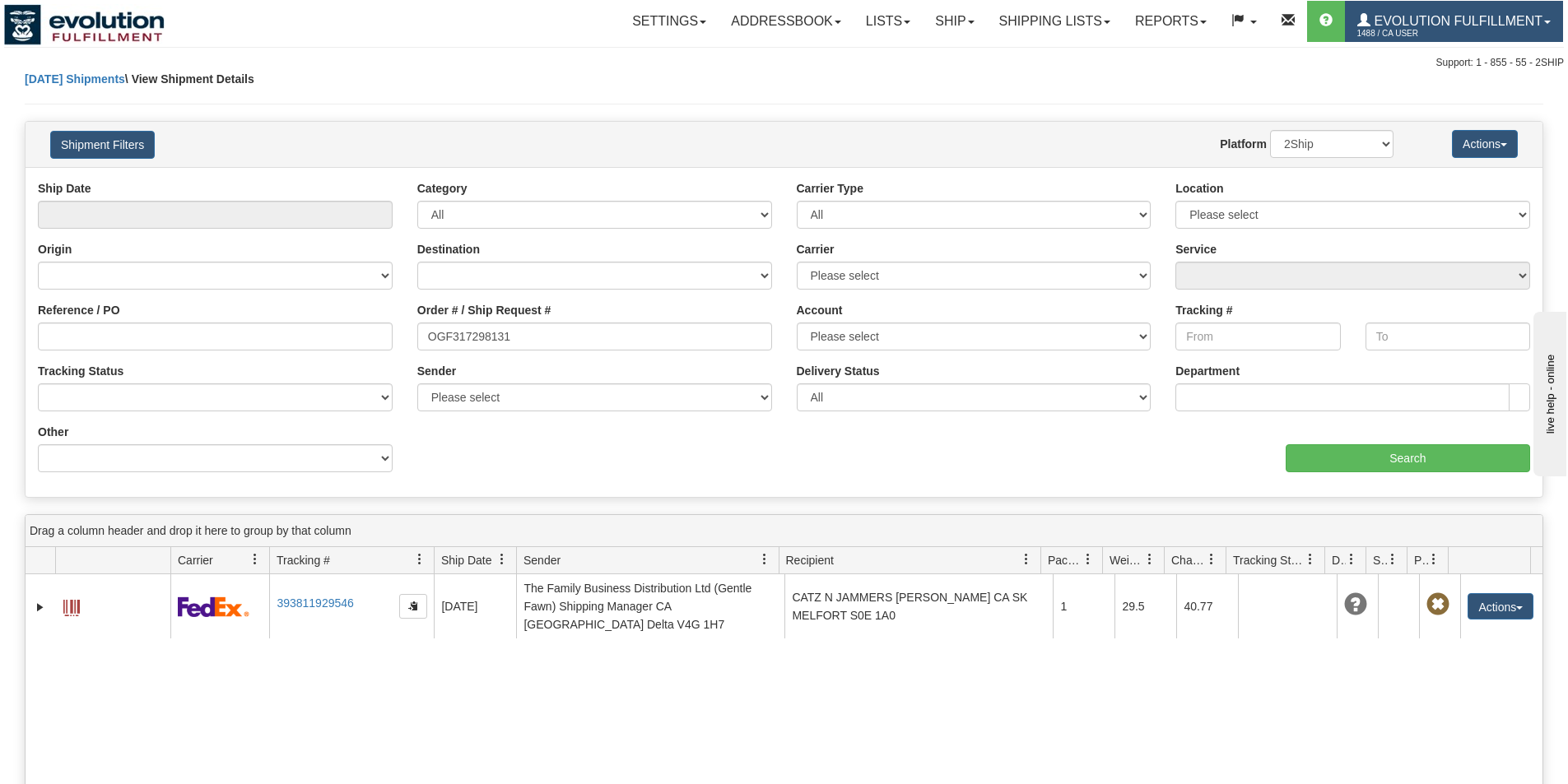
click at [1470, 24] on span "Evolution Fulfillment" at bounding box center [1456, 21] width 172 height 14
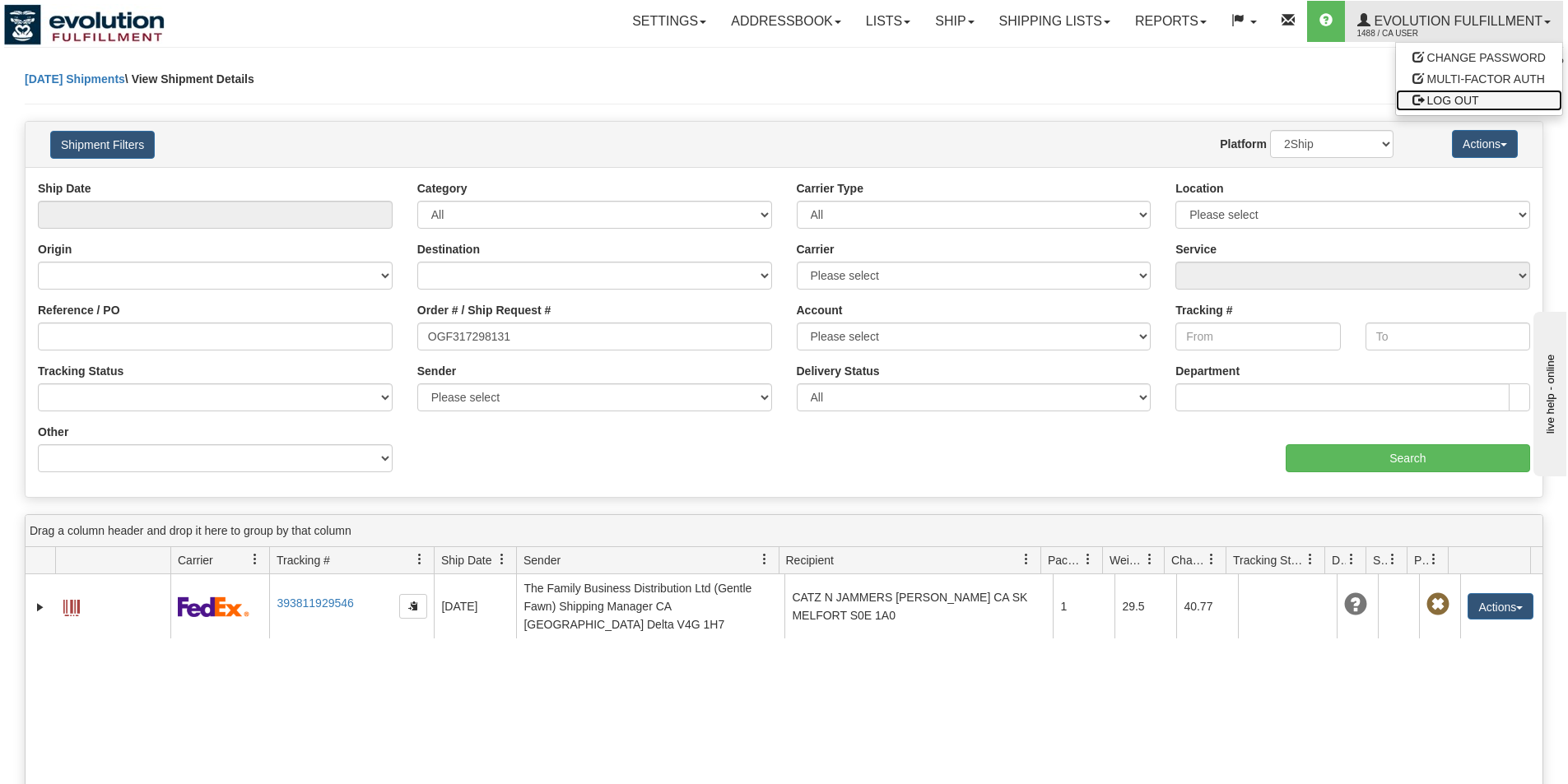
click at [1449, 101] on span "LOG OUT" at bounding box center [1453, 100] width 52 height 13
